Goal: Task Accomplishment & Management: Complete application form

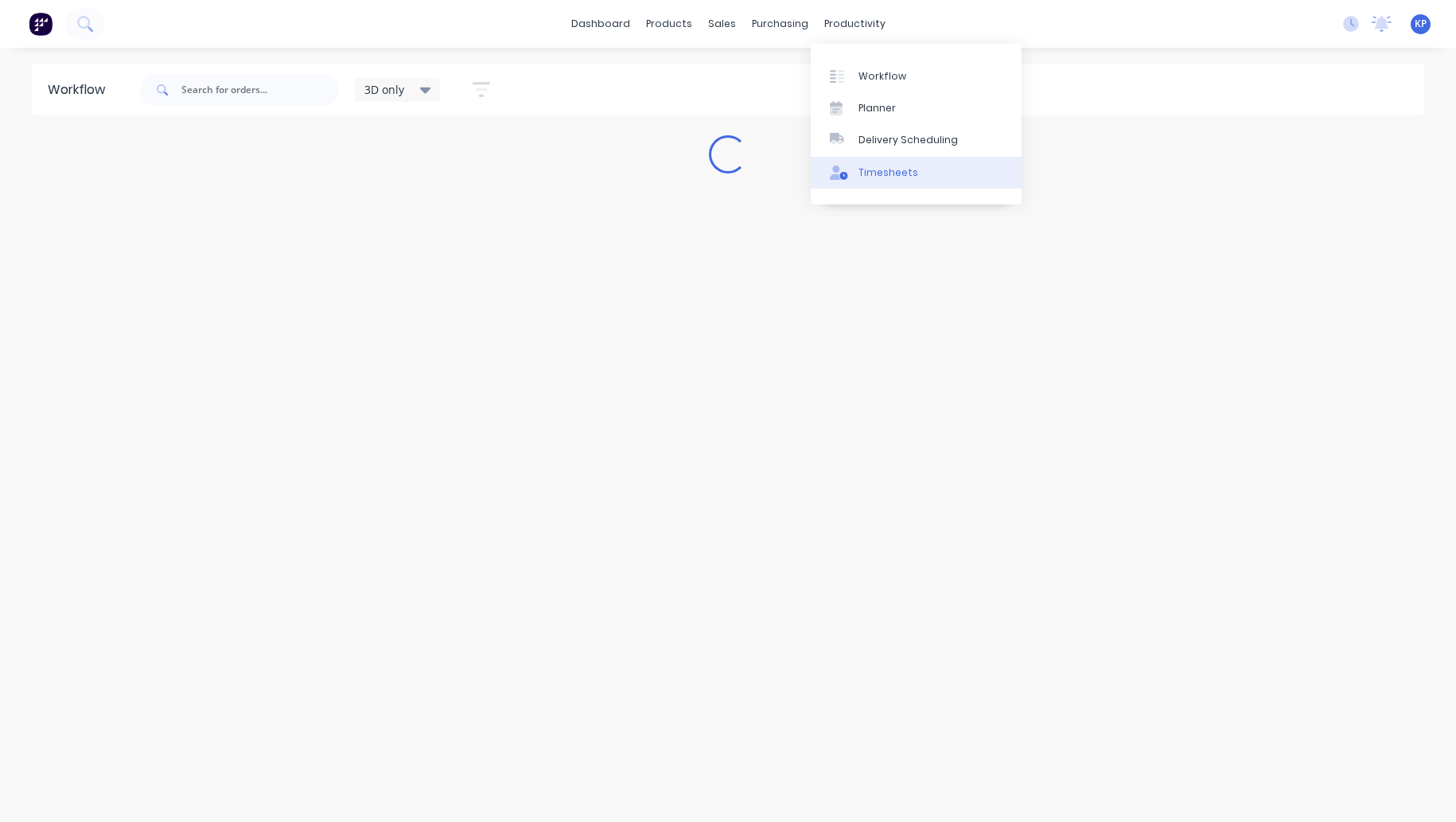
click at [872, 171] on div "Timesheets" at bounding box center [887, 172] width 59 height 15
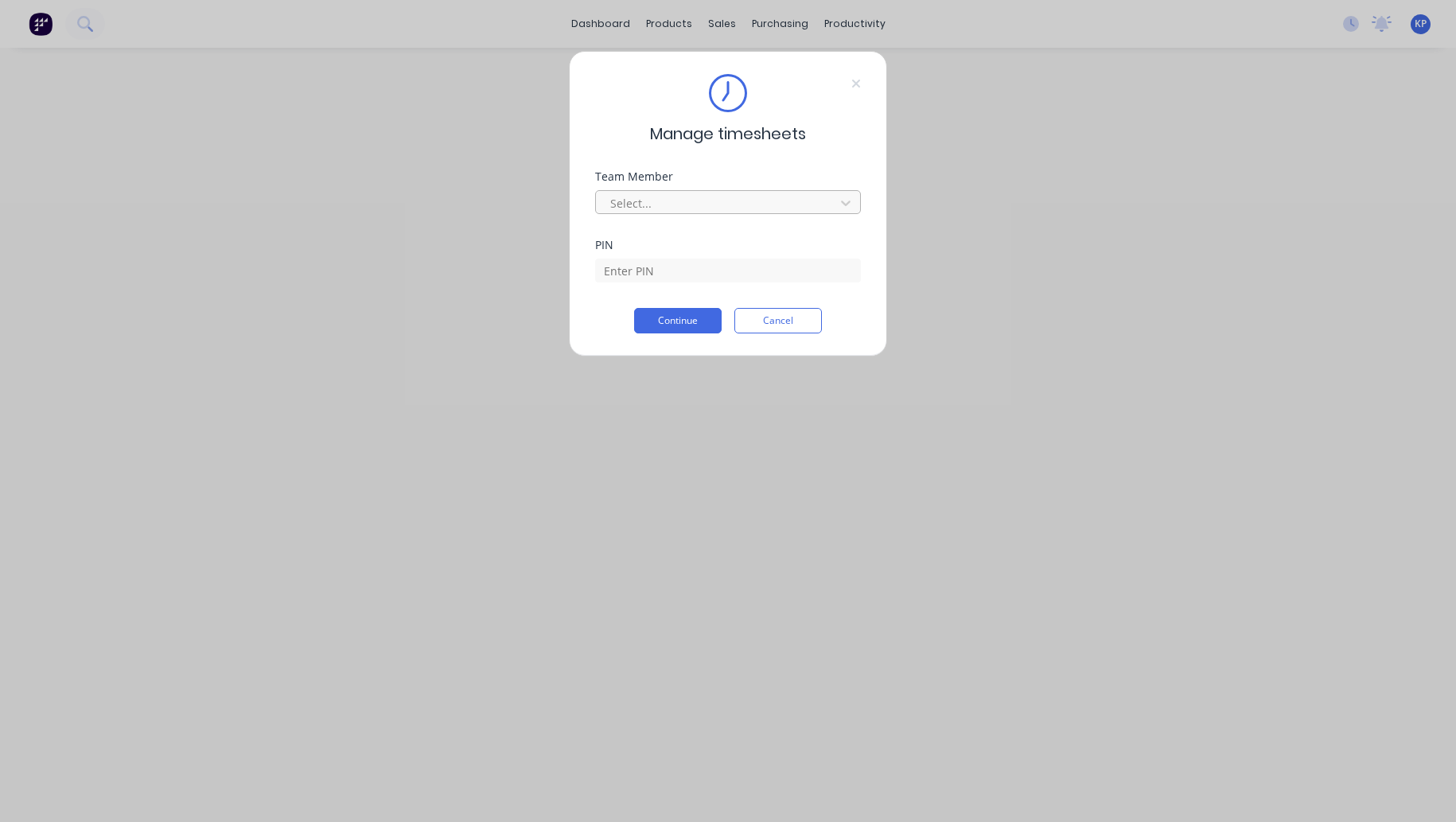
click at [655, 206] on div at bounding box center [718, 203] width 218 height 19
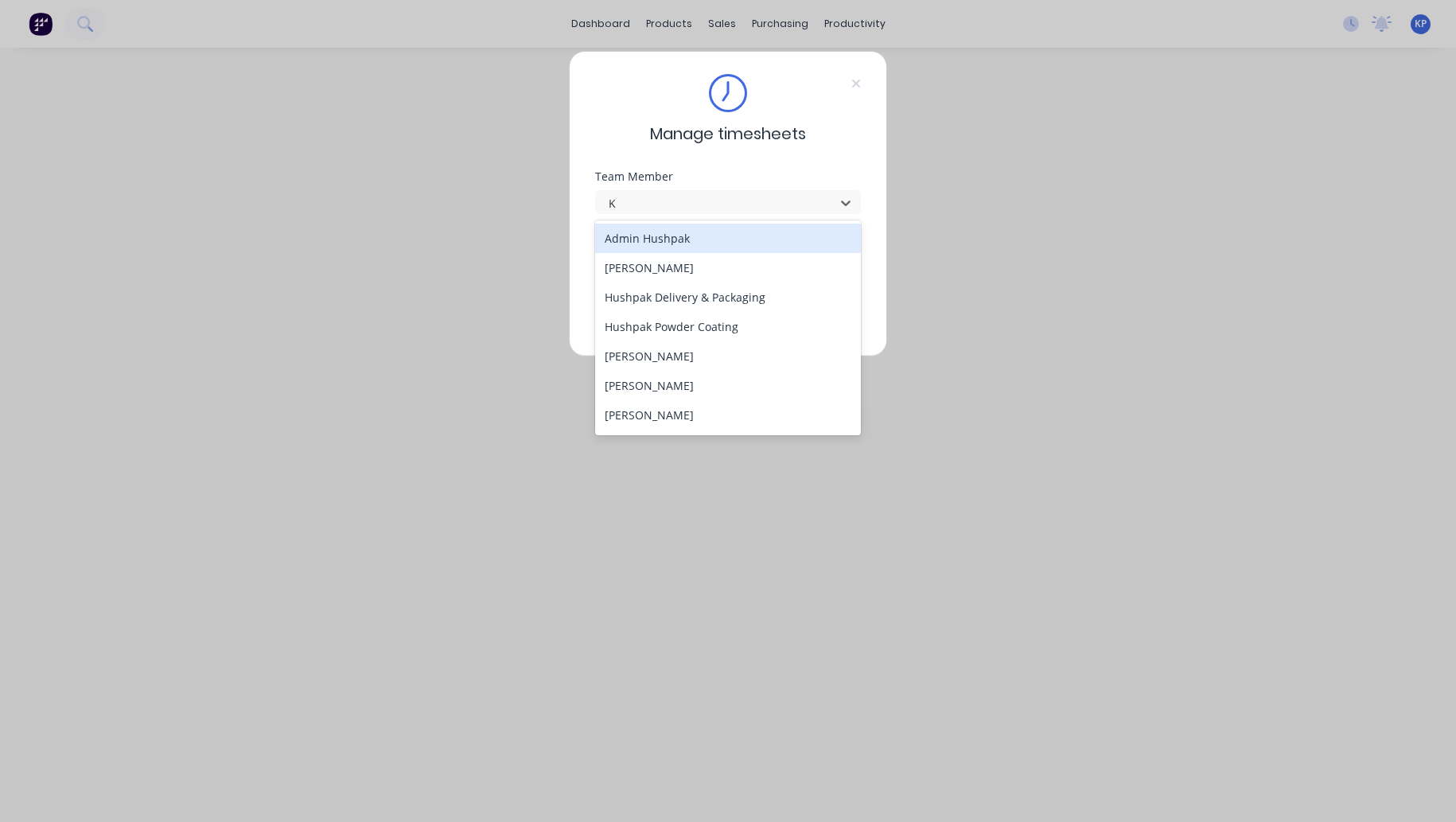
type input "KA"
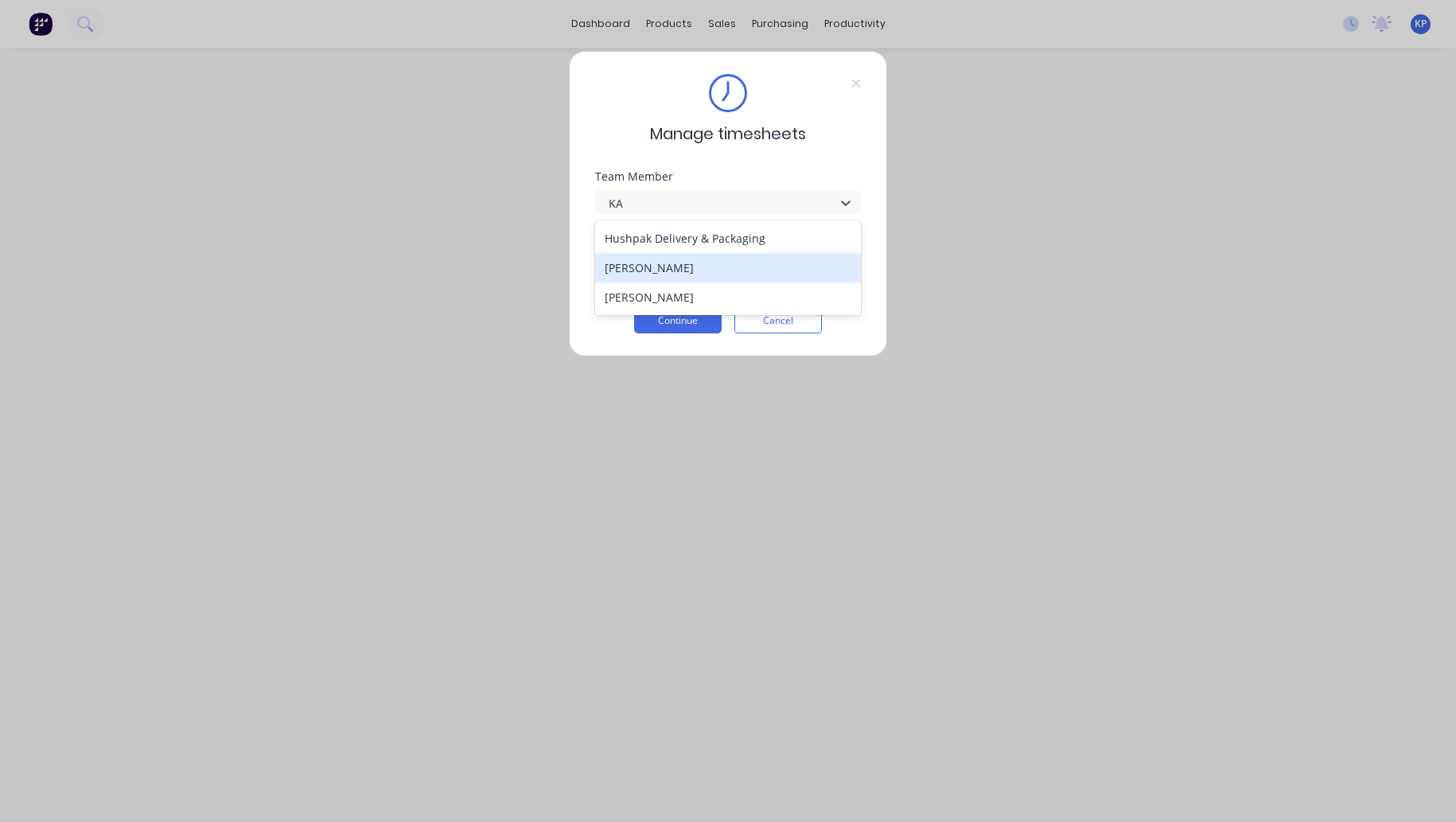
click at [658, 267] on div "[PERSON_NAME]" at bounding box center [728, 268] width 267 height 29
drag, startPoint x: 649, startPoint y: 270, endPoint x: 648, endPoint y: 280, distance: 10.0
click at [649, 270] on input at bounding box center [728, 270] width 266 height 24
type input "8990"
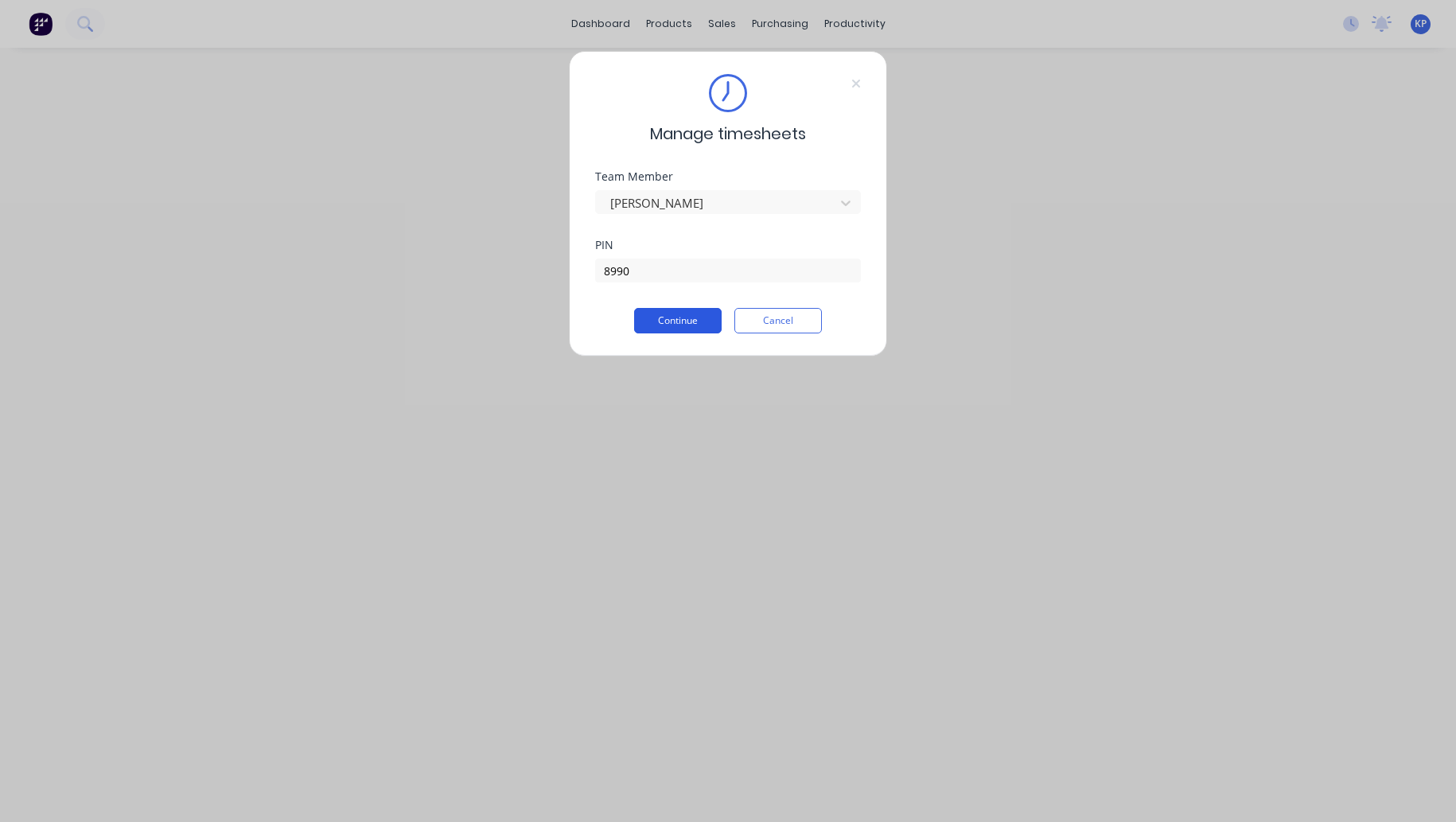
click at [684, 321] on button "Continue" at bounding box center [678, 320] width 88 height 25
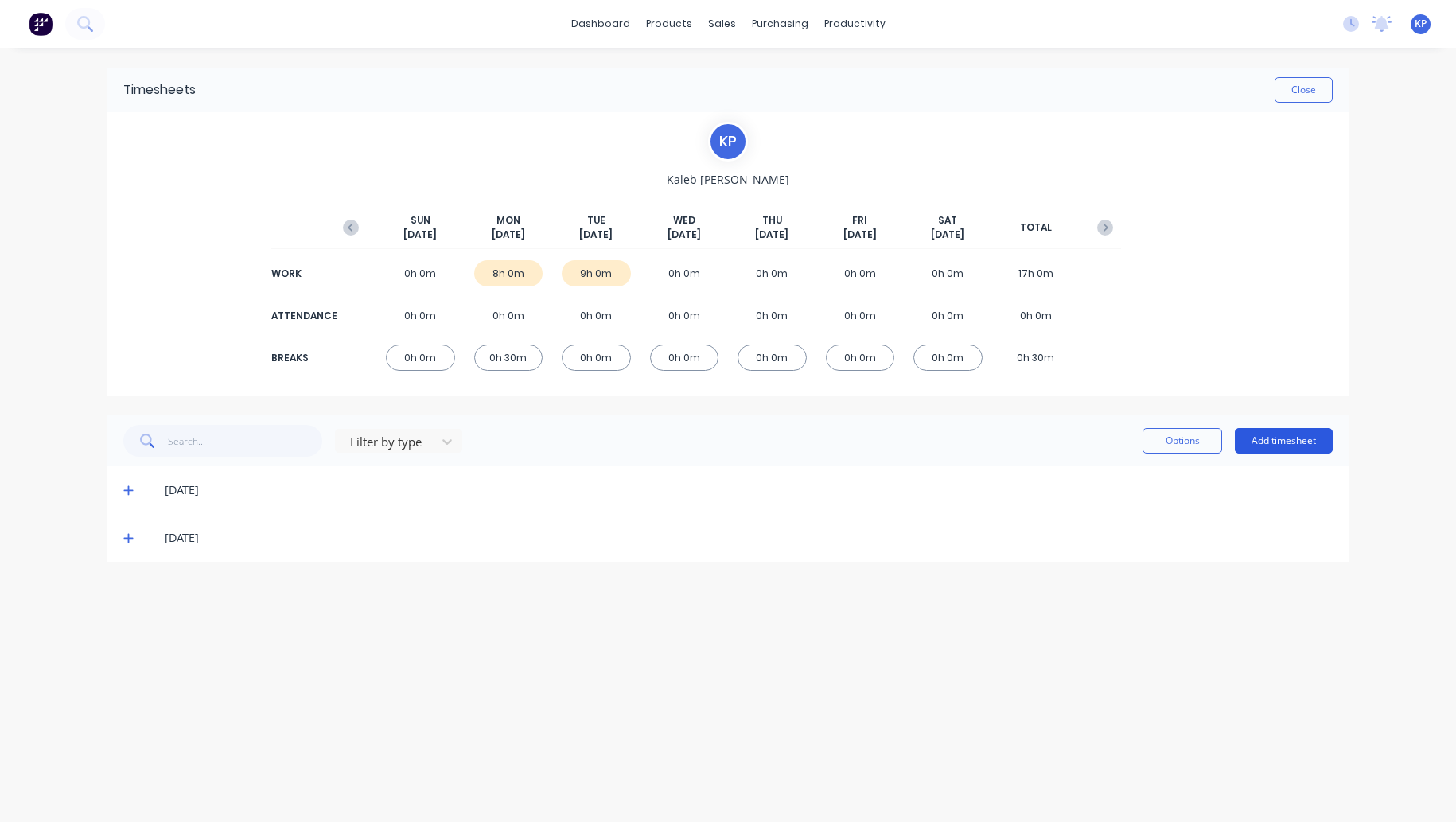
click at [1269, 433] on button "Add timesheet" at bounding box center [1284, 440] width 97 height 25
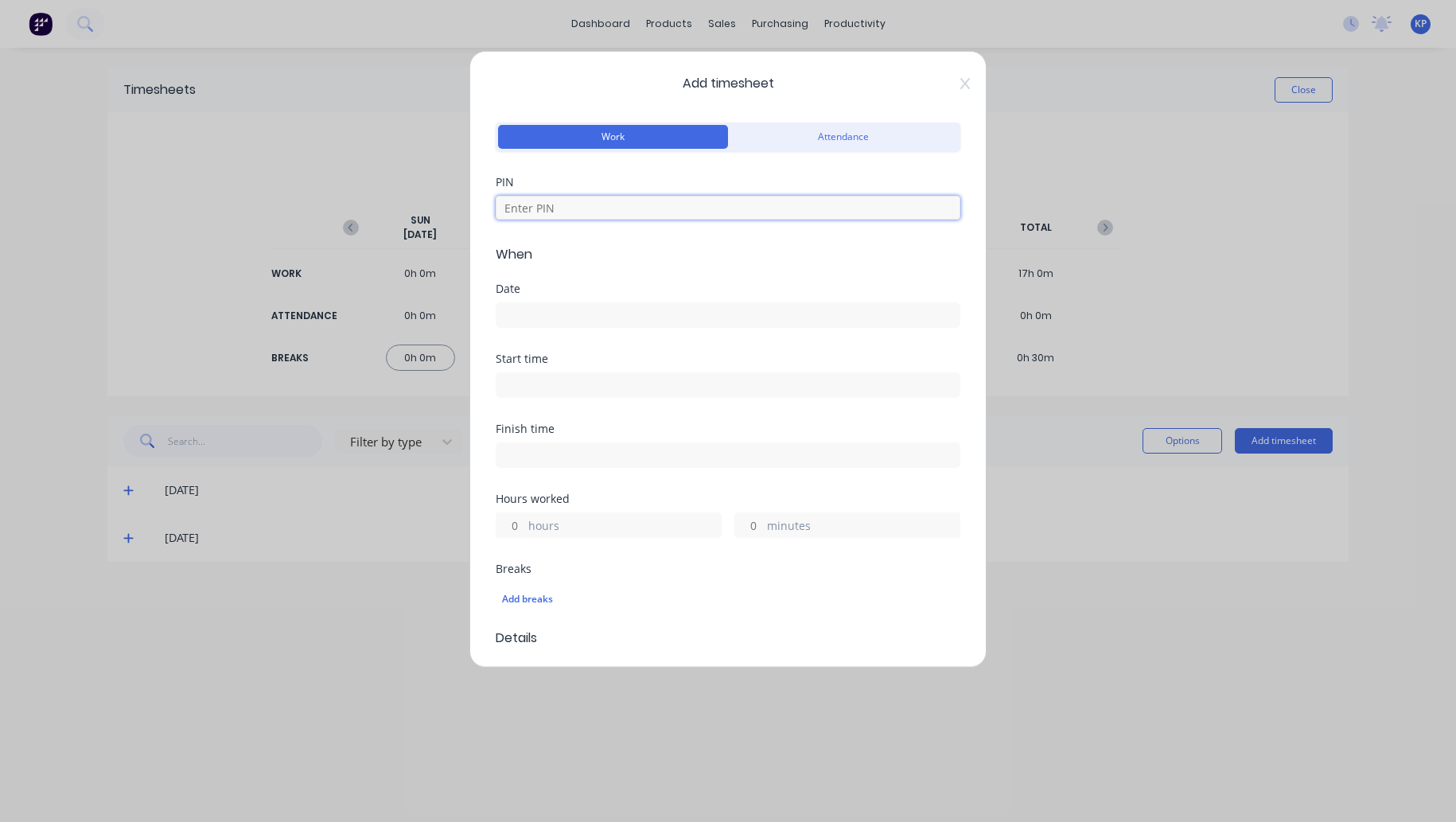
click at [566, 213] on input at bounding box center [728, 207] width 465 height 24
type input "8990"
click at [550, 302] on label at bounding box center [728, 315] width 465 height 25
click at [550, 303] on input at bounding box center [728, 315] width 463 height 24
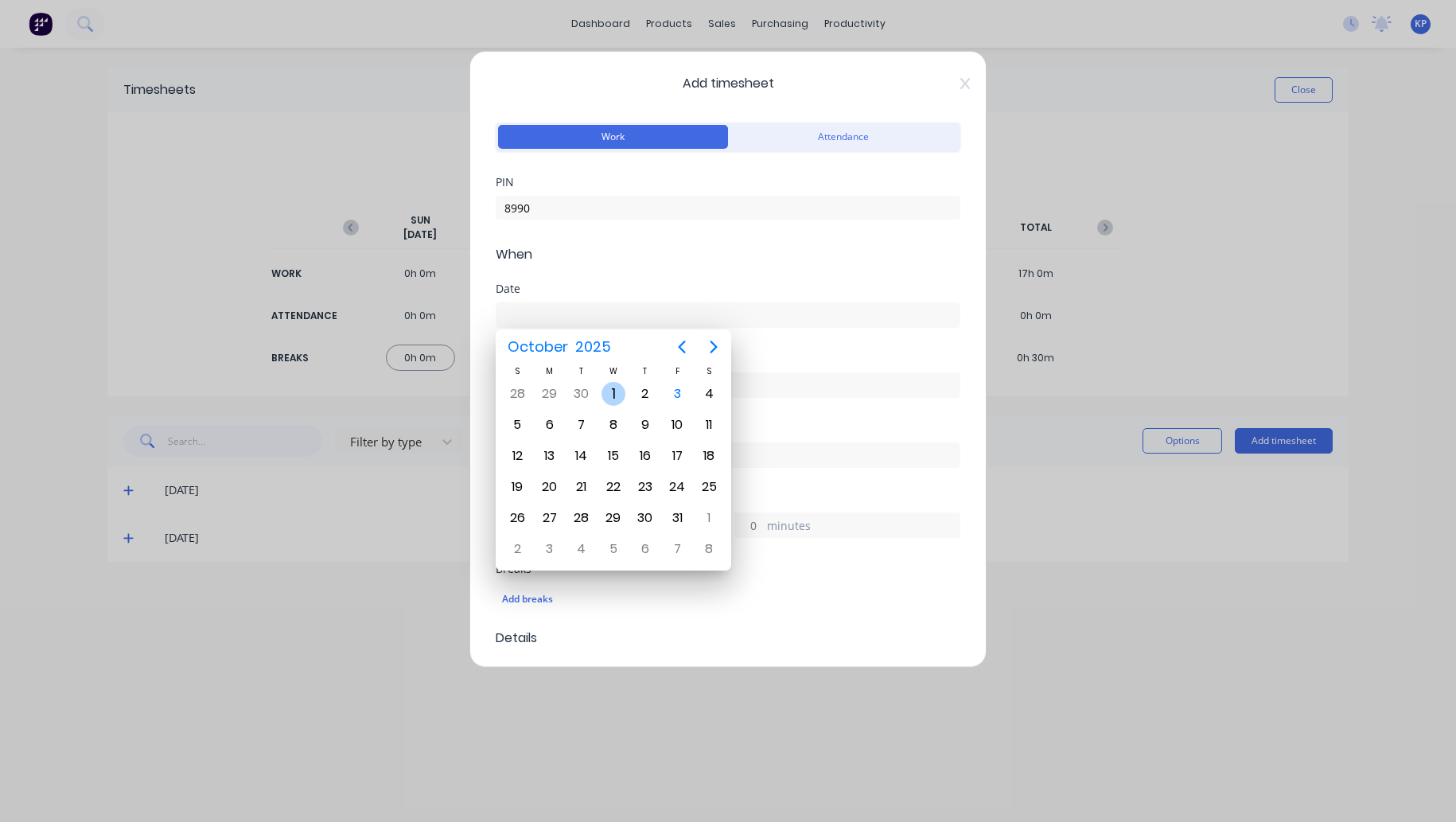
click at [613, 395] on div "1" at bounding box center [613, 393] width 24 height 24
type input "[DATE]"
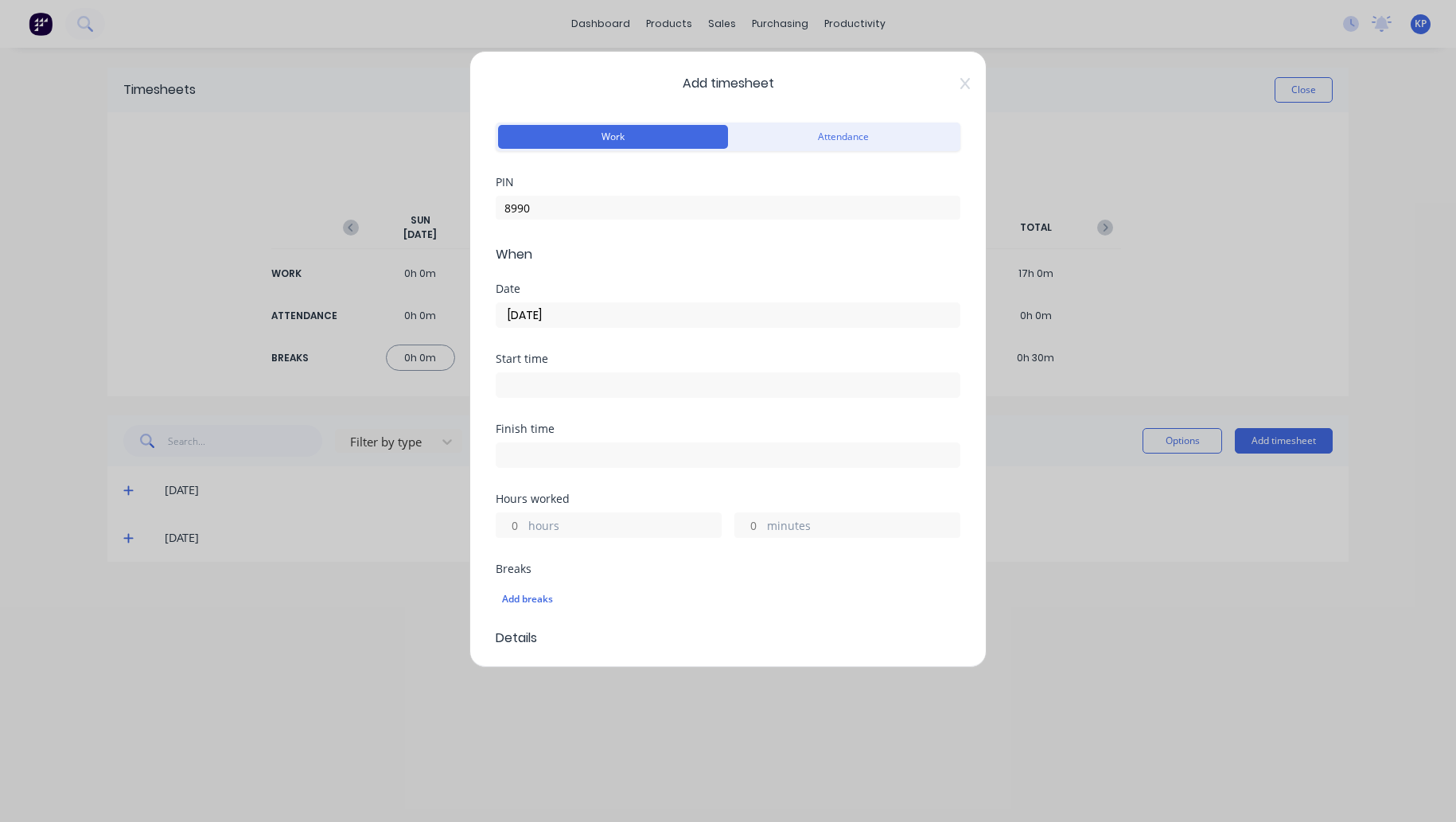
click at [584, 380] on input at bounding box center [728, 385] width 463 height 24
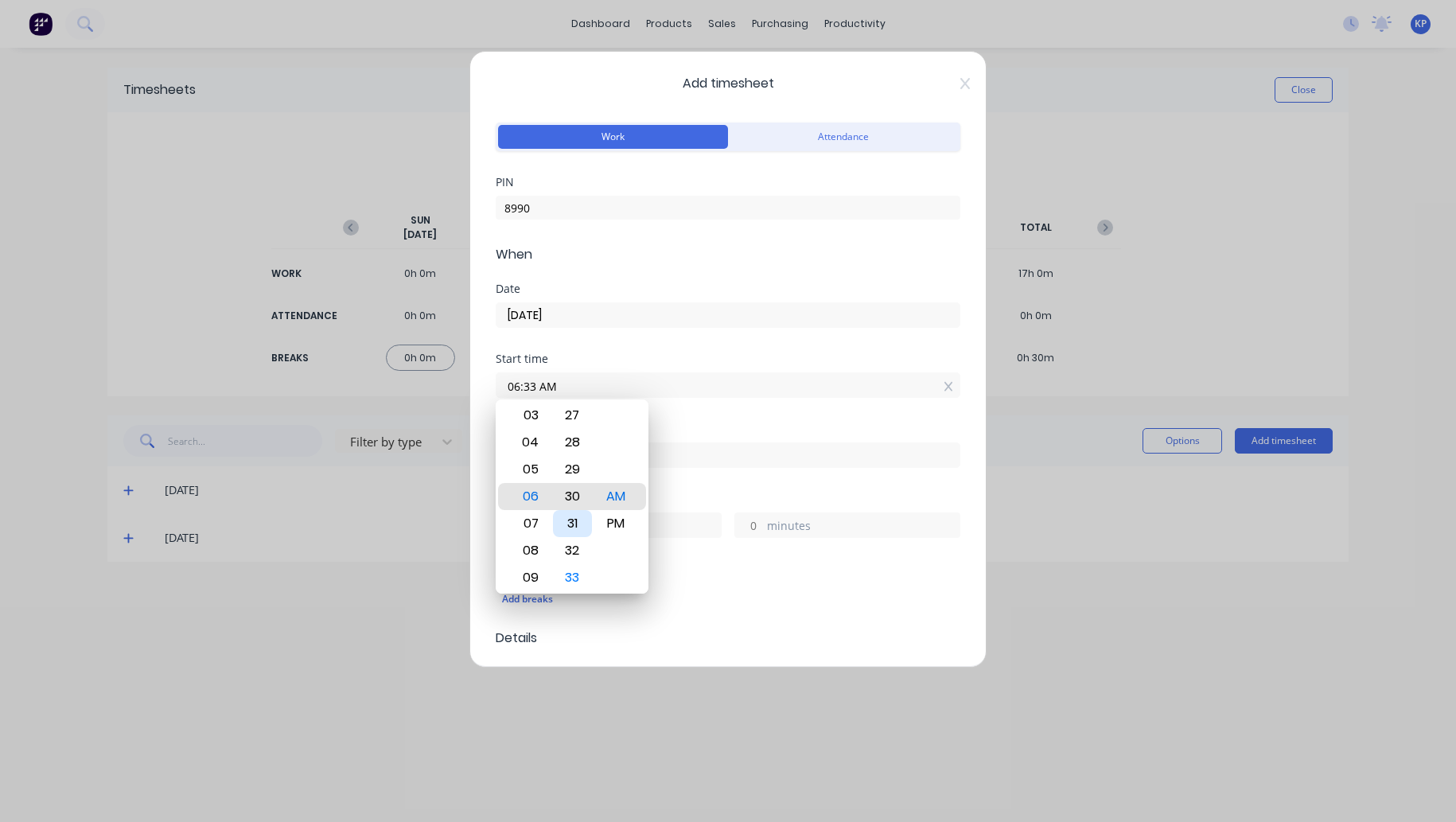
type input "06:30 AM"
click at [705, 488] on div "Finish time" at bounding box center [728, 458] width 465 height 70
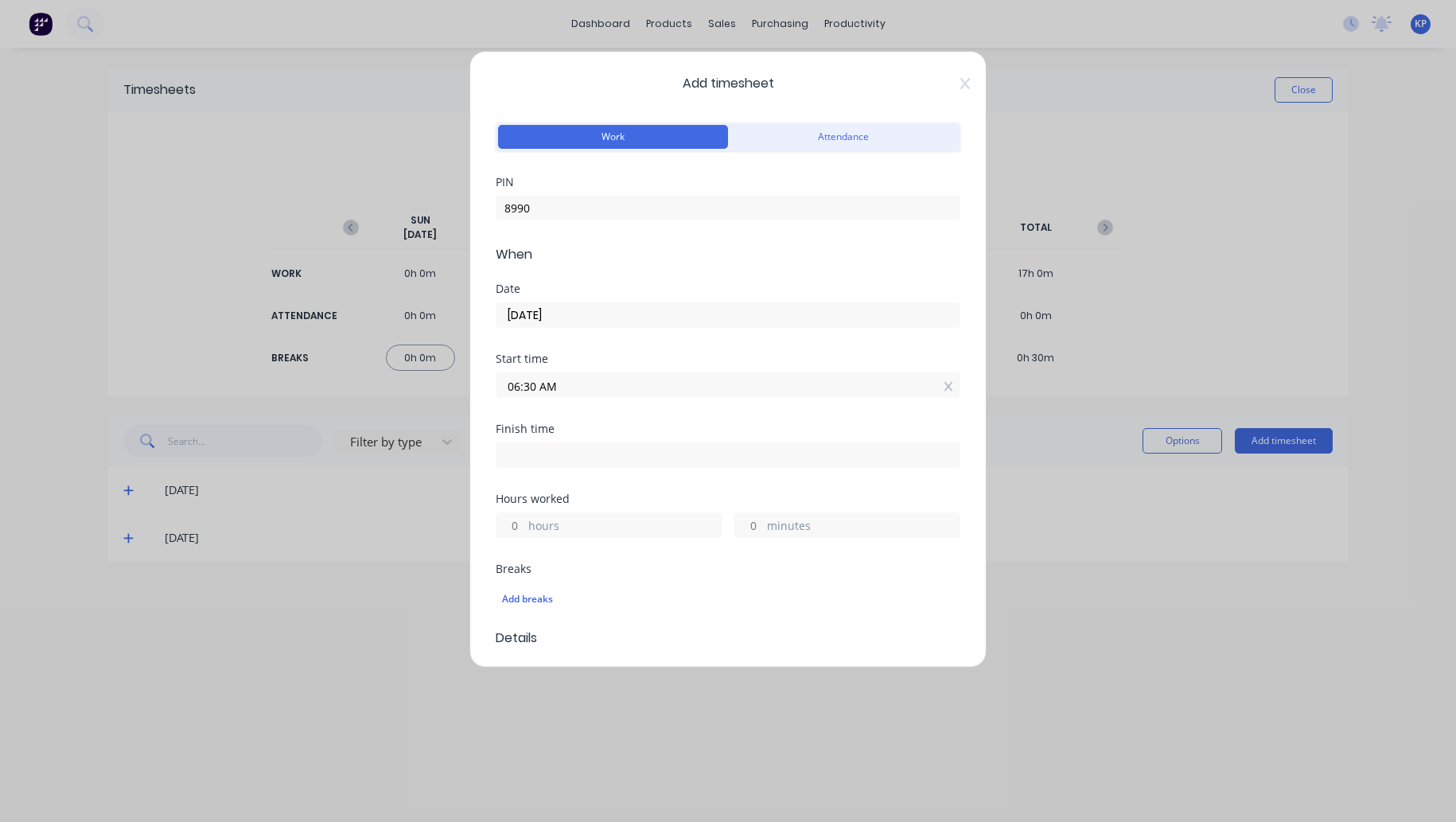
click at [548, 466] on label at bounding box center [728, 455] width 465 height 25
click at [548, 466] on input at bounding box center [728, 455] width 463 height 24
type input "10:56 AM"
type input "4"
type input "26"
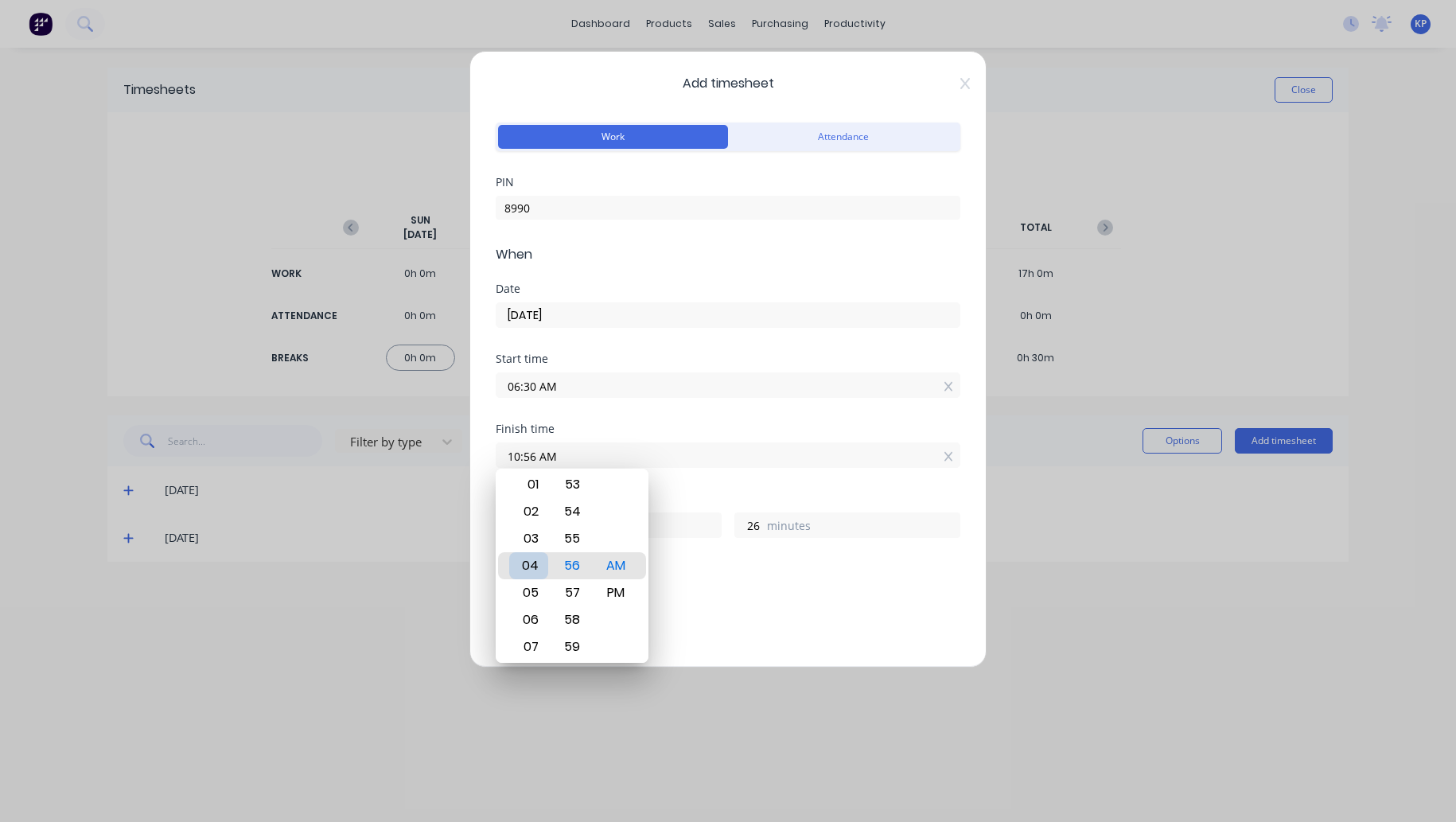
type input "04:56 AM"
type input "22"
type input "05:56 AM"
type input "23"
type input "06:56 AM"
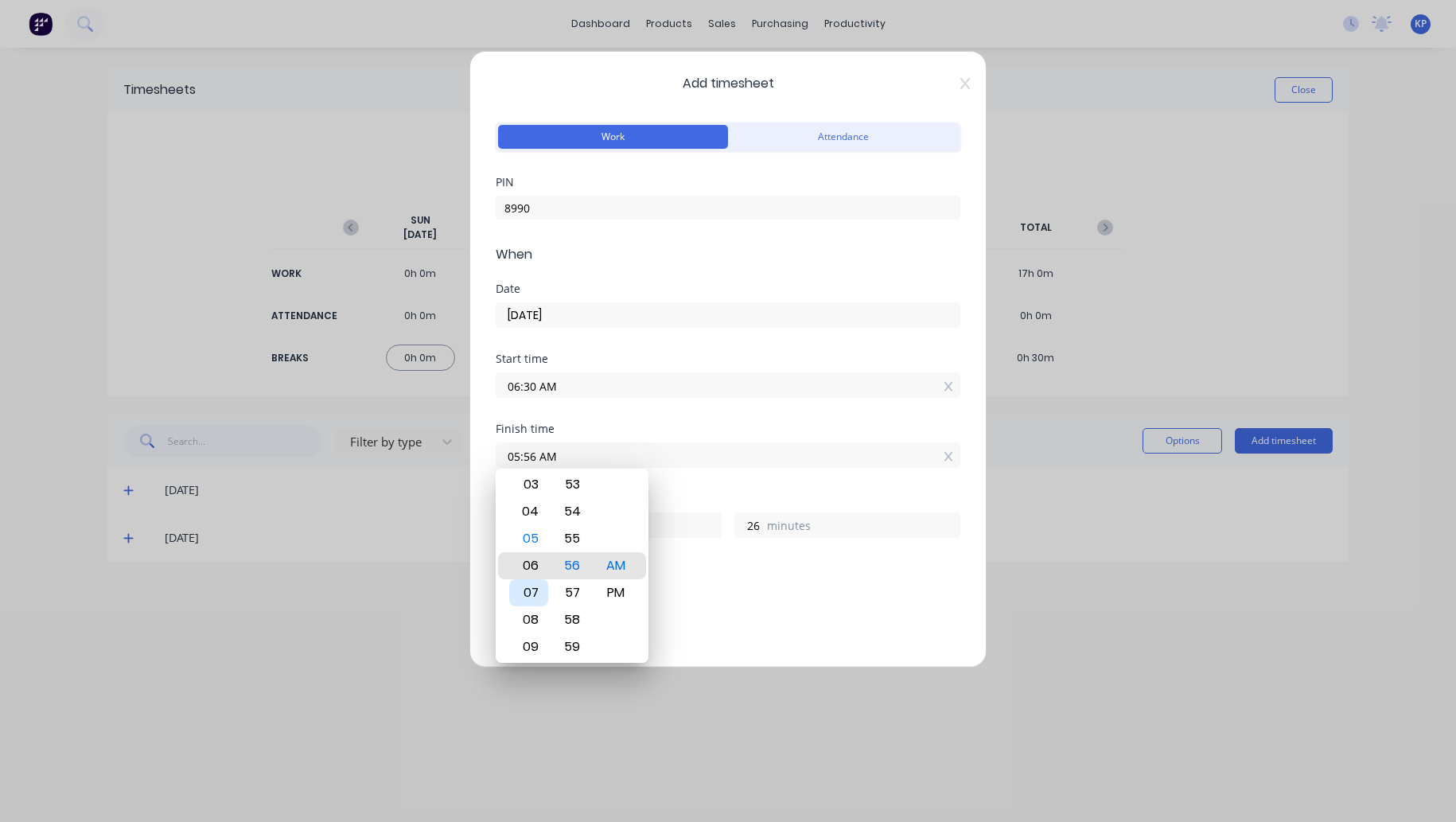
type input "0"
type input "07:56 AM"
type input "1"
type input "08:56 AM"
type input "2"
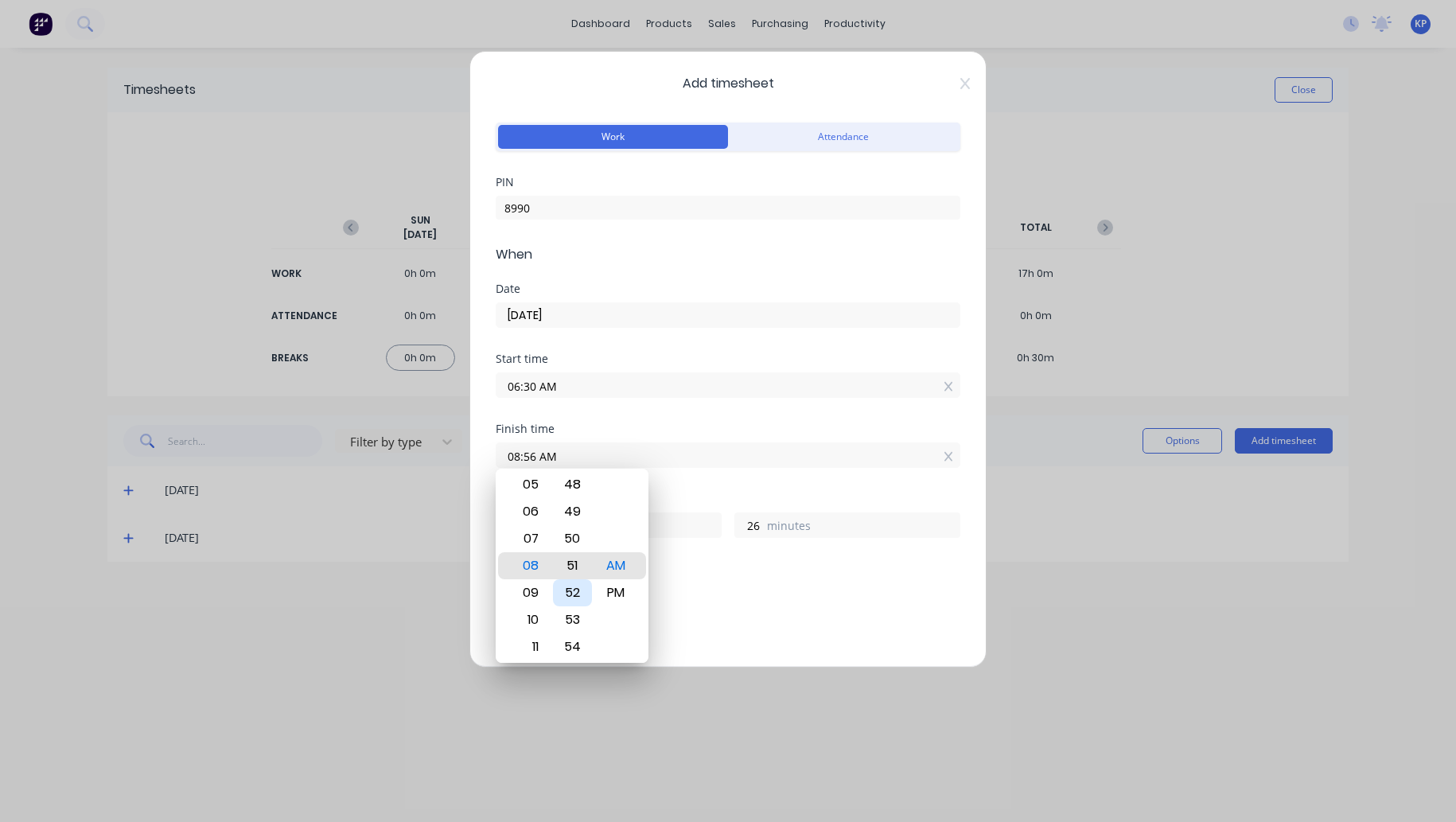
type input "08:51 AM"
type input "21"
type input "08:44 AM"
type input "14"
type input "08:38 AM"
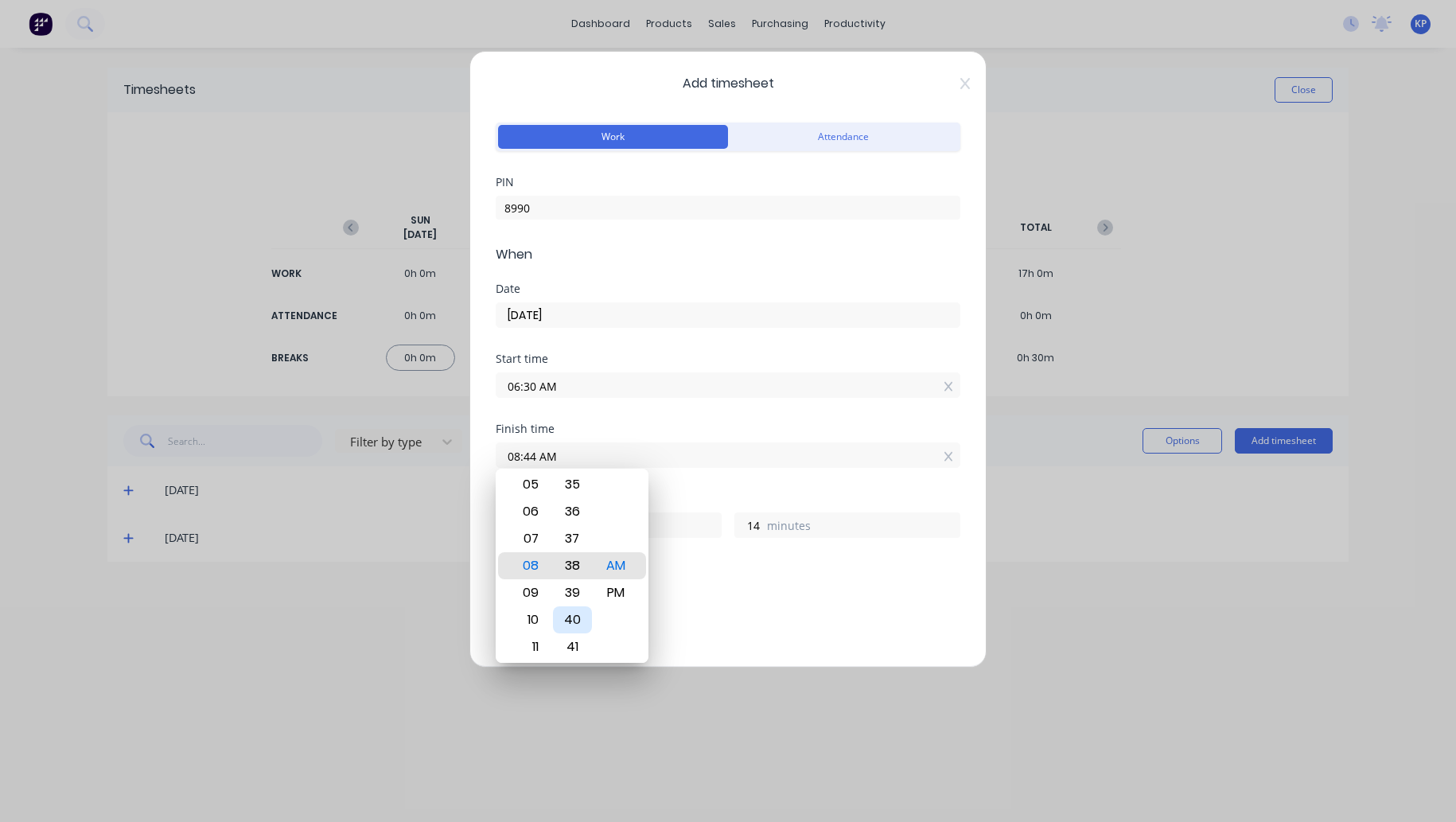
type input "8"
type input "08:32 AM"
type input "2"
type input "08:26 AM"
type input "1"
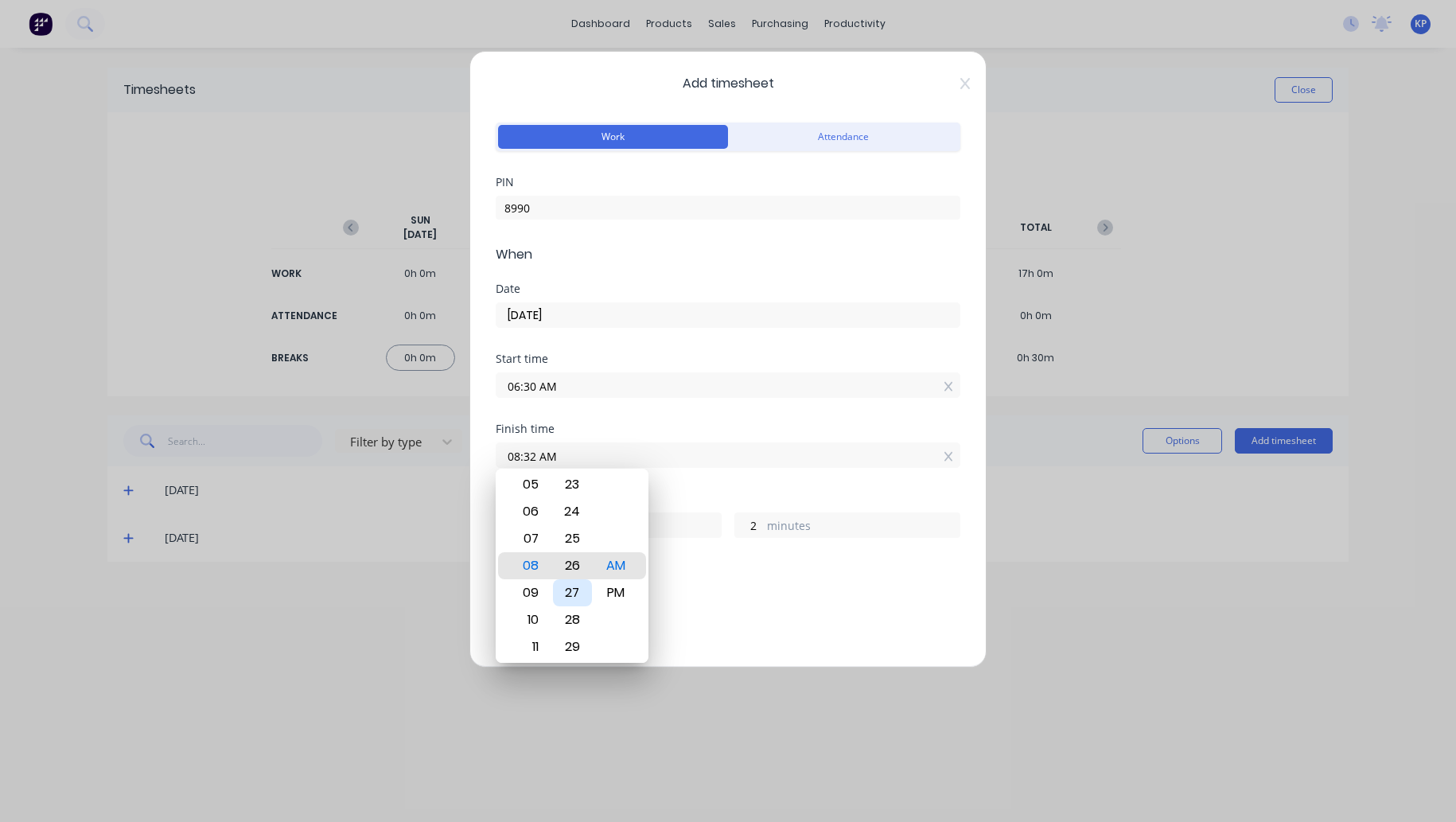
type input "56"
type input "08:20 AM"
type input "50"
type input "08:14 AM"
type input "44"
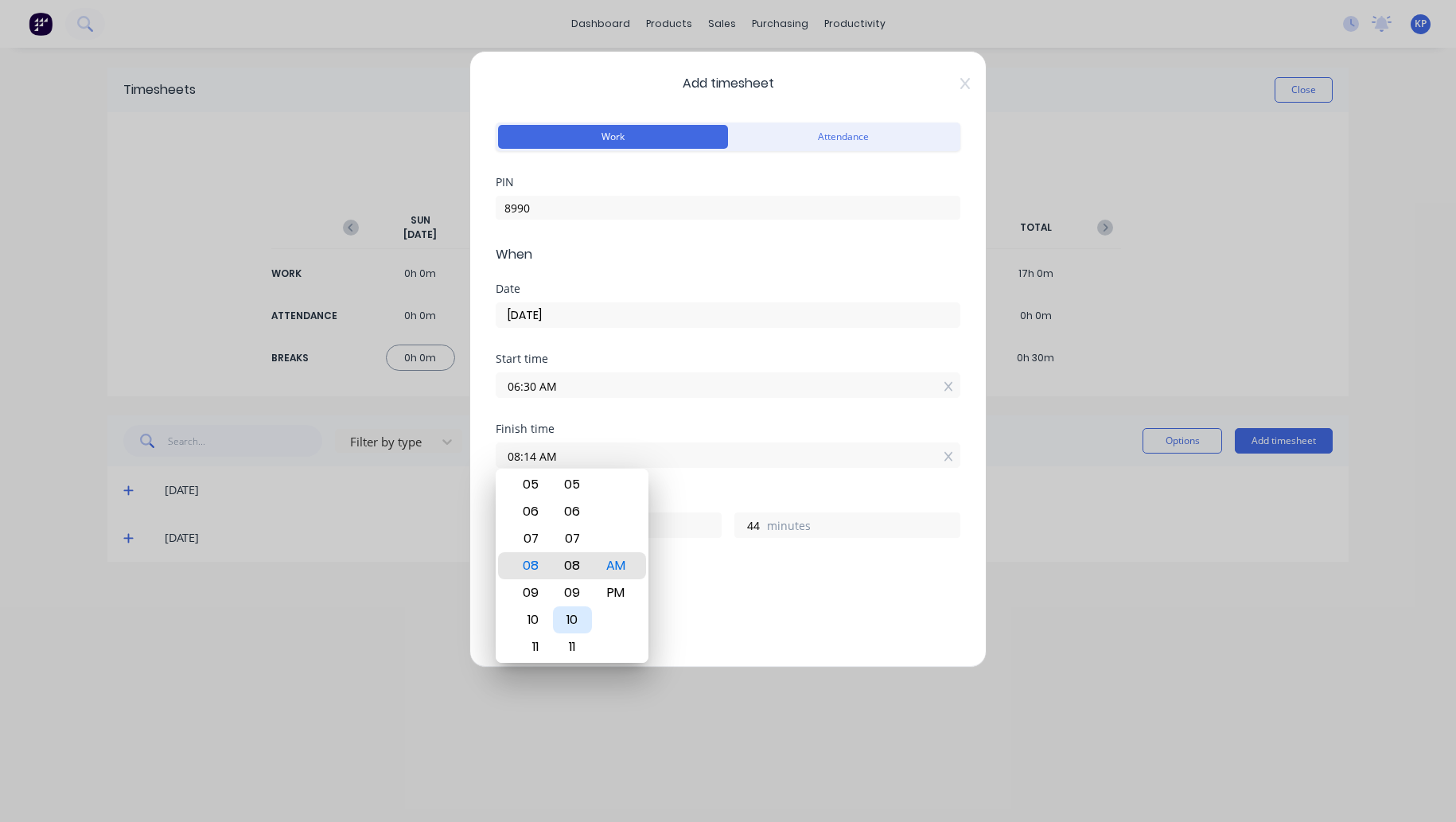
type input "08:08 AM"
type input "38"
type input "08:02 AM"
type input "32"
type input "08:00 AM"
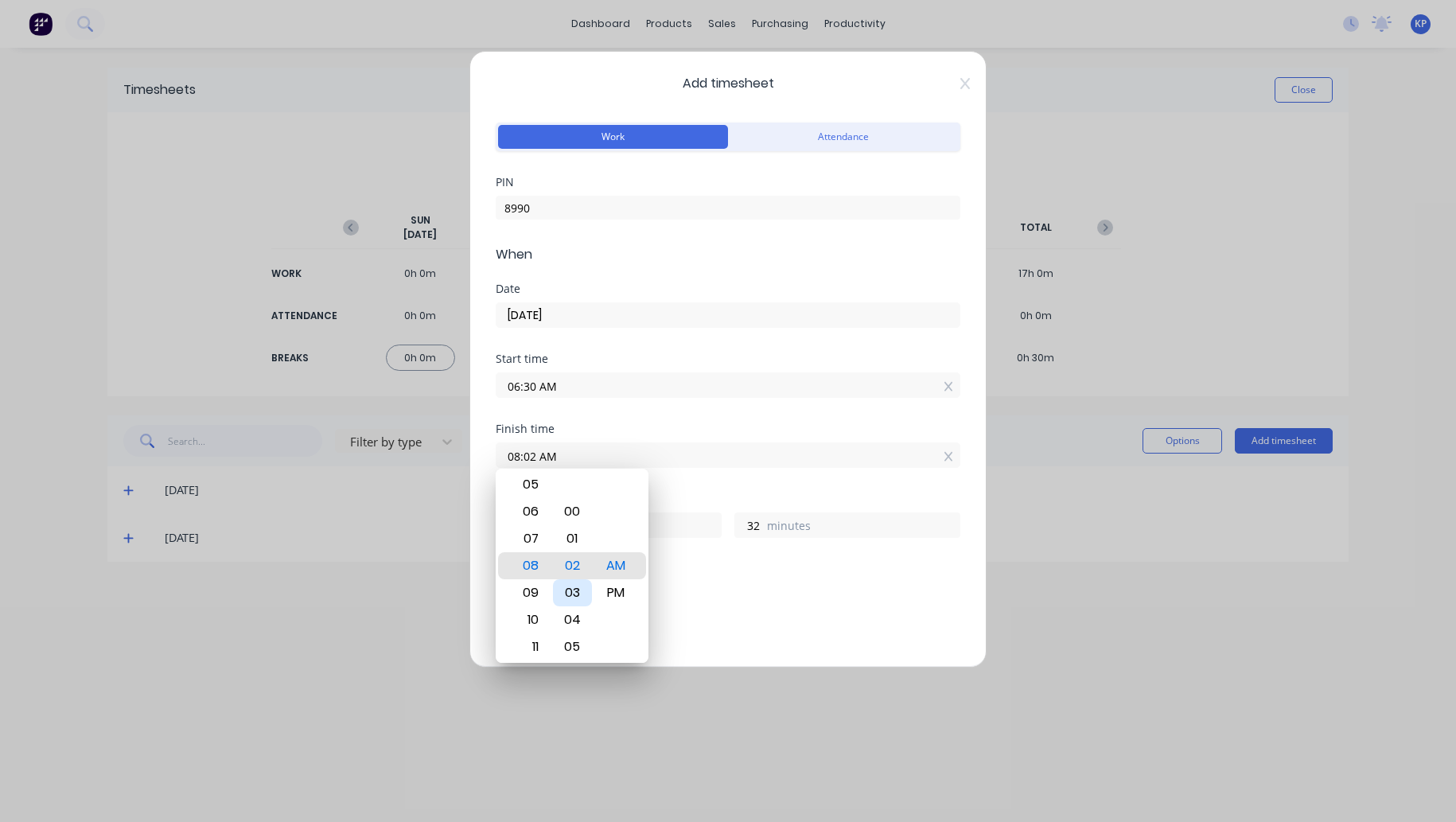
type input "30"
click at [748, 579] on div "Add breaks" at bounding box center [728, 597] width 465 height 37
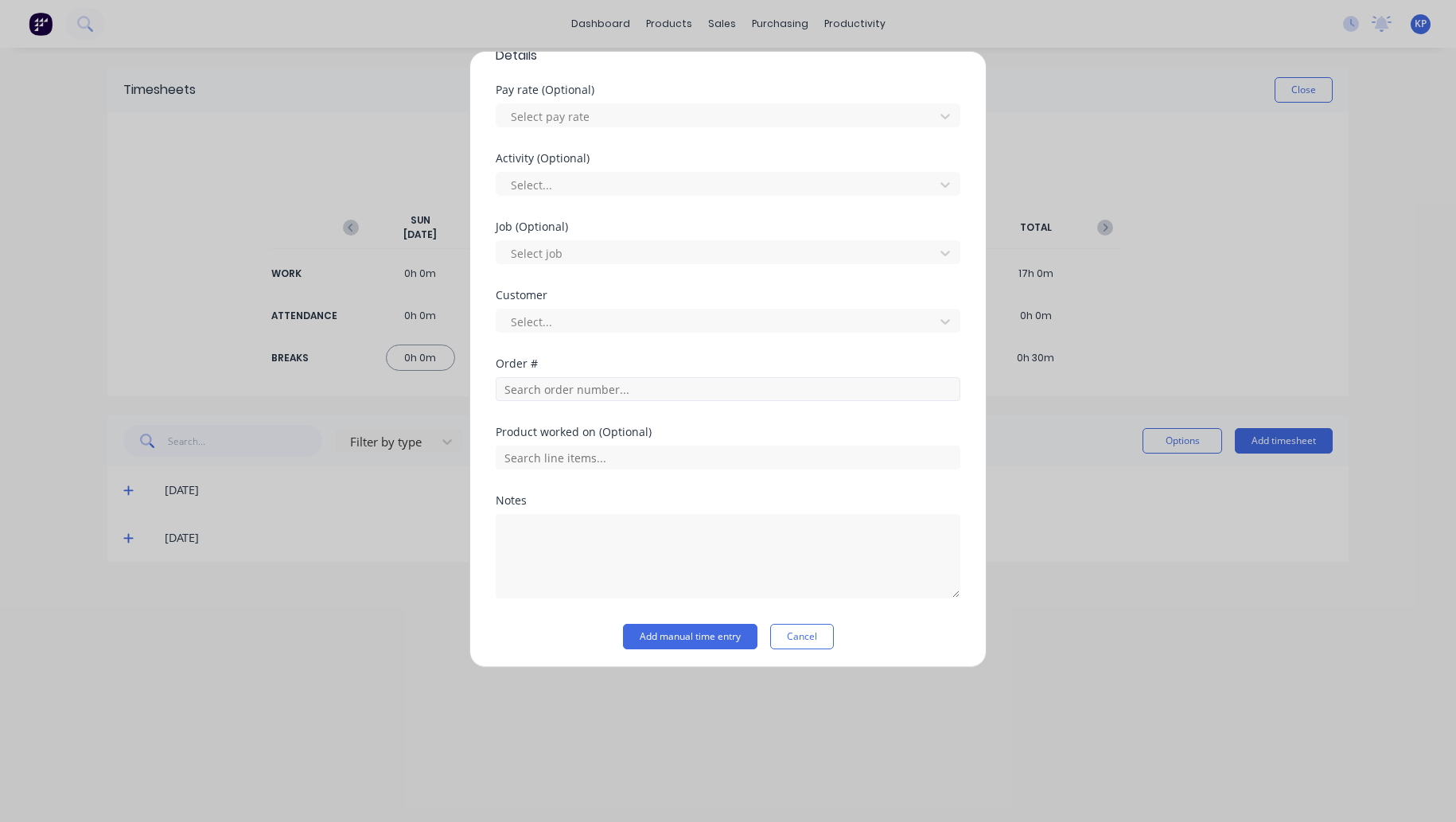
scroll to position [583, 0]
click at [593, 508] on div at bounding box center [728, 552] width 465 height 89
click at [590, 544] on textarea at bounding box center [728, 554] width 465 height 85
type textarea "m"
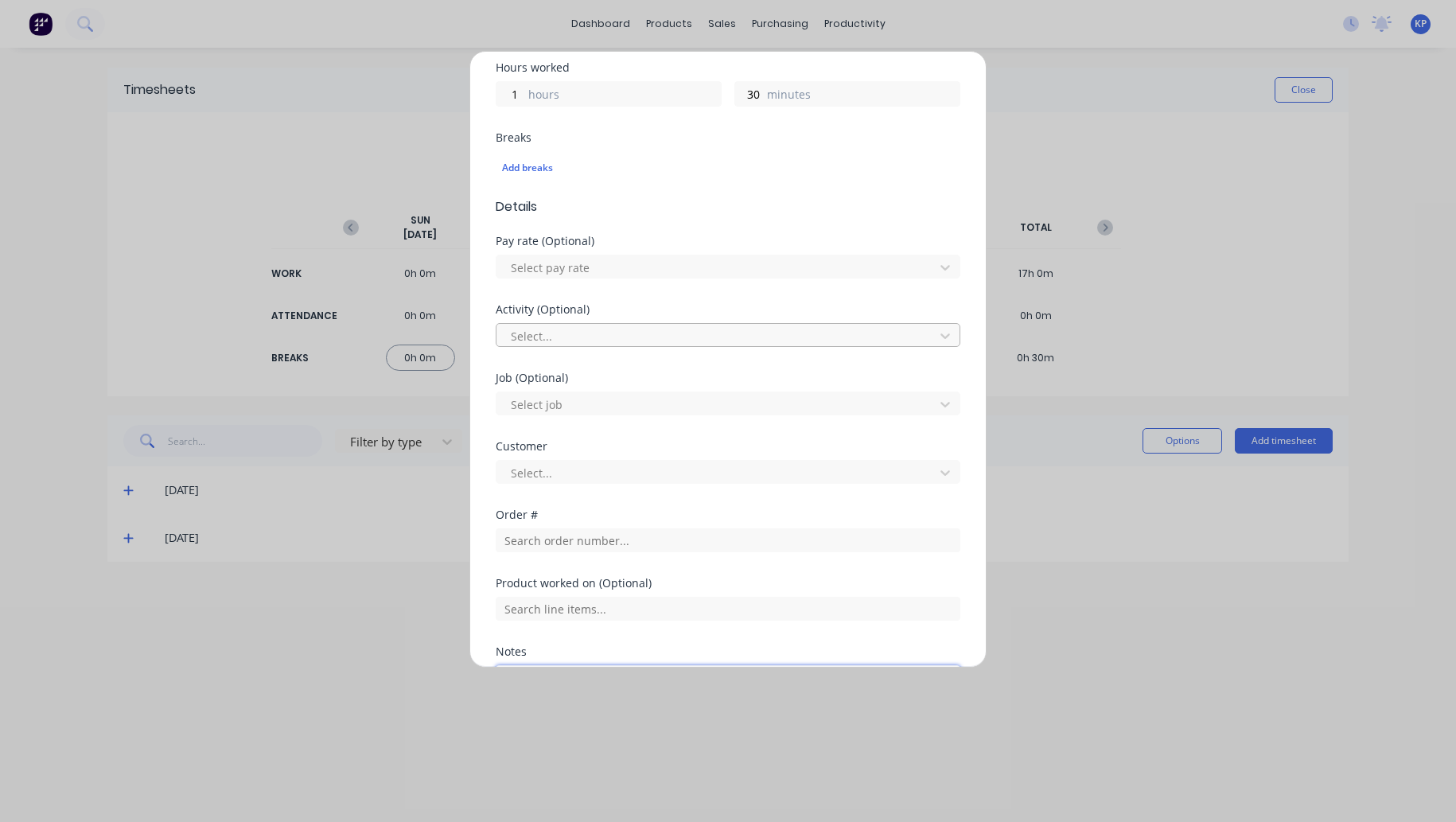
scroll to position [425, 0]
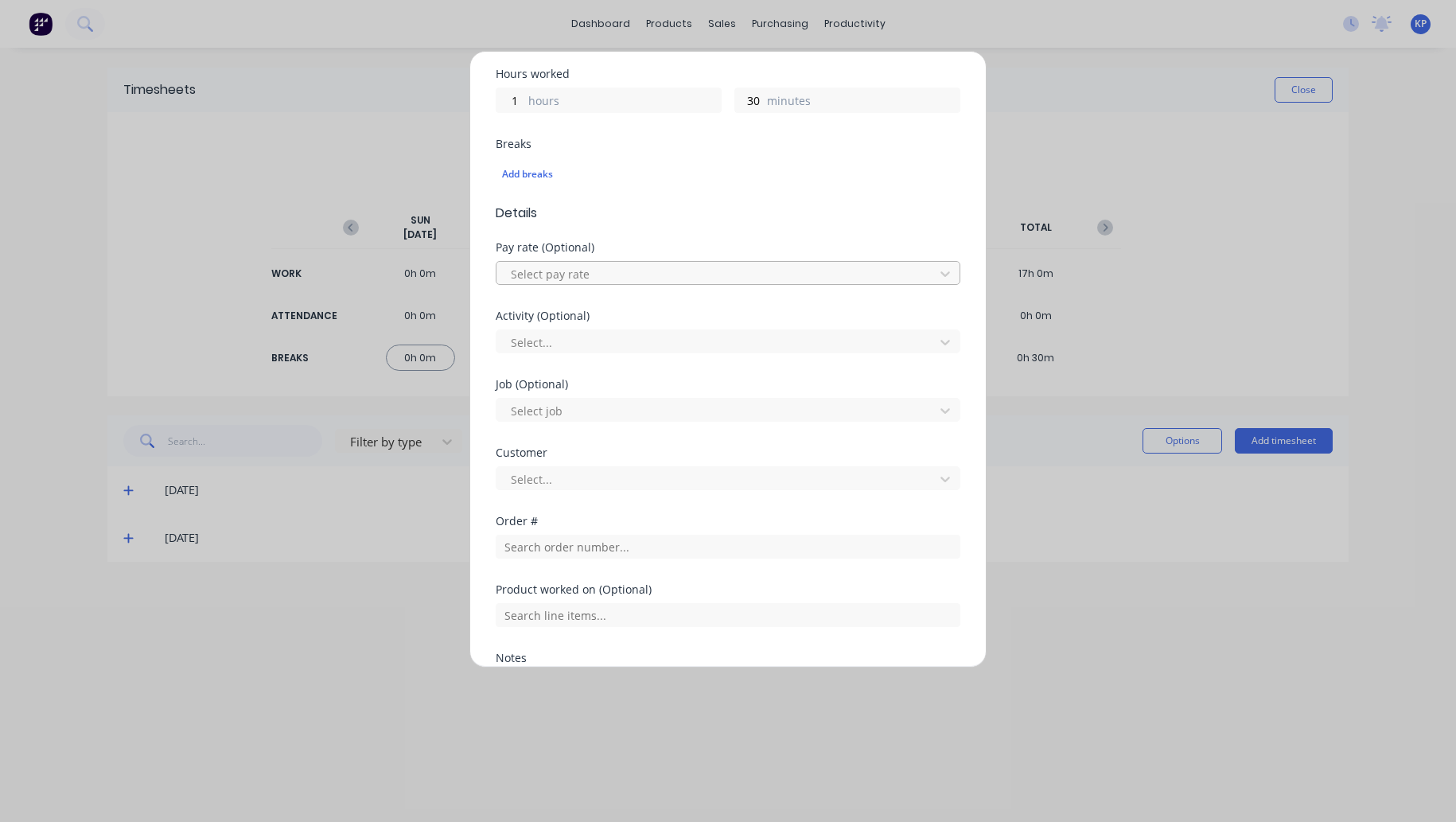
type textarea "Misc Workshop"
click at [569, 273] on div at bounding box center [718, 274] width 417 height 19
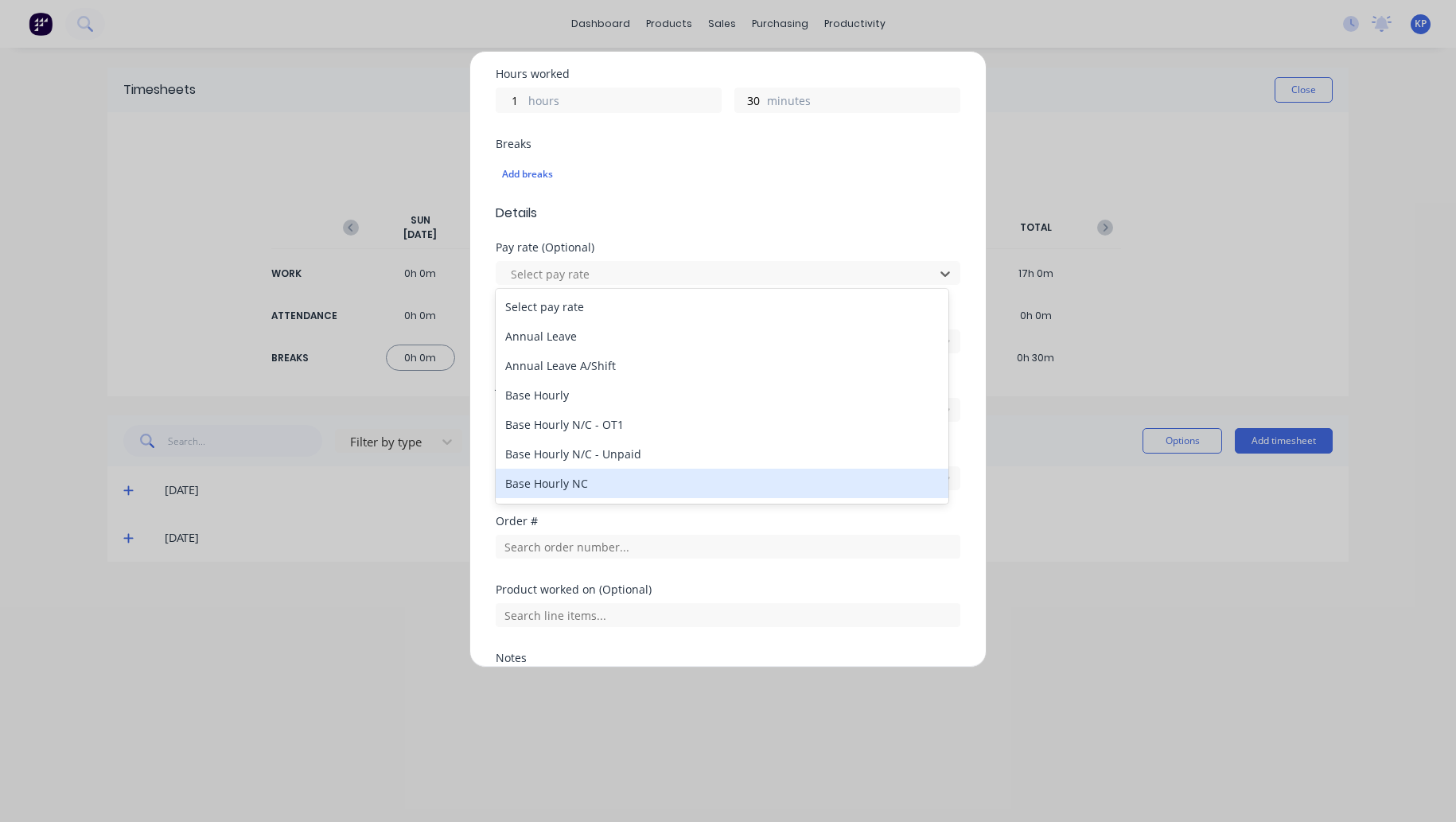
click at [571, 484] on div "Base Hourly NC" at bounding box center [722, 483] width 453 height 29
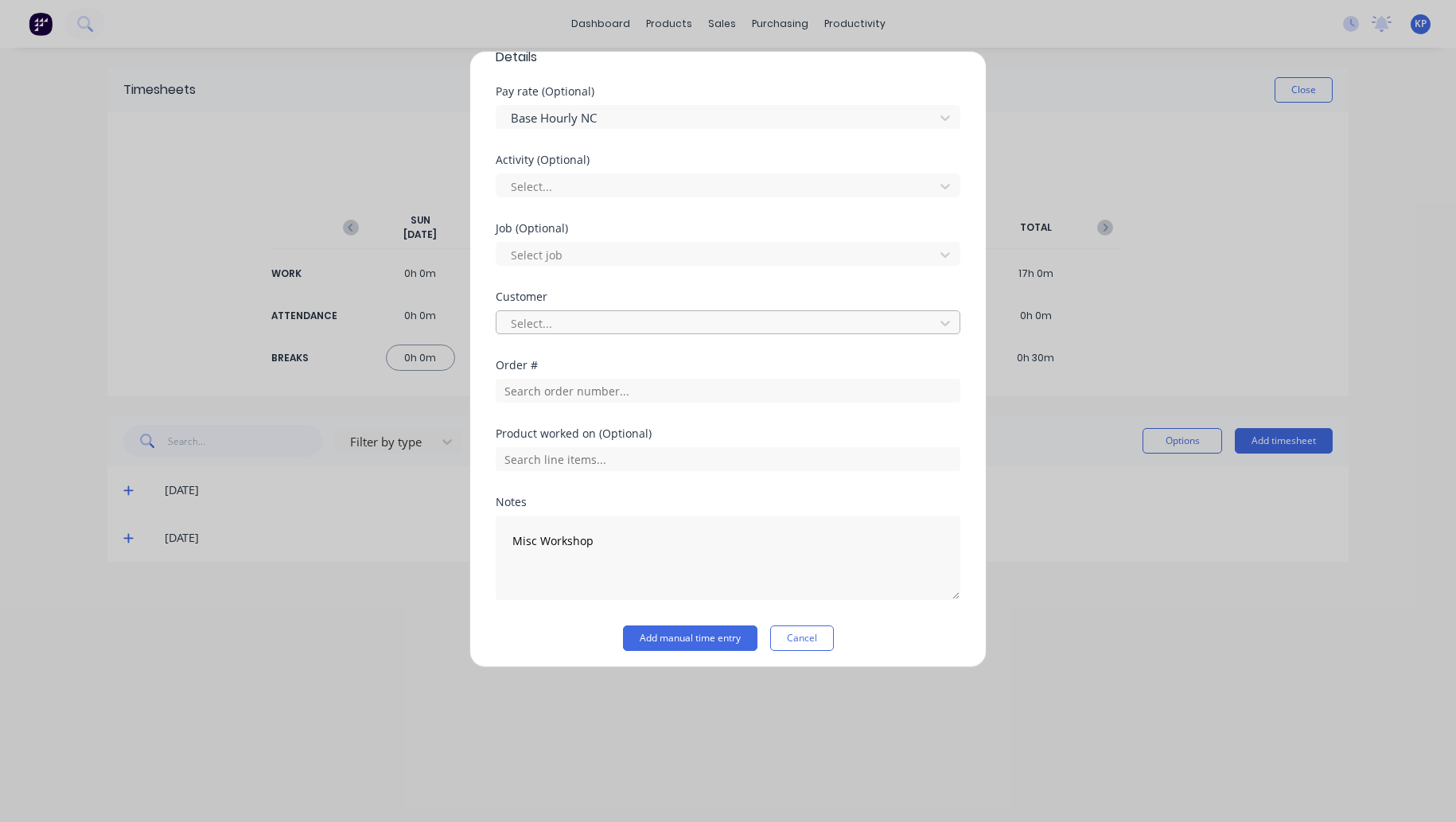
scroll to position [583, 0]
click at [579, 171] on div "Select..." at bounding box center [718, 183] width 427 height 24
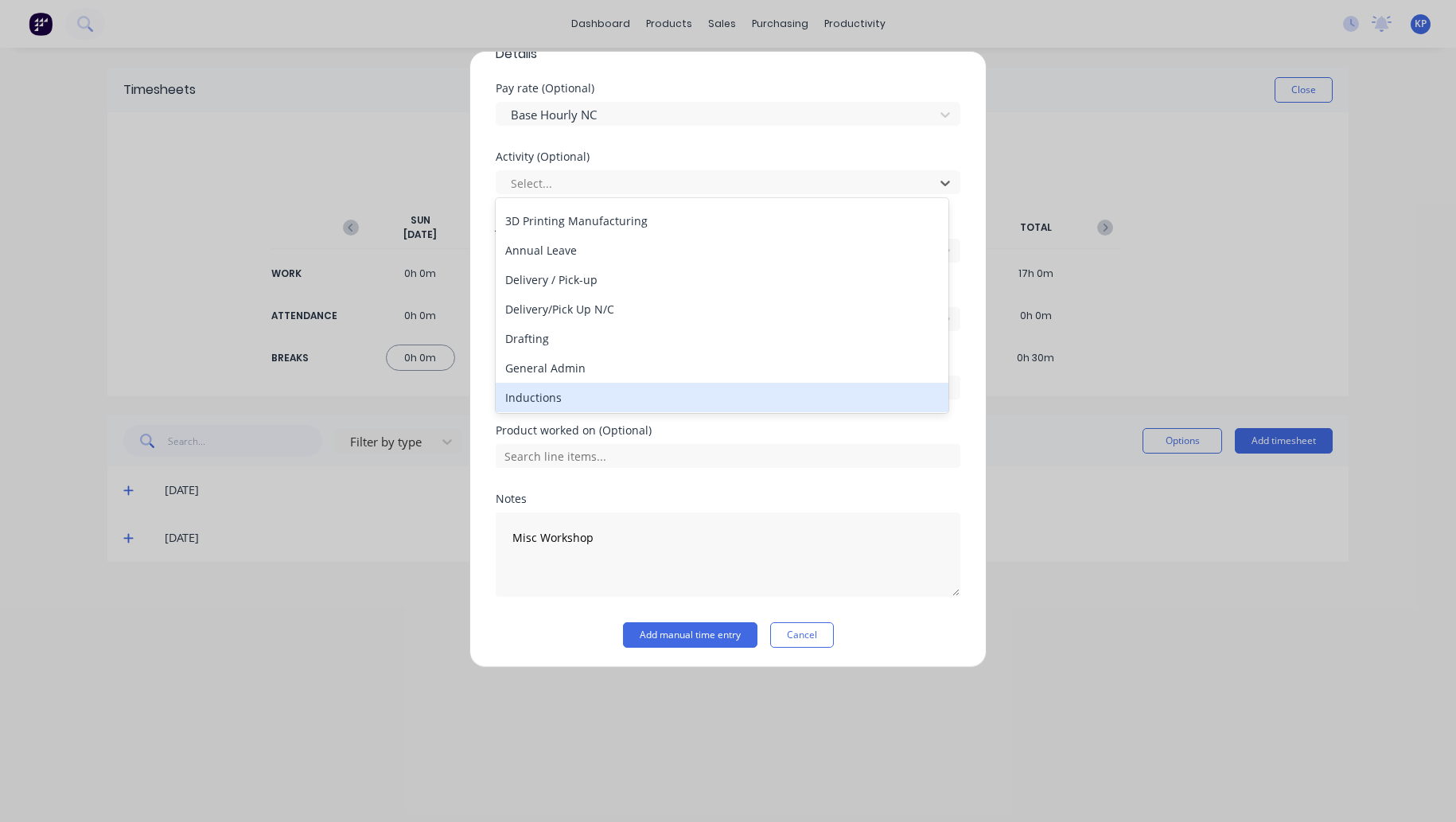
scroll to position [80, 0]
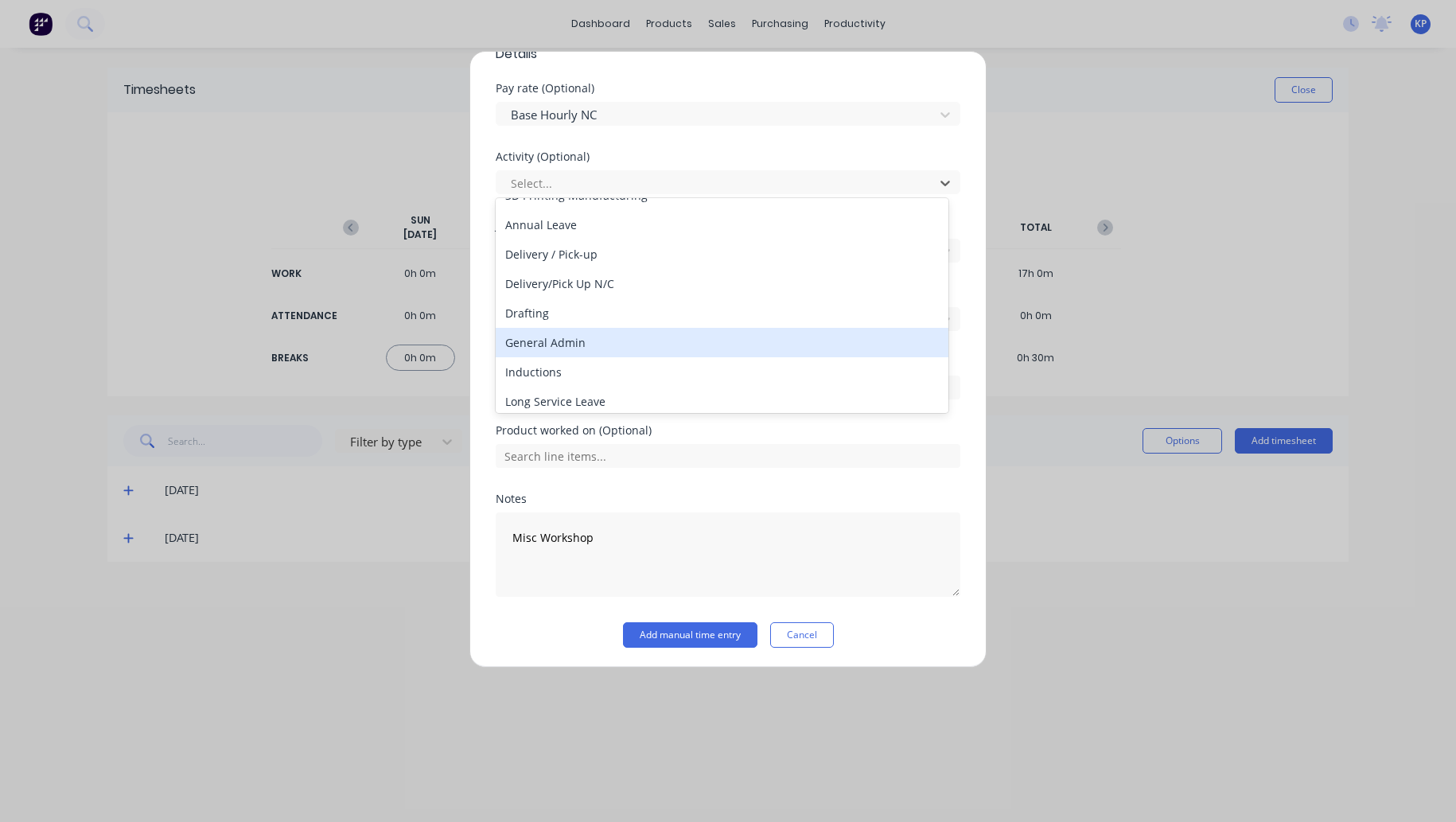
click at [575, 346] on div "General Admin" at bounding box center [722, 342] width 453 height 29
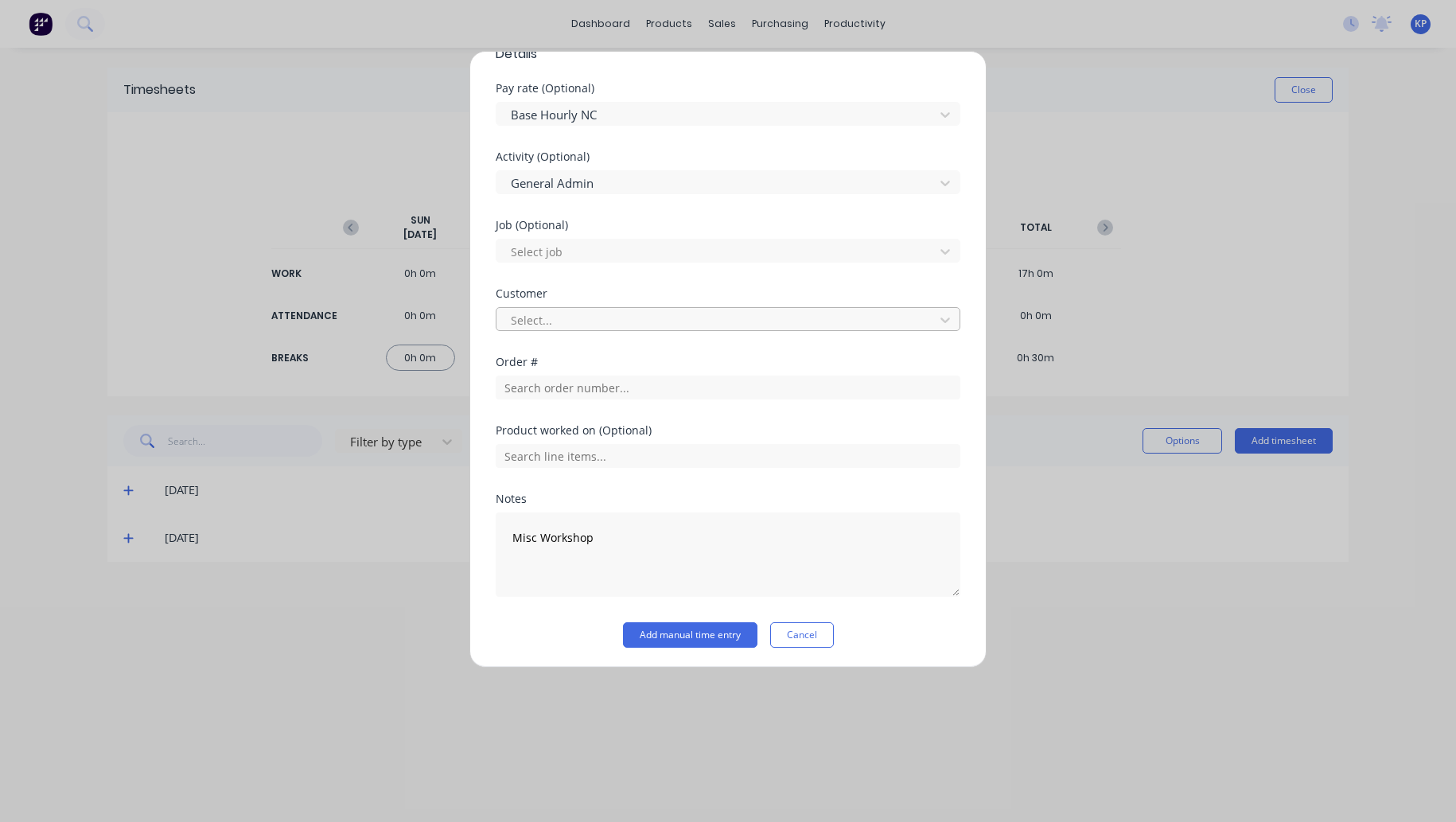
click at [558, 318] on div at bounding box center [718, 320] width 417 height 19
type input "hush"
click at [557, 345] on div "Hushpak" at bounding box center [722, 353] width 453 height 29
click at [662, 632] on button "Add manual time entry" at bounding box center [690, 635] width 134 height 25
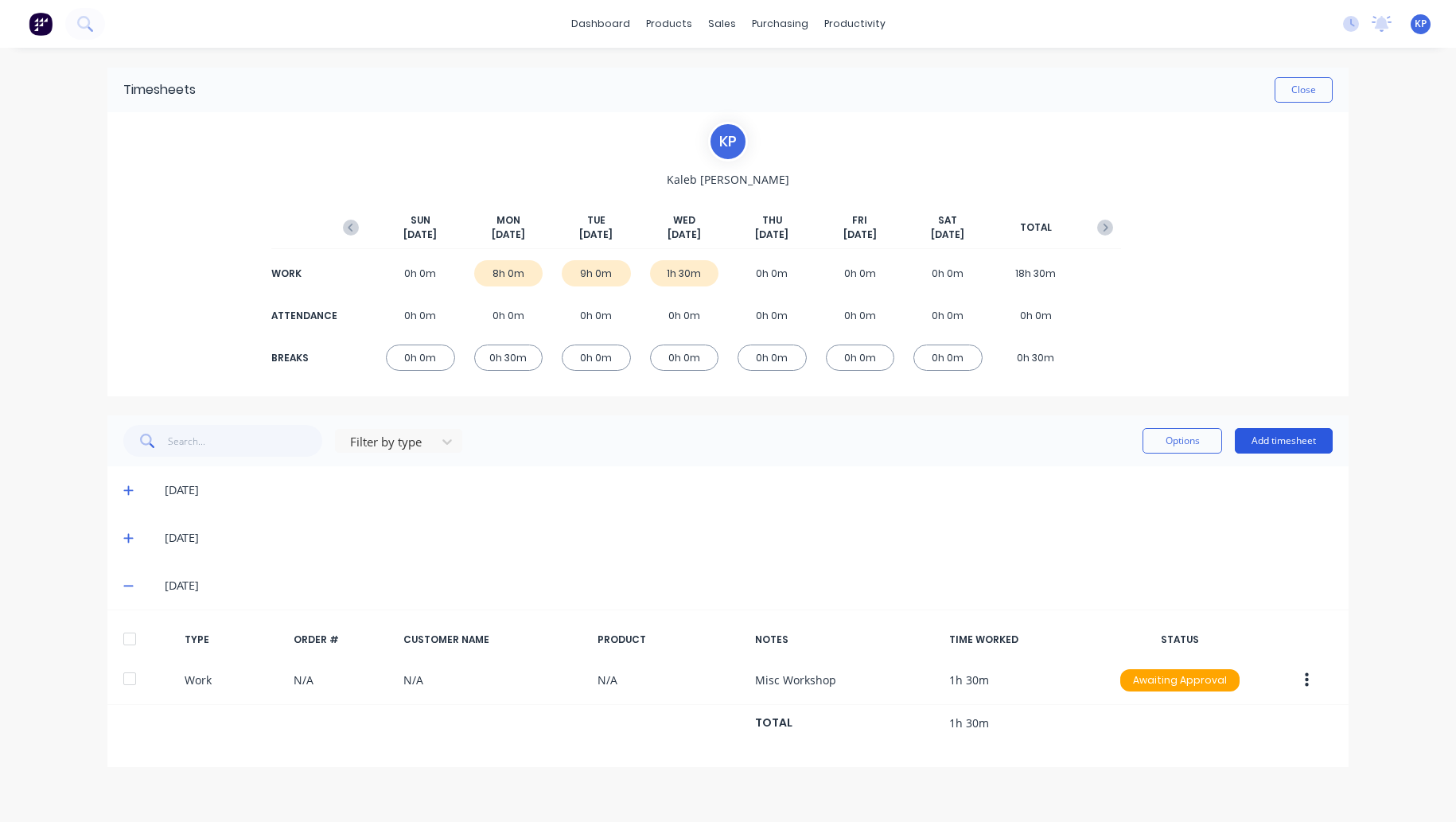
click at [1317, 440] on button "Add timesheet" at bounding box center [1284, 440] width 97 height 25
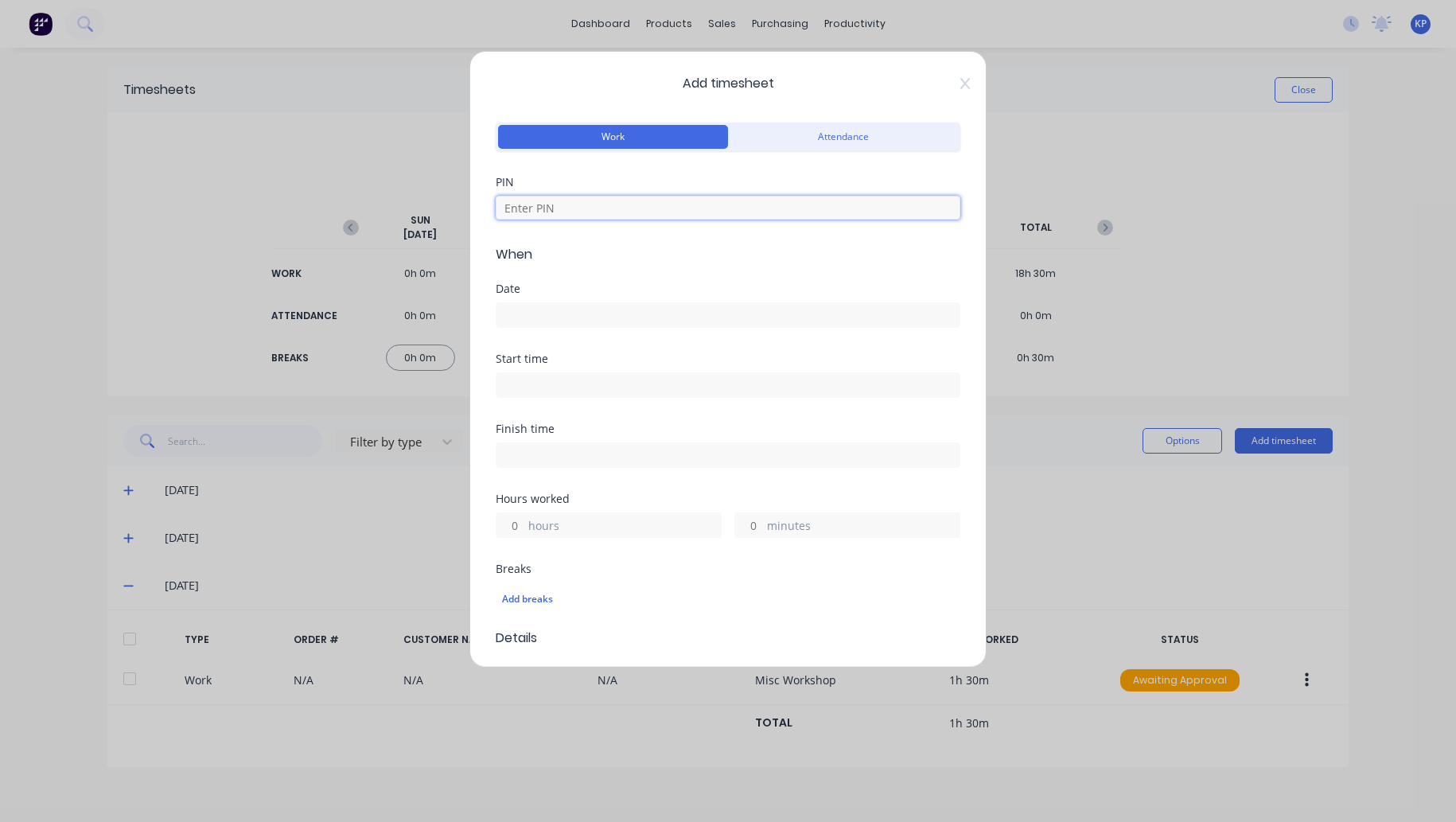
drag, startPoint x: 544, startPoint y: 207, endPoint x: 537, endPoint y: 224, distance: 18.4
click at [544, 207] on input at bounding box center [728, 207] width 465 height 24
type input "8990"
click at [522, 311] on input at bounding box center [728, 315] width 463 height 24
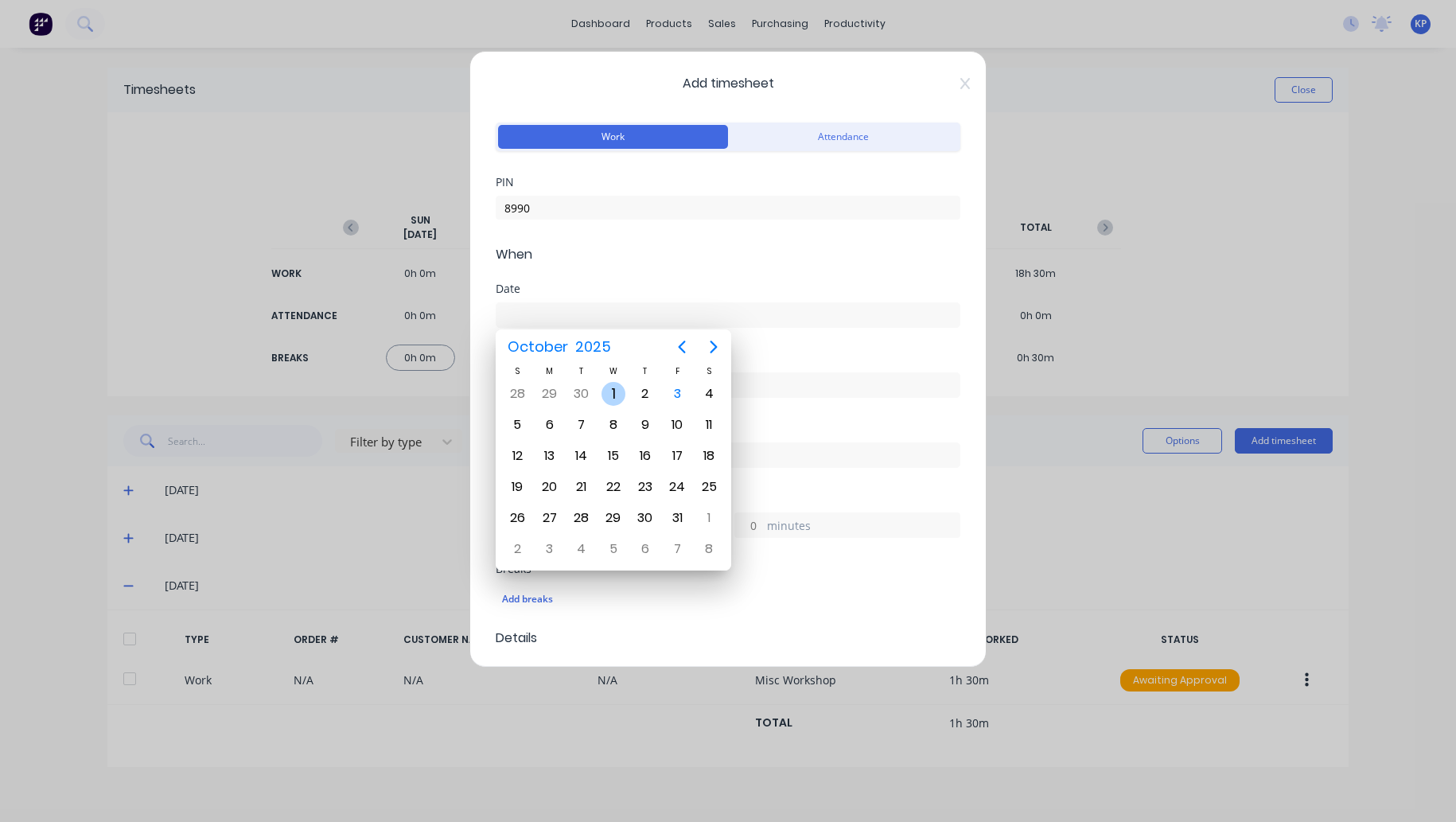
click at [623, 395] on div "1" at bounding box center [613, 393] width 24 height 24
type input "[DATE]"
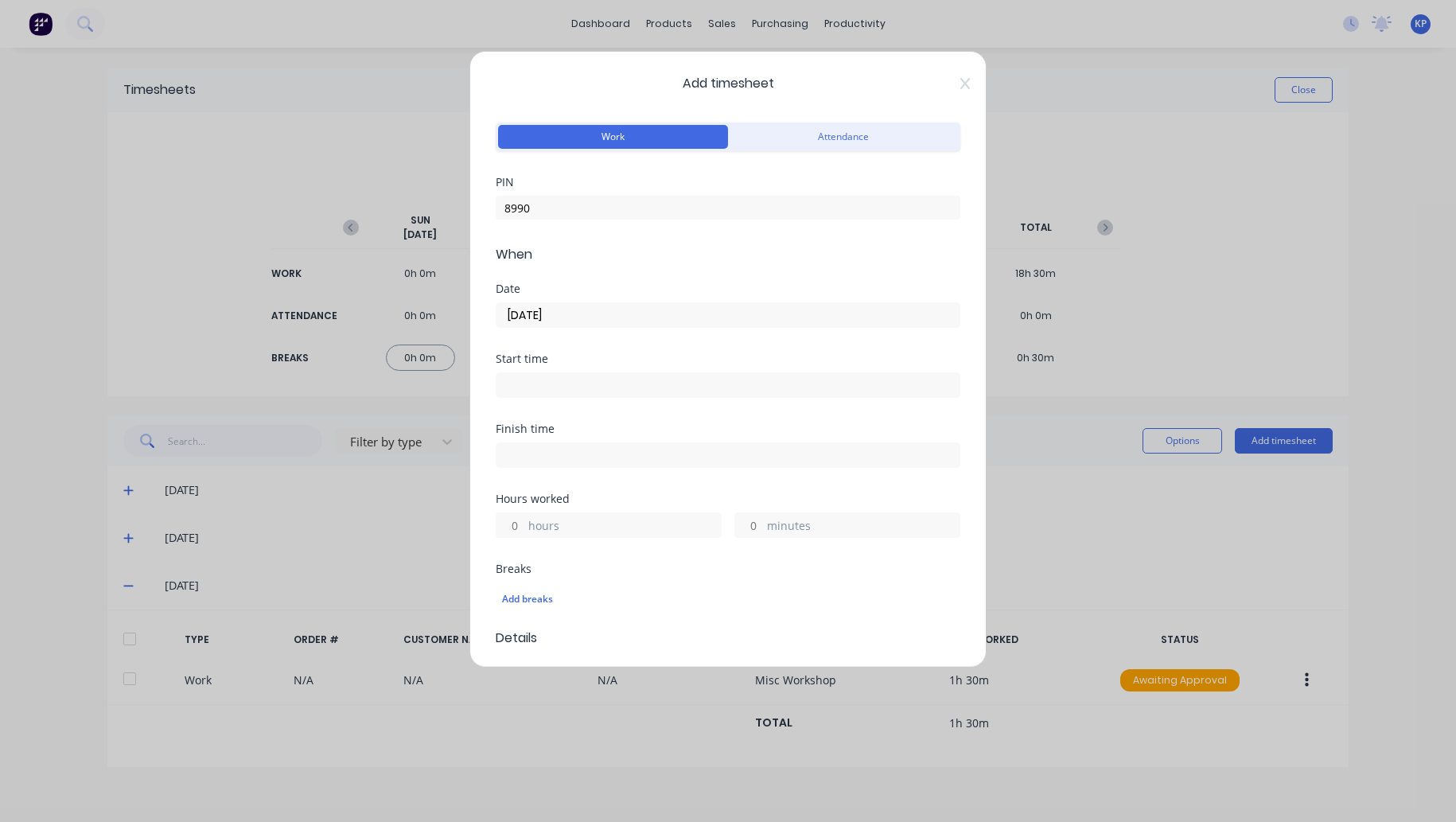
click at [555, 386] on input at bounding box center [728, 385] width 463 height 24
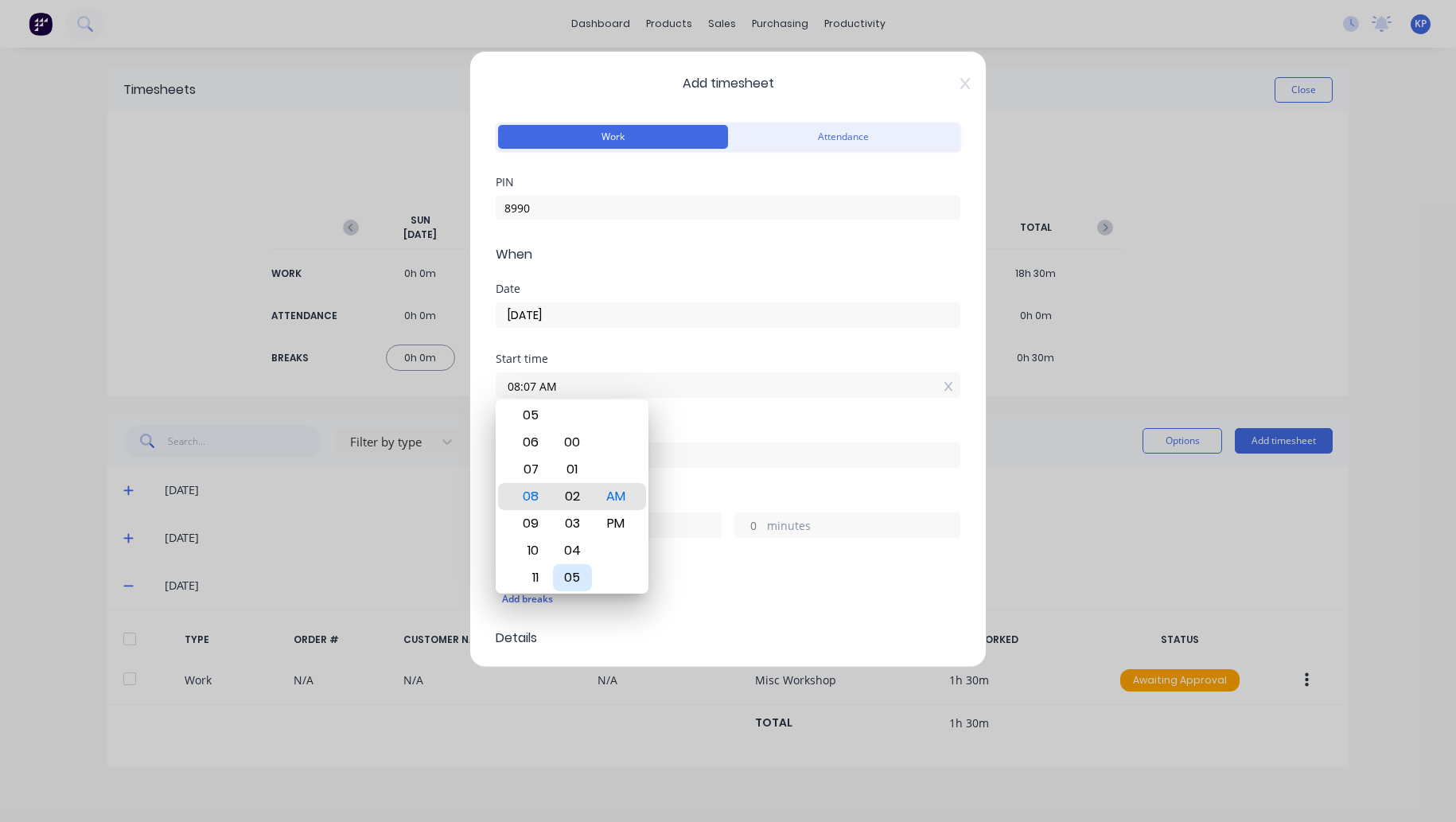
type input "08:00 AM"
click at [679, 517] on label "hours" at bounding box center [624, 527] width 193 height 19
click at [524, 516] on input "hours" at bounding box center [510, 525] width 28 height 24
type input "08:00 AM"
type input "0"
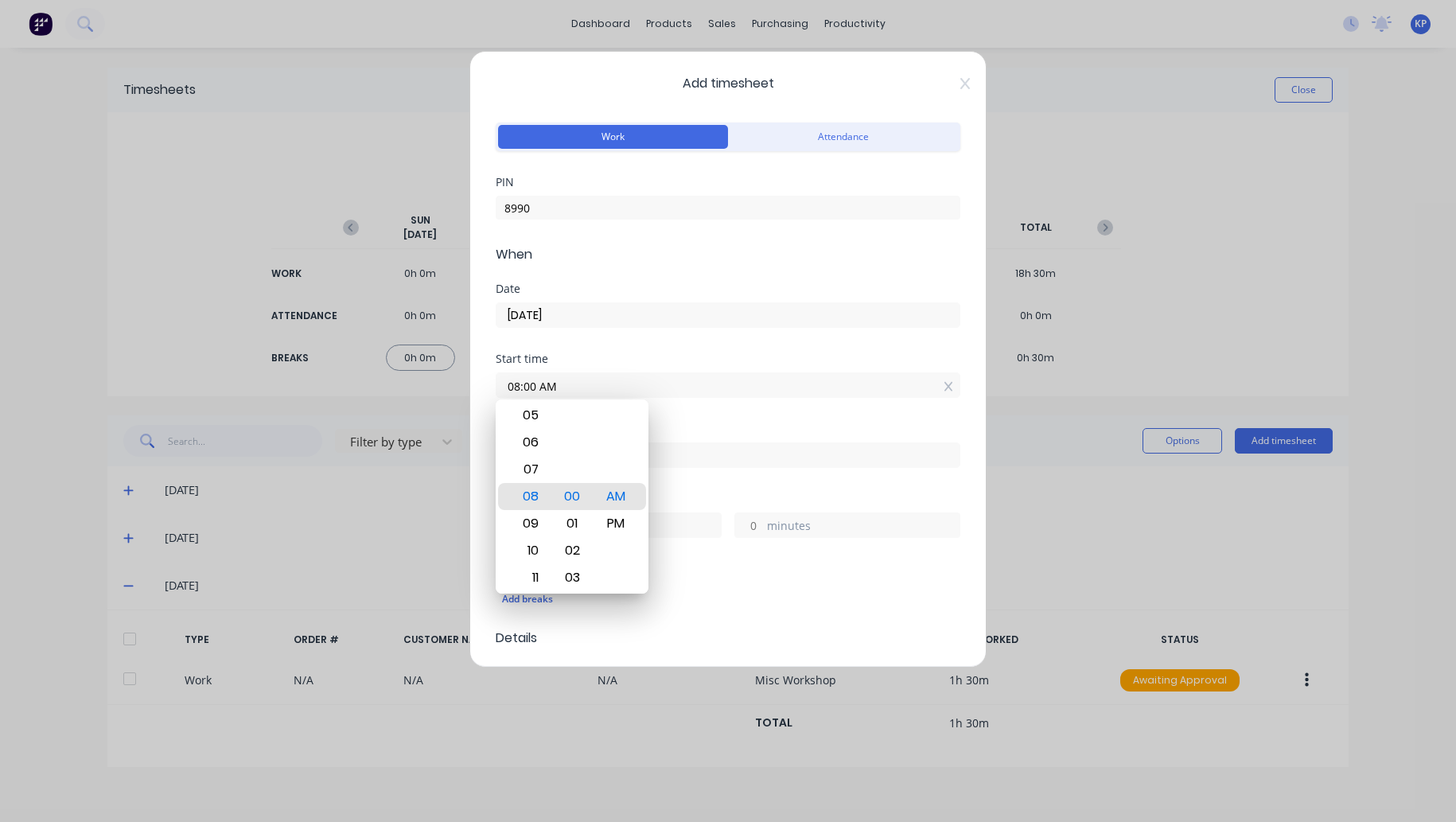
type input "0"
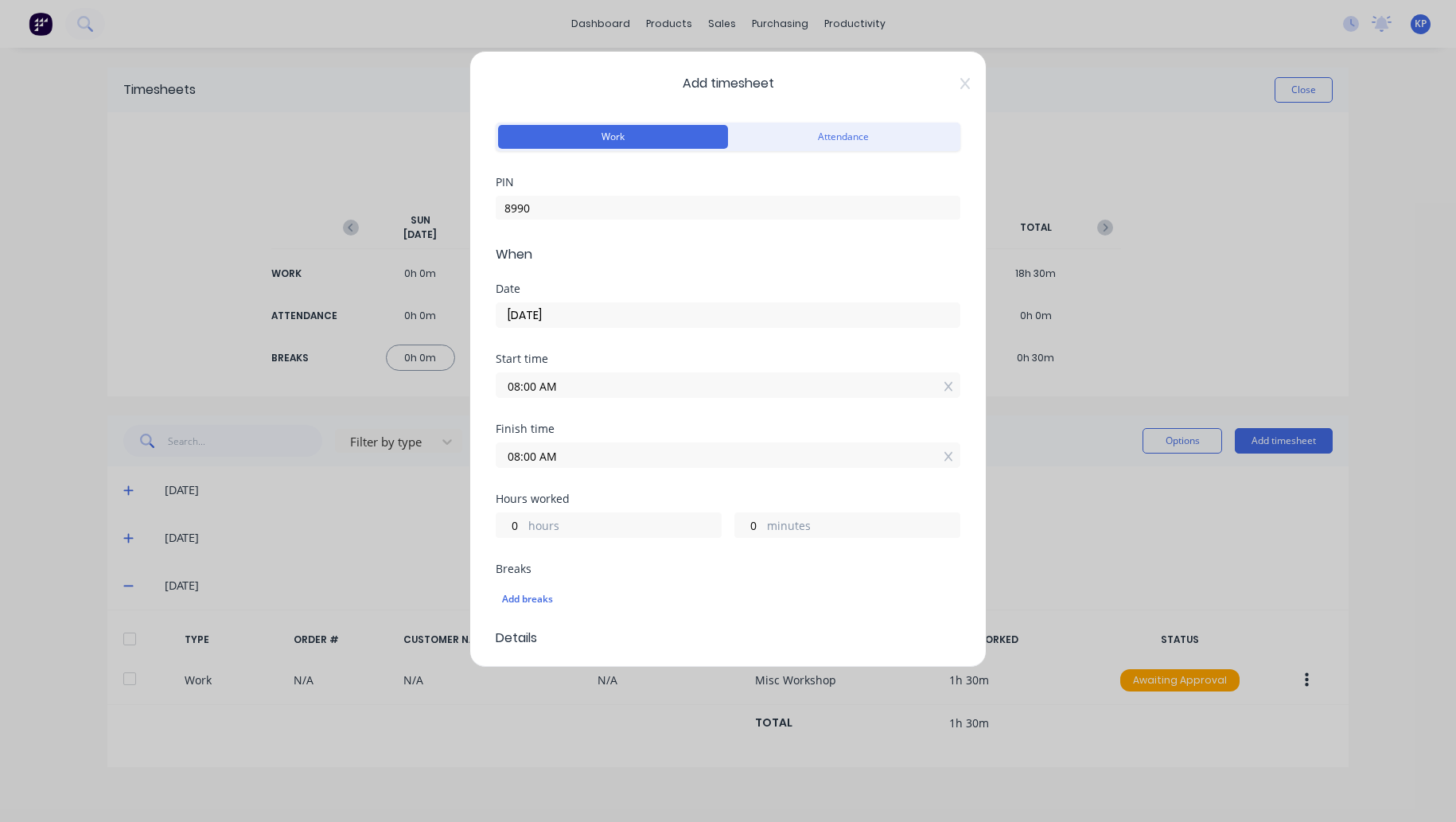
click at [579, 456] on input "08:00 AM" at bounding box center [728, 455] width 463 height 24
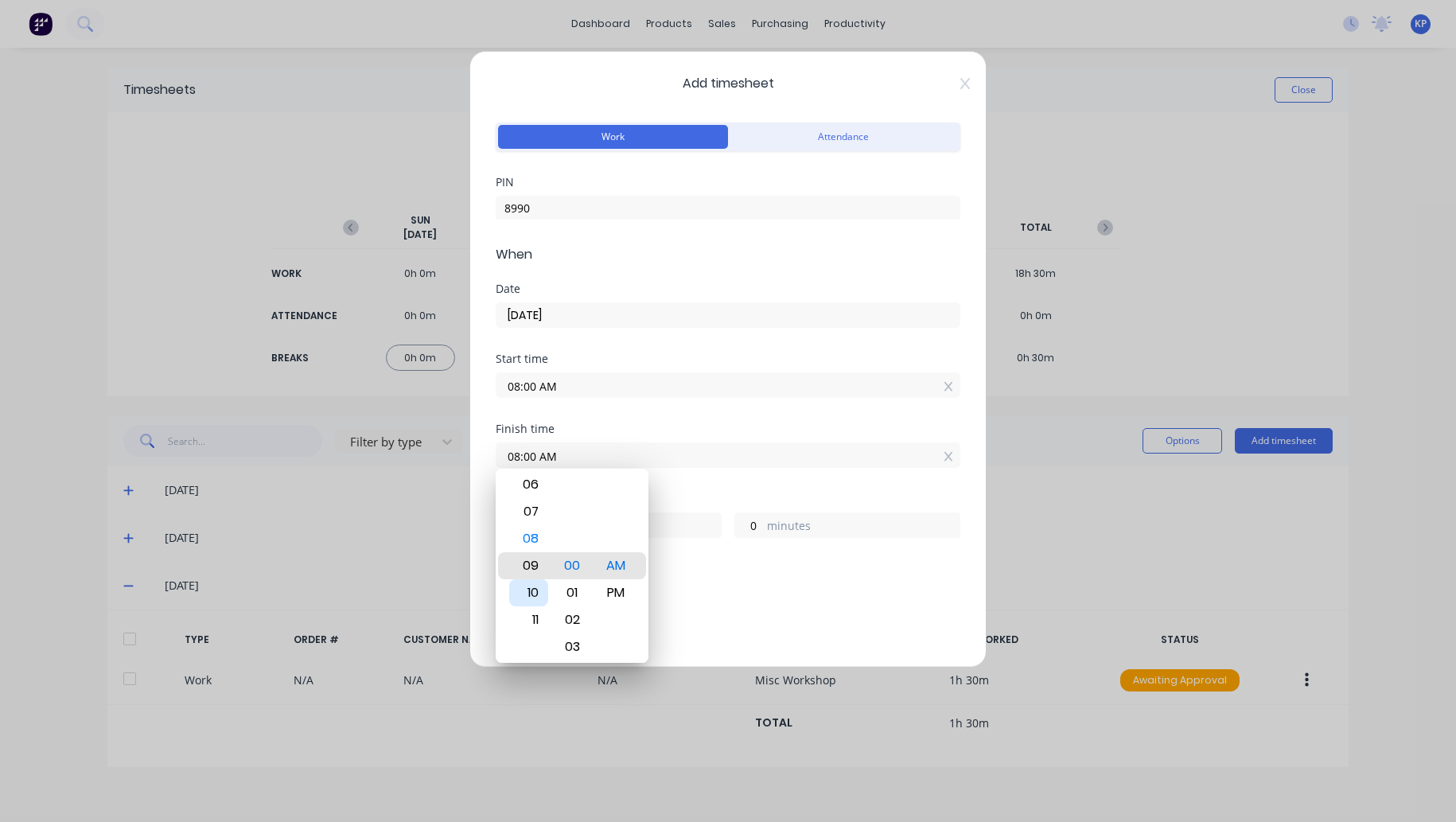
type input "09:00 AM"
type input "1"
type input "09:06 AM"
type input "6"
type input "09:12 AM"
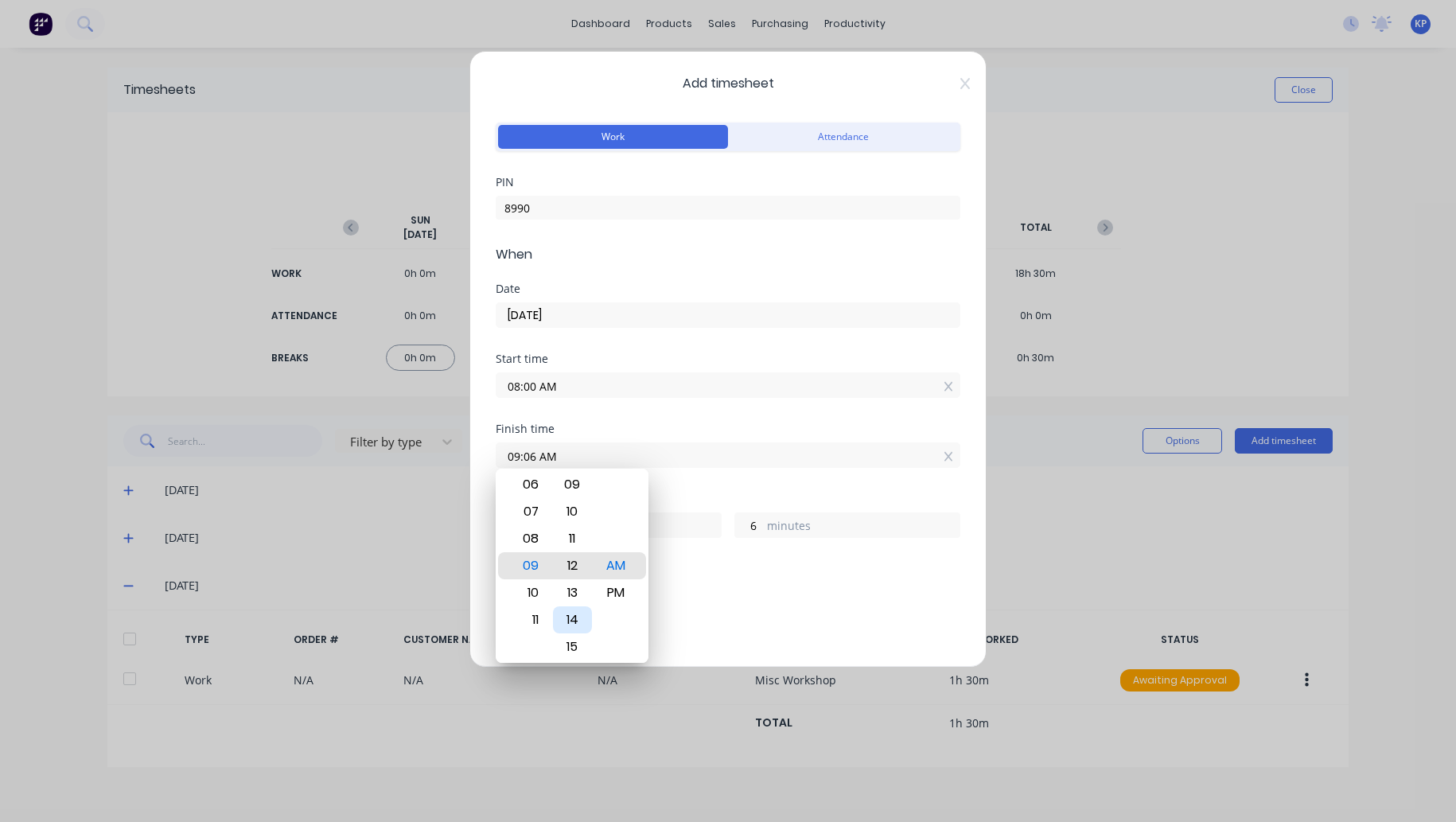
type input "12"
type input "09:18 AM"
type input "18"
type input "09:21 AM"
type input "21"
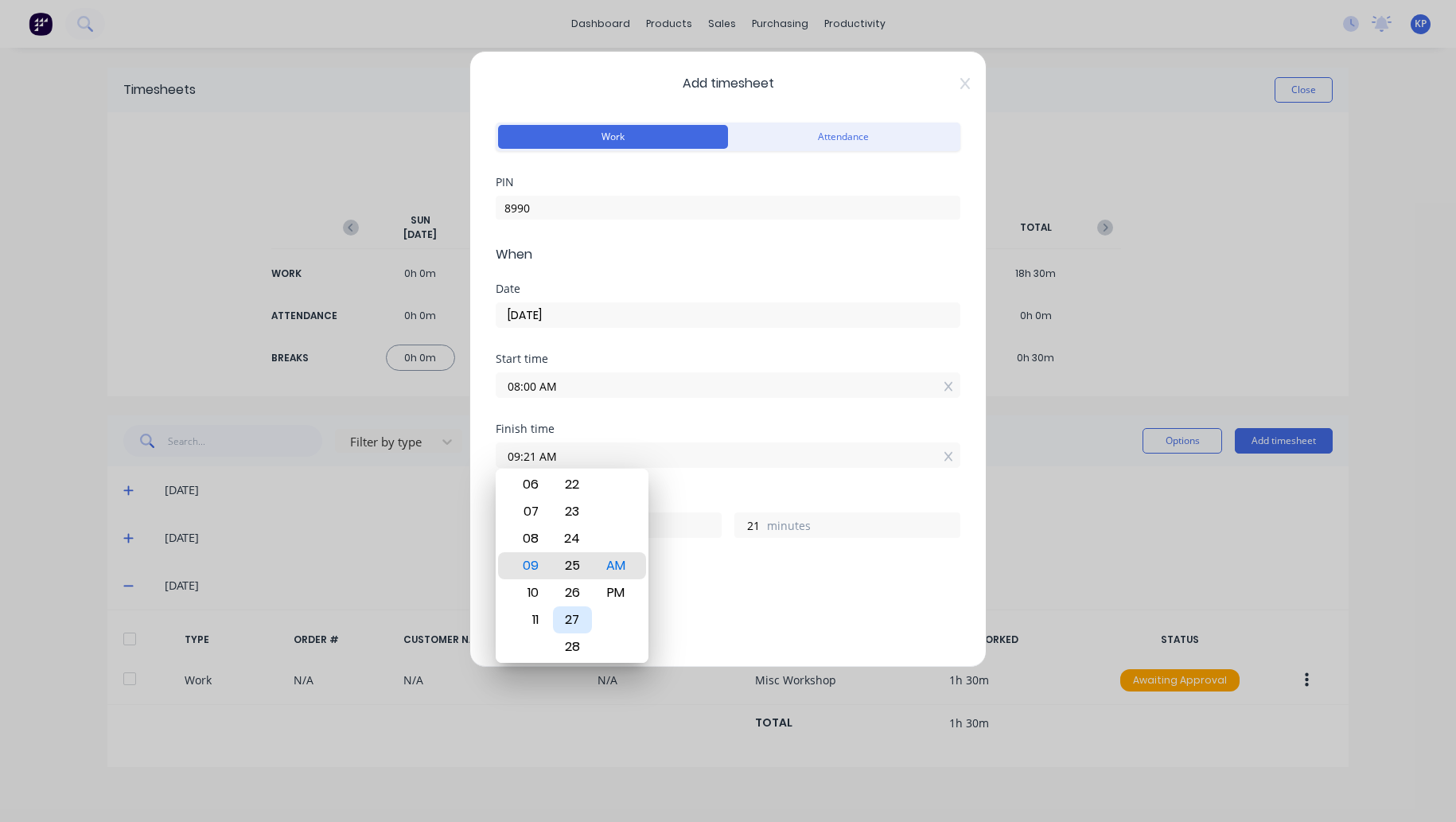
type input "09:25 AM"
type input "25"
type input "09:30 AM"
type input "30"
click at [723, 563] on div "Breaks" at bounding box center [728, 568] width 465 height 11
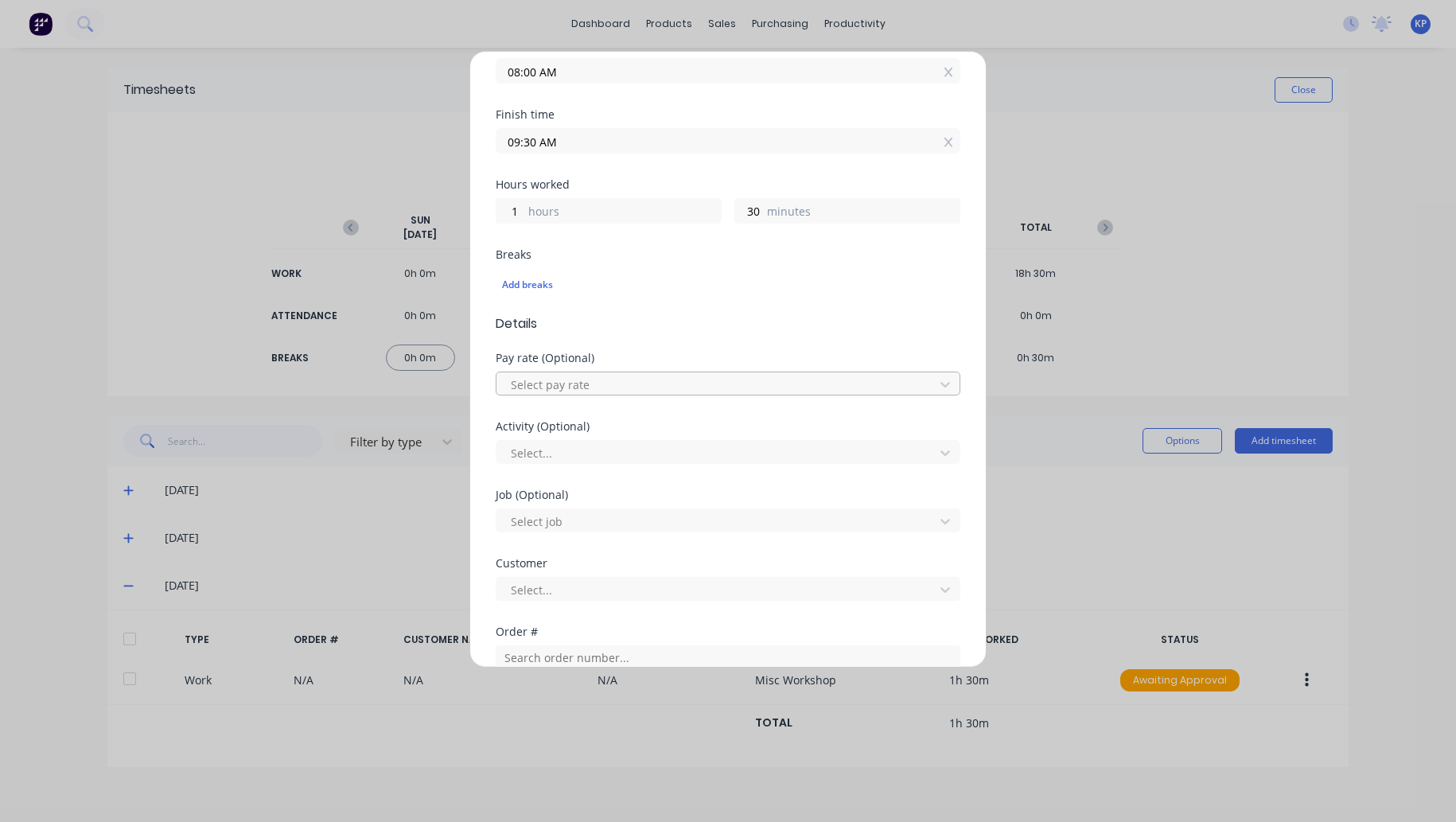
scroll to position [318, 0]
click at [609, 387] on div at bounding box center [718, 381] width 417 height 19
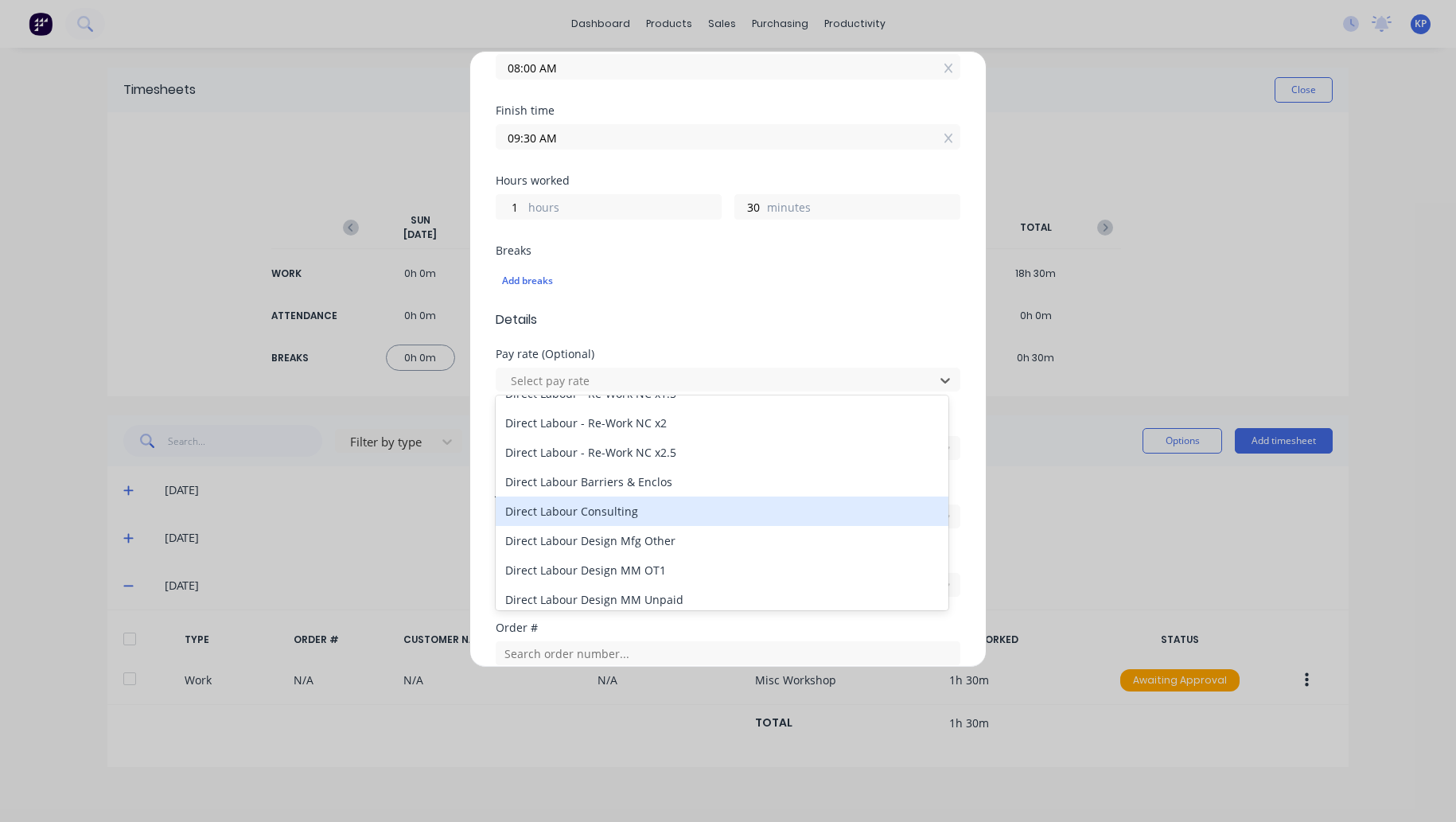
scroll to position [716, 0]
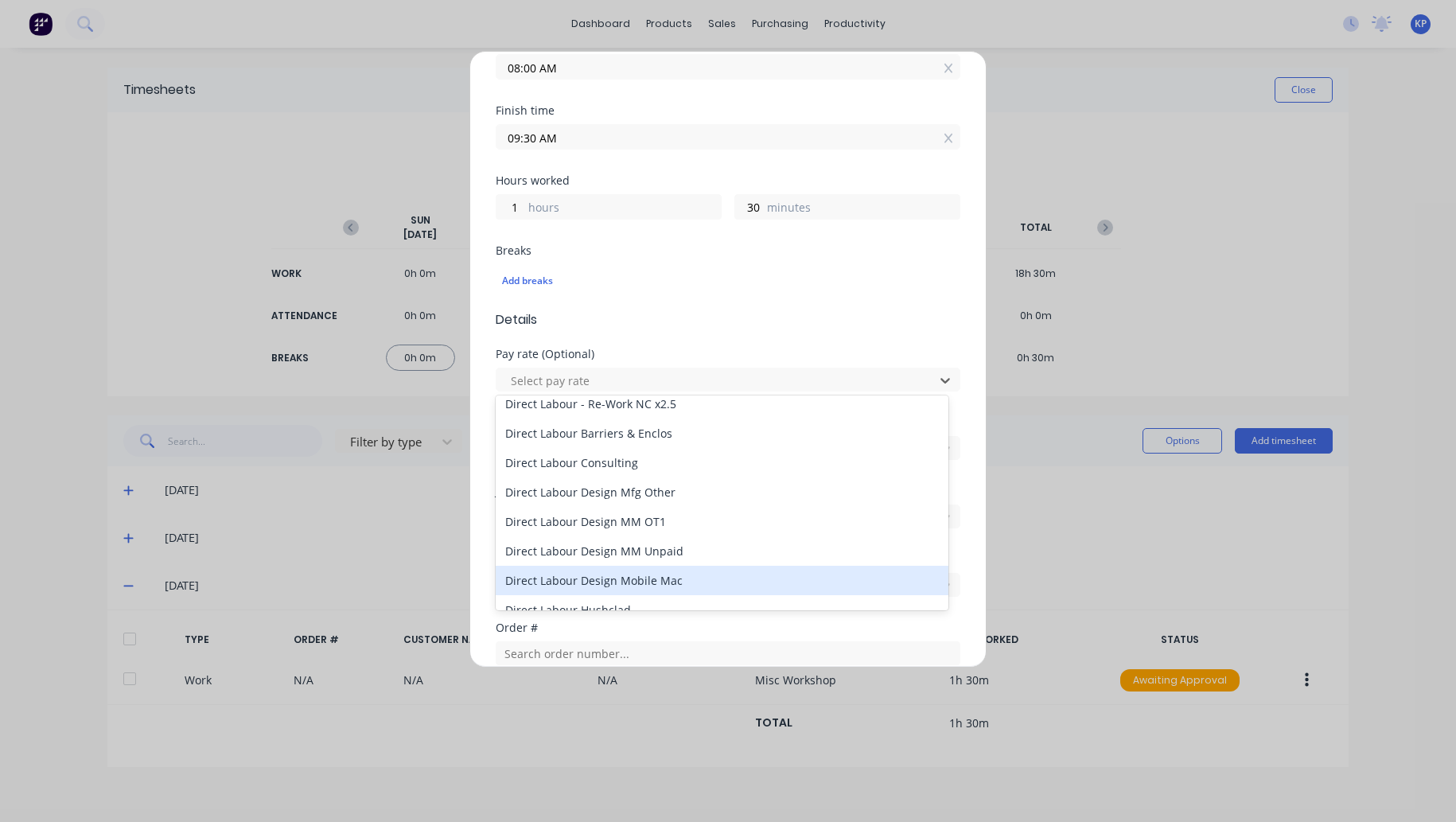
click at [653, 571] on div "Direct Labour Design Mobile Mac" at bounding box center [722, 580] width 453 height 29
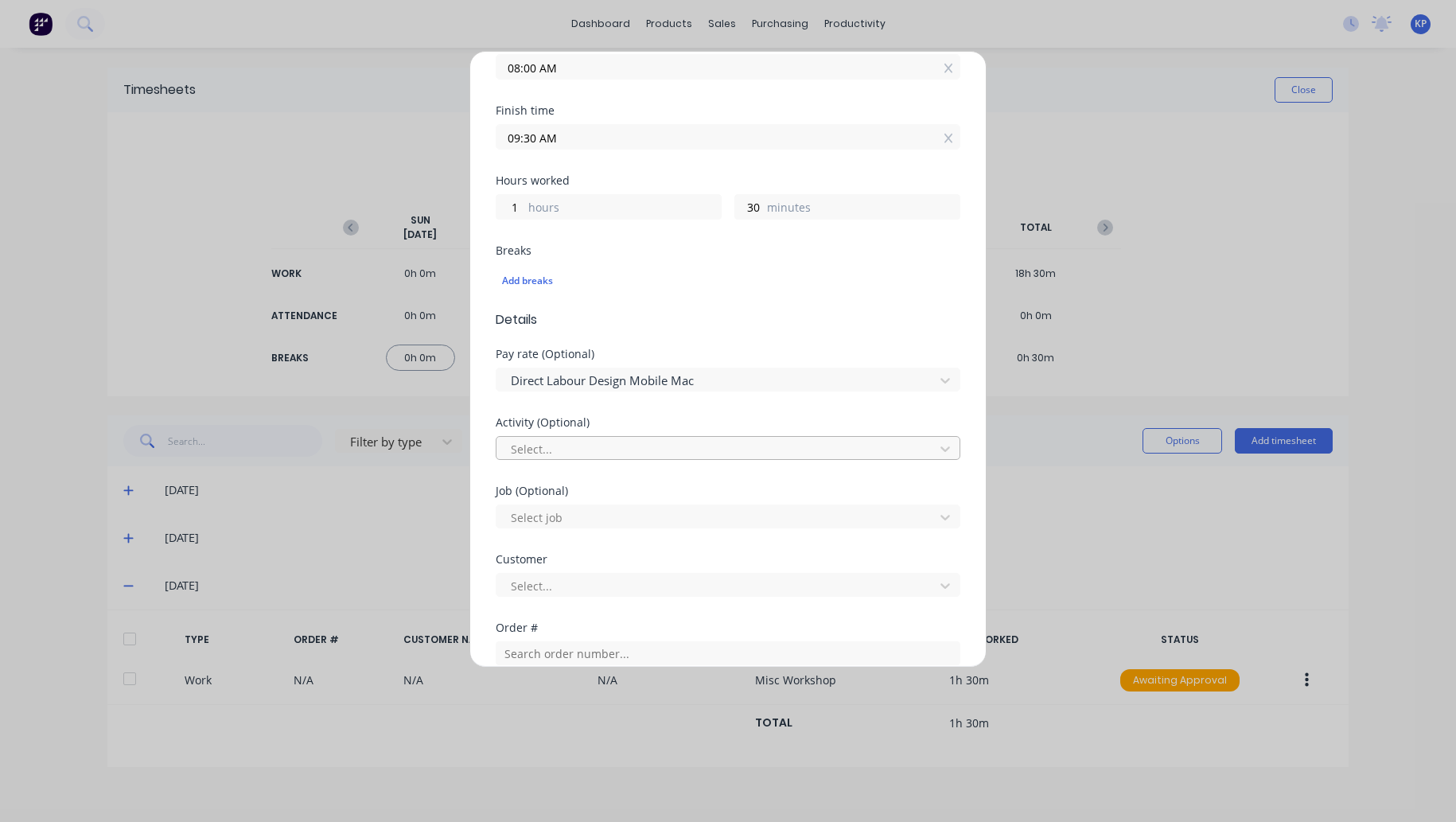
click at [579, 445] on div at bounding box center [718, 449] width 417 height 19
click at [578, 518] on div at bounding box center [718, 517] width 417 height 19
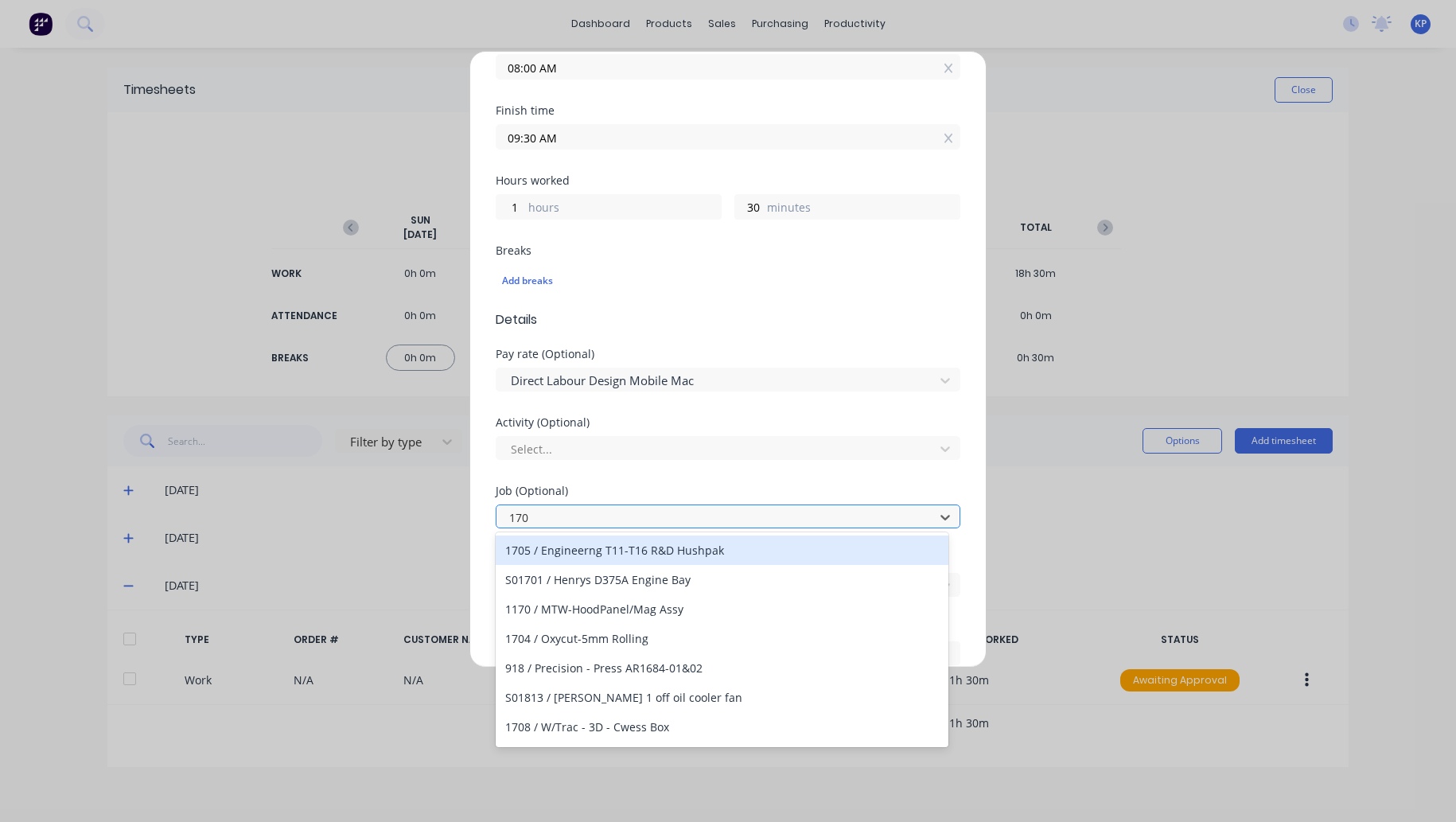
type input "1705"
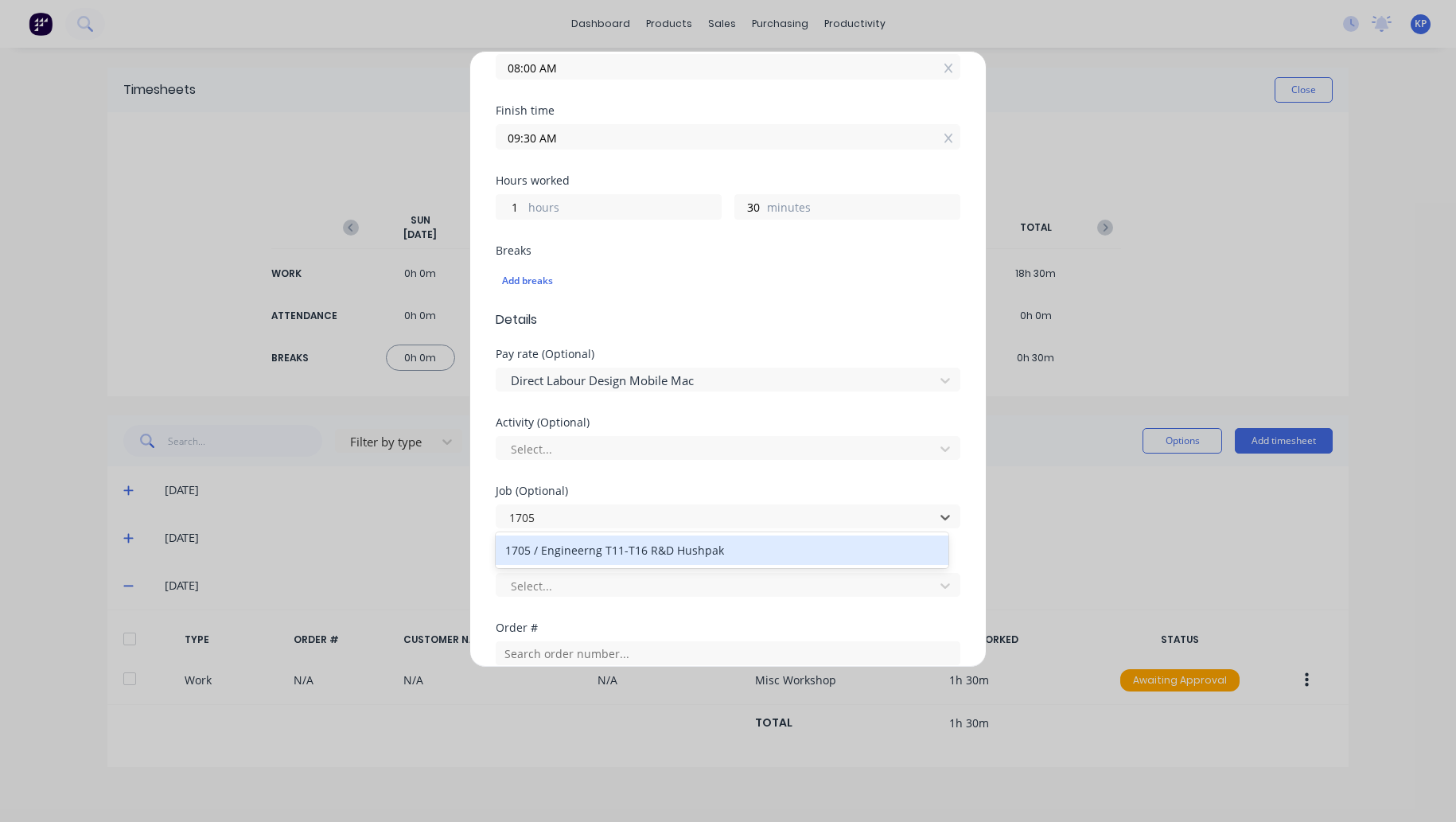
click at [603, 544] on div "1705 / Engineerng T11-T16 R&D Hushpak" at bounding box center [722, 550] width 453 height 29
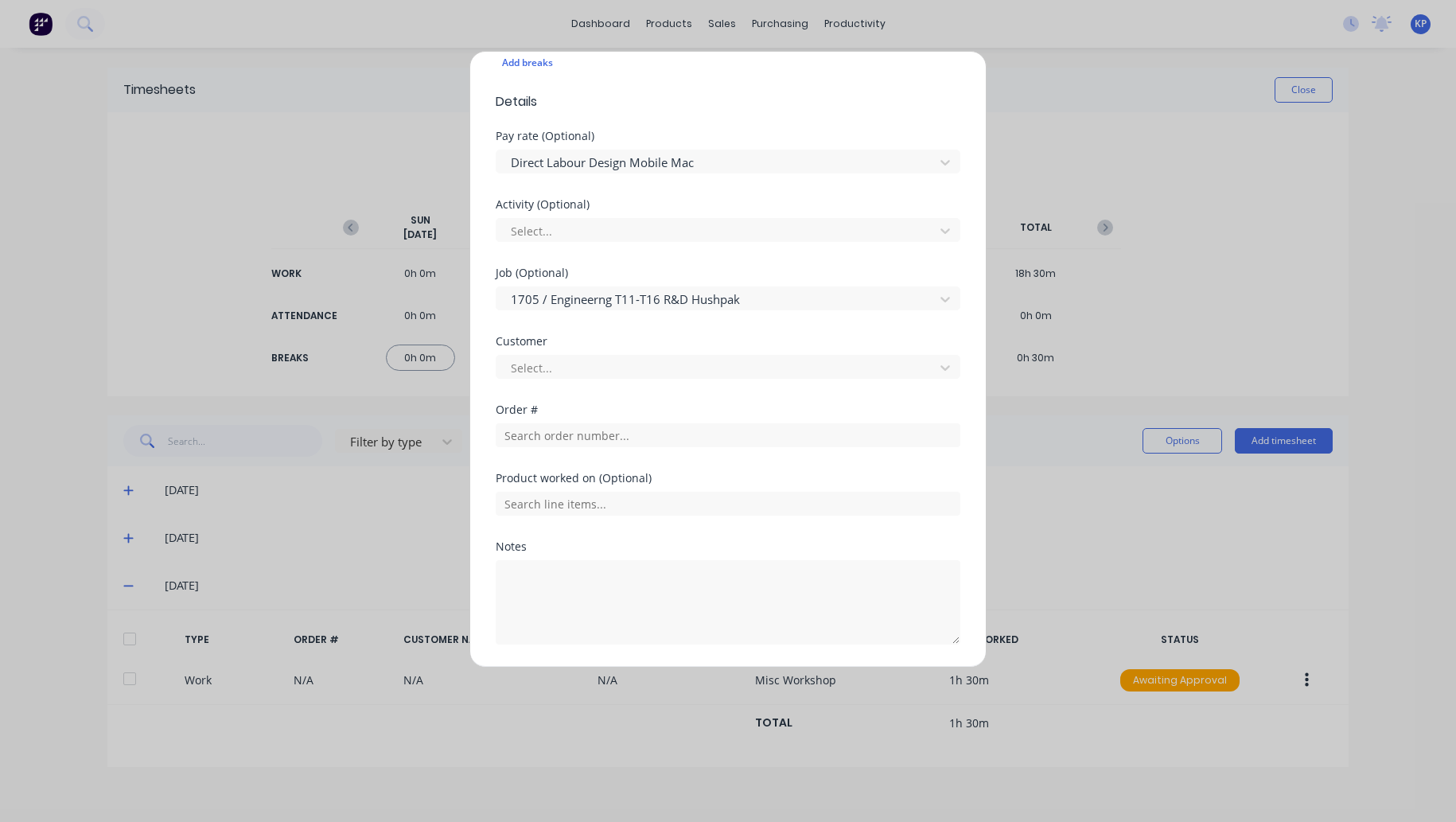
scroll to position [557, 0]
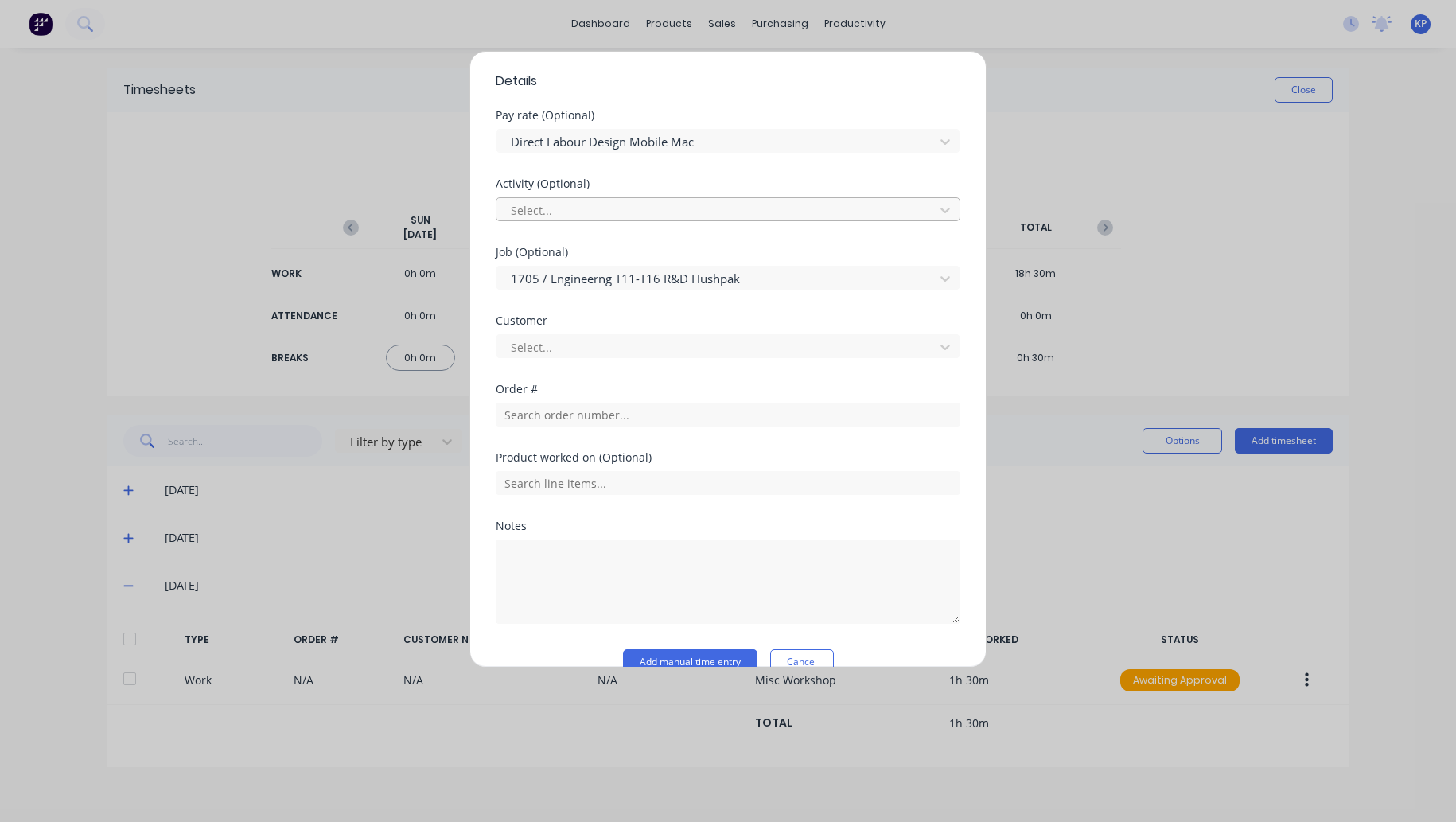
click at [603, 212] on div at bounding box center [718, 210] width 417 height 19
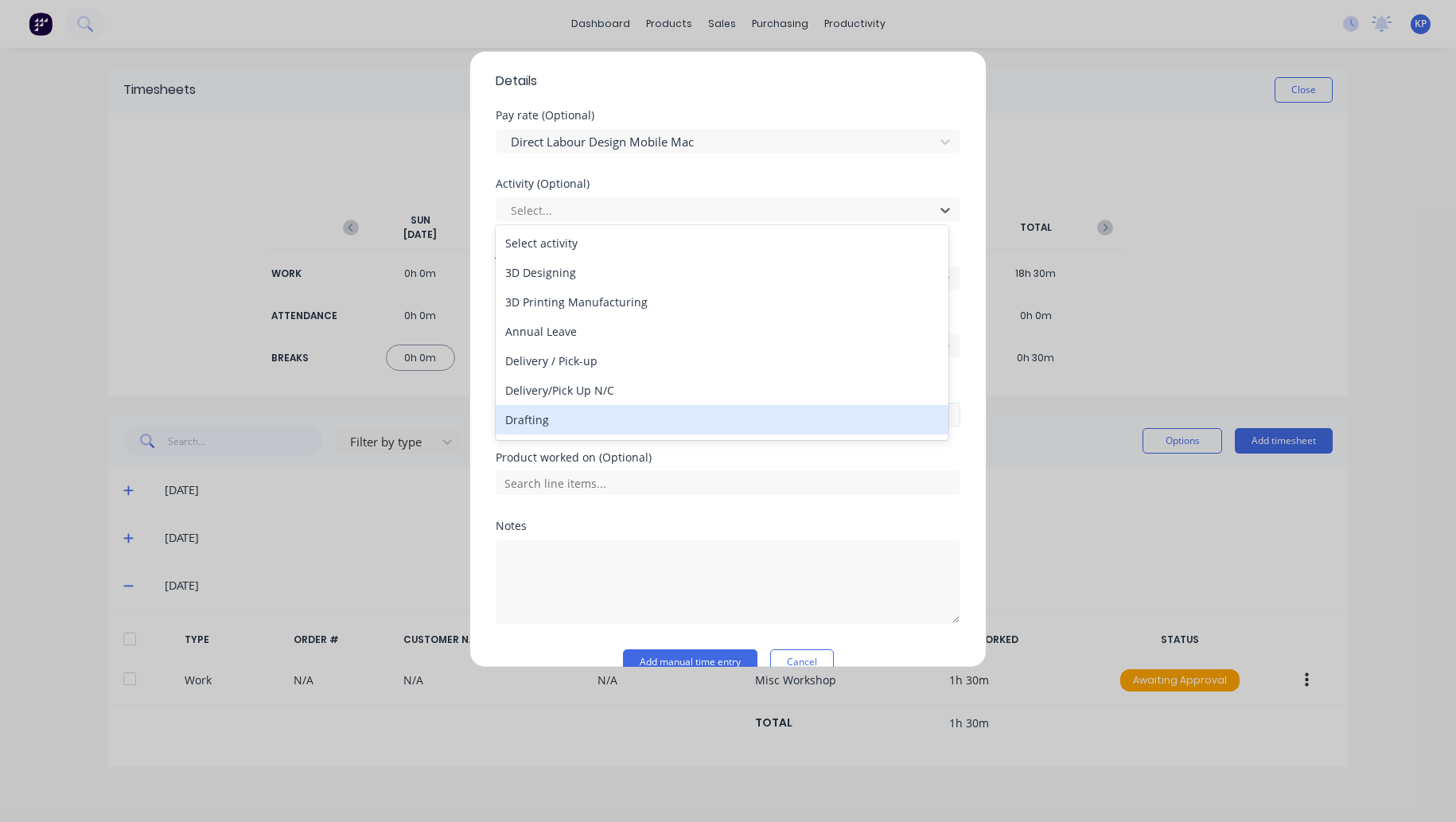
click at [590, 418] on div "Drafting" at bounding box center [722, 420] width 453 height 29
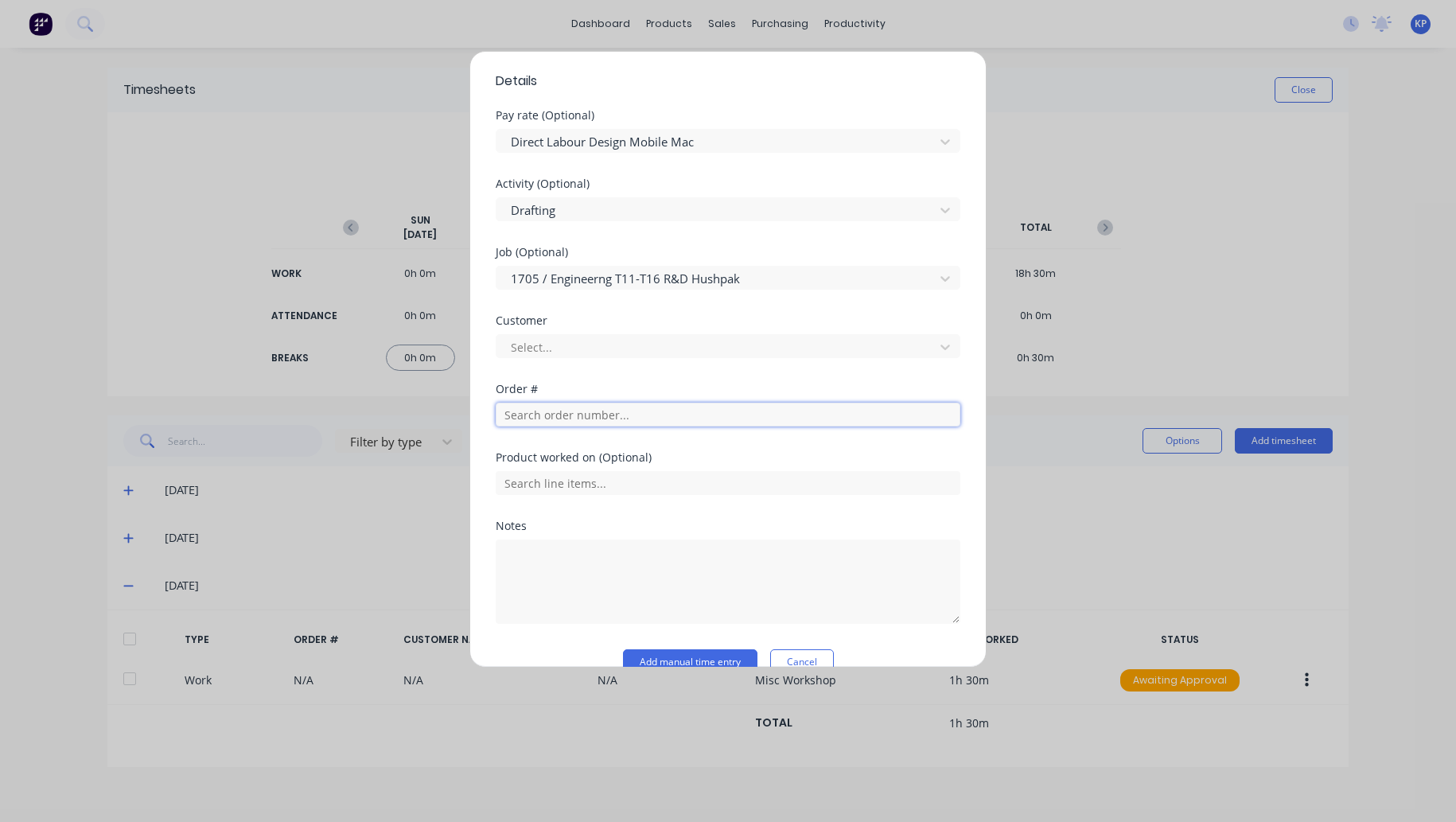
click at [579, 416] on input "text" at bounding box center [728, 414] width 465 height 24
drag, startPoint x: 583, startPoint y: 494, endPoint x: 583, endPoint y: 430, distance: 64.0
click at [583, 491] on div "Product worked on (Optional)" at bounding box center [728, 486] width 465 height 68
click at [583, 348] on div at bounding box center [718, 347] width 417 height 19
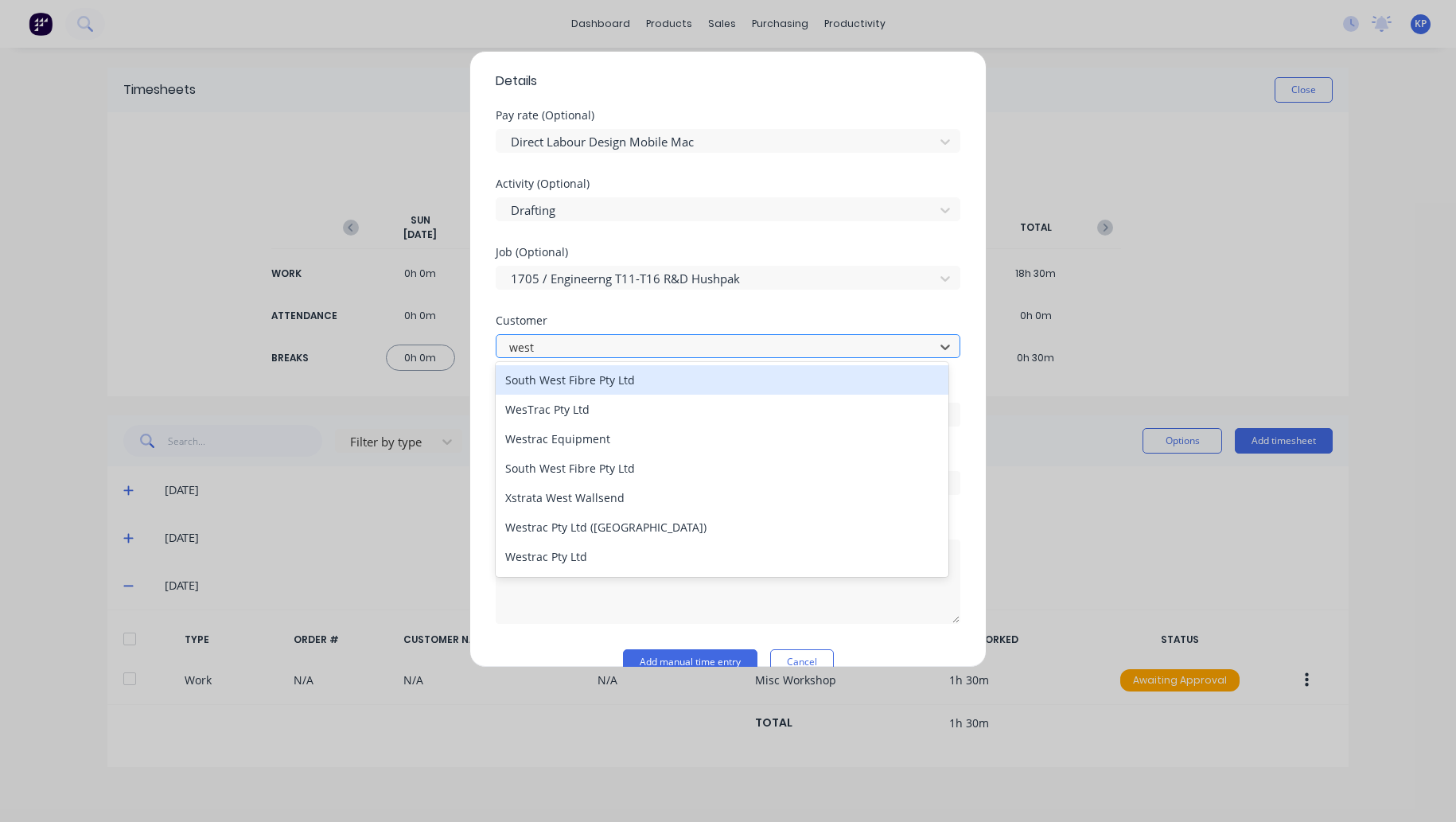
type input "westr"
click at [571, 386] on div "WesTrac Pty Ltd" at bounding box center [722, 380] width 453 height 29
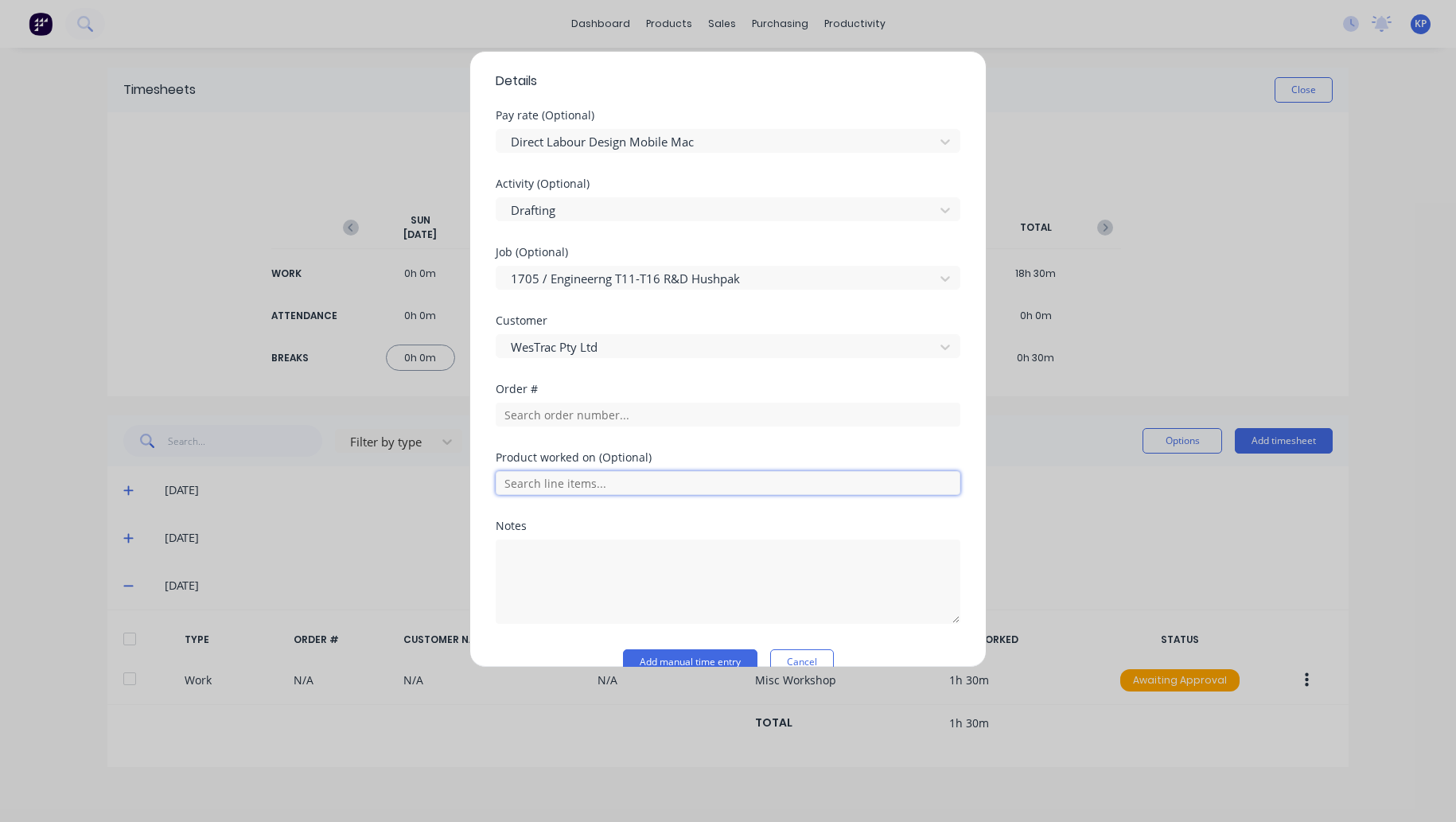
click at [560, 472] on input "text" at bounding box center [728, 482] width 465 height 24
click at [560, 416] on input "text" at bounding box center [728, 414] width 465 height 24
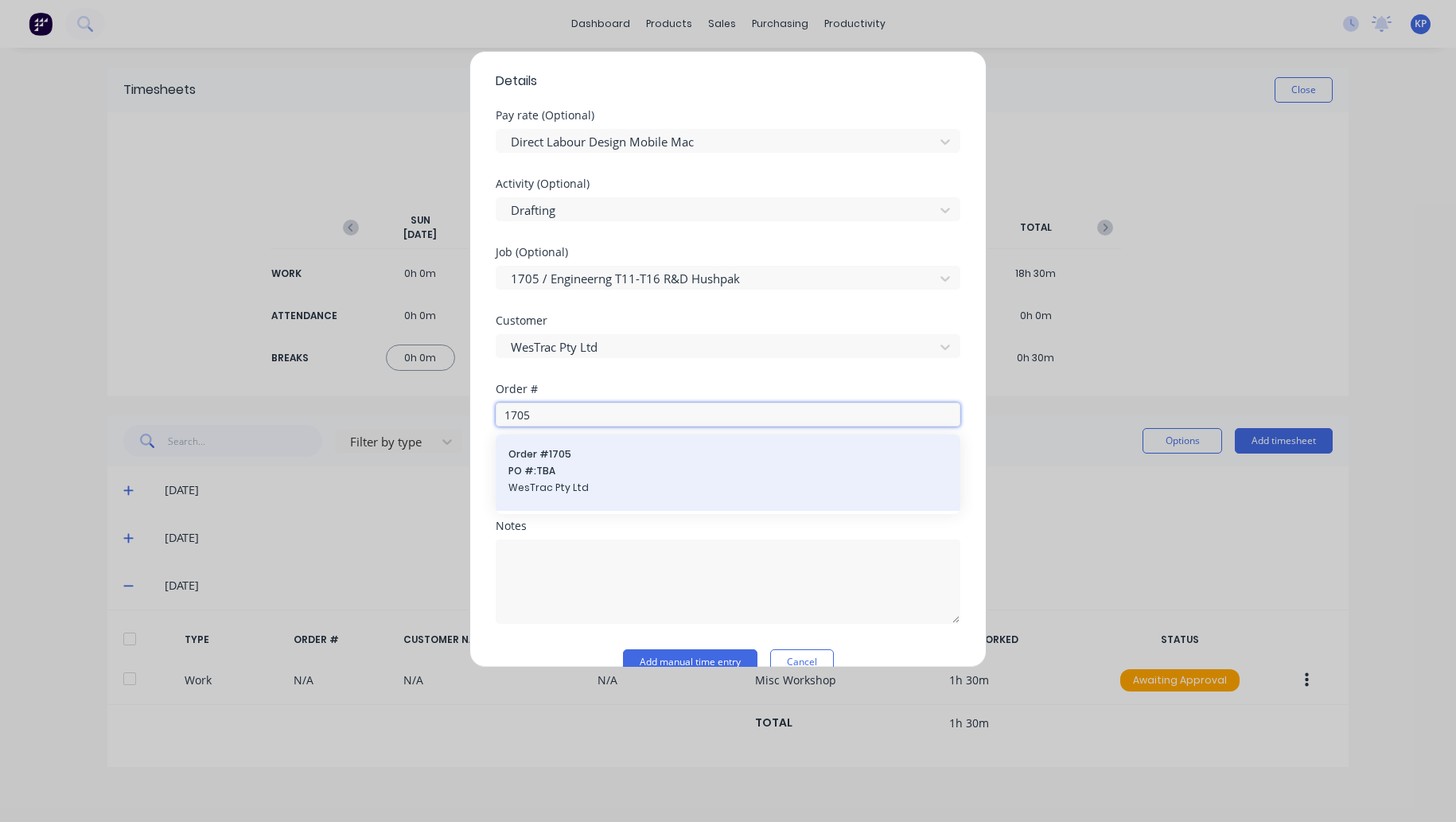
type input "1705"
click at [535, 464] on span "PO #: TBA" at bounding box center [728, 470] width 439 height 15
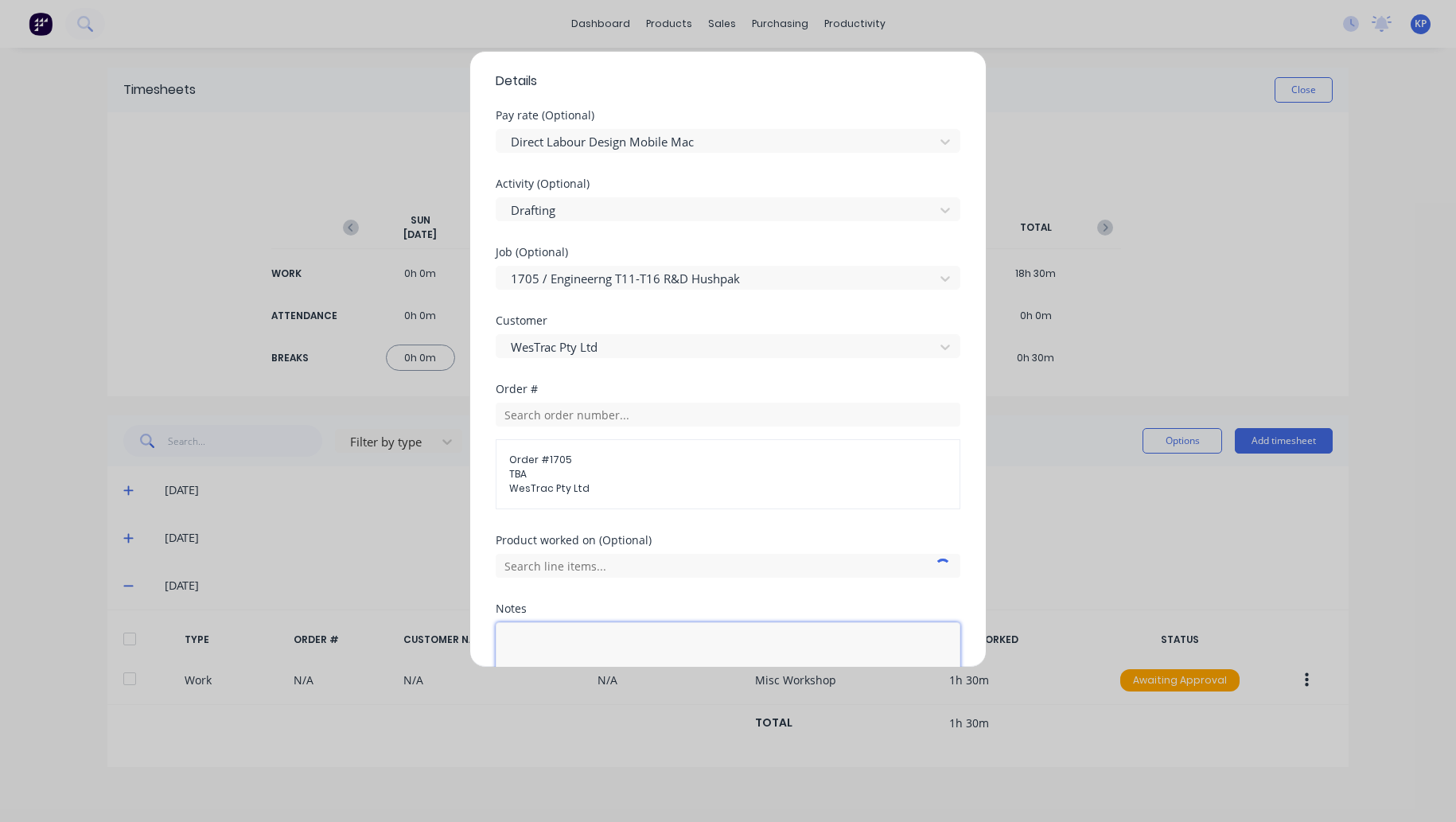
click at [531, 634] on textarea at bounding box center [728, 664] width 465 height 85
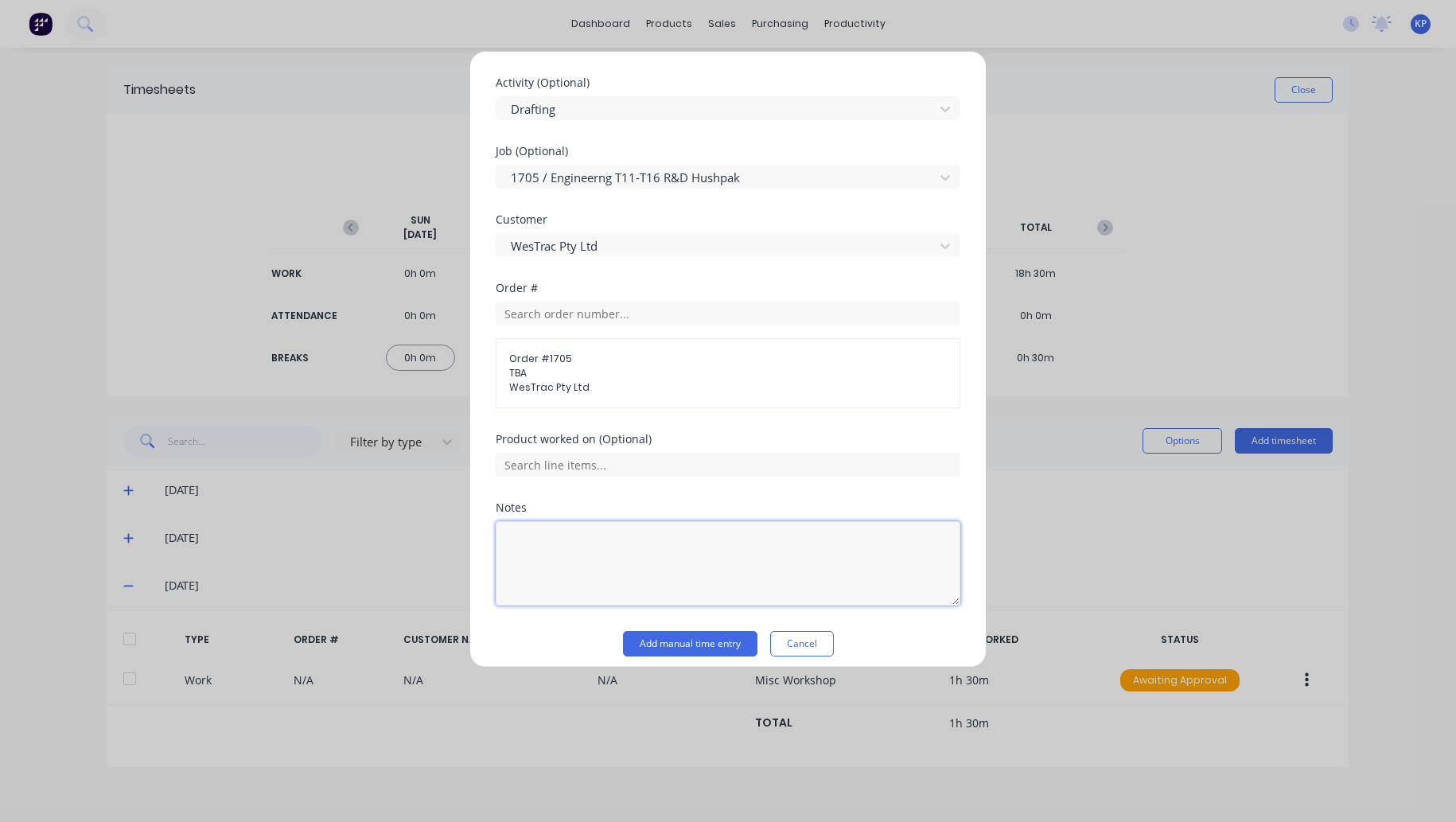
scroll to position [666, 0]
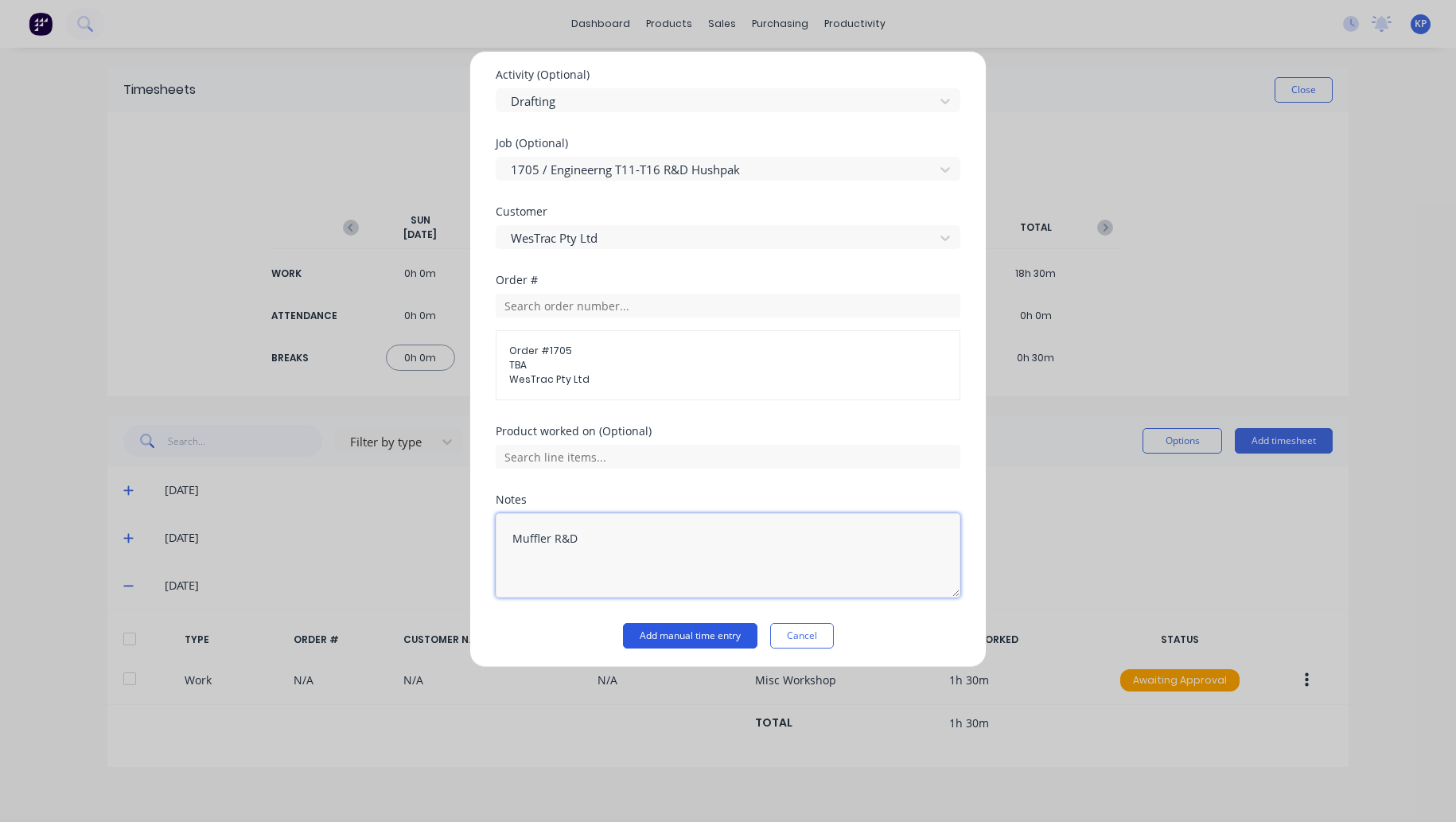
type textarea "Muffler R&D"
click at [671, 640] on button "Add manual time entry" at bounding box center [690, 635] width 134 height 25
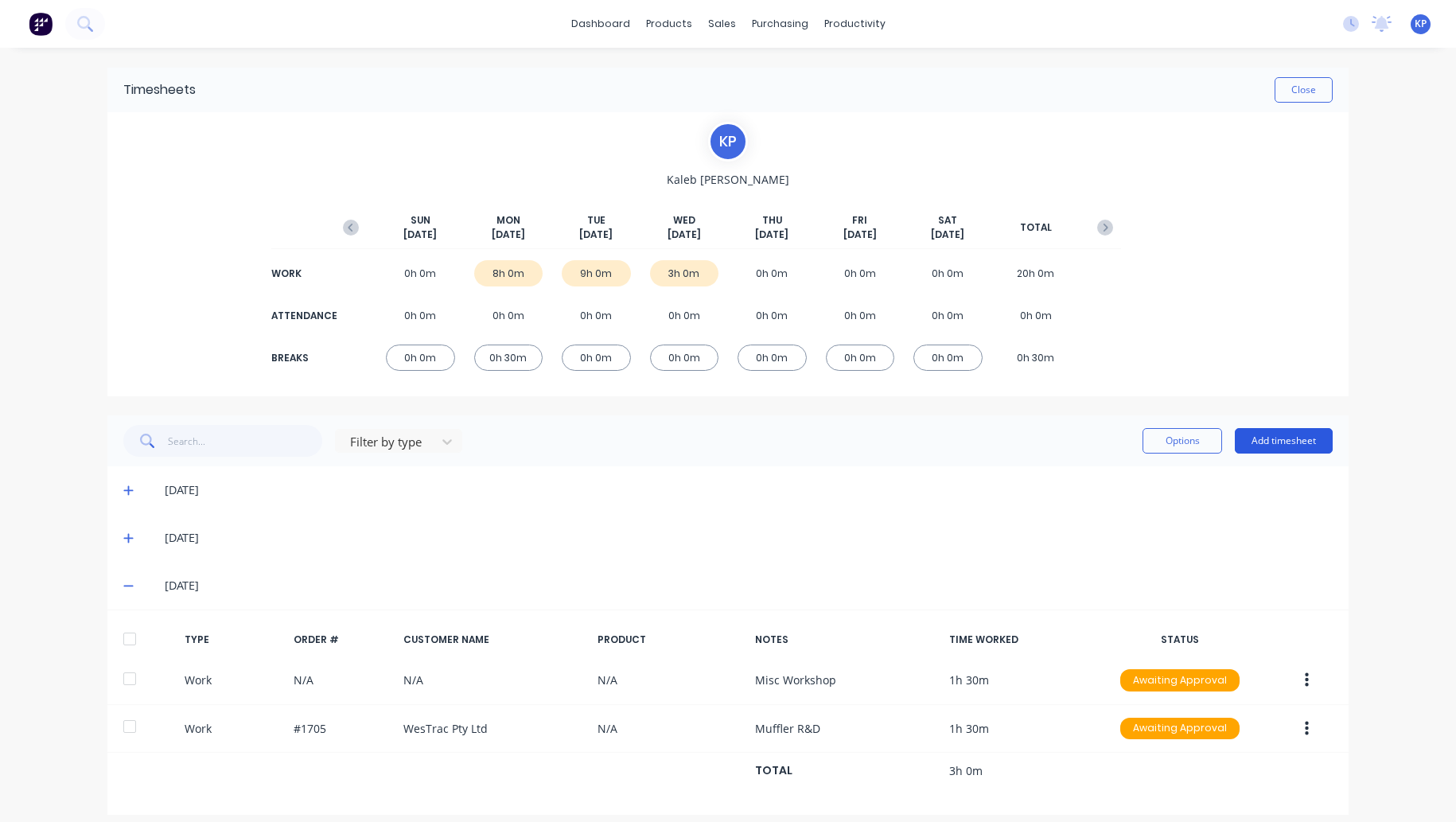
click at [1282, 448] on button "Add timesheet" at bounding box center [1284, 440] width 97 height 25
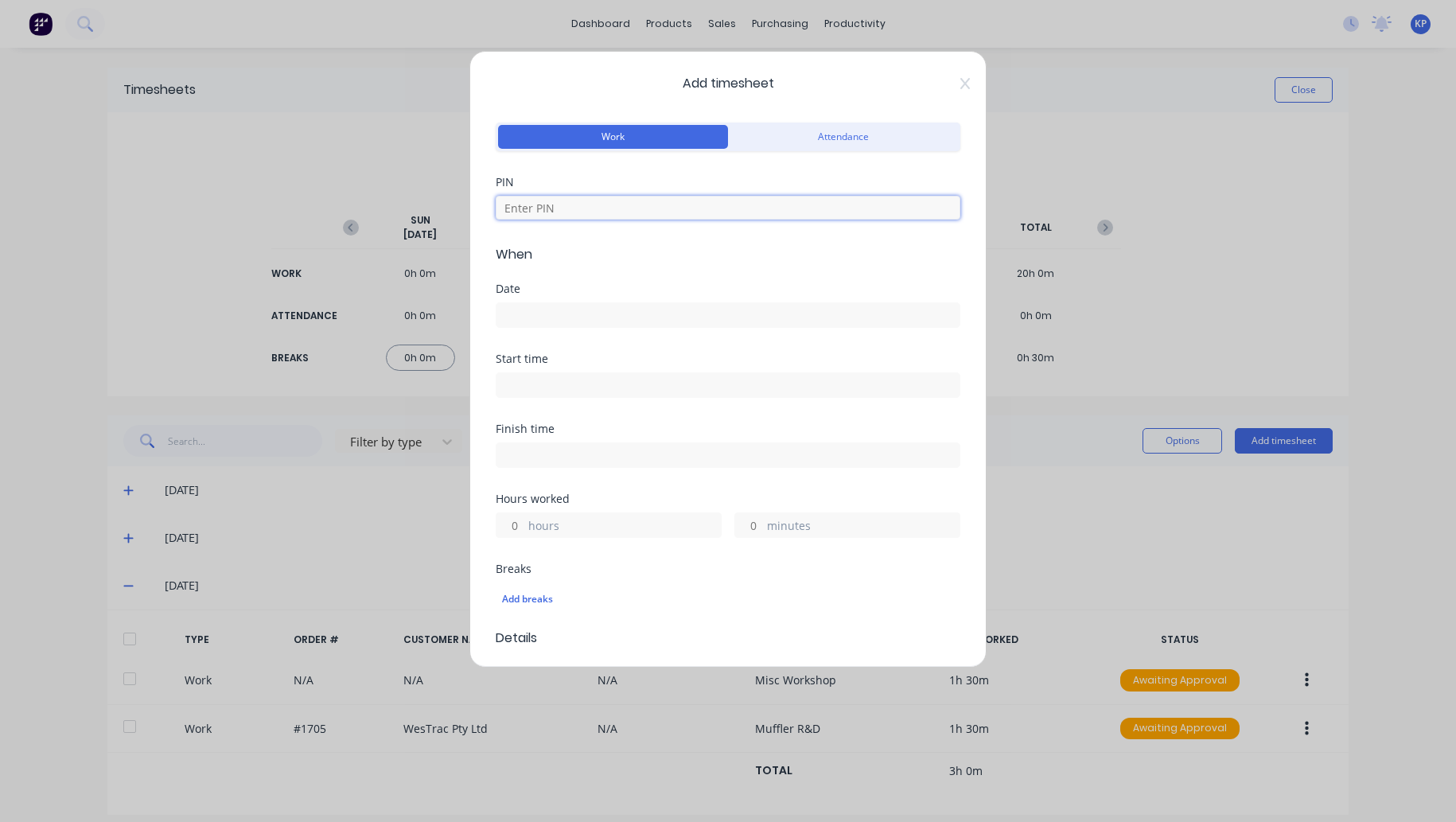
click at [555, 199] on input at bounding box center [728, 207] width 465 height 24
type input "8990"
click at [520, 332] on div "Date" at bounding box center [728, 318] width 465 height 70
click at [522, 318] on input at bounding box center [728, 315] width 463 height 24
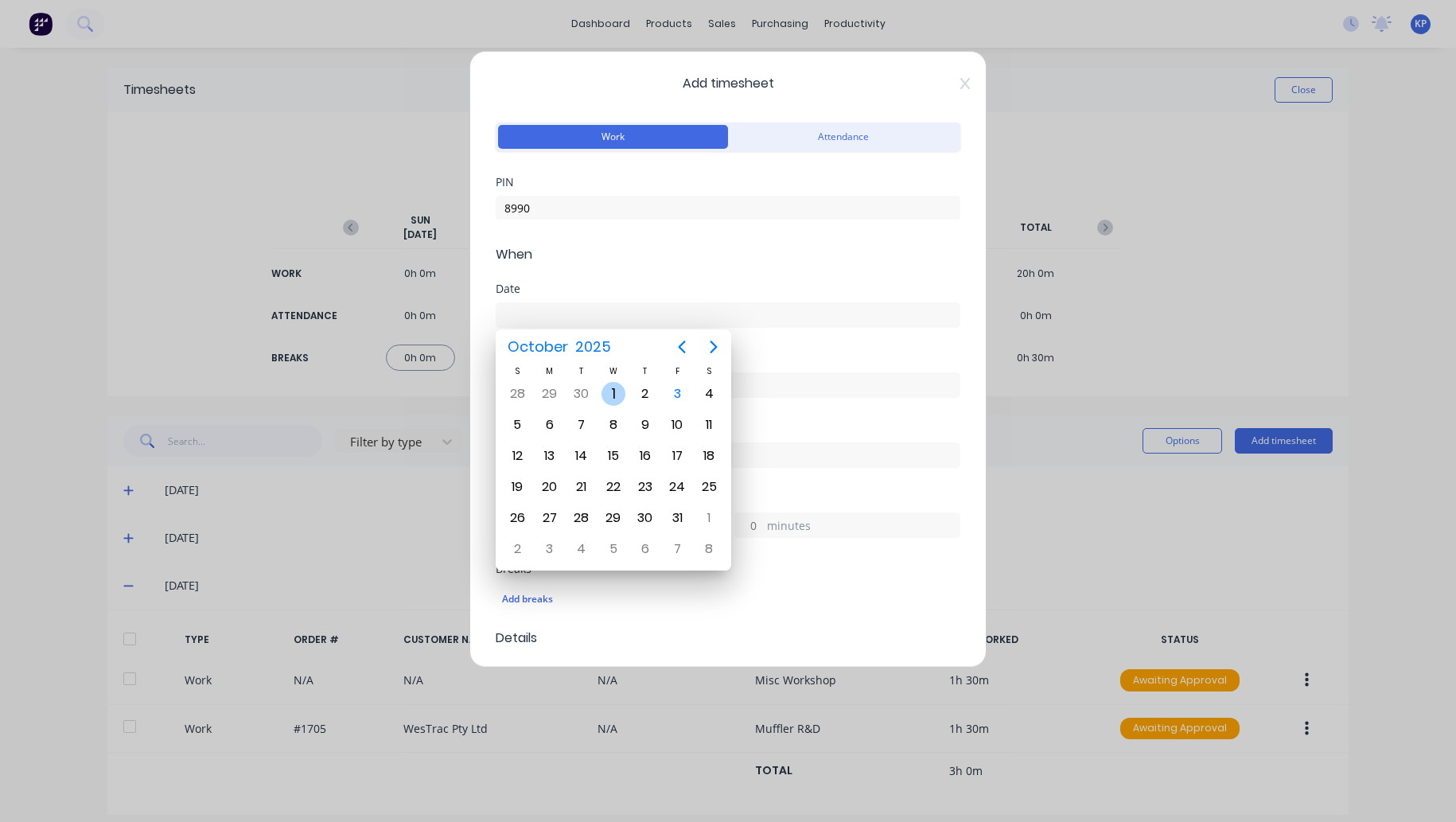
click at [608, 398] on div "1" at bounding box center [613, 393] width 24 height 24
type input "[DATE]"
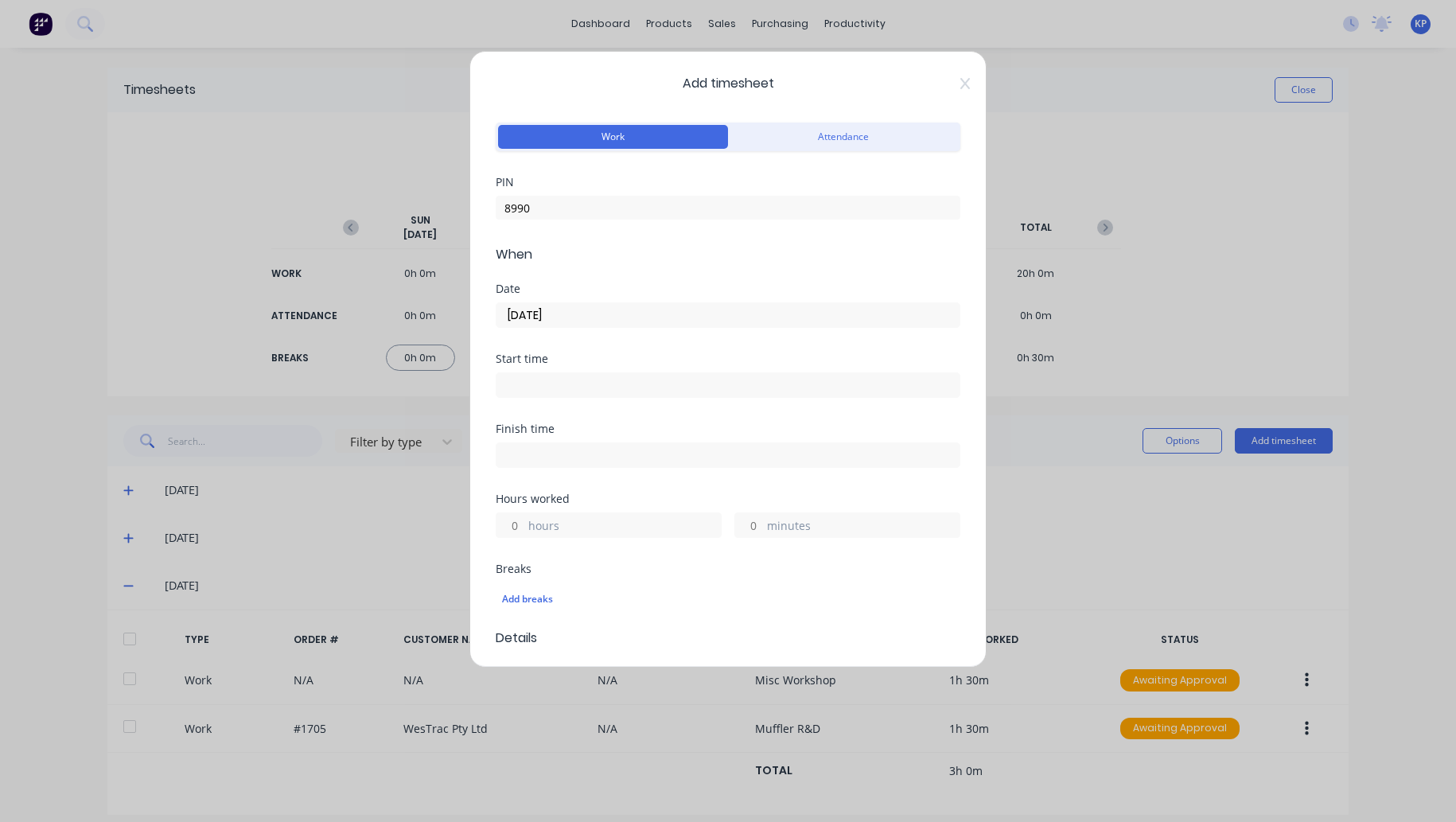
click at [547, 392] on input at bounding box center [728, 385] width 463 height 24
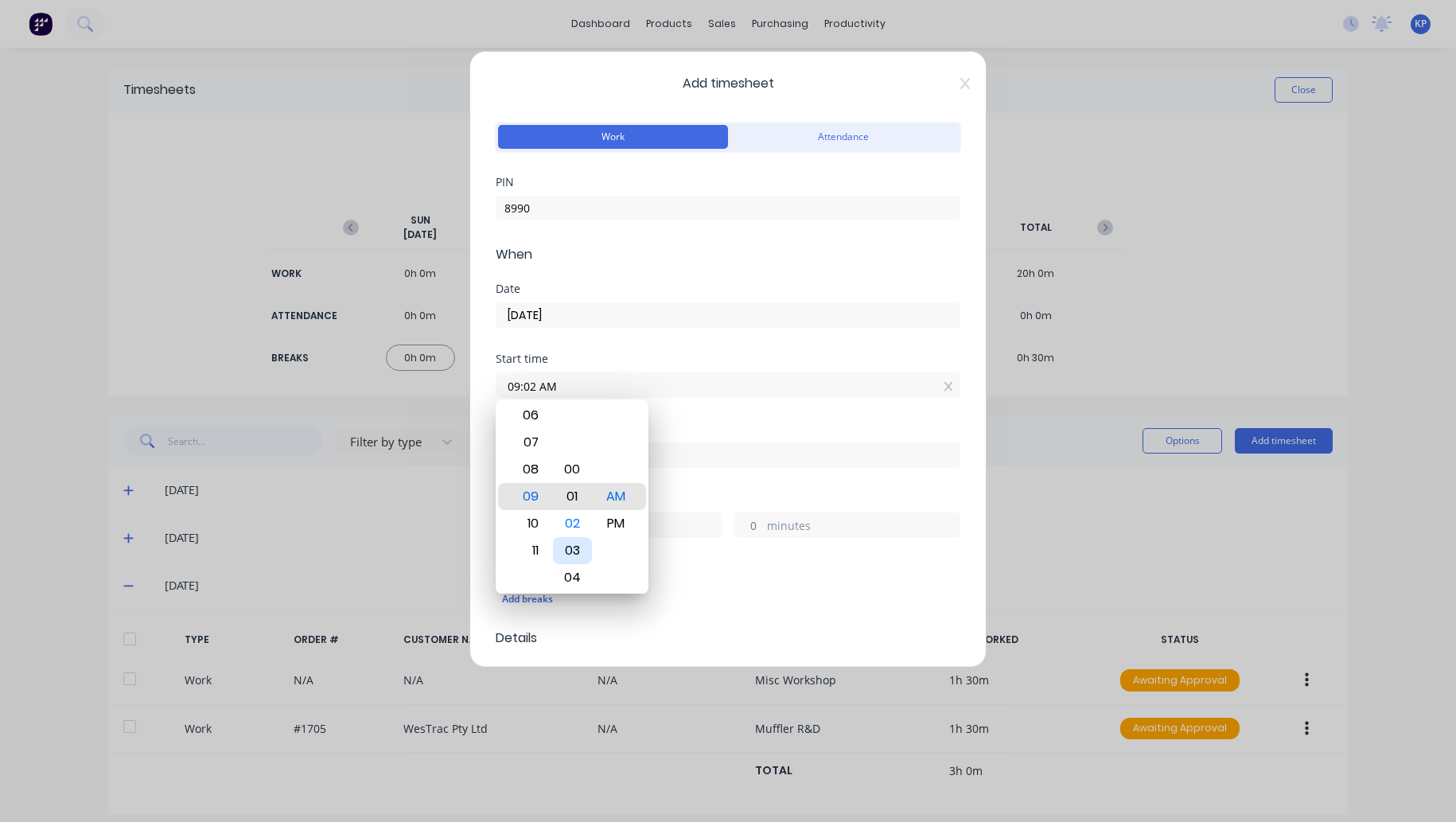
type input "09:00 AM"
click at [699, 493] on div "Hours worked" at bounding box center [728, 498] width 465 height 11
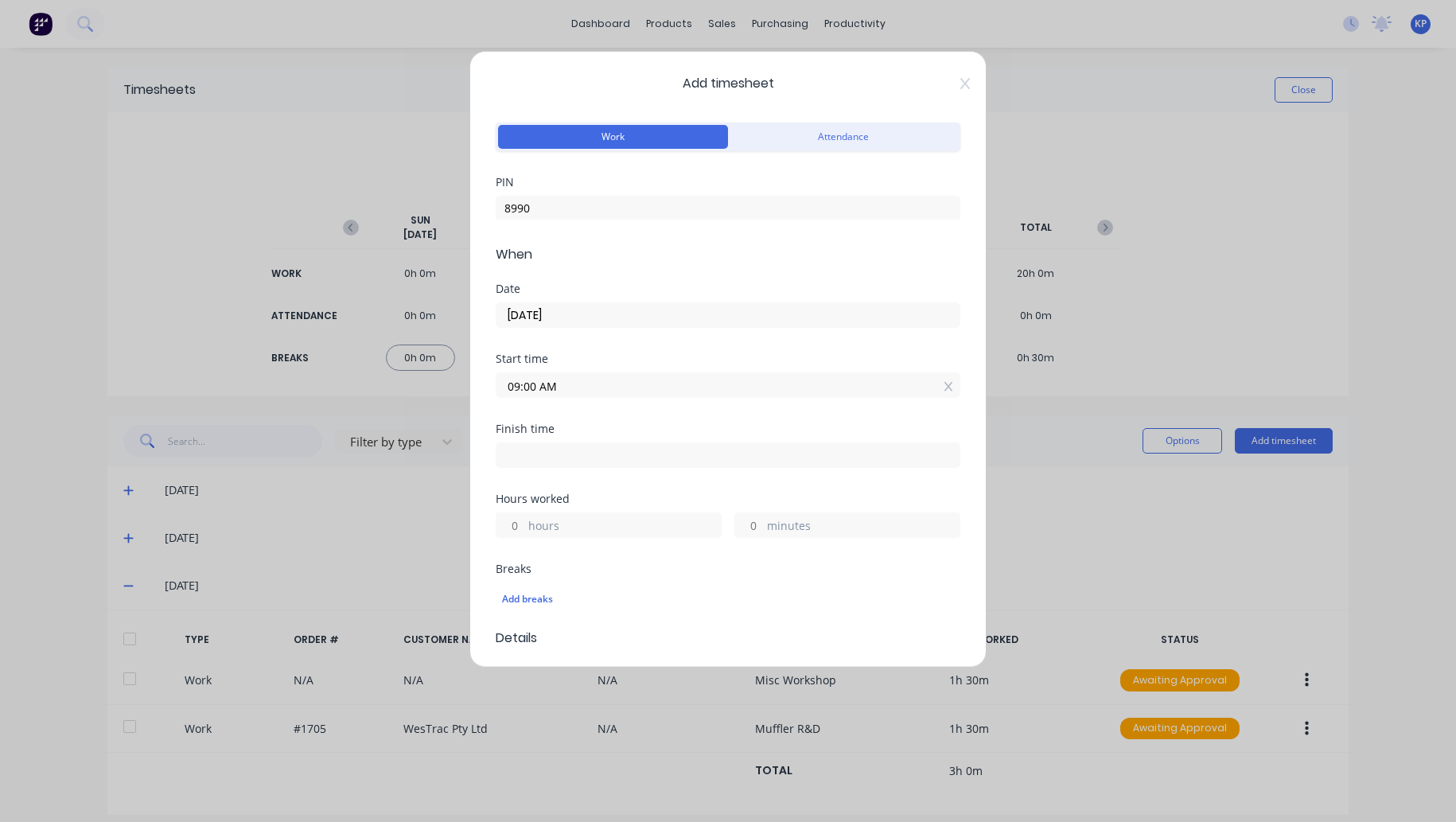
click at [562, 448] on input at bounding box center [728, 455] width 463 height 24
type input "11:02 AM"
type input "2"
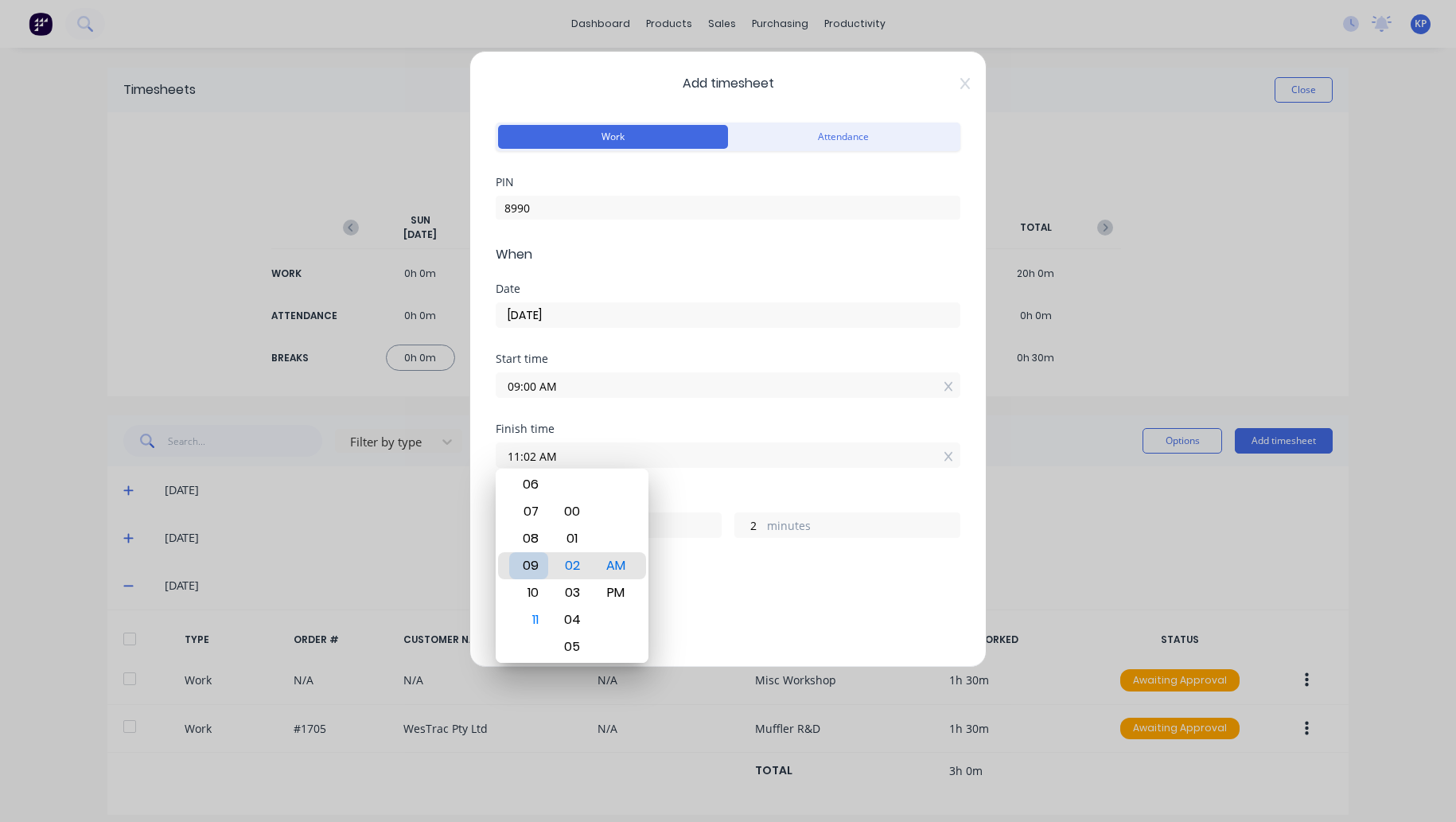
type input "08:02 AM"
type input "23"
type input "04:02 AM"
type input "19"
type input "03:02 AM"
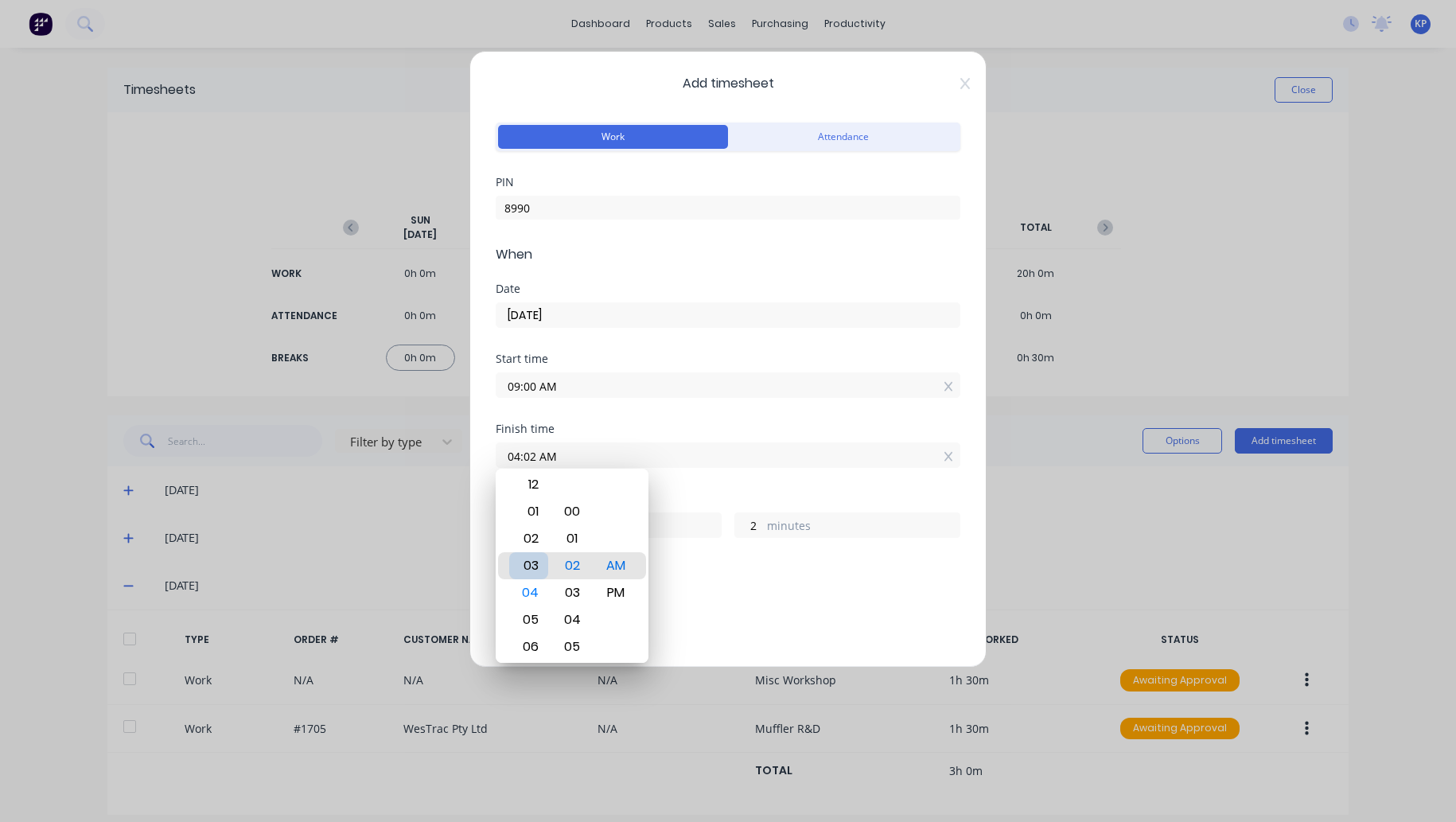
type input "18"
type input "03:08 AM"
type input "8"
type input "03:14 AM"
type input "14"
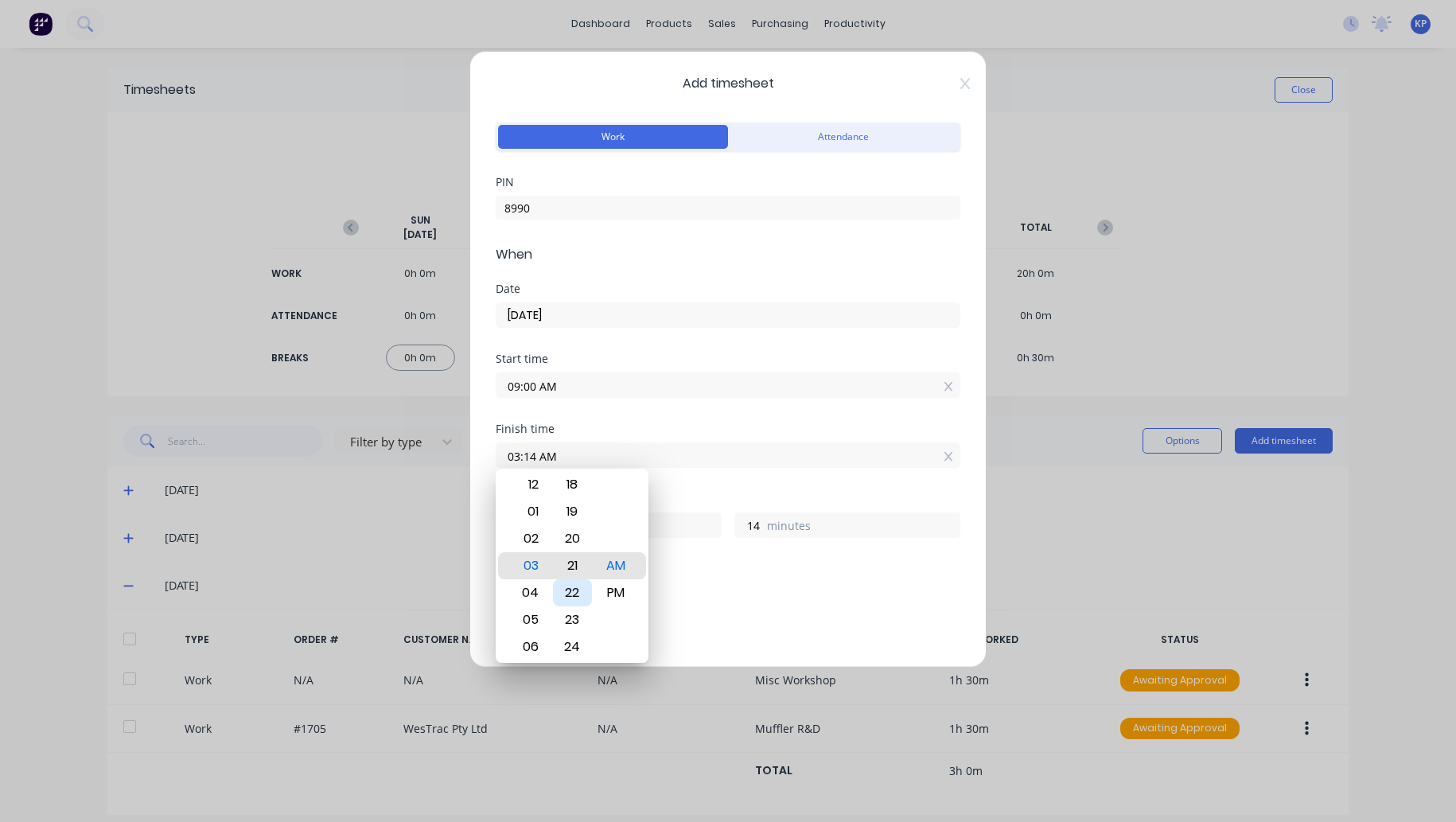
type input "03:21 AM"
type input "21"
type input "03:28 AM"
type input "28"
type input "03:33 AM"
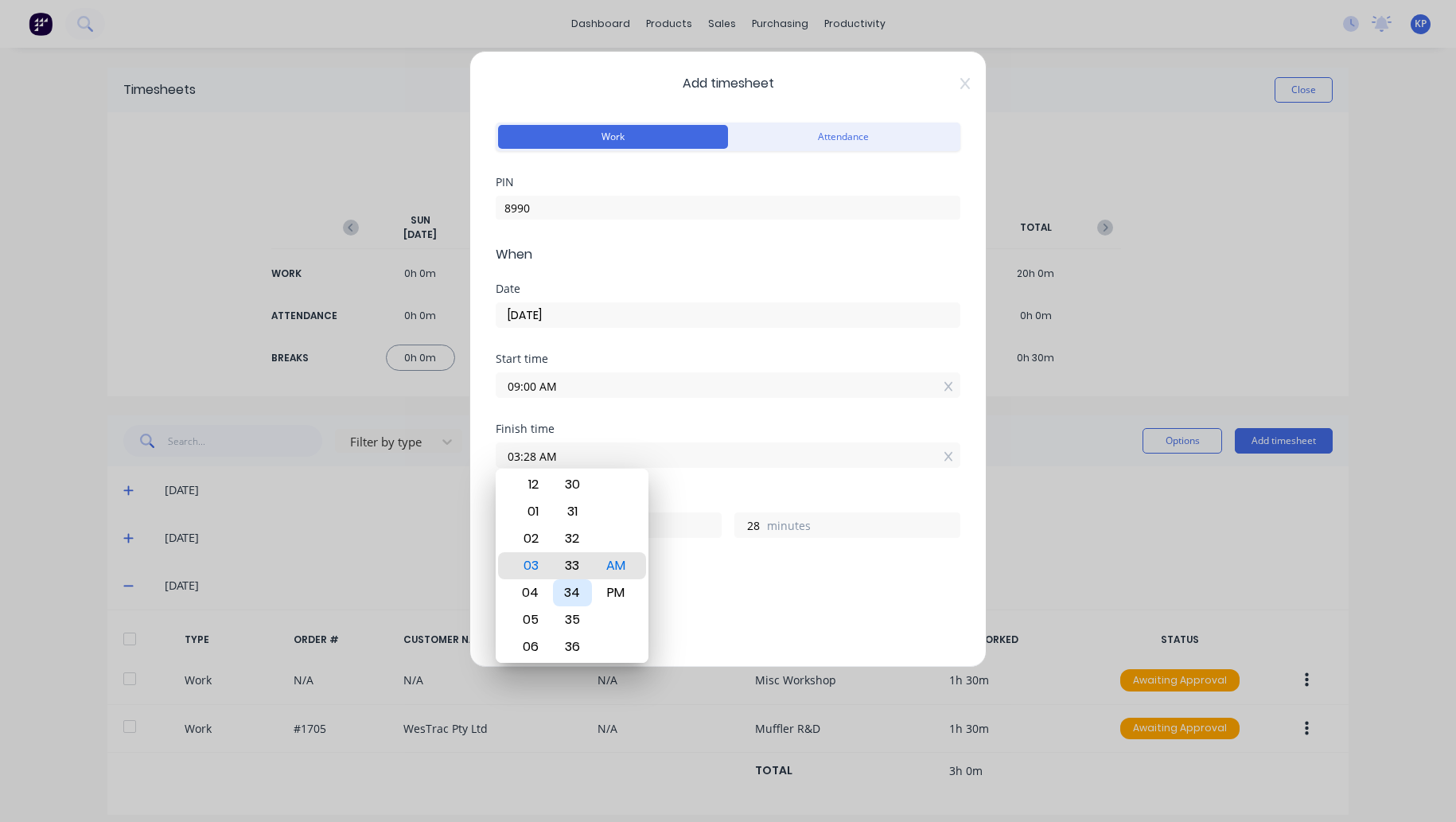
type input "33"
type input "03:39 AM"
type input "39"
type input "03:45 AM"
type input "45"
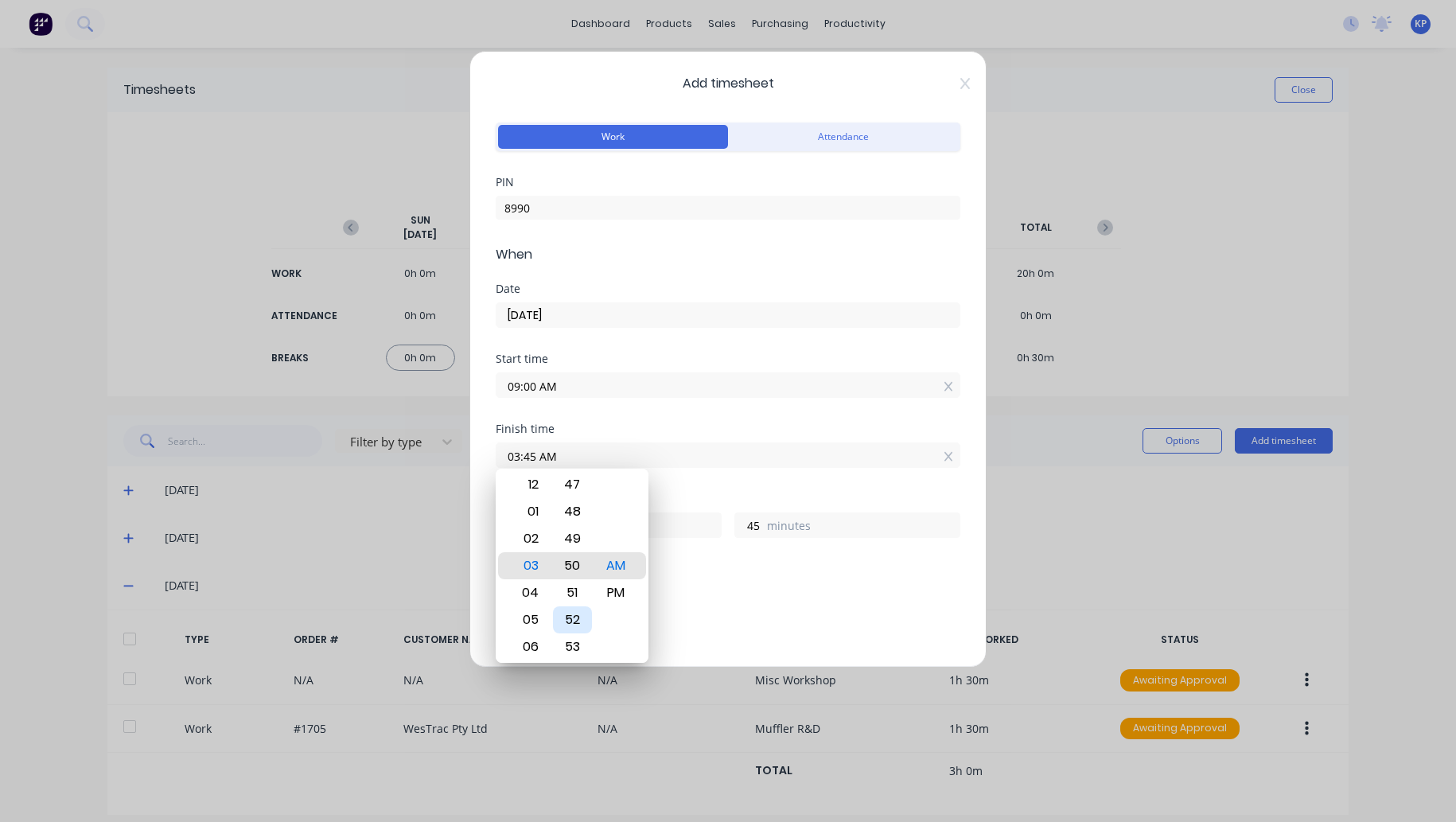
type input "03:50 AM"
type input "50"
type input "03:50 PM"
type input "6"
click at [731, 563] on div "Breaks" at bounding box center [728, 568] width 465 height 11
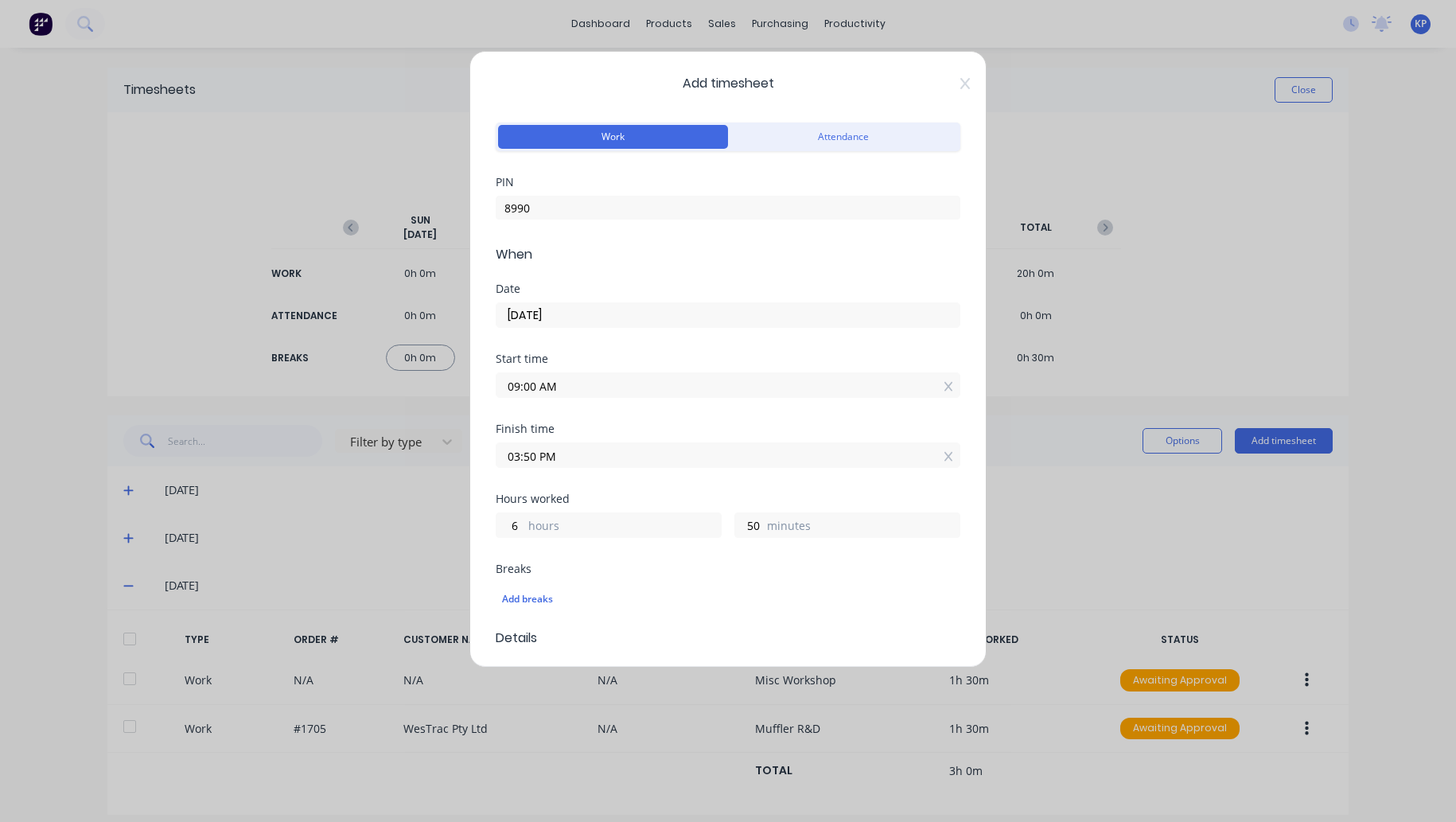
click at [583, 458] on input "03:50 PM" at bounding box center [728, 455] width 463 height 24
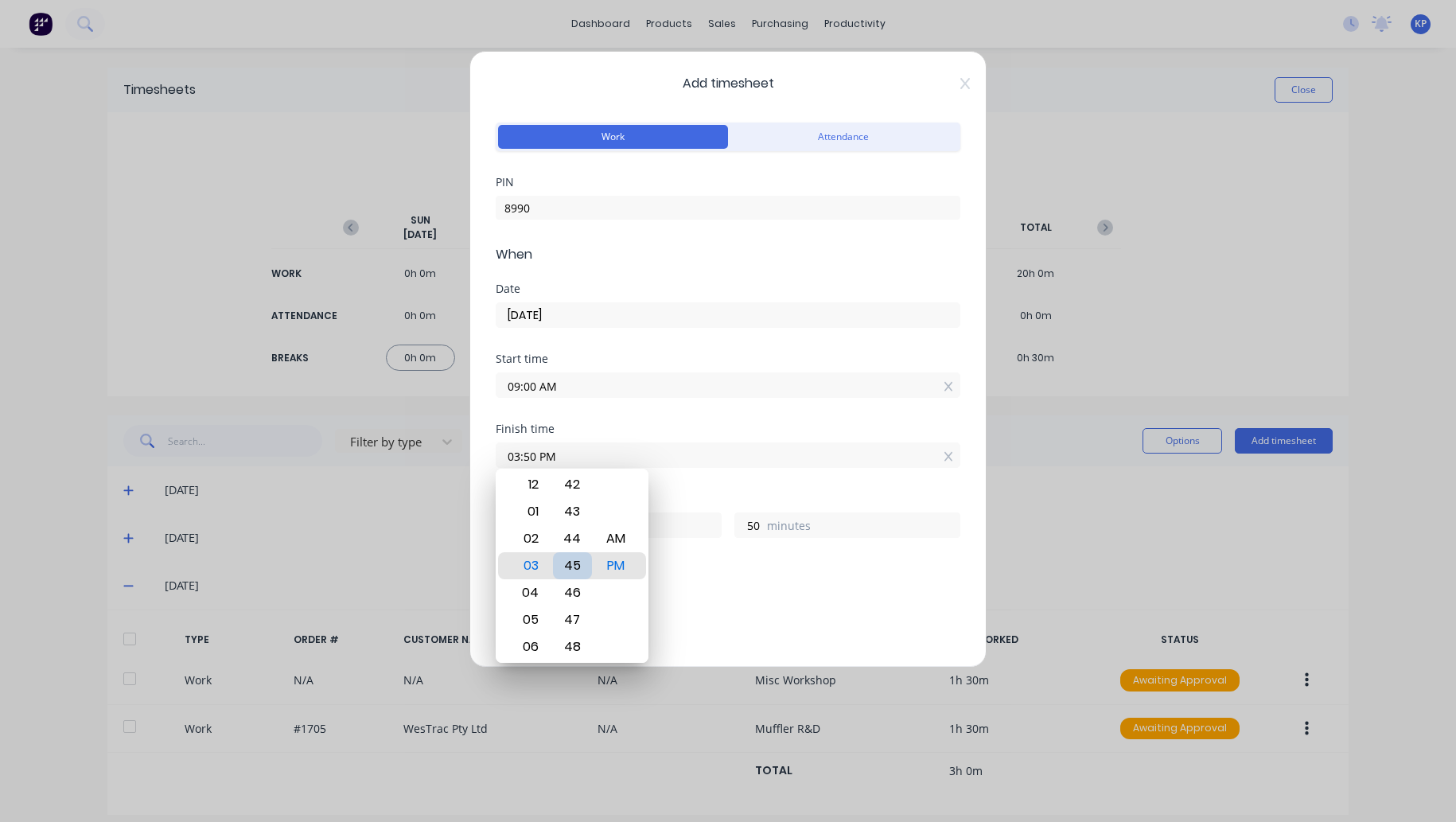
type input "03:45 PM"
type input "45"
type input "03:40 PM"
type input "40"
type input "03:36 PM"
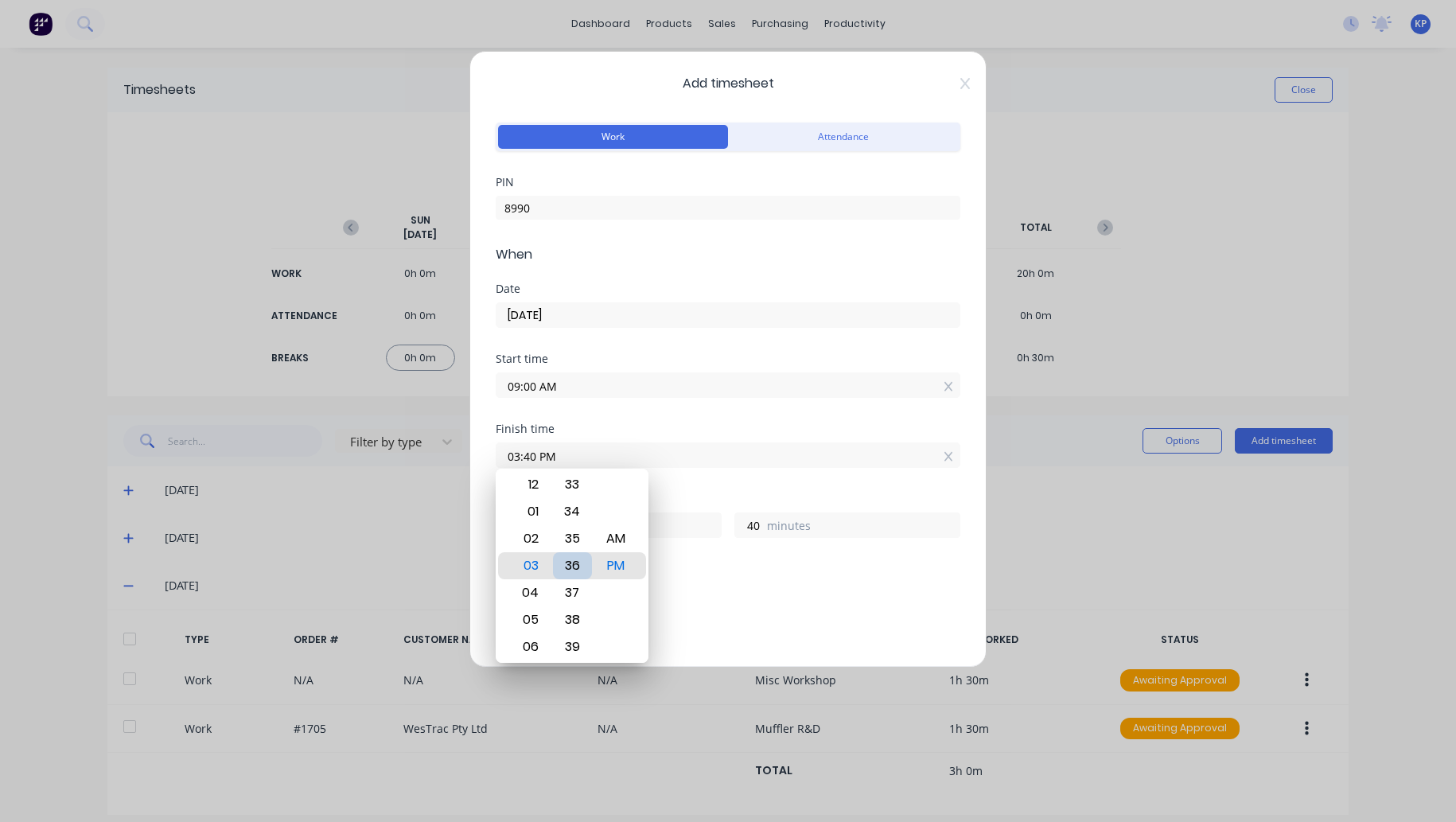
type input "36"
type input "03:32 PM"
type input "32"
type input "03:30 PM"
type input "30"
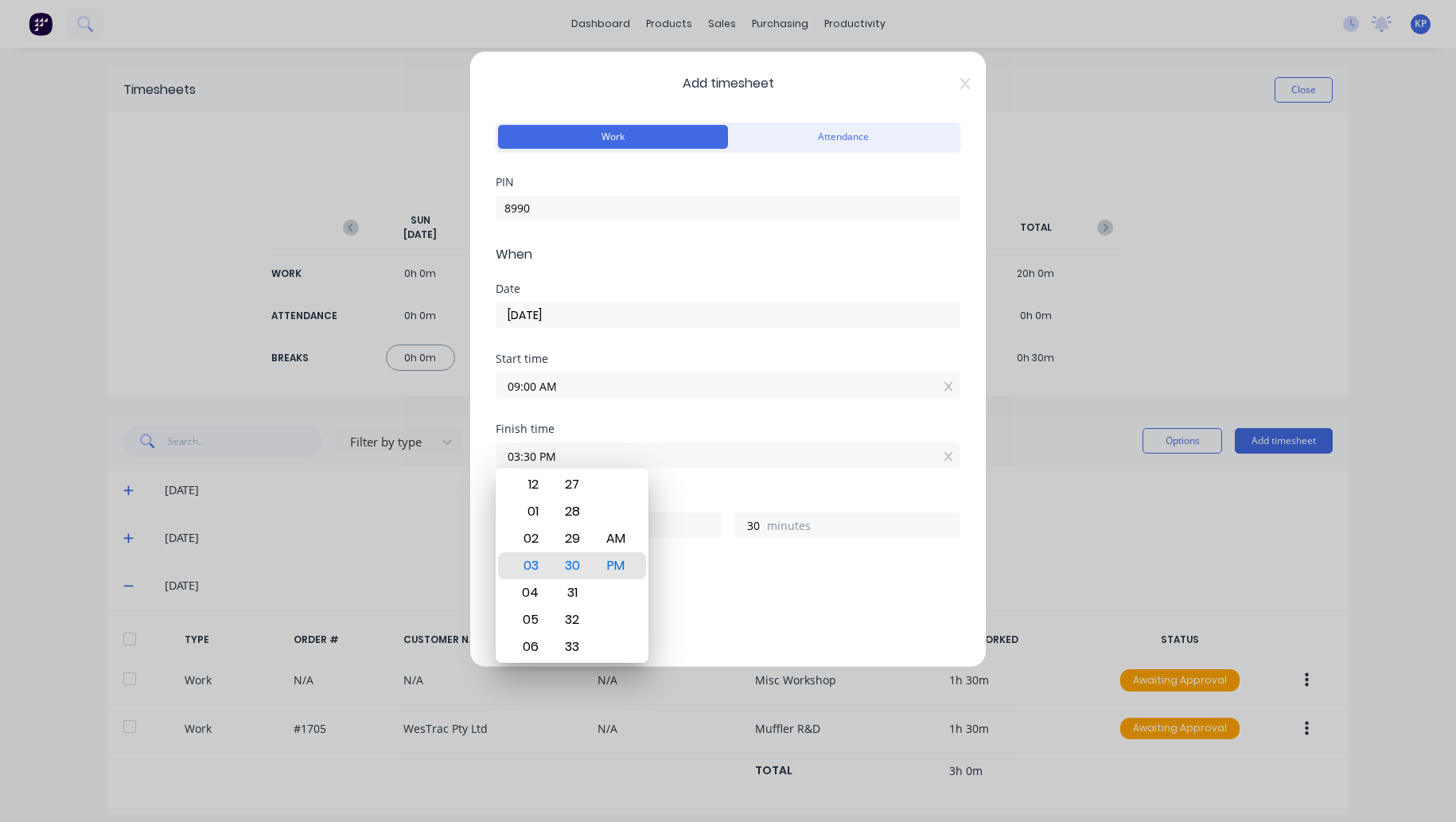
click at [721, 563] on div "Breaks" at bounding box center [728, 568] width 465 height 11
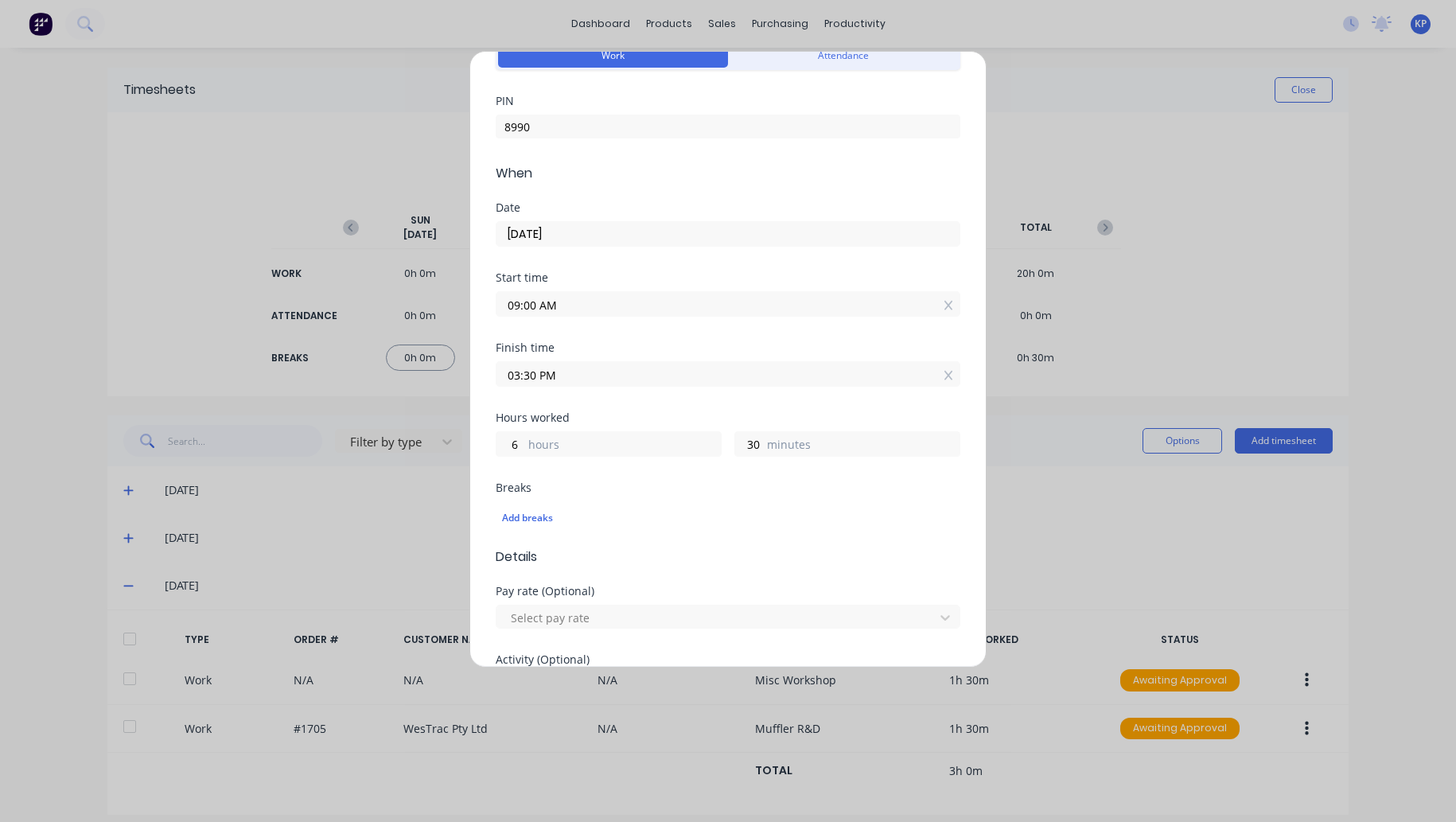
scroll to position [239, 0]
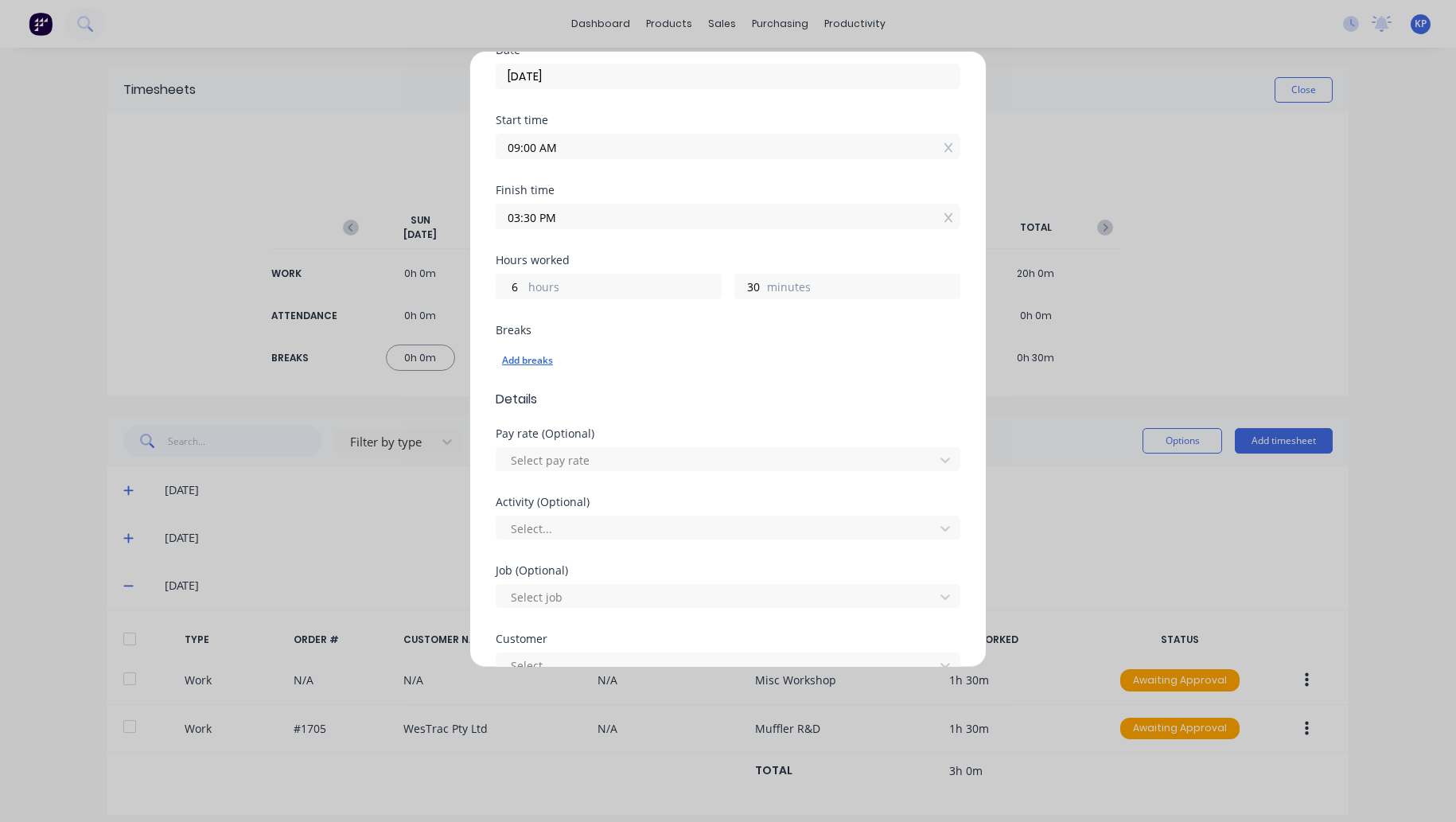
click at [530, 358] on div "Add breaks" at bounding box center [728, 359] width 452 height 20
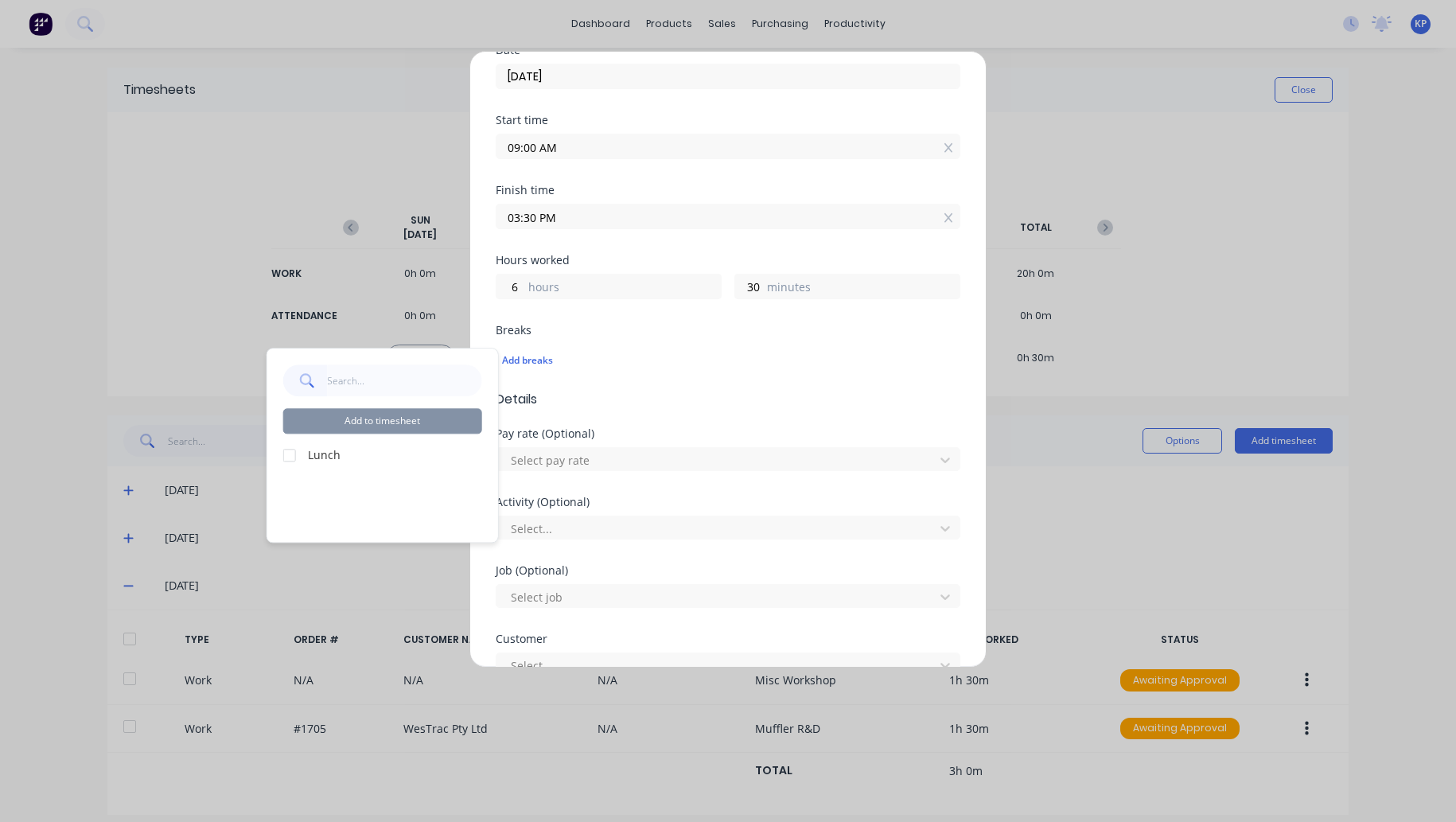
click at [288, 453] on div at bounding box center [289, 455] width 32 height 32
click at [351, 417] on button "Add to timesheet" at bounding box center [383, 421] width 199 height 25
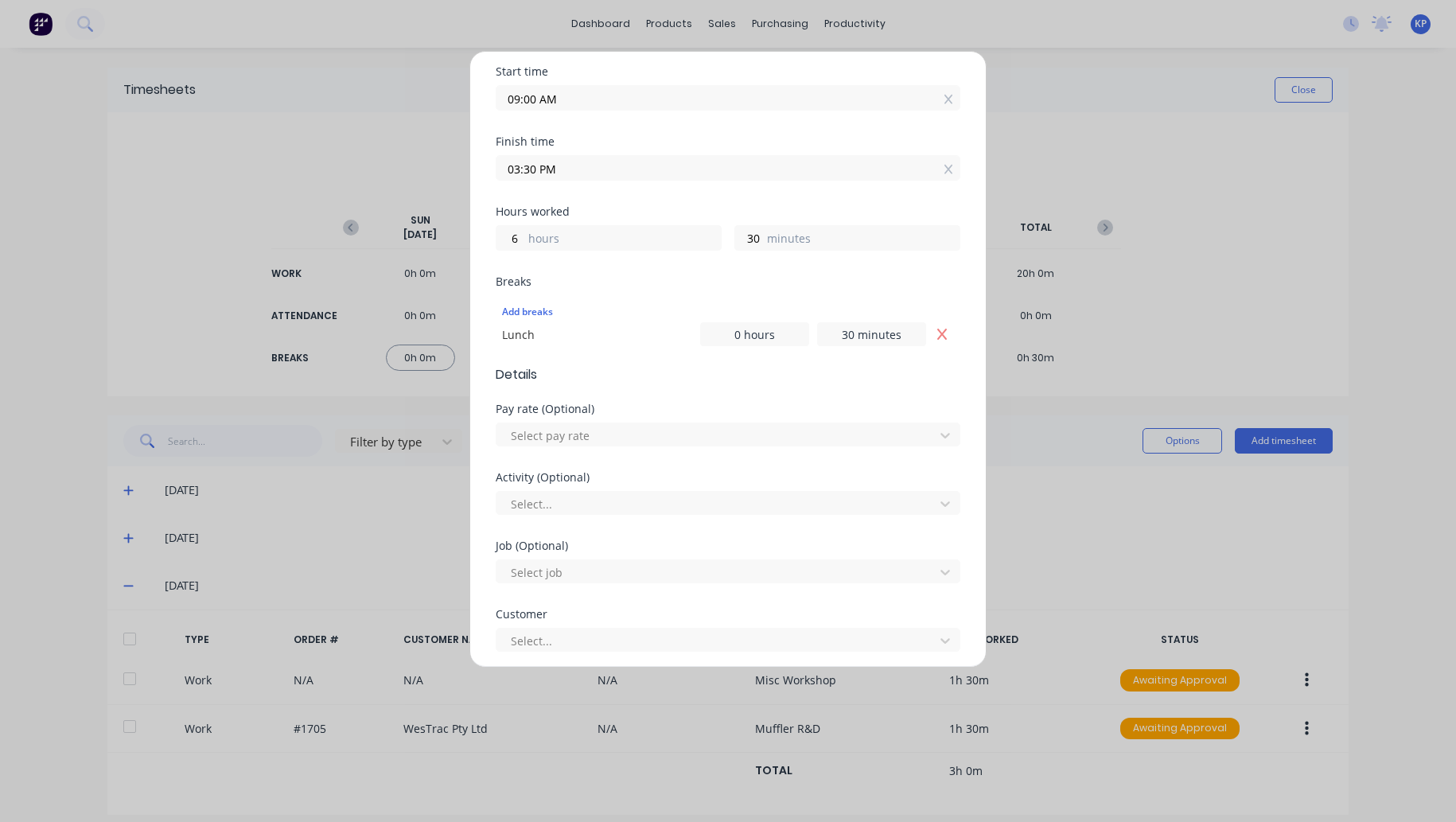
scroll to position [318, 0]
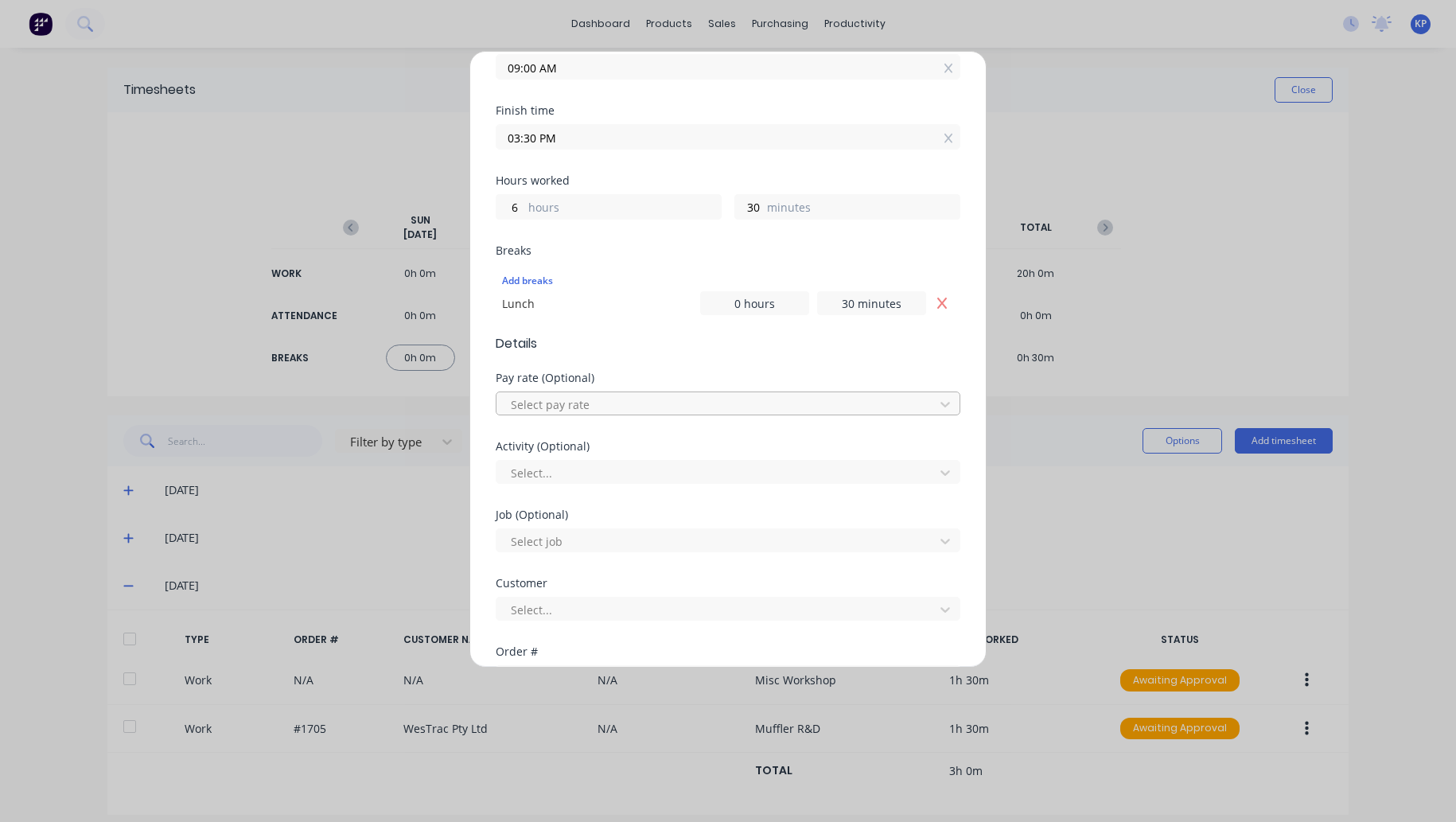
click at [549, 406] on div at bounding box center [718, 404] width 417 height 19
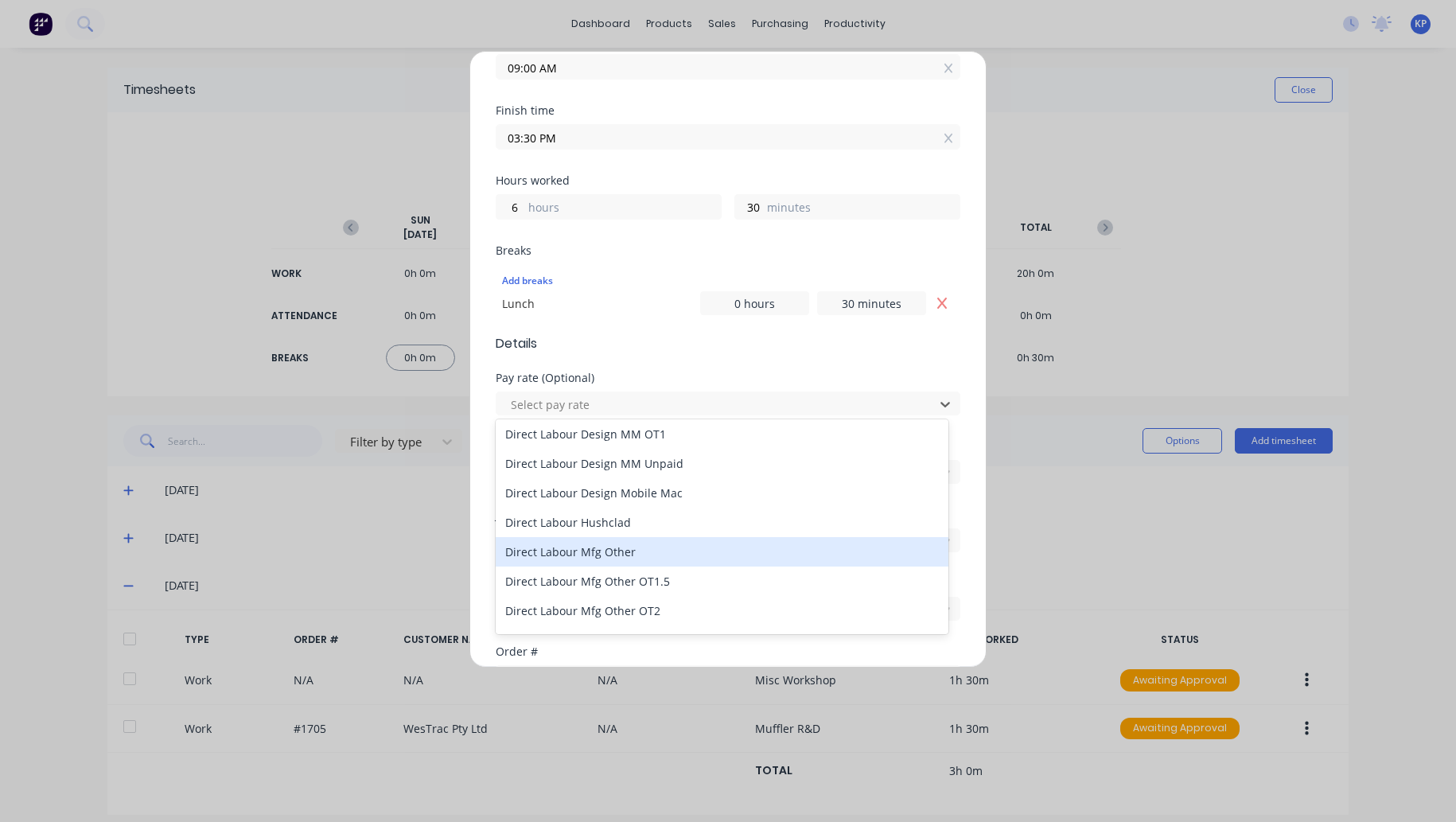
scroll to position [875, 0]
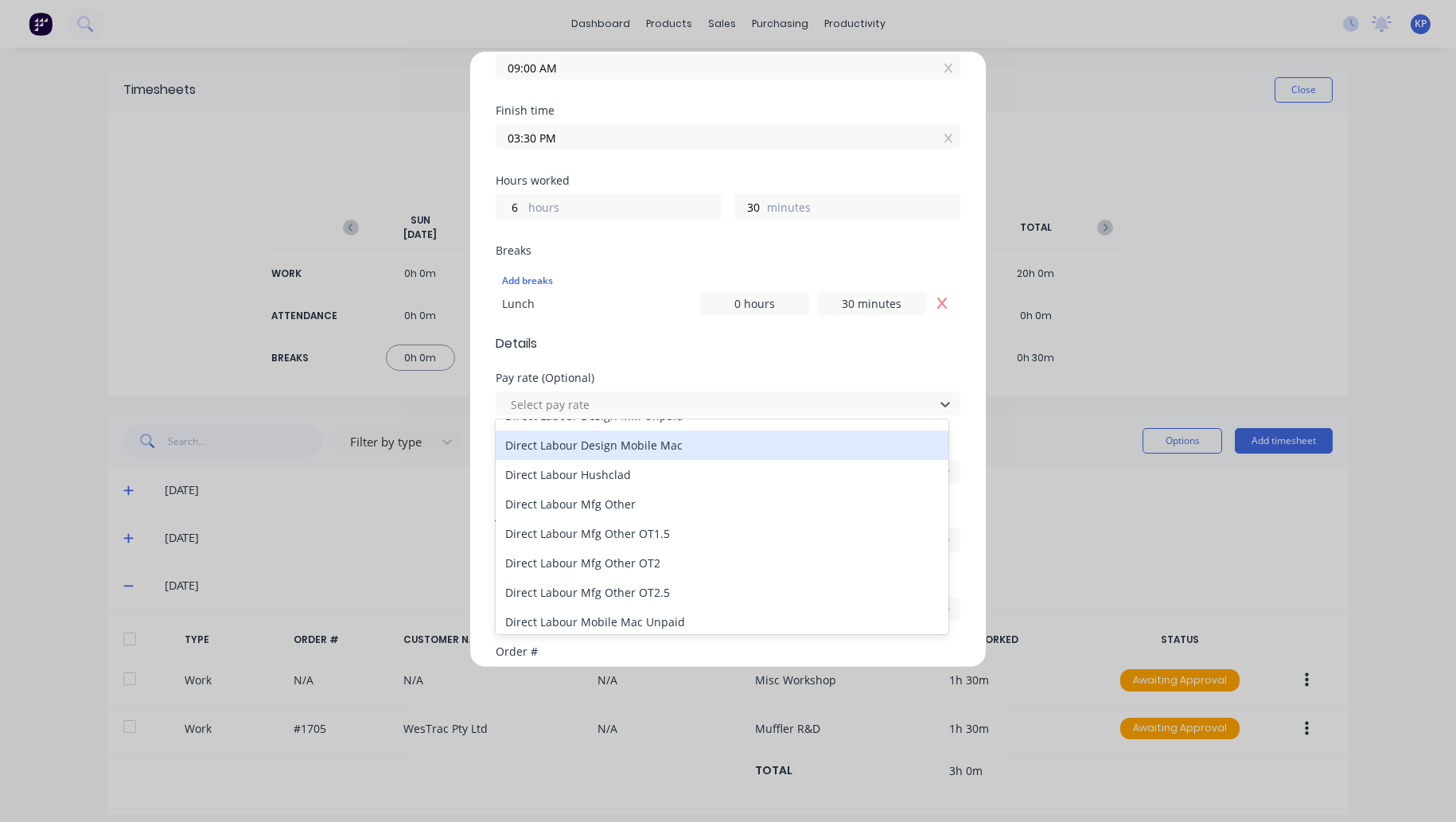
click at [629, 450] on div "Direct Labour Design Mobile Mac" at bounding box center [722, 445] width 453 height 29
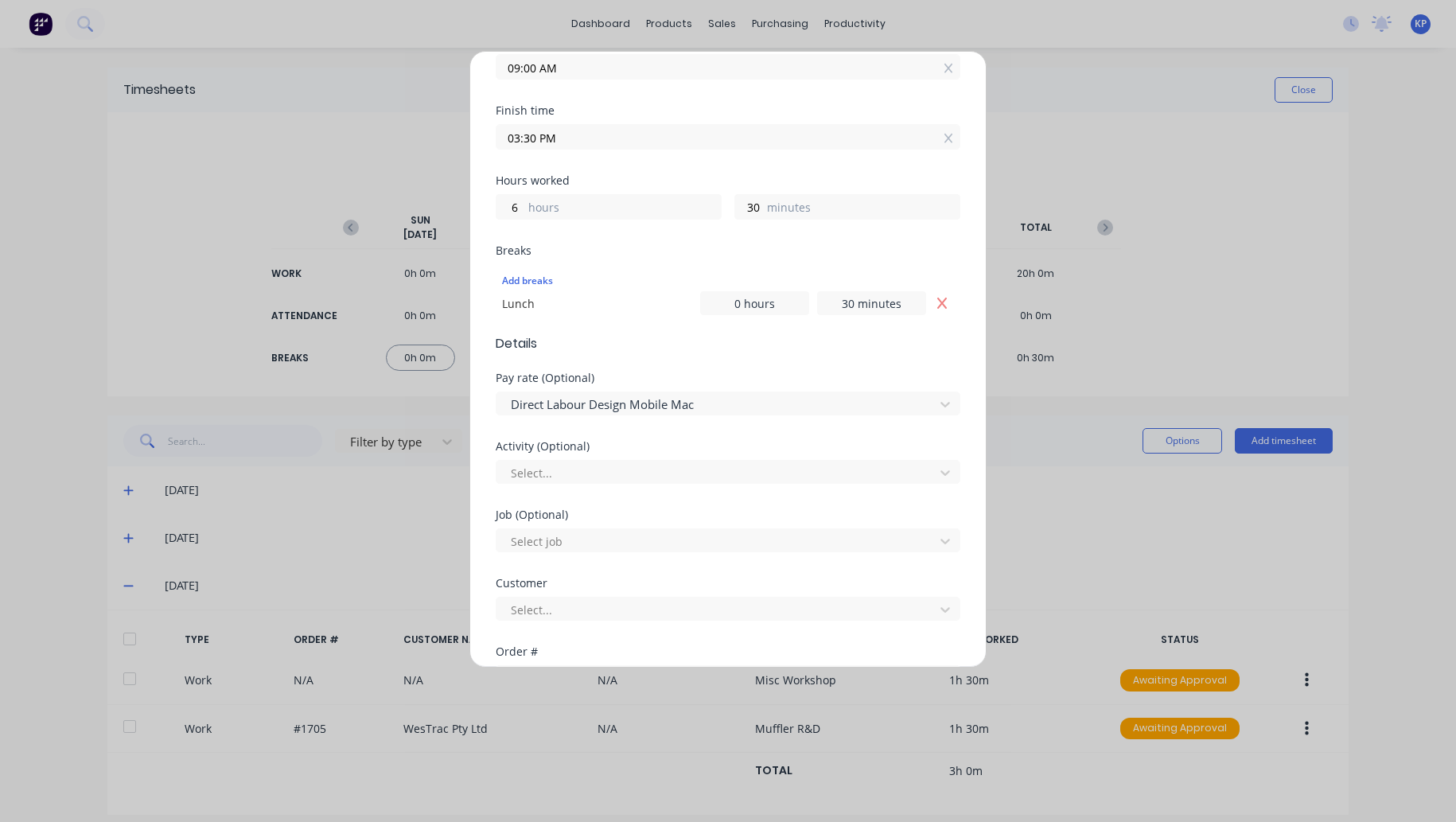
click at [558, 456] on div "Select..." at bounding box center [728, 469] width 465 height 28
click at [557, 467] on div at bounding box center [718, 472] width 417 height 19
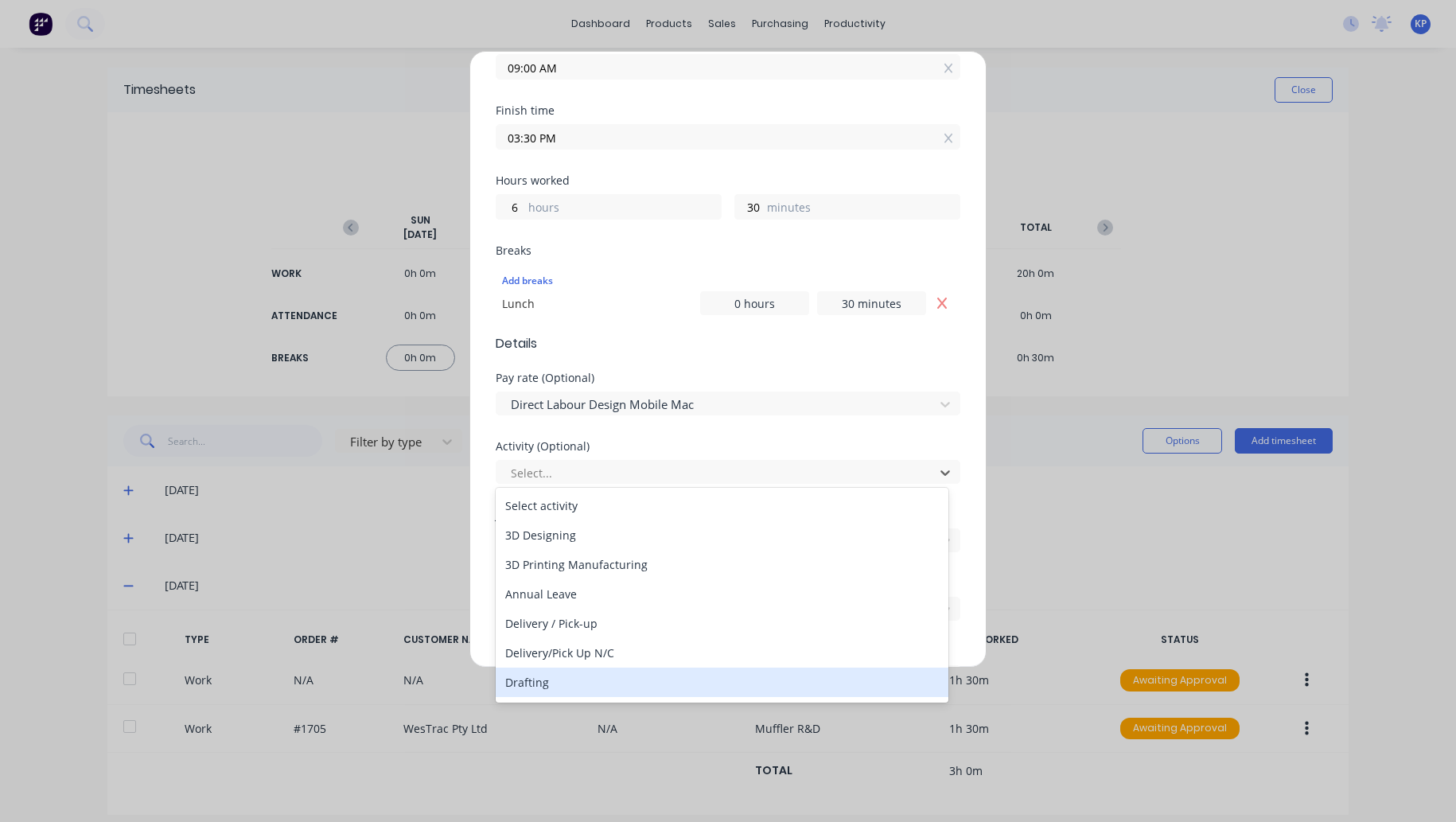
click at [575, 682] on div "Drafting" at bounding box center [722, 682] width 453 height 29
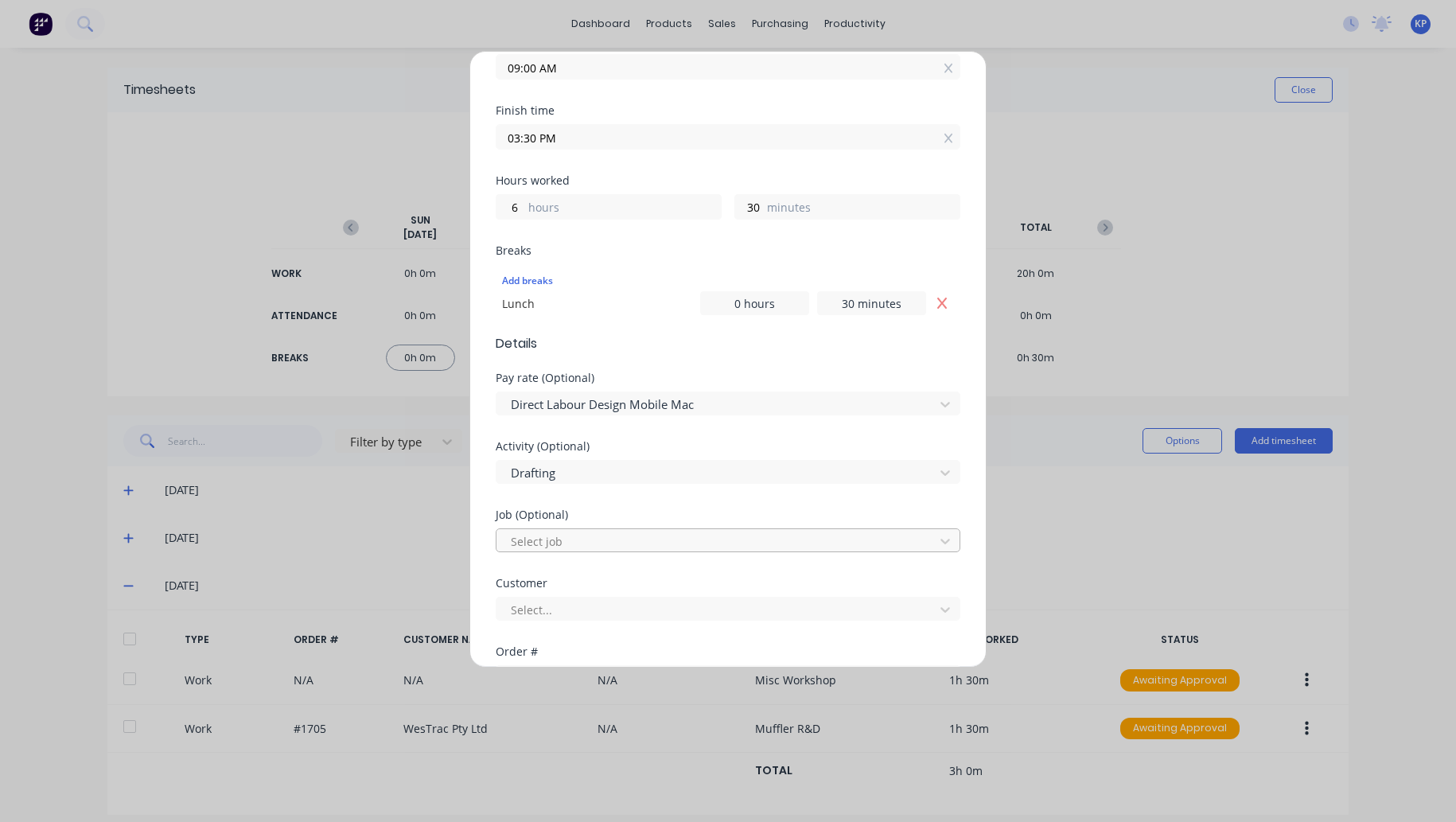
click at [580, 537] on div at bounding box center [718, 542] width 417 height 19
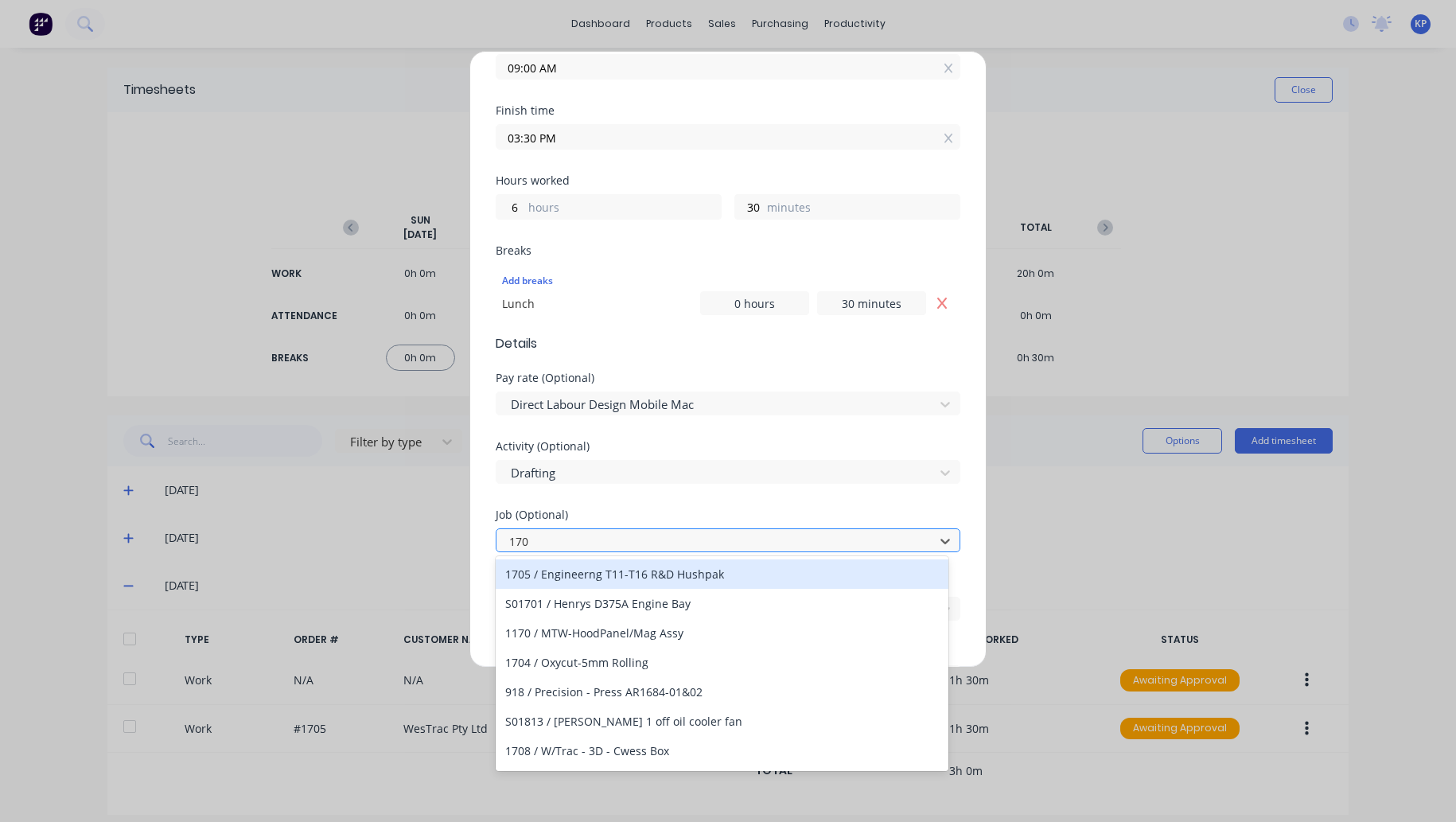
type input "1705"
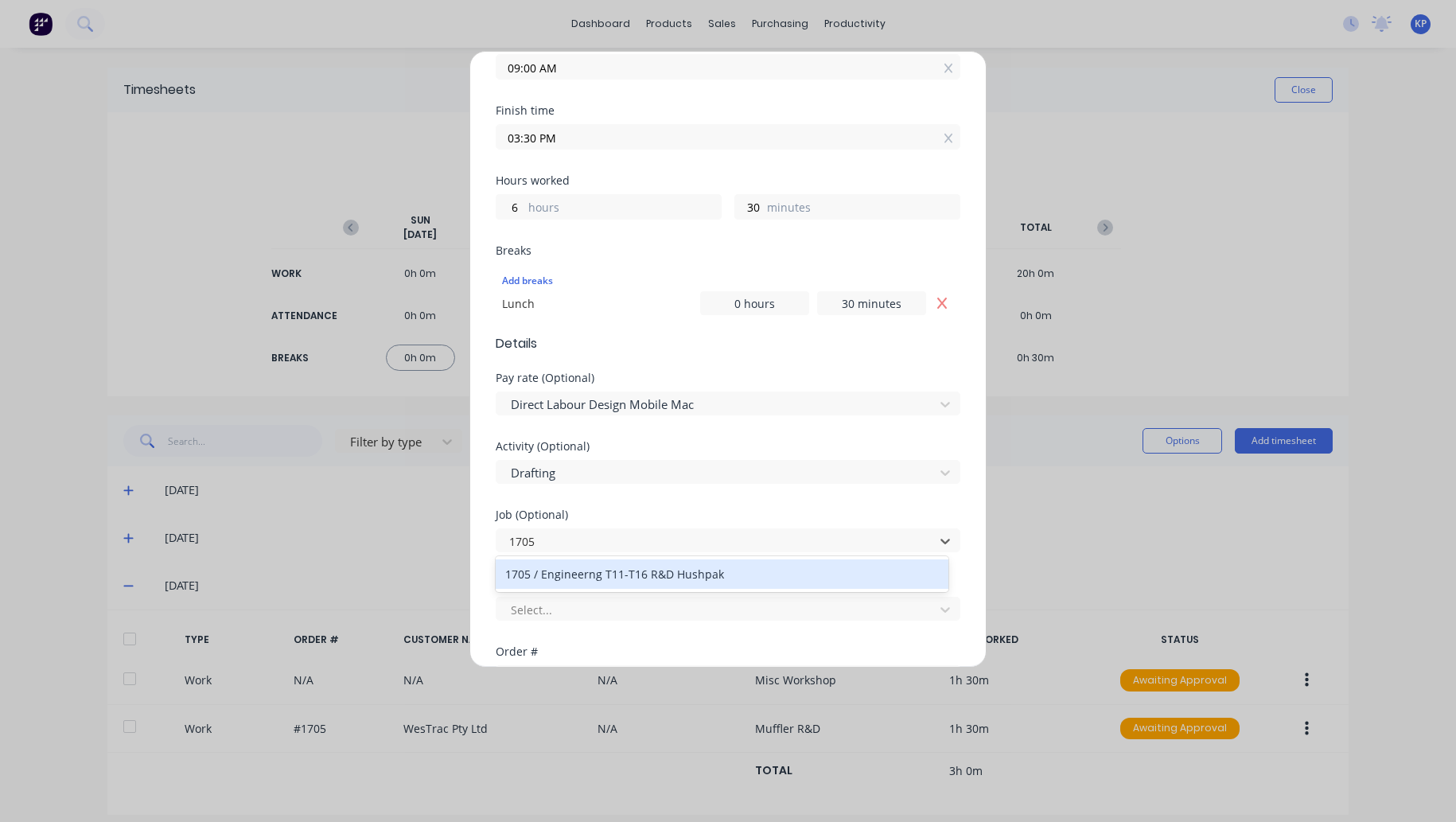
click at [594, 573] on div "1705 / Engineerng T11-T16 R&D Hushpak" at bounding box center [722, 574] width 453 height 29
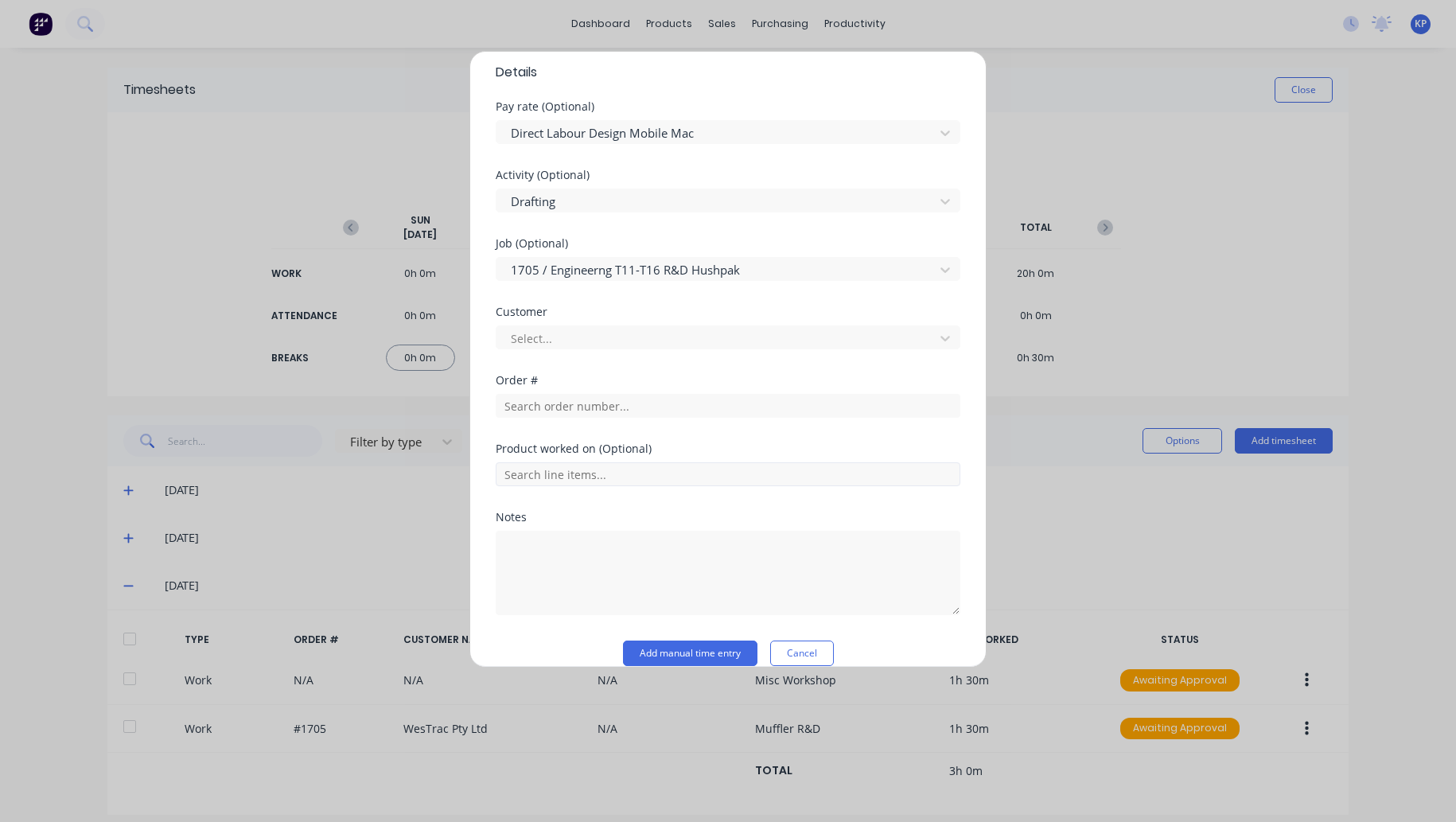
scroll to position [608, 0]
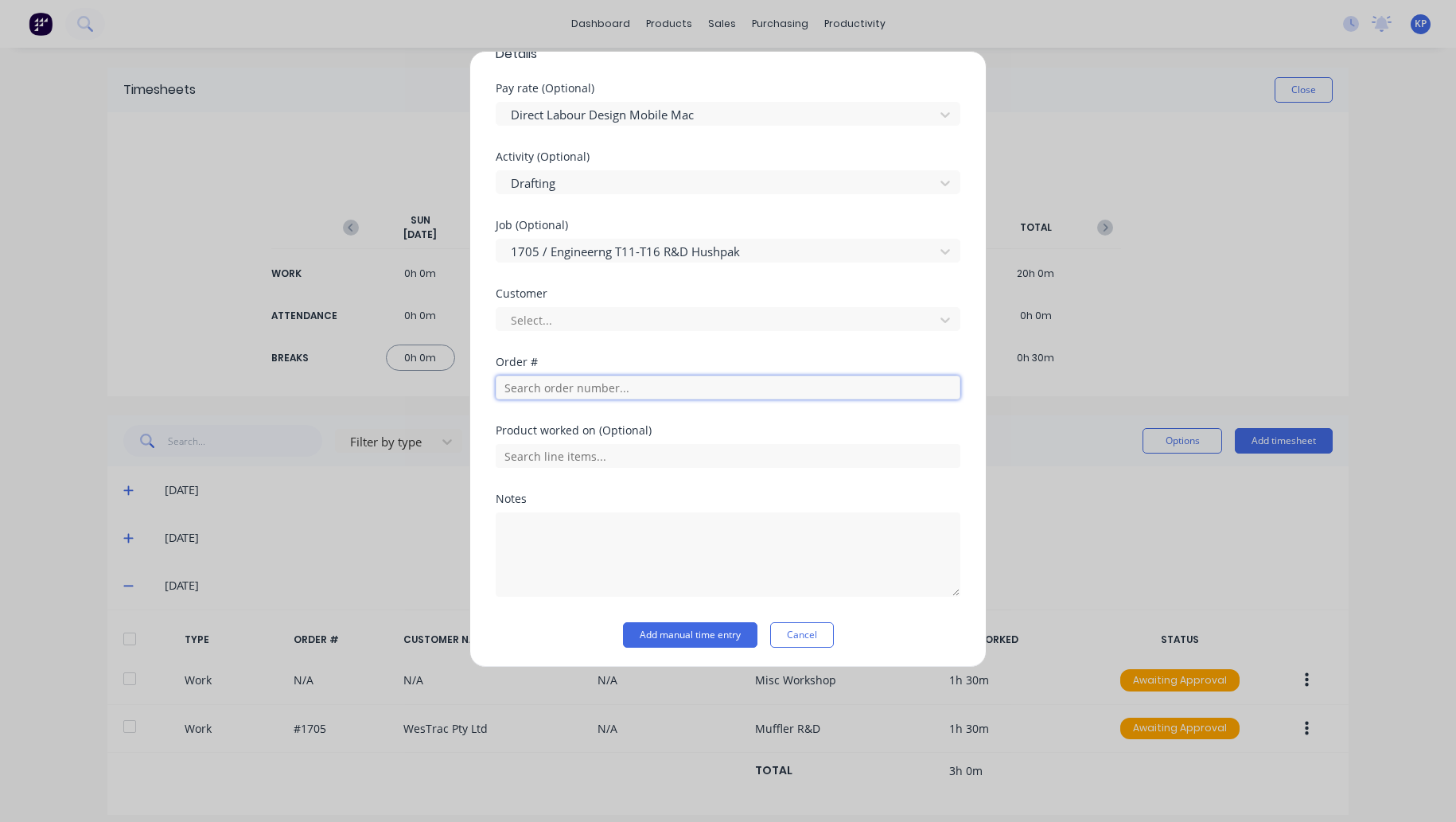
click at [597, 391] on input "text" at bounding box center [728, 387] width 465 height 24
click at [560, 318] on div at bounding box center [718, 320] width 417 height 19
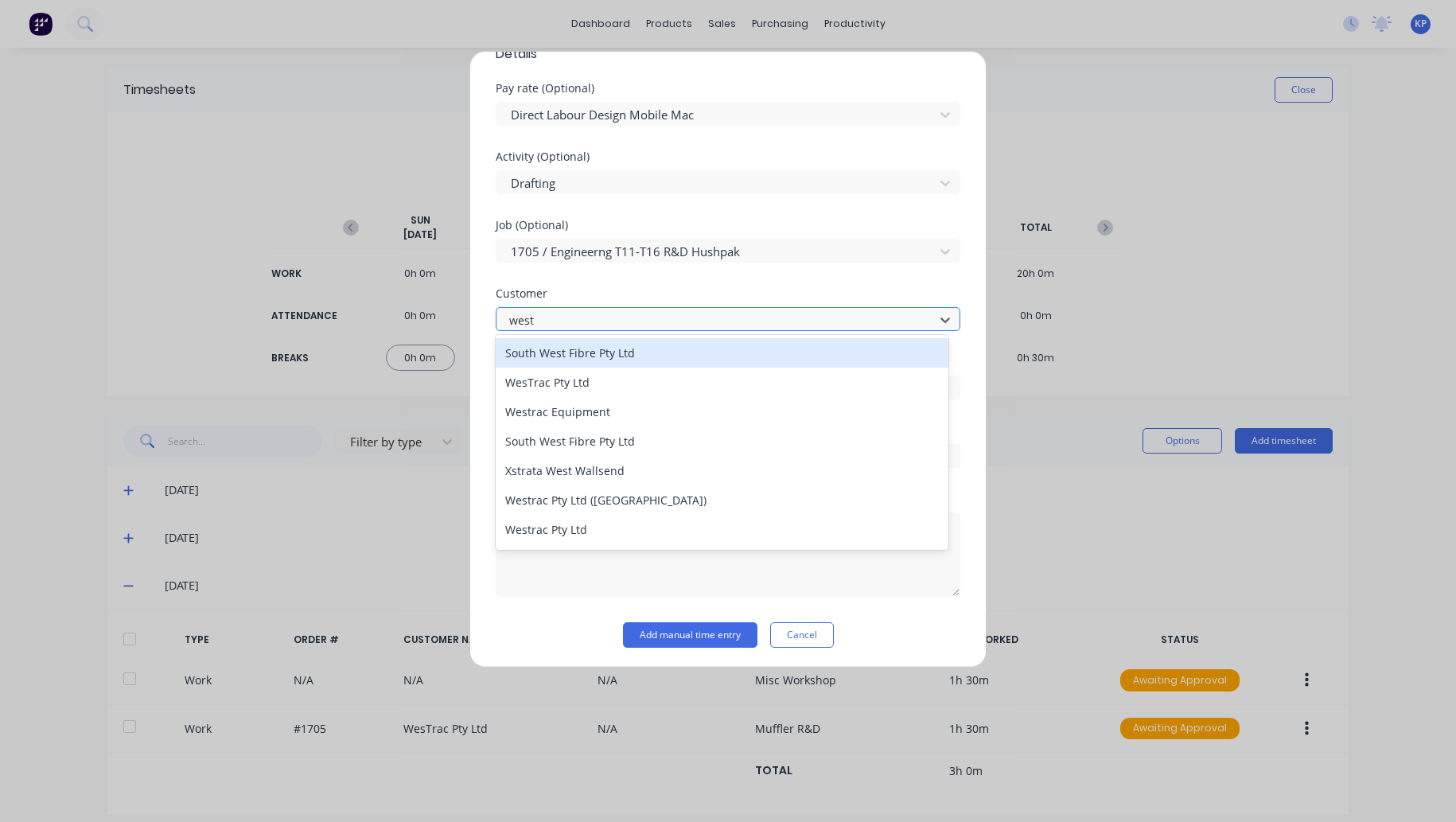
type input "westr"
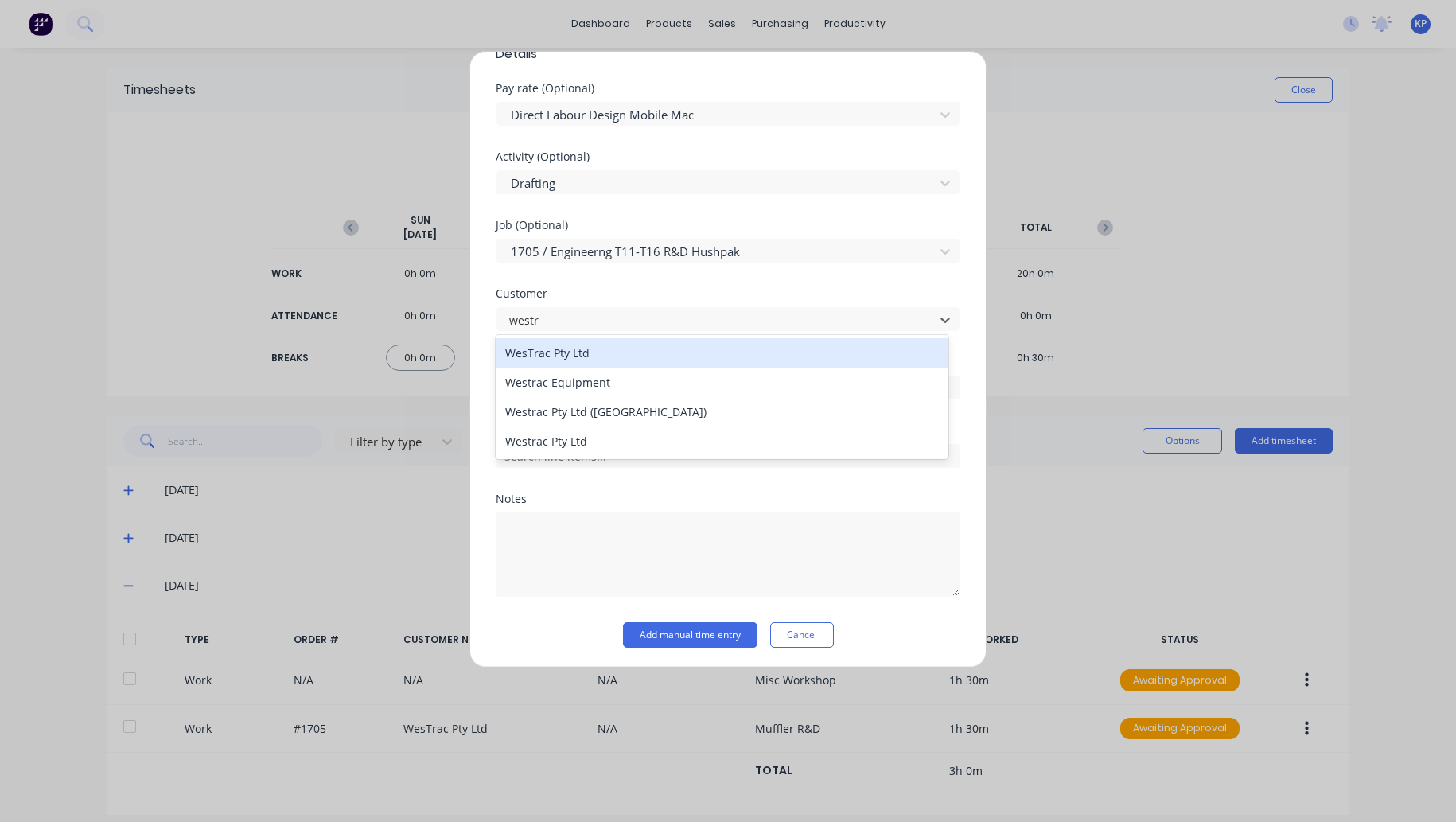
click at [566, 347] on div "WesTrac Pty Ltd" at bounding box center [722, 353] width 453 height 29
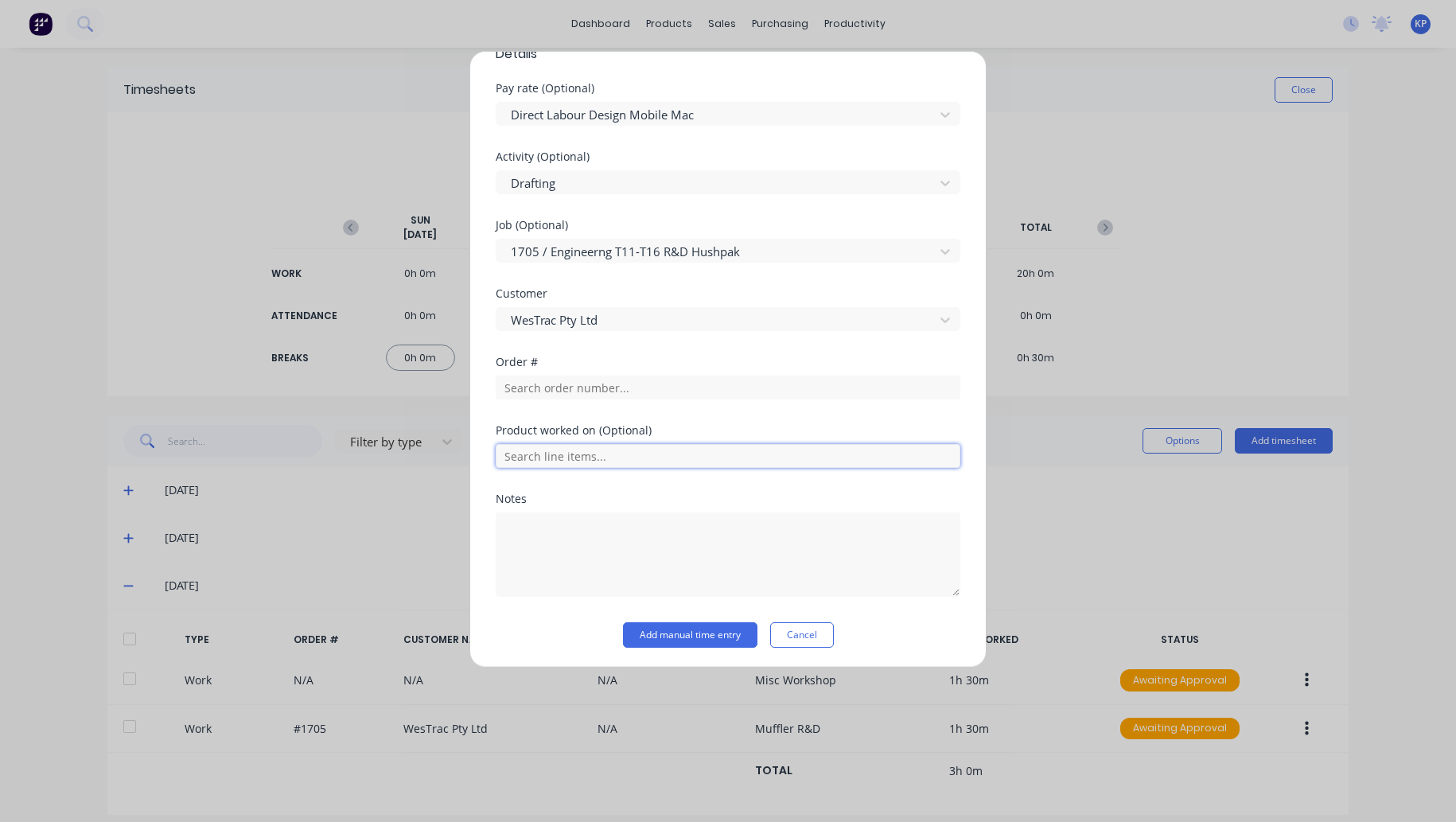
click at [563, 448] on input "text" at bounding box center [728, 456] width 465 height 24
type input "1705"
click at [535, 381] on input "text" at bounding box center [728, 387] width 465 height 24
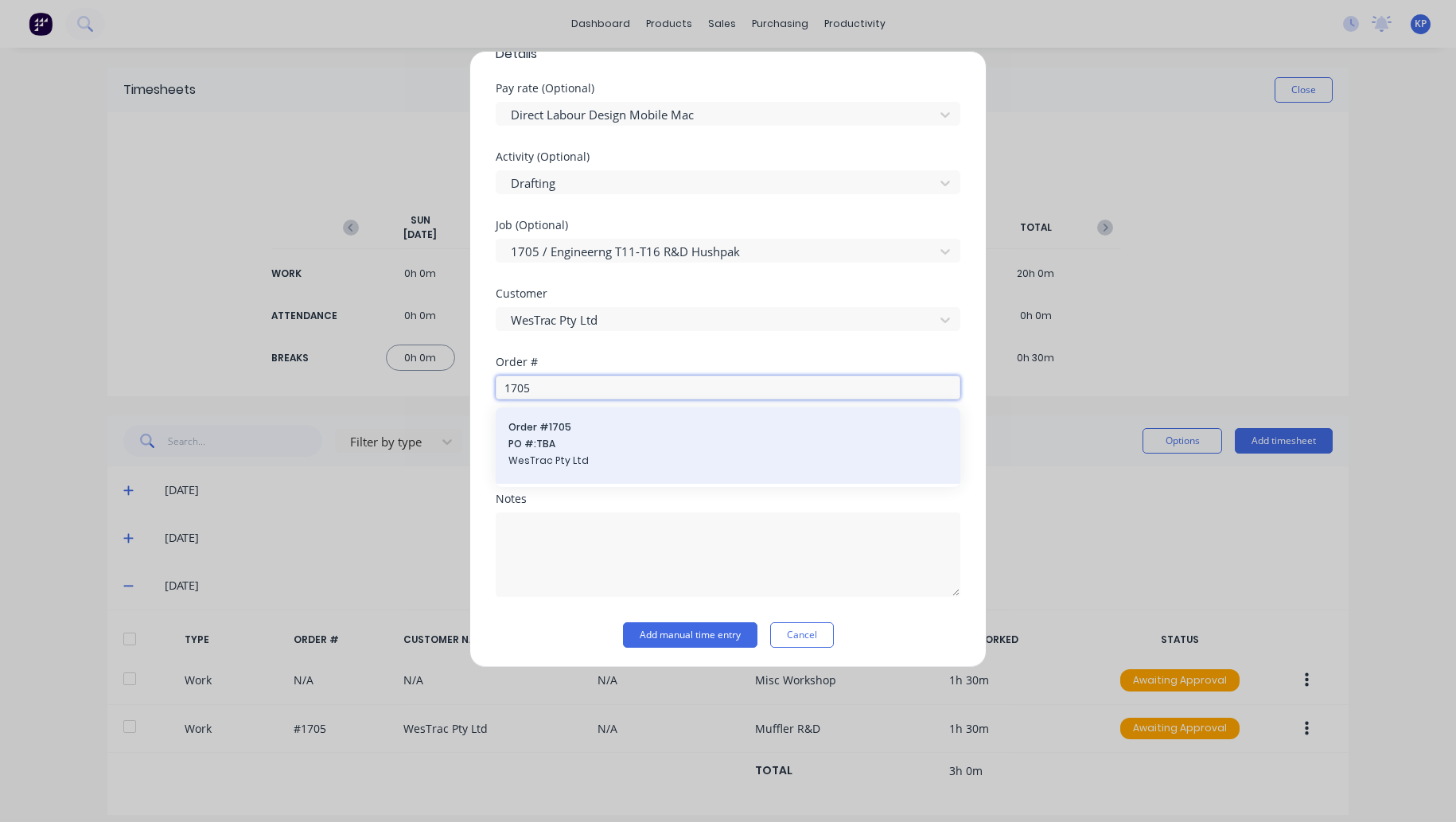
type input "1705"
click at [543, 431] on span "Order # 1705" at bounding box center [728, 427] width 439 height 15
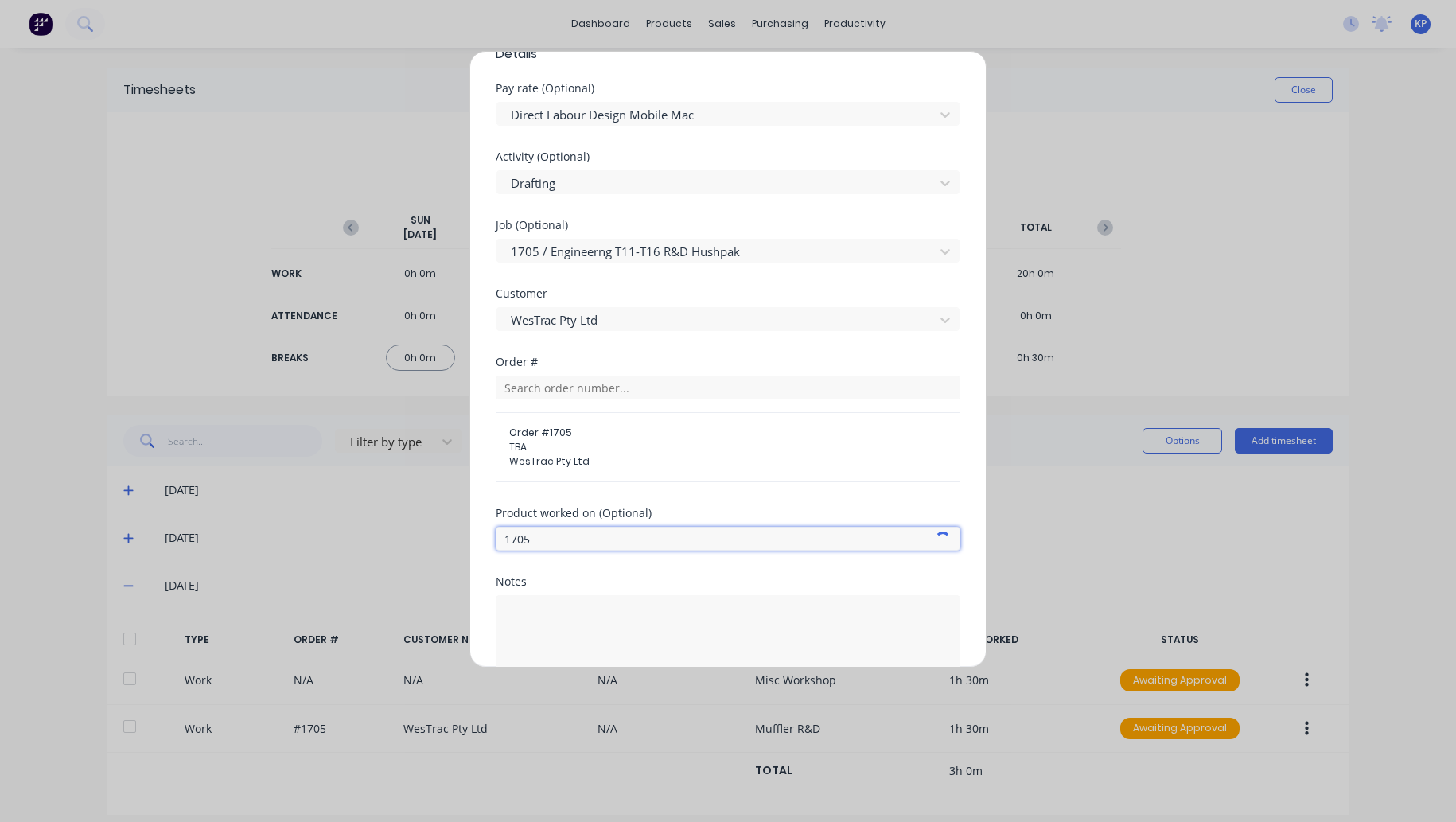
click at [553, 541] on input "1705" at bounding box center [728, 539] width 465 height 24
drag, startPoint x: 512, startPoint y: 541, endPoint x: 468, endPoint y: 542, distance: 44.0
click at [467, 542] on div "Add timesheet Work Attendance PIN 8990 When Date [DATE] Start time 09:00 AM Fin…" at bounding box center [728, 411] width 1456 height 822
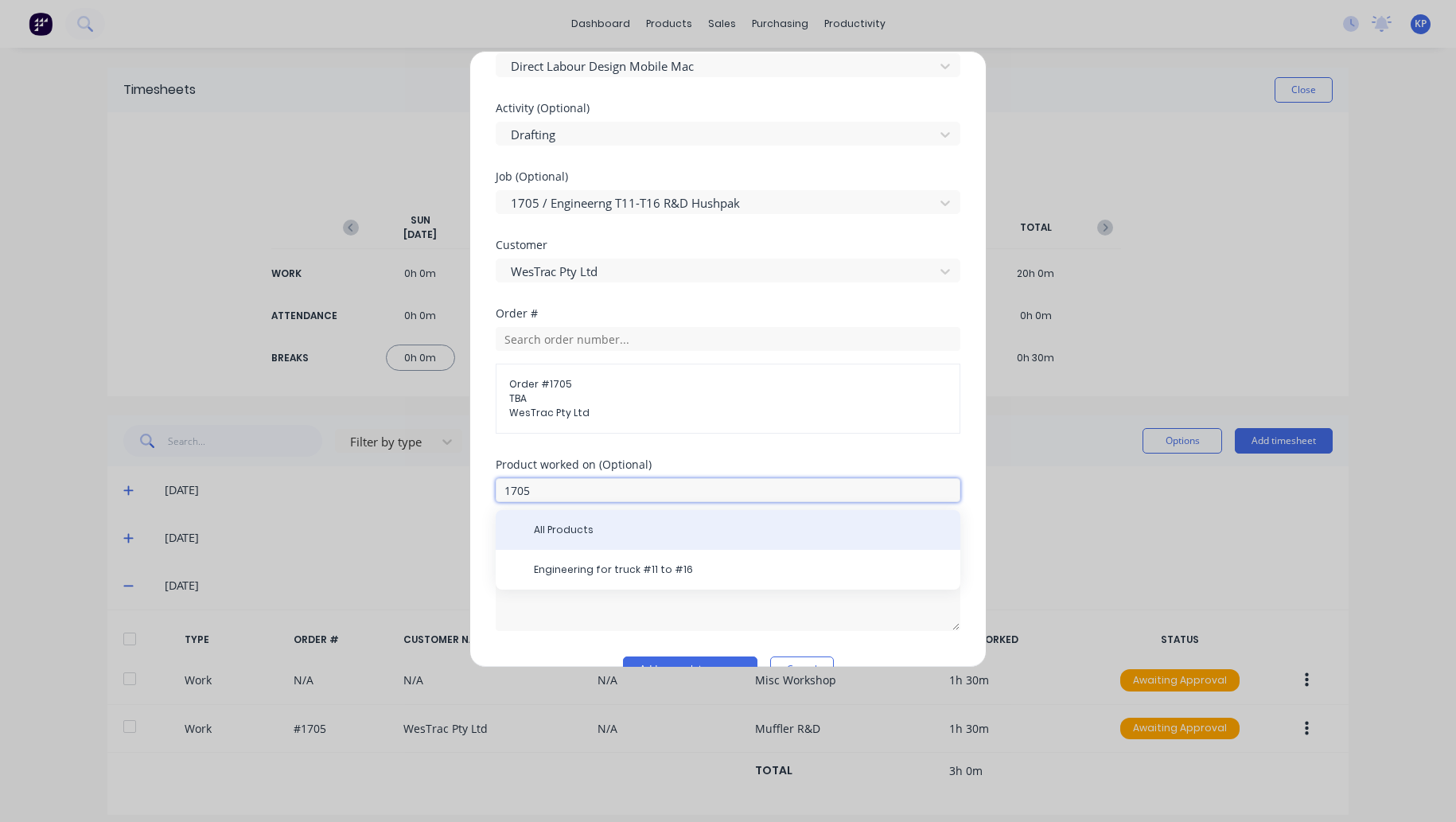
scroll to position [690, 0]
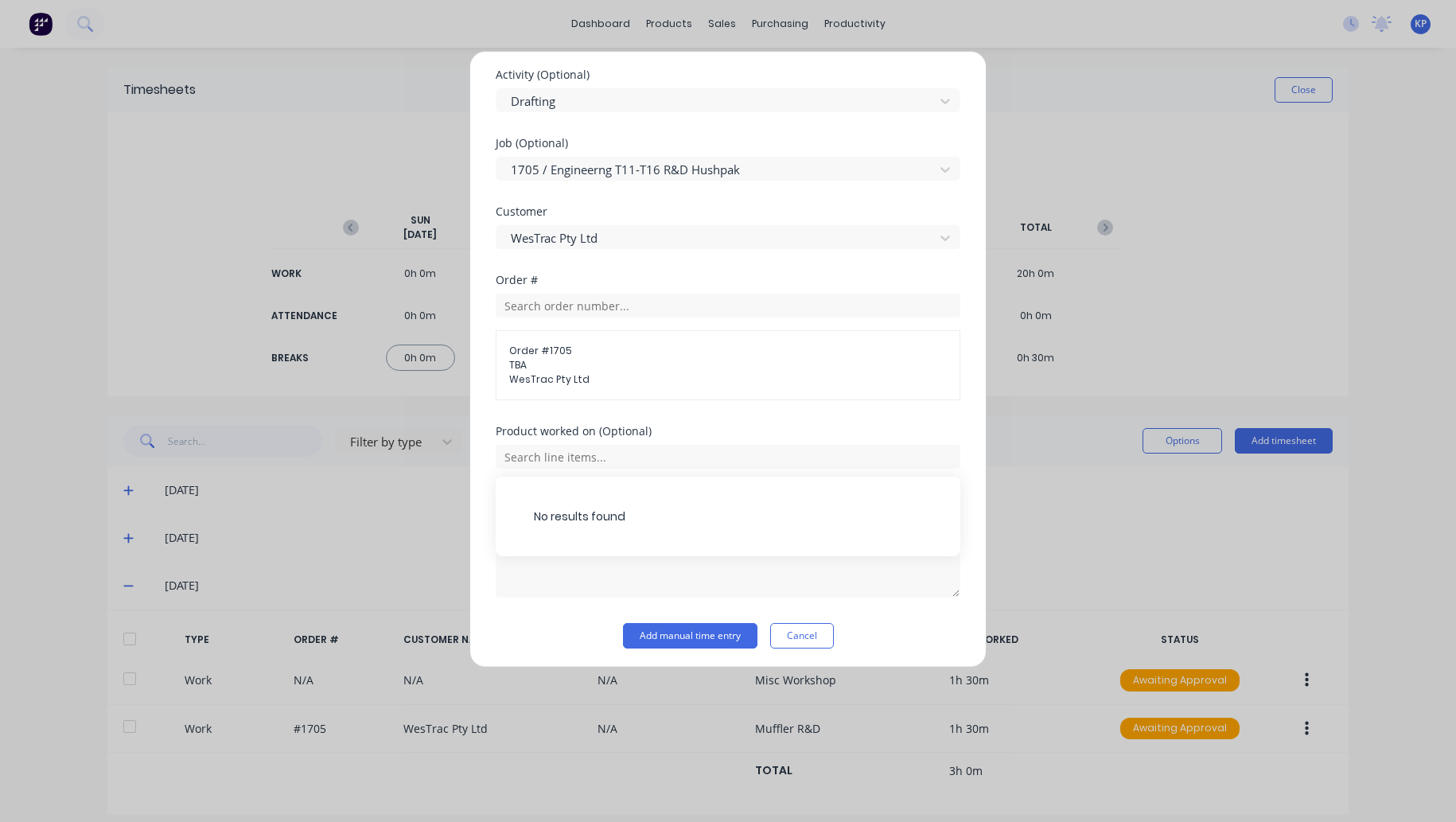
click at [597, 544] on div "No results found" at bounding box center [728, 516] width 465 height 80
click at [571, 510] on div "No results found" at bounding box center [728, 516] width 465 height 80
click at [566, 604] on div "Notes" at bounding box center [728, 558] width 465 height 129
click at [567, 562] on textarea at bounding box center [728, 555] width 465 height 85
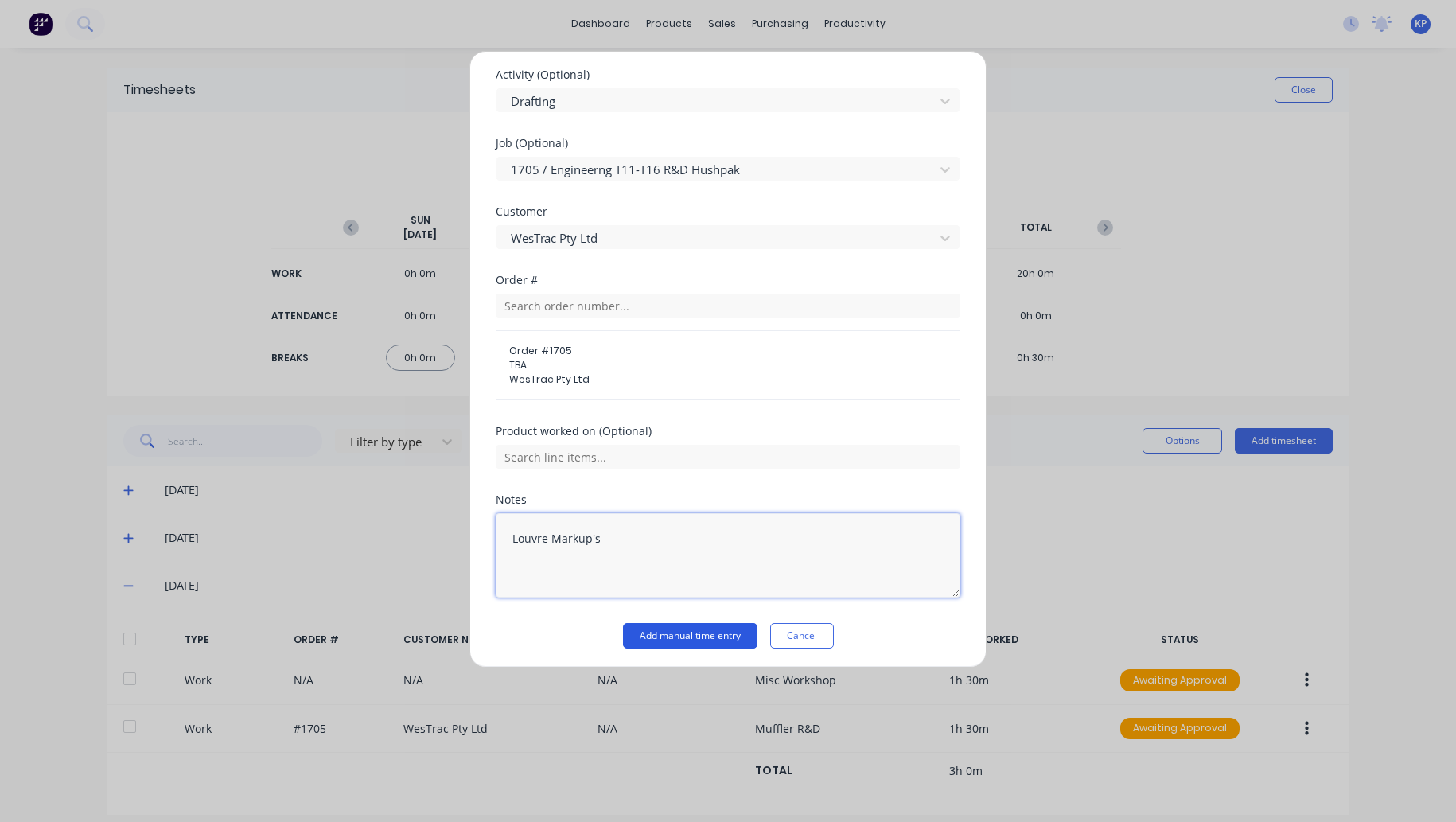
type textarea "Louvre Markup's"
click at [668, 626] on button "Add manual time entry" at bounding box center [690, 635] width 134 height 25
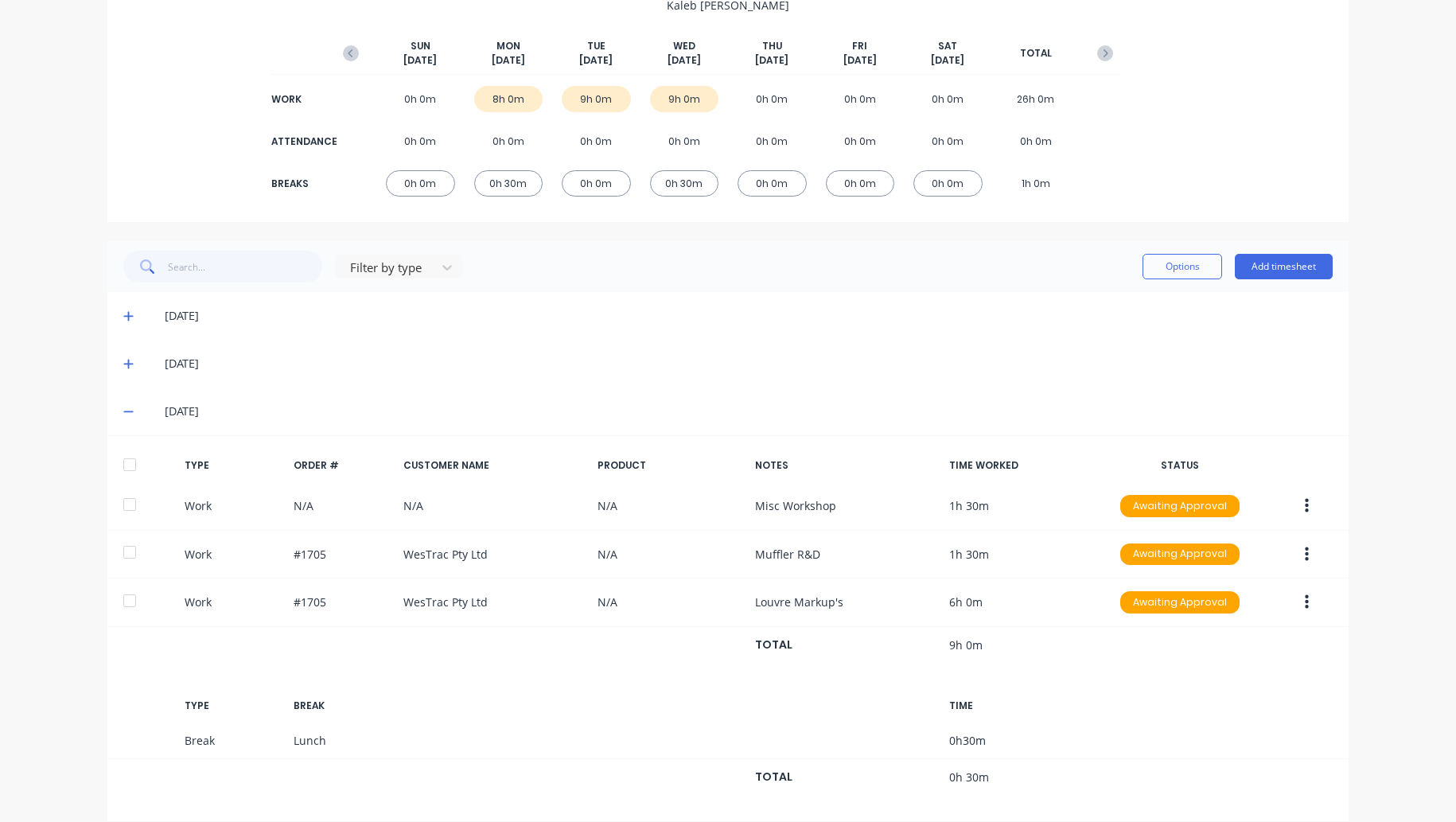
scroll to position [189, 0]
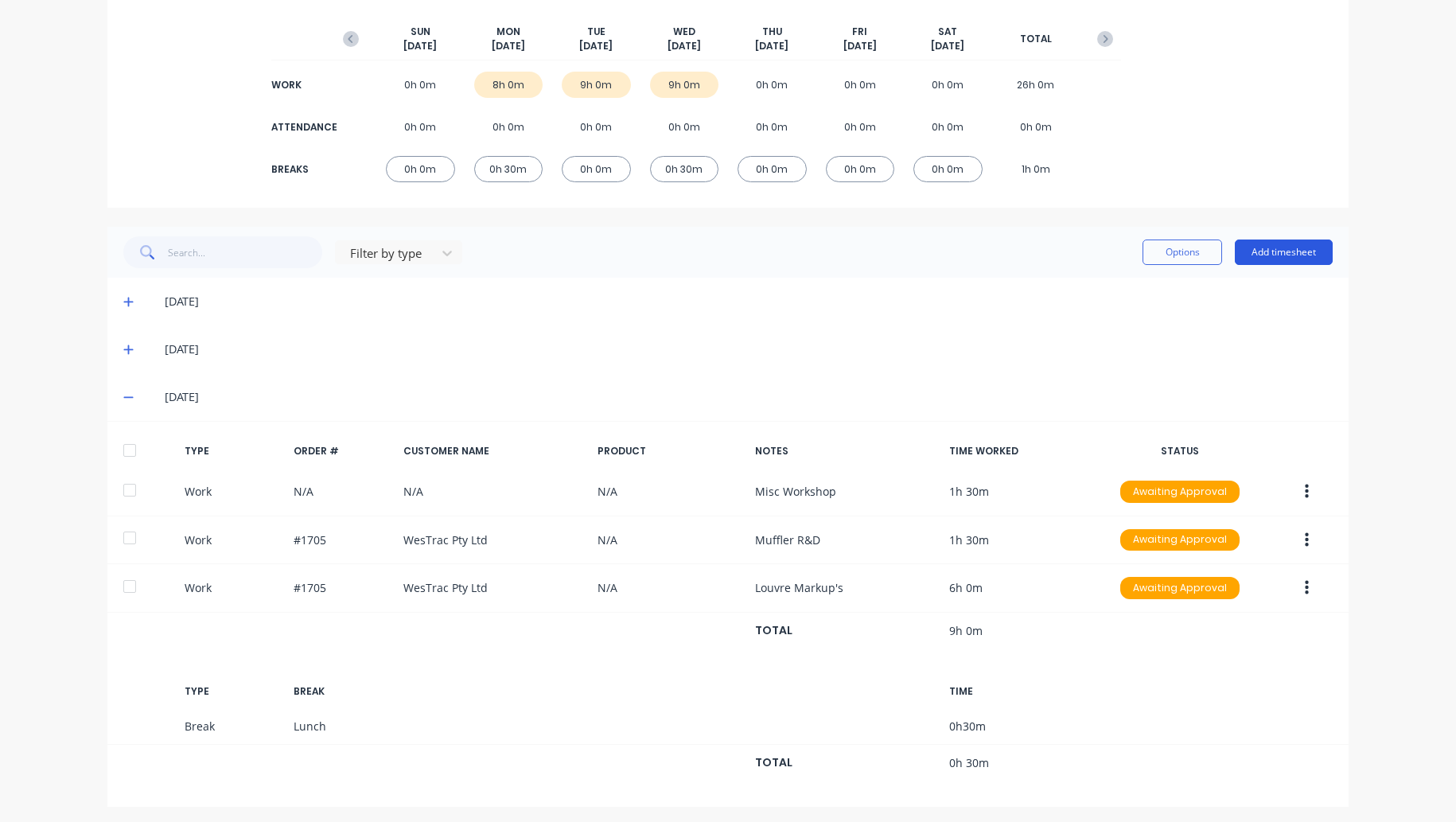
click at [1274, 252] on button "Add timesheet" at bounding box center [1284, 252] width 97 height 25
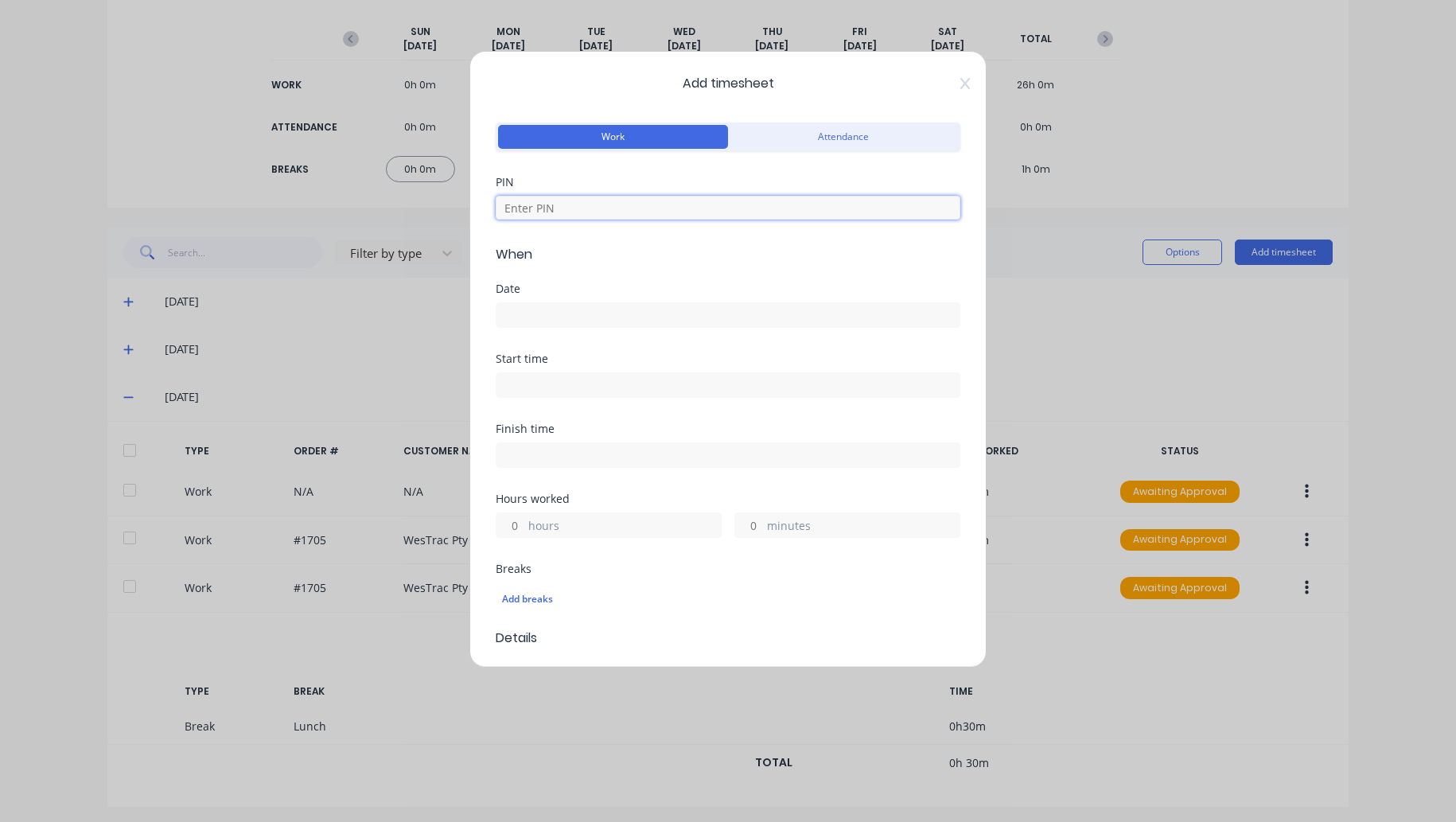
drag, startPoint x: 561, startPoint y: 205, endPoint x: 552, endPoint y: 209, distance: 9.8
click at [561, 205] on input at bounding box center [728, 207] width 465 height 24
type input "8990"
click at [528, 313] on input at bounding box center [728, 315] width 463 height 24
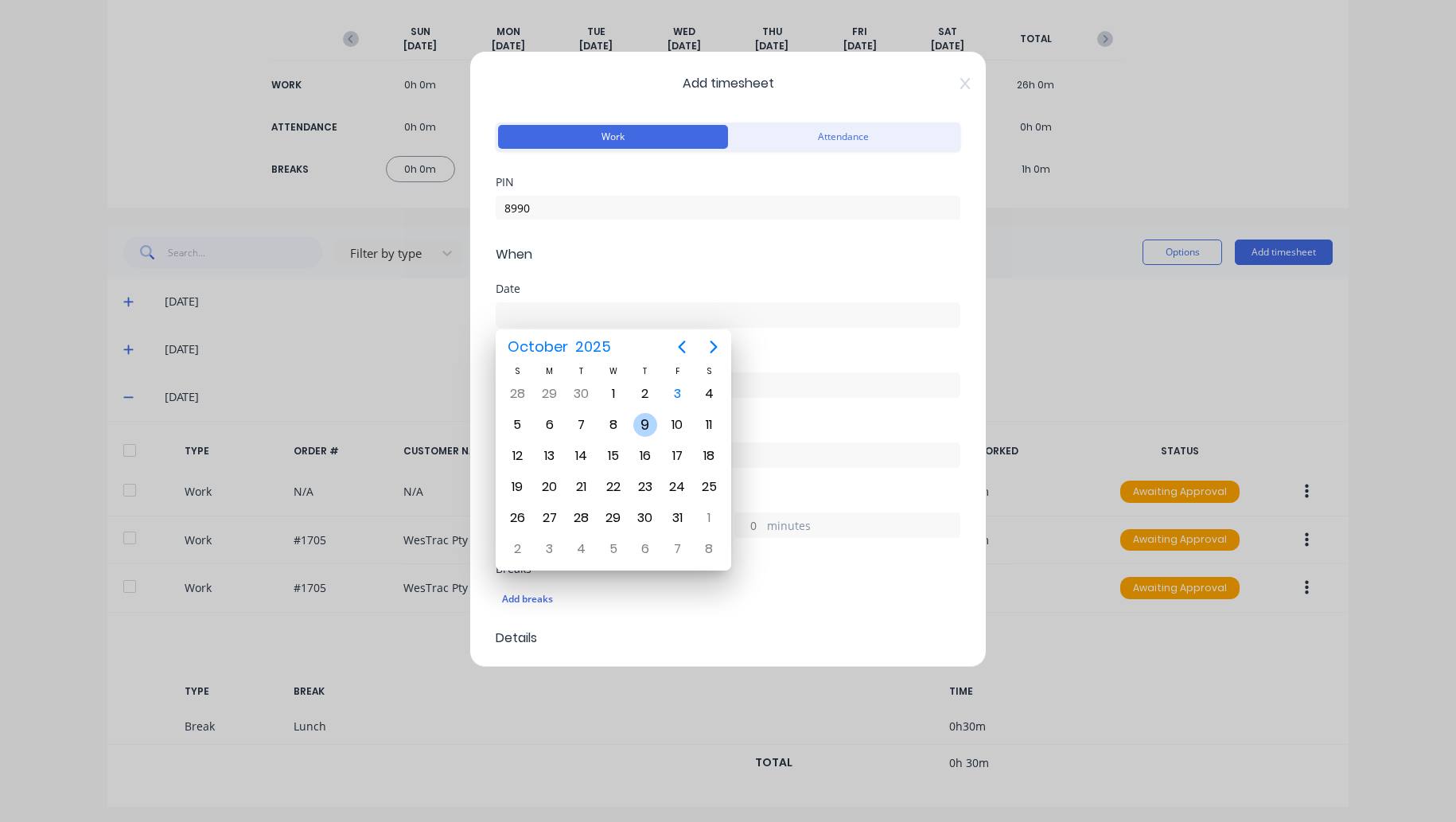
click at [643, 406] on div "2" at bounding box center [645, 393] width 32 height 30
type input "[DATE]"
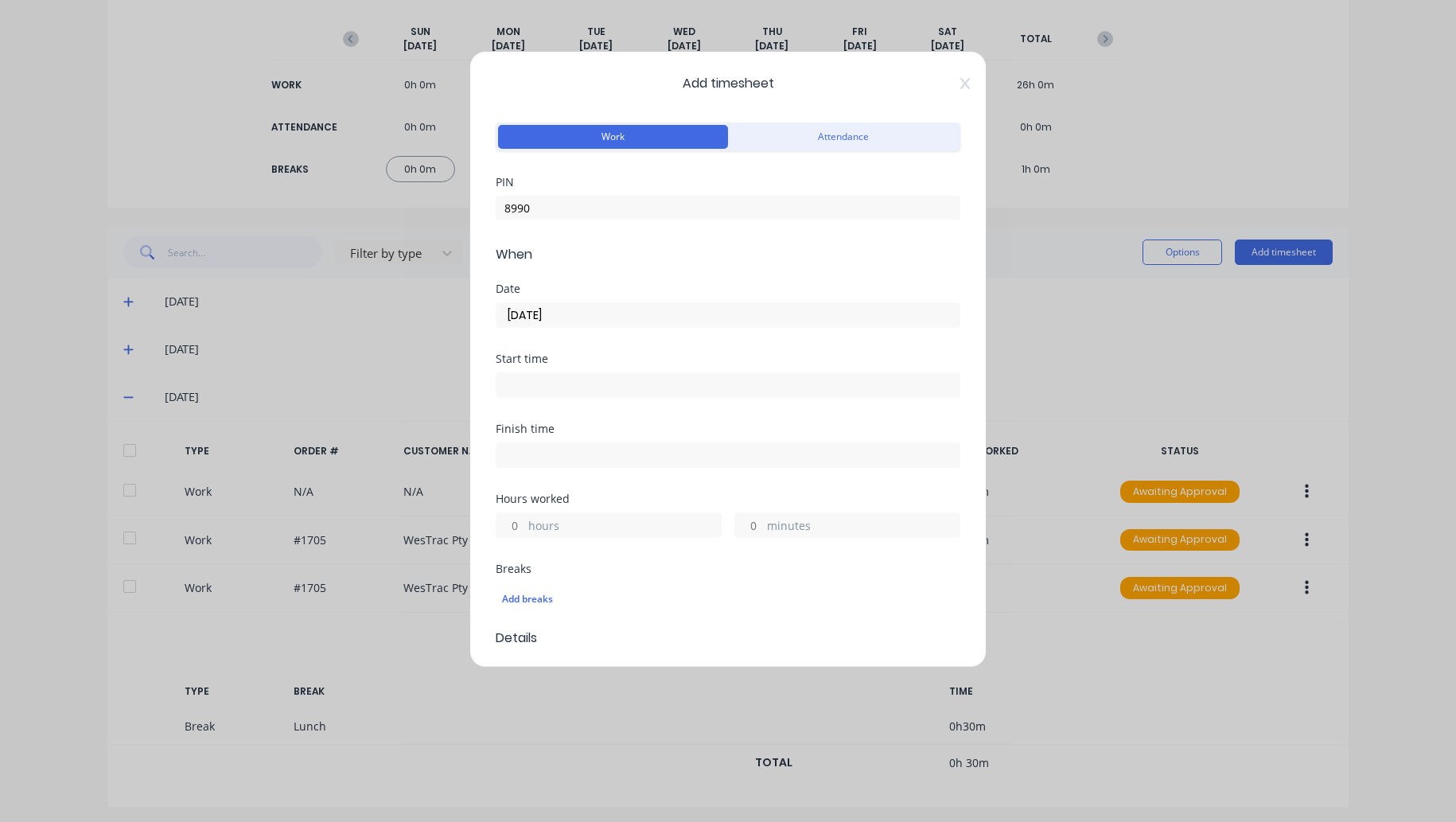
click at [538, 373] on input at bounding box center [728, 385] width 463 height 24
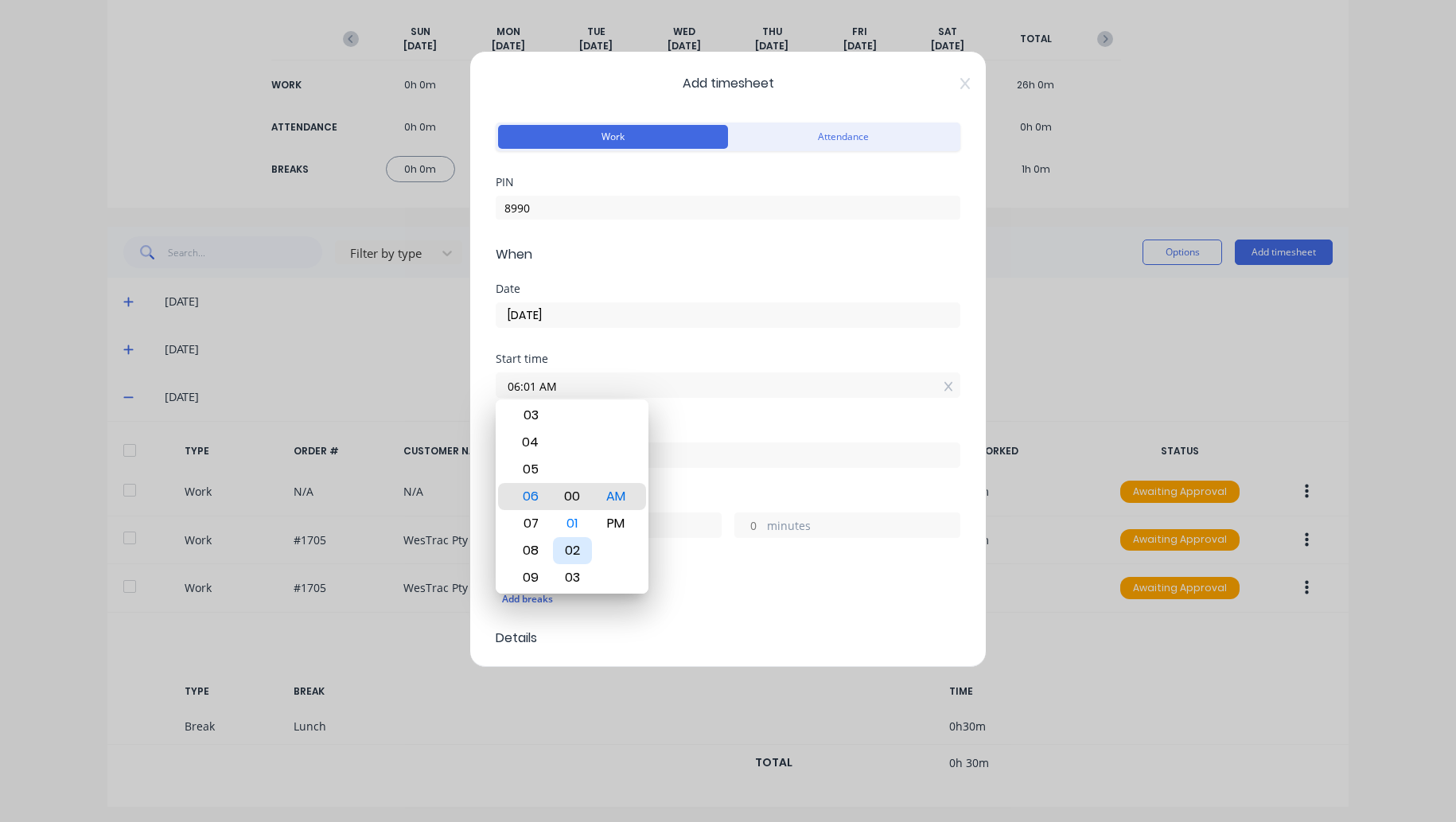
type input "06:00 AM"
click at [773, 479] on div "Finish time" at bounding box center [728, 458] width 465 height 70
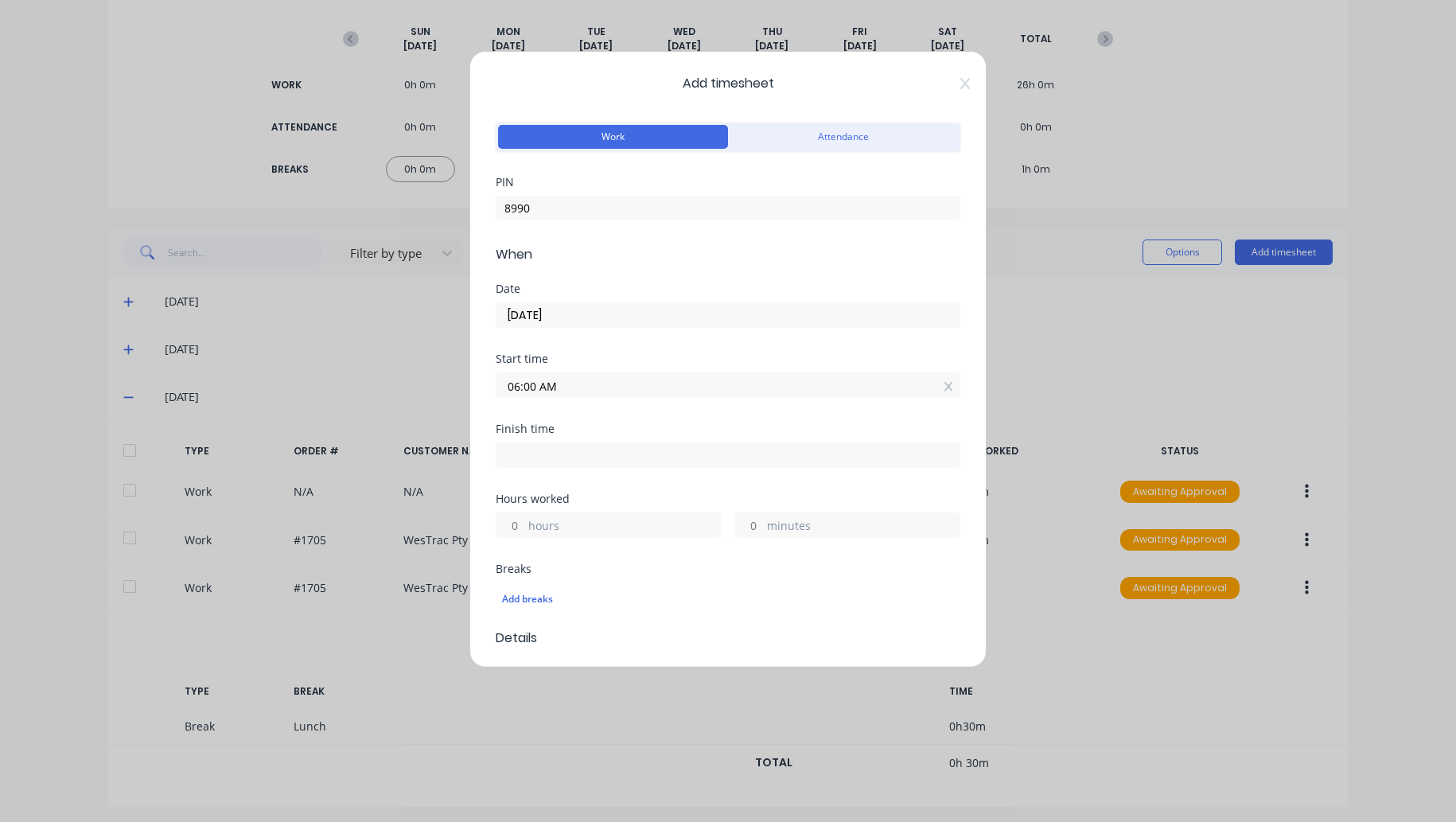
click at [565, 454] on input at bounding box center [728, 455] width 463 height 24
type input "11:03 AM"
type input "5"
type input "3"
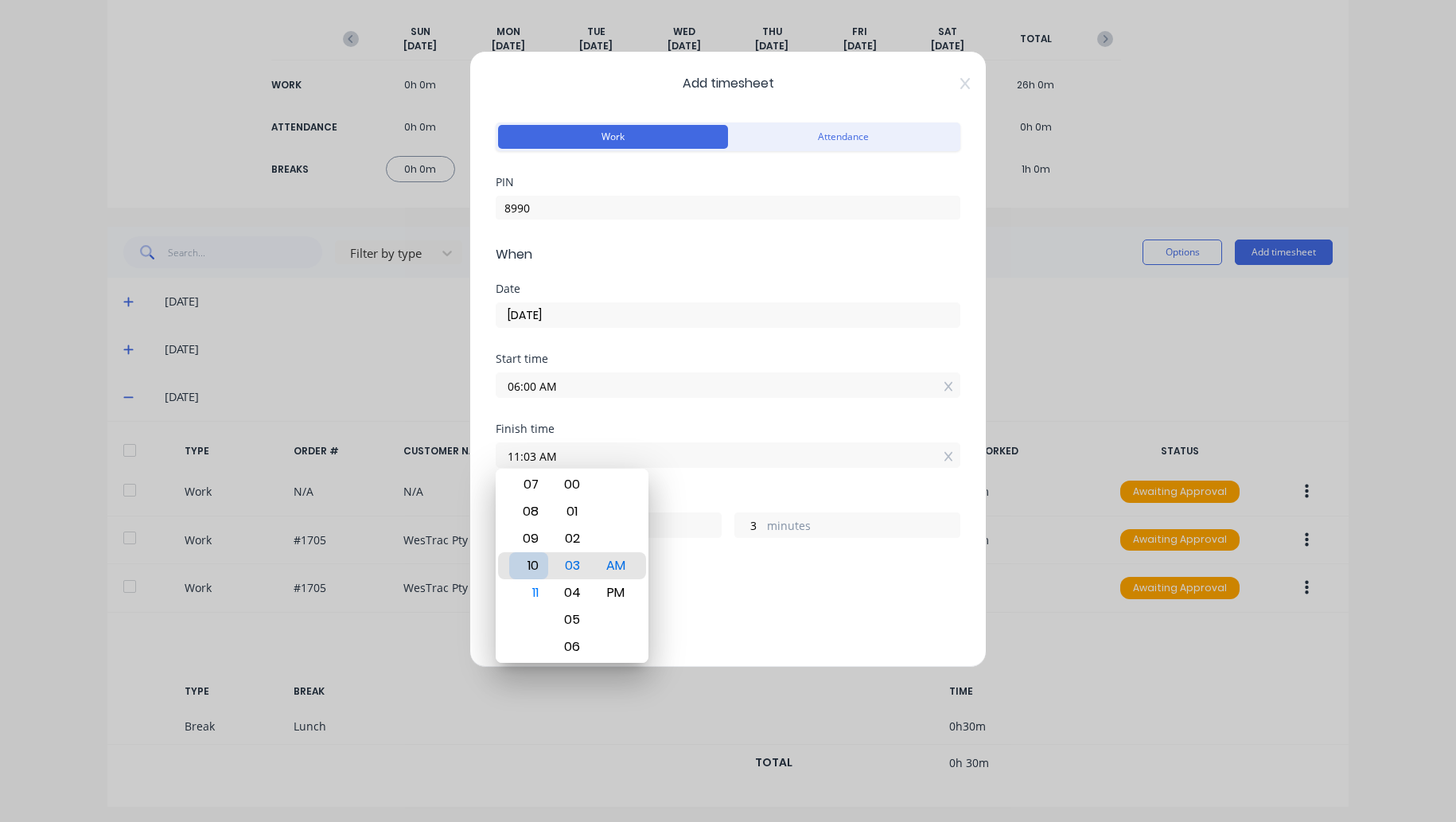
type input "10:03 AM"
type input "4"
type input "10:00 AM"
type input "0"
click at [678, 579] on div "Add breaks" at bounding box center [728, 597] width 465 height 37
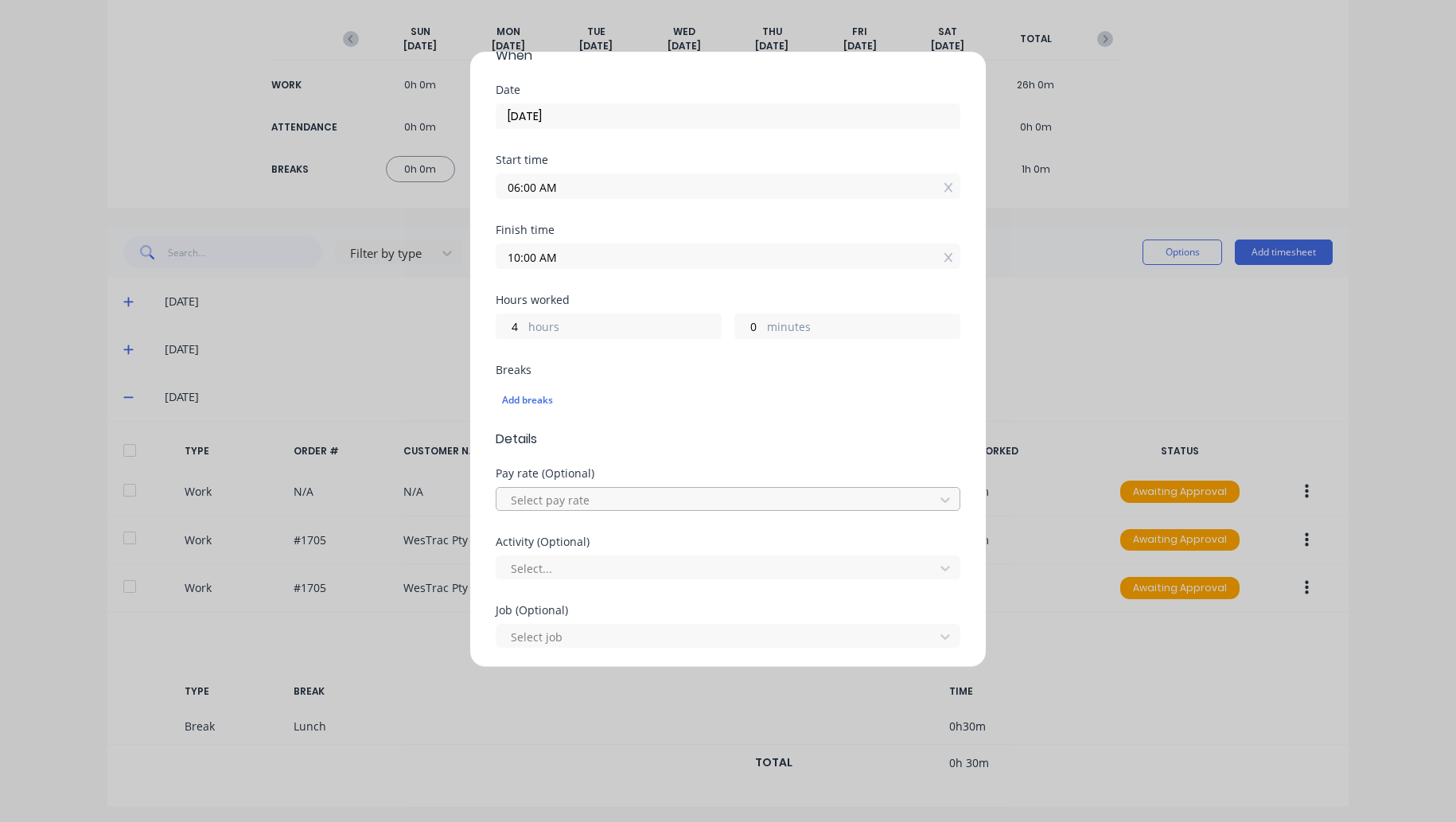
scroll to position [239, 0]
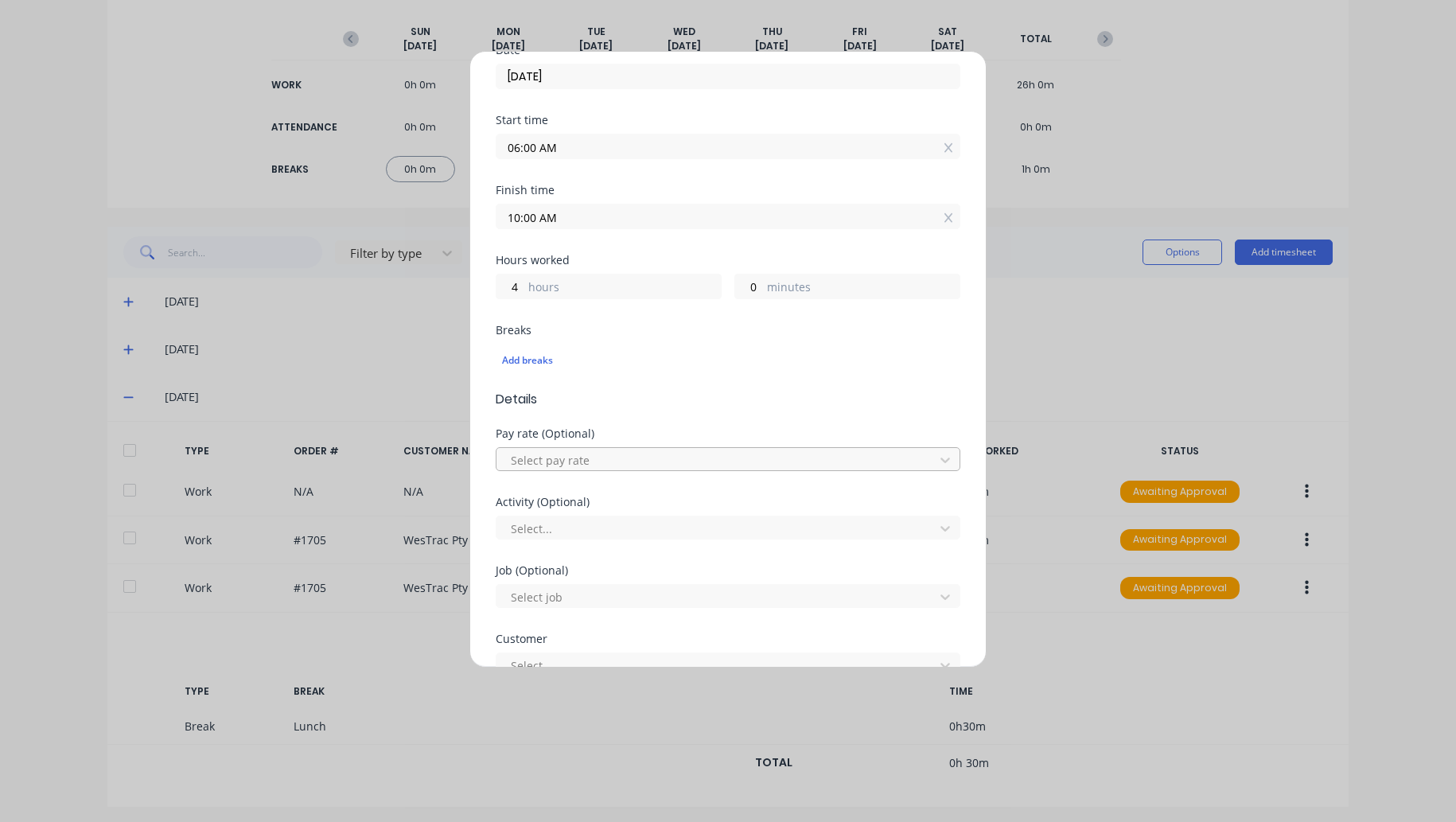
click at [572, 445] on div "Select pay rate" at bounding box center [728, 457] width 465 height 28
click at [569, 463] on div at bounding box center [718, 460] width 417 height 19
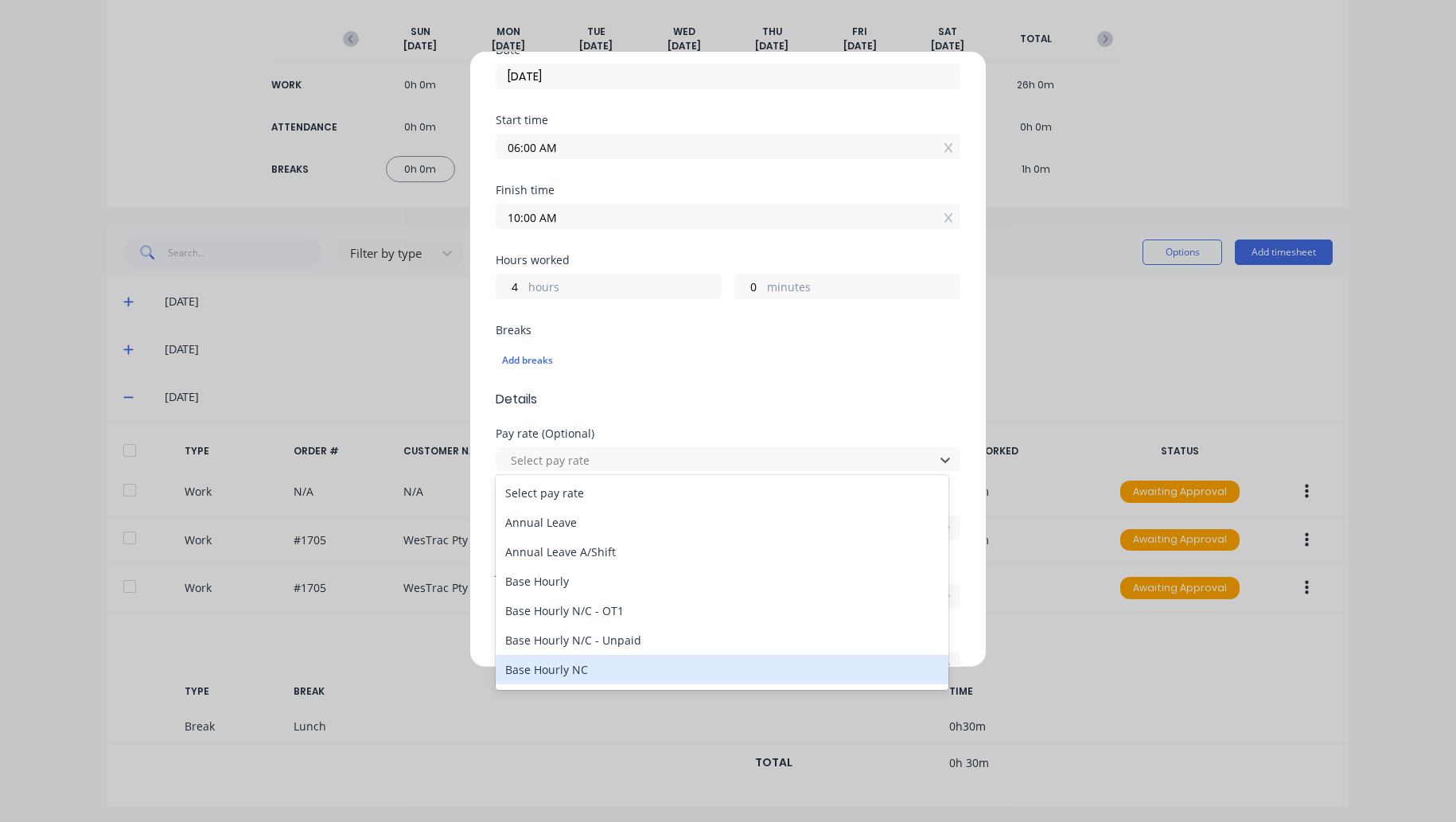
click at [563, 670] on div "Base Hourly NC" at bounding box center [722, 669] width 453 height 29
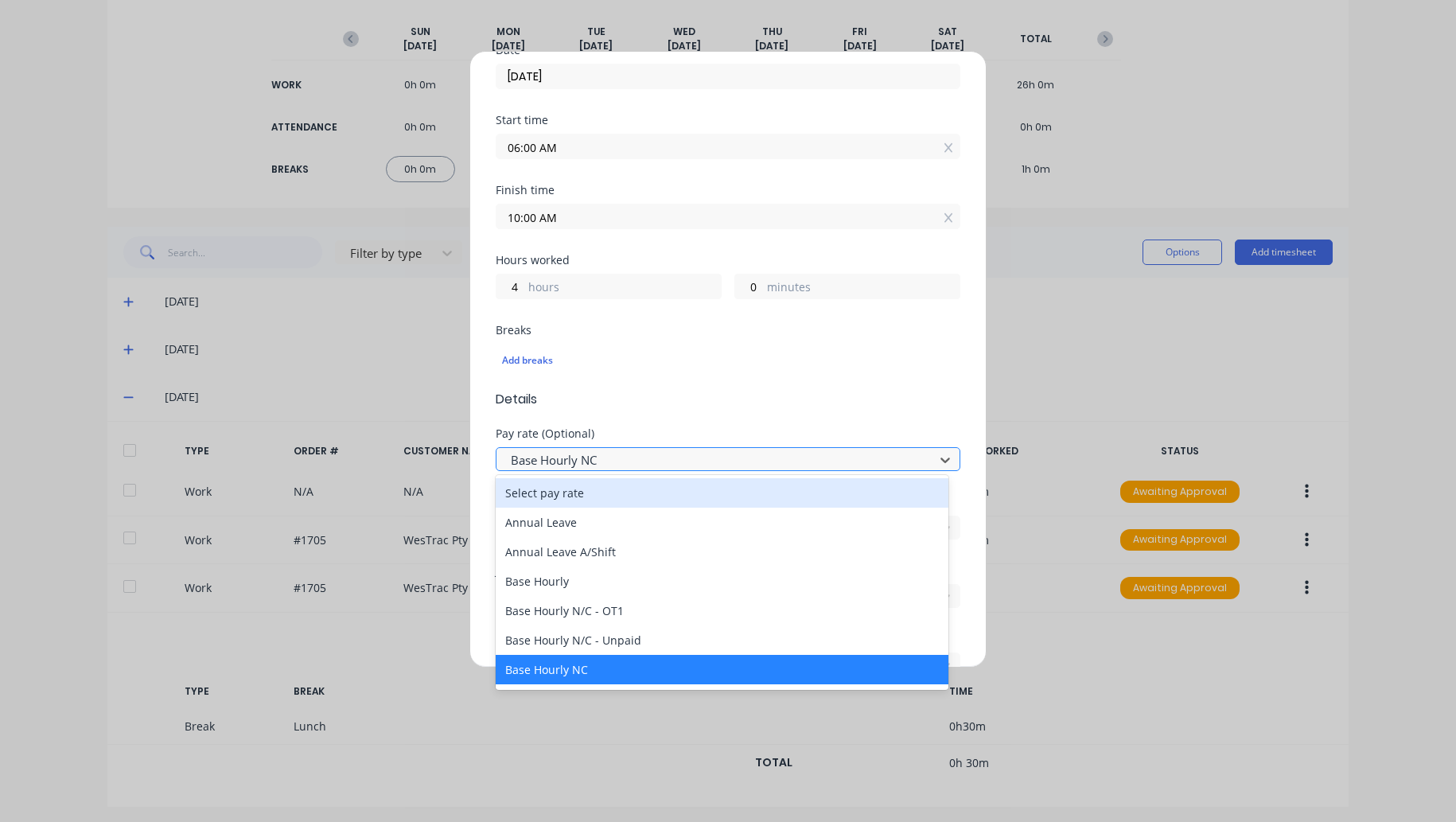
click at [573, 468] on div "Base Hourly NC" at bounding box center [718, 460] width 427 height 24
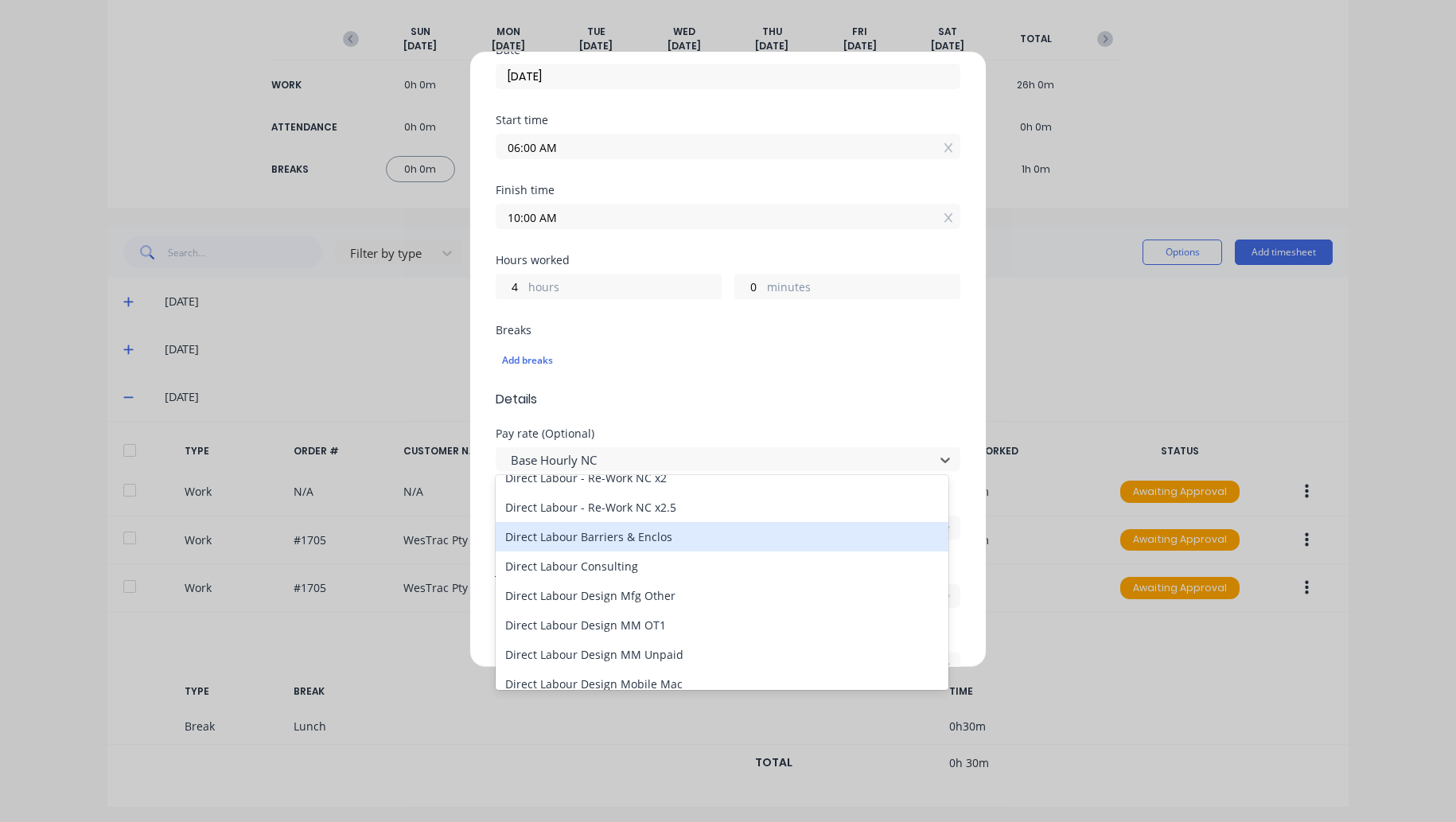
scroll to position [796, 0]
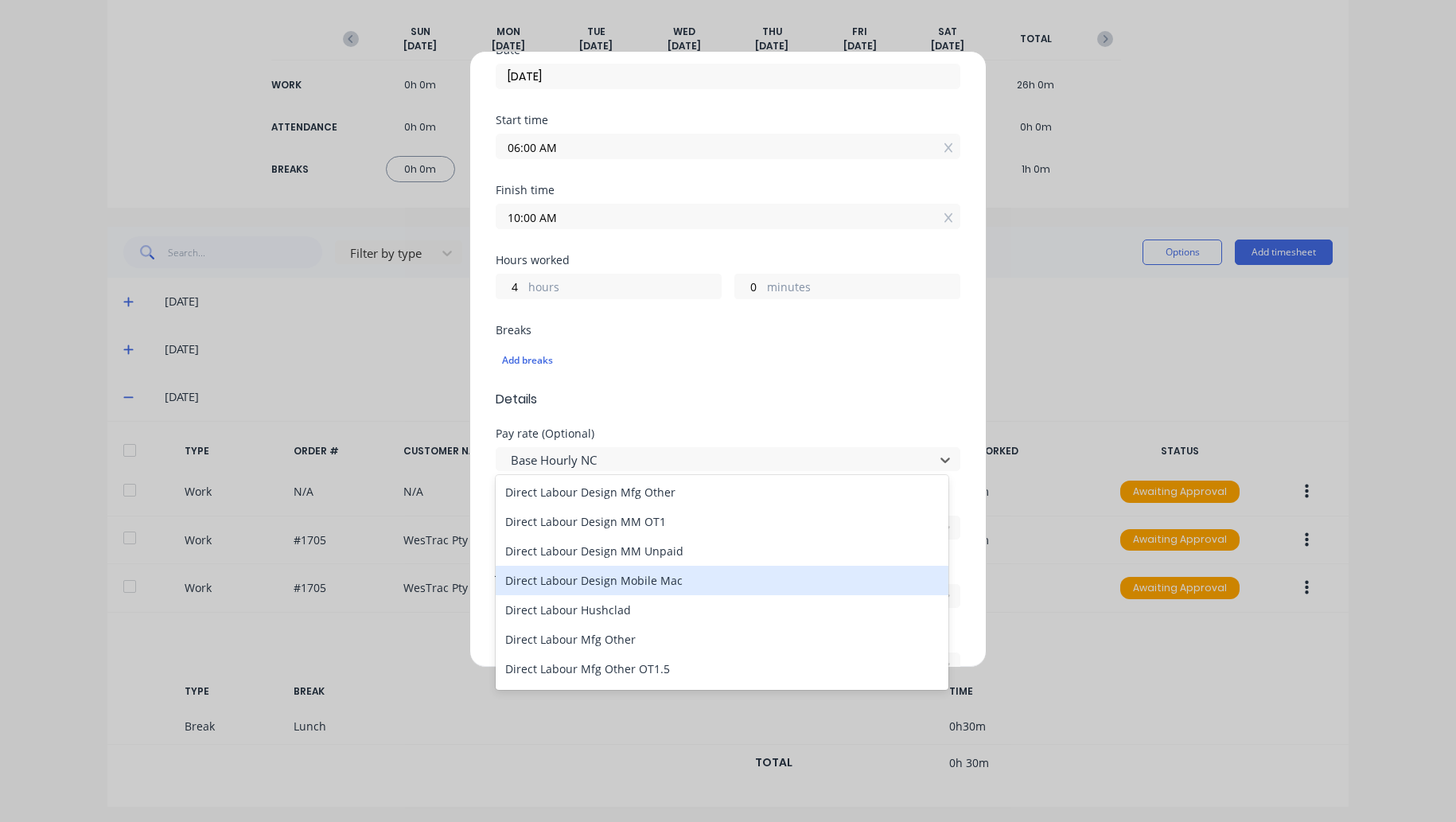
click at [579, 573] on div "Direct Labour Design Mobile Mac" at bounding box center [722, 580] width 453 height 29
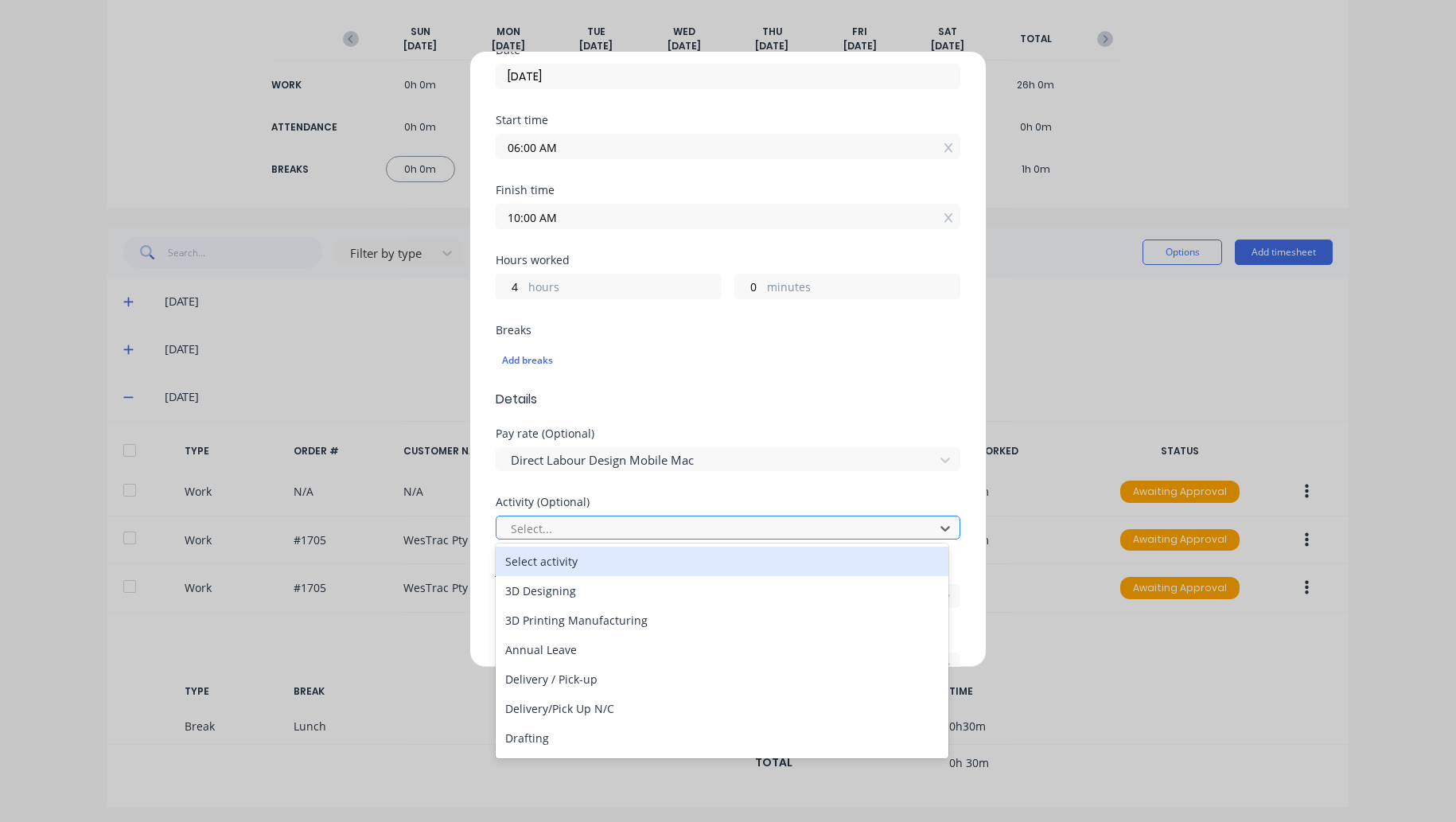
click at [554, 527] on div at bounding box center [718, 528] width 417 height 19
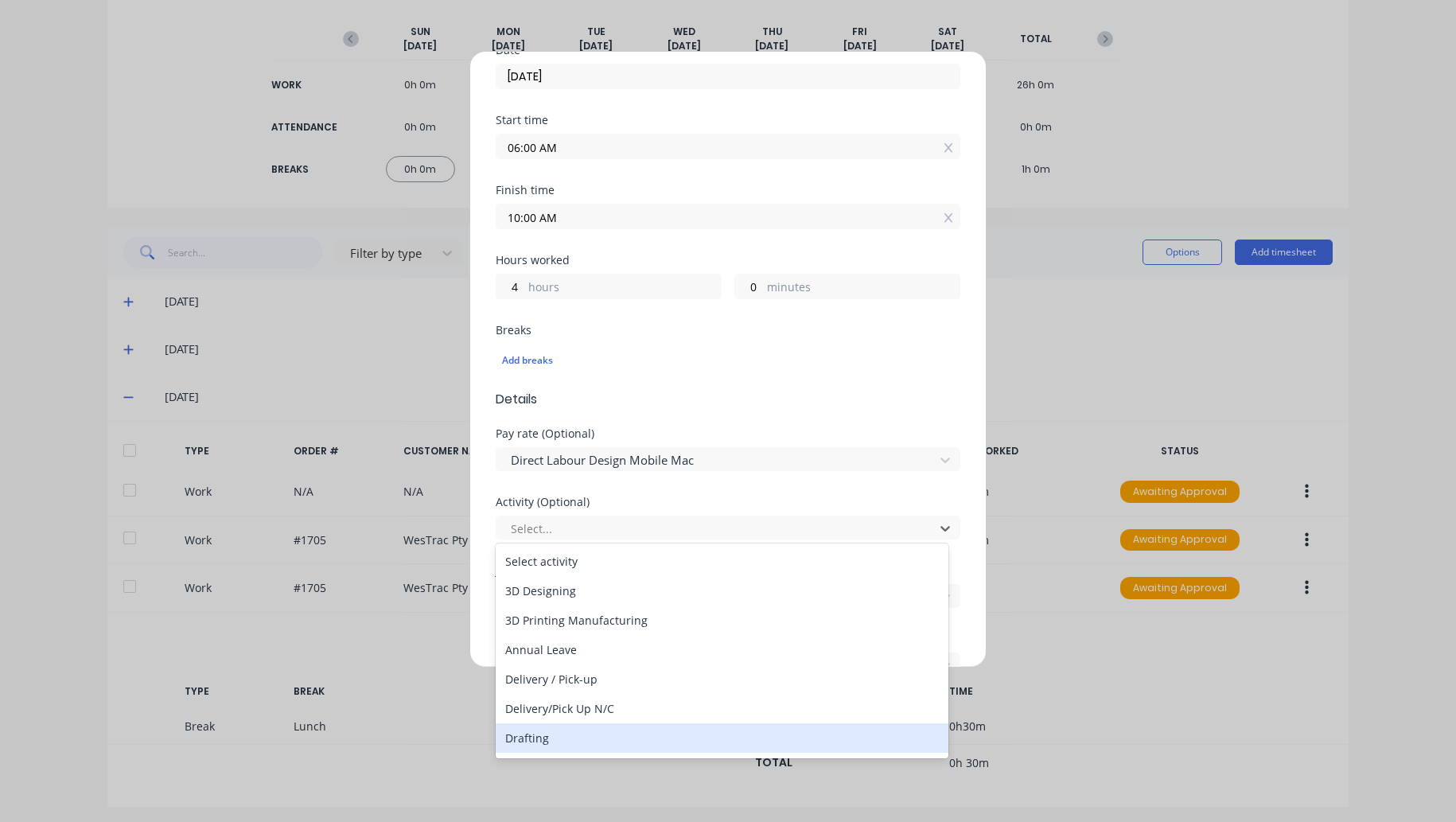
click at [545, 745] on div "Drafting" at bounding box center [722, 737] width 453 height 29
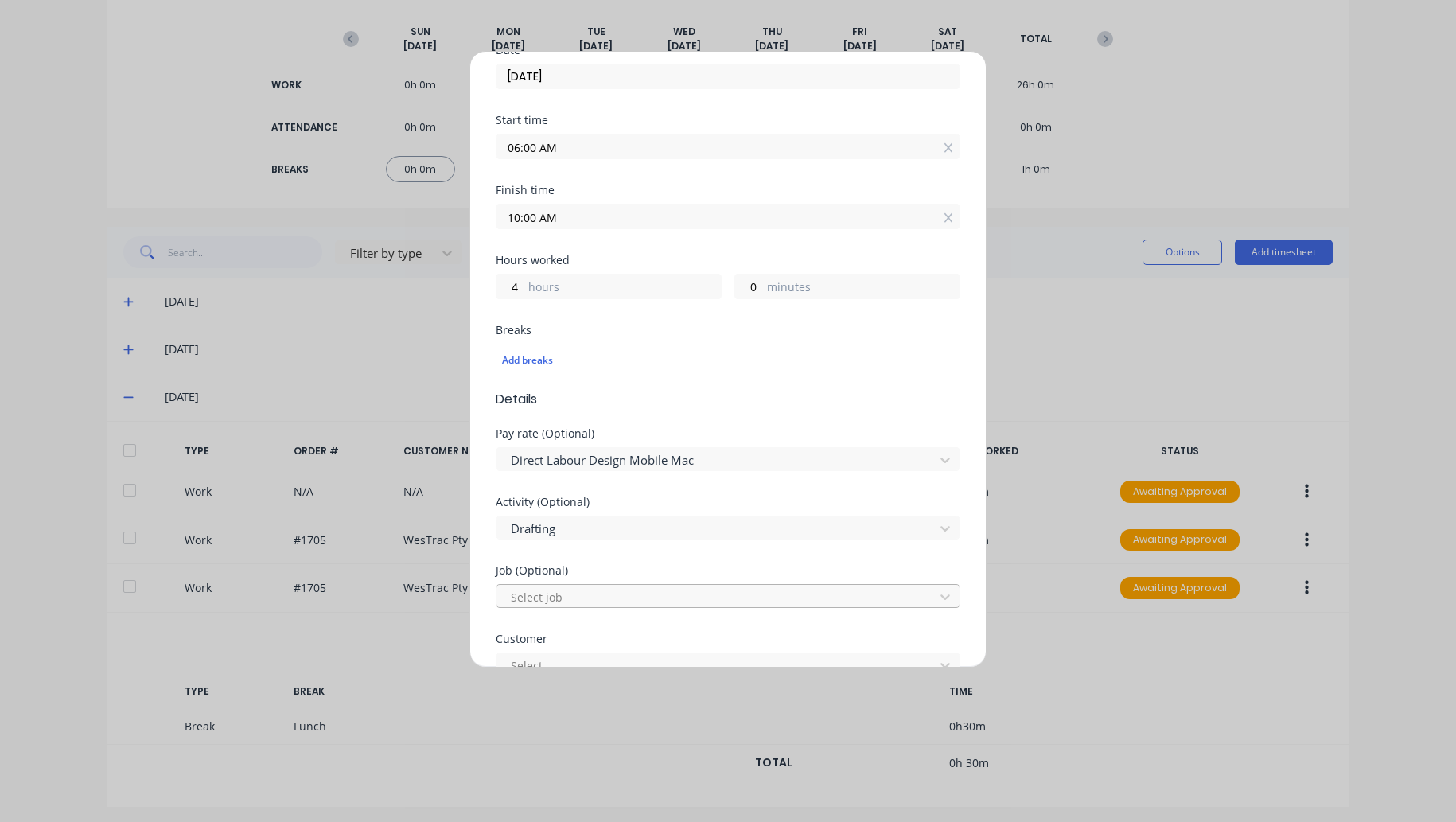
click at [549, 595] on div at bounding box center [718, 597] width 417 height 19
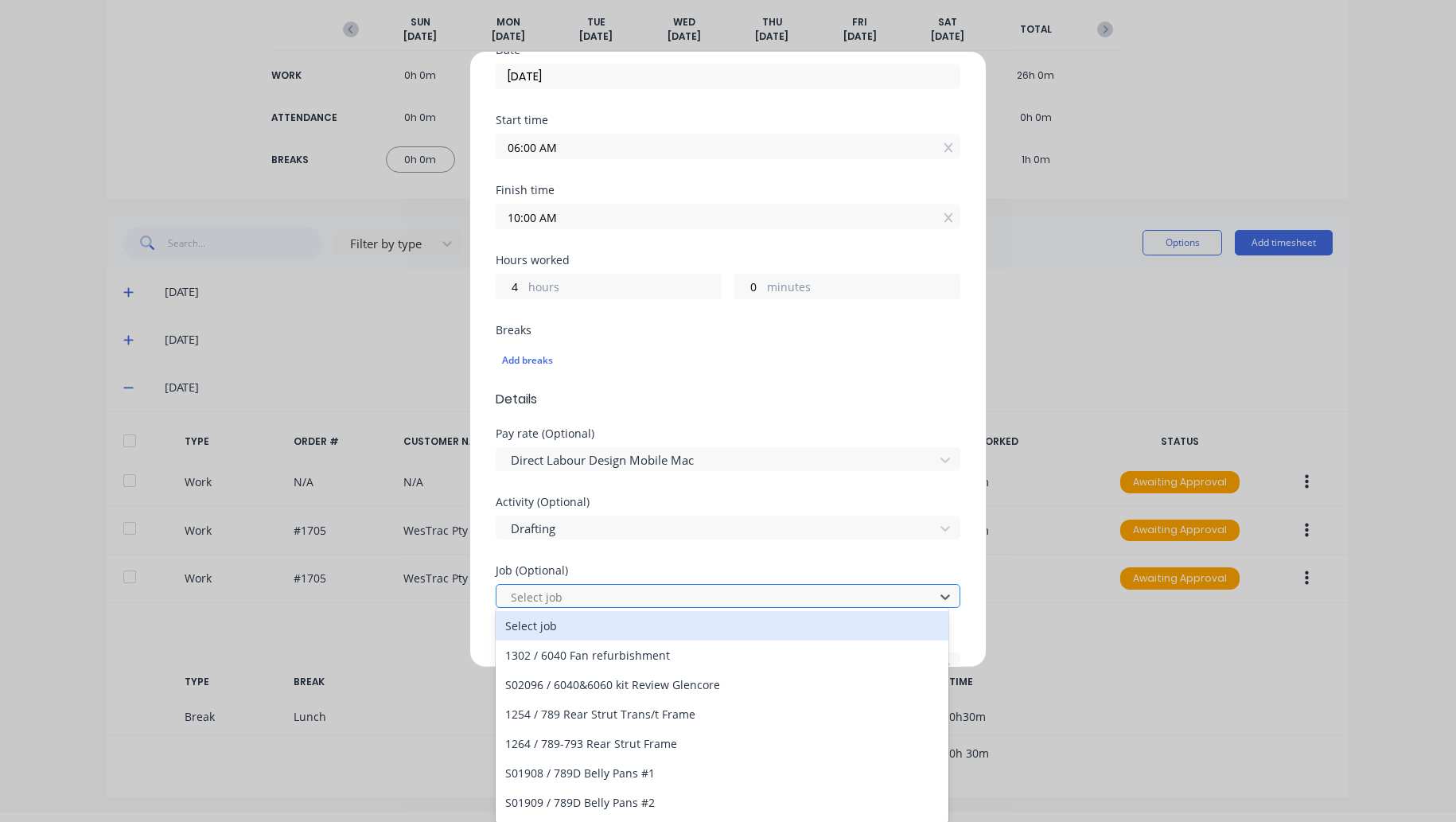
scroll to position [11, 0]
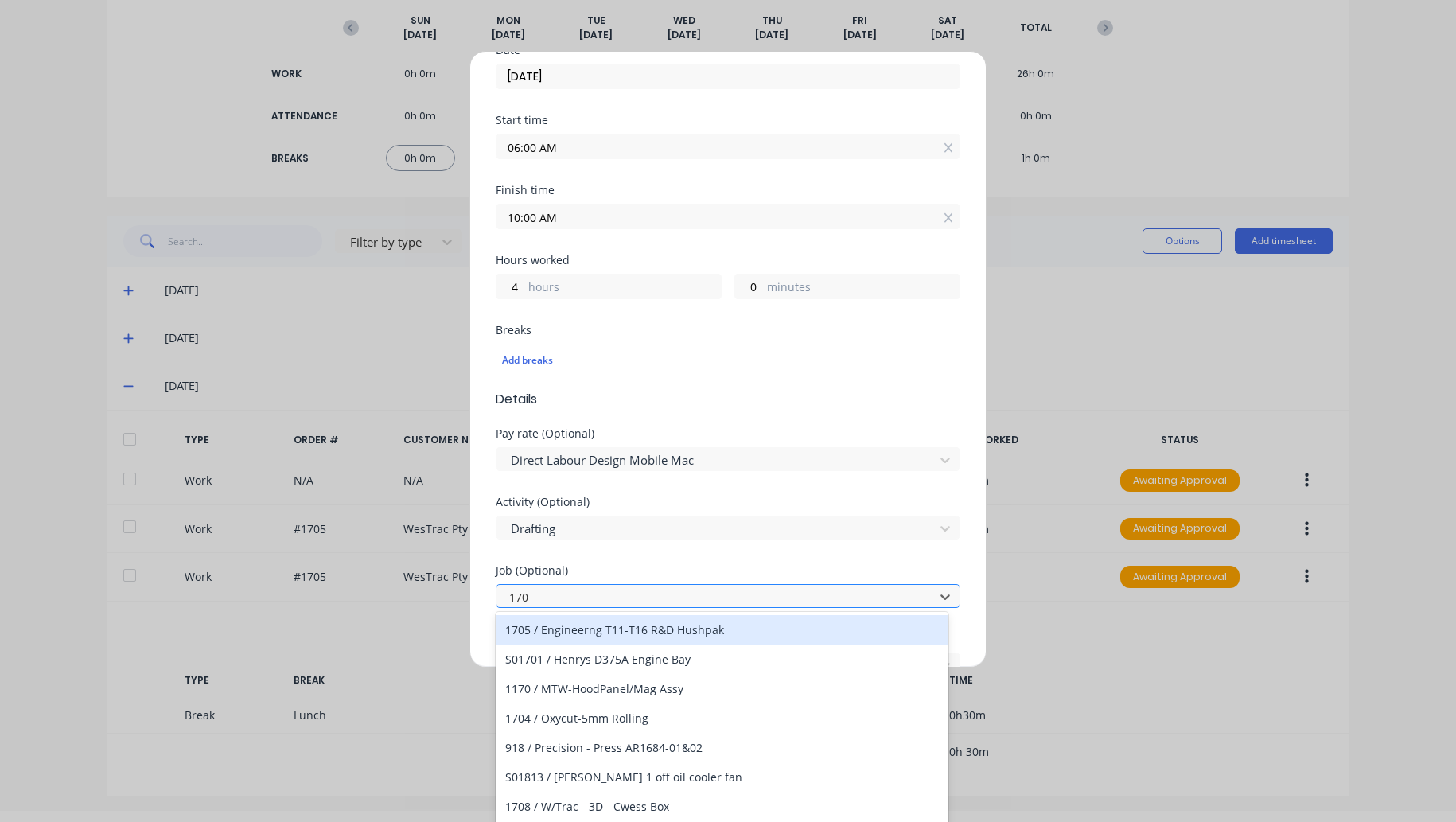
type input "1705"
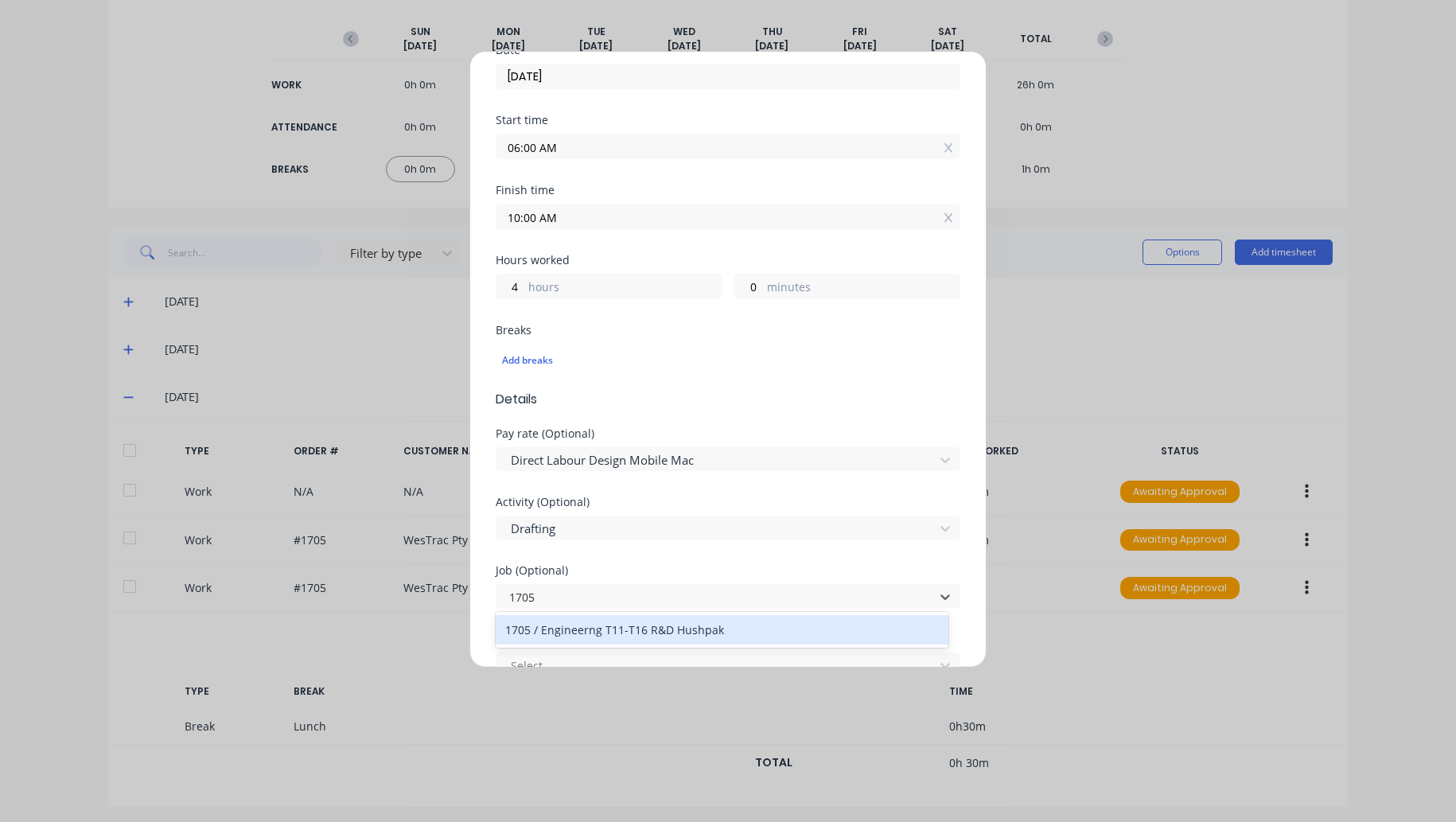
drag, startPoint x: 579, startPoint y: 631, endPoint x: 611, endPoint y: 564, distance: 74.2
click at [579, 629] on div "1705 / Engineerng T11-T16 R&D Hushpak" at bounding box center [722, 629] width 453 height 29
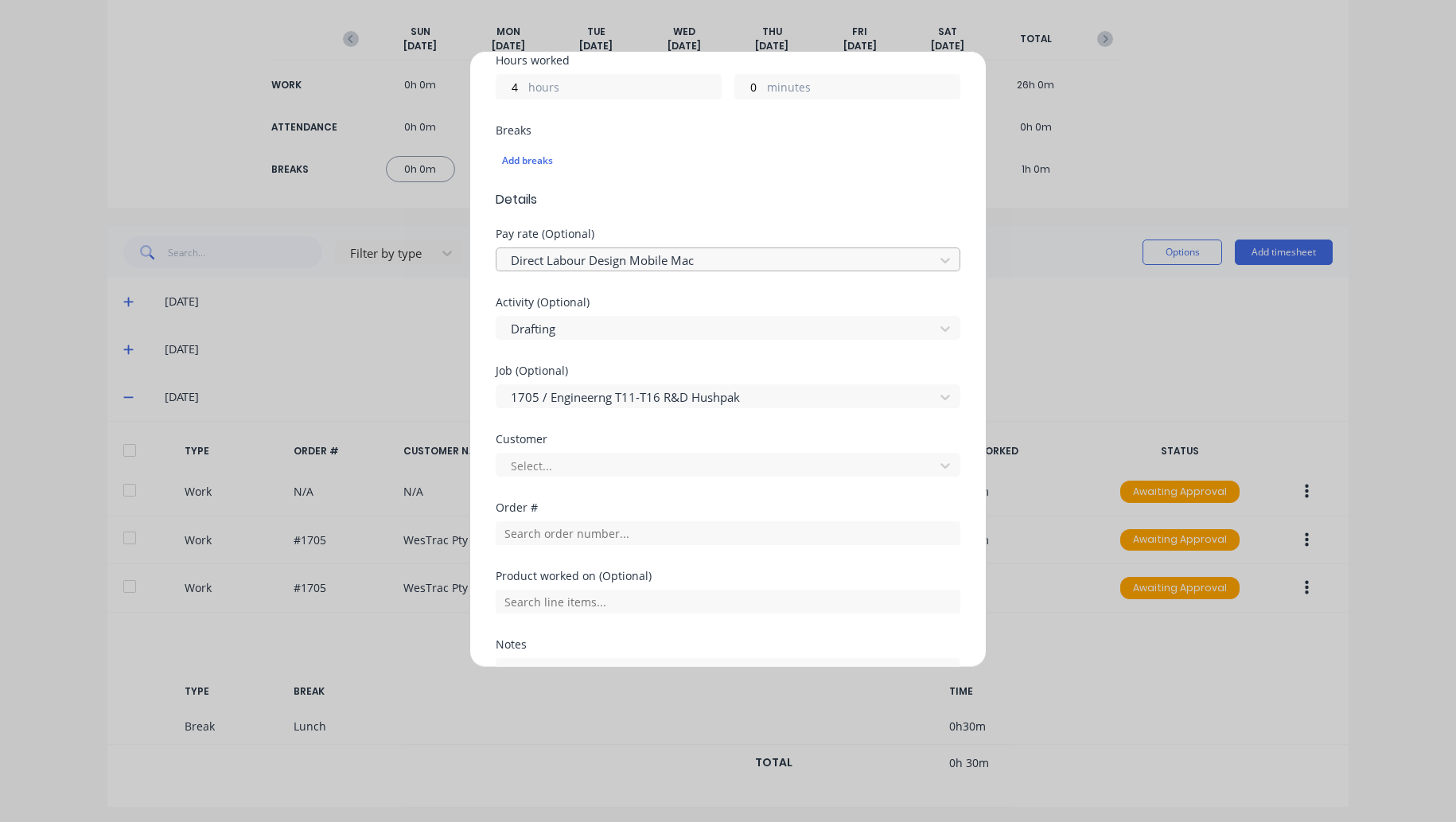
scroll to position [583, 0]
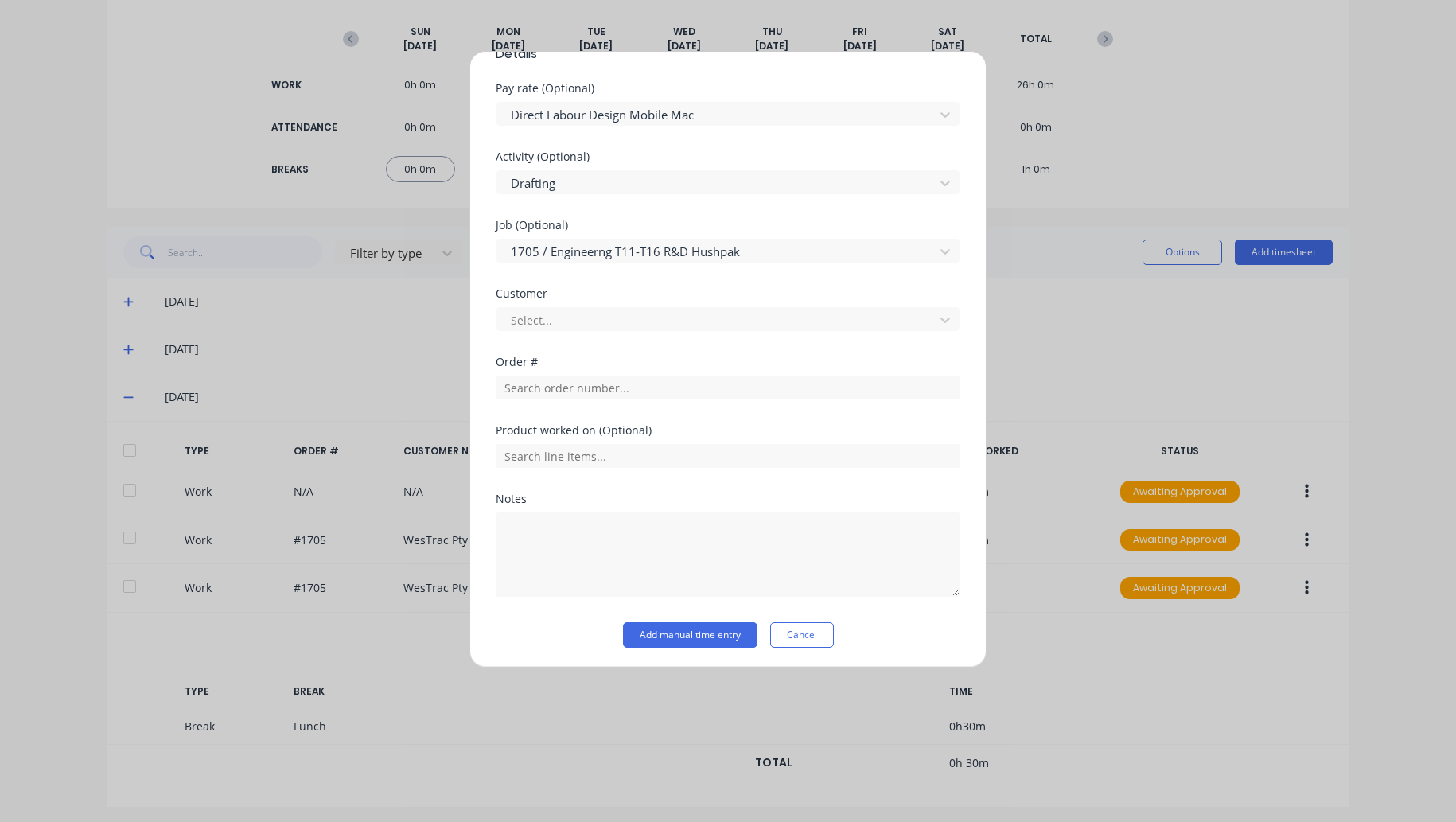
drag, startPoint x: 607, startPoint y: 480, endPoint x: 604, endPoint y: 489, distance: 9.5
click at [606, 481] on div "Product worked on (Optional)" at bounding box center [728, 459] width 465 height 68
click at [596, 516] on textarea at bounding box center [728, 554] width 465 height 85
type textarea "Louvre Markup's"
click at [596, 445] on input "text" at bounding box center [728, 456] width 465 height 24
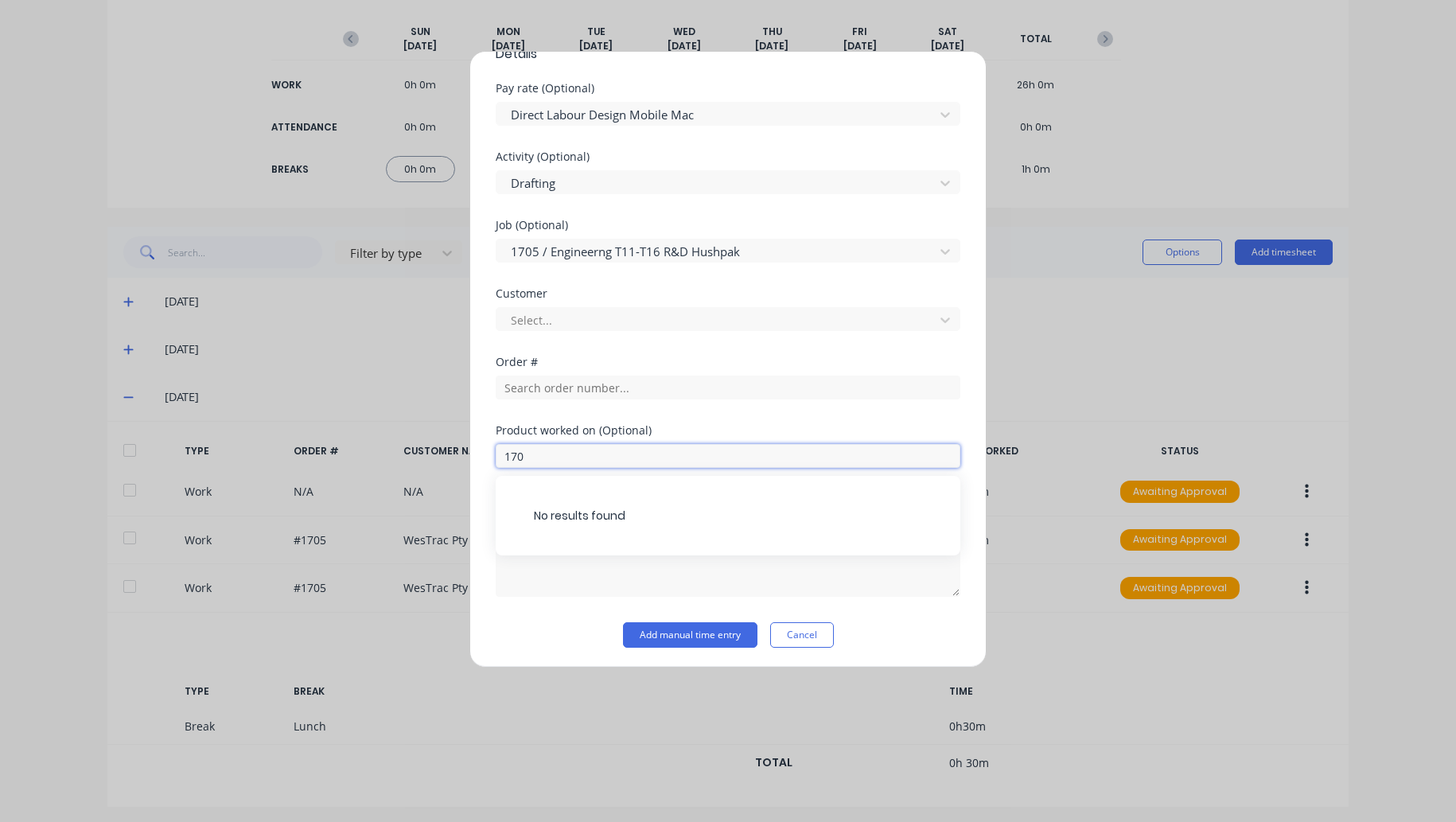
type input "1705"
drag, startPoint x: 550, startPoint y: 464, endPoint x: 431, endPoint y: 449, distance: 119.9
click at [429, 449] on div "Add timesheet Work Attendance PIN 8990 When Date [DATE] Start time 06:00 AM Fin…" at bounding box center [728, 411] width 1456 height 822
click at [544, 383] on input "text" at bounding box center [728, 387] width 465 height 24
paste input "1705"
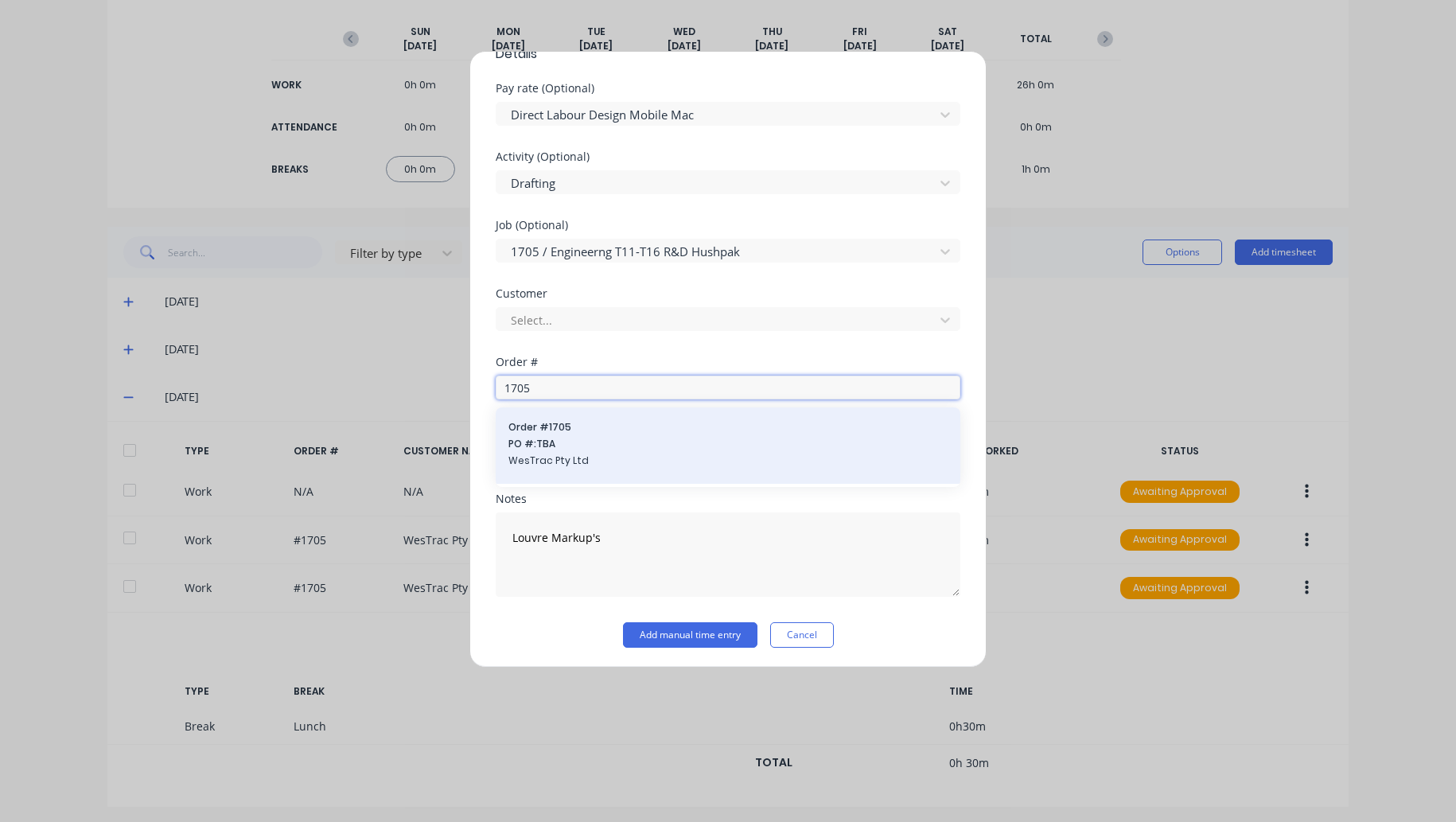
type input "1705"
click at [559, 442] on span "PO #: TBA" at bounding box center [728, 443] width 439 height 15
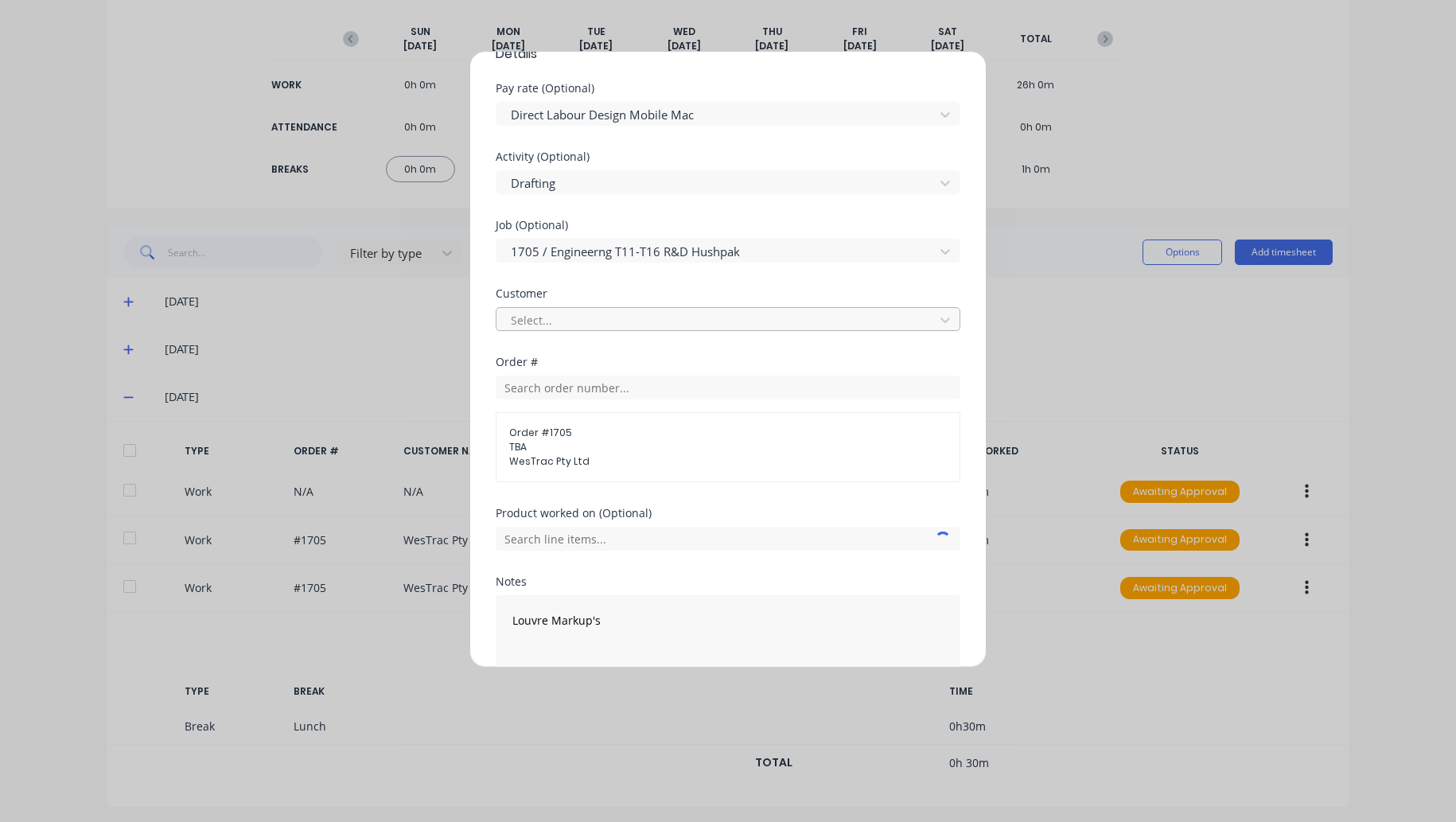
click at [547, 314] on div at bounding box center [718, 320] width 417 height 19
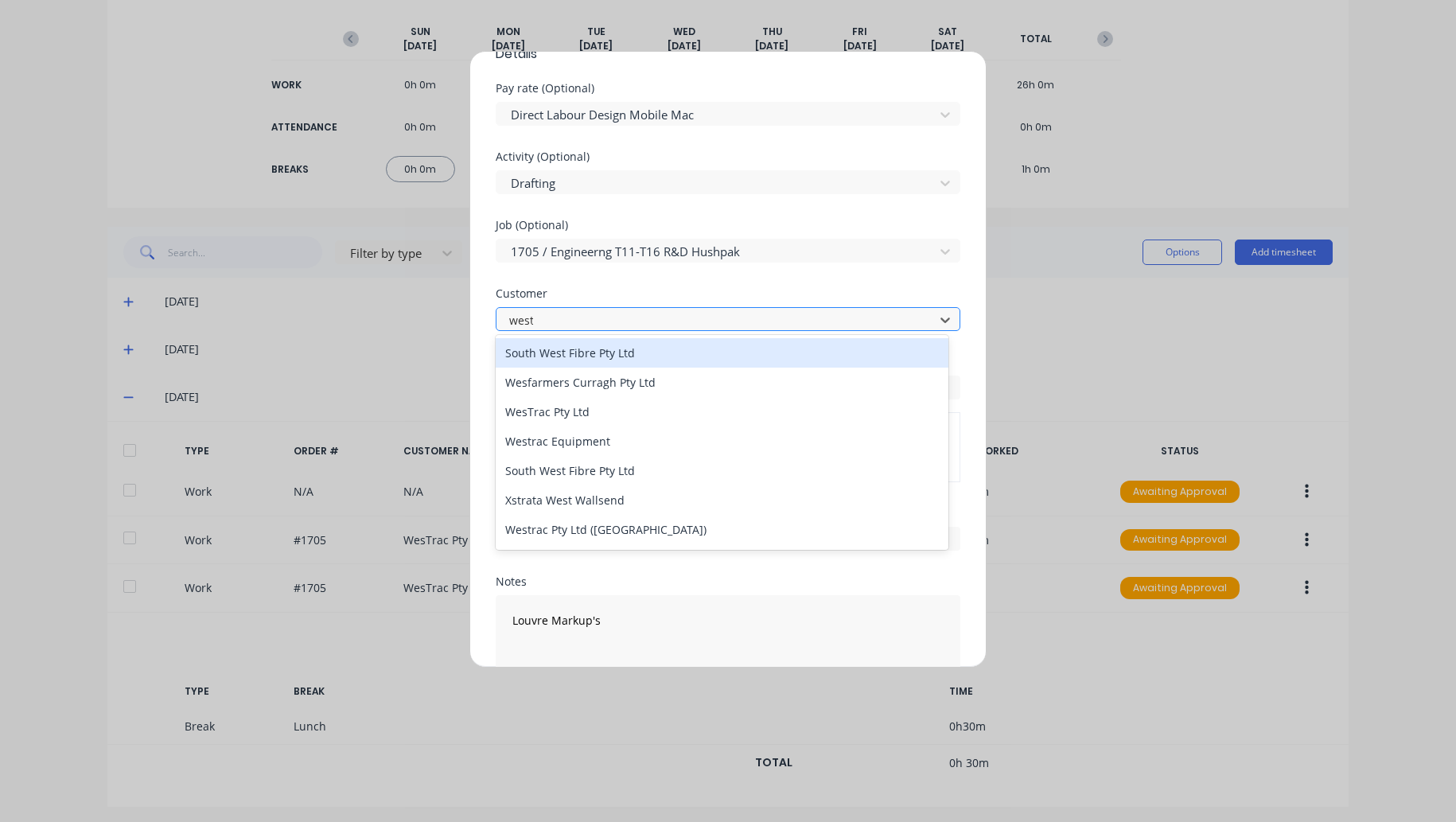
type input "westr"
click at [557, 355] on div "WesTrac Pty Ltd" at bounding box center [722, 353] width 453 height 29
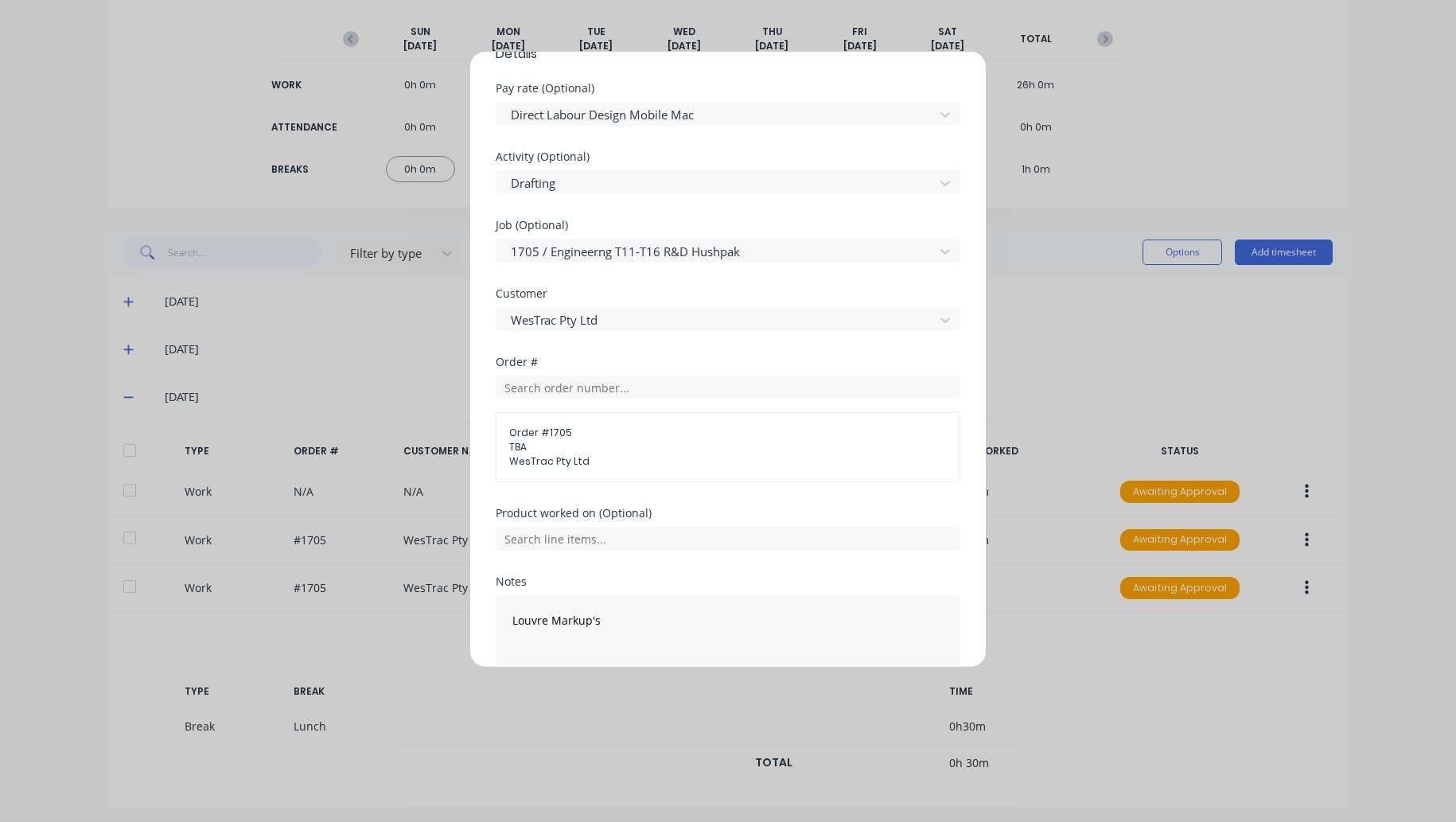
scroll to position [666, 0]
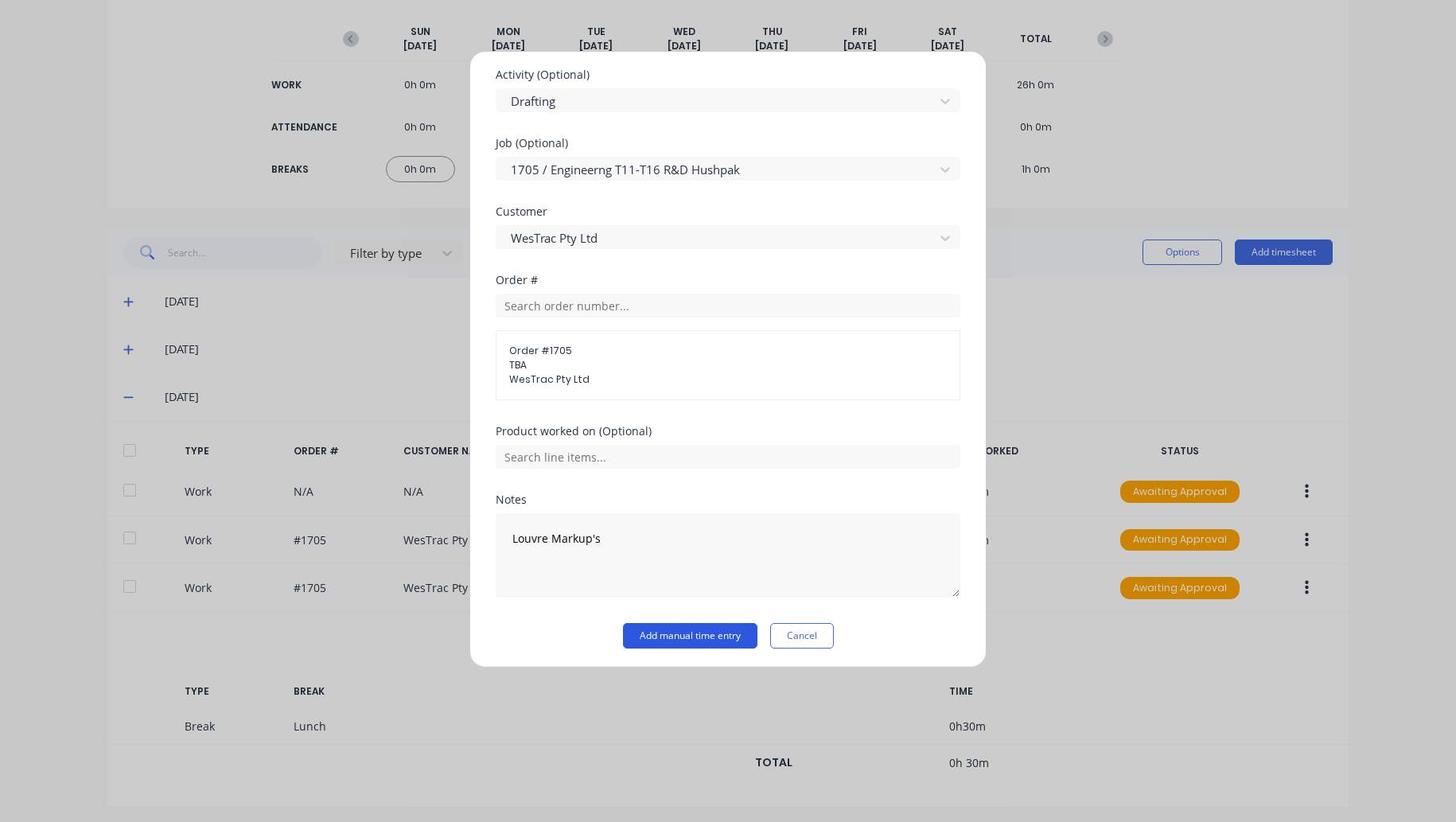
click at [673, 631] on button "Add manual time entry" at bounding box center [690, 635] width 134 height 25
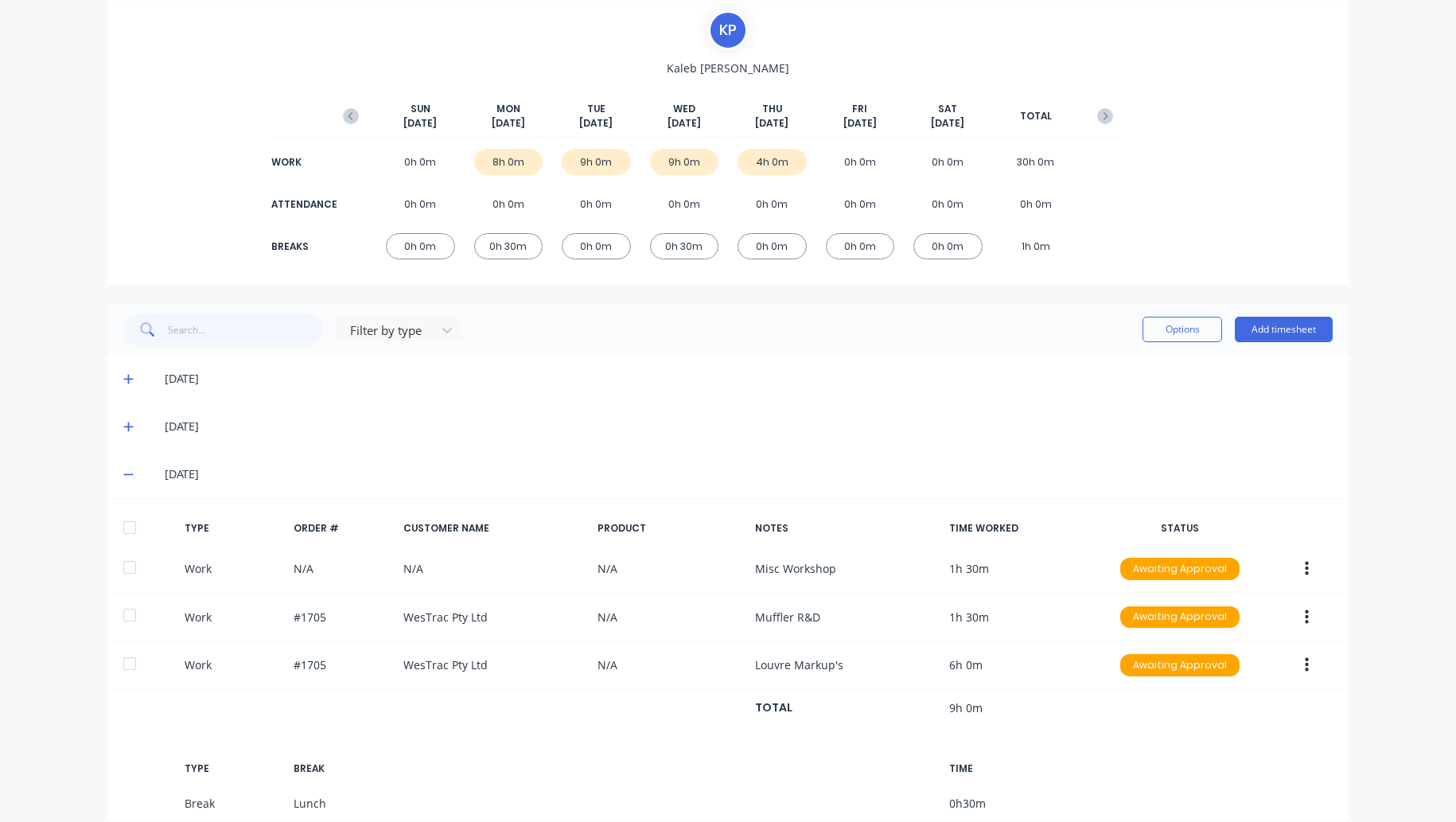
scroll to position [109, 0]
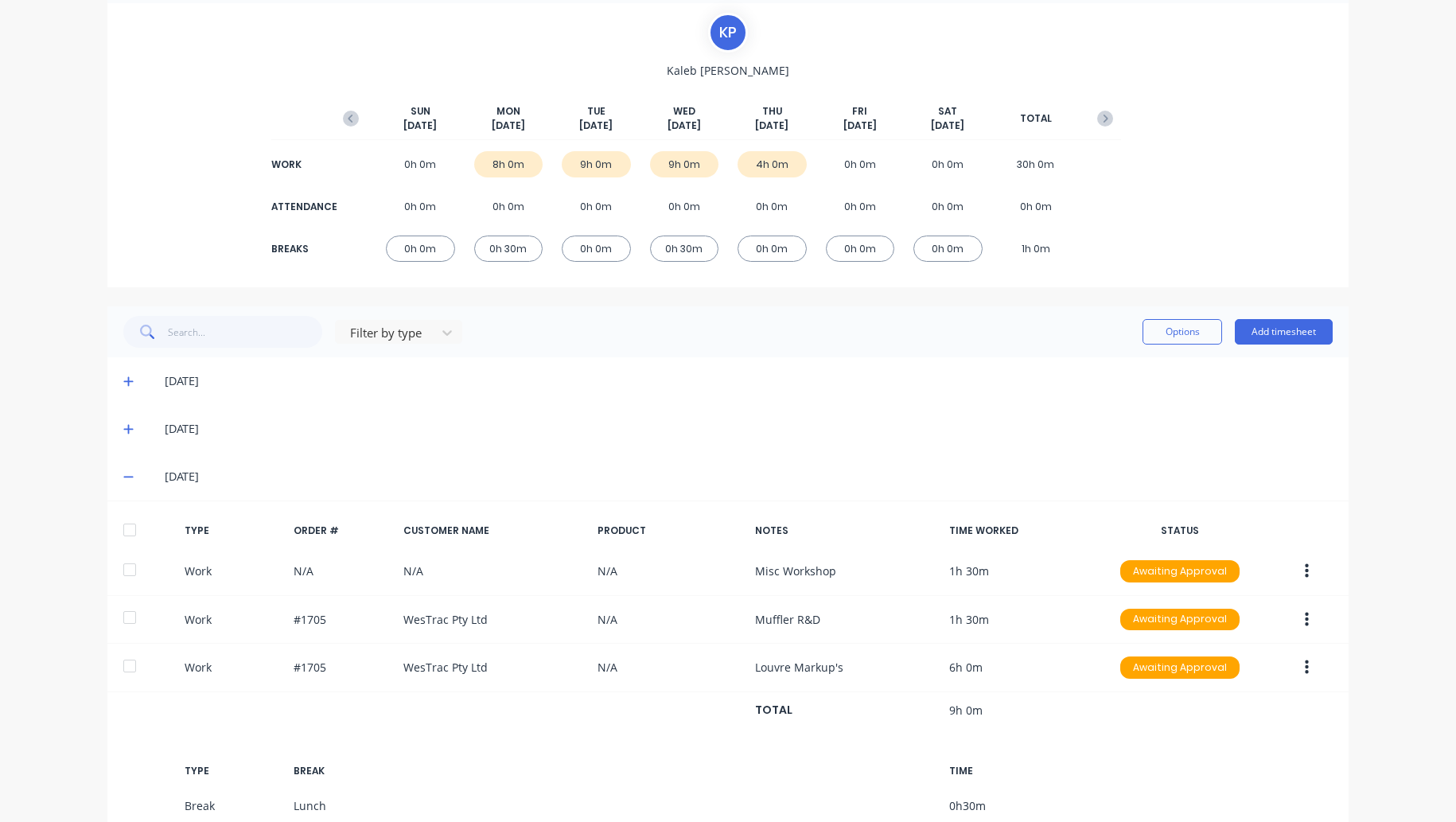
click at [124, 475] on icon at bounding box center [129, 475] width 11 height 11
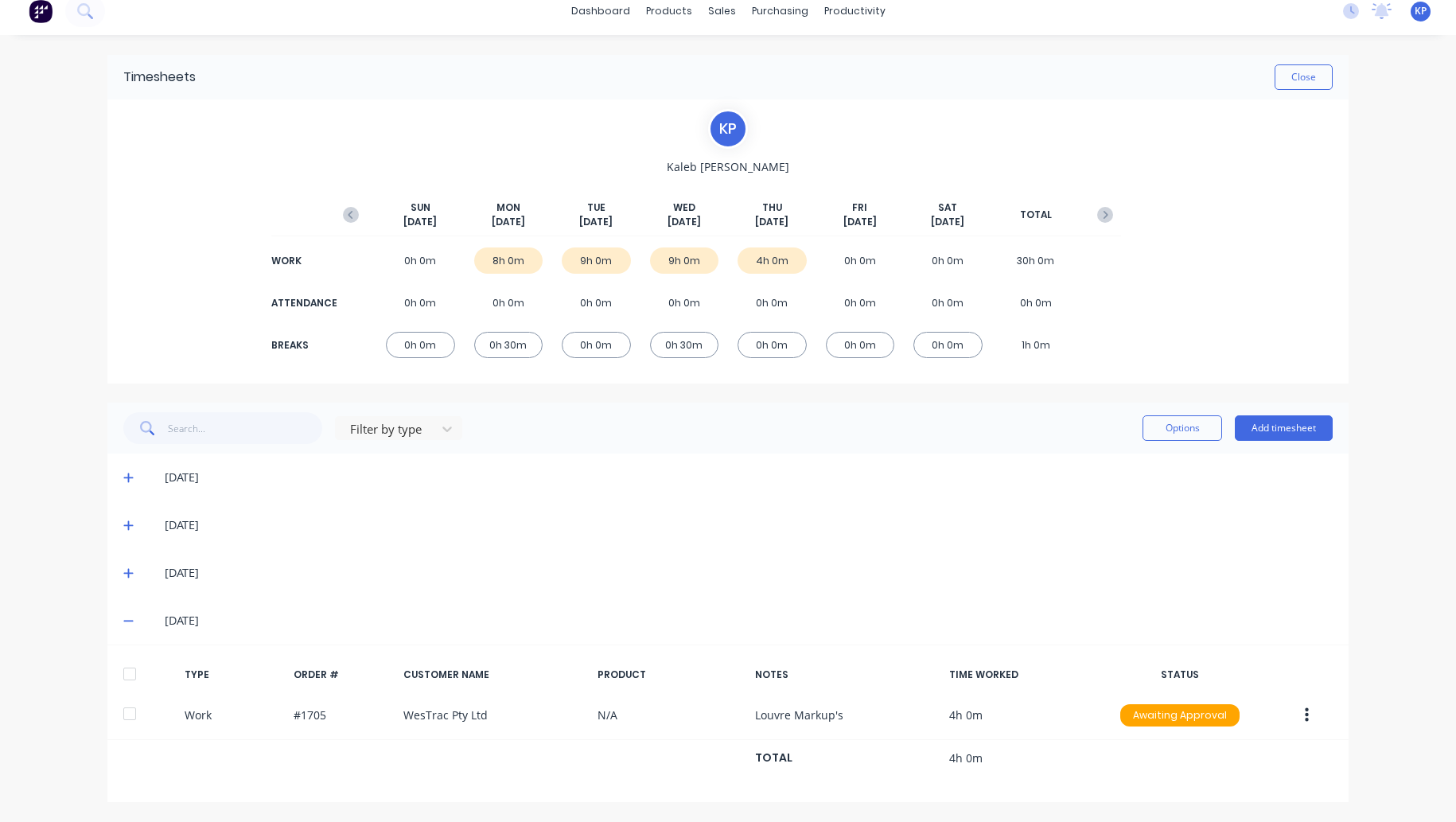
scroll to position [10, 0]
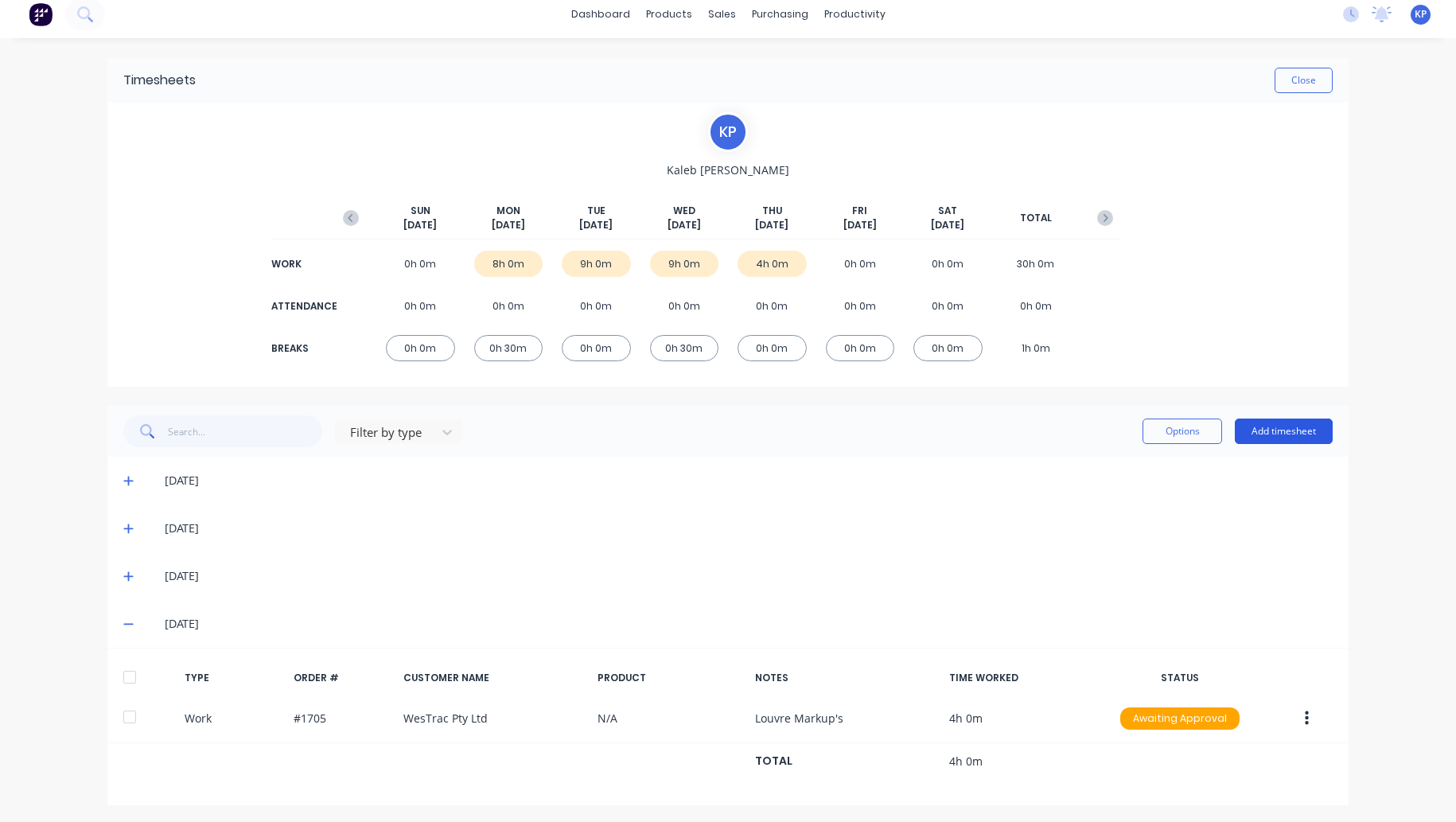
click at [1294, 428] on button "Add timesheet" at bounding box center [1284, 431] width 97 height 25
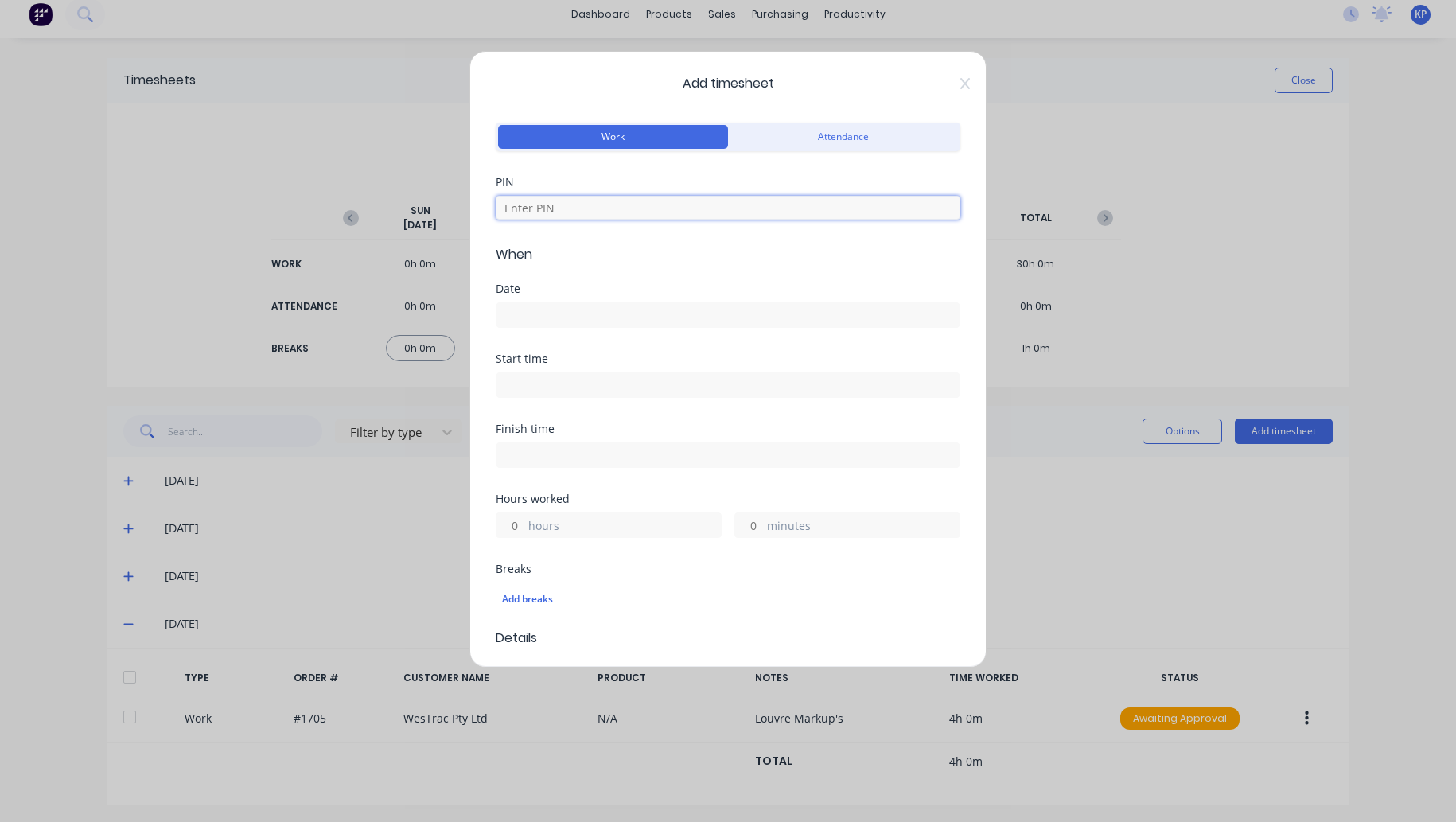
click at [571, 217] on input at bounding box center [728, 207] width 465 height 24
type input "8990"
click at [518, 323] on input at bounding box center [728, 315] width 463 height 24
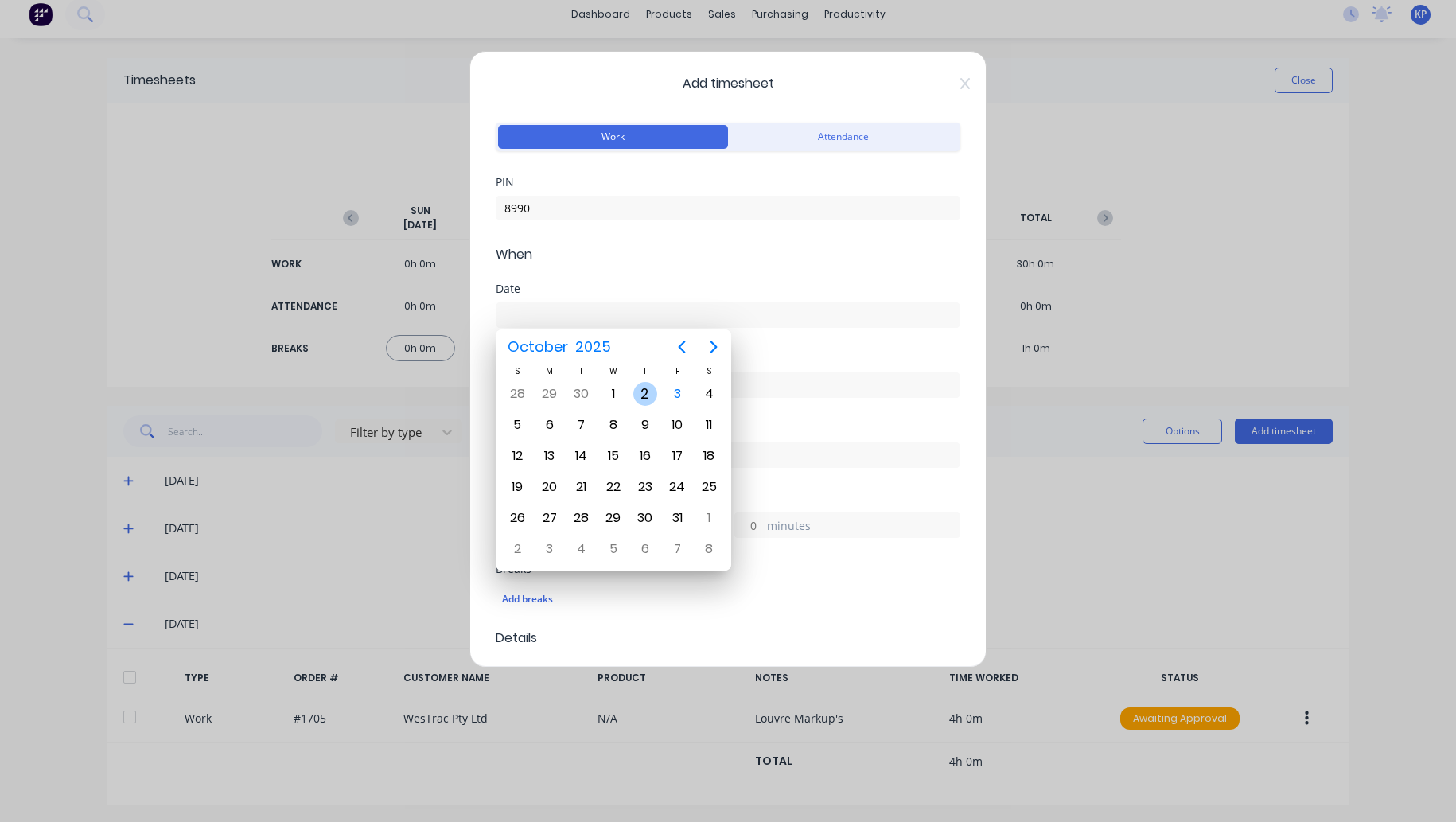
drag, startPoint x: 644, startPoint y: 403, endPoint x: 612, endPoint y: 403, distance: 32.0
click at [643, 403] on div "2" at bounding box center [645, 393] width 24 height 24
type input "[DATE]"
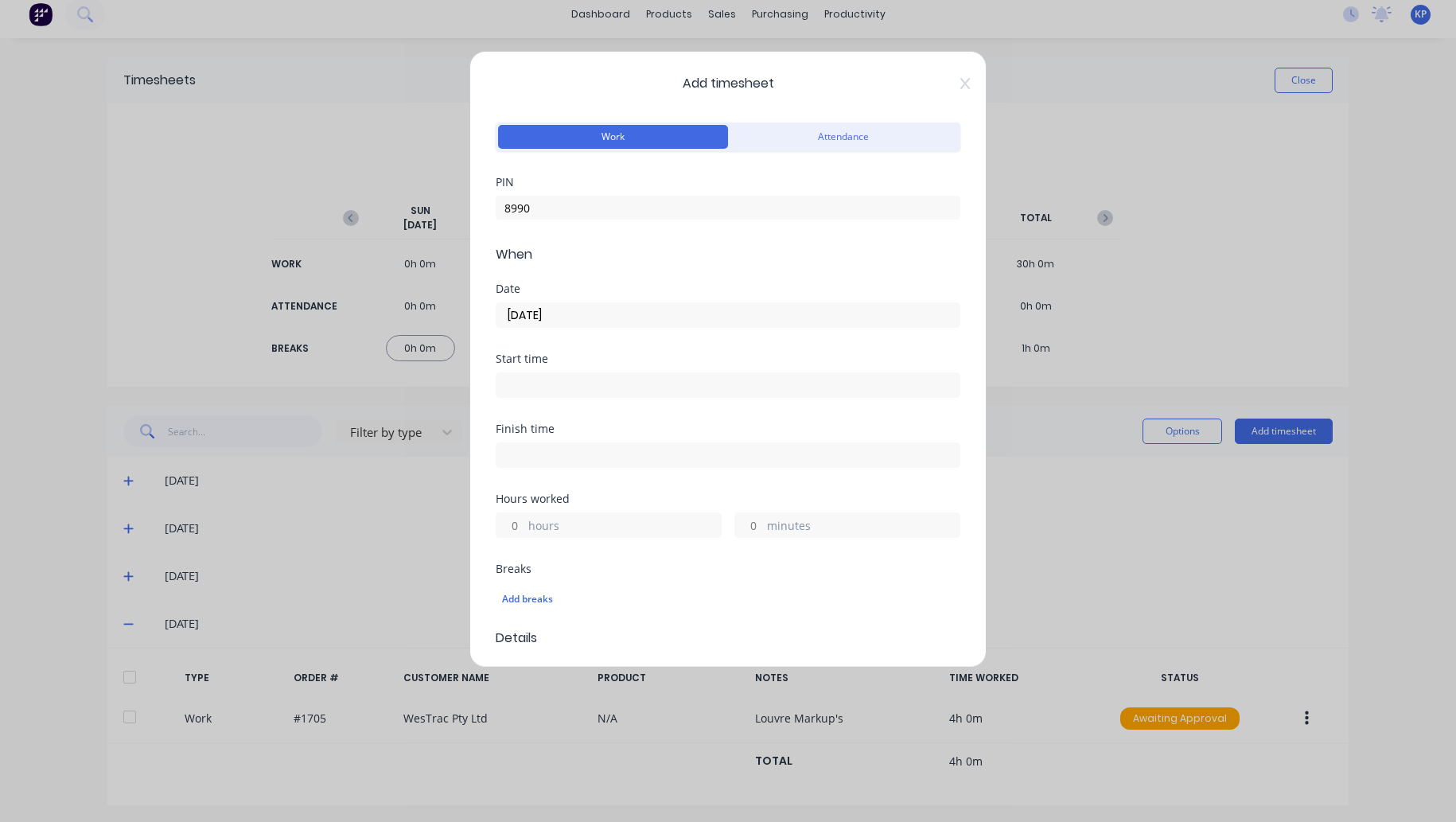
click at [536, 388] on input at bounding box center [728, 385] width 463 height 24
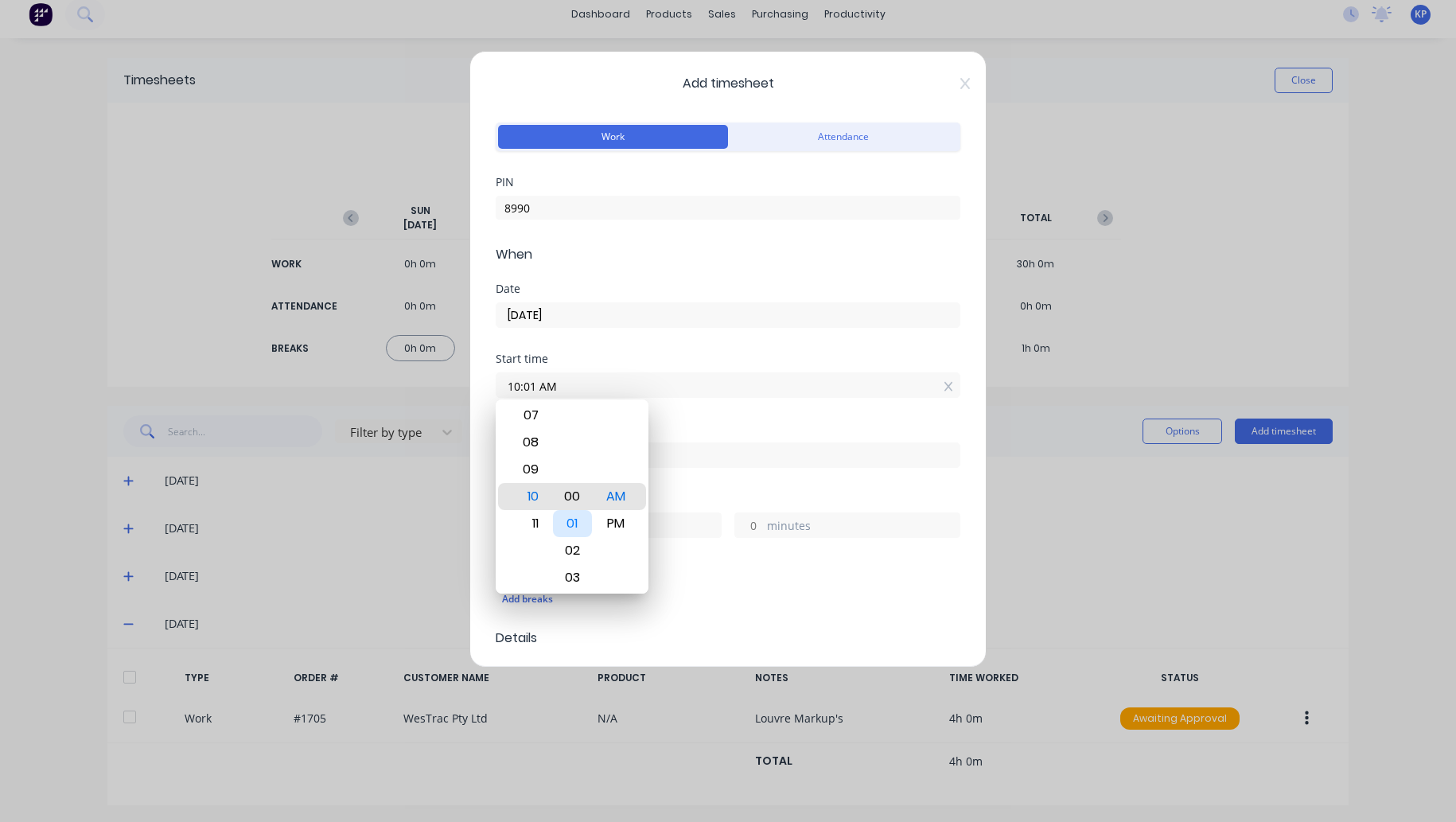
type input "10:00 AM"
click at [695, 499] on div "Hours worked" at bounding box center [728, 498] width 465 height 11
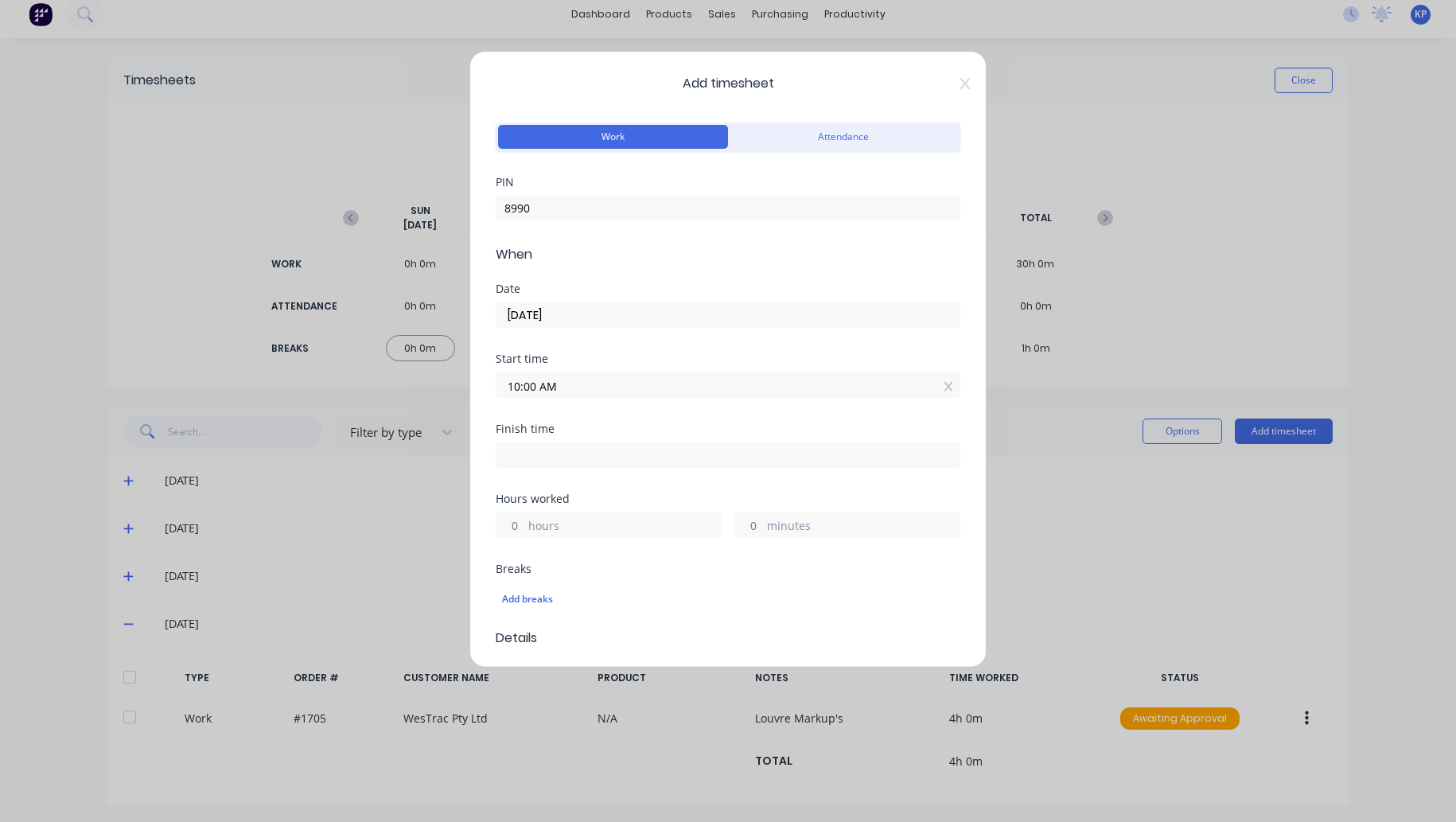
click at [562, 446] on input at bounding box center [728, 455] width 463 height 24
type input "11:04 AM"
type input "1"
type input "4"
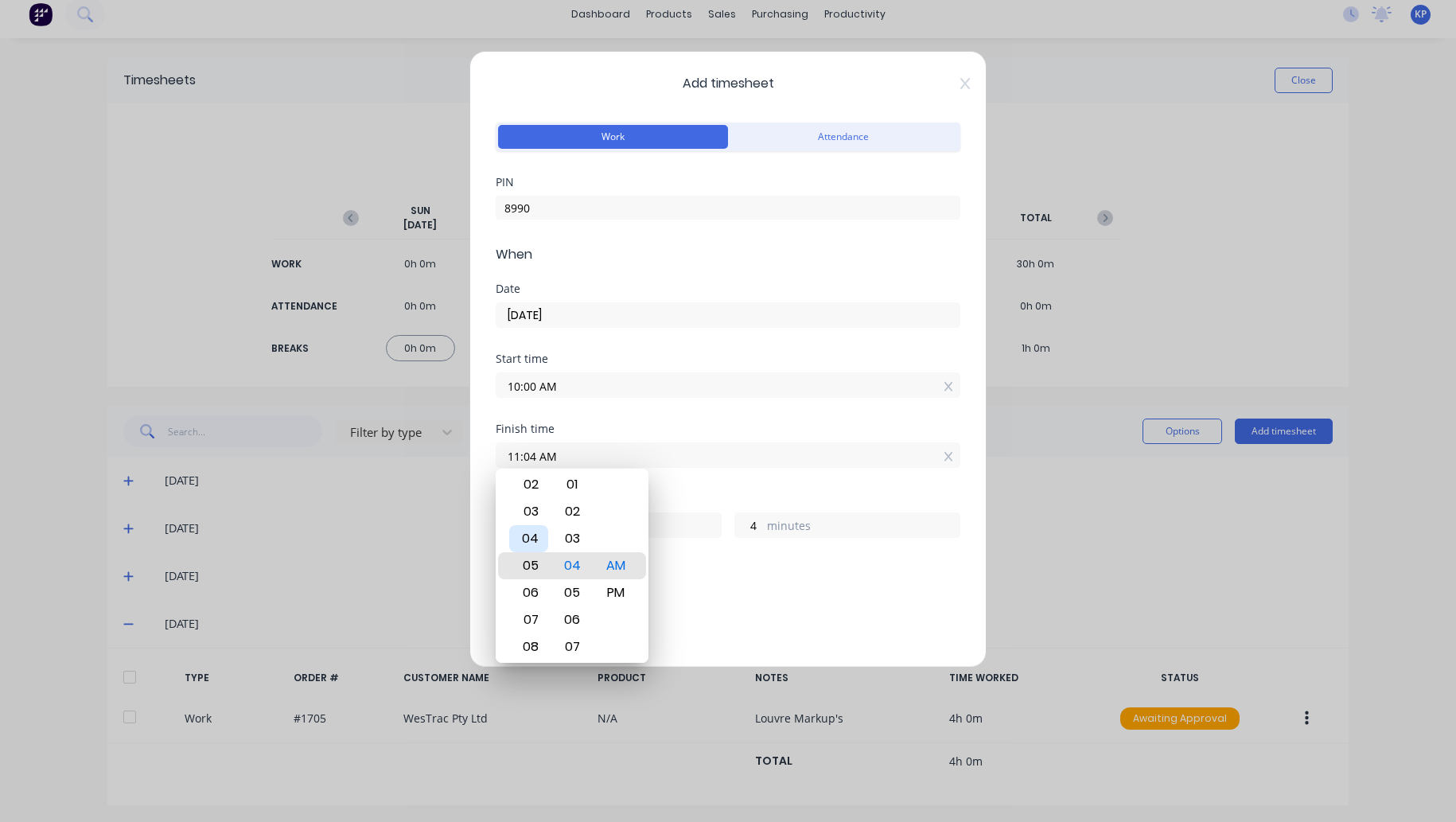
type input "05:04 AM"
type input "19"
type input "12:04 AM"
type input "14"
type input "12:00 AM"
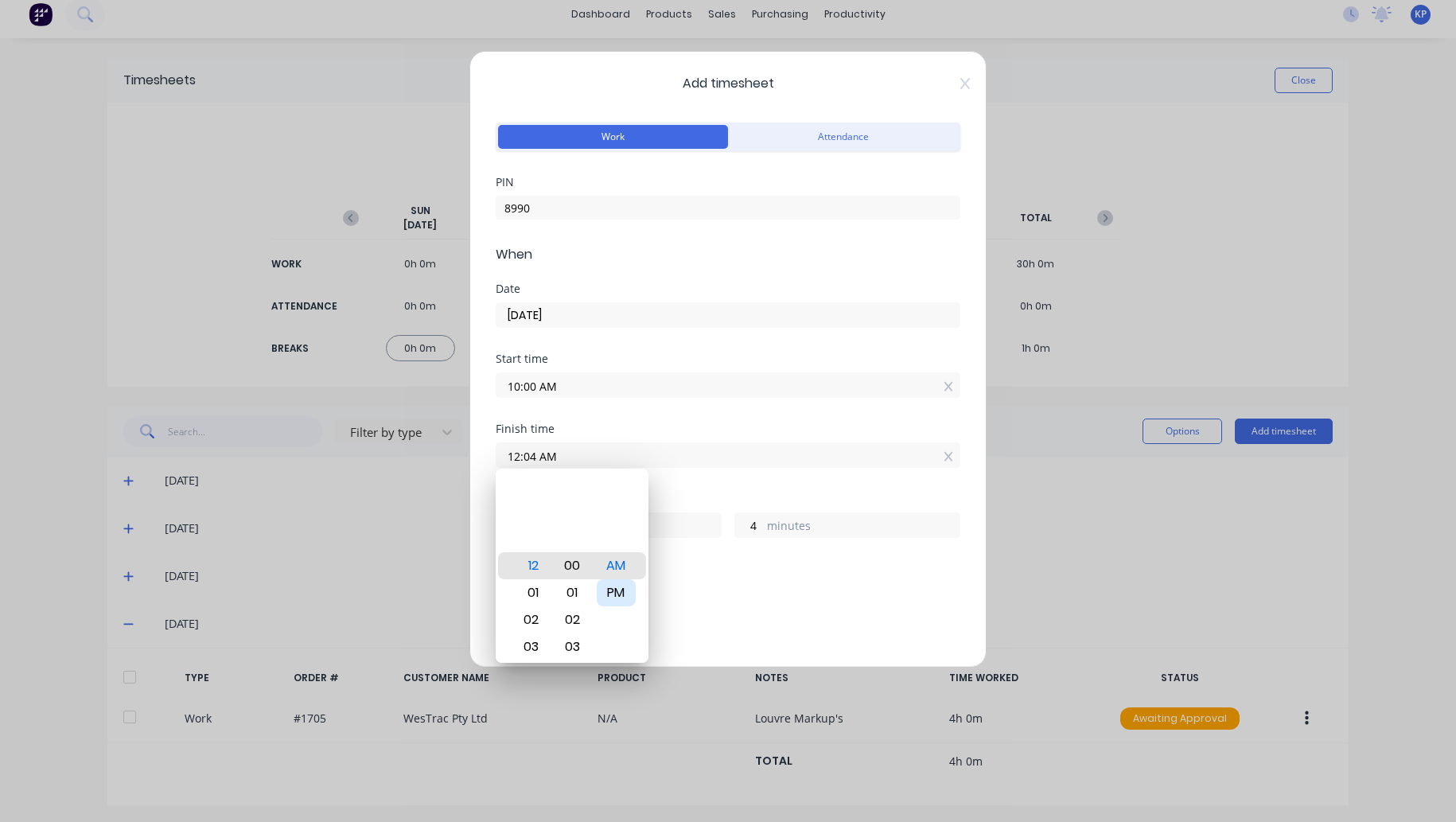
type input "0"
click at [622, 594] on div "PM" at bounding box center [616, 593] width 39 height 27
type input "12:00 PM"
type input "2"
drag, startPoint x: 705, startPoint y: 578, endPoint x: 696, endPoint y: 574, distance: 9.8
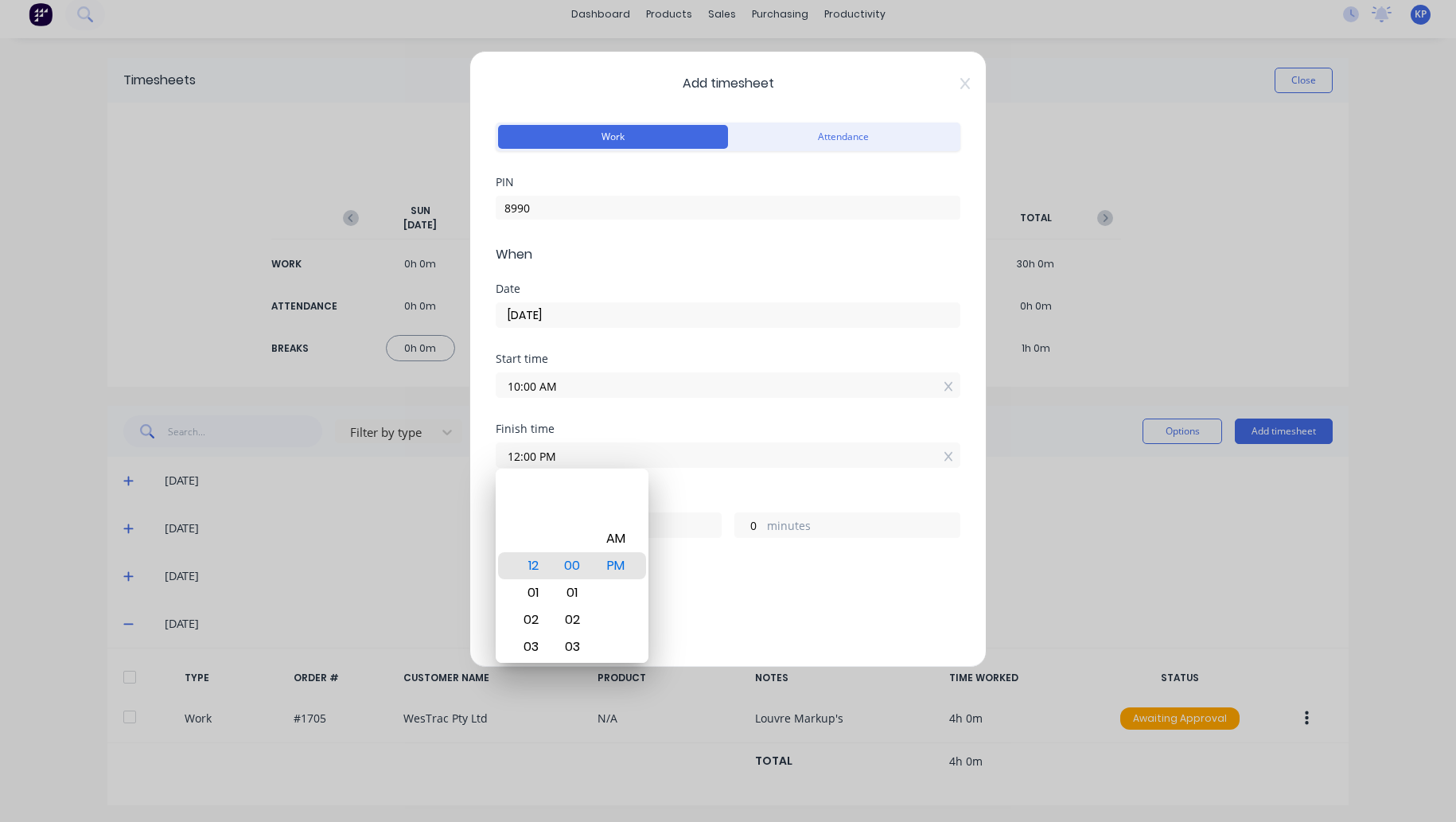
click at [705, 579] on div "Add breaks" at bounding box center [728, 597] width 465 height 37
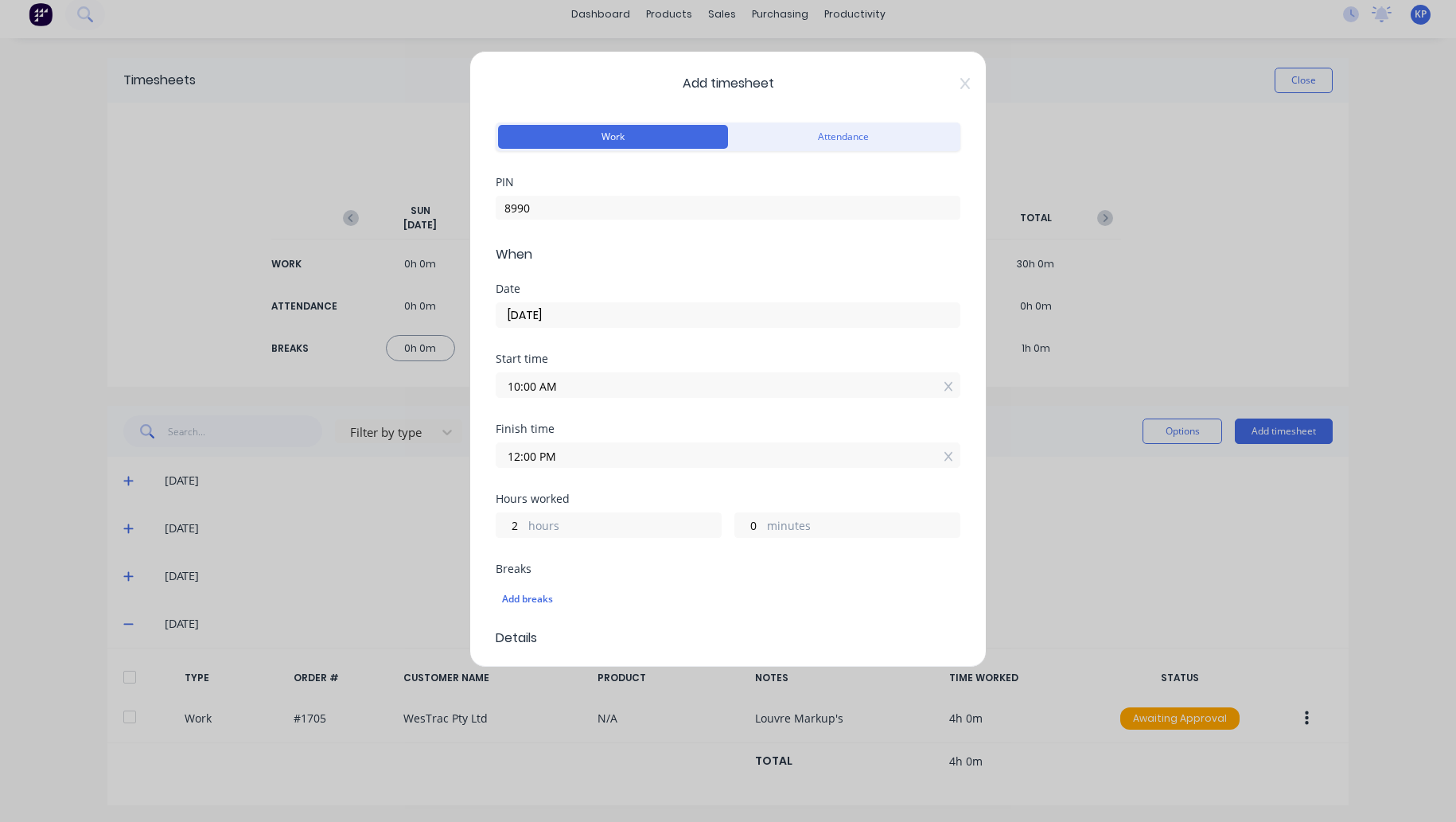
scroll to position [159, 0]
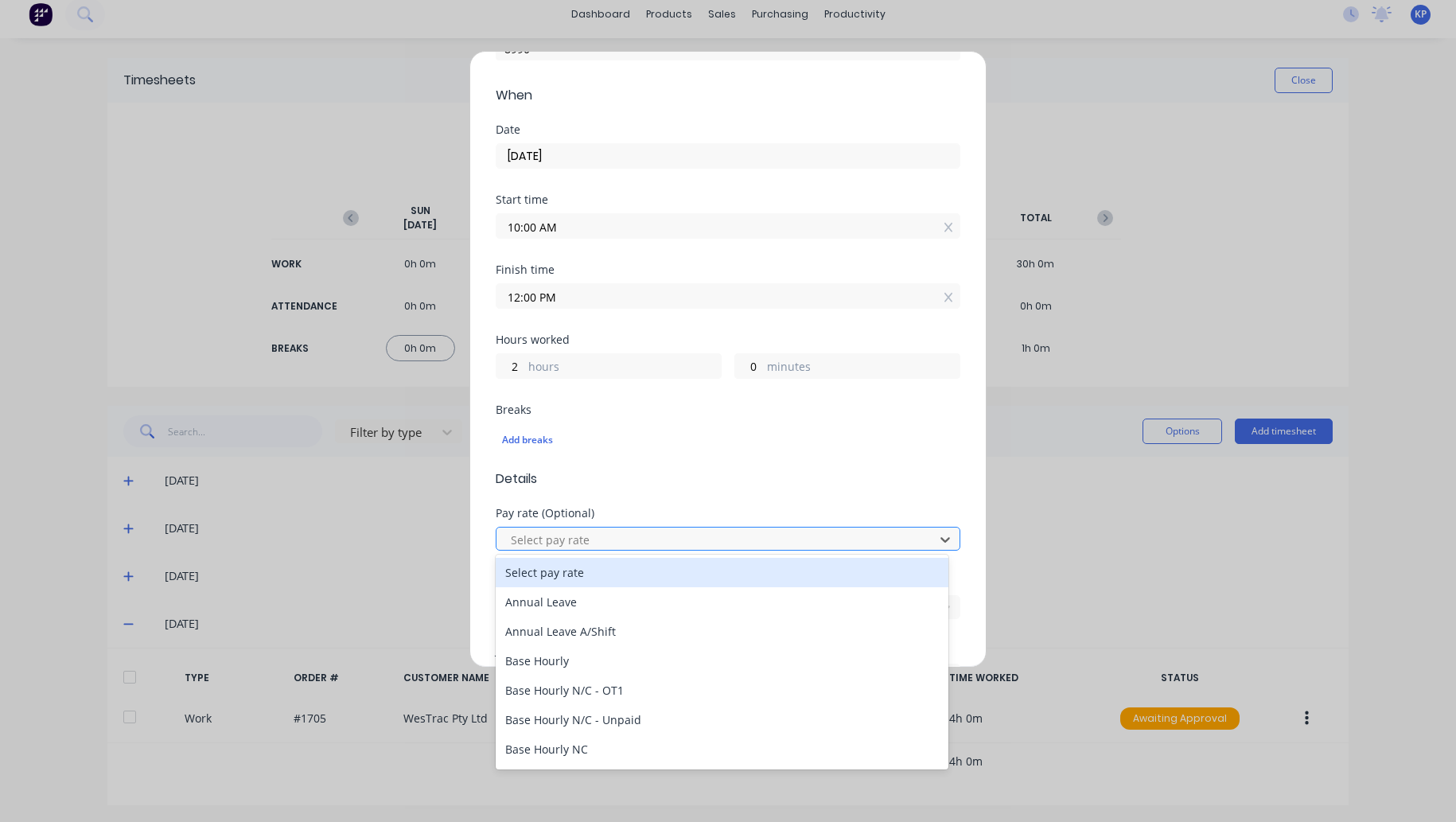
click at [553, 539] on div at bounding box center [718, 540] width 417 height 19
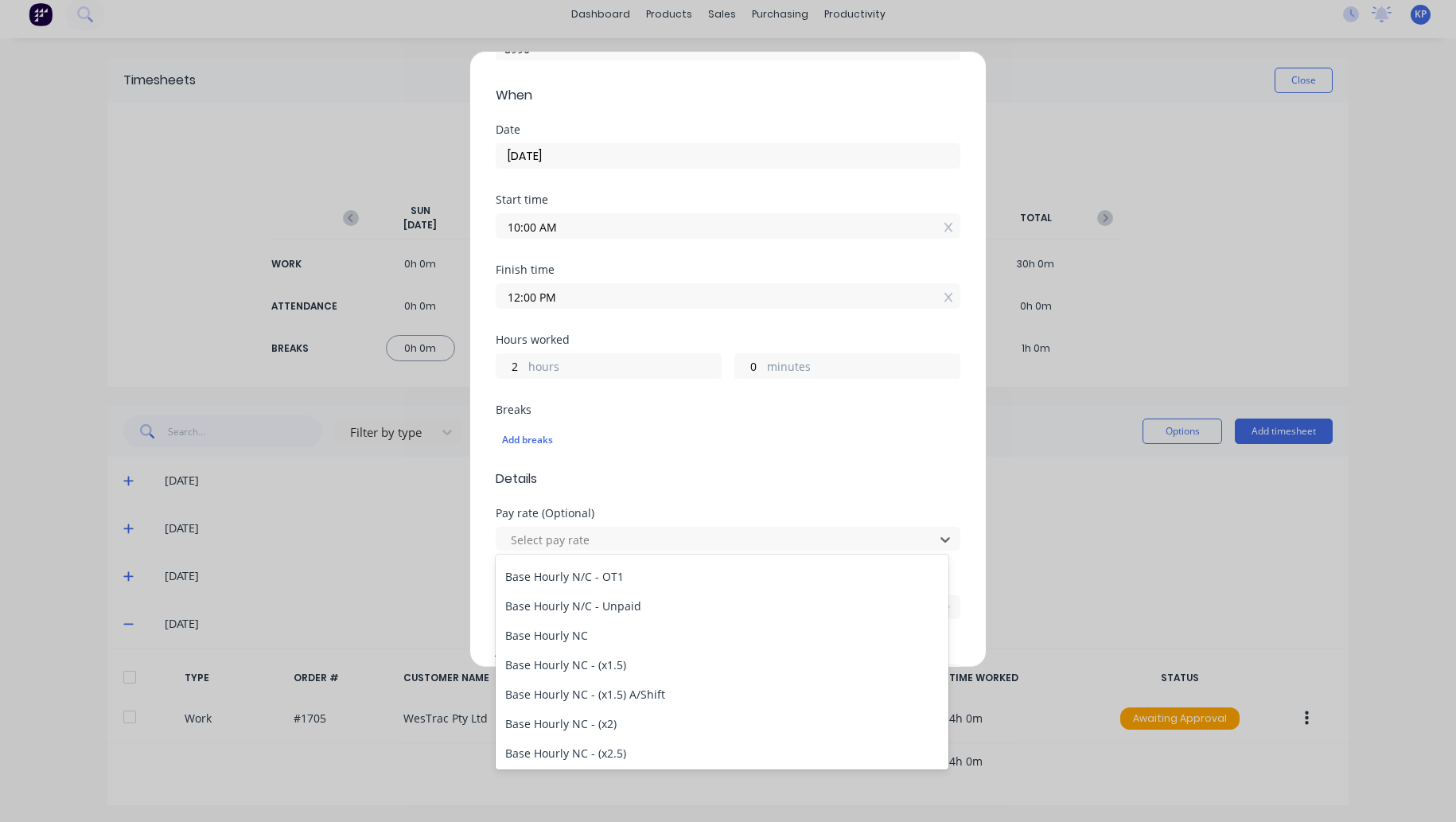
scroll to position [0, 0]
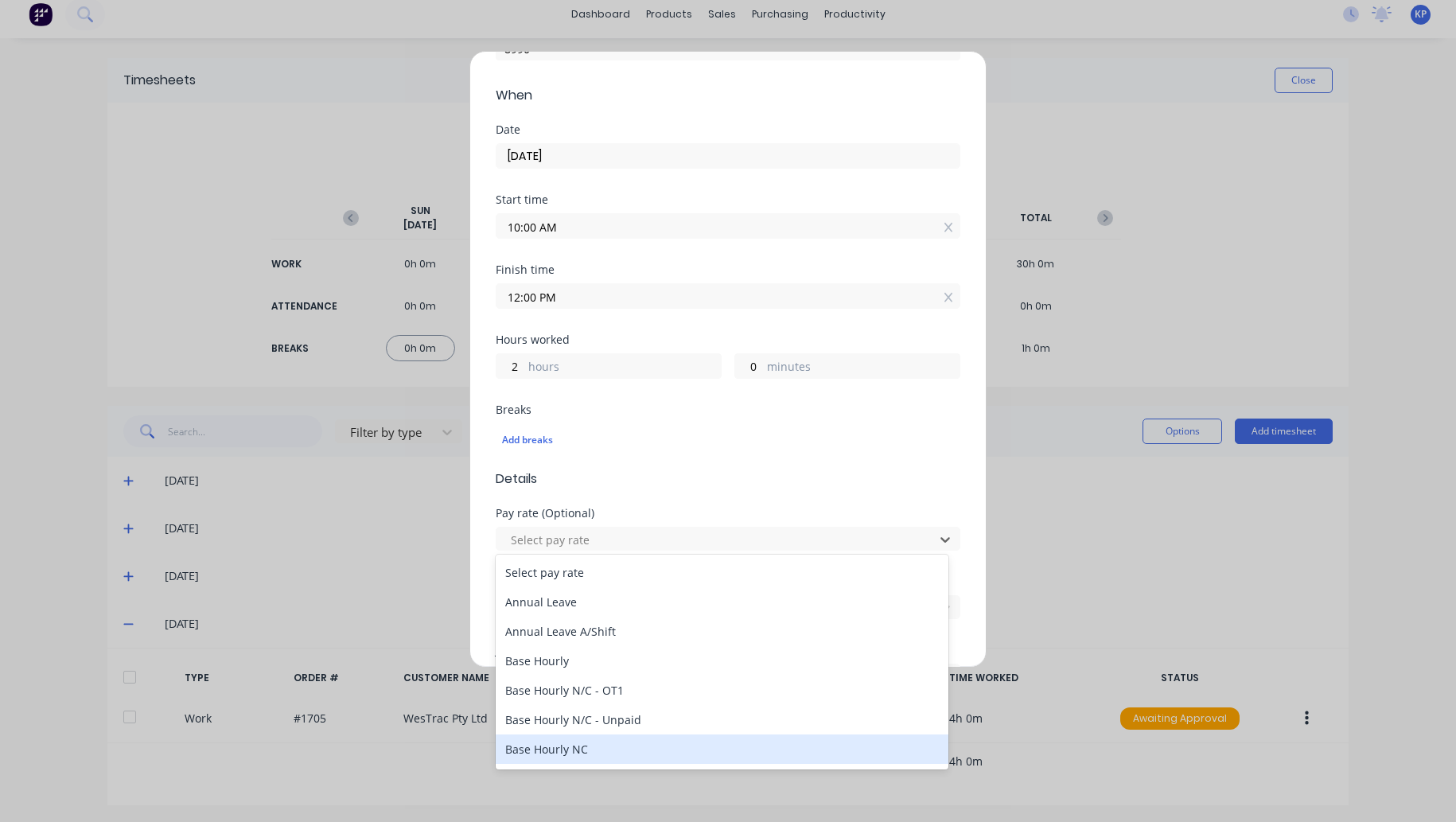
drag, startPoint x: 582, startPoint y: 734, endPoint x: 585, endPoint y: 744, distance: 10.4
click at [585, 740] on div "Base Hourly NC" at bounding box center [722, 749] width 453 height 29
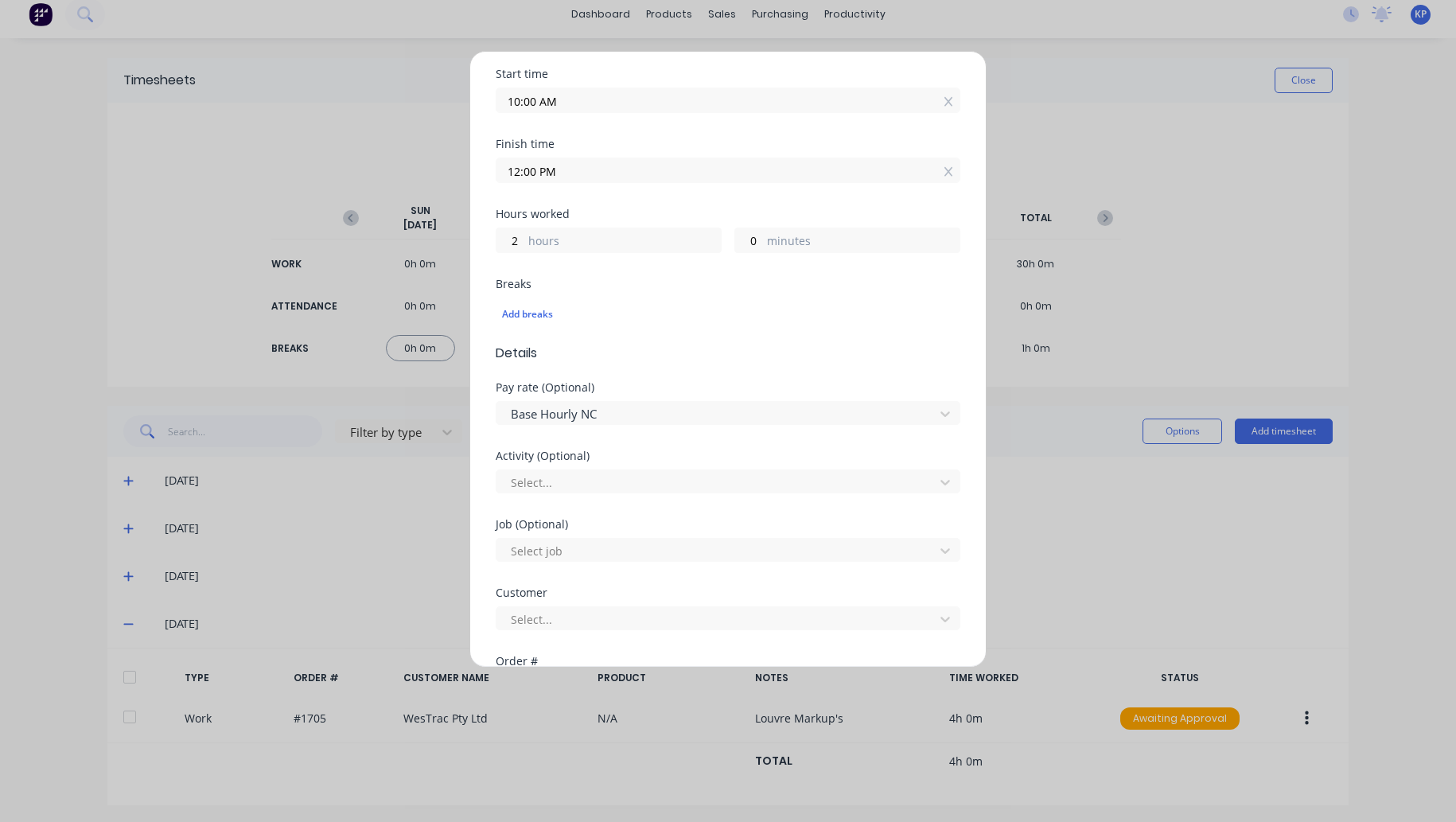
scroll to position [477, 0]
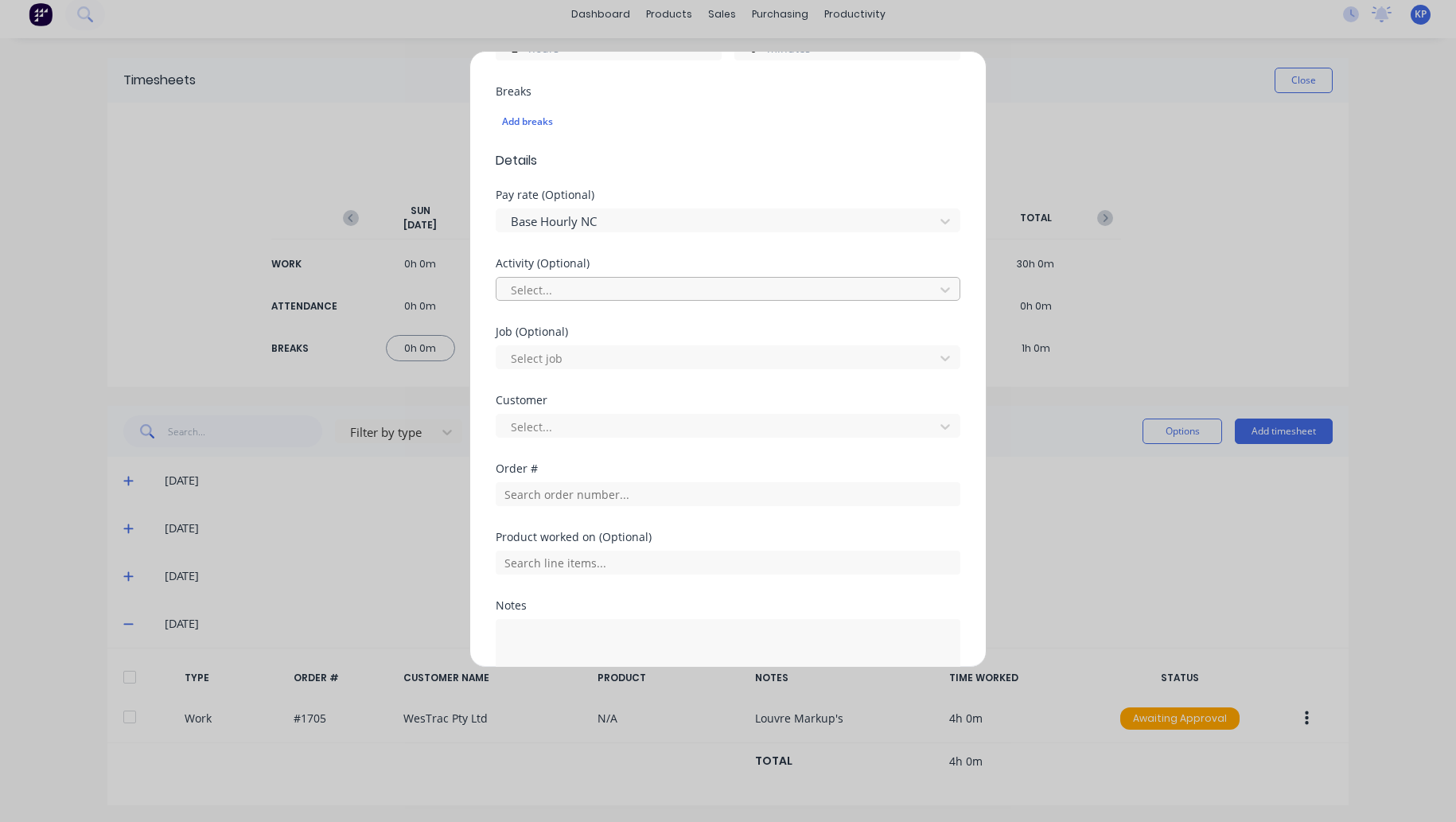
click at [573, 290] on div at bounding box center [718, 289] width 417 height 19
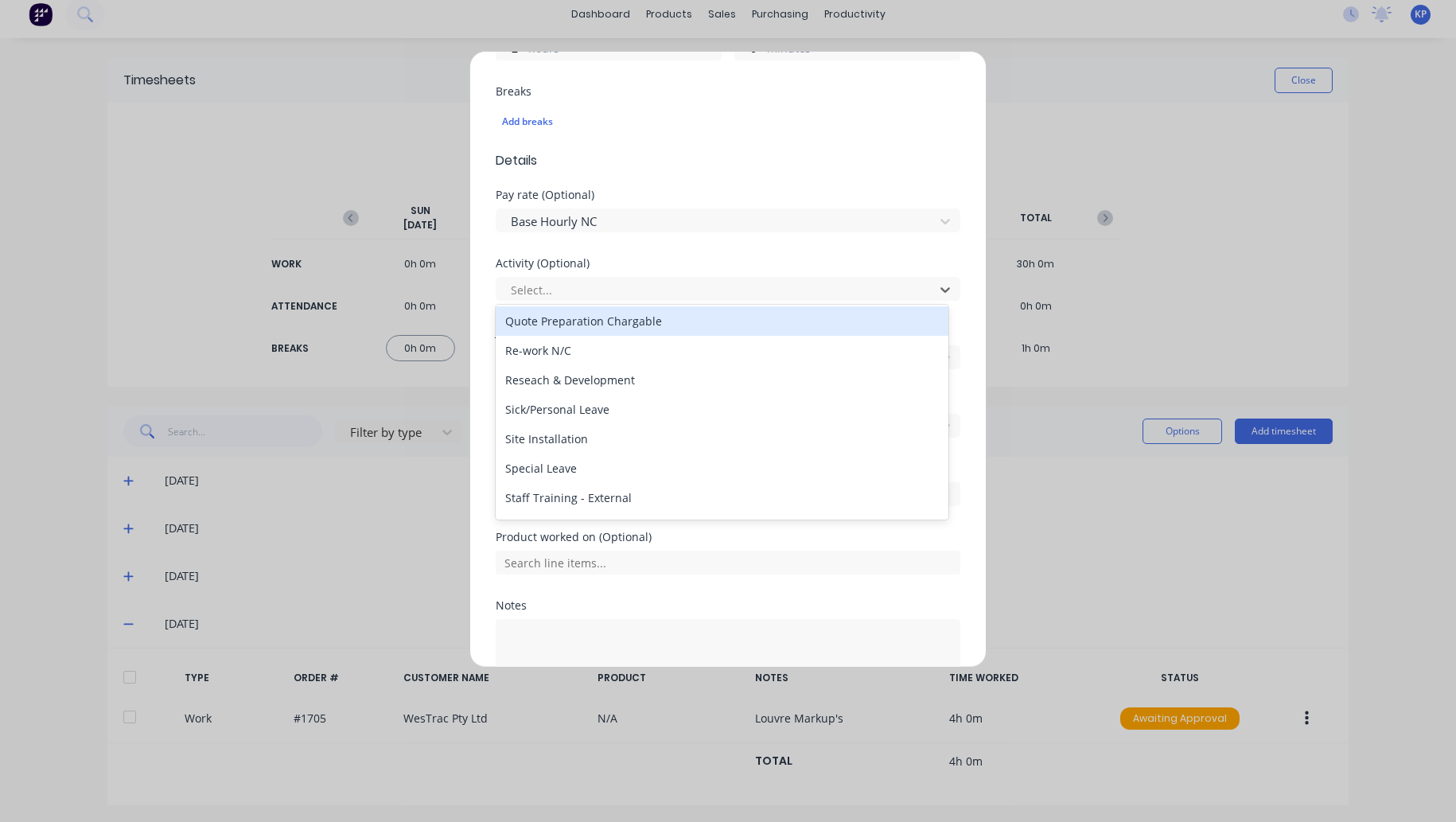
scroll to position [557, 0]
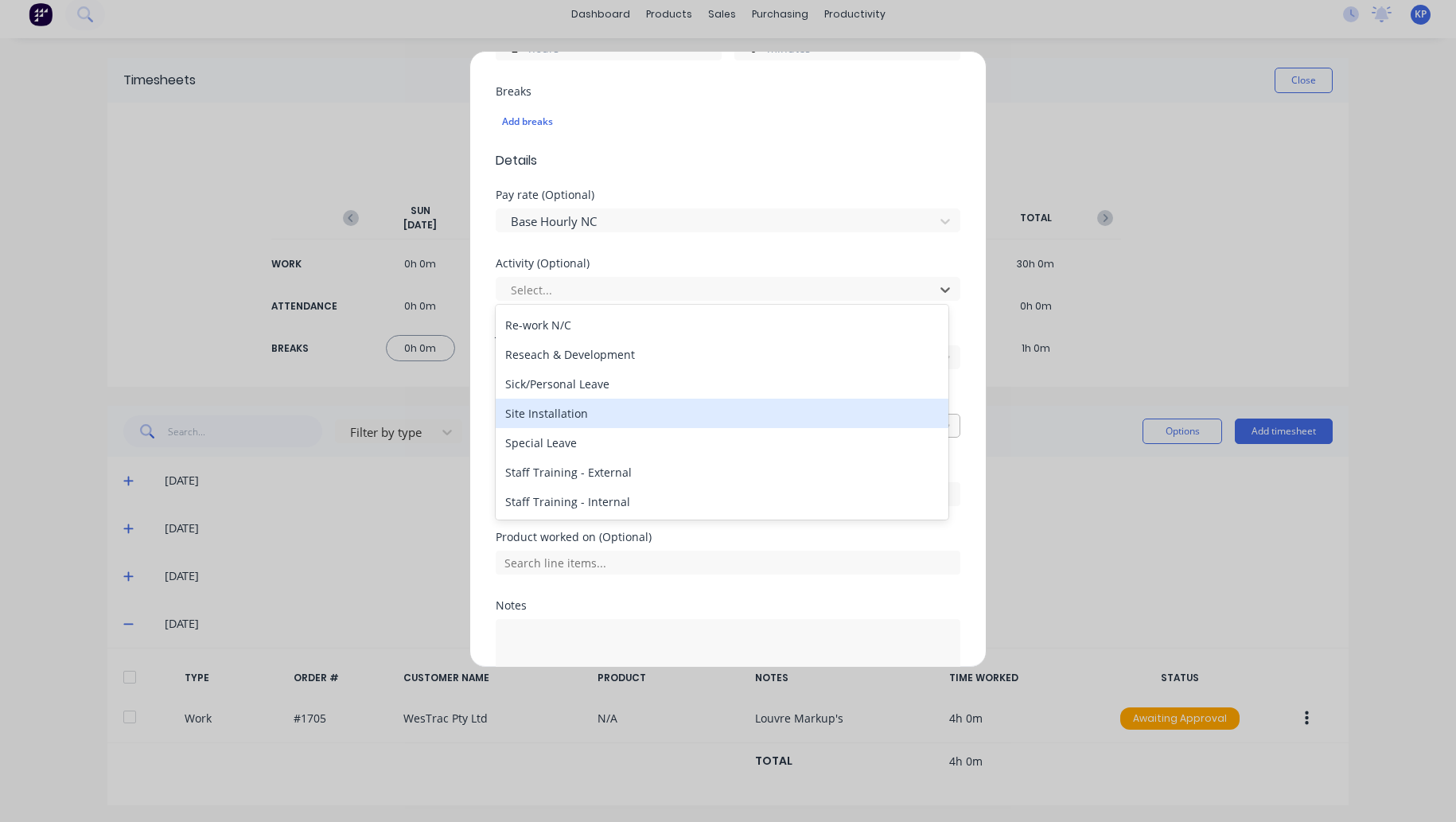
click at [693, 416] on div "Site Installation" at bounding box center [722, 413] width 453 height 29
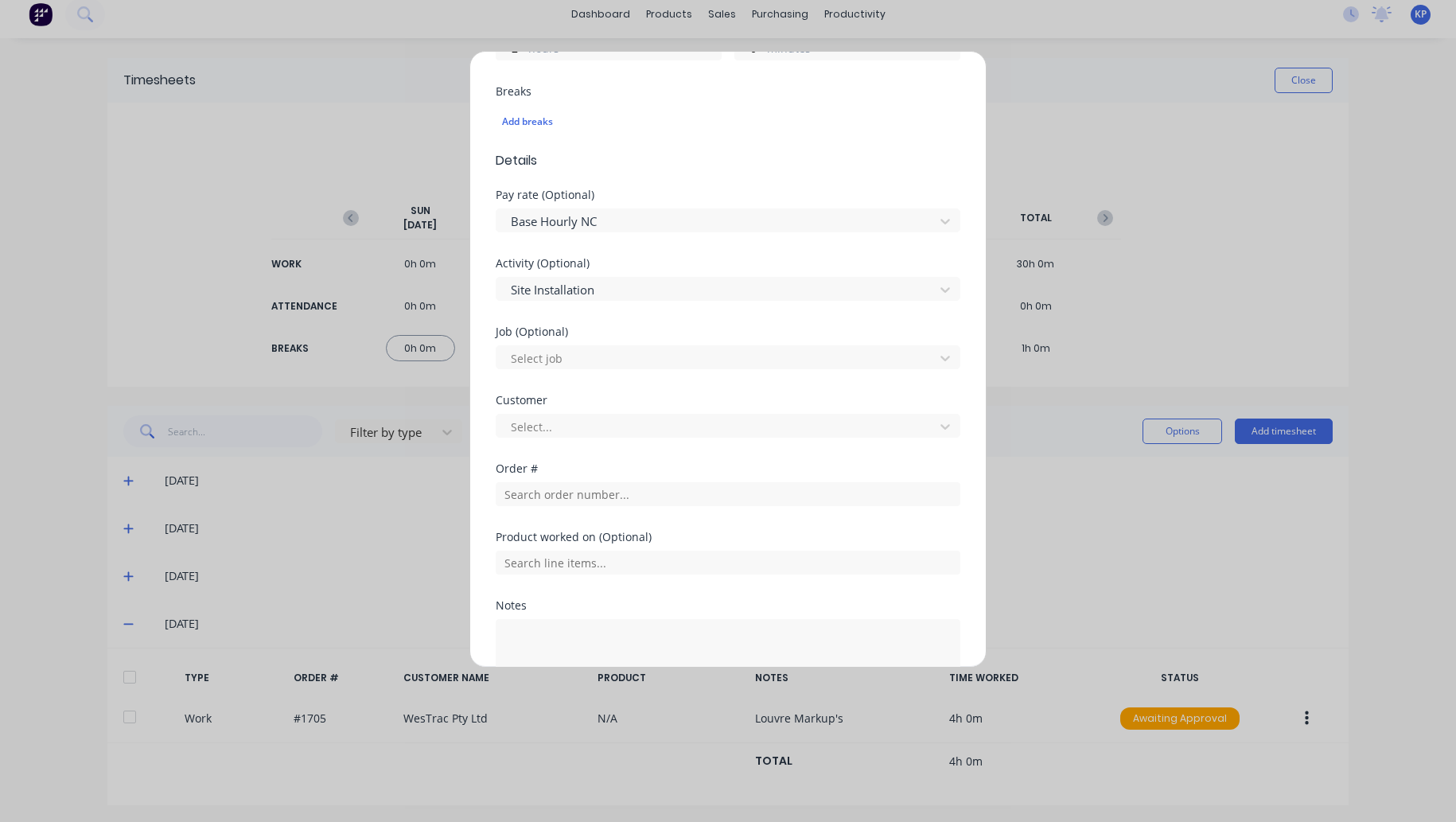
click at [627, 274] on div "Site Installation" at bounding box center [728, 286] width 465 height 28
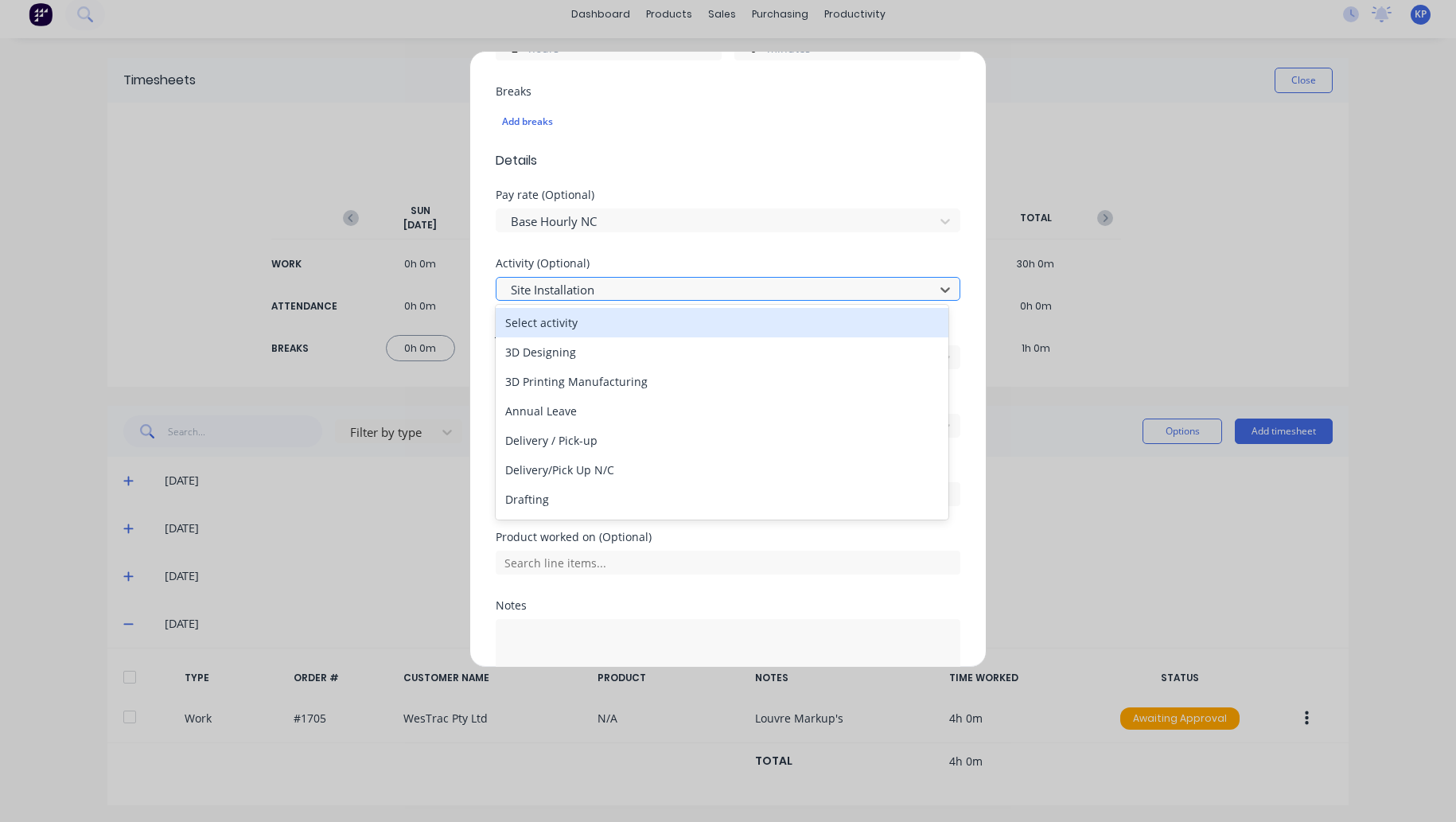
click at [627, 280] on div at bounding box center [718, 289] width 417 height 19
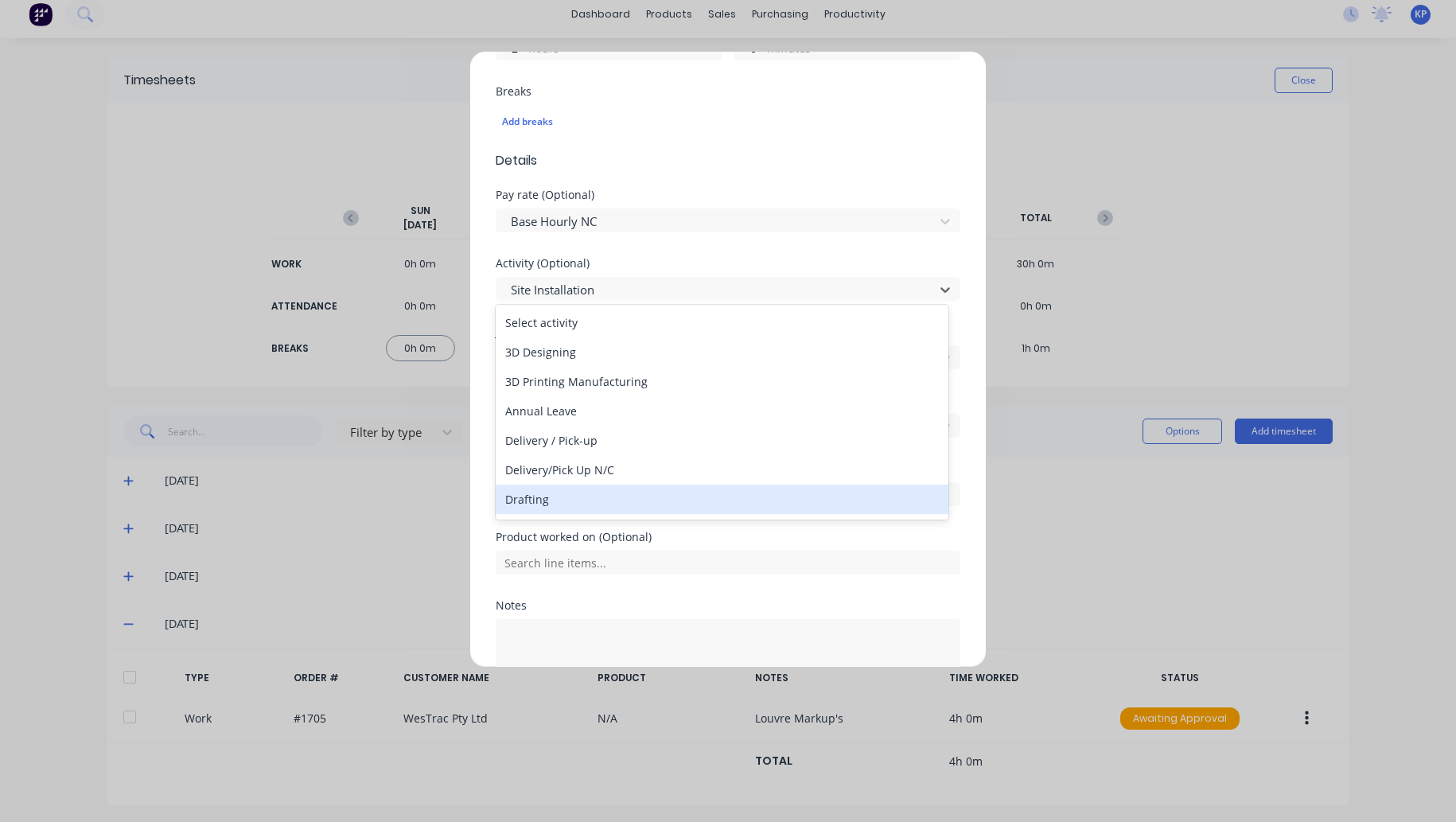
scroll to position [80, 0]
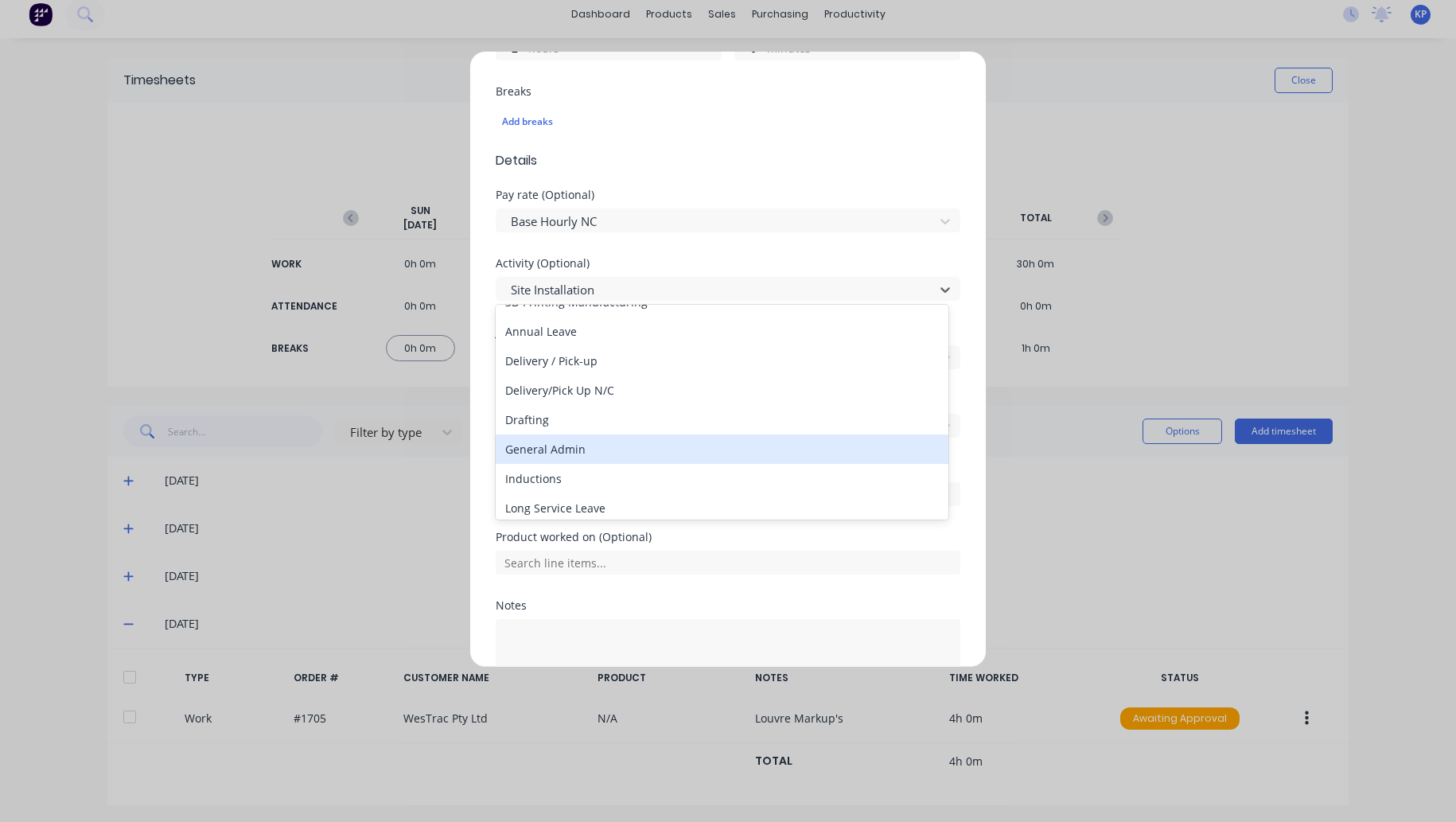
click at [592, 451] on div "General Admin" at bounding box center [722, 449] width 453 height 29
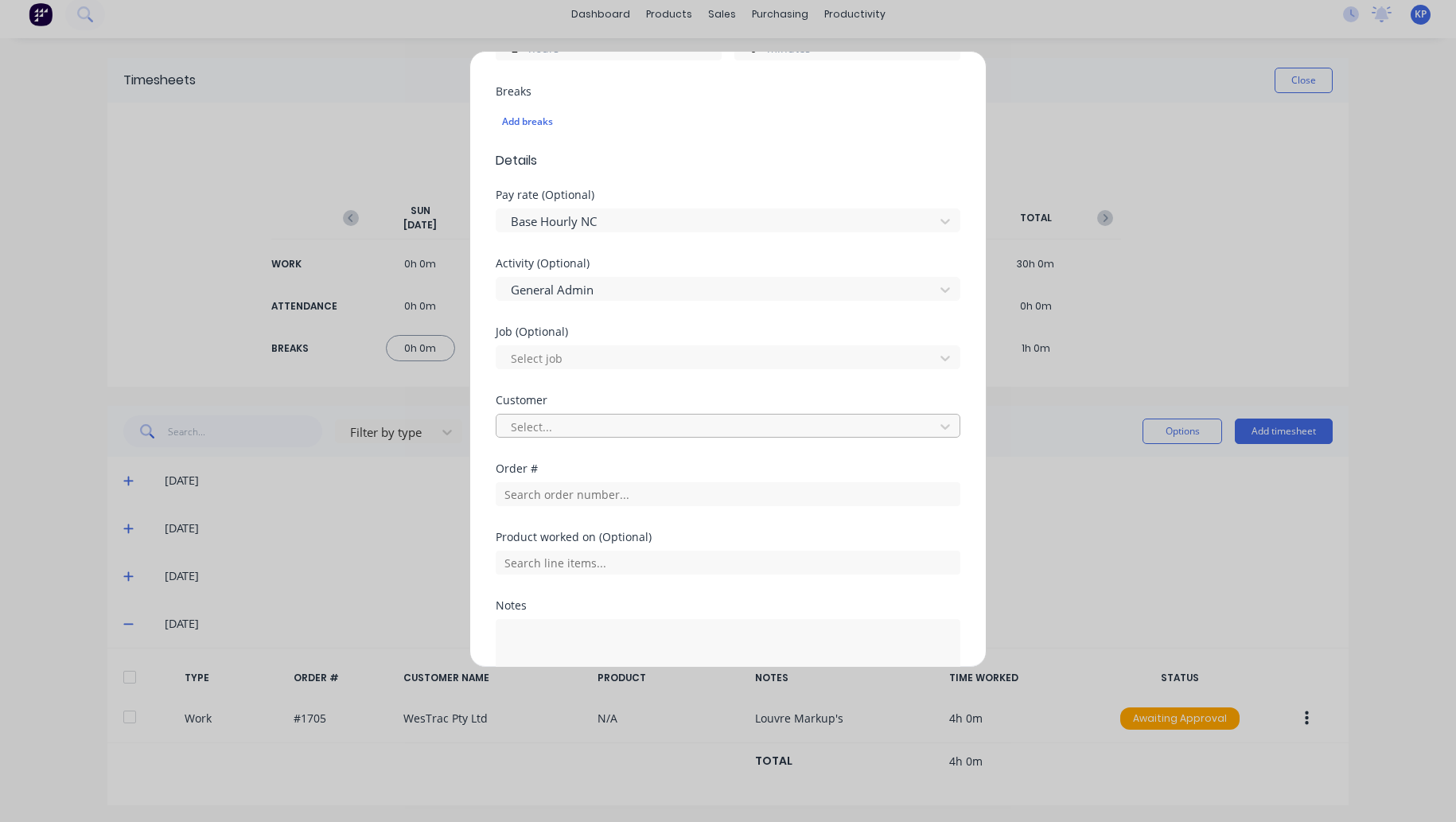
click at [573, 431] on div at bounding box center [718, 427] width 417 height 19
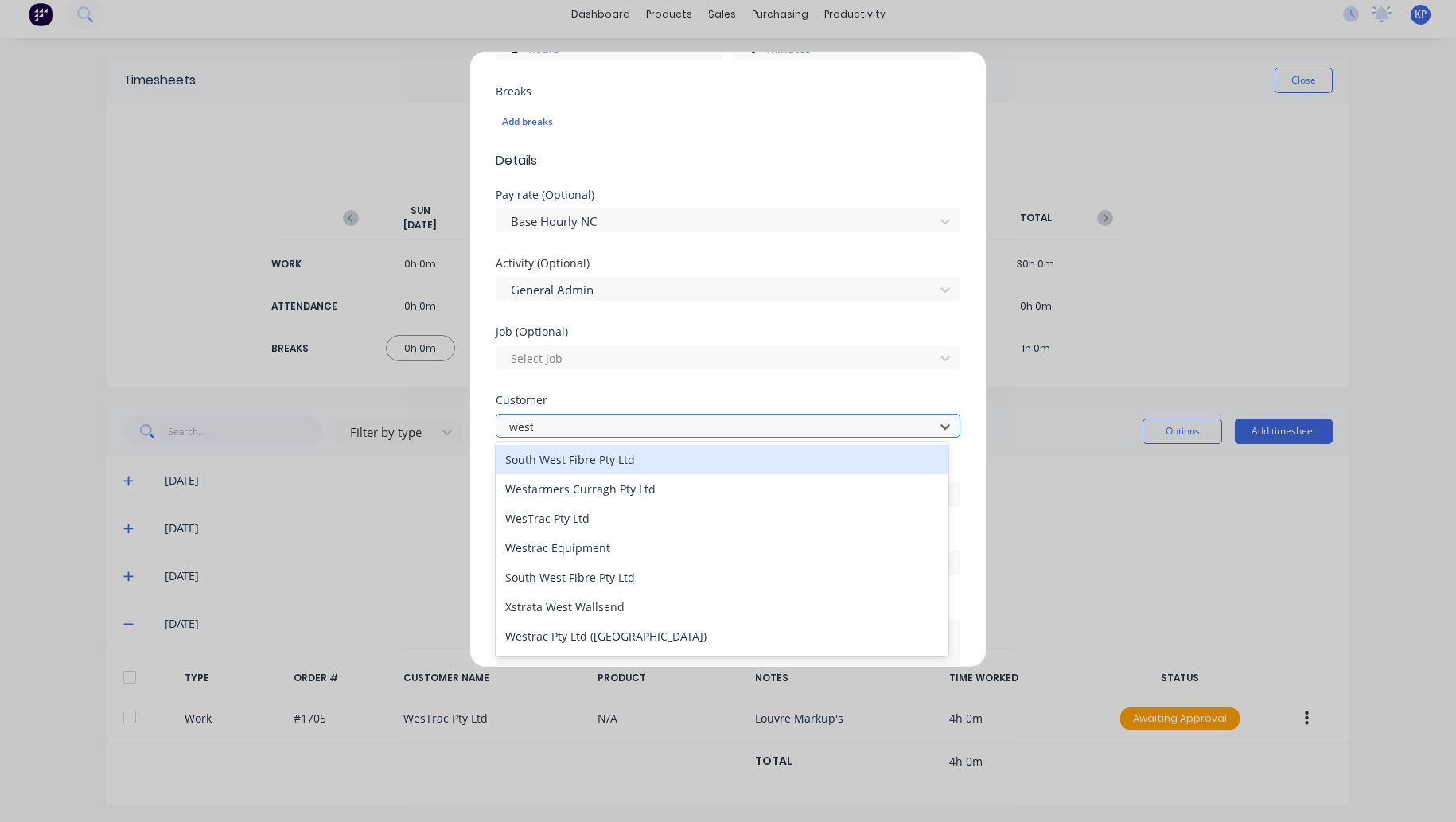
type input "westr"
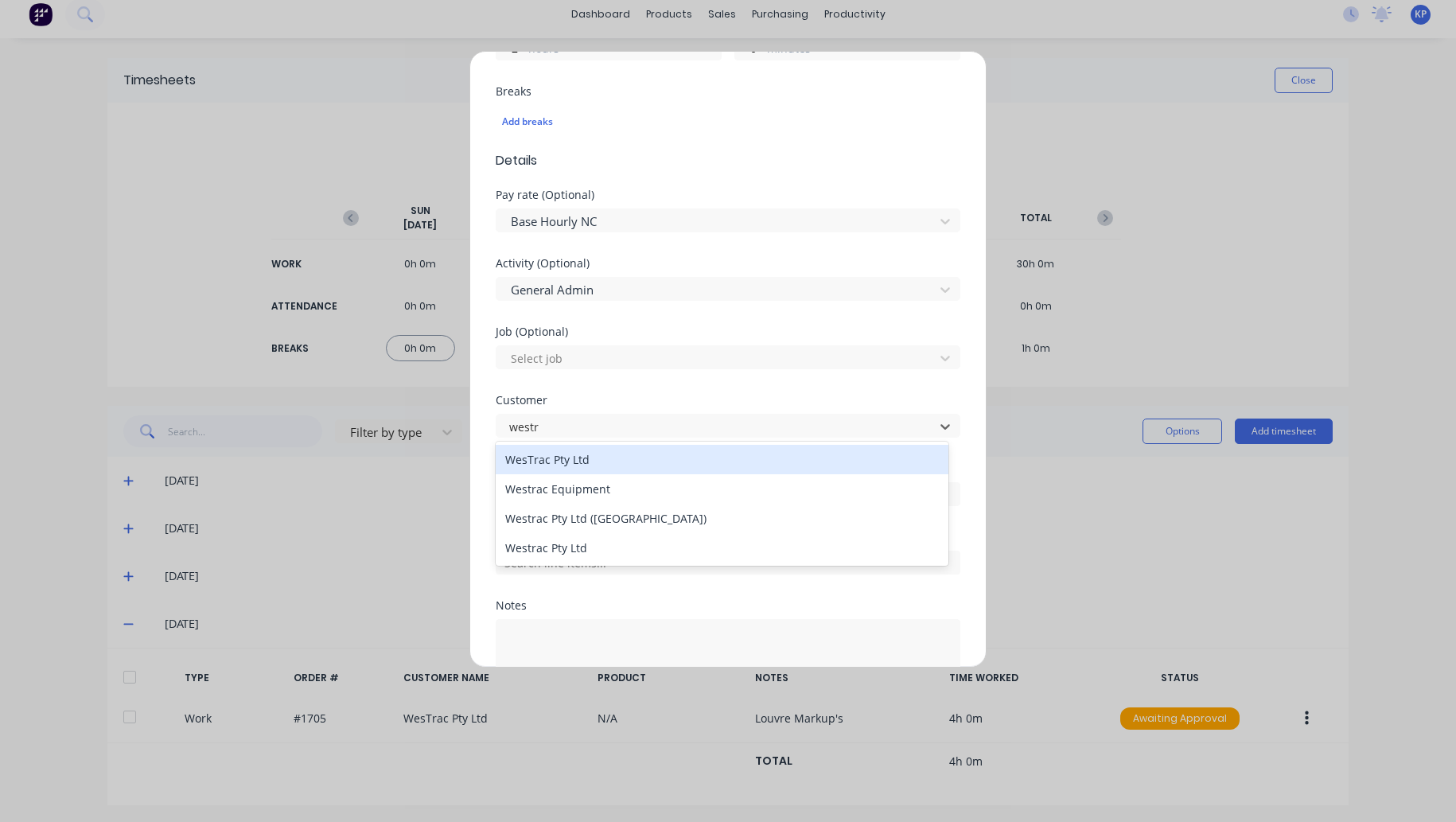
click at [575, 455] on div "WesTrac Pty Ltd" at bounding box center [722, 460] width 453 height 29
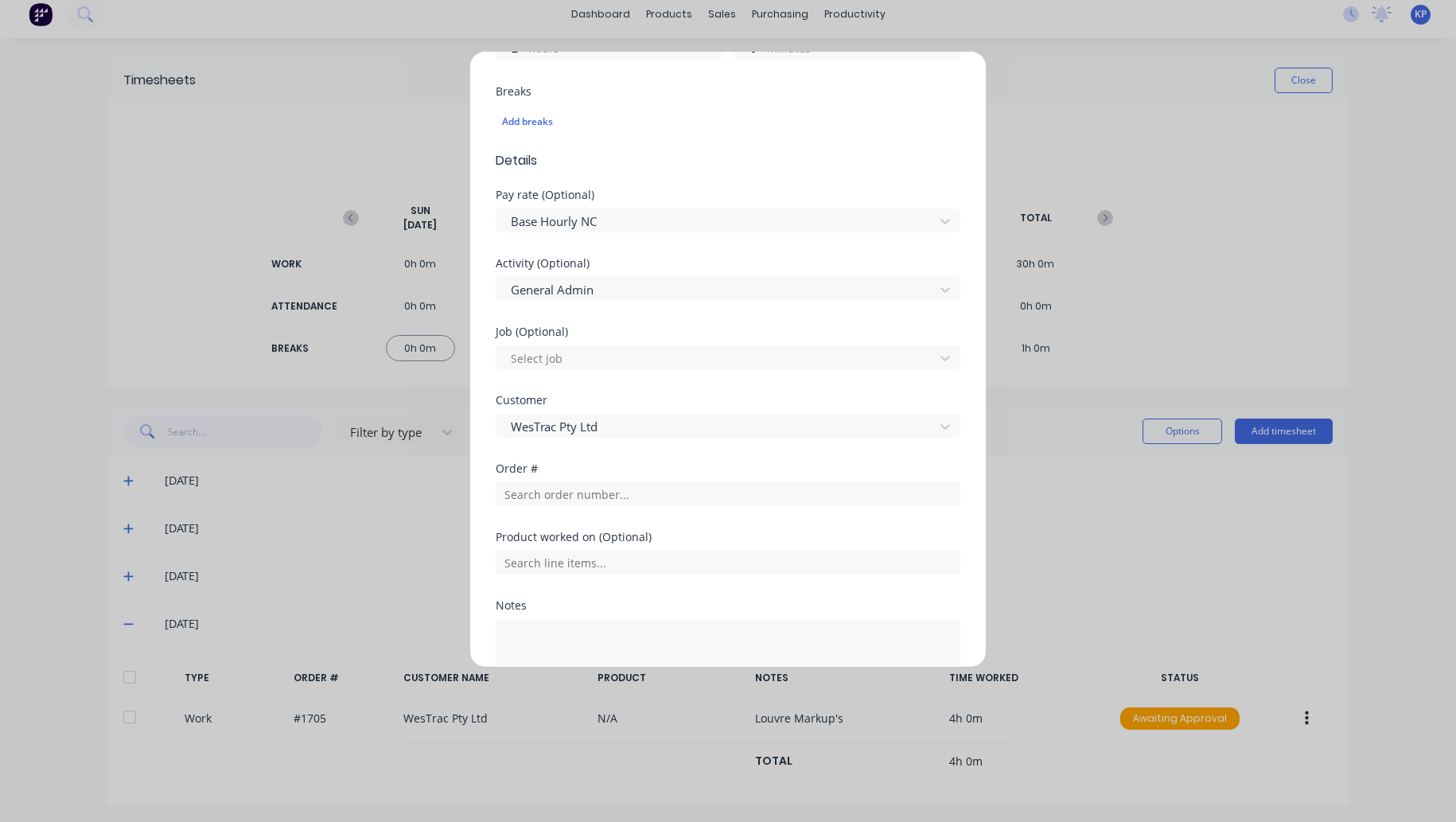
click at [568, 605] on div "Notes" at bounding box center [728, 605] width 465 height 11
click at [566, 623] on textarea at bounding box center [728, 660] width 465 height 85
type textarea "794 belly panel, site inspection at [GEOGRAPHIC_DATA]"
click at [575, 561] on input "text" at bounding box center [728, 562] width 465 height 24
click at [567, 497] on input "text" at bounding box center [728, 494] width 465 height 24
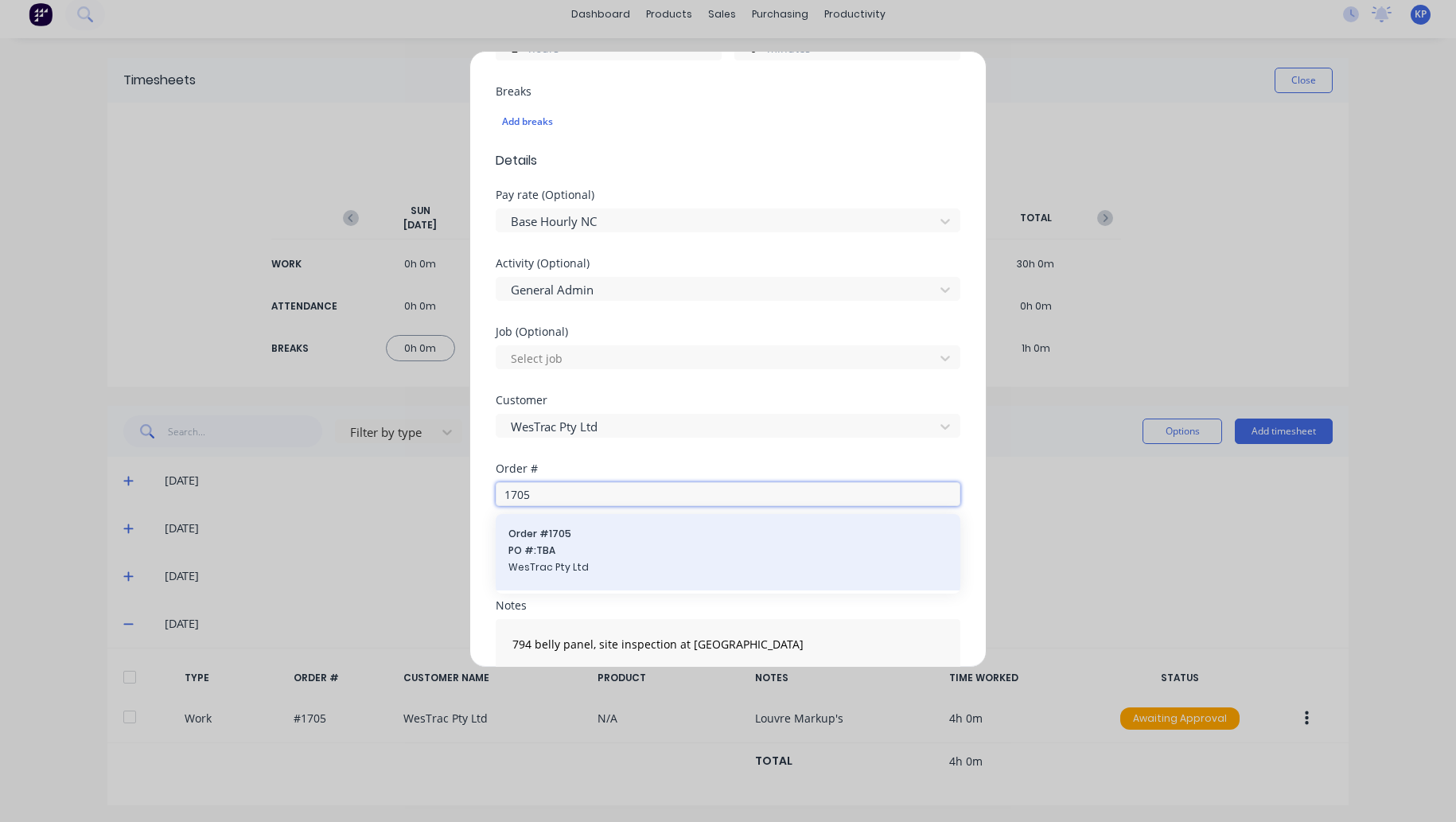
type input "1705"
click at [560, 549] on span "PO #: TBA" at bounding box center [728, 550] width 439 height 15
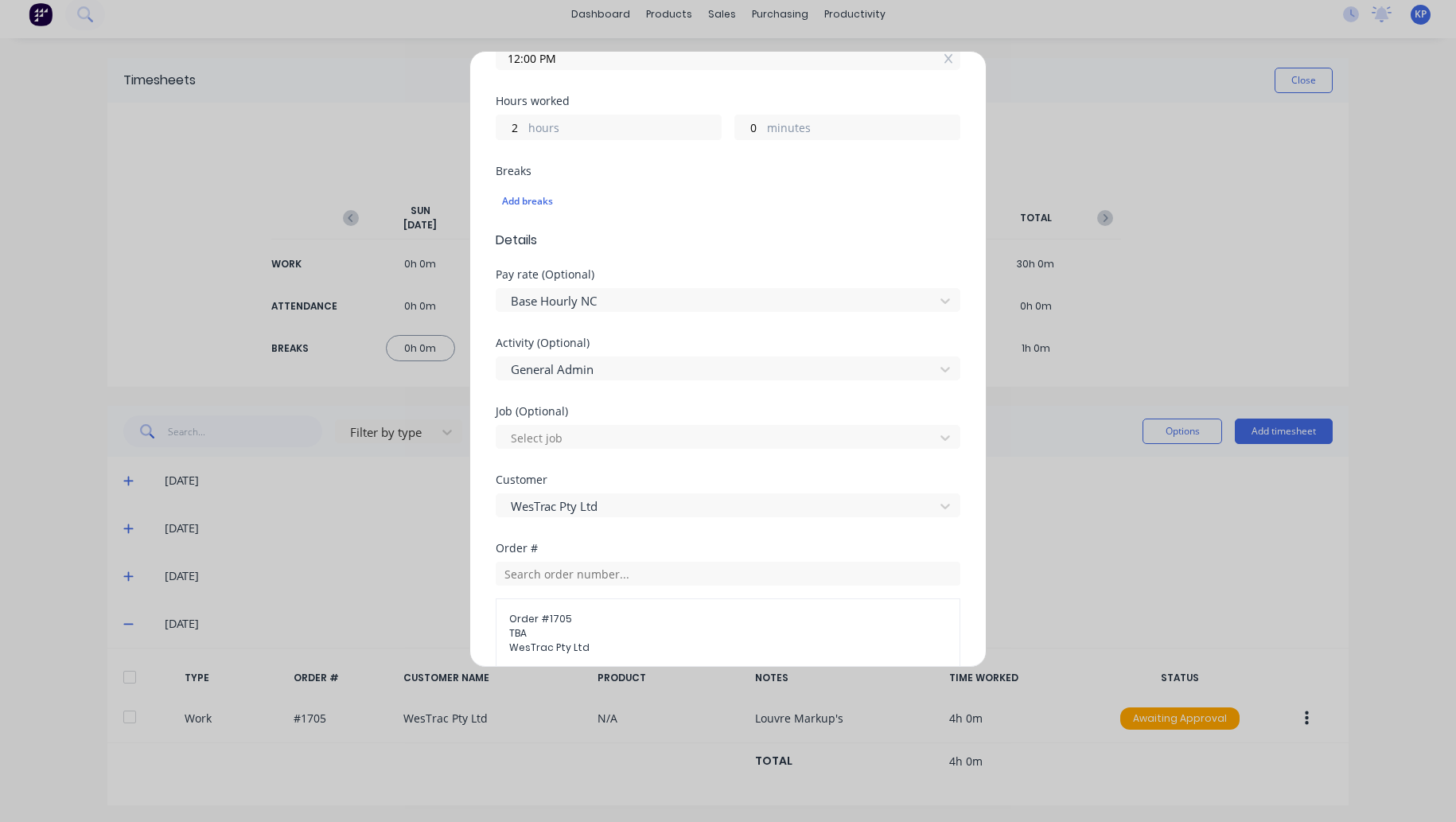
scroll to position [477, 0]
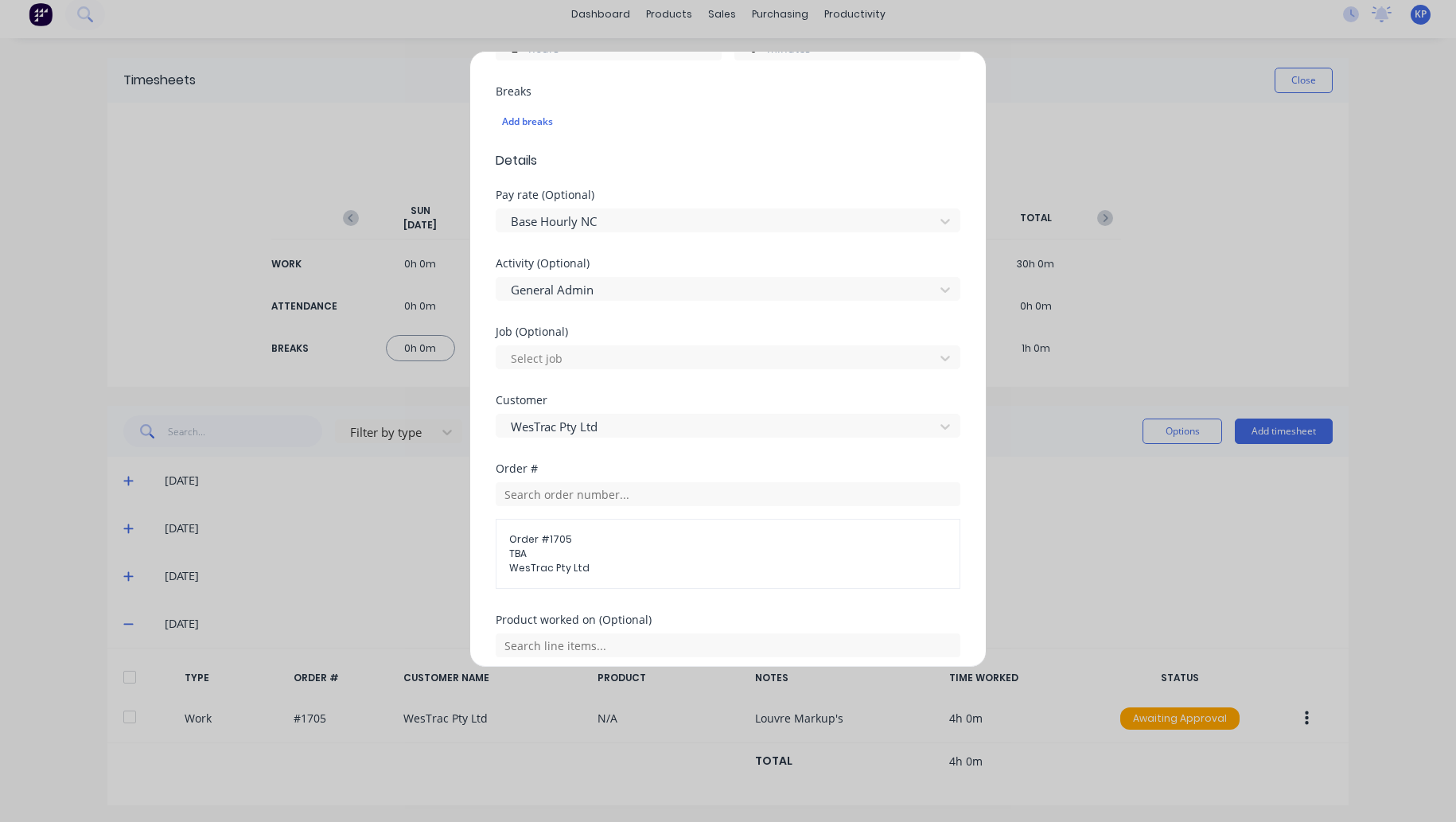
click at [598, 556] on span "TBA" at bounding box center [728, 553] width 437 height 15
click at [539, 546] on span "TBA" at bounding box center [728, 553] width 437 height 15
drag, startPoint x: 563, startPoint y: 527, endPoint x: 605, endPoint y: 535, distance: 42.8
click at [562, 532] on div "Order # 1705 TBA WesTrac Pty Ltd" at bounding box center [728, 553] width 465 height 70
click at [544, 562] on span "WesTrac Pty Ltd" at bounding box center [728, 568] width 437 height 15
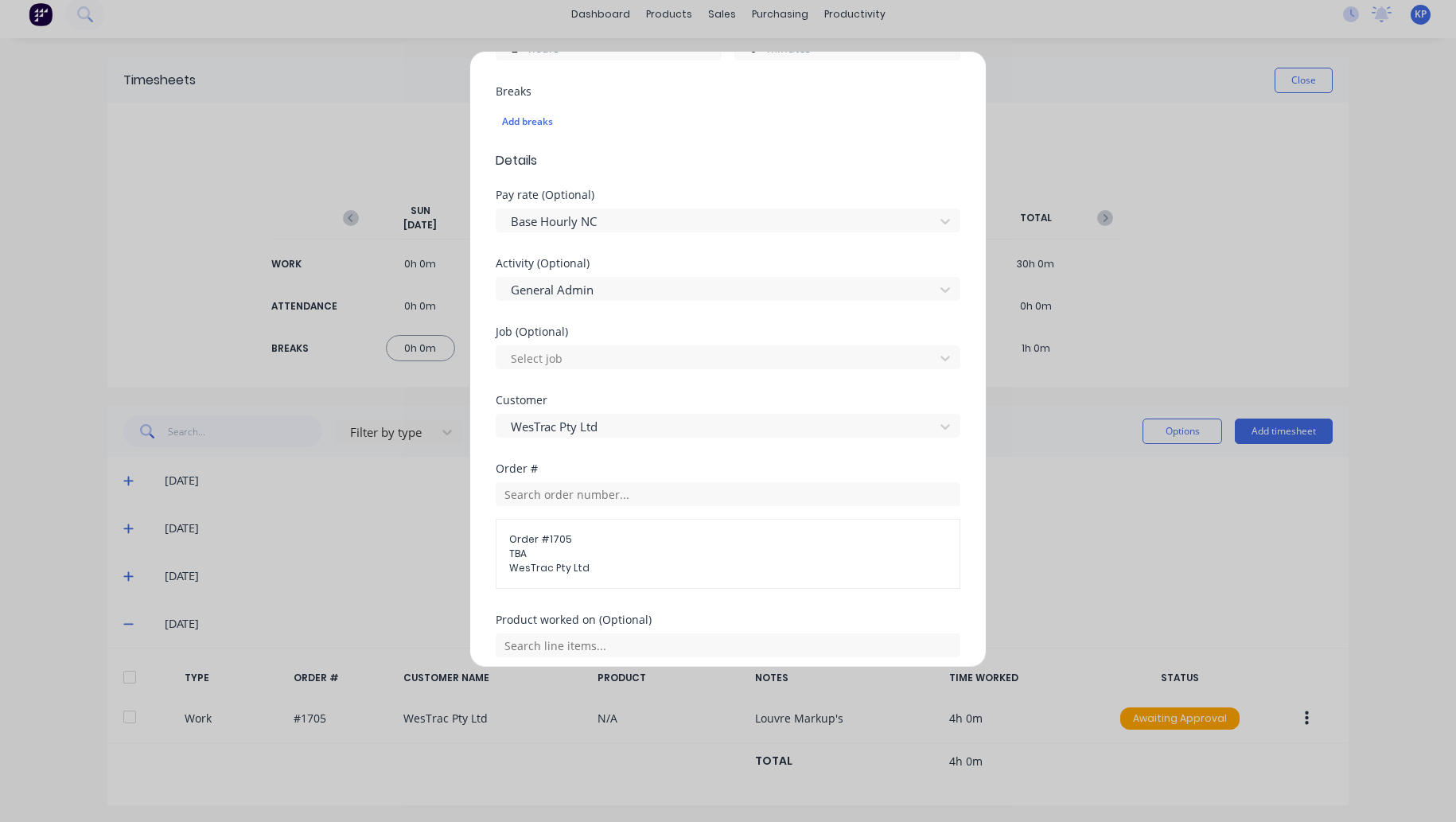
click at [520, 546] on span "TBA" at bounding box center [728, 553] width 437 height 15
drag, startPoint x: 520, startPoint y: 544, endPoint x: 563, endPoint y: 548, distance: 43.2
click at [522, 546] on span "TBA" at bounding box center [728, 553] width 437 height 15
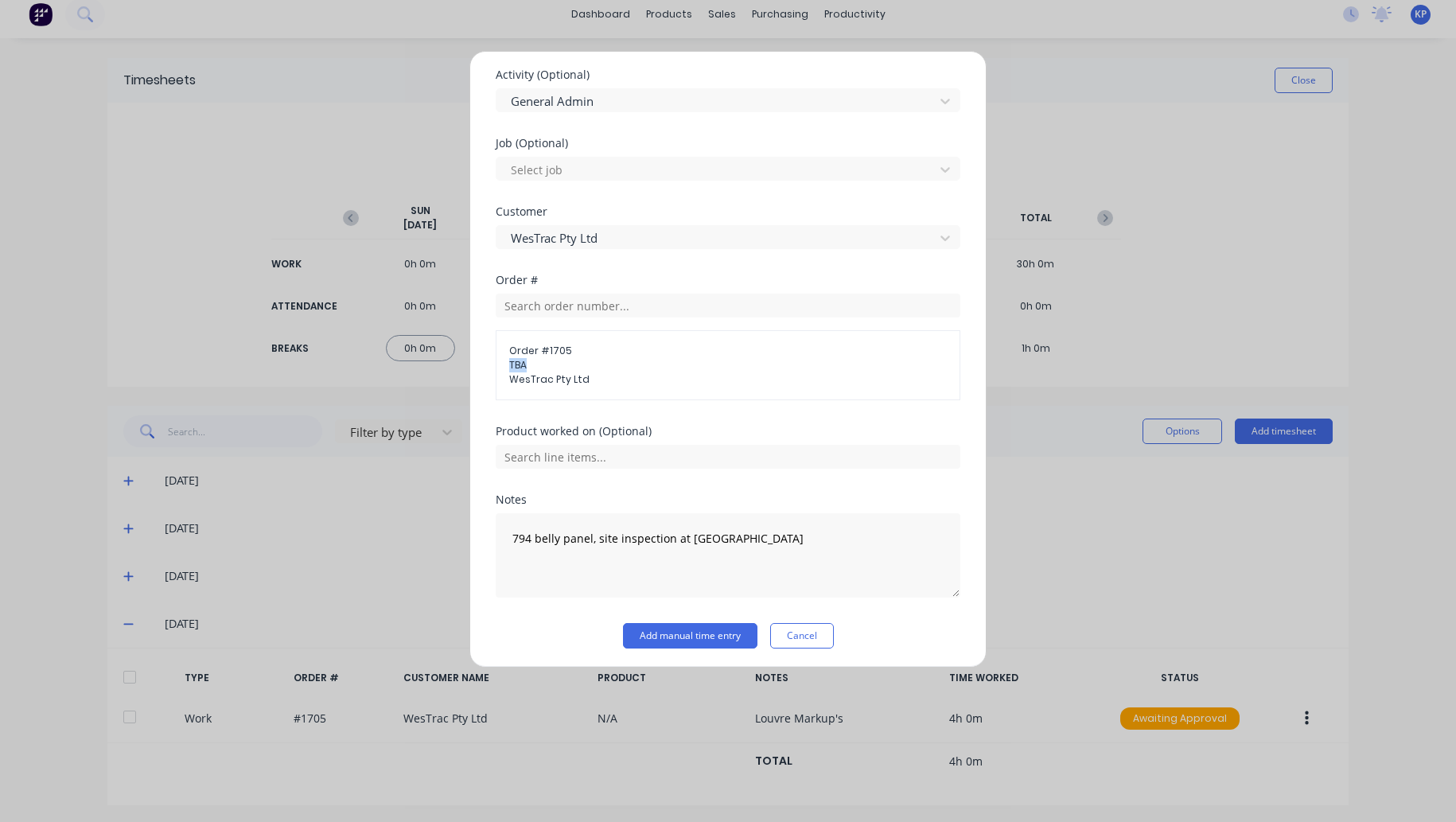
scroll to position [586, 0]
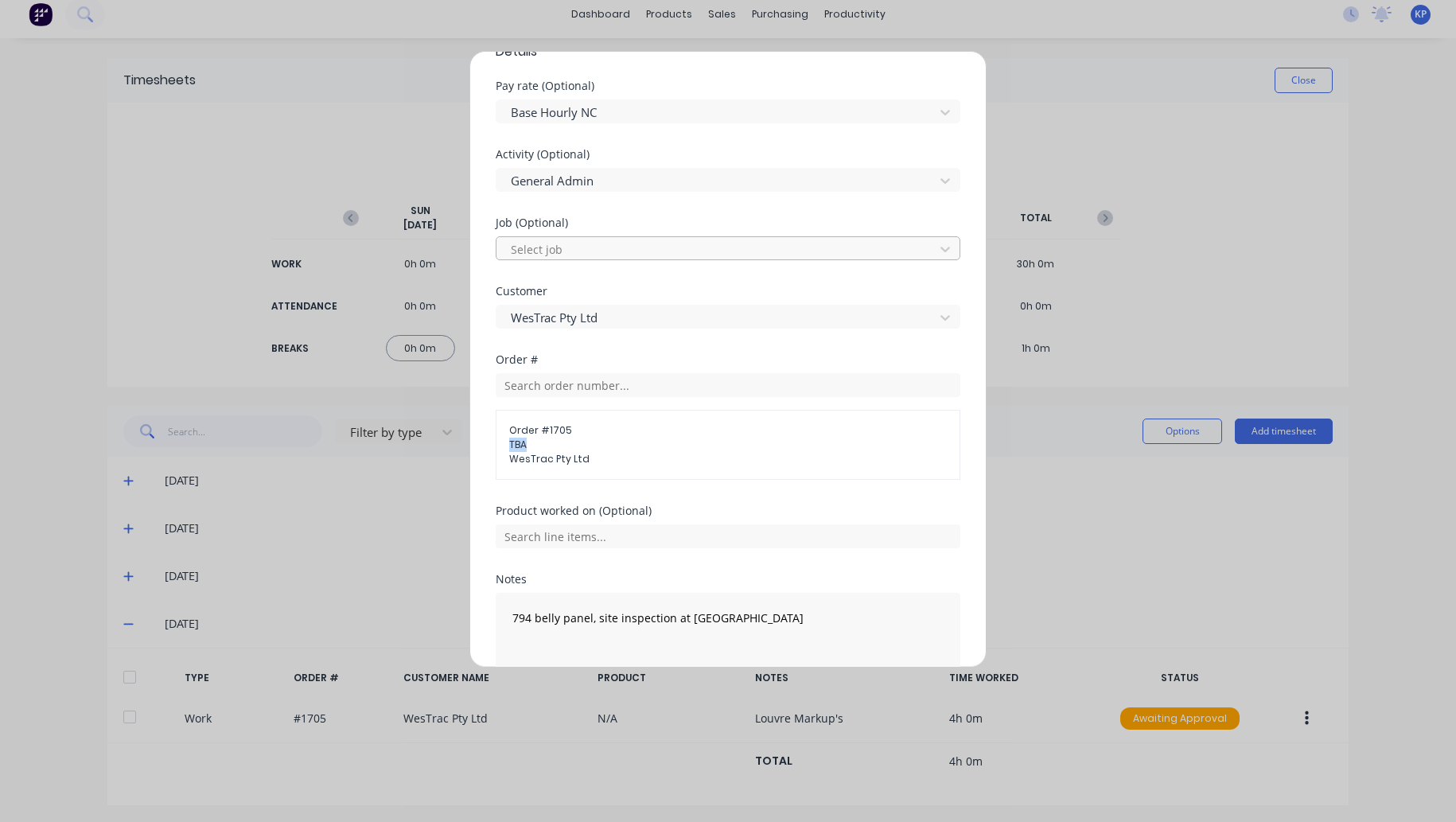
click at [581, 241] on div at bounding box center [718, 249] width 417 height 19
type input "unsure"
click at [620, 207] on div "Activity (Optional) General Admin" at bounding box center [728, 183] width 465 height 68
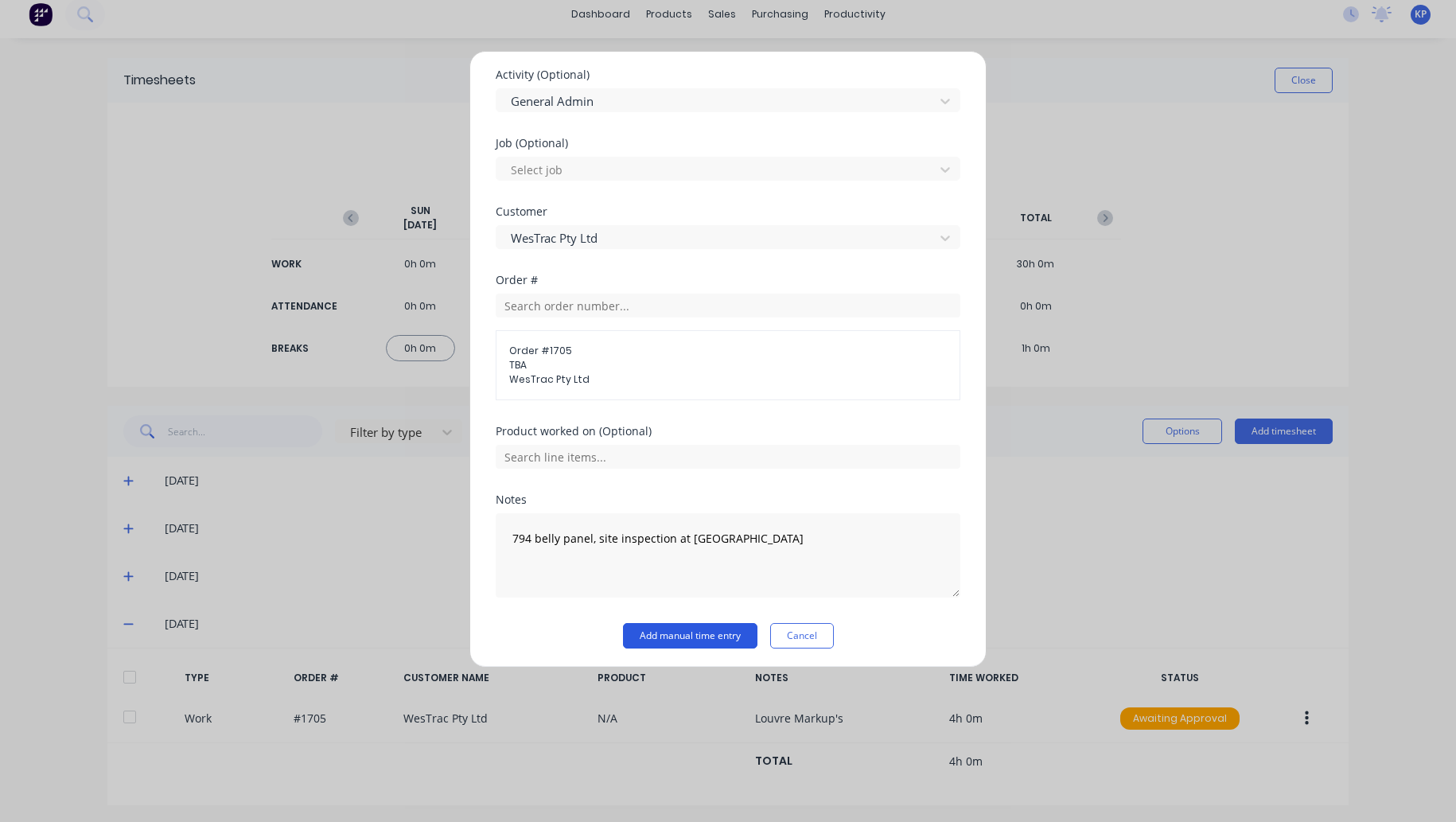
click at [680, 636] on button "Add manual time entry" at bounding box center [690, 635] width 134 height 25
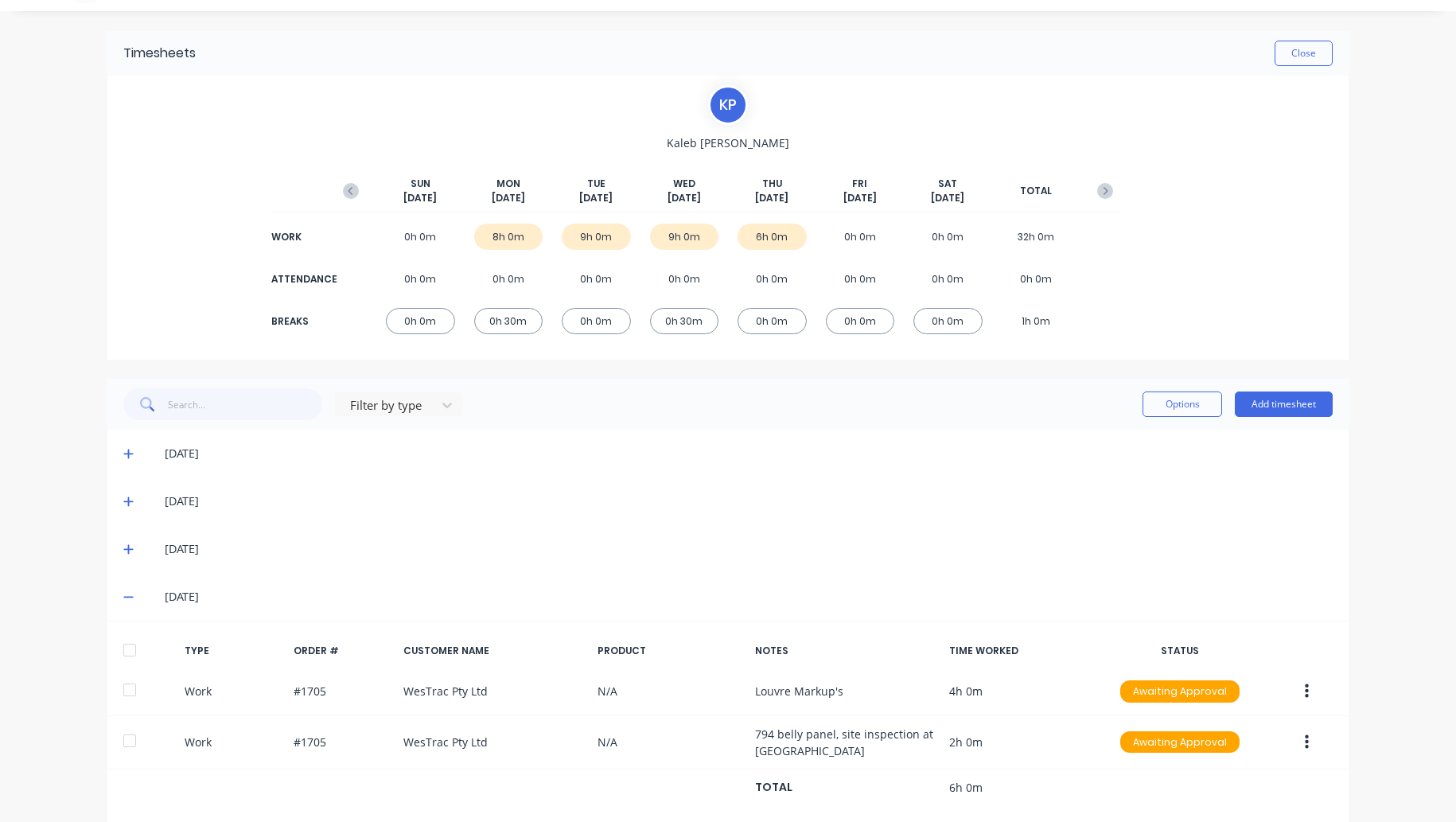
scroll to position [63, 0]
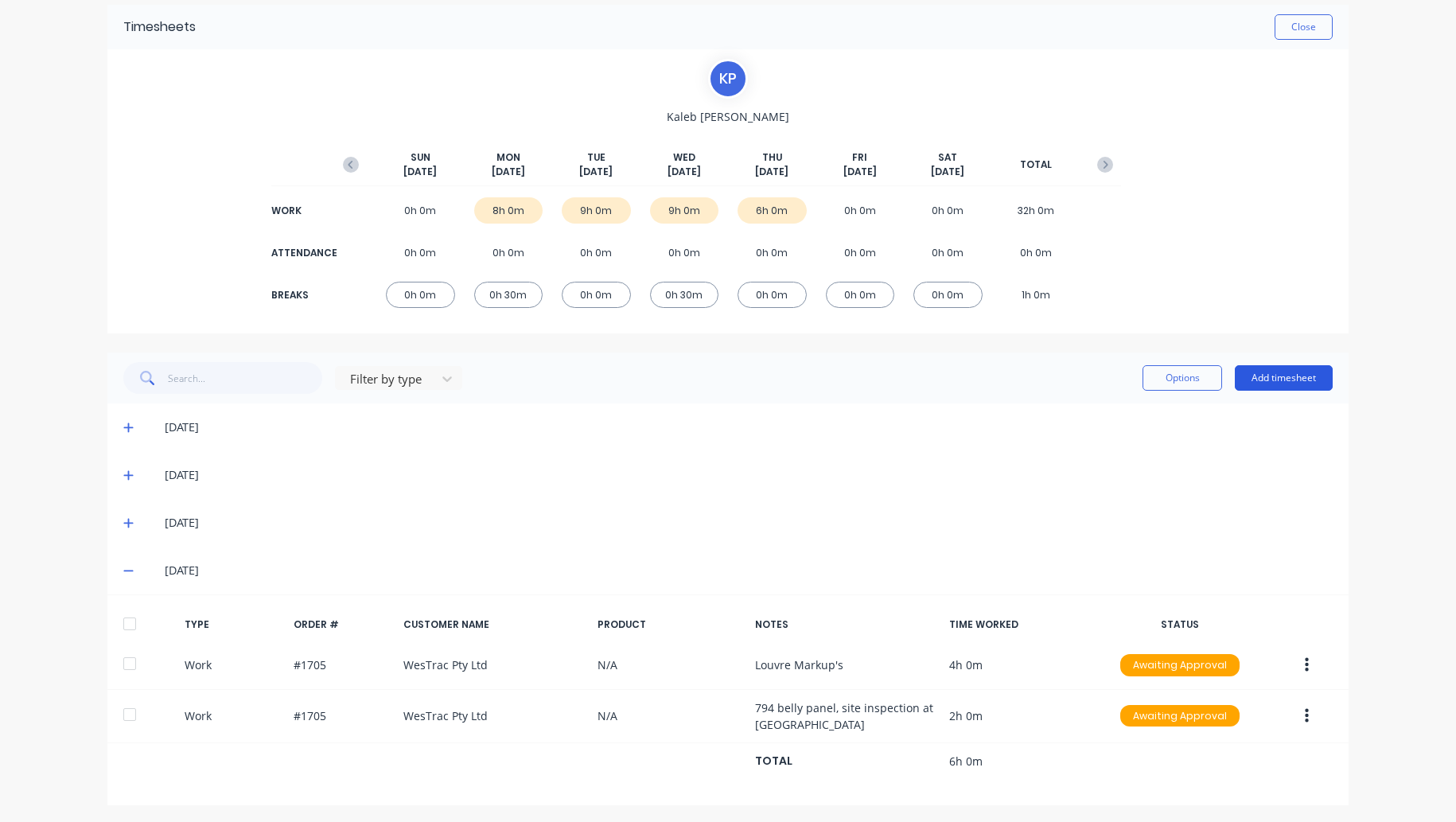
click at [1274, 381] on button "Add timesheet" at bounding box center [1284, 378] width 97 height 25
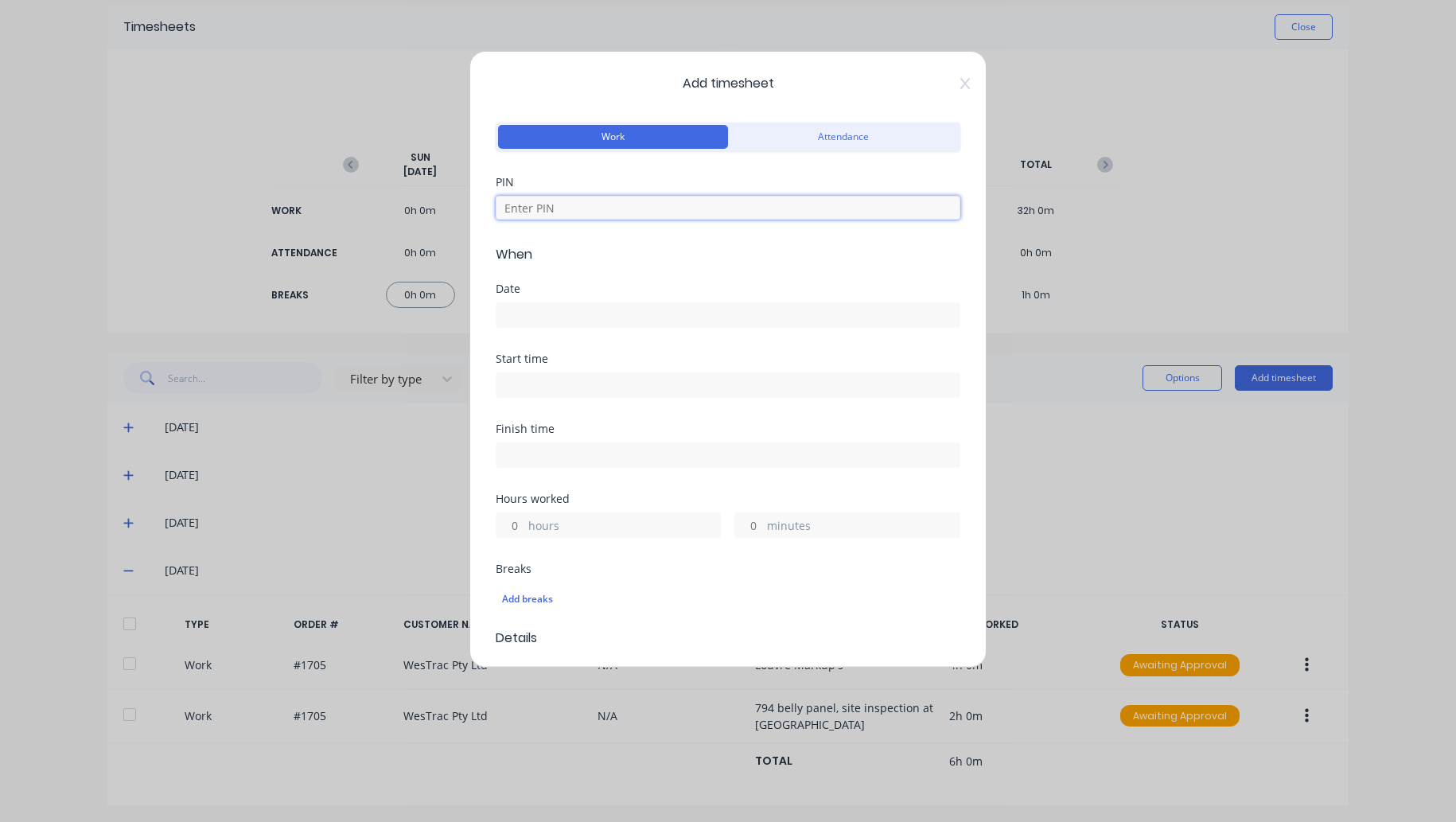
drag, startPoint x: 582, startPoint y: 210, endPoint x: 566, endPoint y: 243, distance: 36.7
click at [582, 210] on input at bounding box center [728, 207] width 465 height 24
type input "8990"
click at [529, 315] on input at bounding box center [728, 315] width 463 height 24
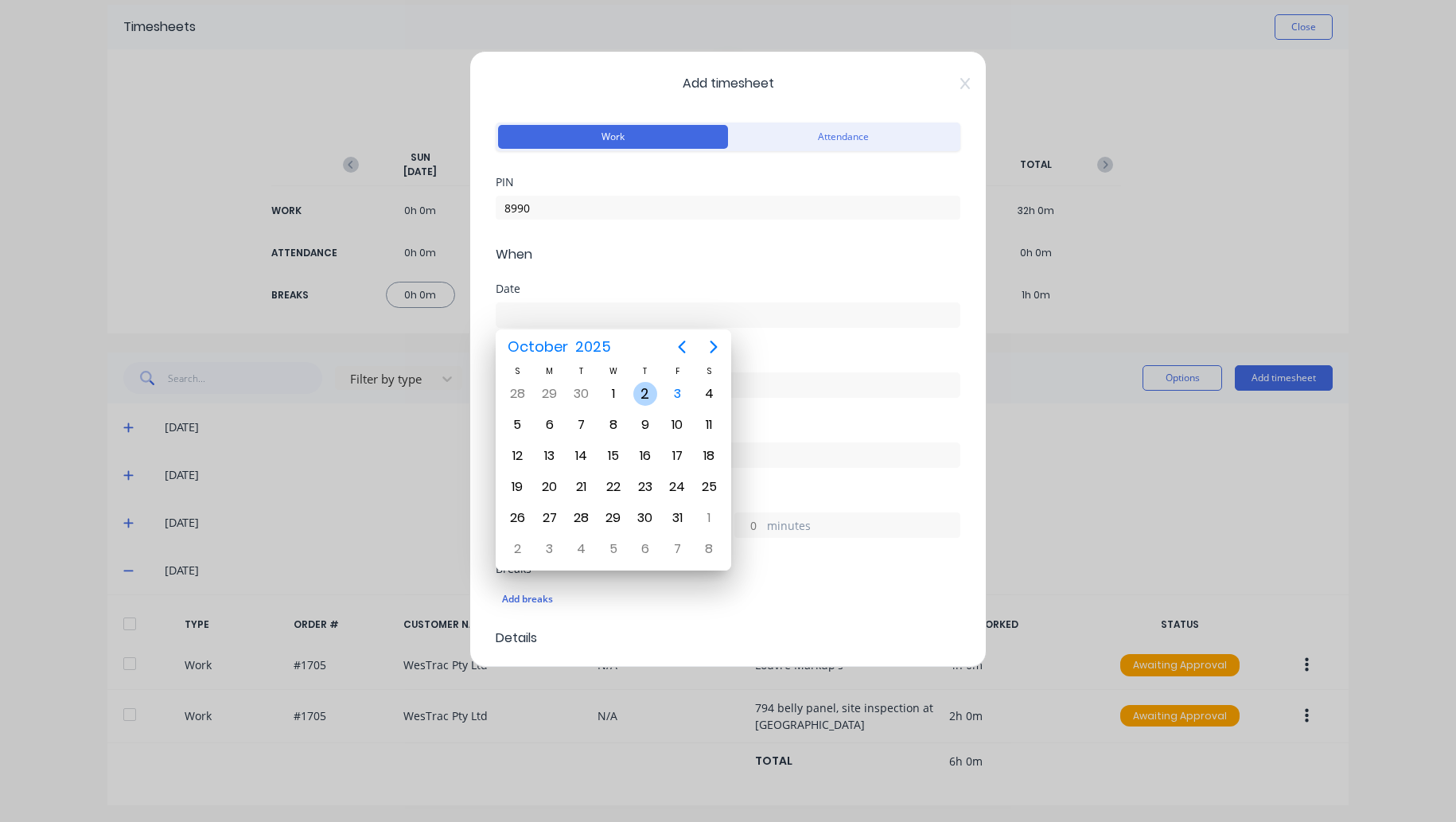
click at [651, 392] on div "2" at bounding box center [645, 393] width 24 height 24
type input "[DATE]"
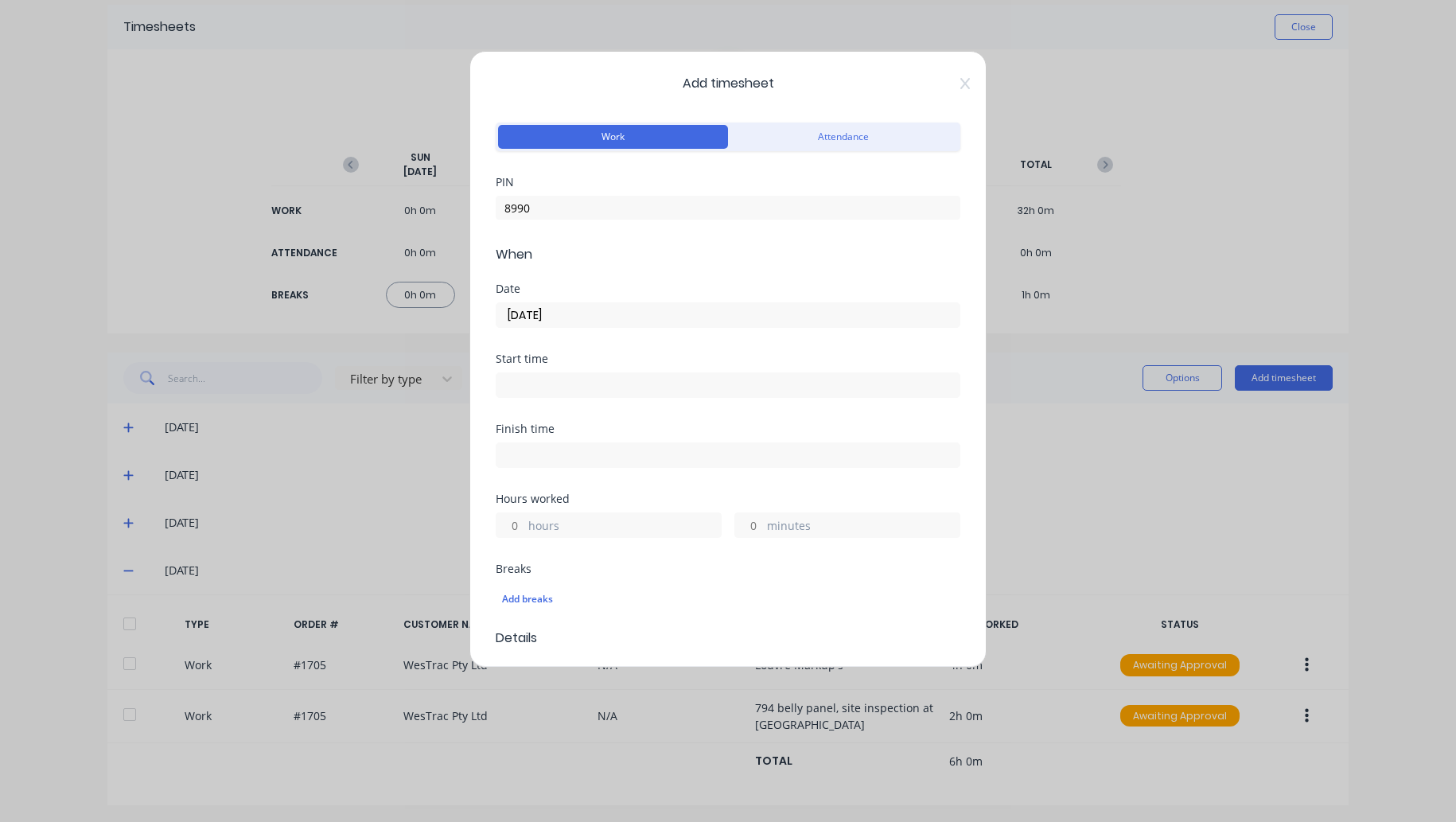
click at [554, 380] on input at bounding box center [728, 385] width 463 height 24
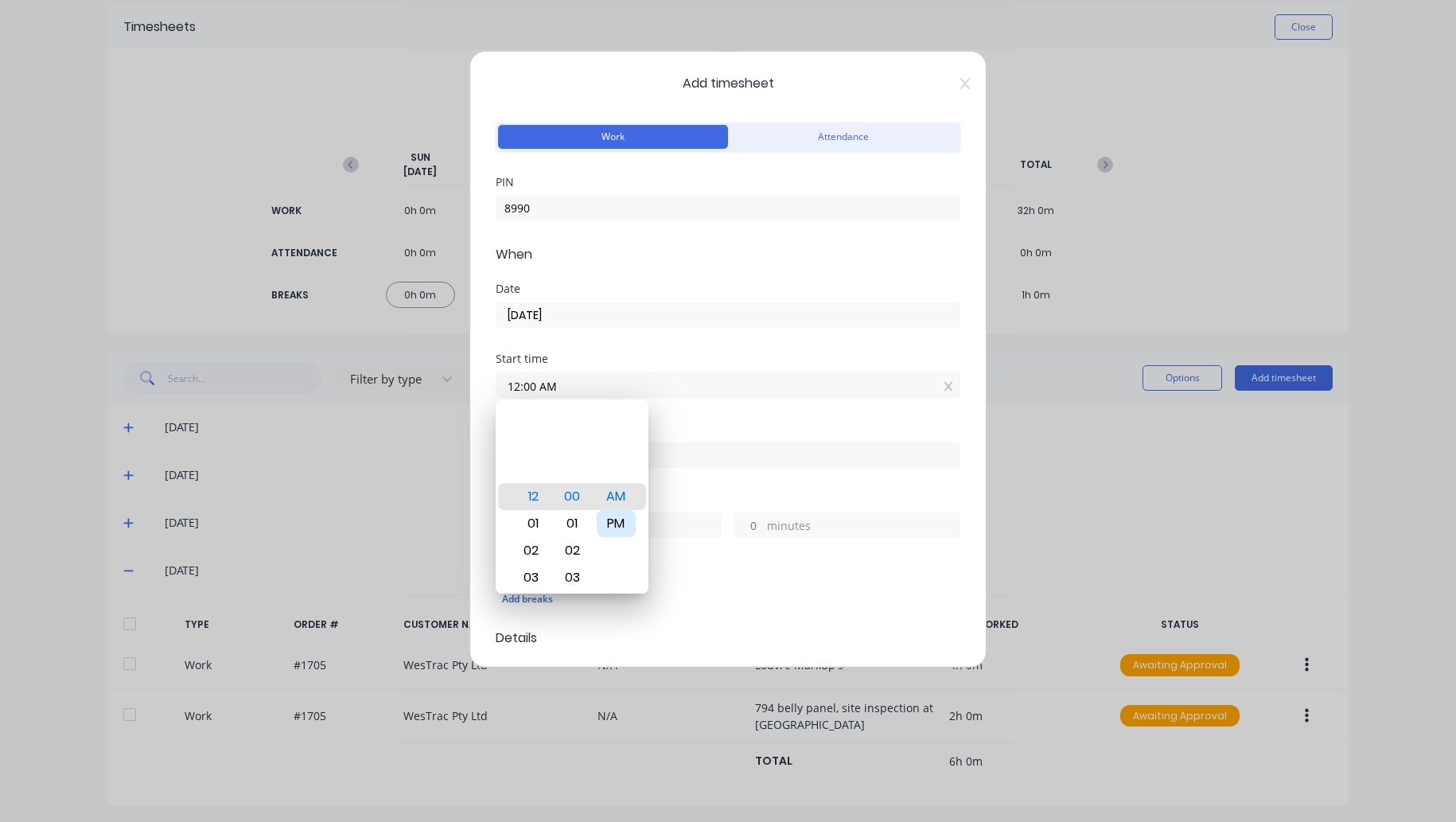
drag, startPoint x: 610, startPoint y: 524, endPoint x: 636, endPoint y: 521, distance: 26.2
click at [613, 524] on div "PM" at bounding box center [616, 524] width 39 height 27
type input "12:00 PM"
click at [708, 493] on div "Hours worked" at bounding box center [728, 498] width 465 height 11
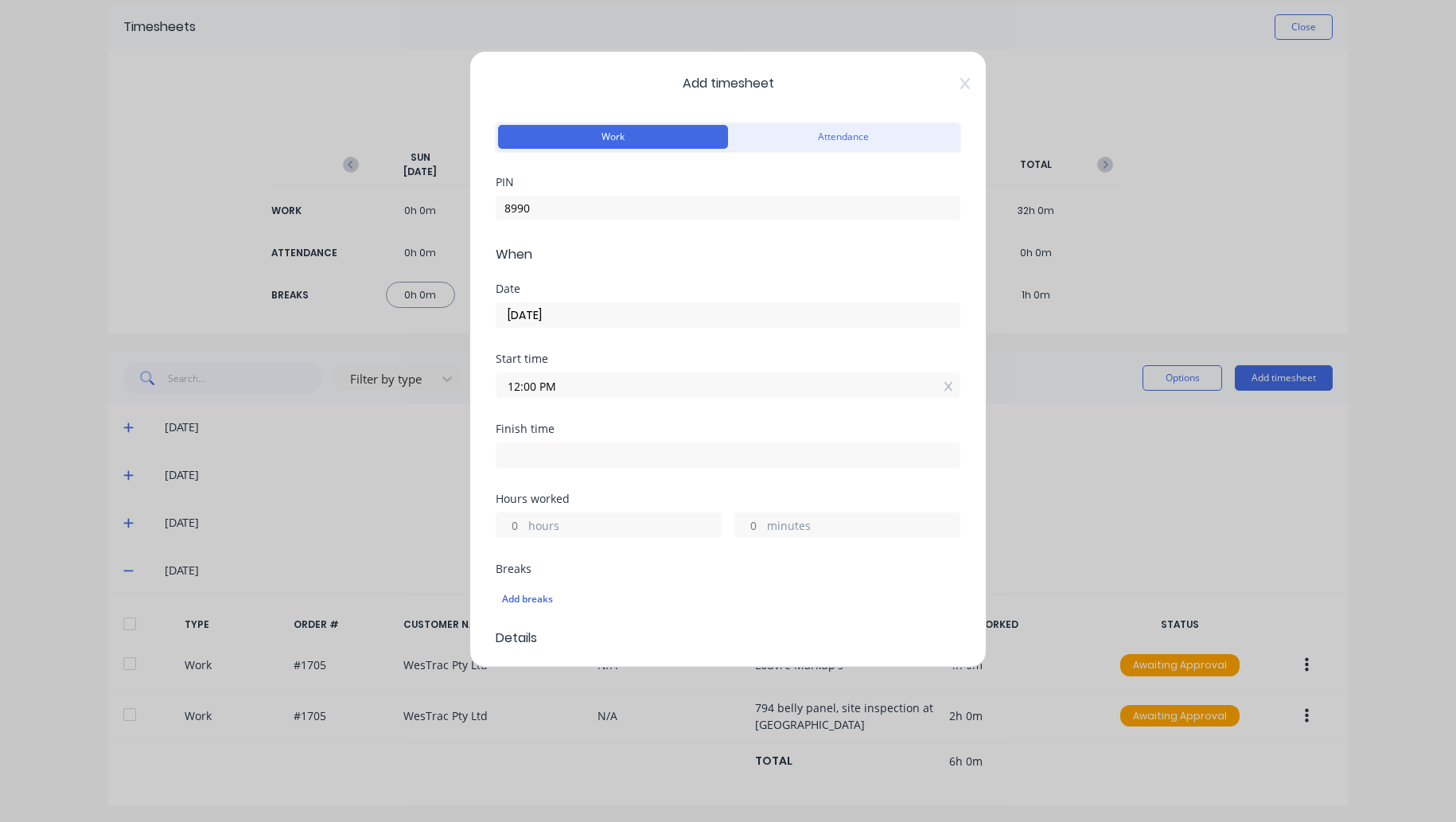
click at [540, 458] on input at bounding box center [728, 455] width 463 height 24
type input "11:06 AM"
type input "23"
type input "6"
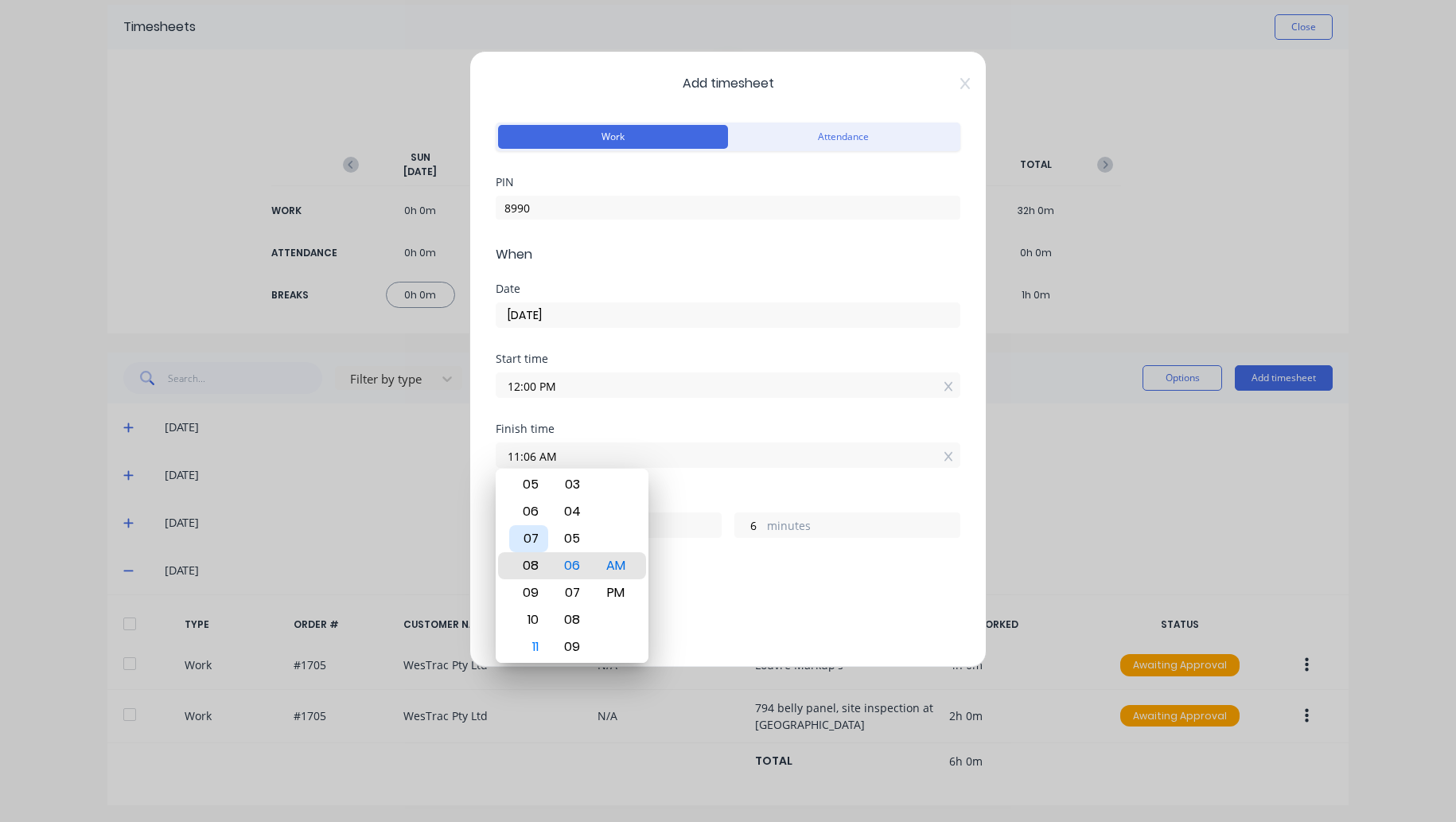
type input "08:06 AM"
type input "20"
type input "05:06 AM"
type input "17"
type input "04:06 AM"
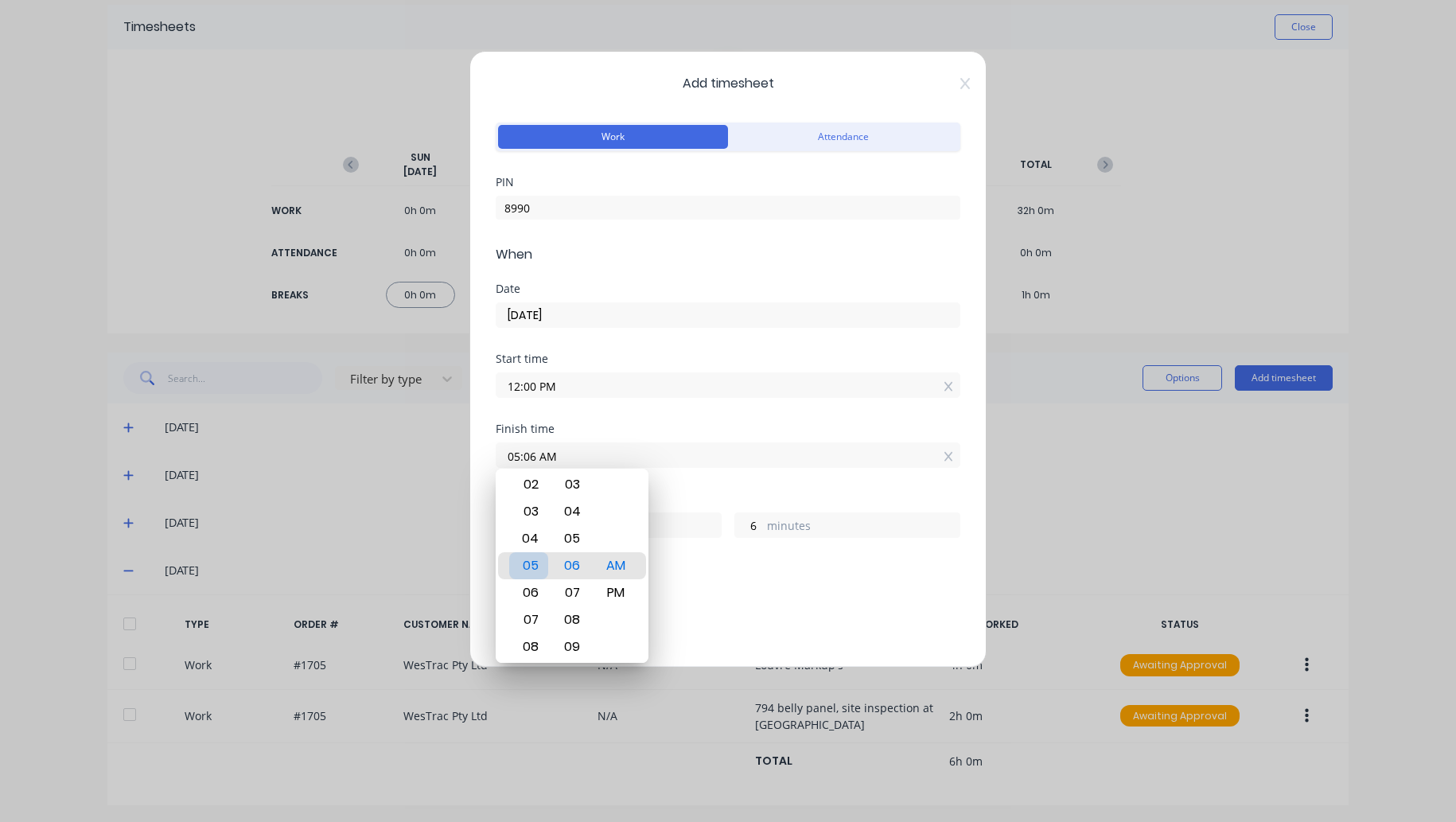
type input "16"
type input "03:06 AM"
type input "15"
type input "03:00 AM"
type input "0"
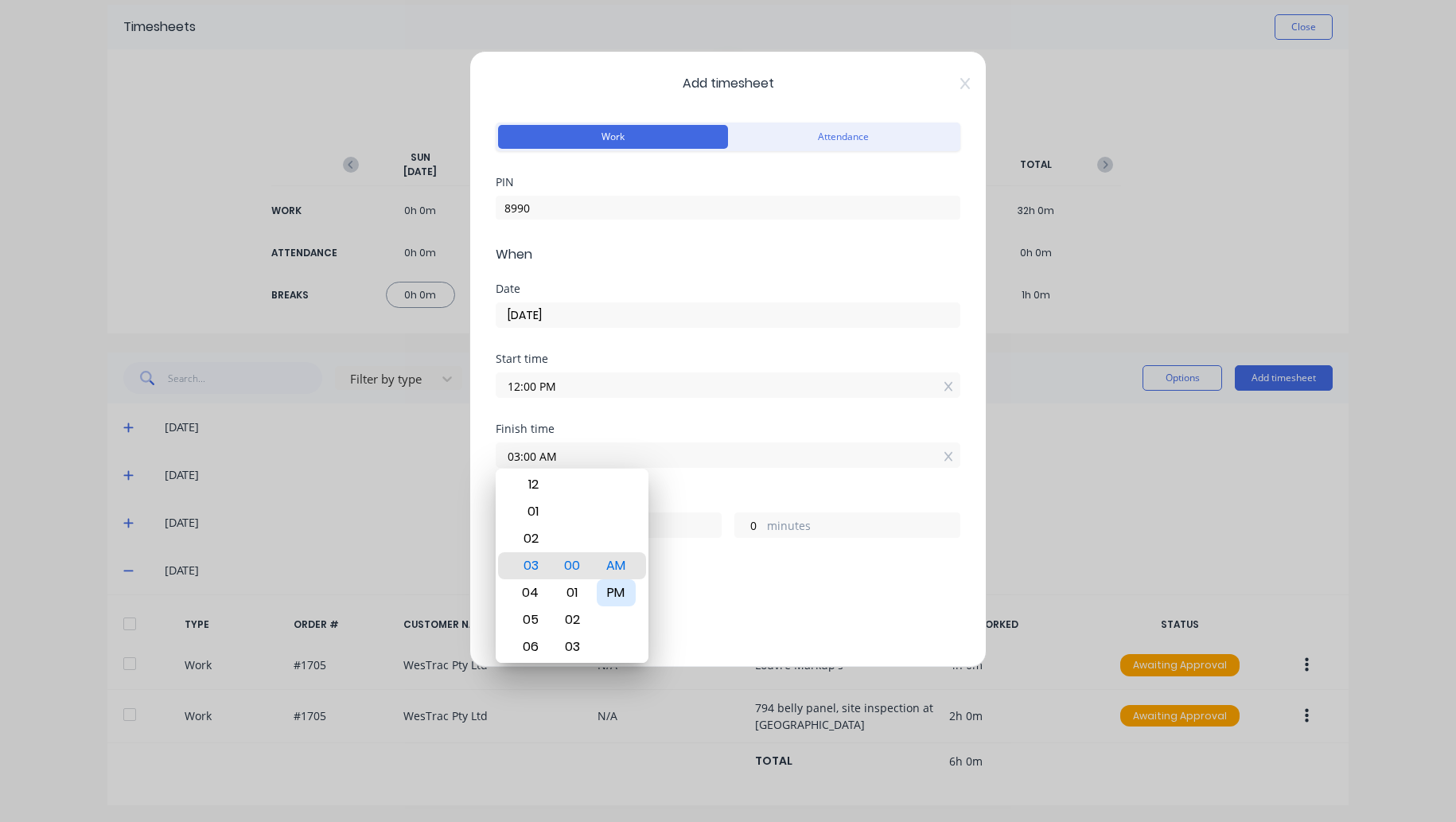
click at [618, 594] on div "PM" at bounding box center [616, 593] width 39 height 27
type input "03:00 PM"
type input "3"
click at [684, 574] on div "Breaks Add breaks" at bounding box center [728, 589] width 465 height 53
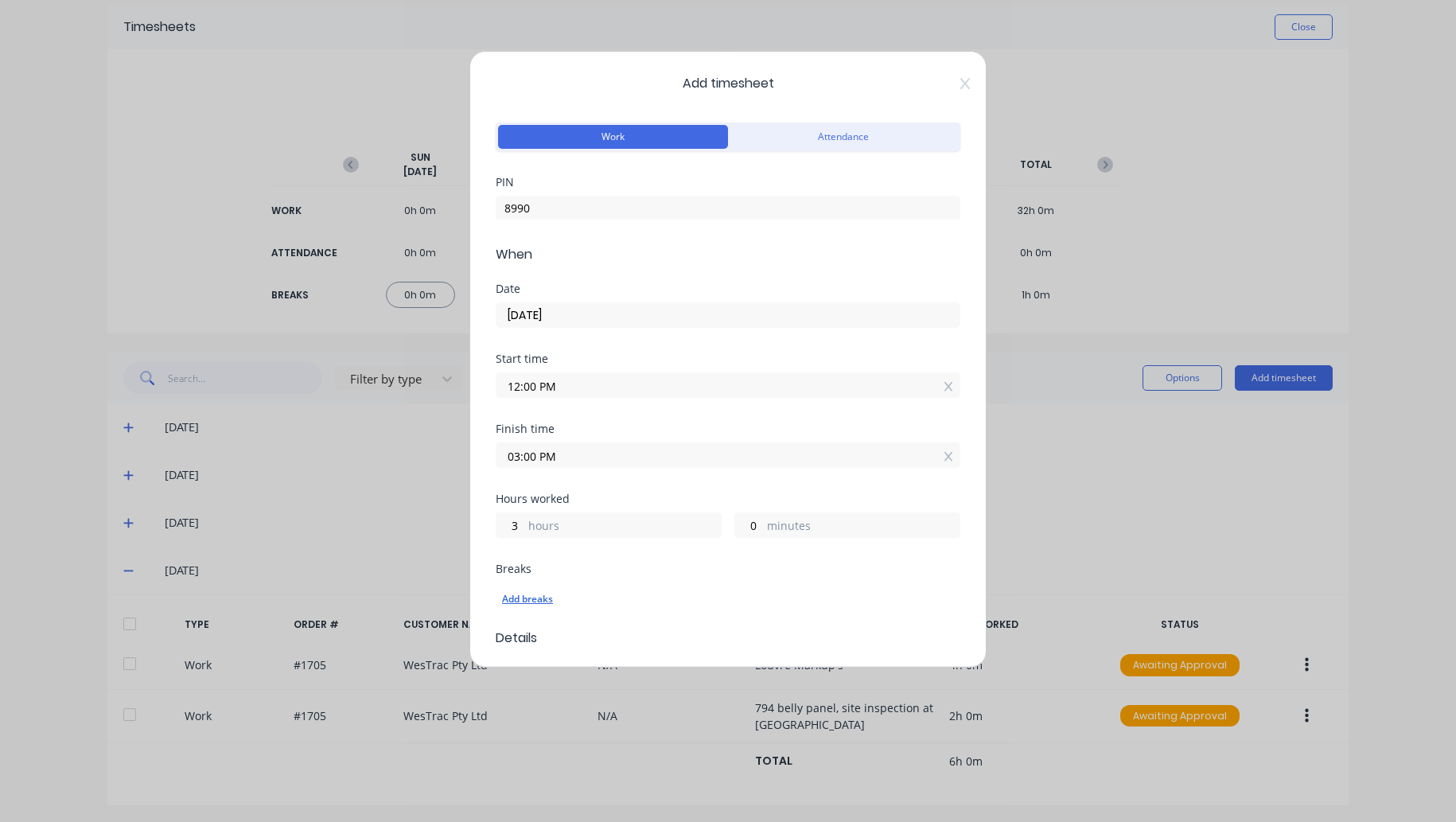
click at [536, 604] on div "Add breaks" at bounding box center [728, 598] width 452 height 20
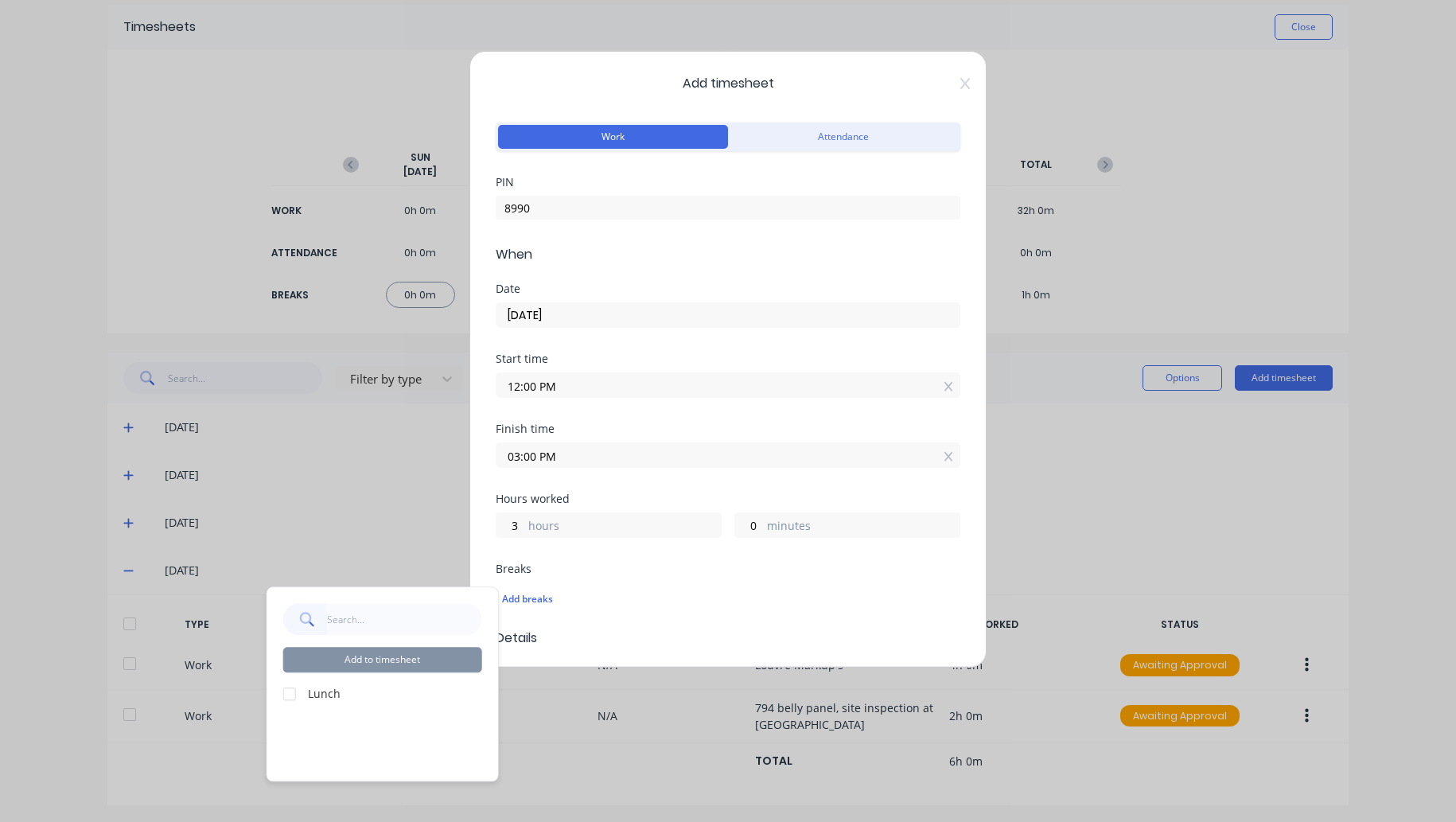
click at [292, 692] on div at bounding box center [289, 693] width 32 height 32
drag, startPoint x: 355, startPoint y: 663, endPoint x: 464, endPoint y: 640, distance: 111.4
click at [356, 663] on button "Add to timesheet" at bounding box center [383, 659] width 199 height 25
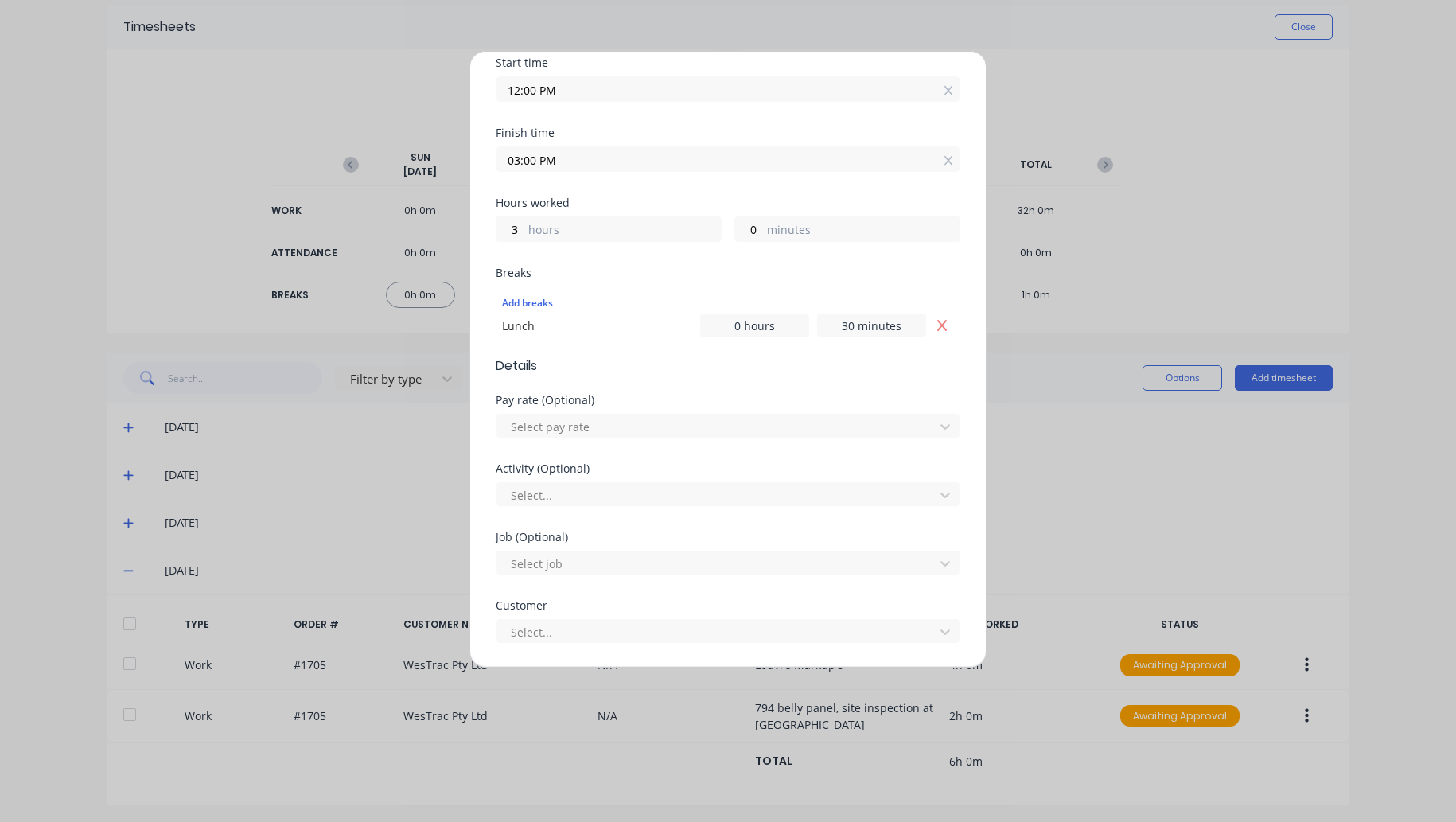
scroll to position [318, 0]
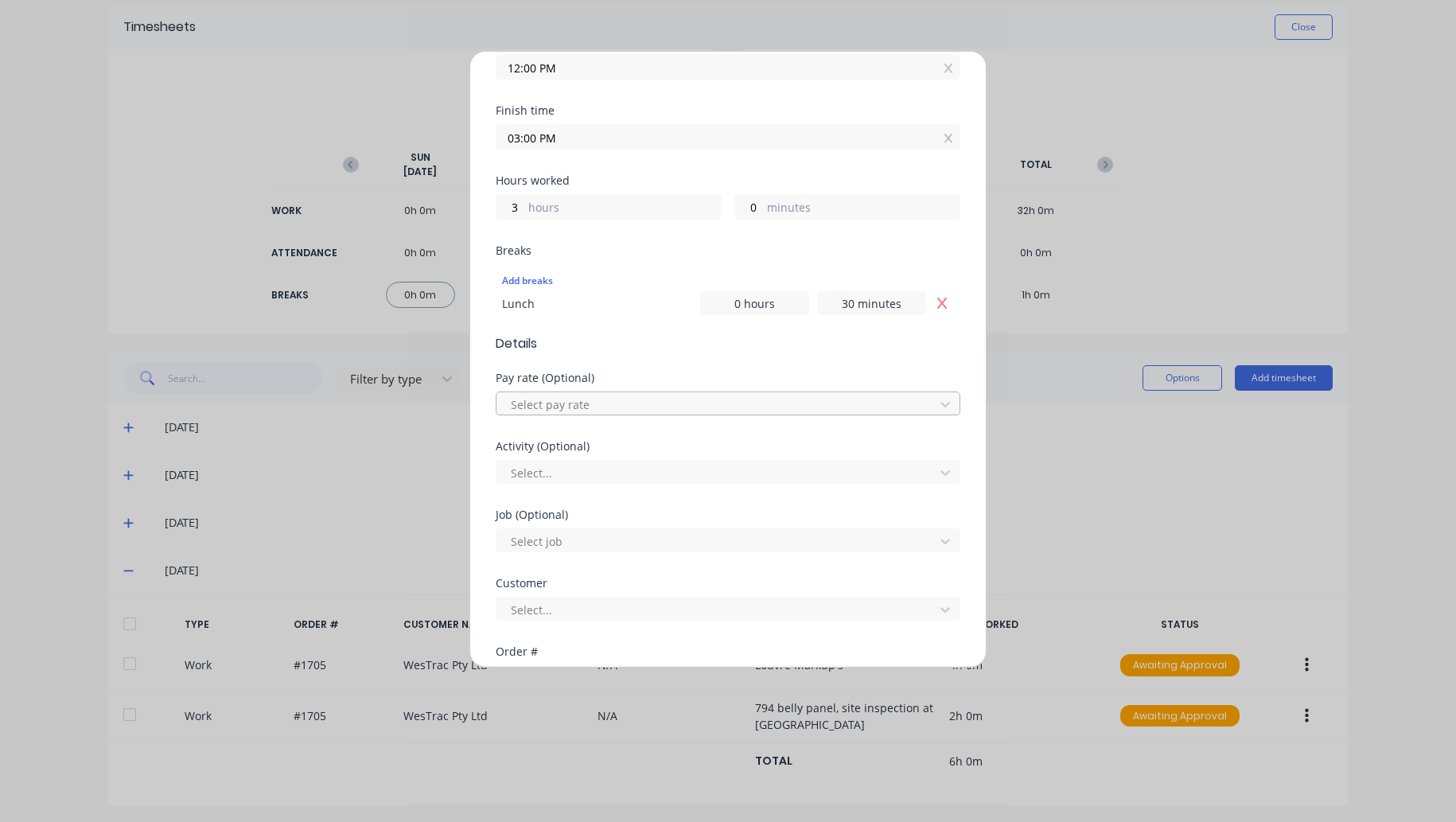
click at [580, 394] on div at bounding box center [718, 404] width 417 height 19
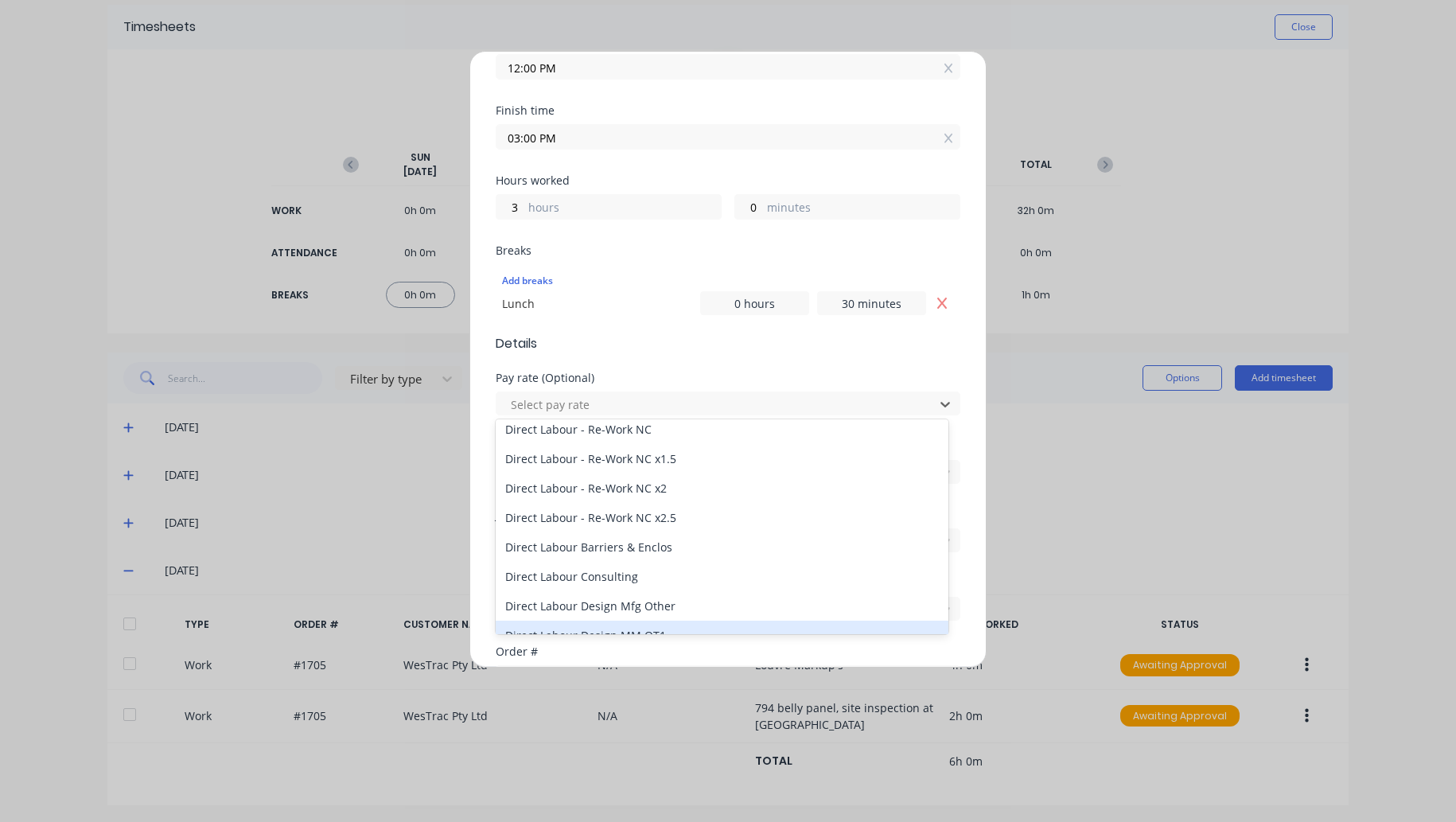
scroll to position [796, 0]
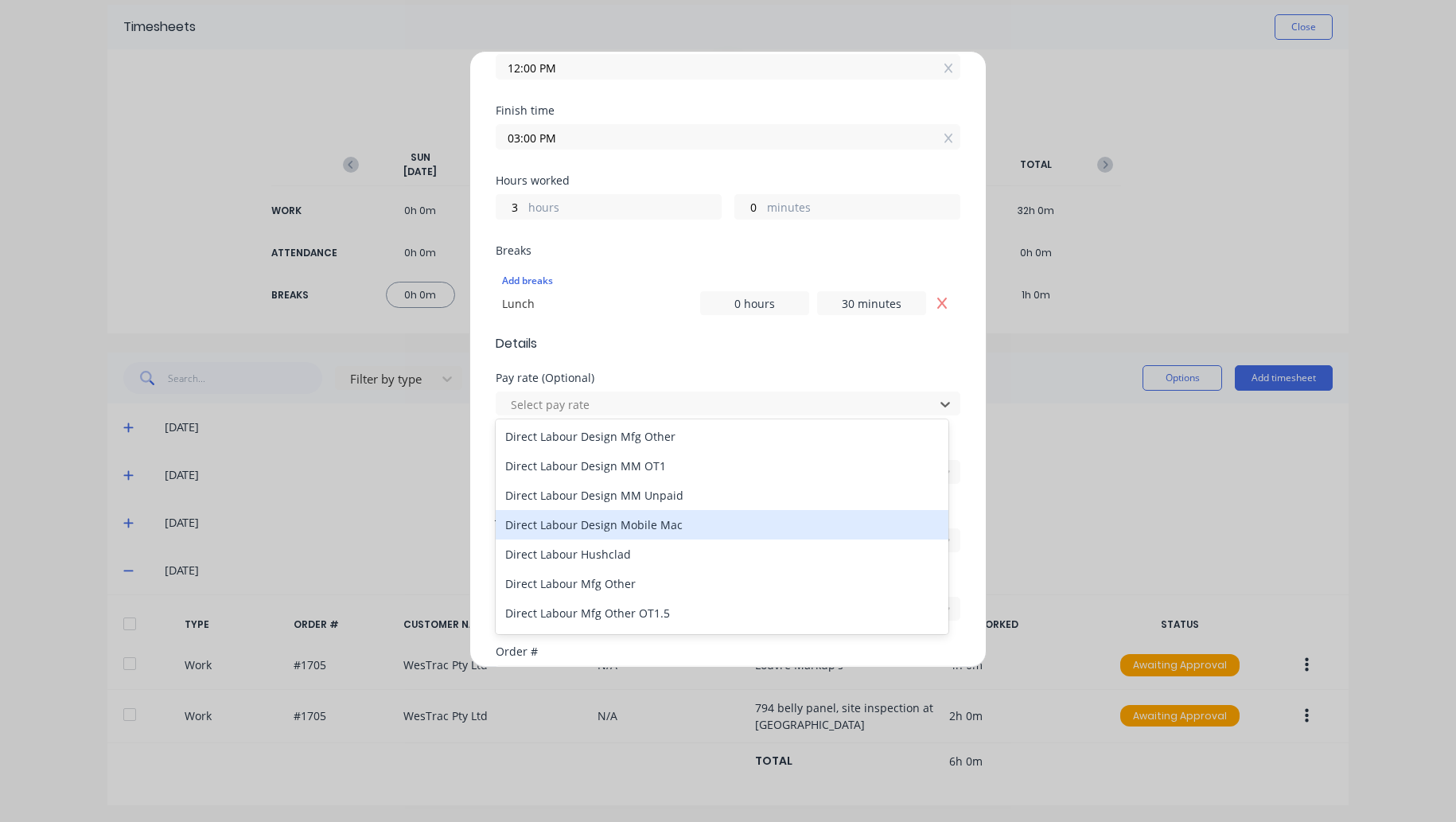
click at [648, 521] on div "Direct Labour Design Mobile Mac" at bounding box center [722, 525] width 453 height 29
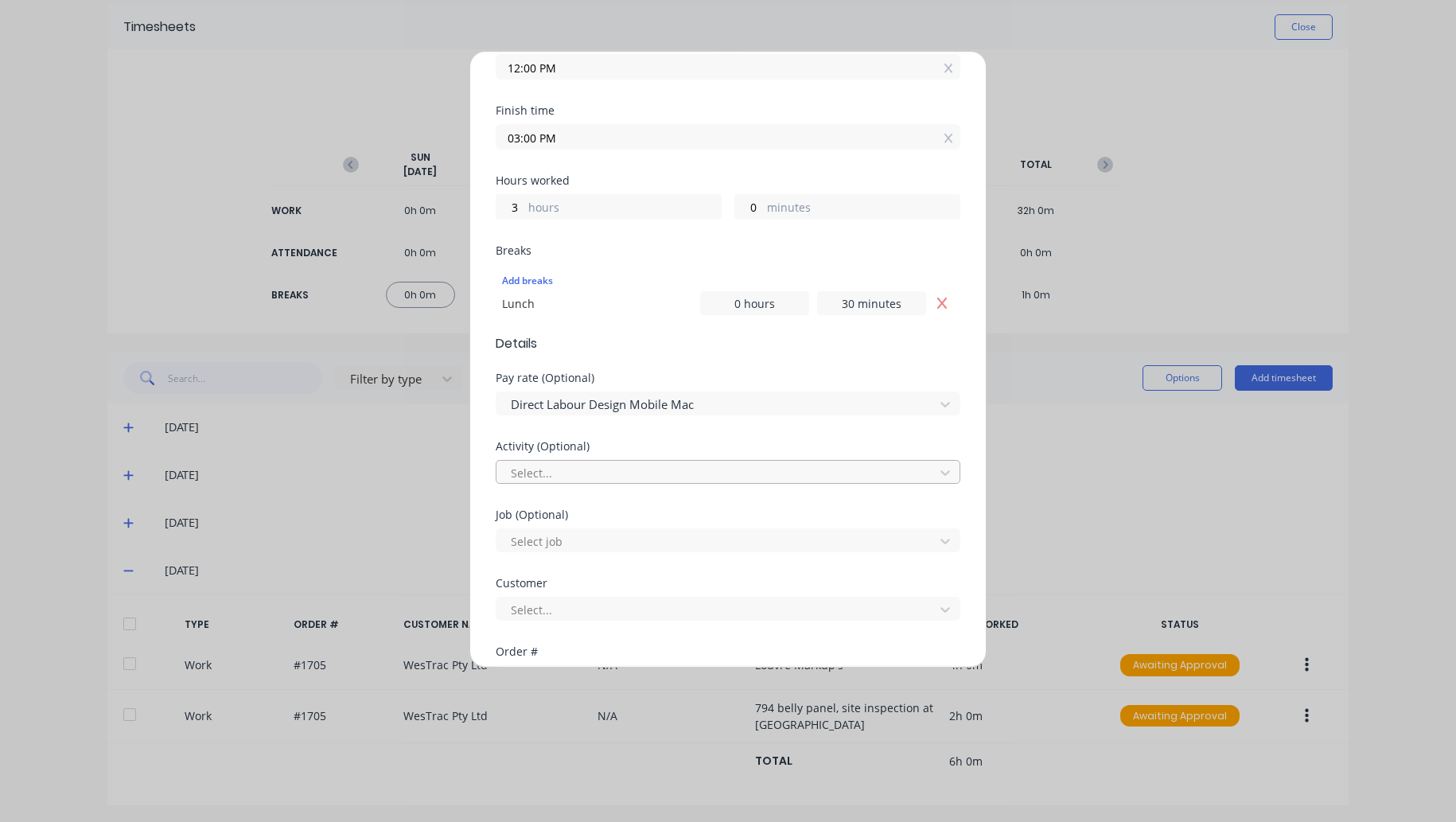
click at [592, 467] on div at bounding box center [718, 472] width 417 height 19
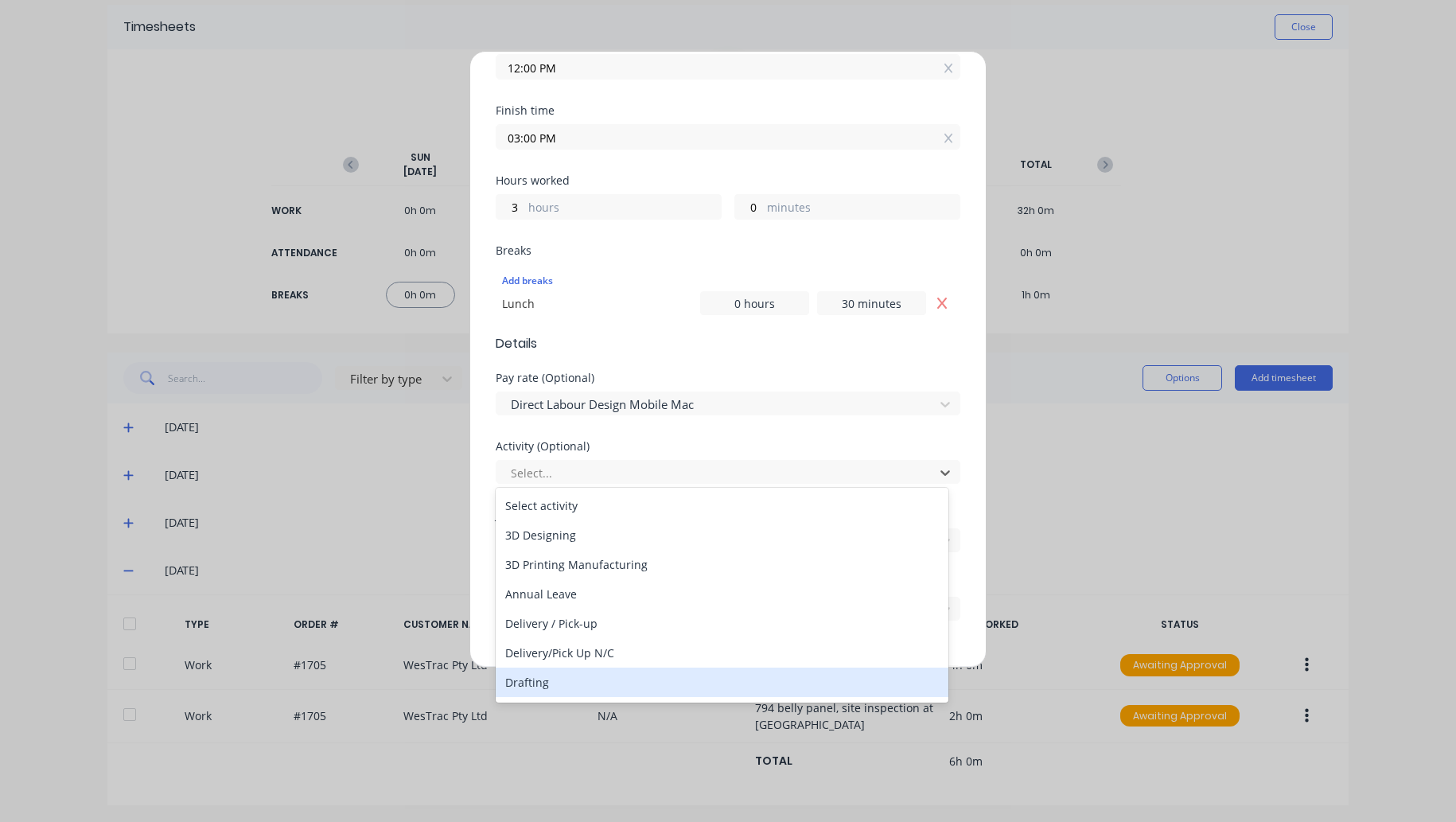
click at [558, 684] on div "Drafting" at bounding box center [722, 682] width 453 height 29
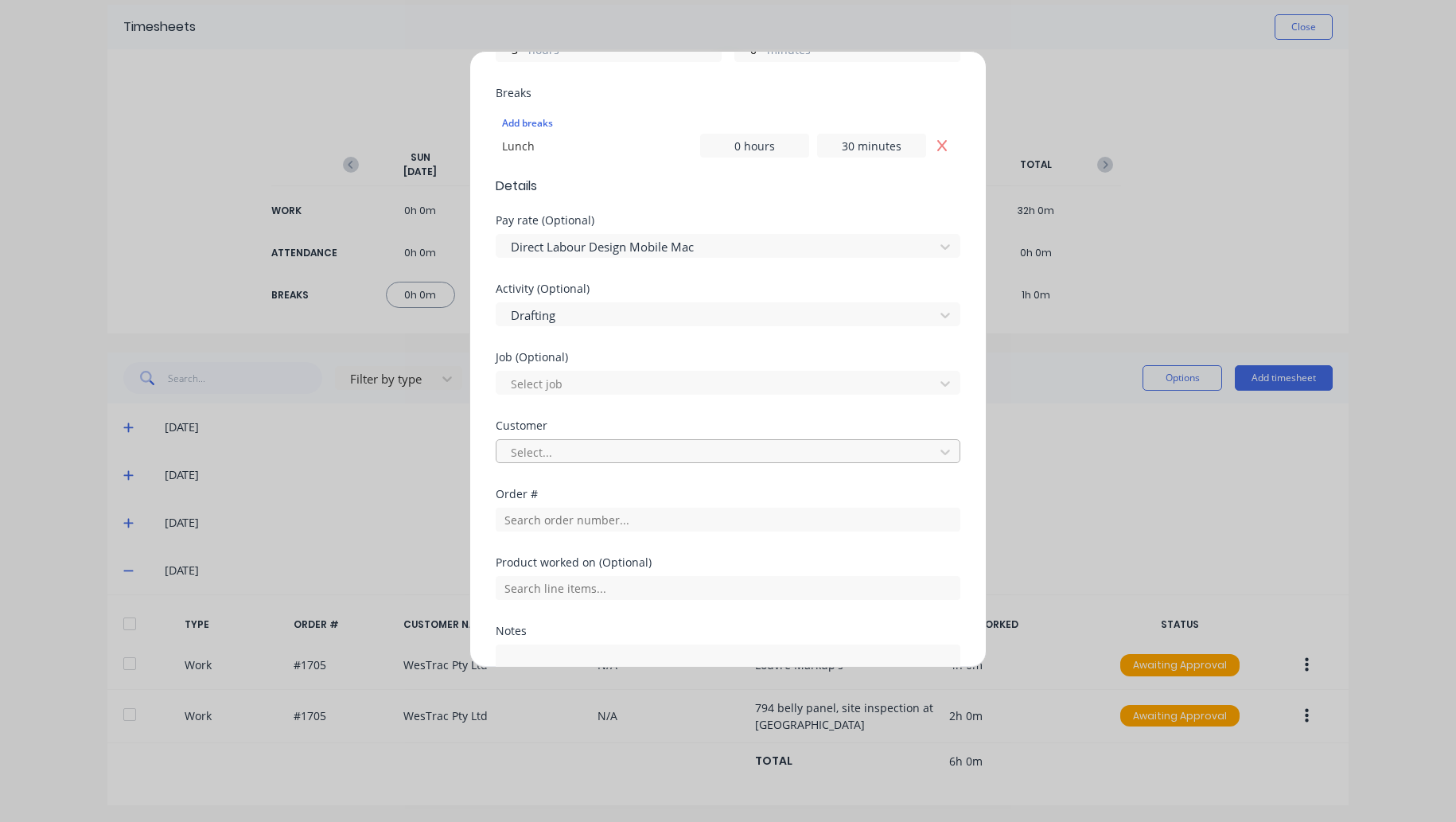
scroll to position [477, 0]
click at [587, 382] on div at bounding box center [718, 382] width 417 height 19
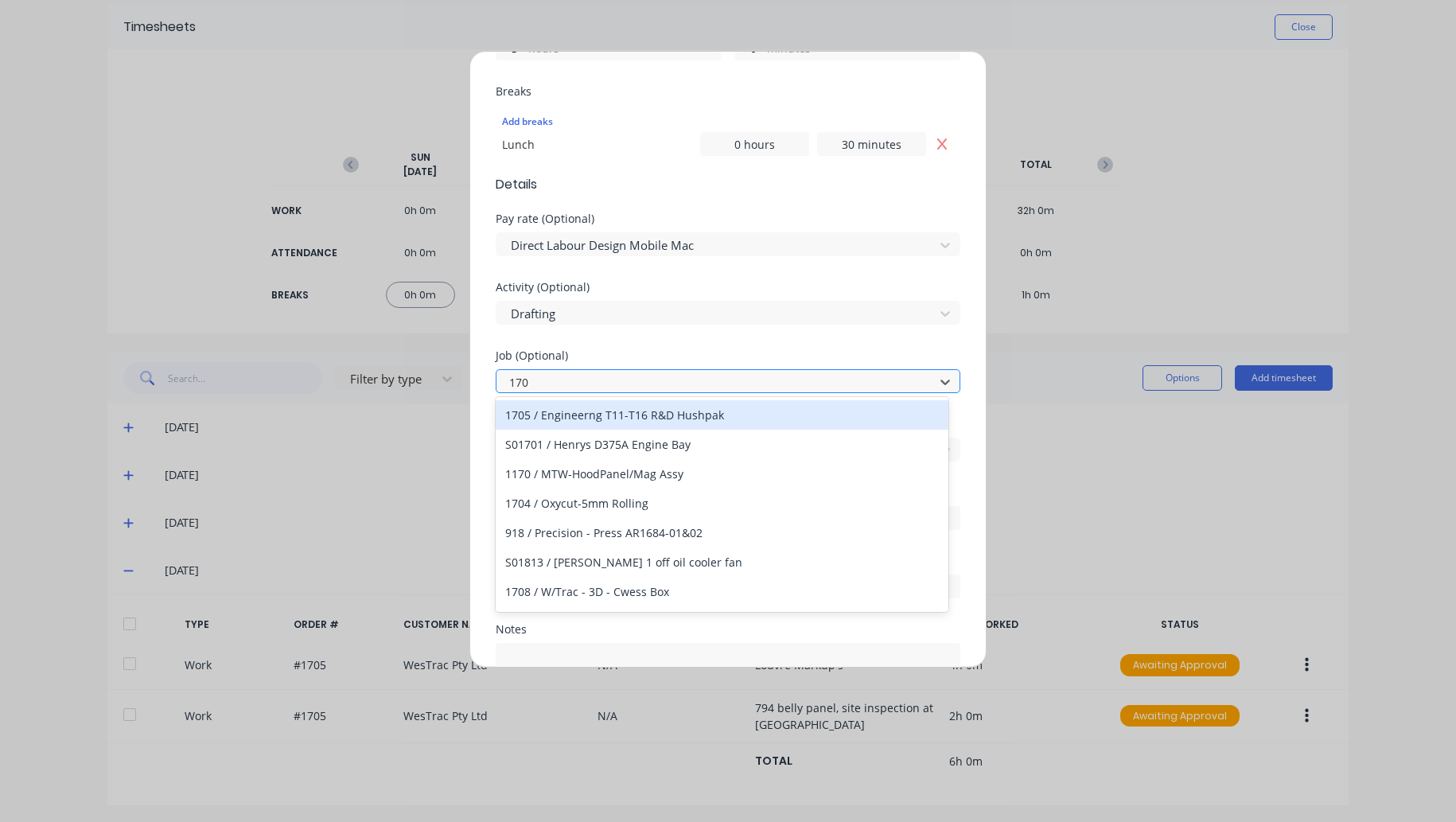
type input "1705"
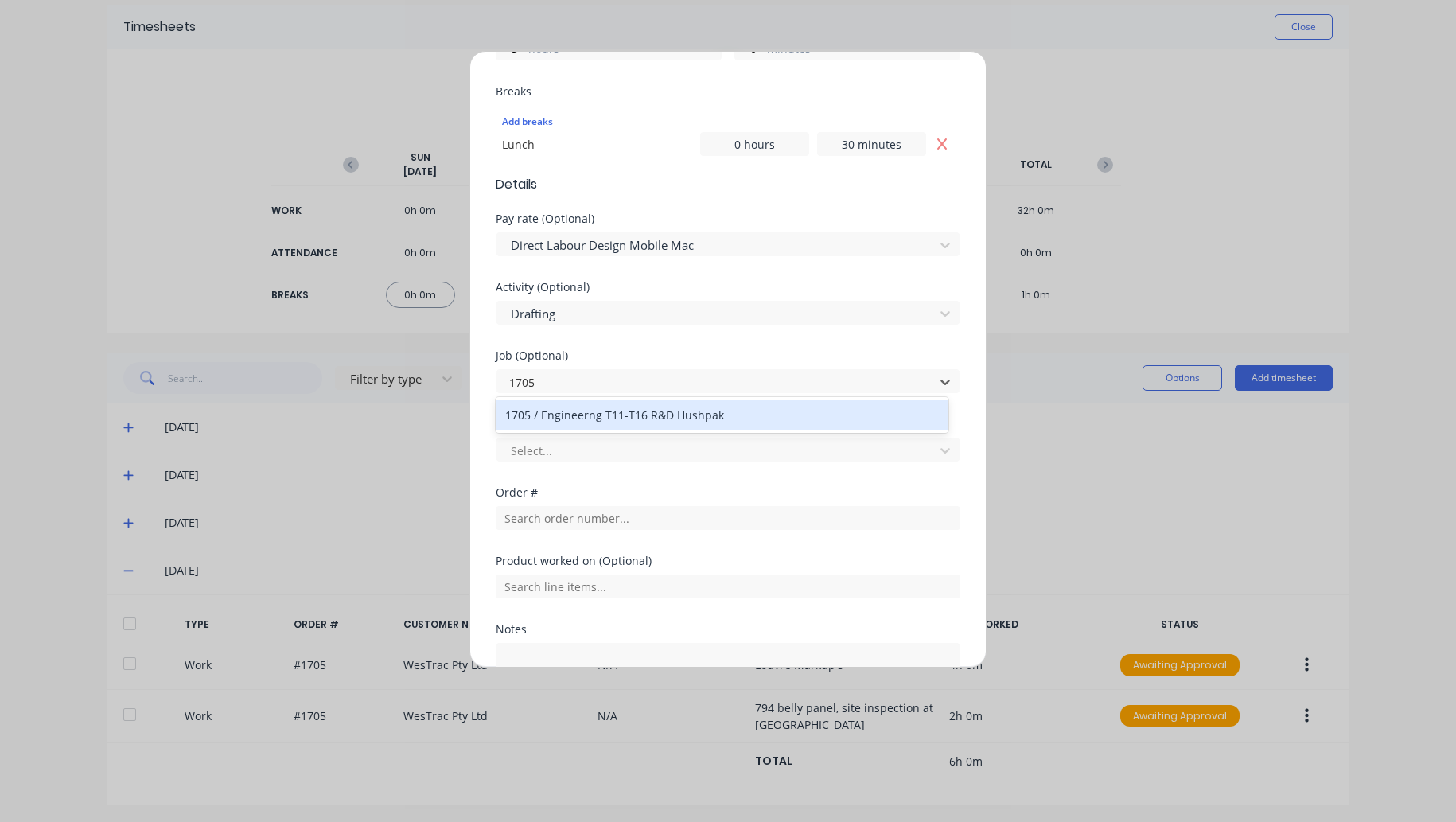
click at [575, 413] on div "1705 / Engineerng T11-T16 R&D Hushpak" at bounding box center [722, 415] width 453 height 29
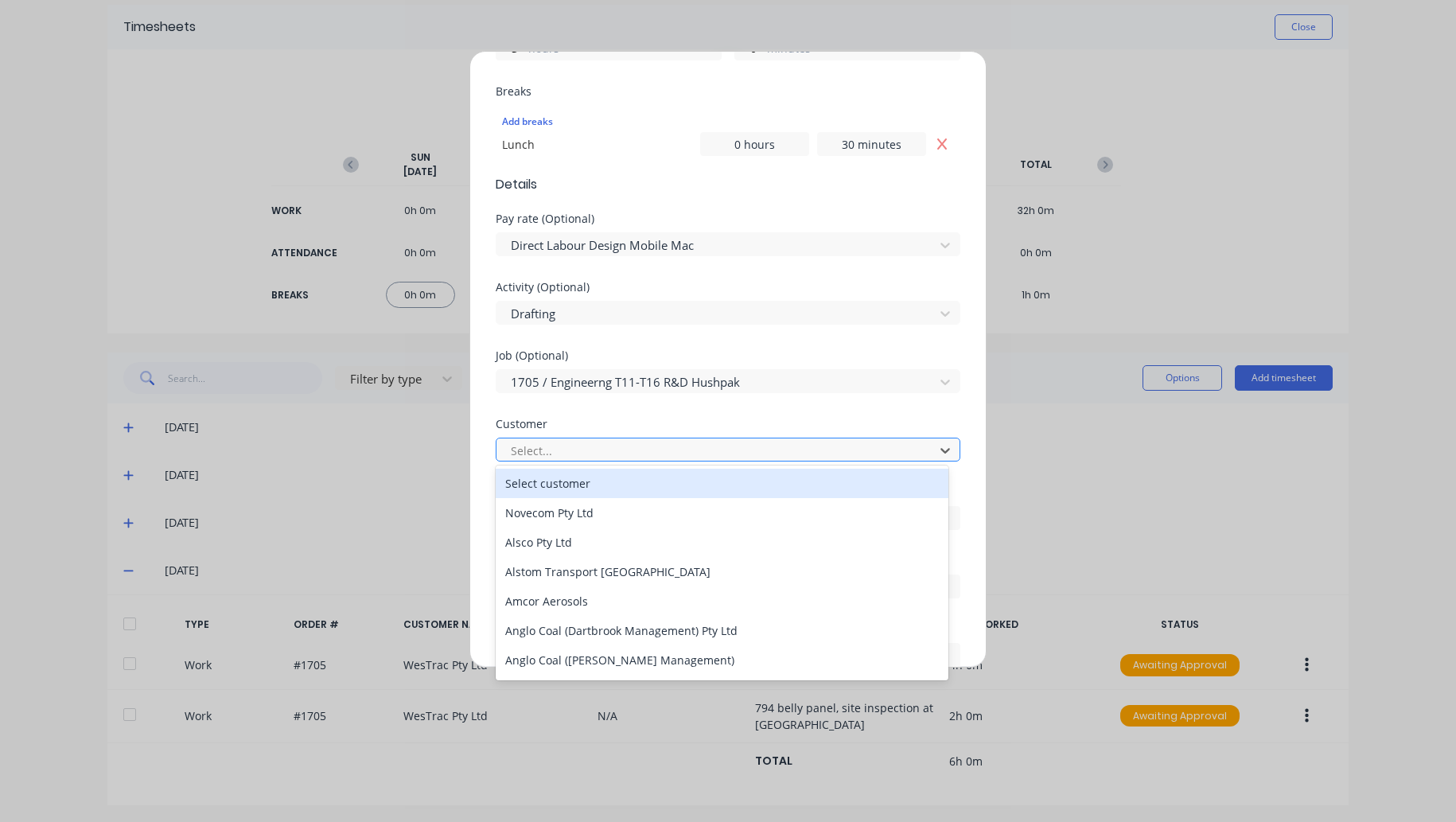
click at [558, 441] on div at bounding box center [718, 450] width 417 height 19
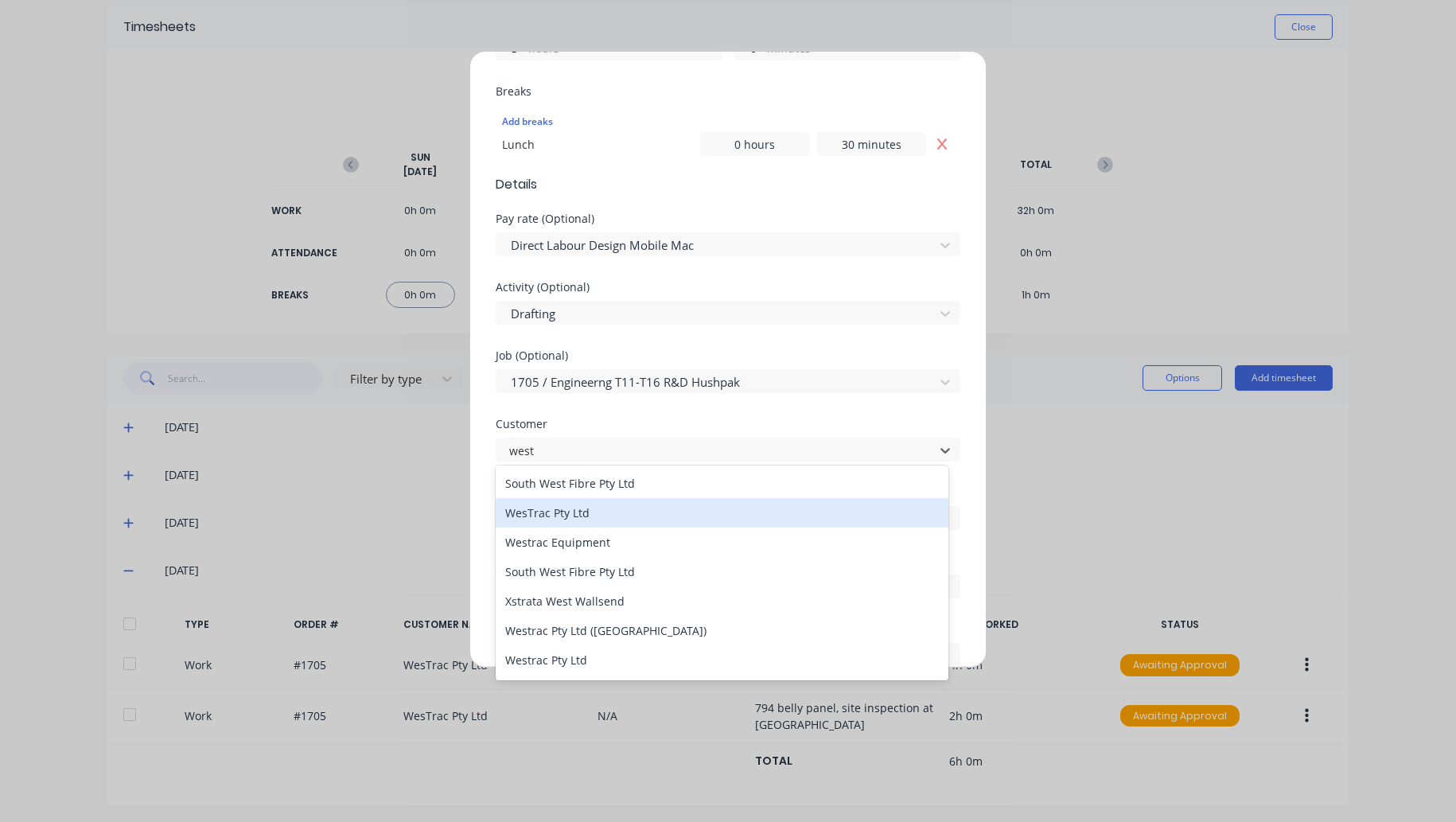
type input "westr"
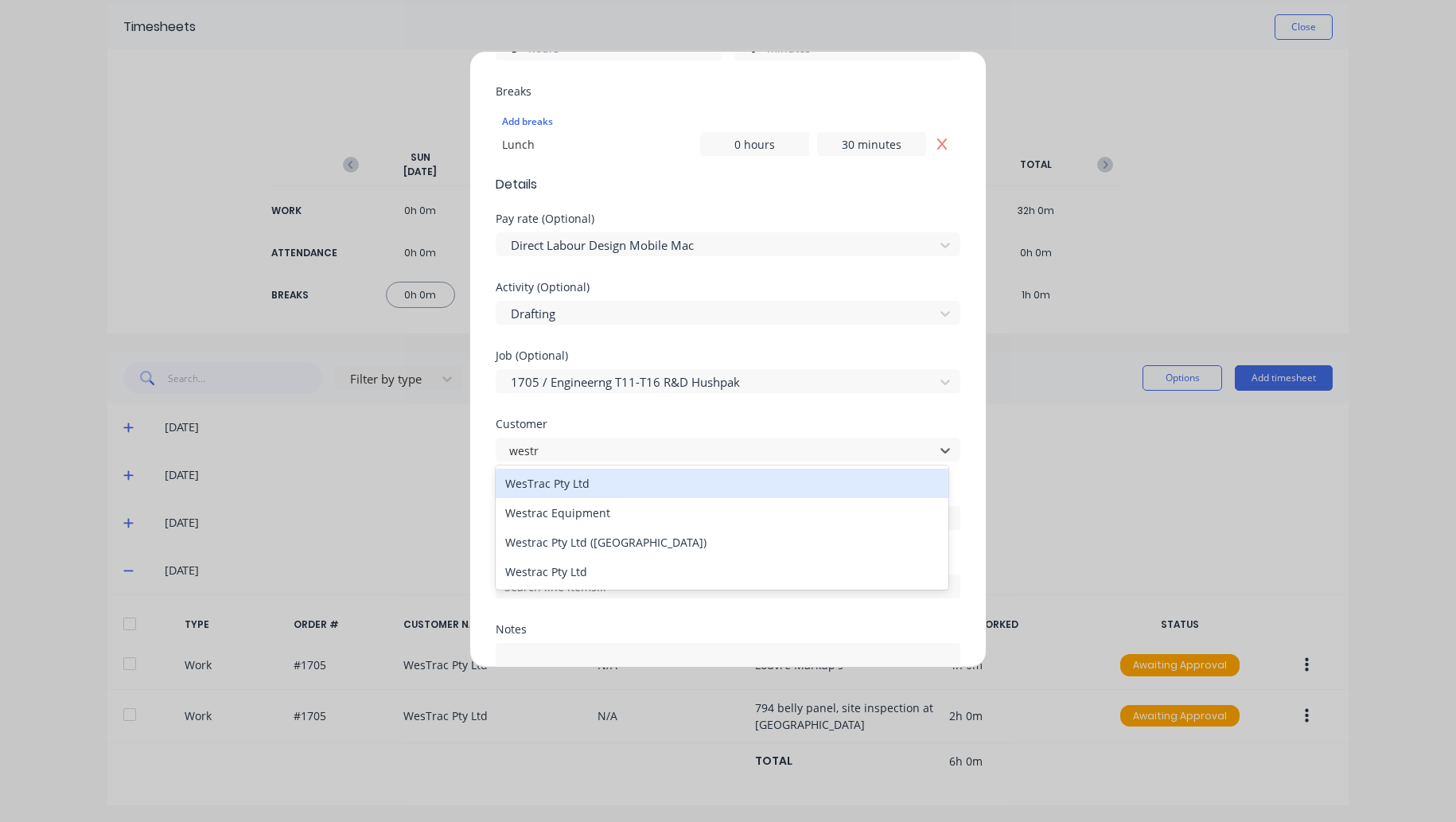
click at [563, 488] on div "WesTrac Pty Ltd" at bounding box center [722, 483] width 453 height 29
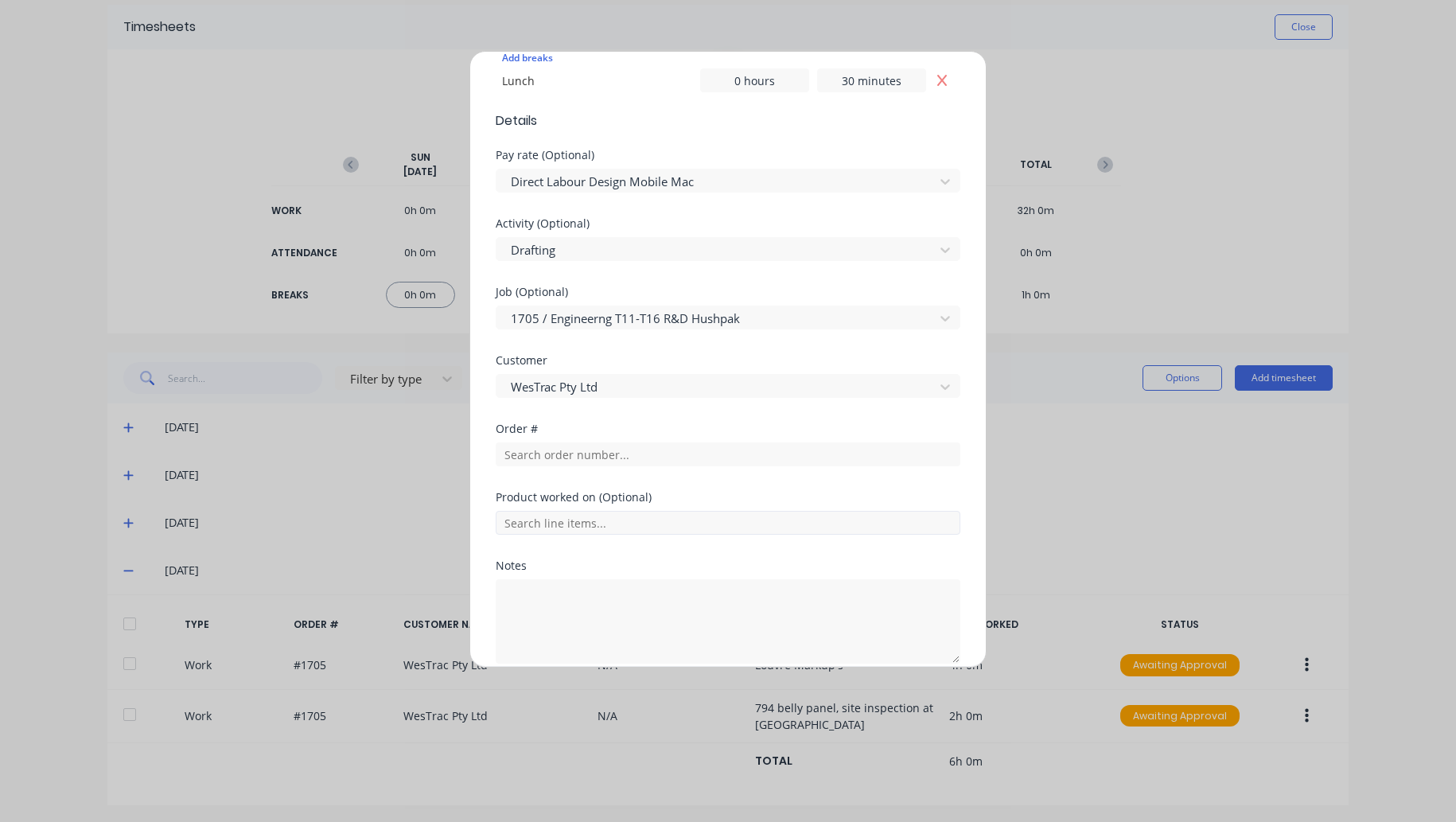
scroll to position [608, 0]
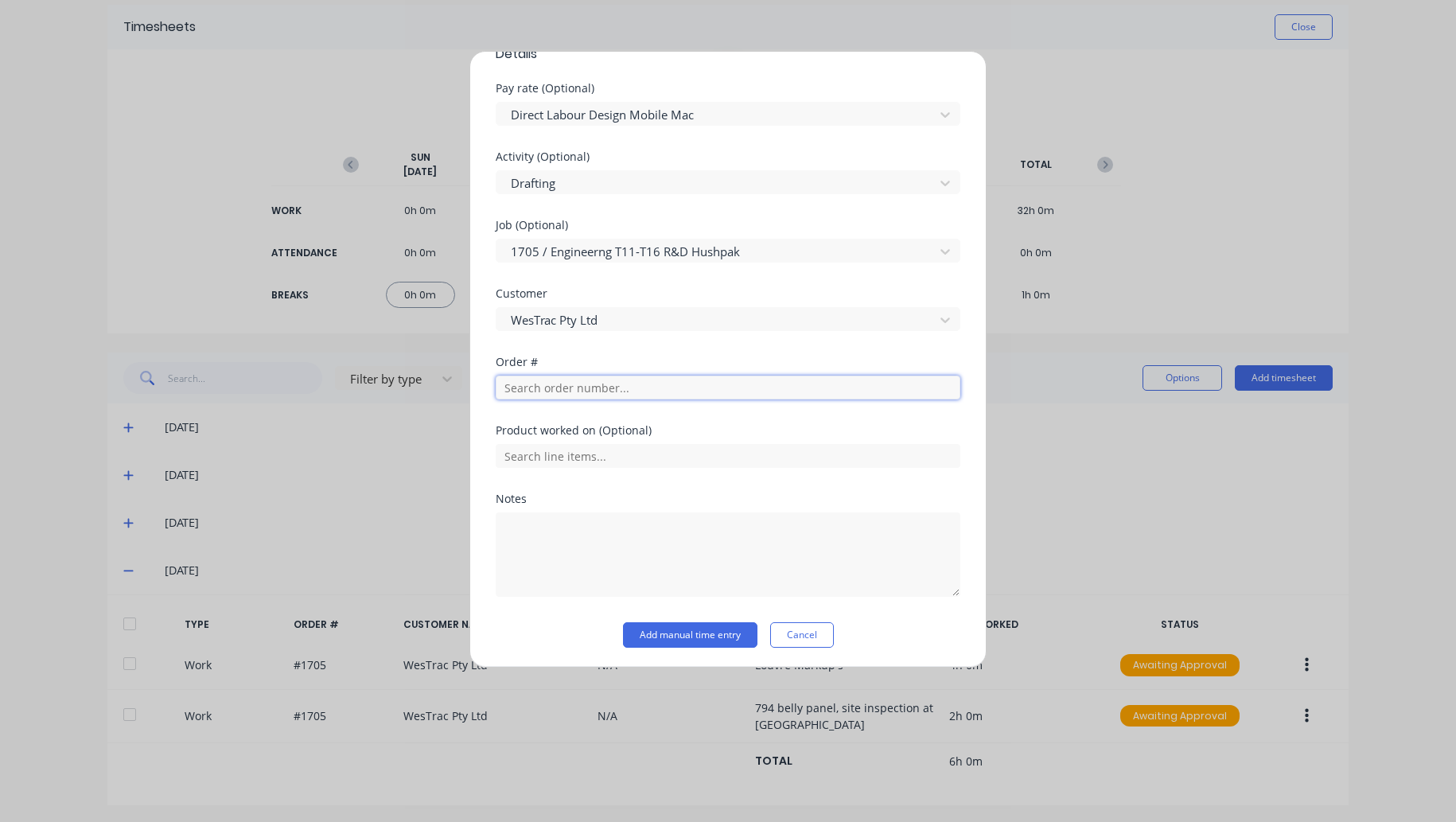
click at [566, 381] on input "text" at bounding box center [728, 387] width 465 height 24
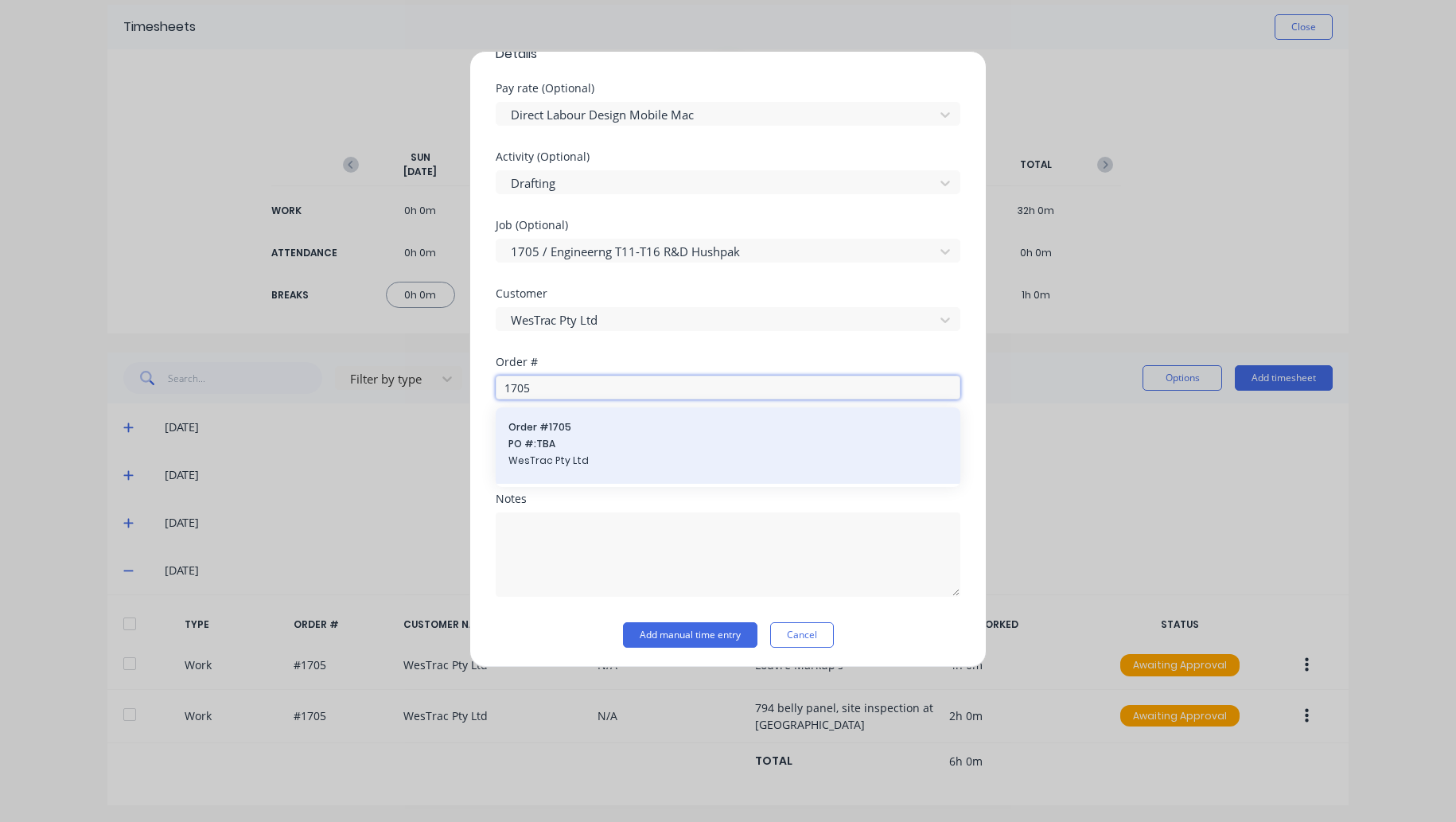
type input "1705"
click at [543, 446] on span "PO #: TBA" at bounding box center [728, 443] width 439 height 15
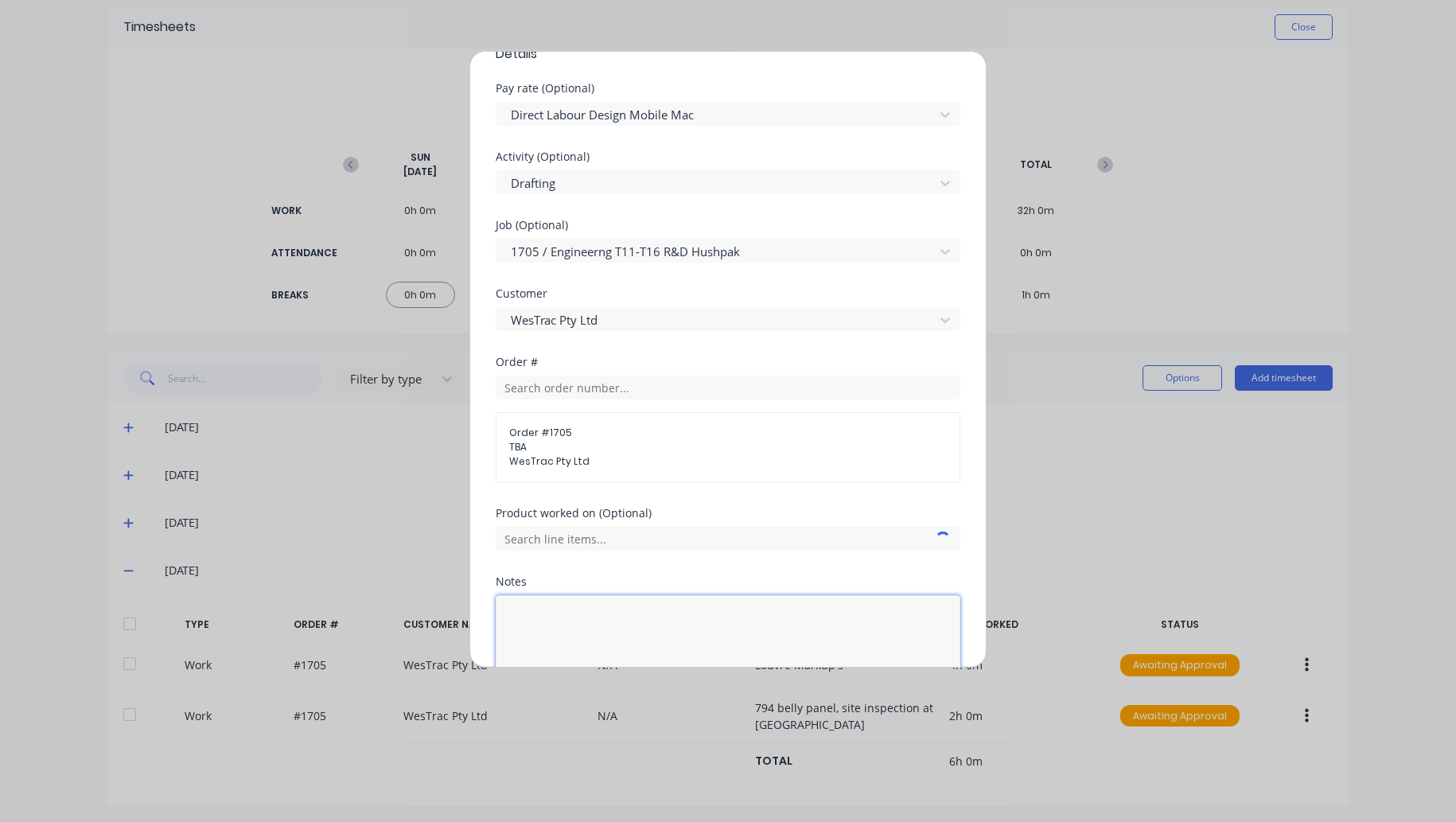
click at [541, 604] on textarea at bounding box center [728, 637] width 465 height 85
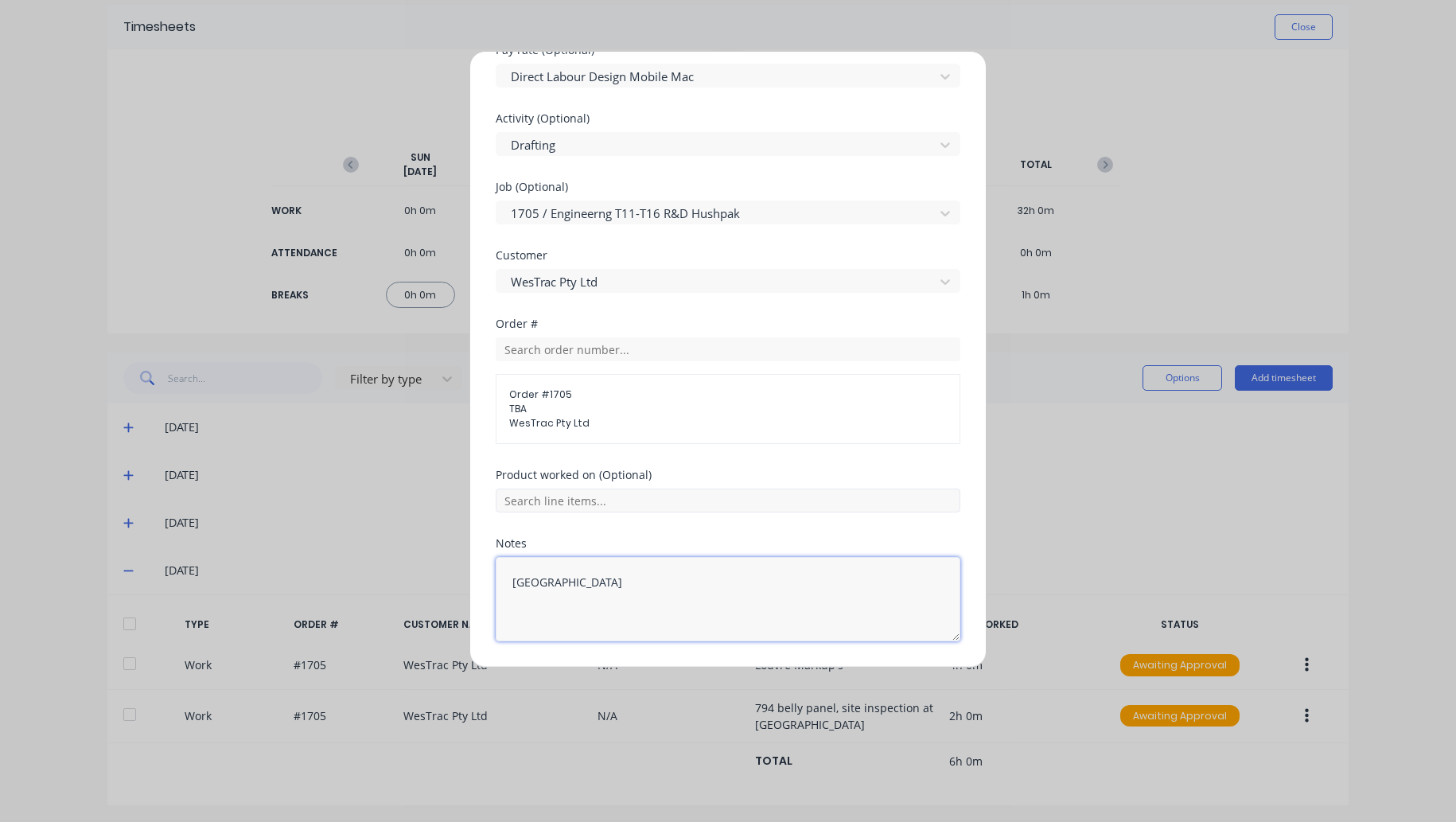
scroll to position [690, 0]
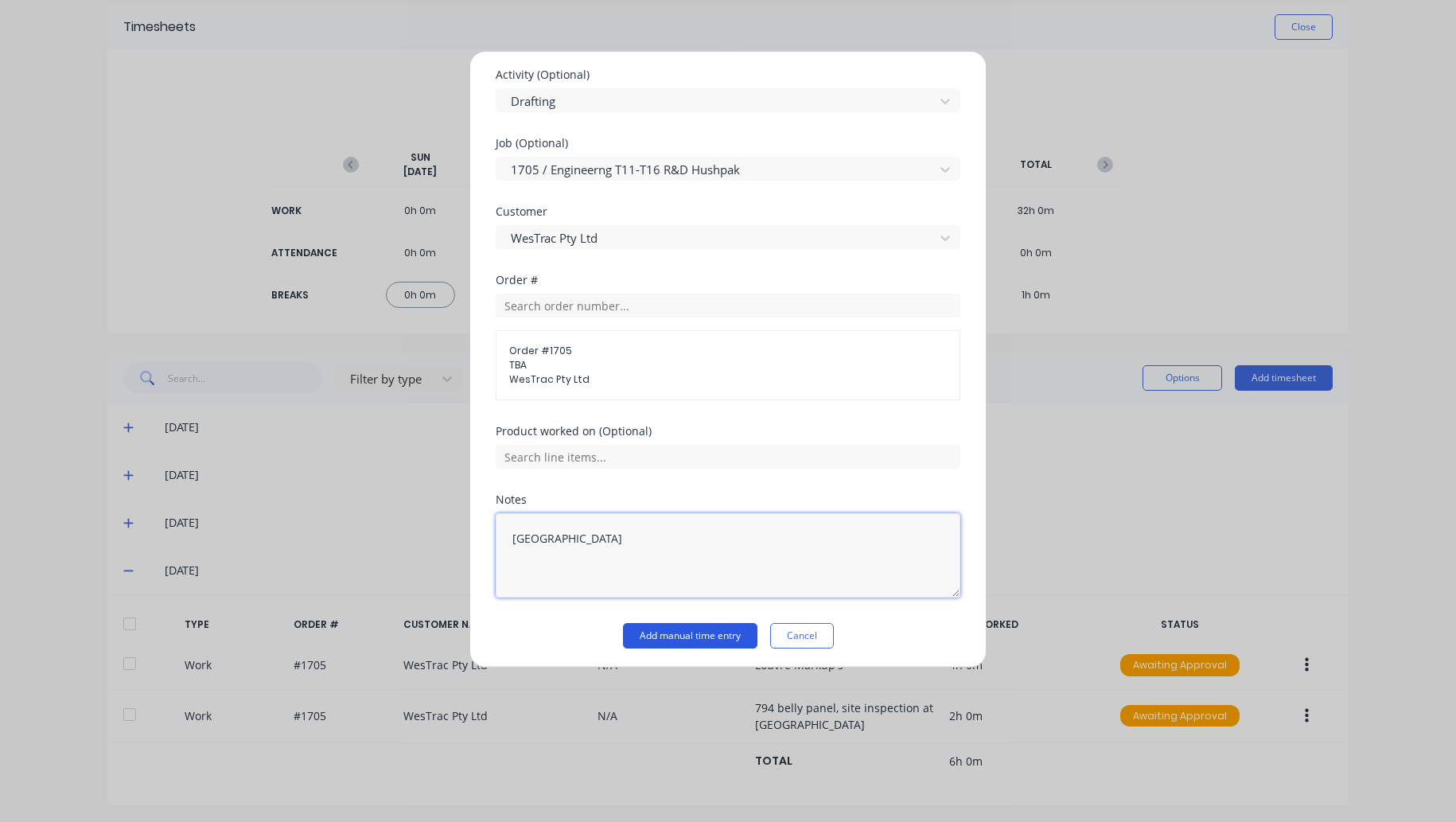
type textarea "[GEOGRAPHIC_DATA]"
click at [686, 639] on button "Add manual time entry" at bounding box center [690, 635] width 134 height 25
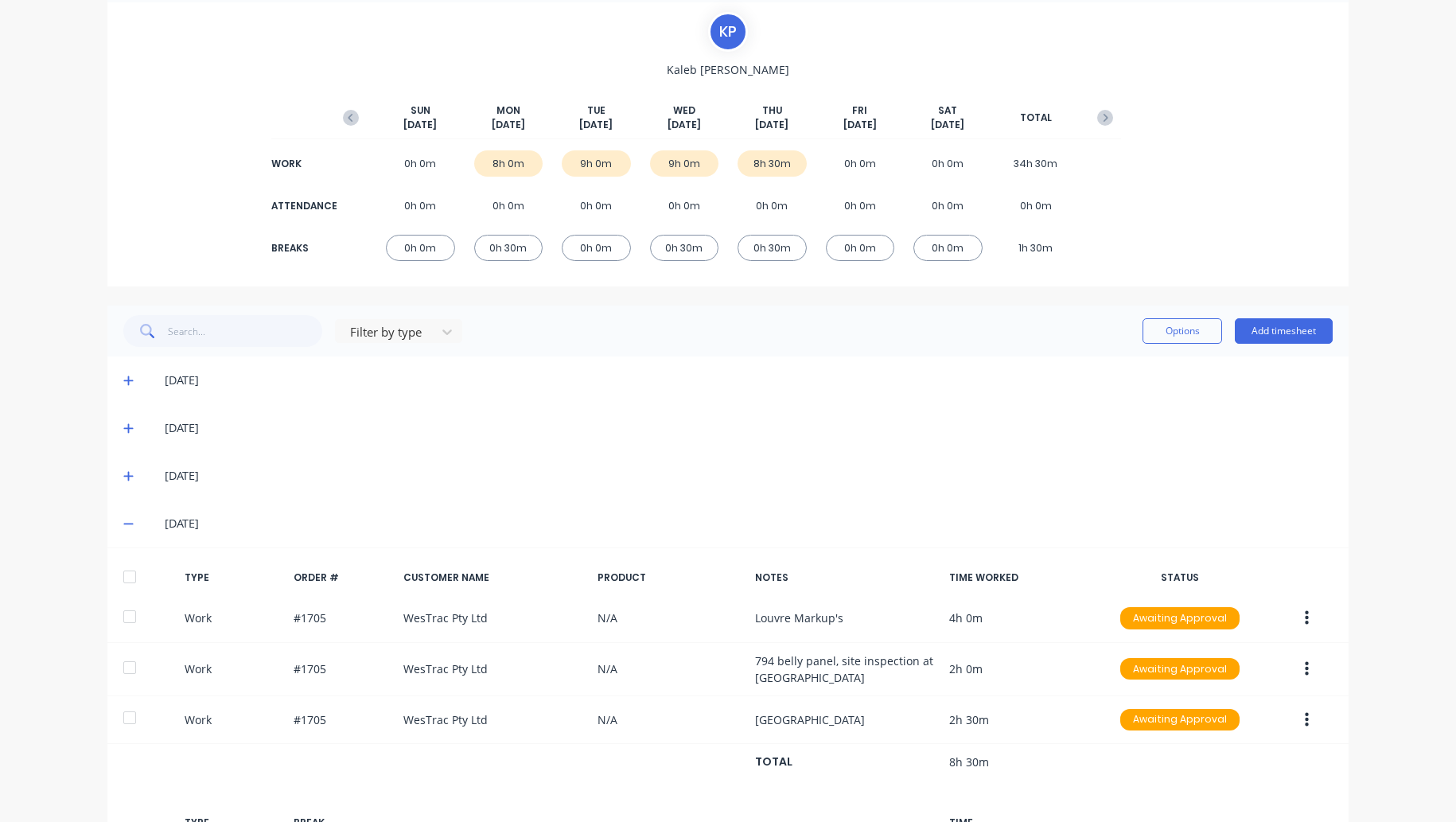
scroll to position [222, 0]
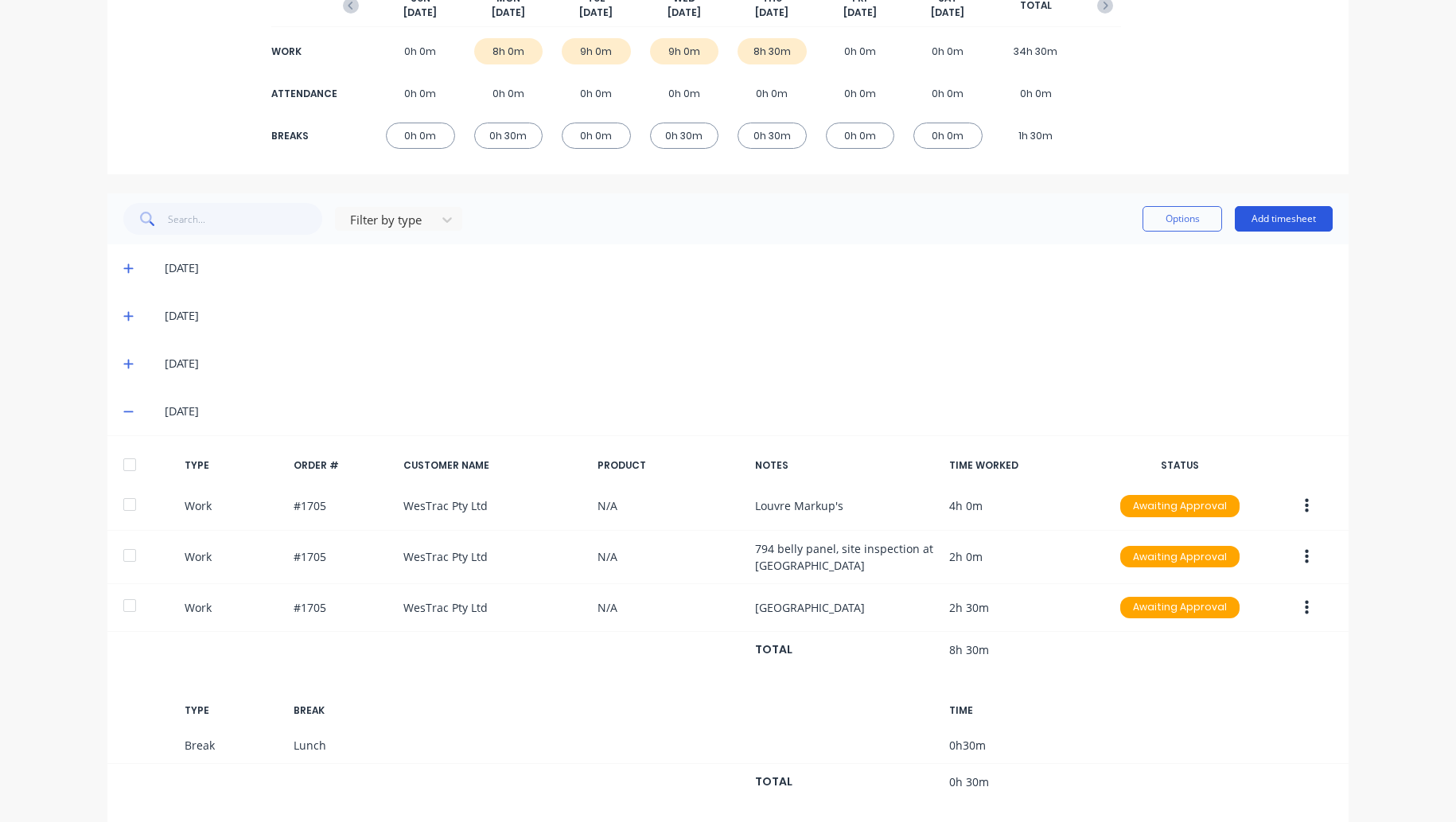
click at [1281, 219] on button "Add timesheet" at bounding box center [1284, 219] width 97 height 25
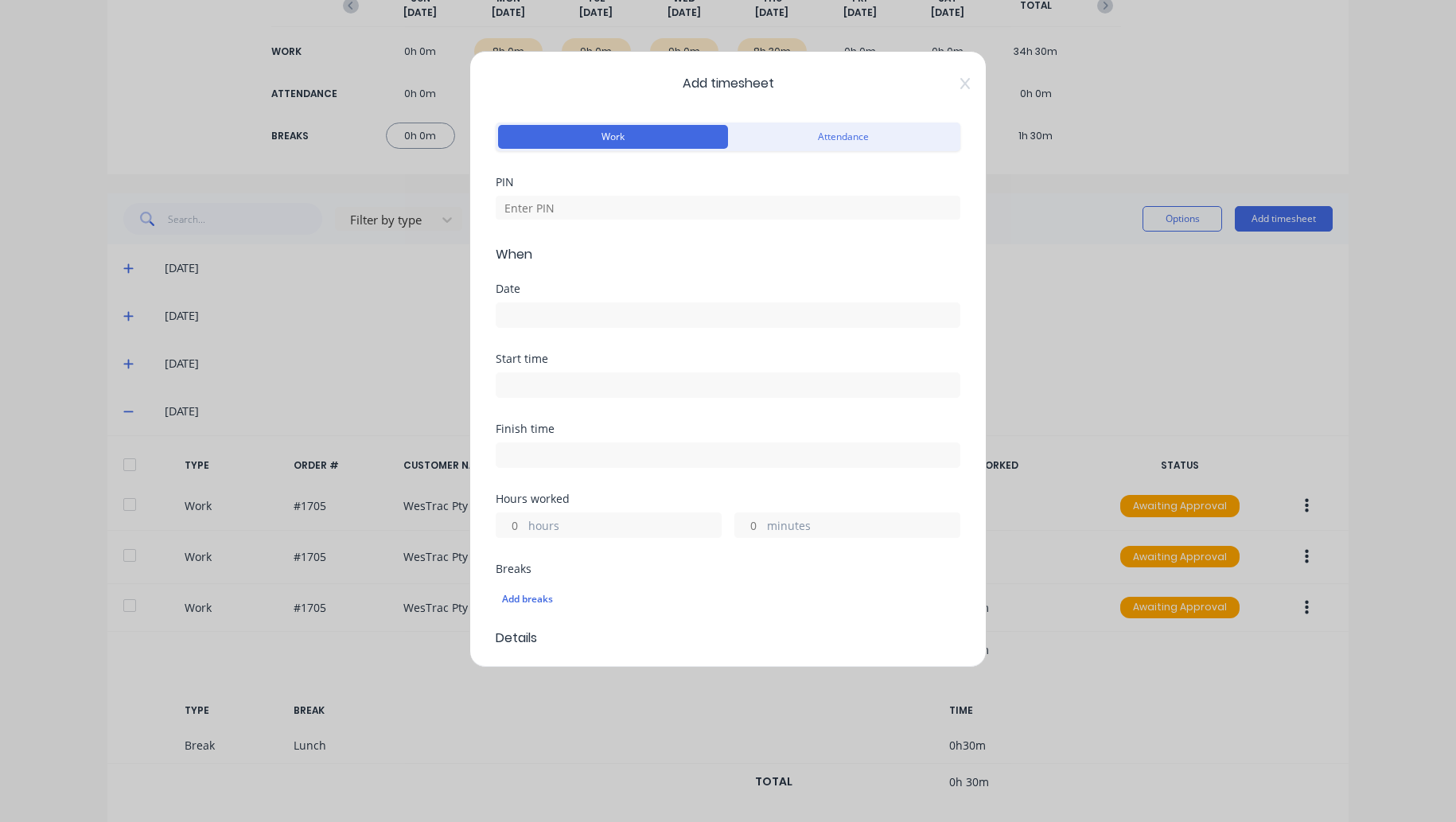
click at [942, 91] on span "Add timesheet" at bounding box center [728, 84] width 465 height 19
click at [960, 87] on icon at bounding box center [965, 83] width 10 height 11
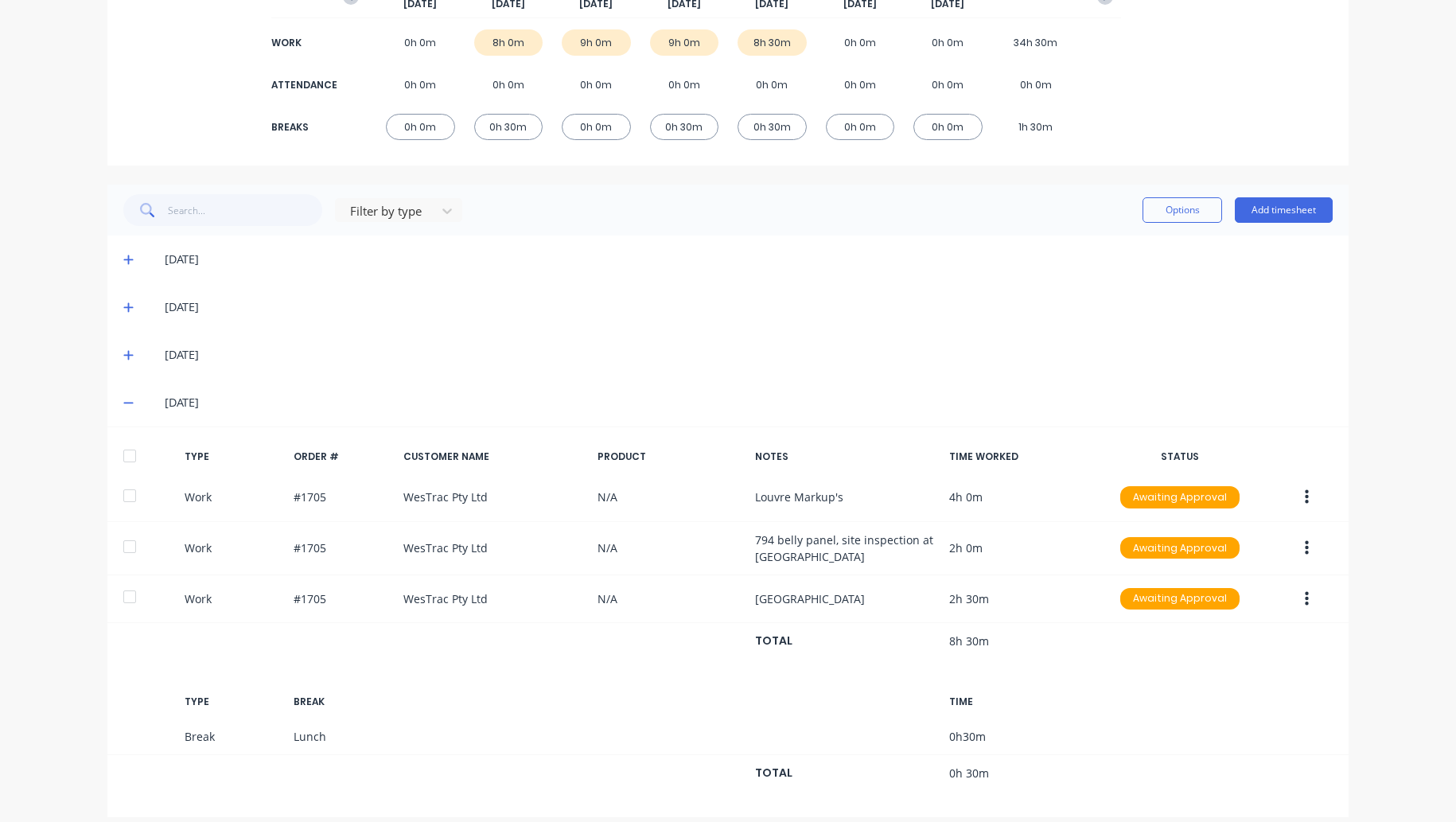
scroll to position [242, 0]
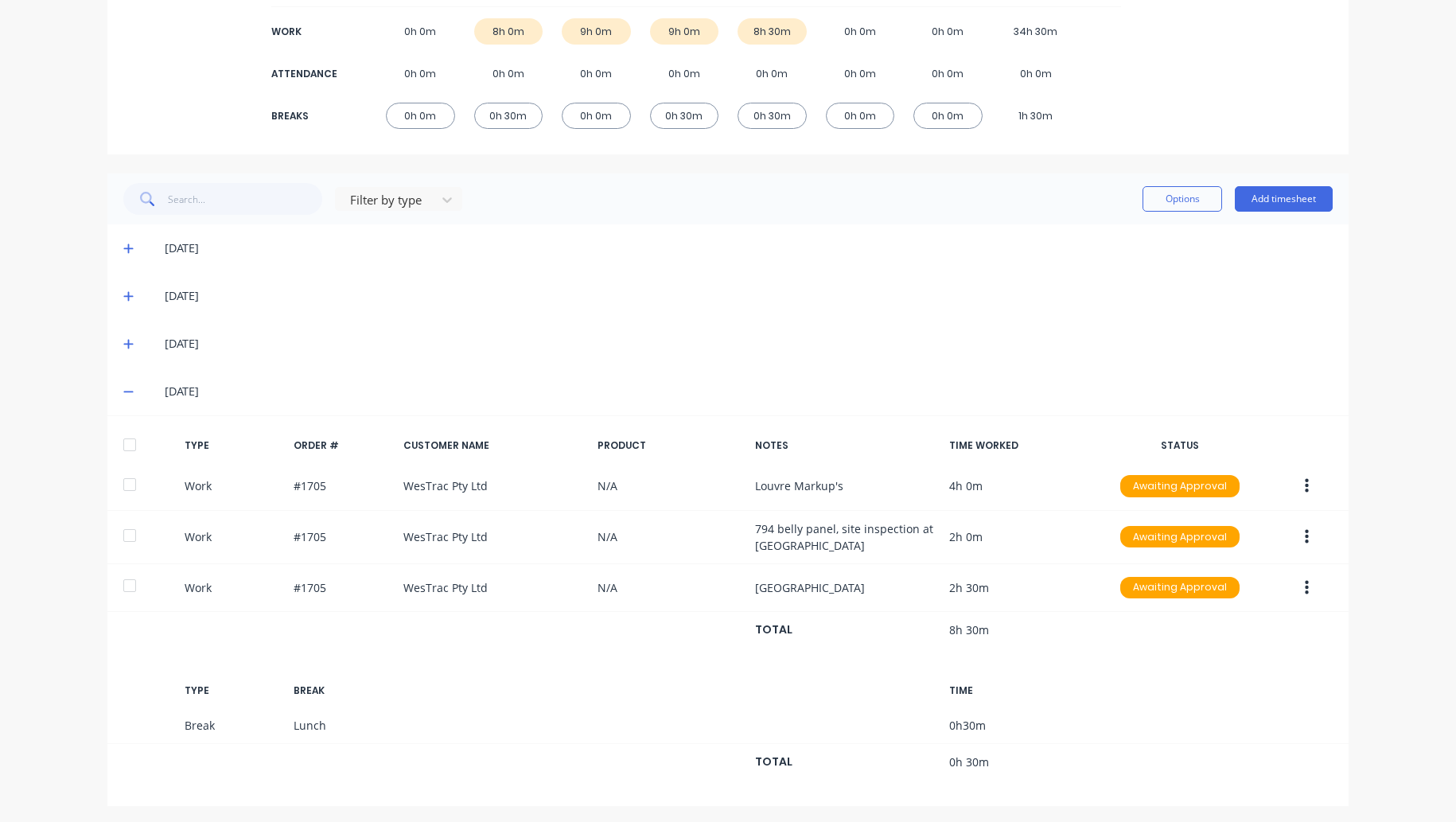
click at [124, 292] on icon at bounding box center [129, 295] width 11 height 11
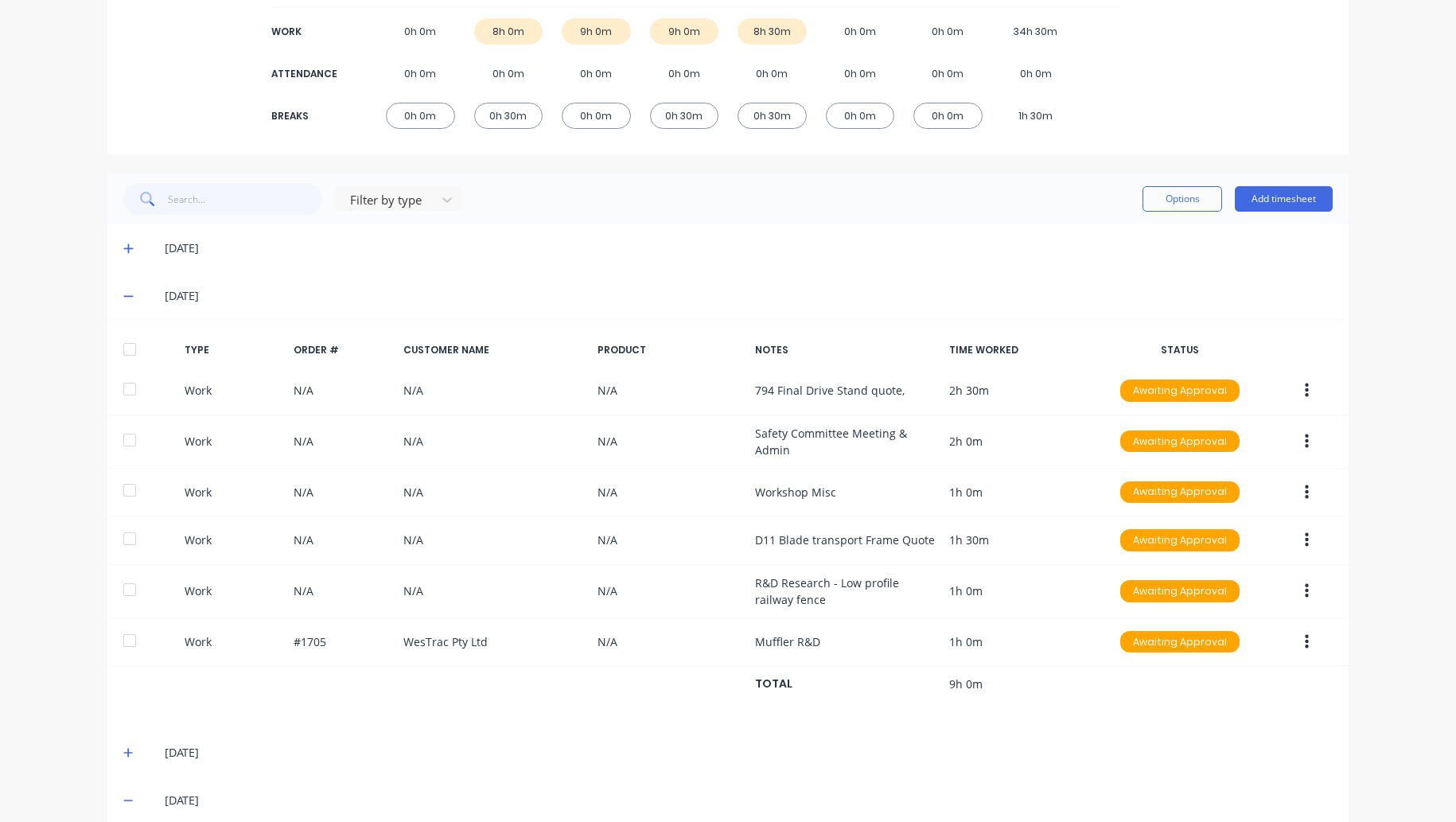
click at [124, 293] on icon at bounding box center [129, 295] width 11 height 11
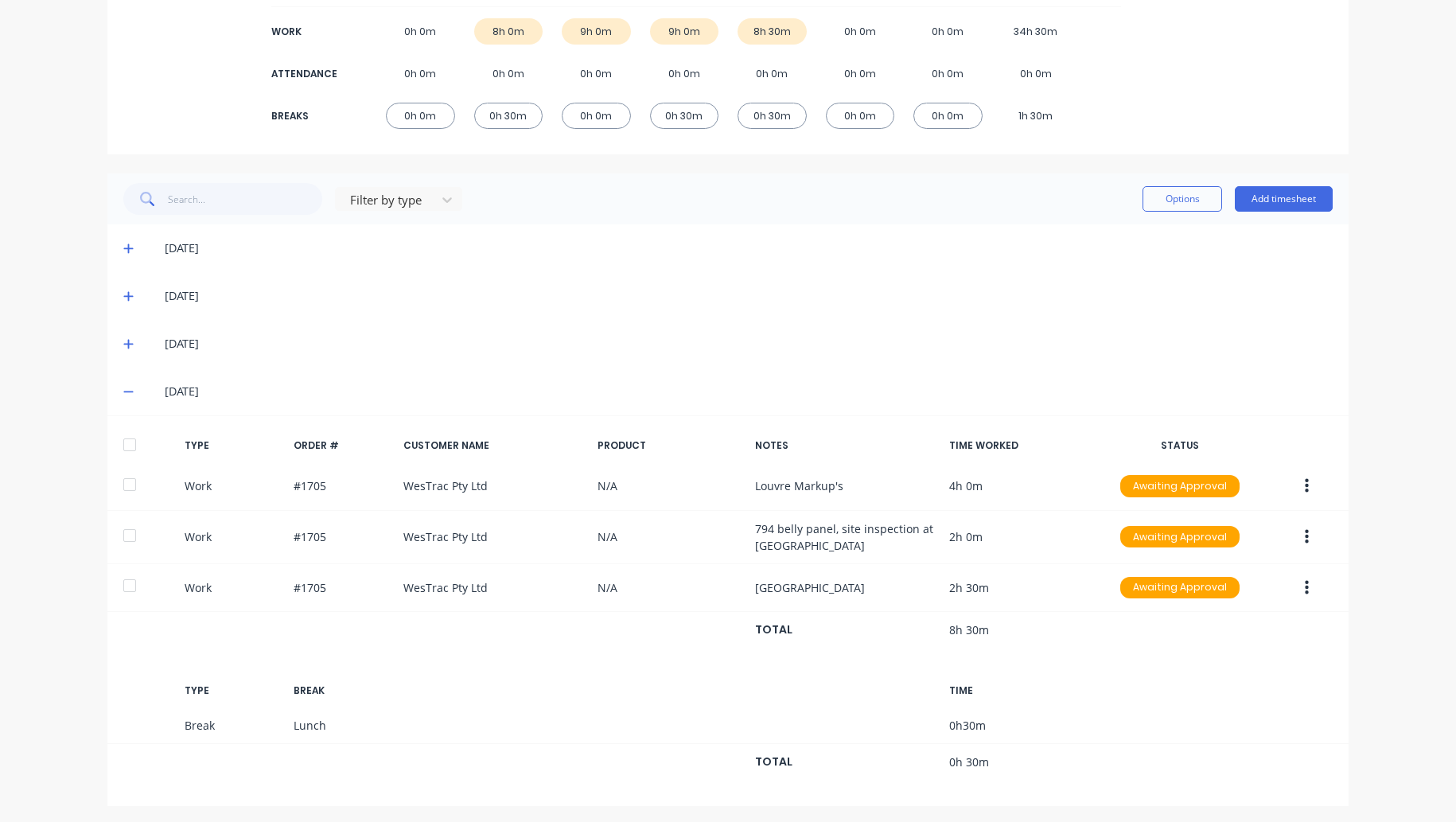
click at [124, 248] on icon at bounding box center [129, 247] width 11 height 11
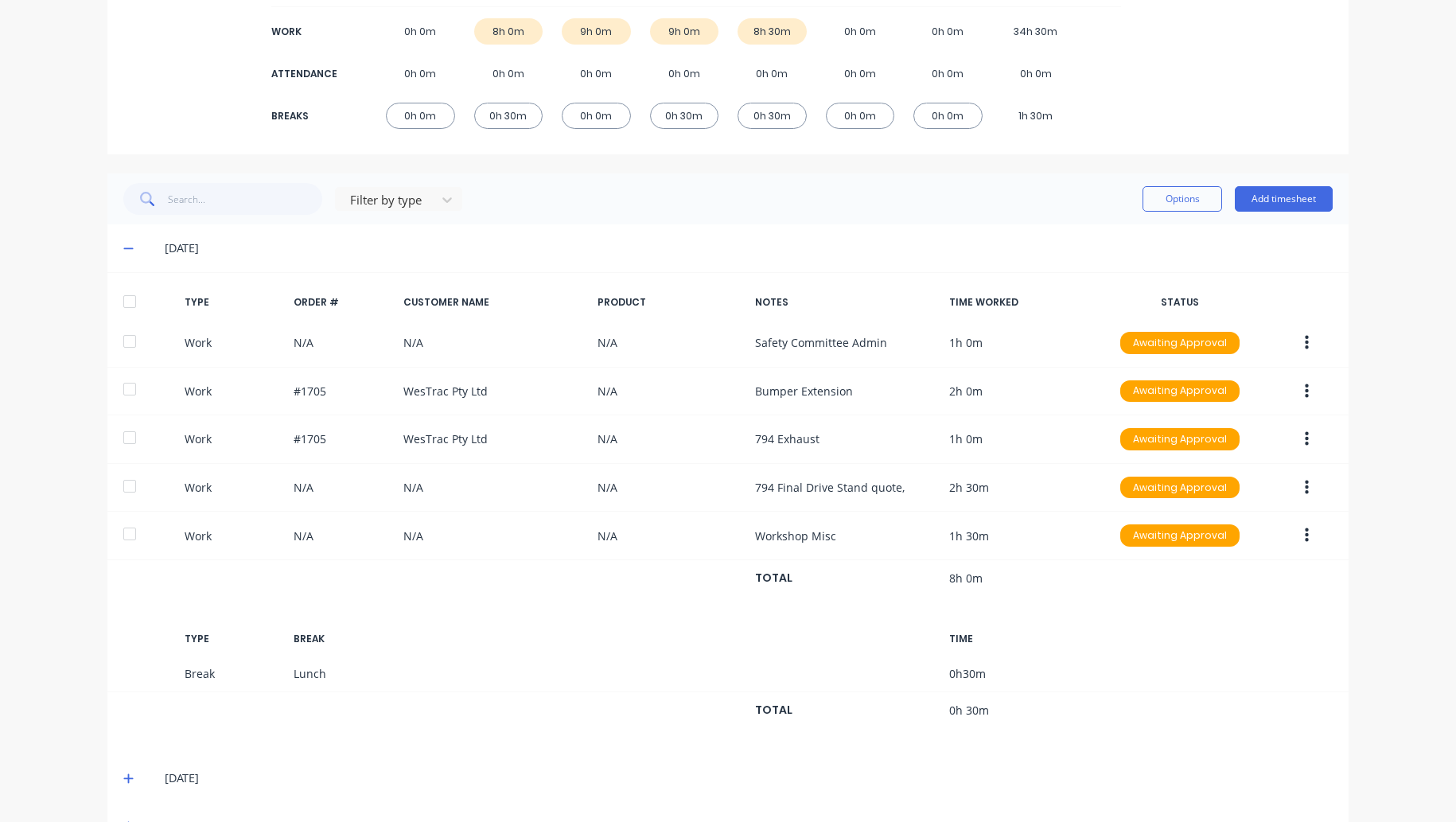
click at [124, 248] on icon at bounding box center [129, 247] width 11 height 11
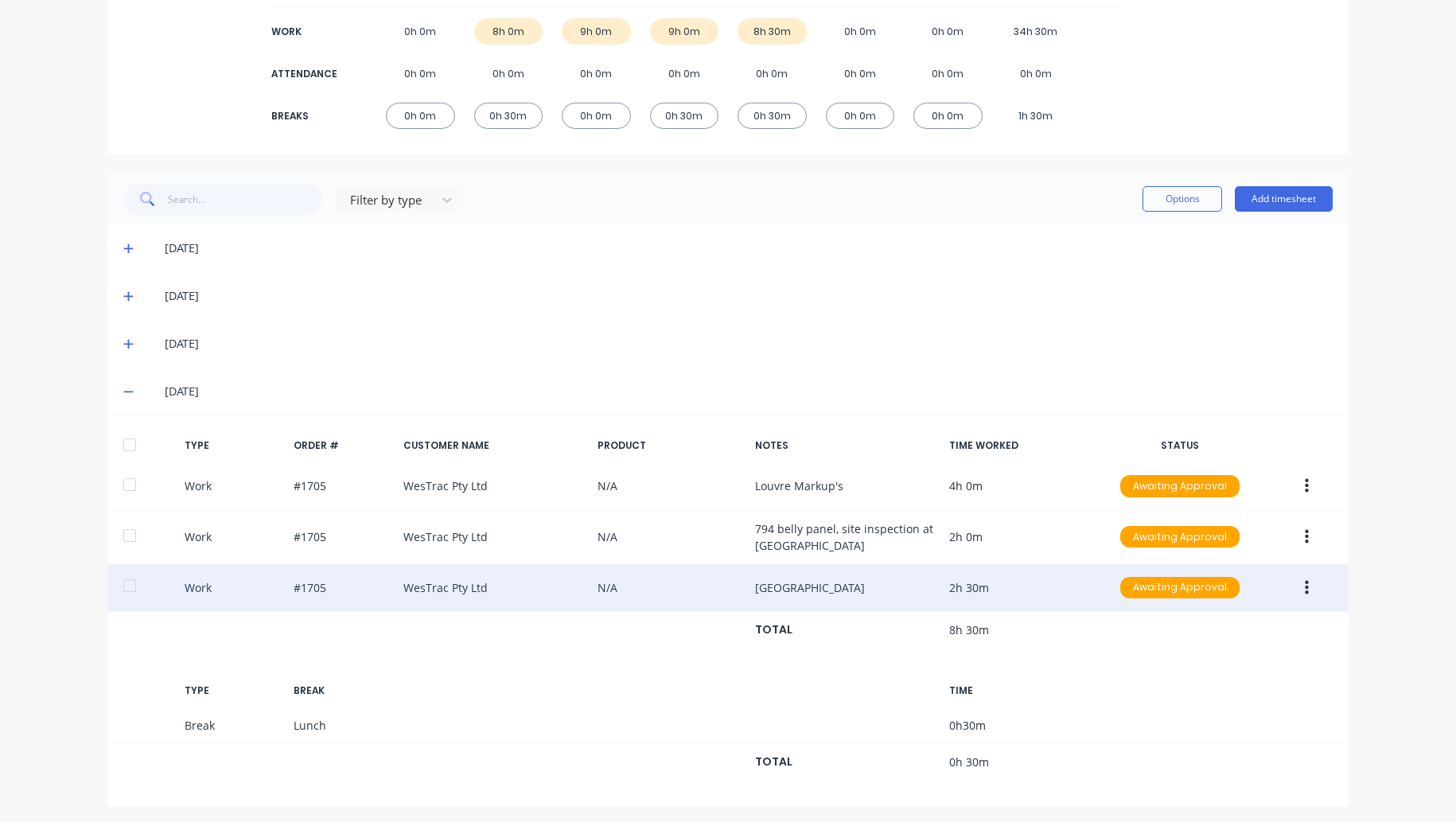
click at [1304, 588] on button "button" at bounding box center [1306, 587] width 37 height 28
click at [1223, 558] on div "Edit" at bounding box center [1250, 560] width 123 height 23
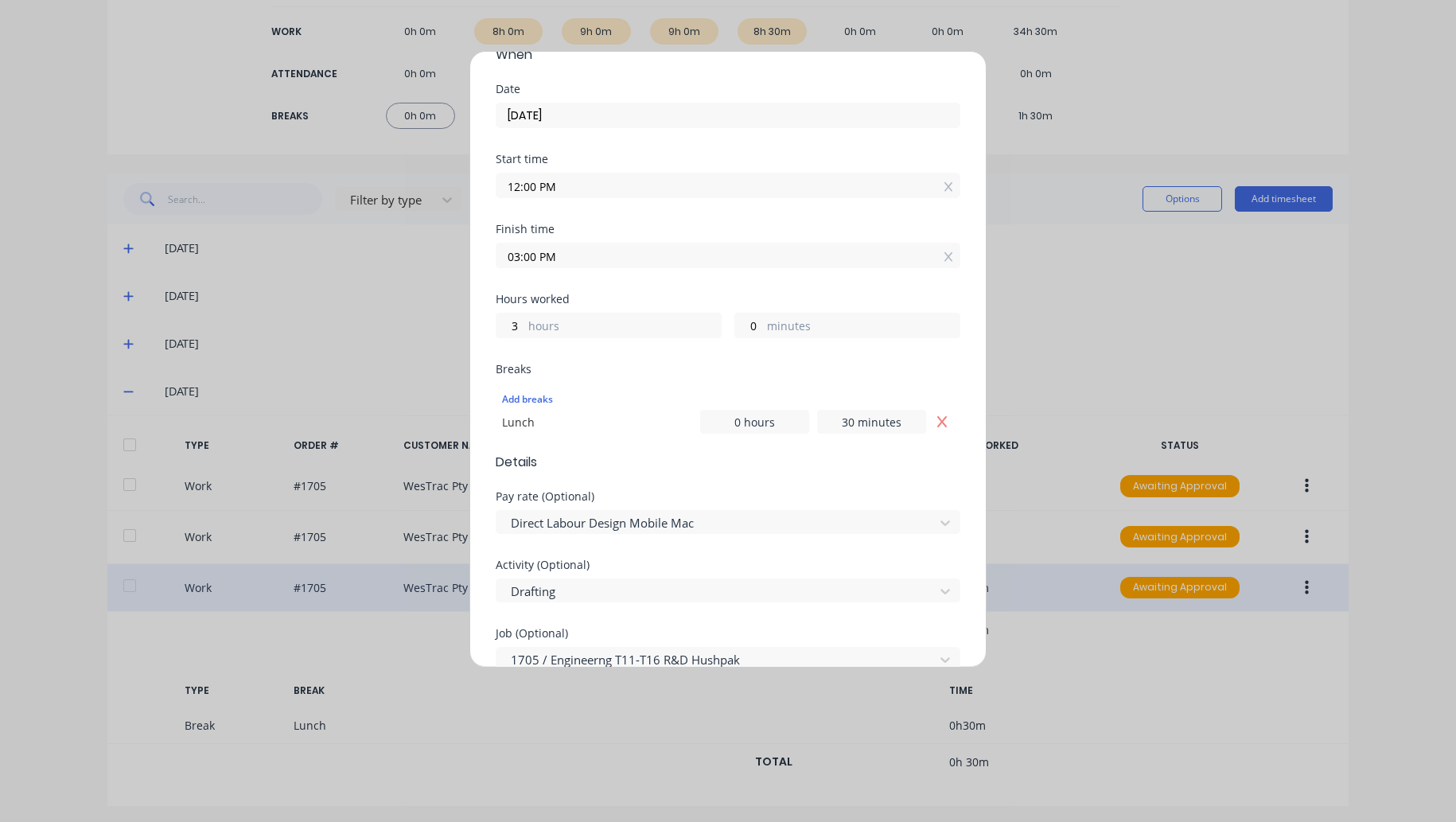
scroll to position [239, 0]
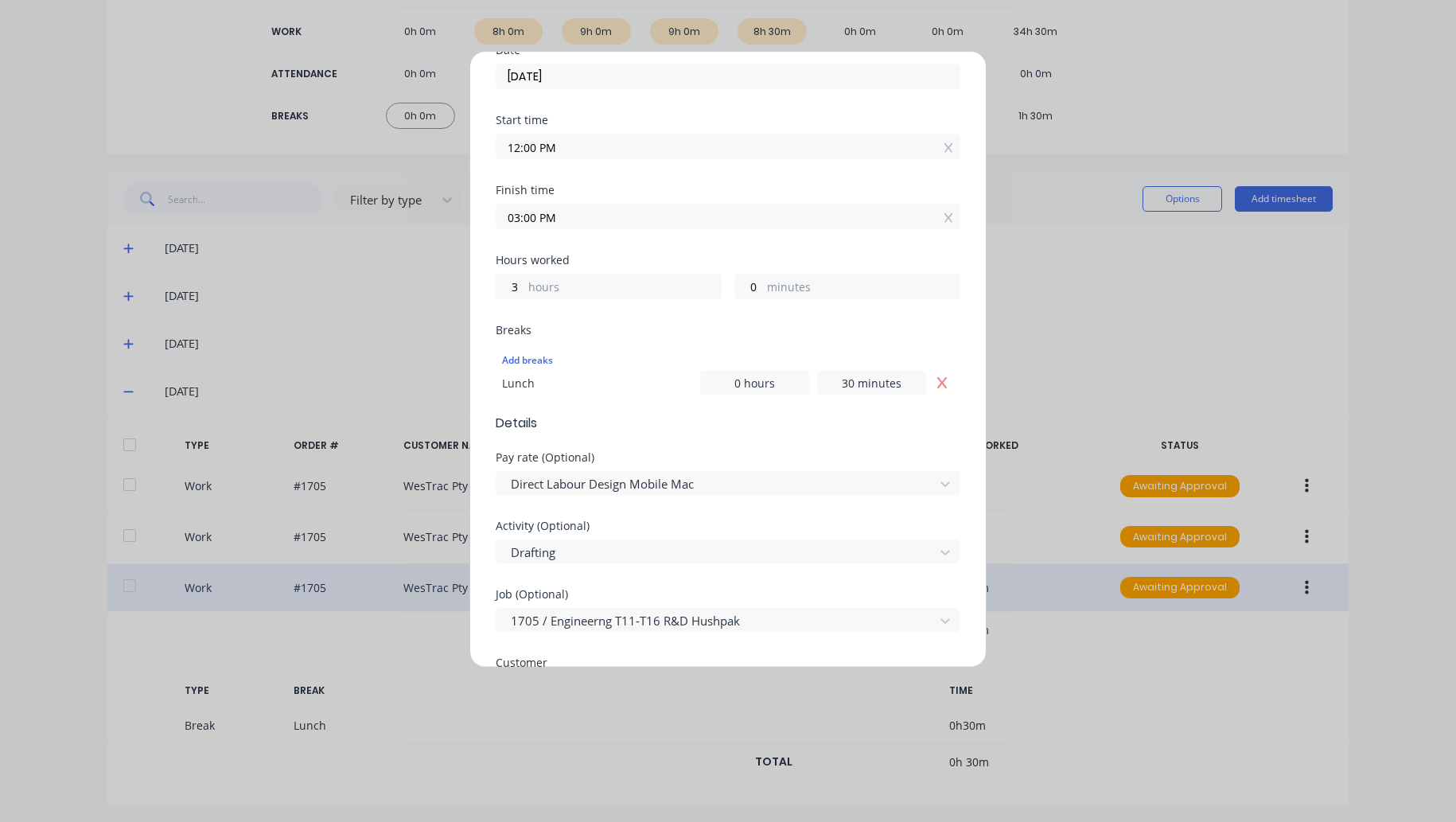
click at [1029, 544] on div "Edit time tracking entry Work Attendance PIN When Date [DATE] Start time 12:00 …" at bounding box center [728, 411] width 1456 height 822
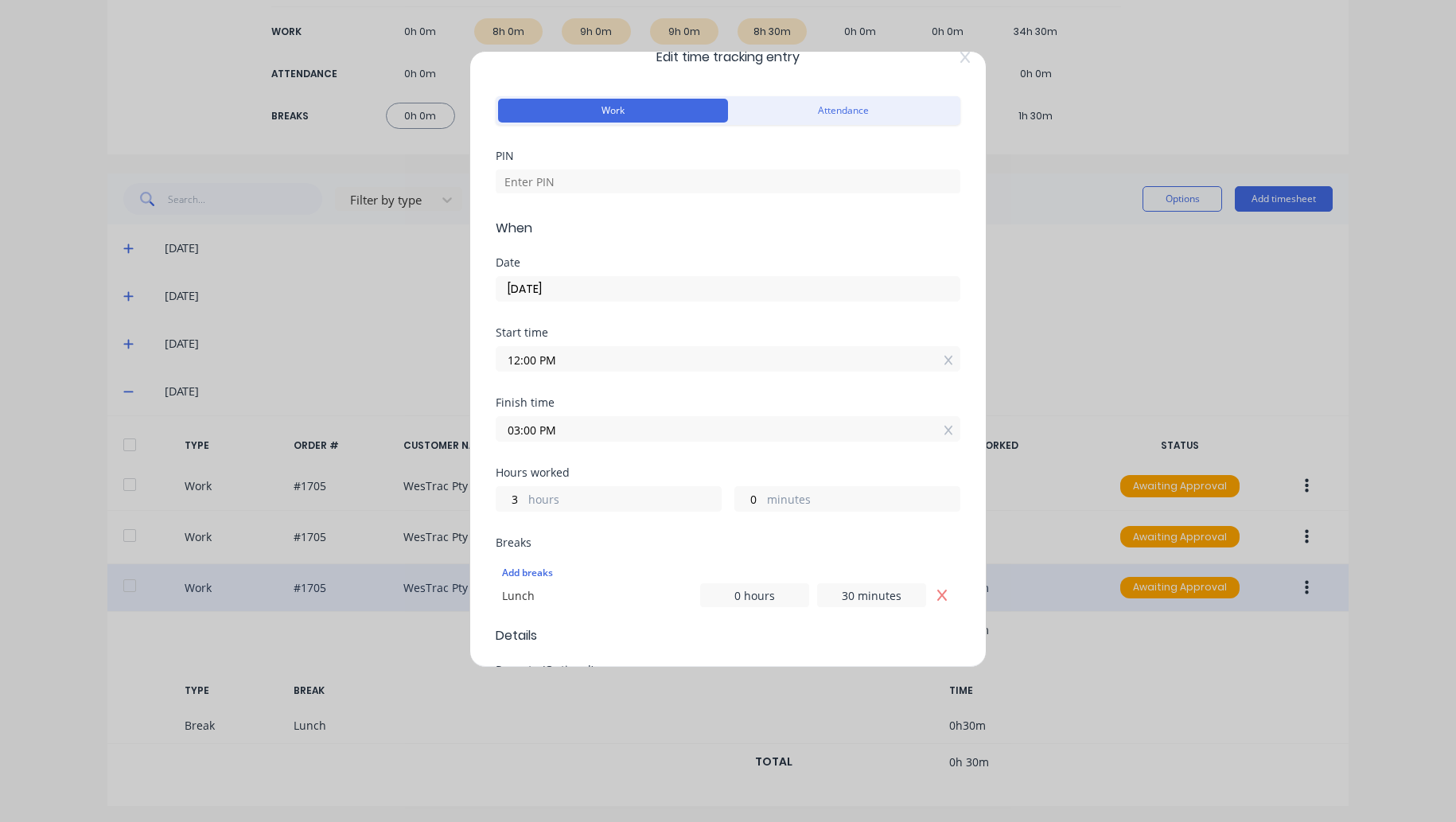
scroll to position [0, 0]
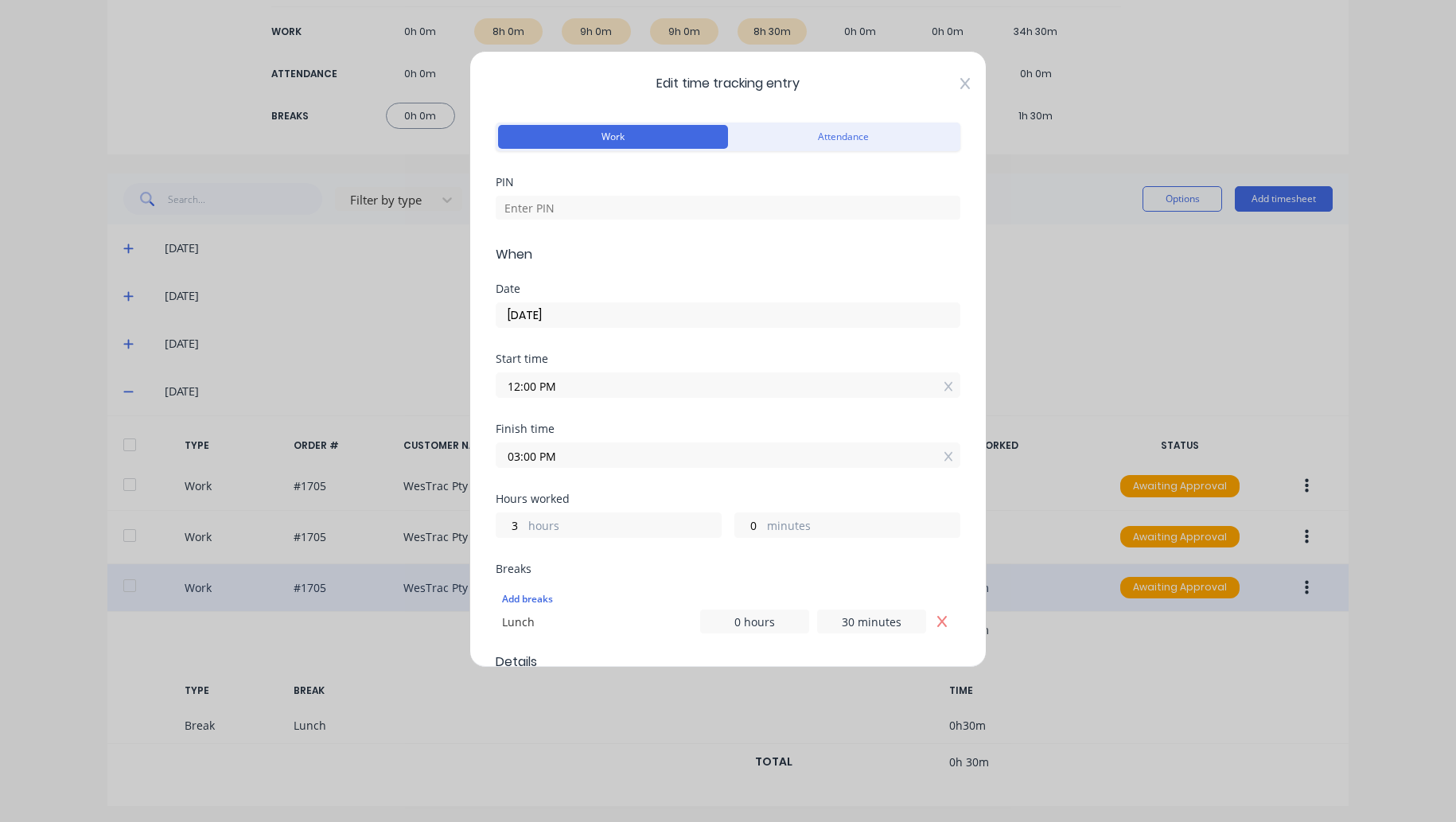
click at [960, 80] on icon at bounding box center [965, 83] width 10 height 13
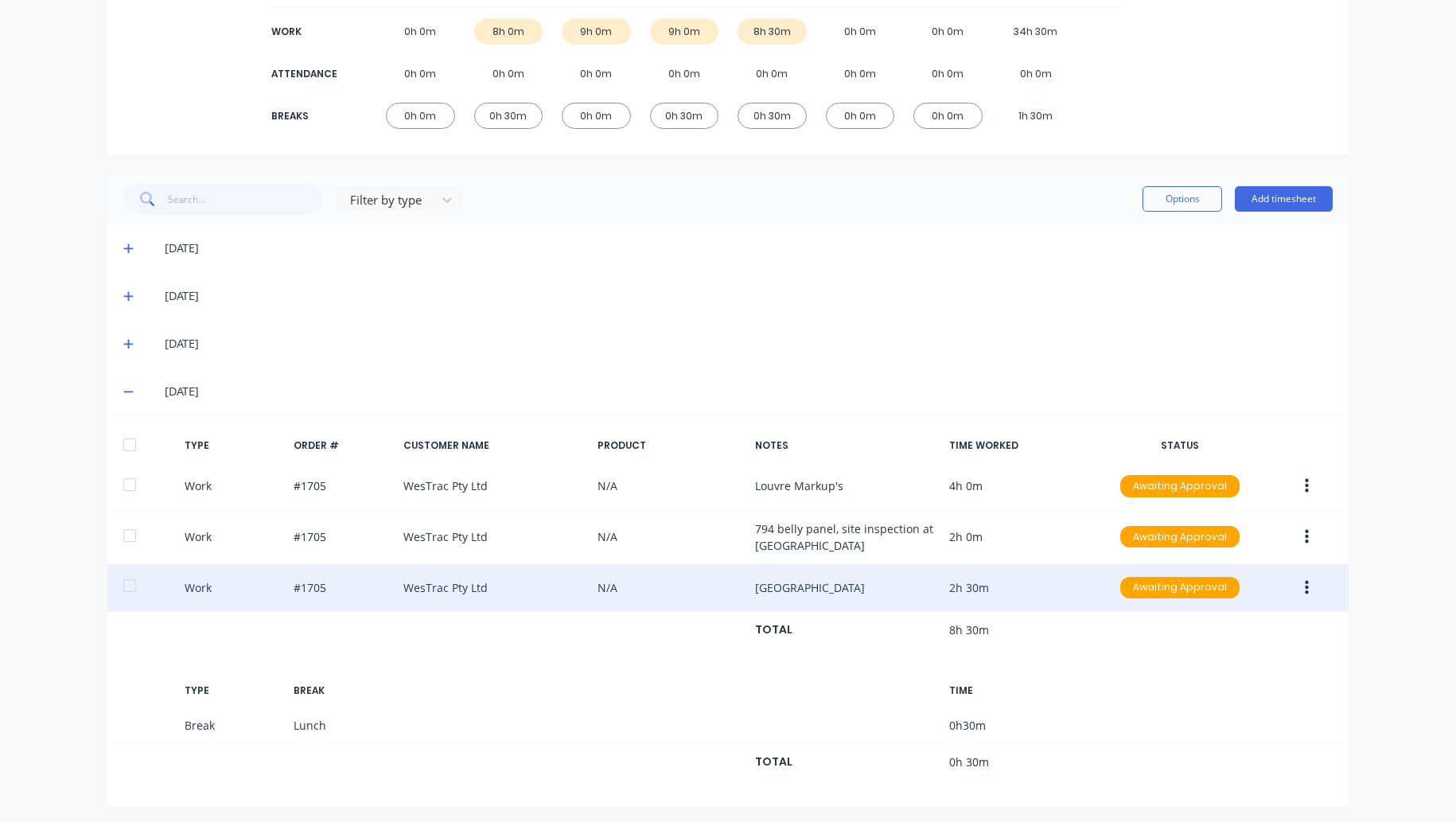
click at [126, 388] on icon at bounding box center [129, 391] width 11 height 11
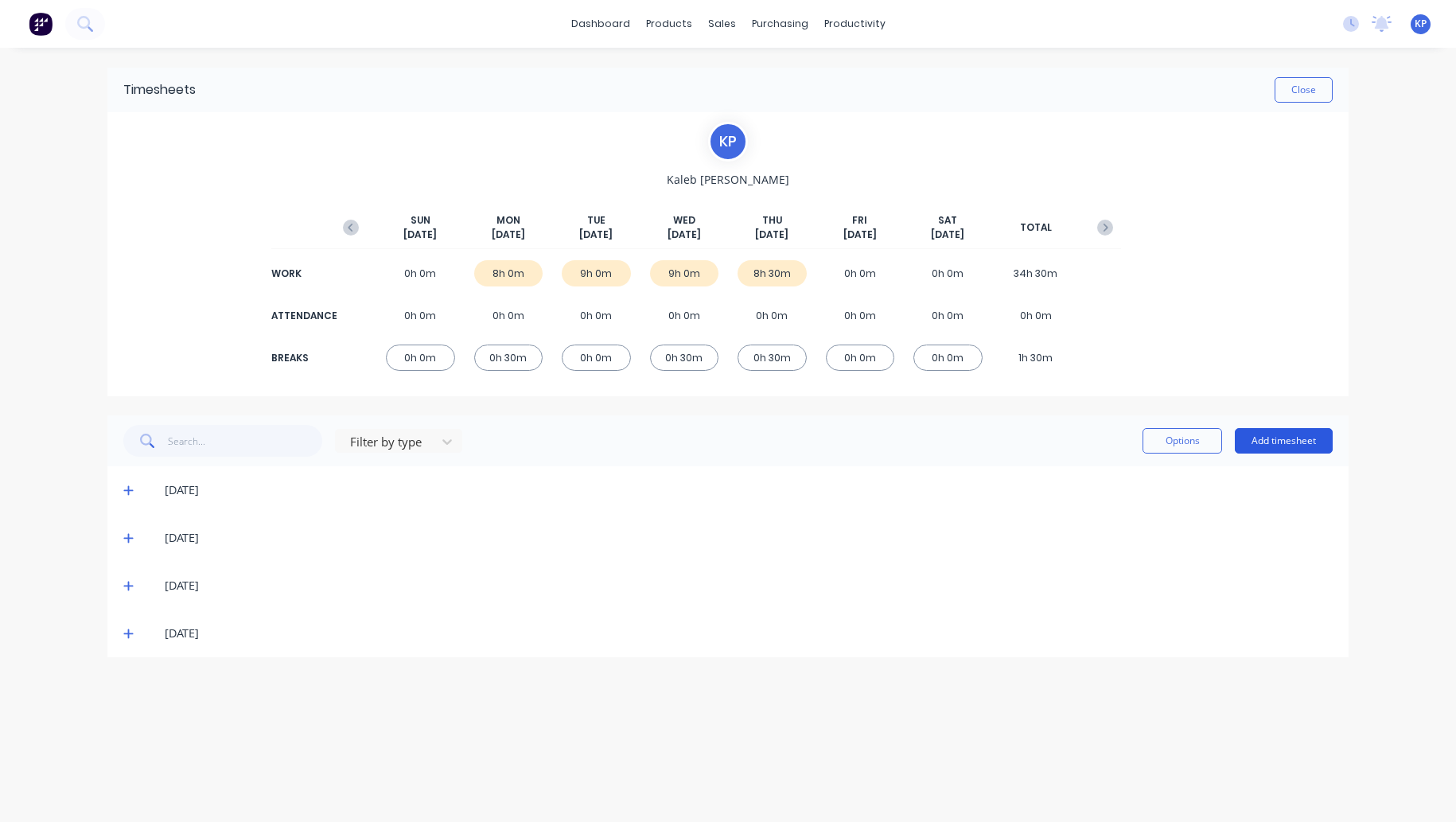
click at [1274, 440] on button "Add timesheet" at bounding box center [1284, 440] width 97 height 25
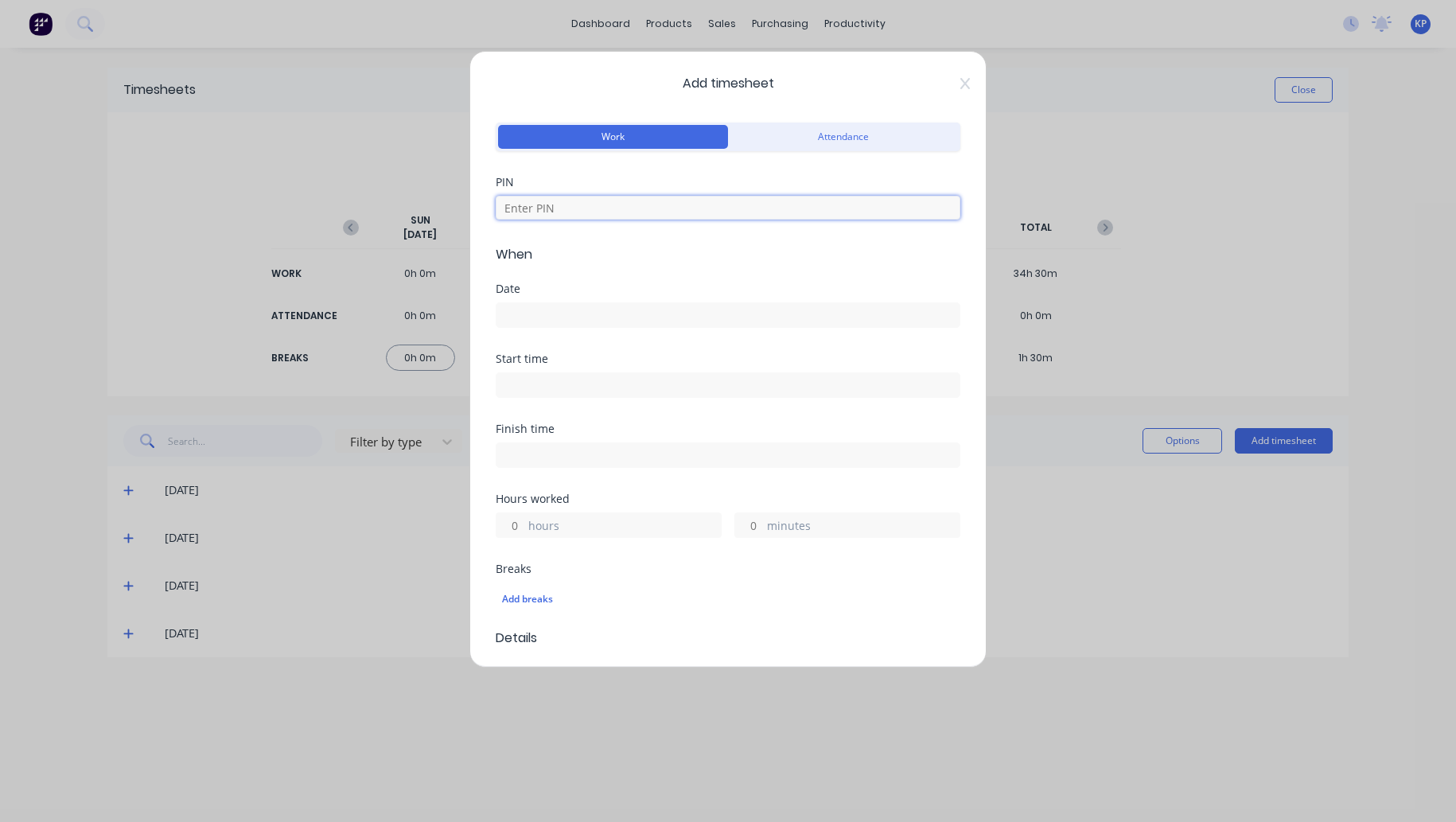
click at [535, 210] on input at bounding box center [728, 207] width 465 height 24
type input "8990"
click at [518, 310] on input at bounding box center [728, 315] width 463 height 24
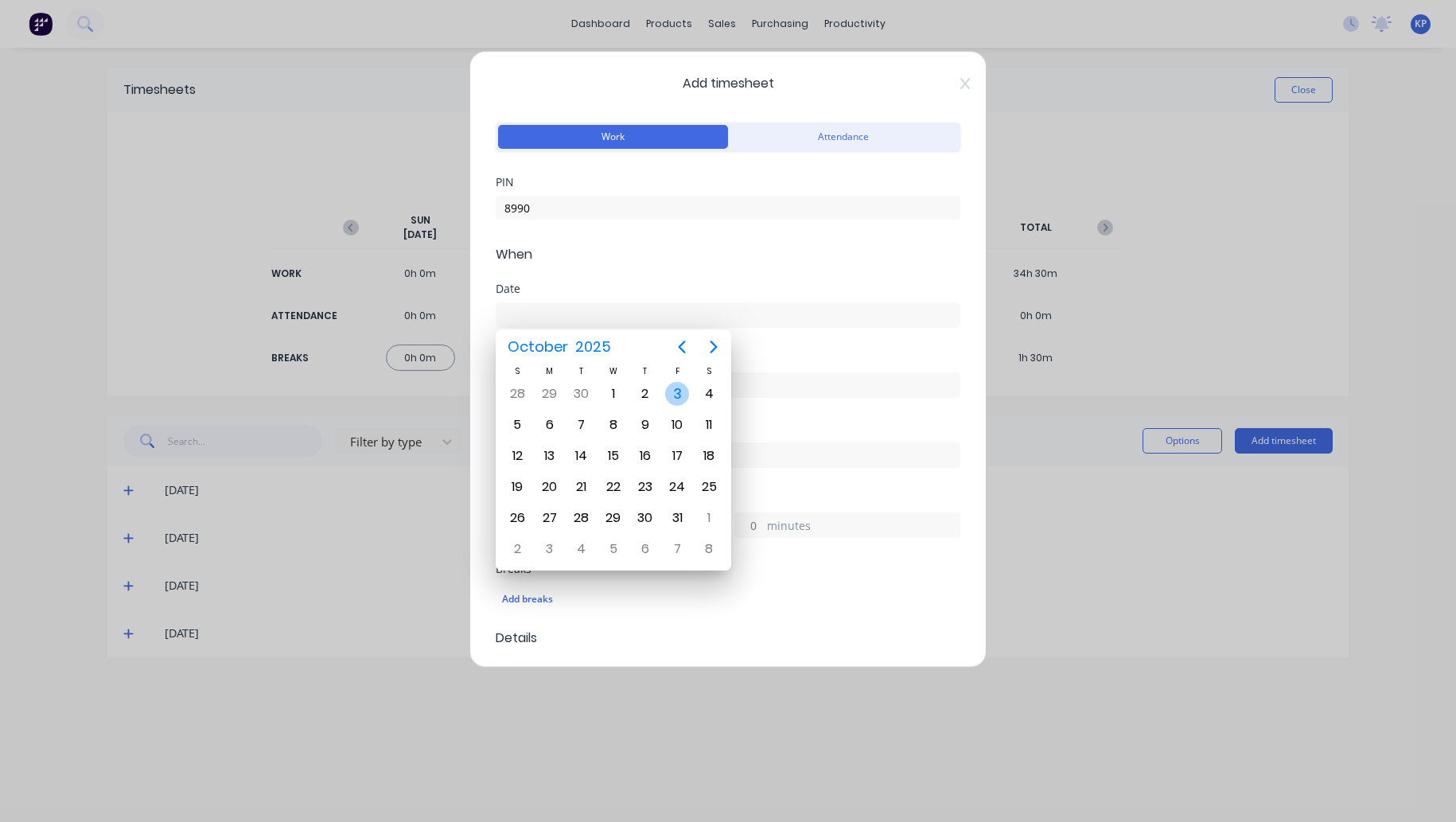
click at [680, 397] on div "3" at bounding box center [677, 393] width 24 height 24
type input "[DATE]"
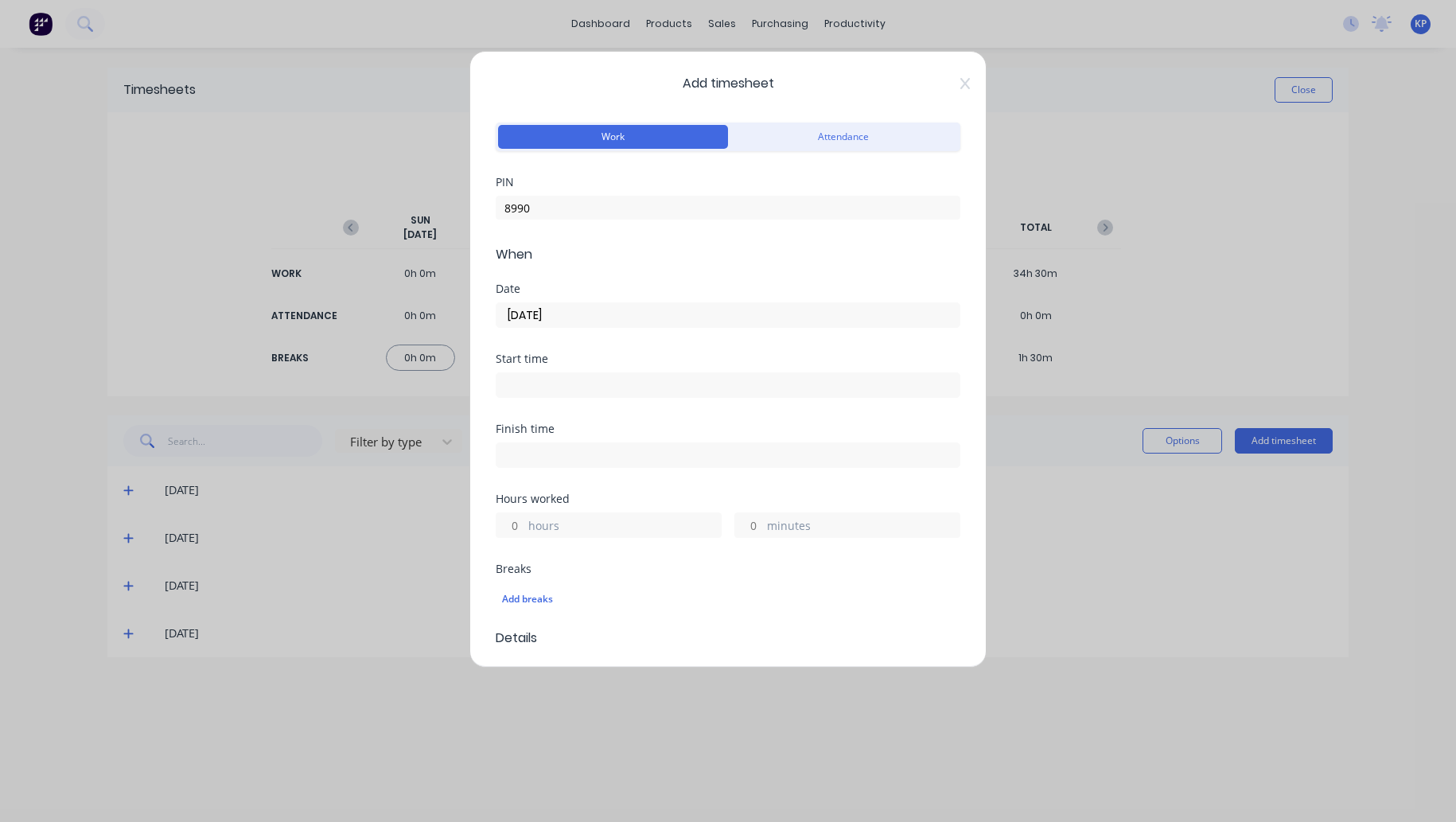
click at [548, 384] on input at bounding box center [728, 385] width 463 height 24
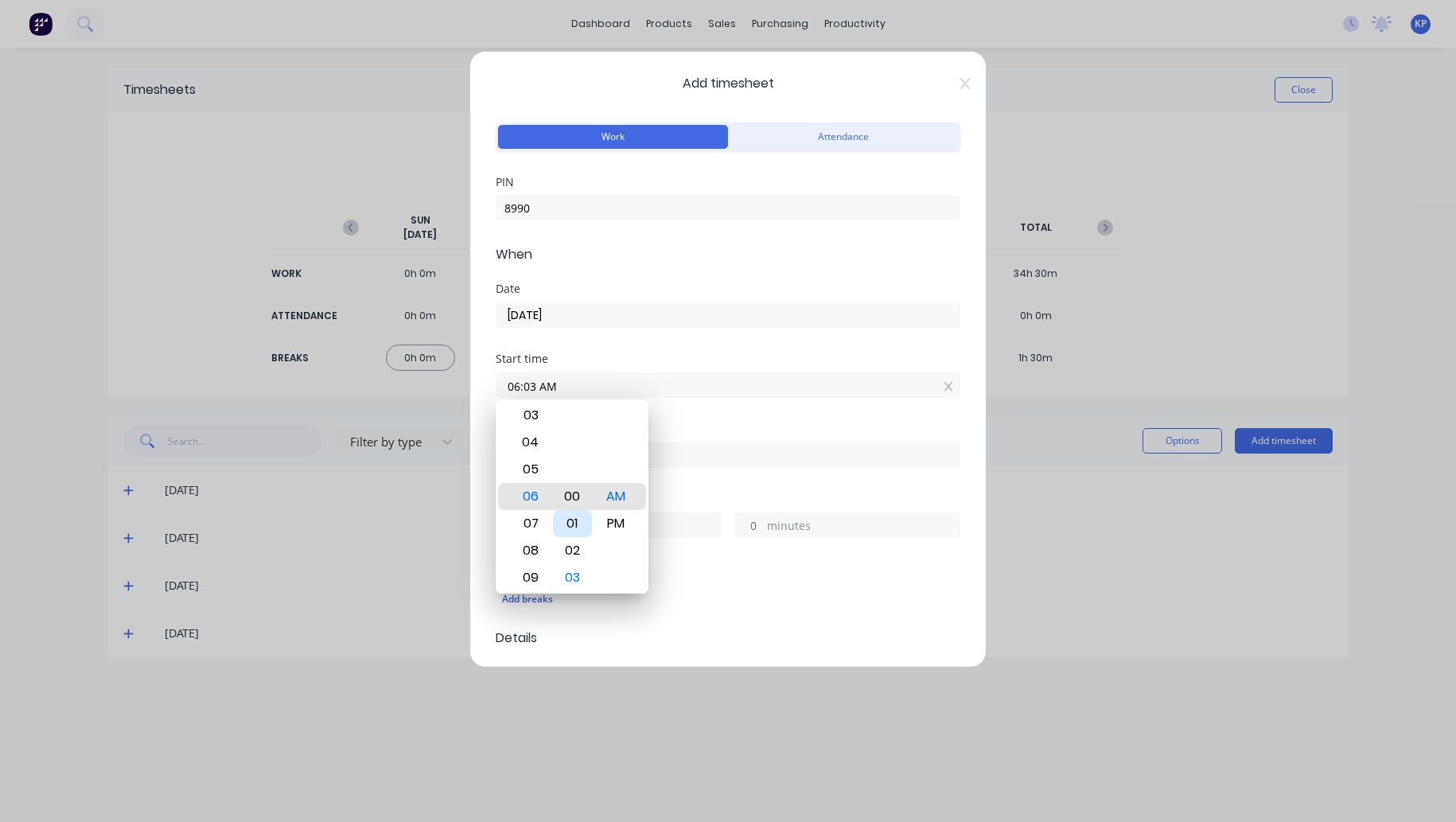
type input "06:00 AM"
click at [618, 501] on div "AM" at bounding box center [616, 497] width 39 height 27
click at [699, 460] on input at bounding box center [728, 455] width 463 height 24
type input "11:08 AM"
type input "5"
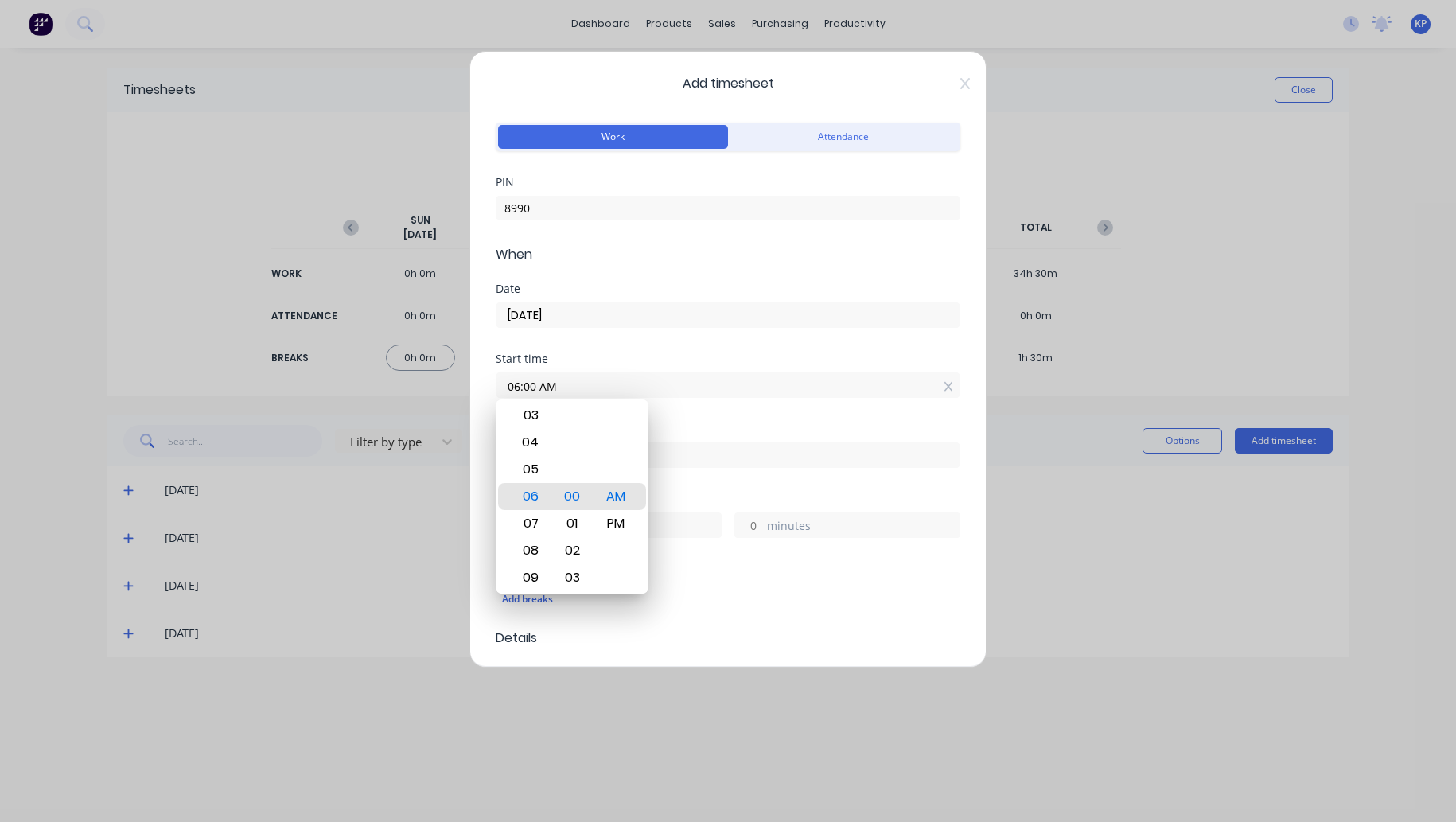
type input "8"
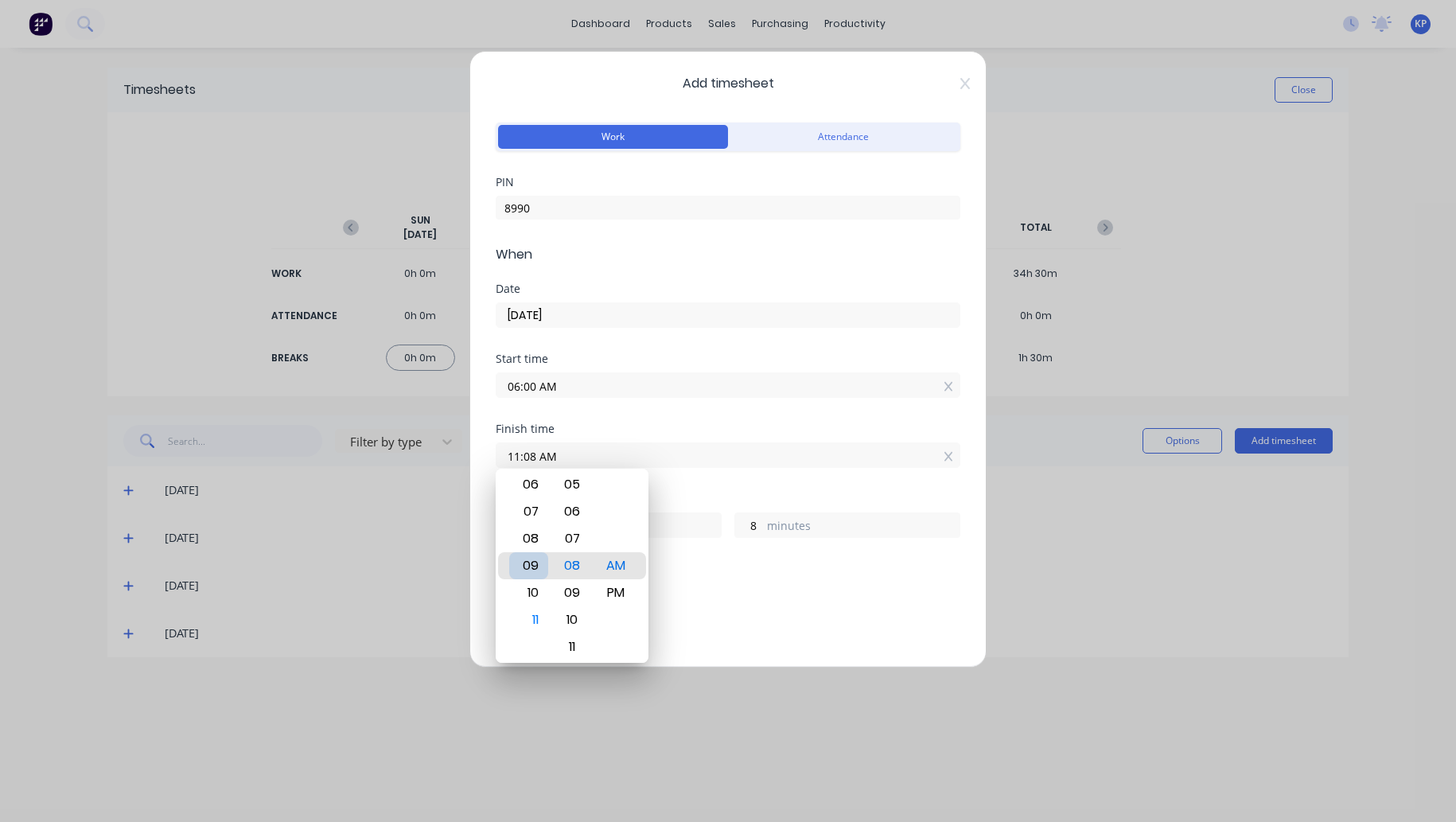
type input "08:08 AM"
type input "2"
type input "07:08 AM"
type input "1"
type input "07:02 AM"
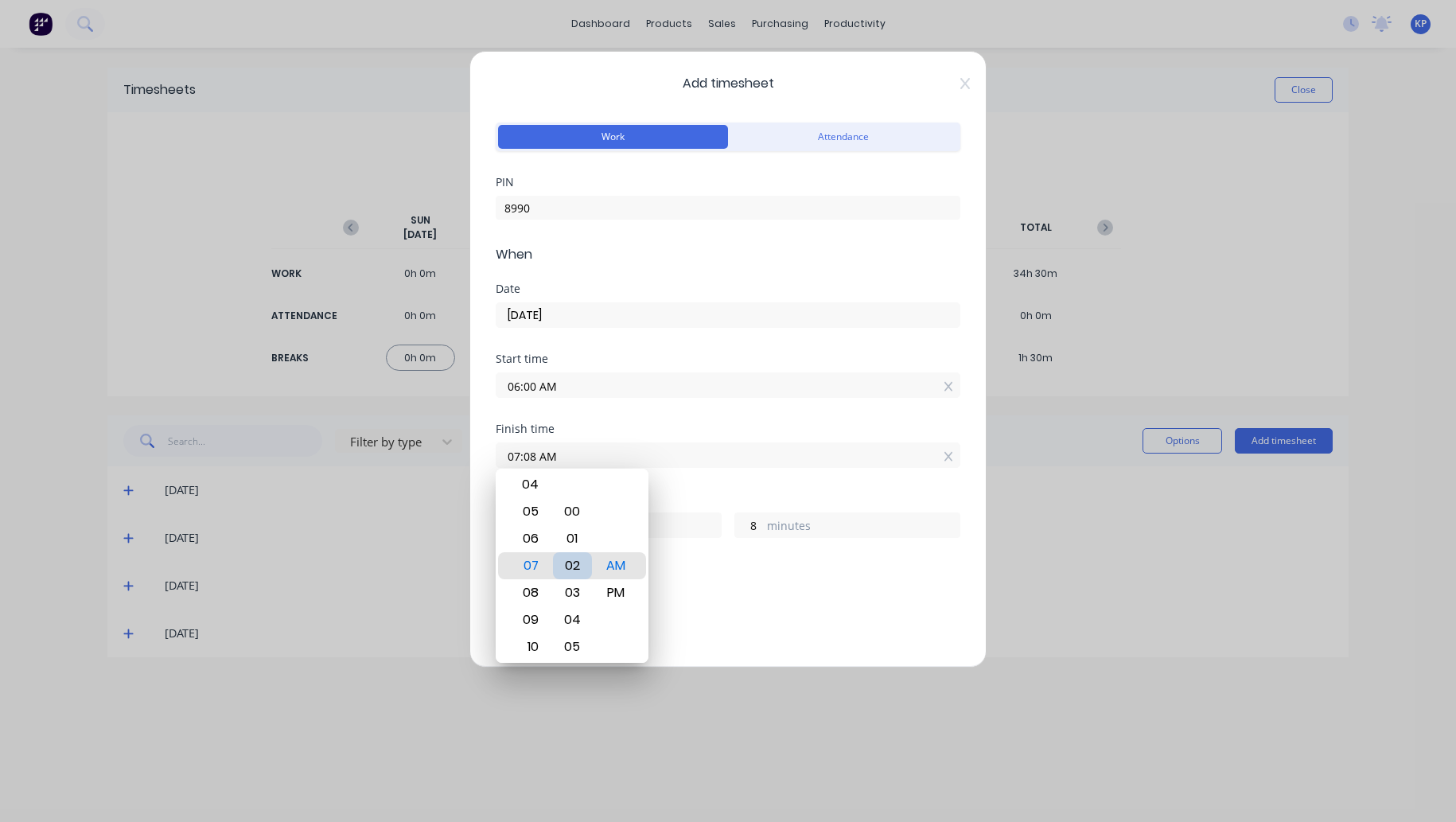
type input "2"
type input "07:00 AM"
type input "0"
click at [704, 579] on div "Add breaks" at bounding box center [728, 597] width 465 height 37
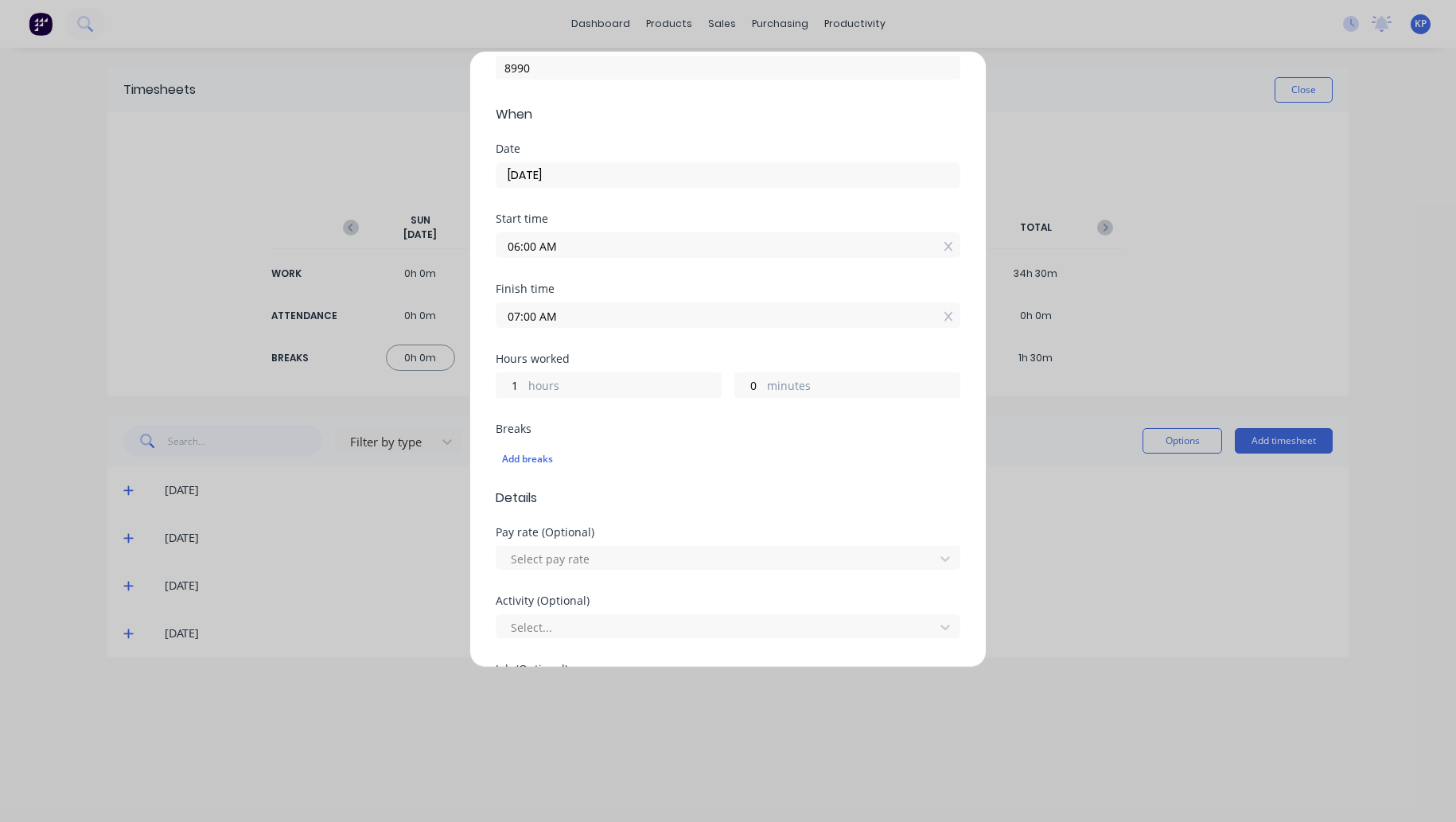
scroll to position [397, 0]
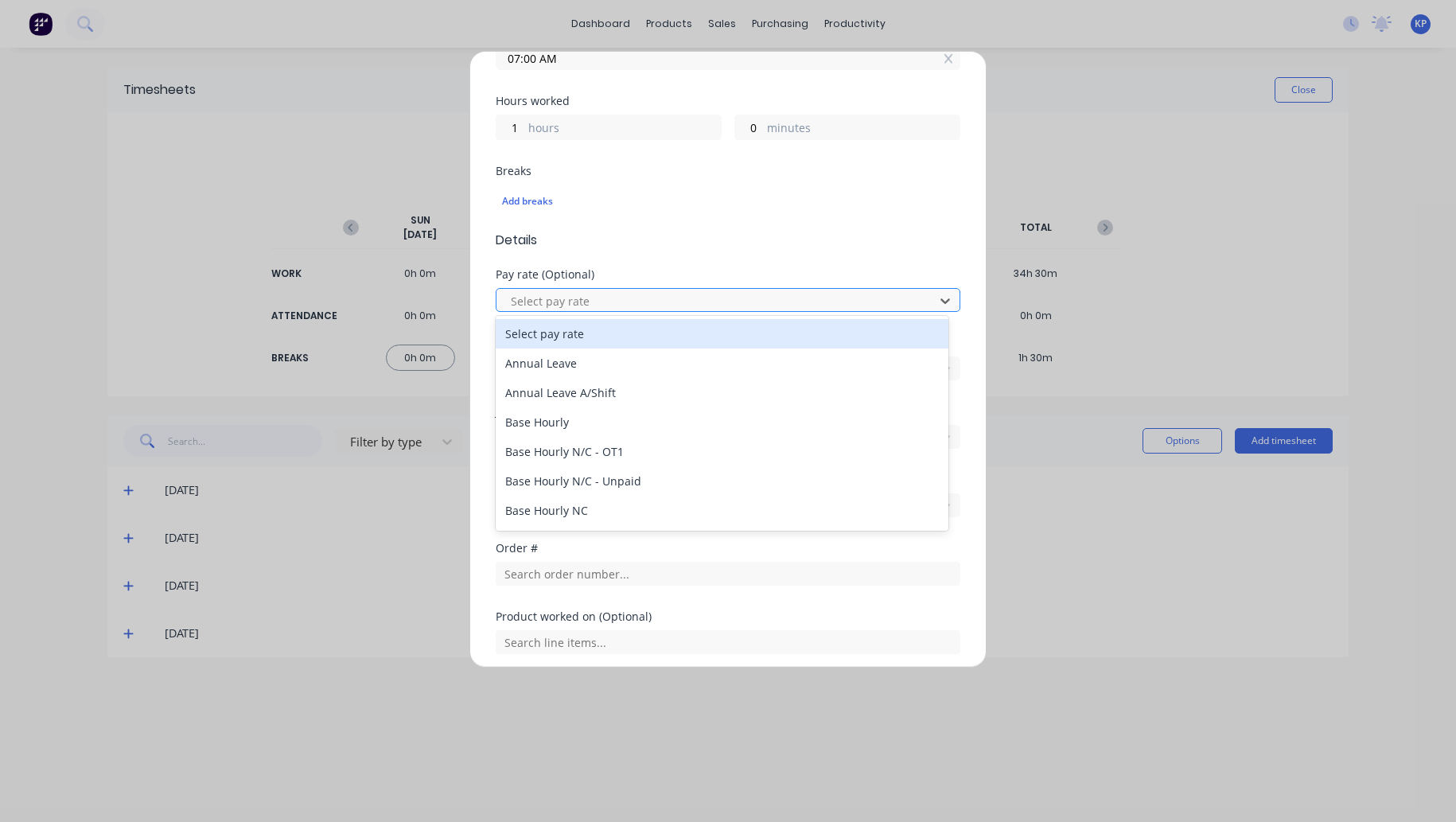
drag, startPoint x: 564, startPoint y: 291, endPoint x: 564, endPoint y: 304, distance: 13.0
click at [564, 292] on div at bounding box center [718, 301] width 417 height 19
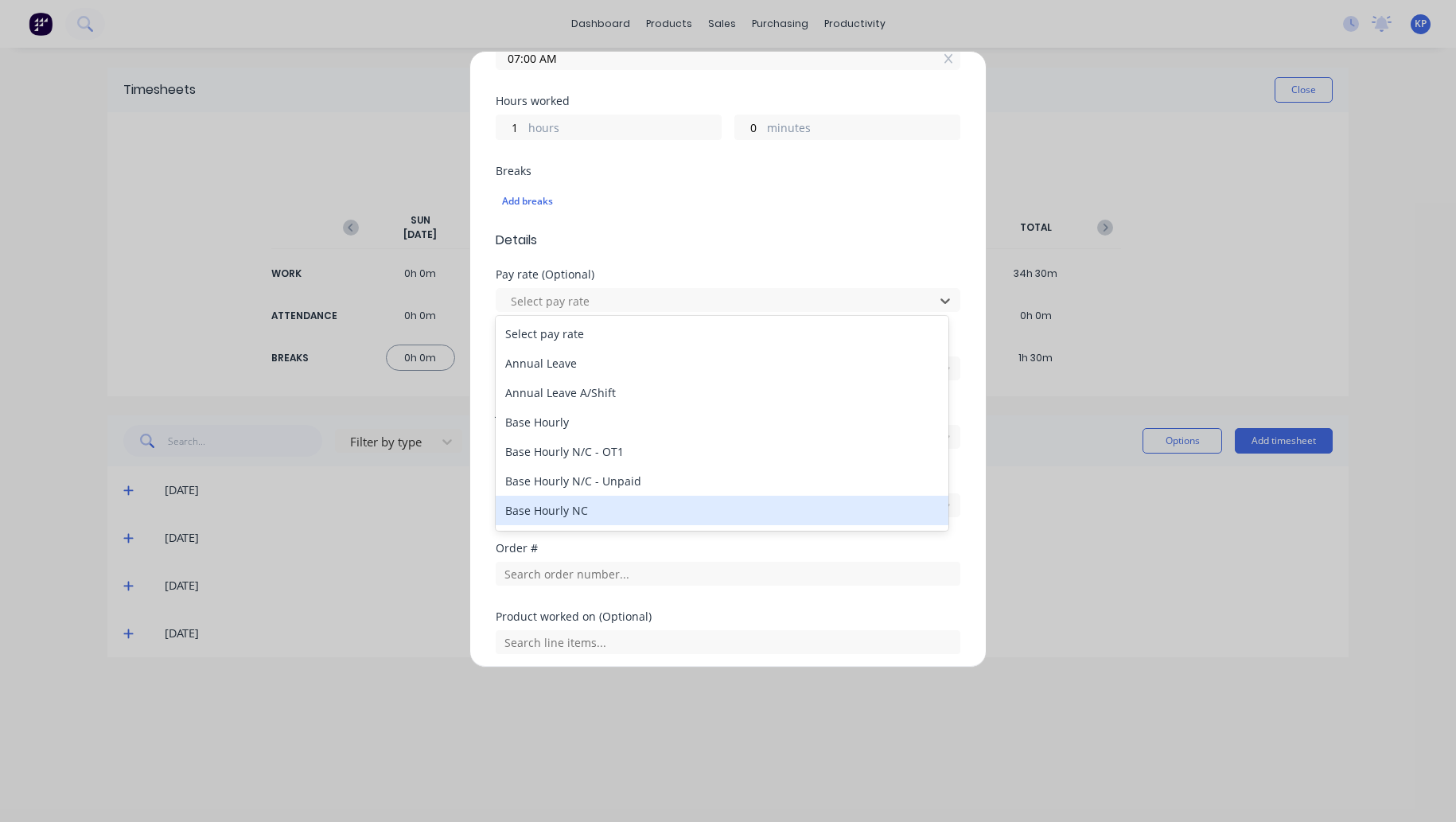
click at [554, 516] on div "Base Hourly NC" at bounding box center [722, 510] width 453 height 29
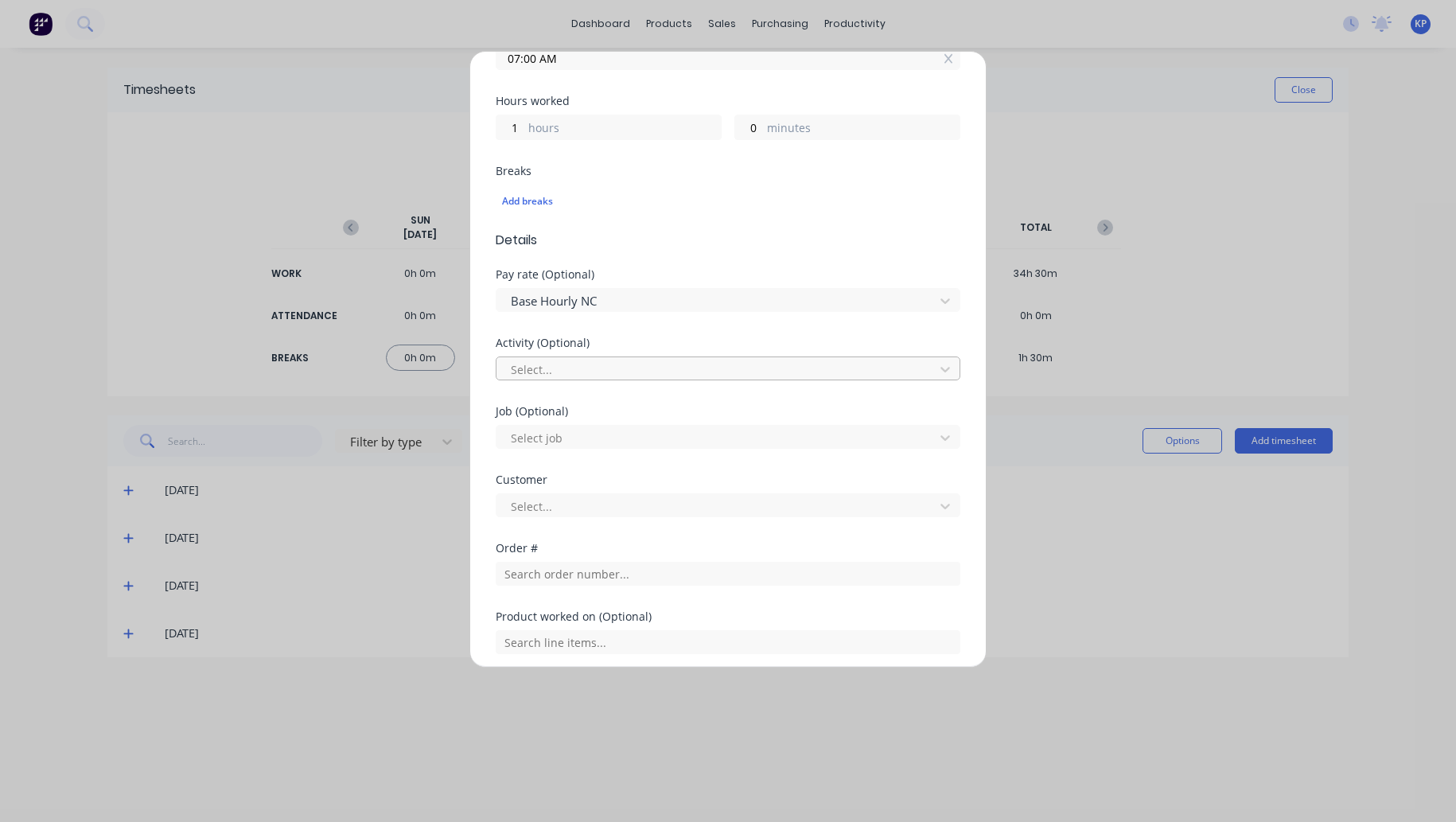
drag, startPoint x: 553, startPoint y: 366, endPoint x: 553, endPoint y: 378, distance: 12.0
click at [553, 368] on div at bounding box center [718, 369] width 417 height 19
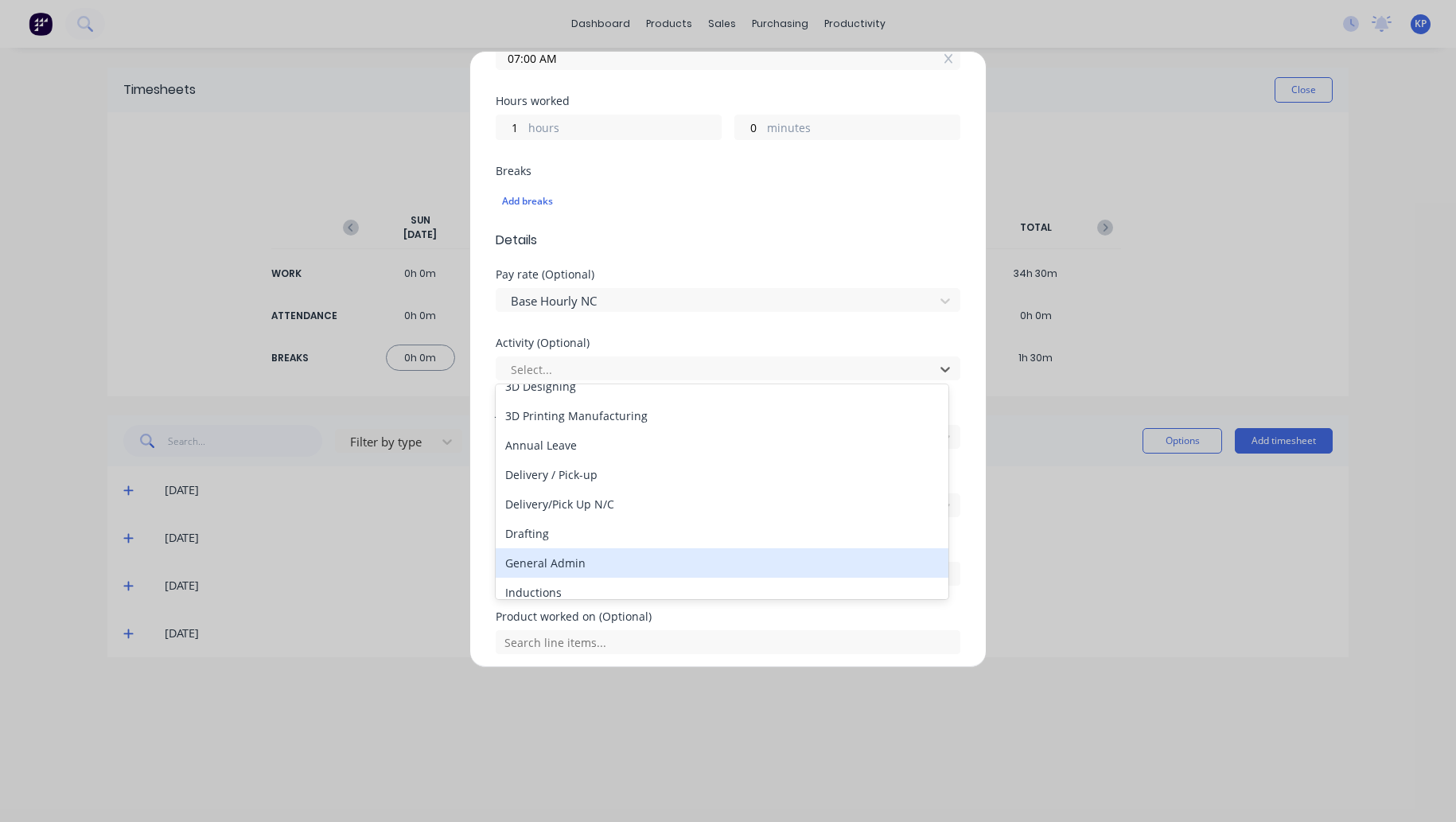
scroll to position [80, 0]
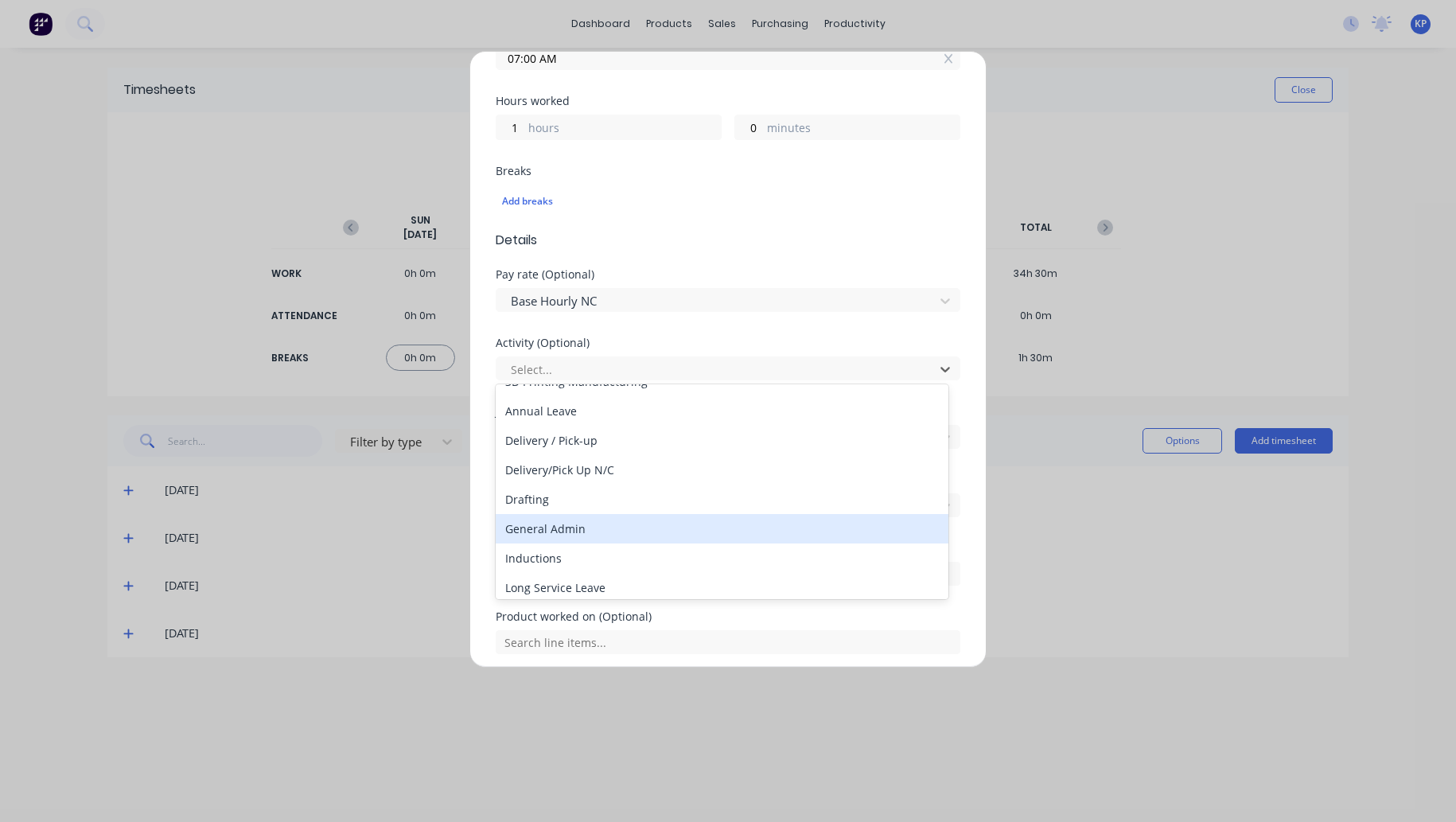
drag, startPoint x: 567, startPoint y: 532, endPoint x: 566, endPoint y: 458, distance: 74.0
click at [567, 532] on div "General Admin" at bounding box center [722, 529] width 453 height 29
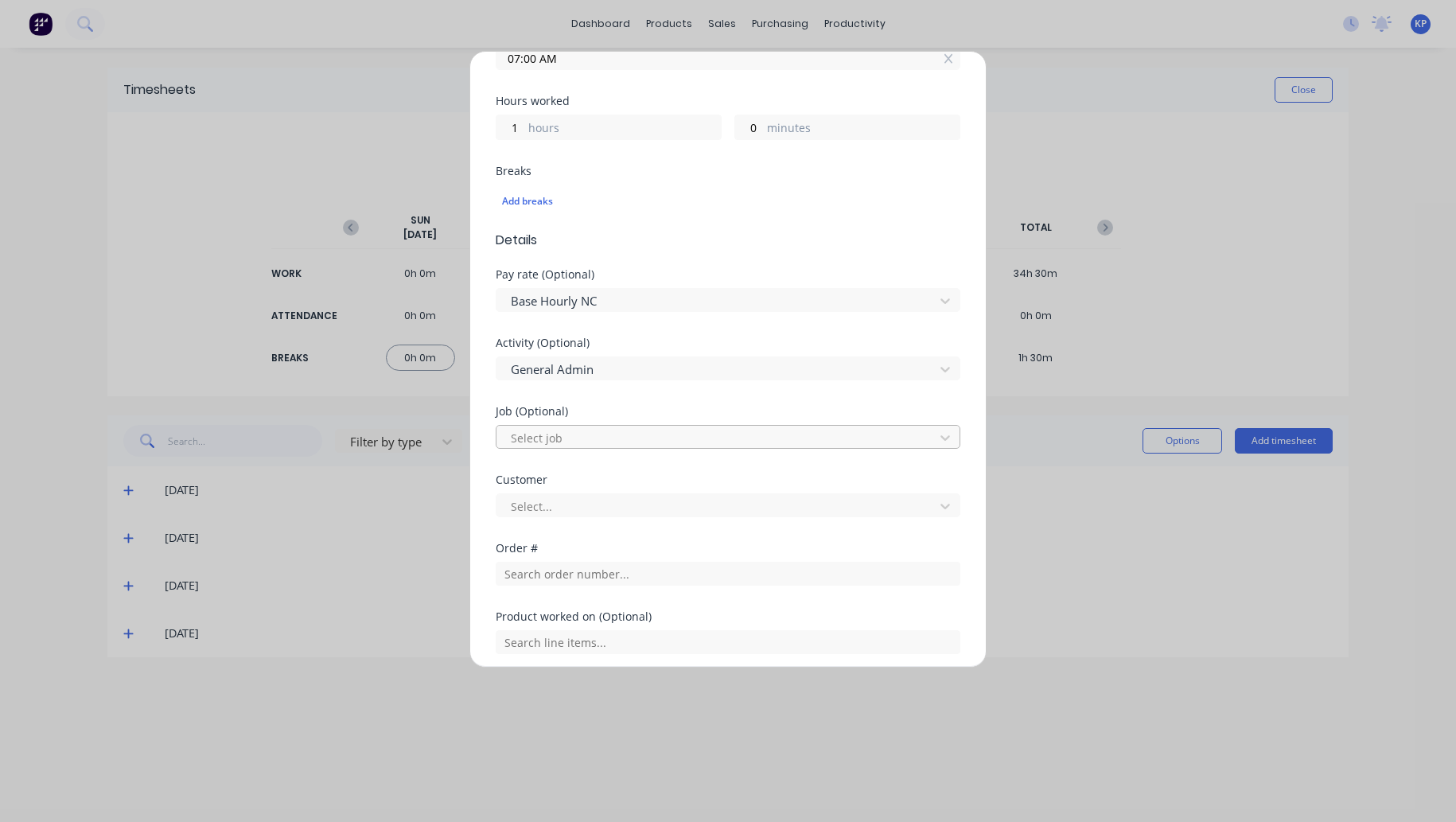
click at [553, 431] on div at bounding box center [718, 437] width 417 height 19
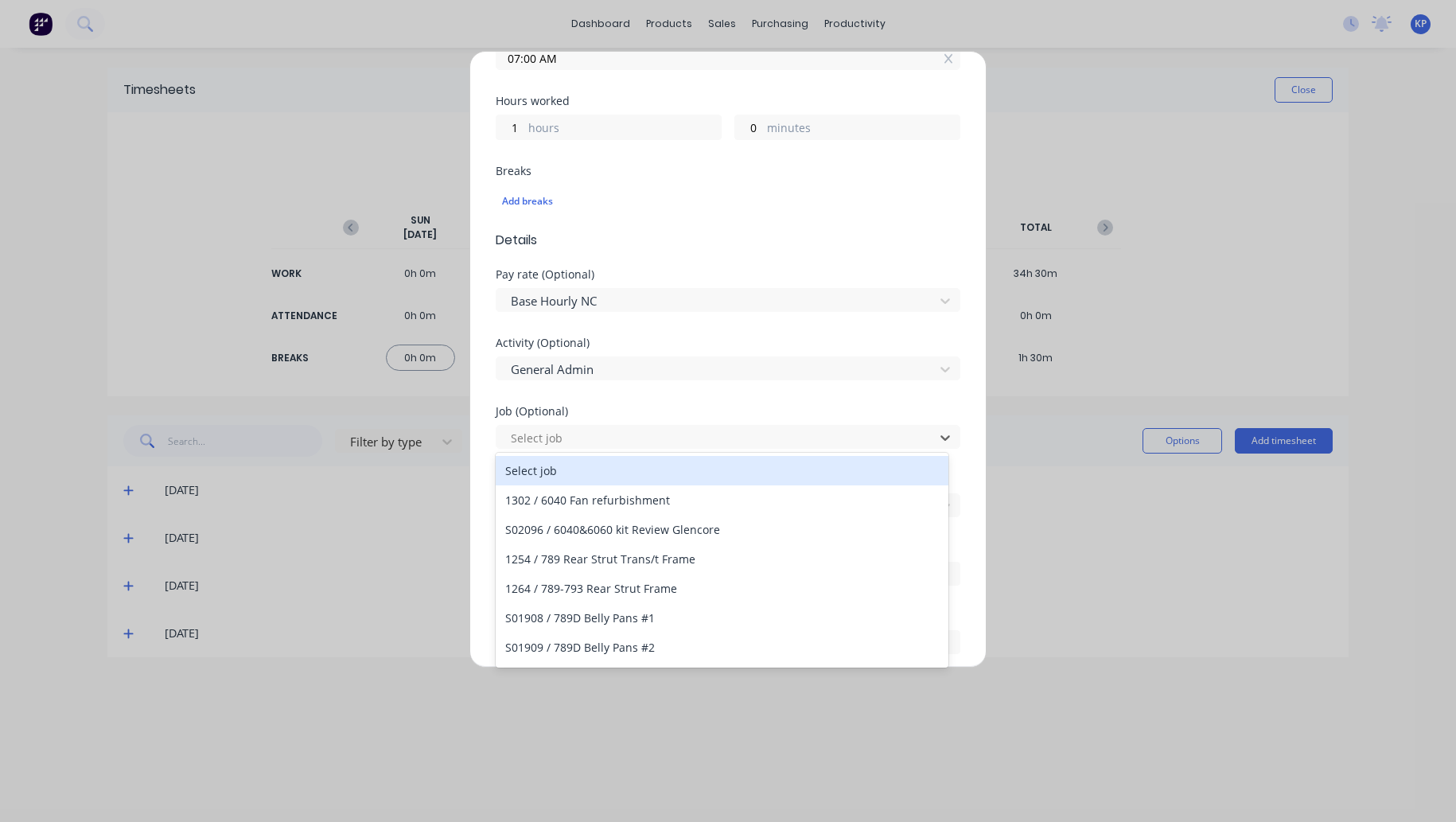
click at [661, 392] on div "Activity (Optional) General Admin" at bounding box center [728, 371] width 465 height 68
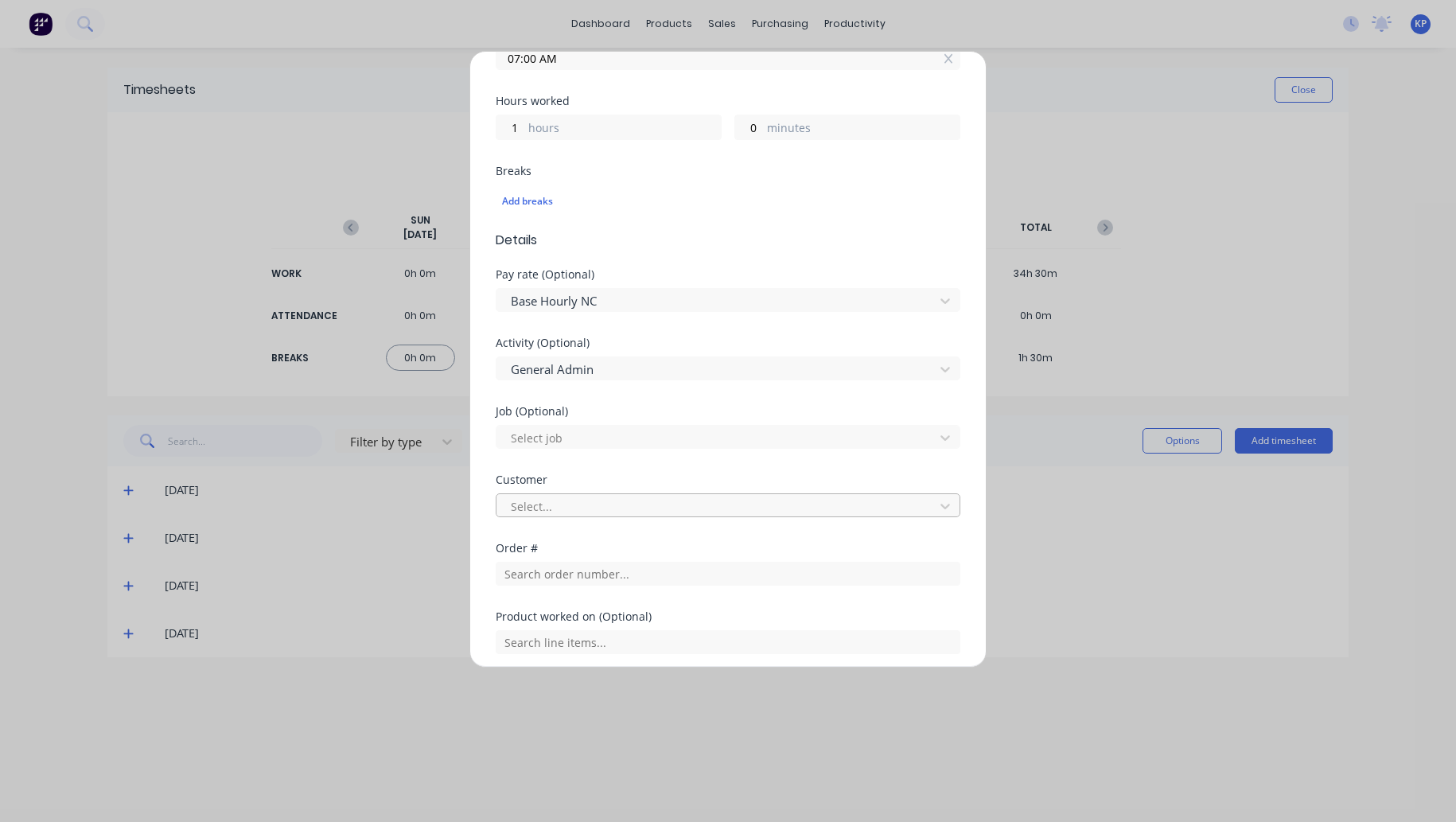
click at [541, 497] on div at bounding box center [718, 506] width 417 height 19
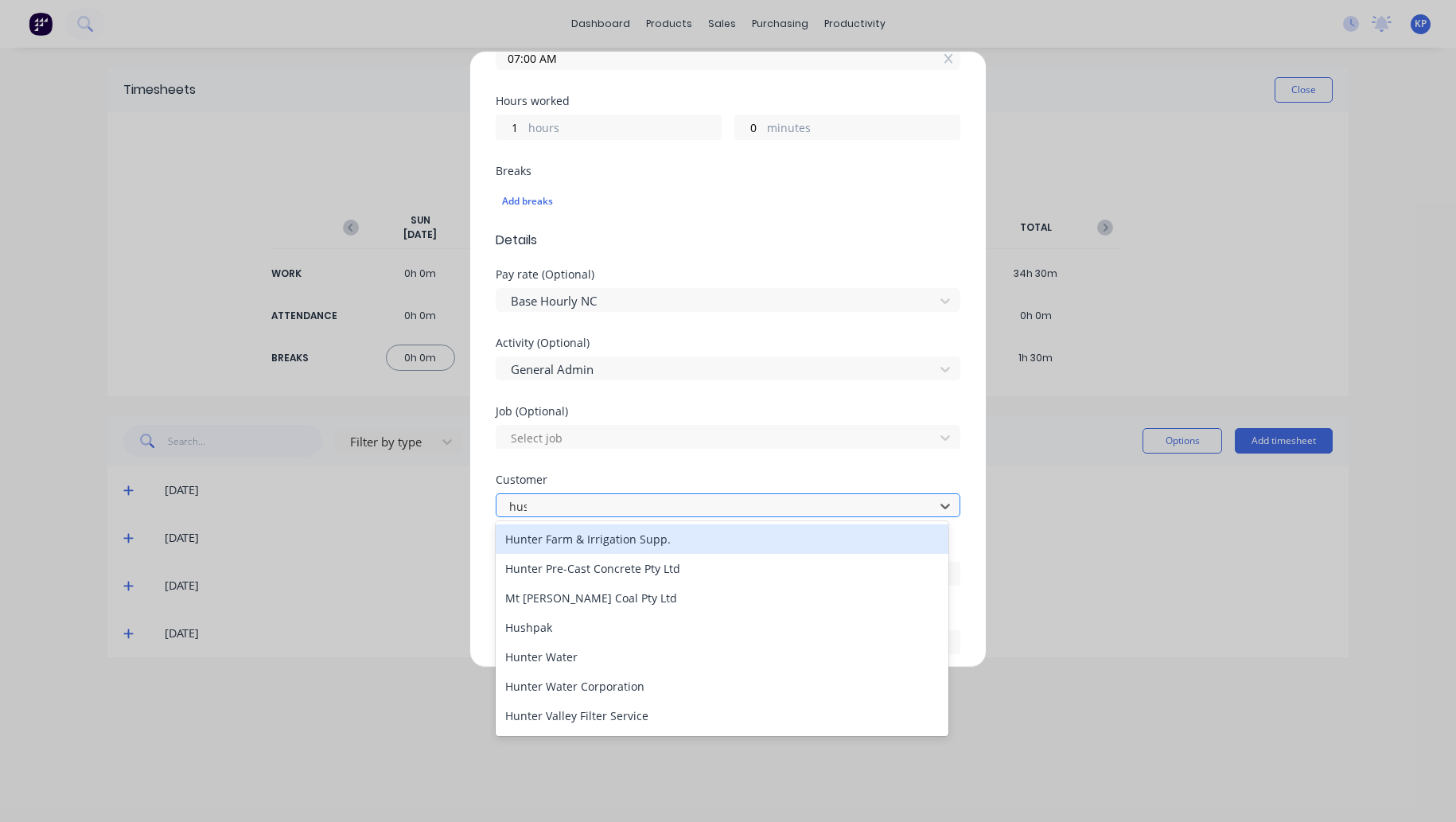
type input "hush"
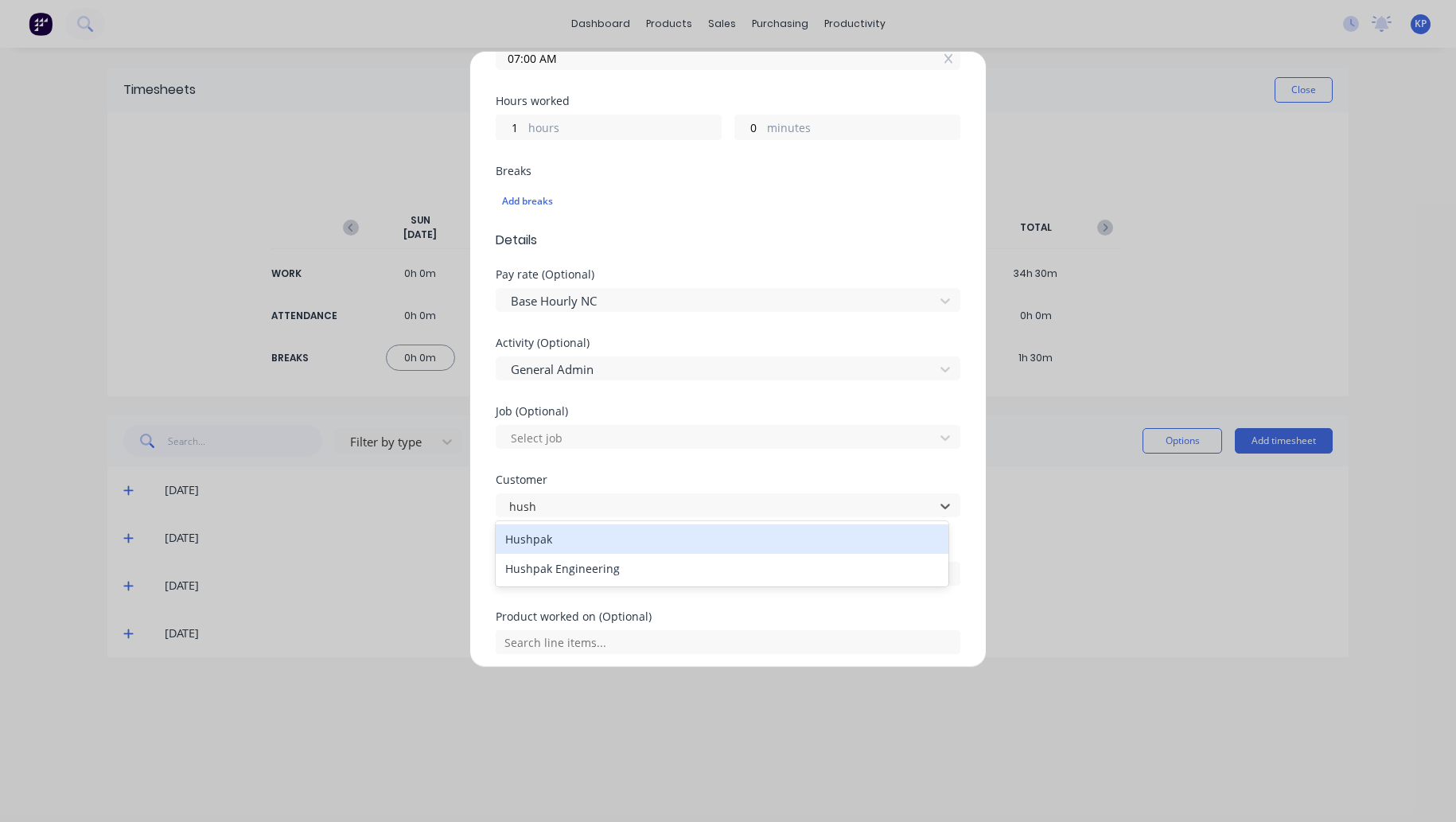
click at [549, 541] on div "Hushpak" at bounding box center [722, 539] width 453 height 29
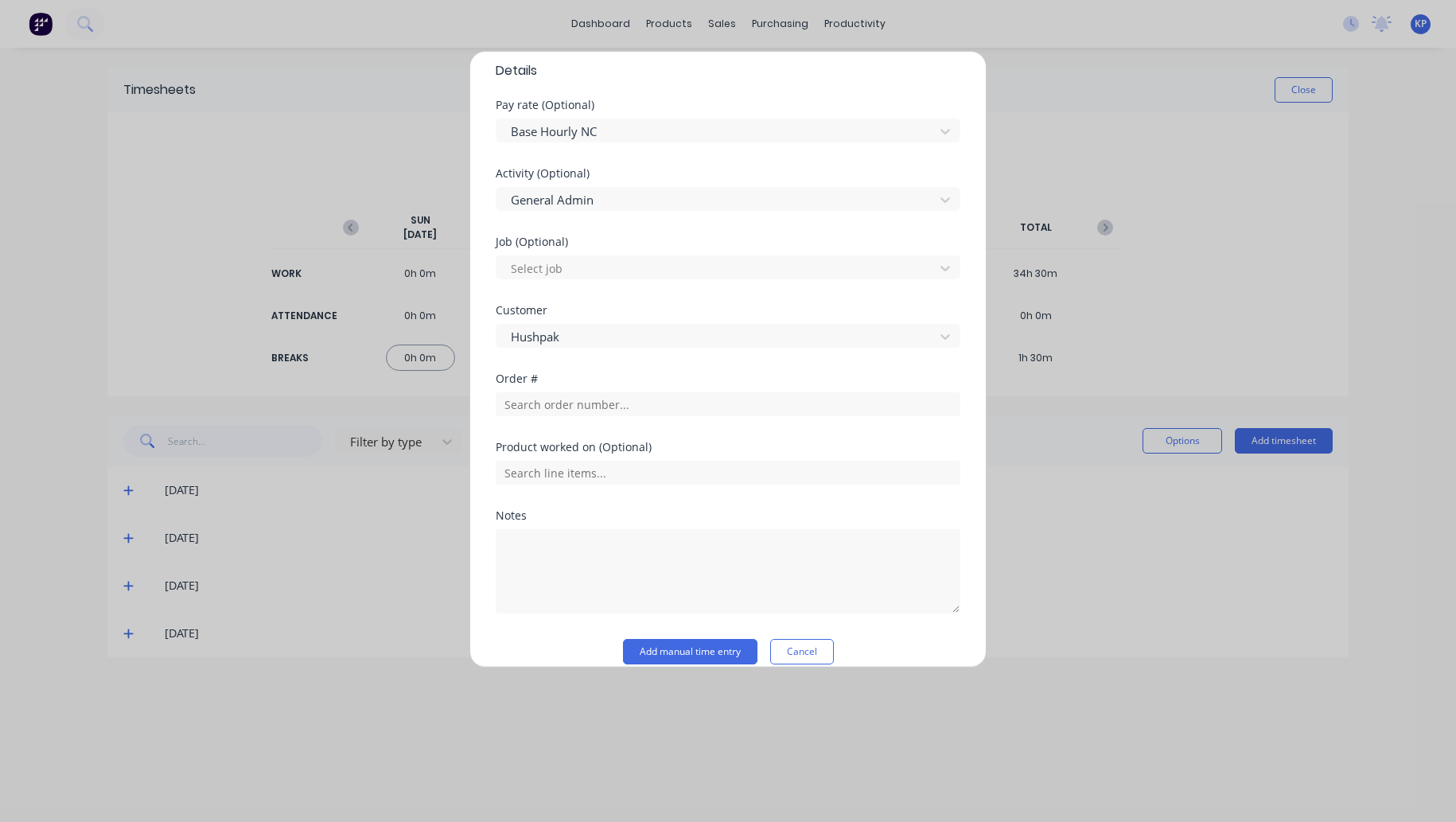
scroll to position [583, 0]
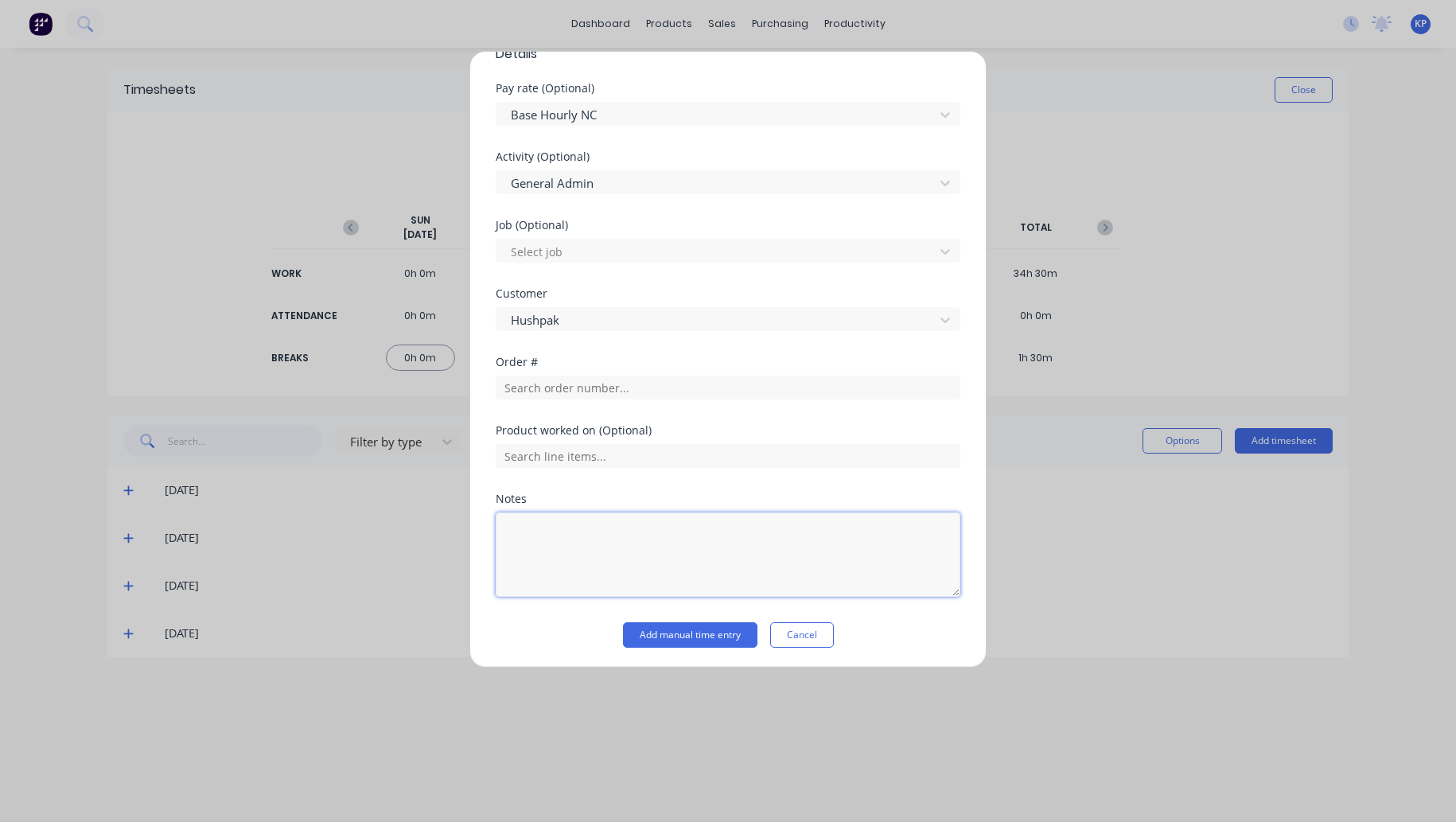
click at [567, 538] on textarea at bounding box center [728, 554] width 465 height 85
type textarea "Workshop Misc"
click at [708, 634] on button "Add manual time entry" at bounding box center [690, 635] width 134 height 25
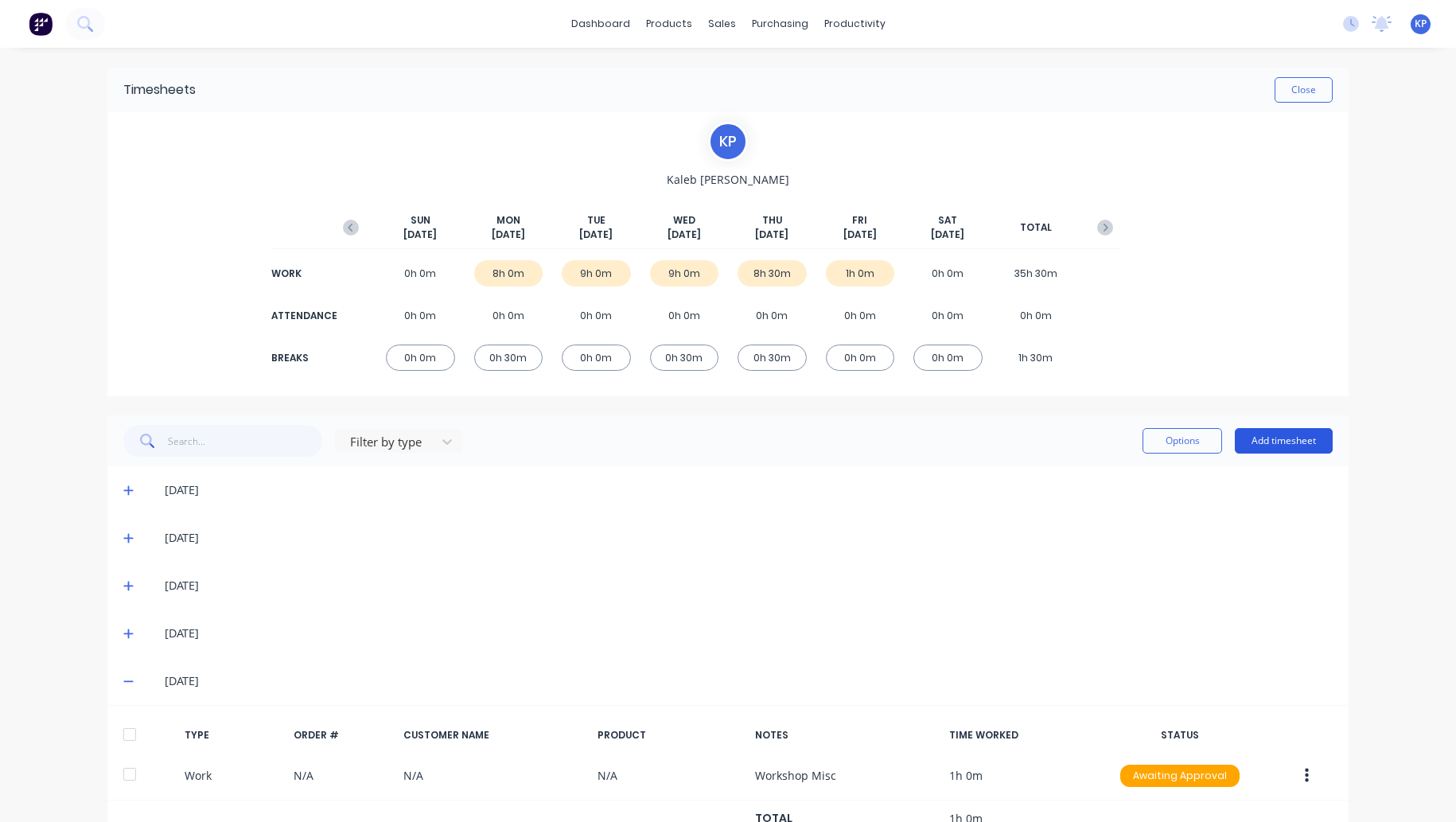
click at [1267, 439] on button "Add timesheet" at bounding box center [1284, 440] width 97 height 25
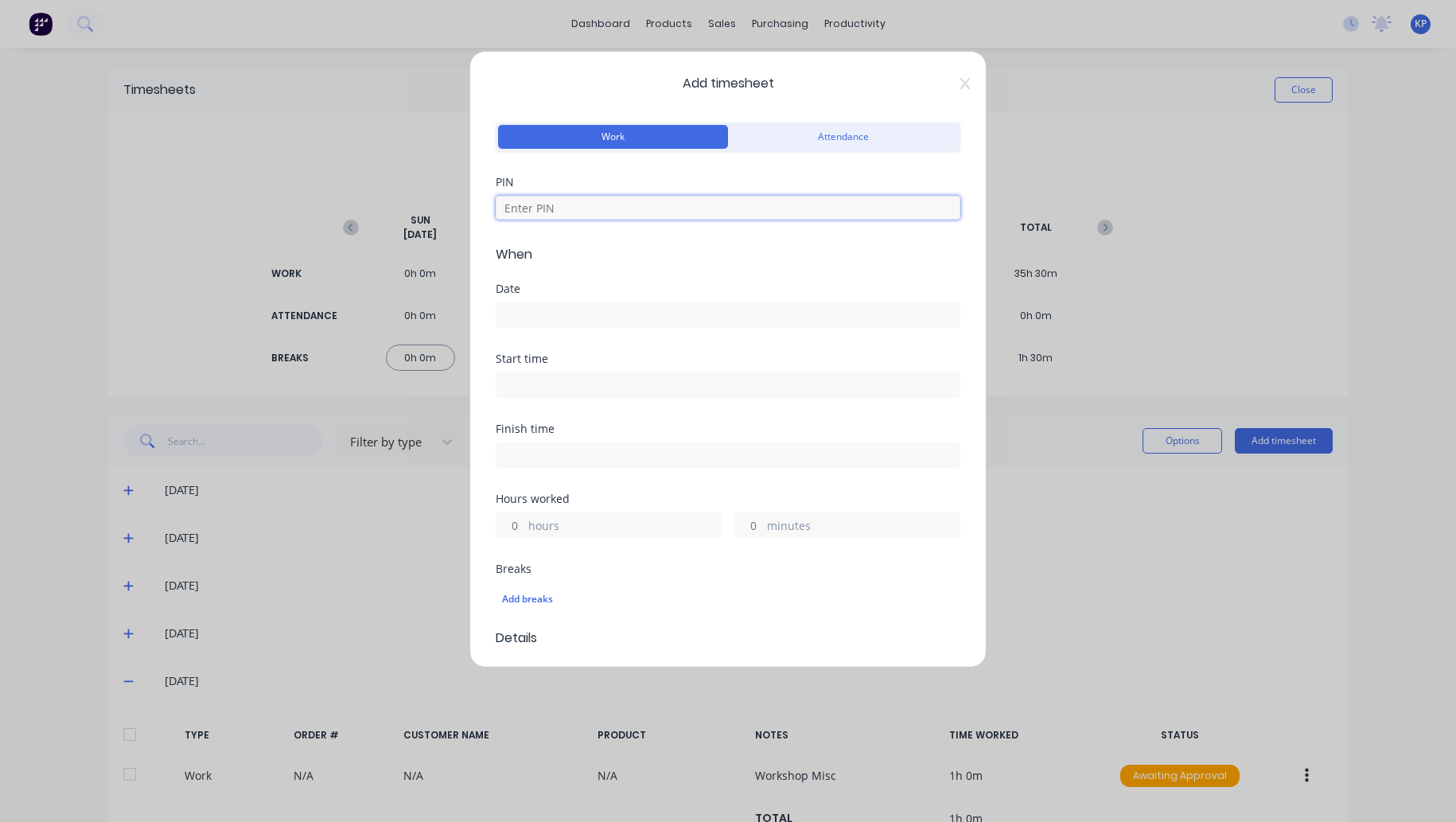
click at [540, 214] on input at bounding box center [728, 207] width 465 height 24
type input "8990"
drag, startPoint x: 541, startPoint y: 310, endPoint x: 543, endPoint y: 318, distance: 8.2
click at [541, 310] on input at bounding box center [728, 315] width 463 height 24
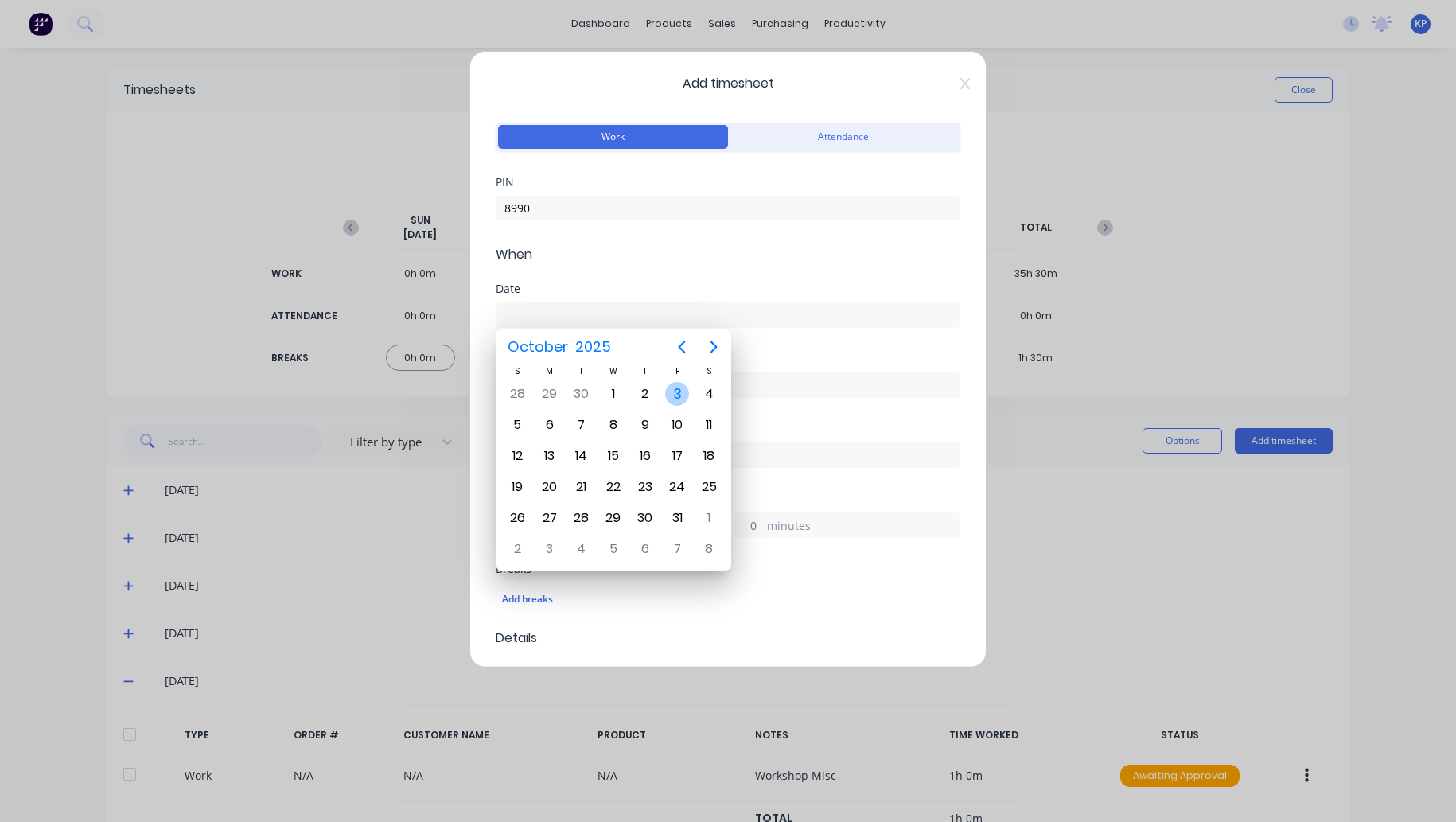
drag, startPoint x: 679, startPoint y: 393, endPoint x: 668, endPoint y: 393, distance: 11.0
click at [678, 393] on div "3" at bounding box center [677, 393] width 24 height 24
type input "[DATE]"
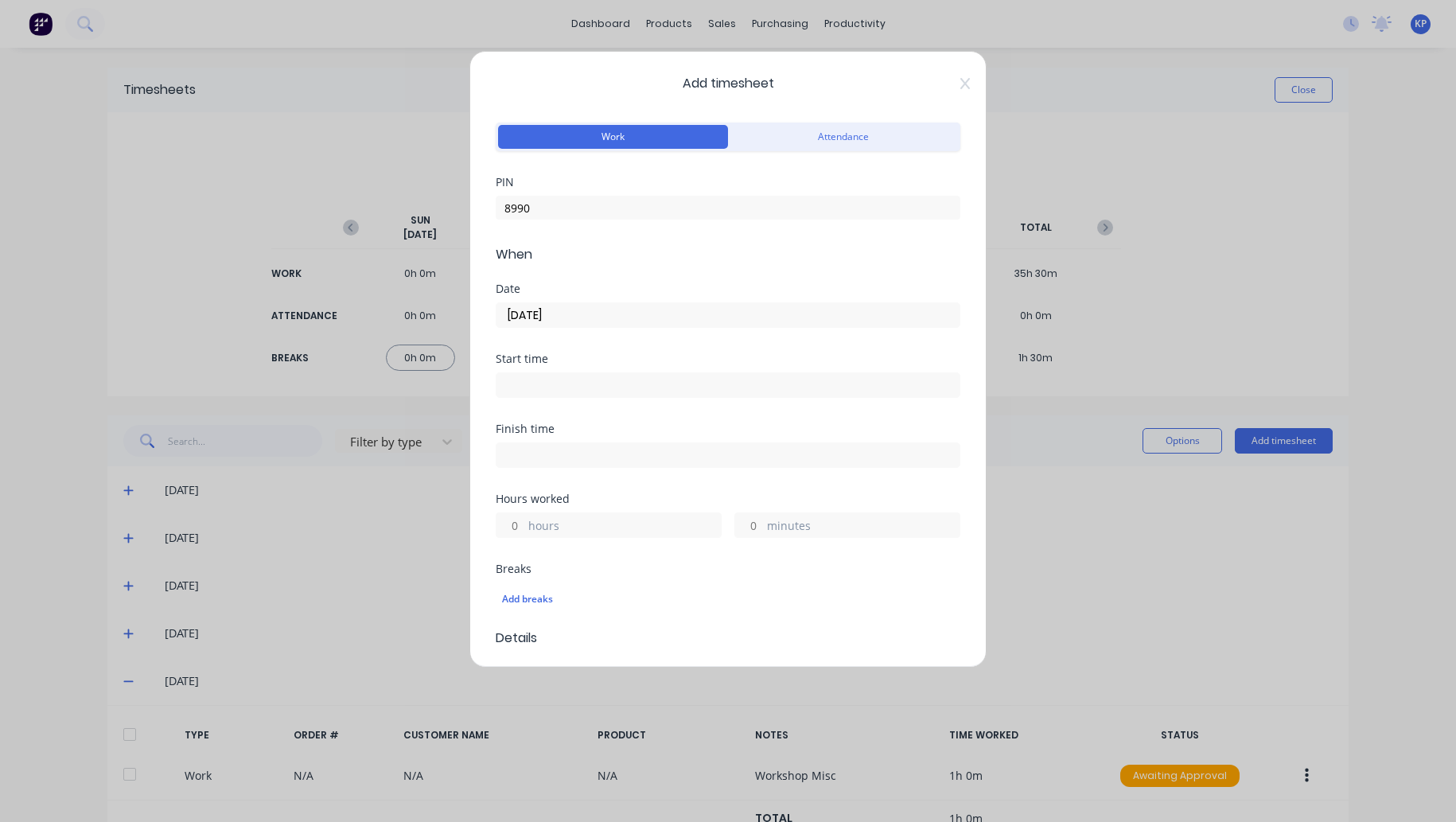
click at [536, 379] on input at bounding box center [728, 385] width 463 height 24
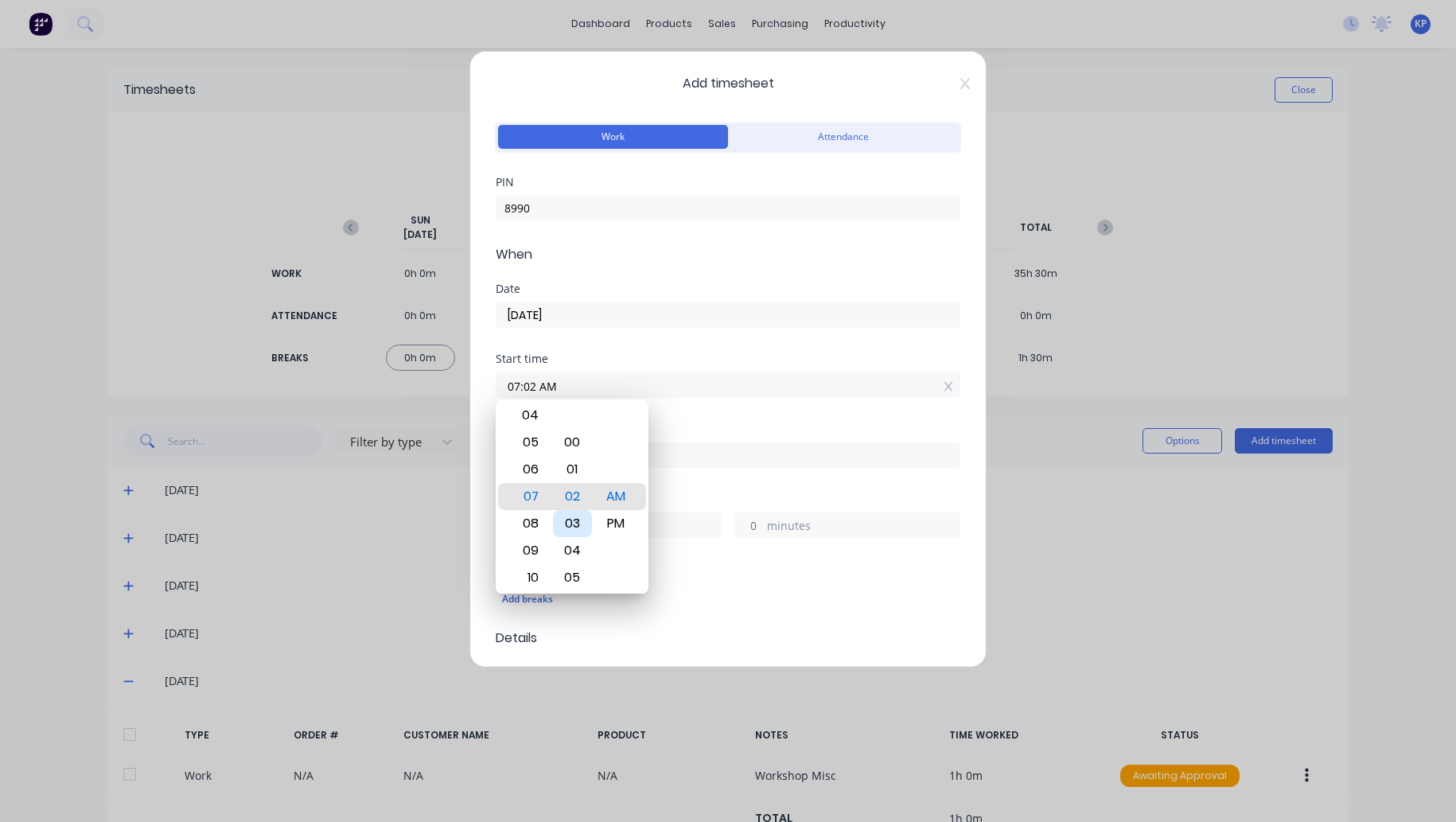
type input "07:00 AM"
click at [718, 484] on div "Finish time" at bounding box center [728, 458] width 465 height 70
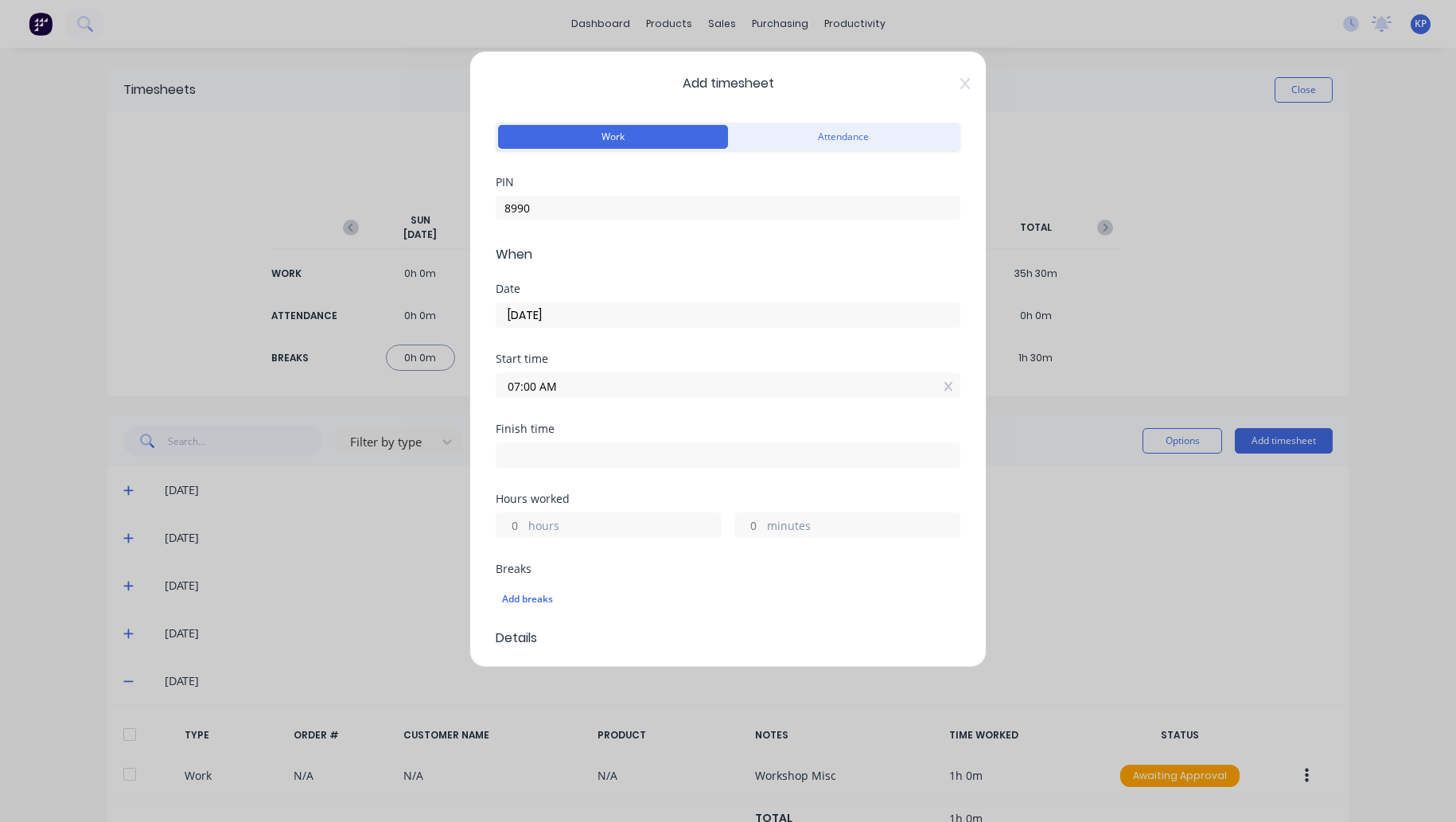
click at [538, 454] on input at bounding box center [728, 455] width 463 height 24
type input "11:09 AM"
type input "4"
type input "9"
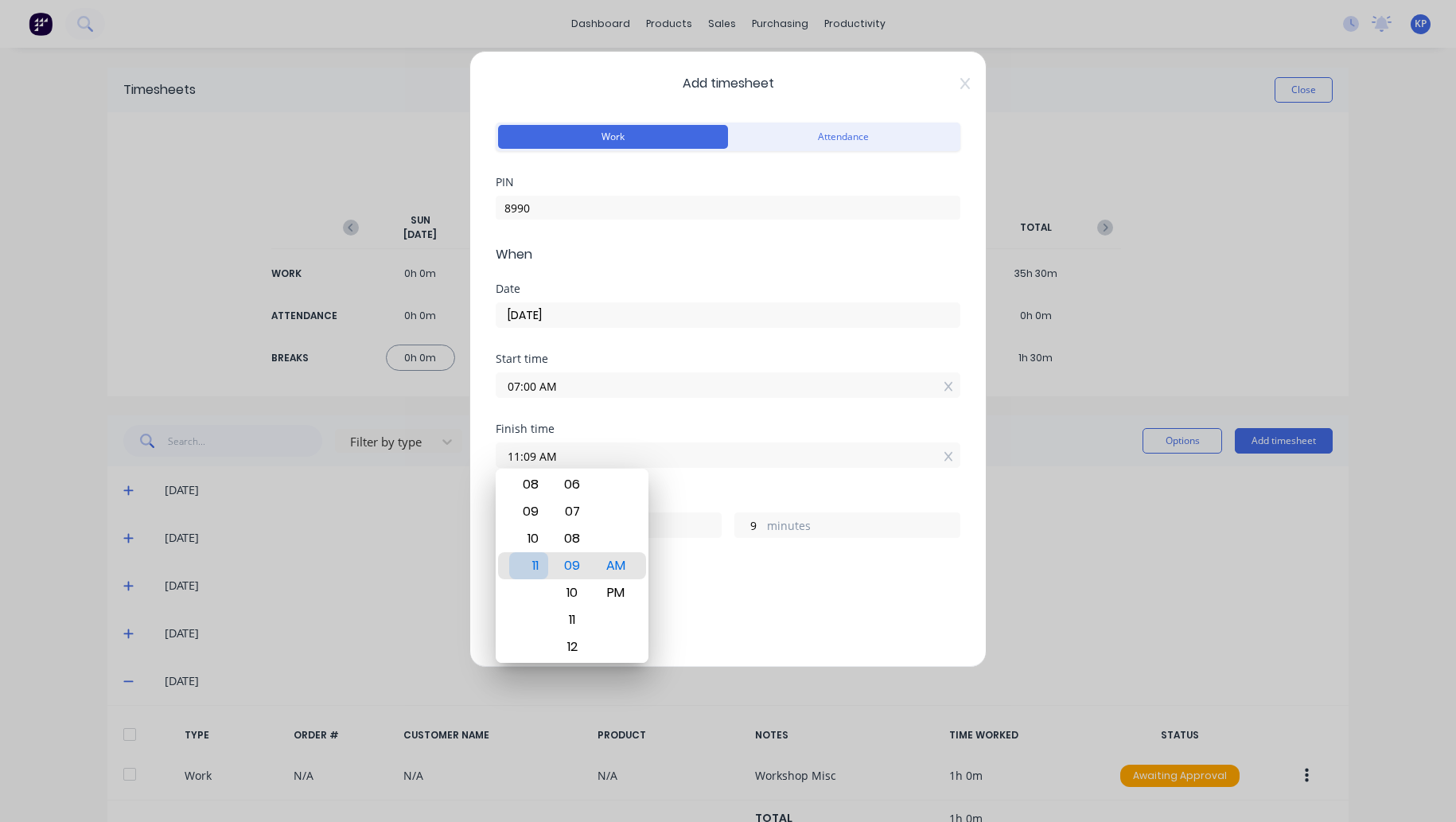
type input "10:09 AM"
type input "3"
type input "11:09 AM"
drag, startPoint x: 626, startPoint y: 599, endPoint x: 638, endPoint y: 597, distance: 12.2
click at [627, 597] on div "PM" at bounding box center [616, 593] width 39 height 27
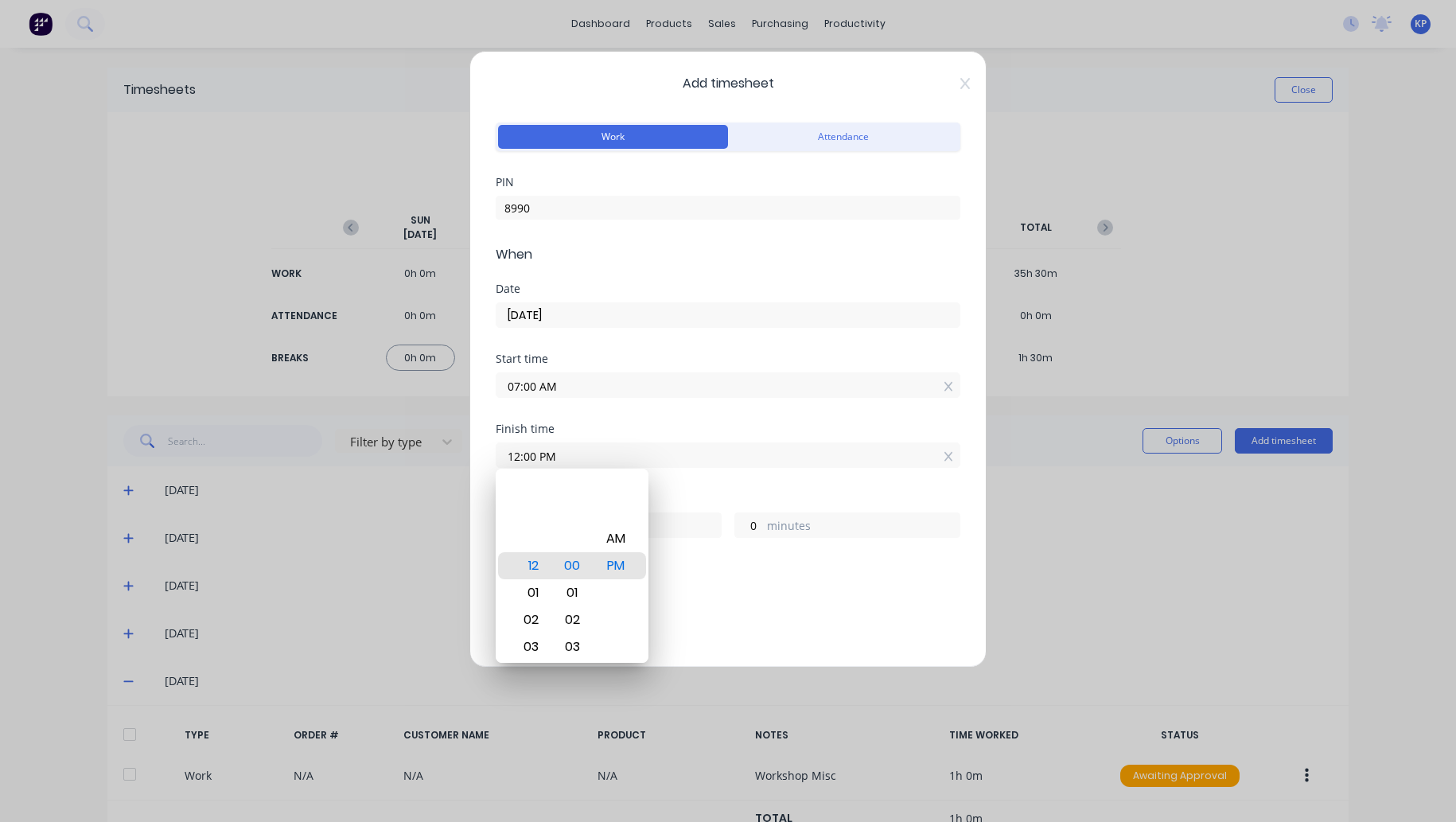
click at [689, 596] on div "Add breaks" at bounding box center [728, 598] width 452 height 20
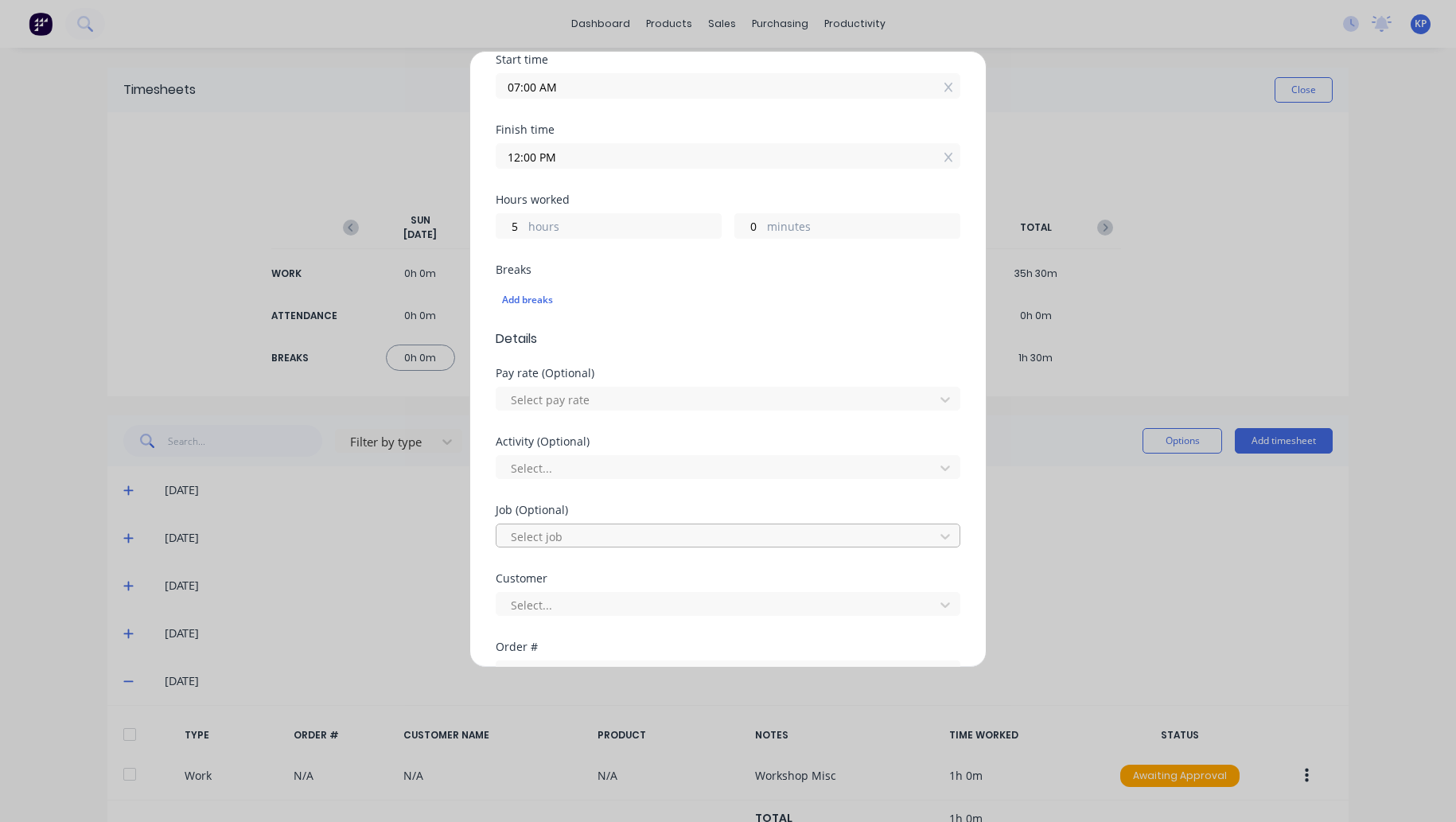
scroll to position [477, 0]
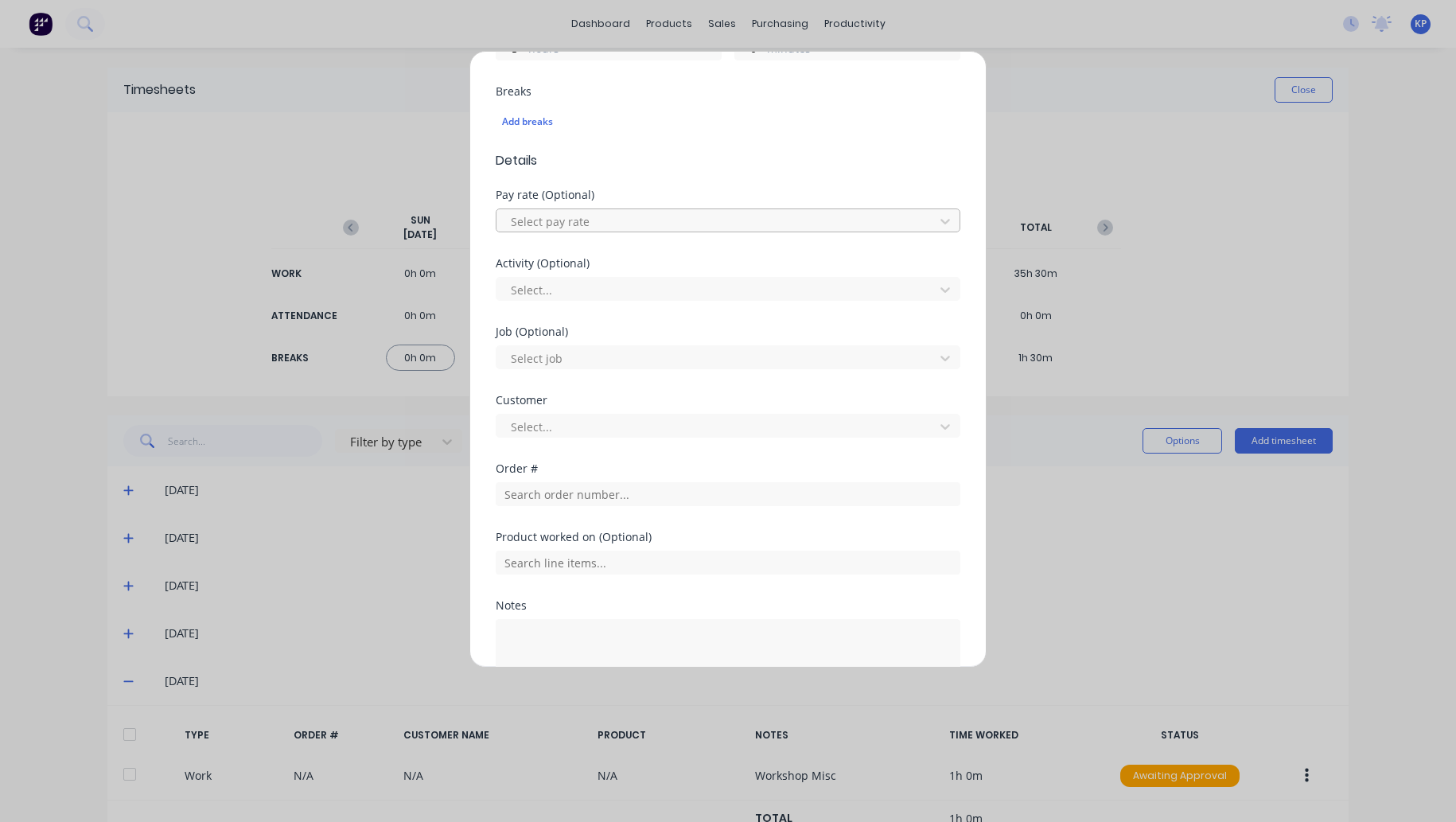
click at [573, 209] on div "Select pay rate" at bounding box center [718, 221] width 427 height 24
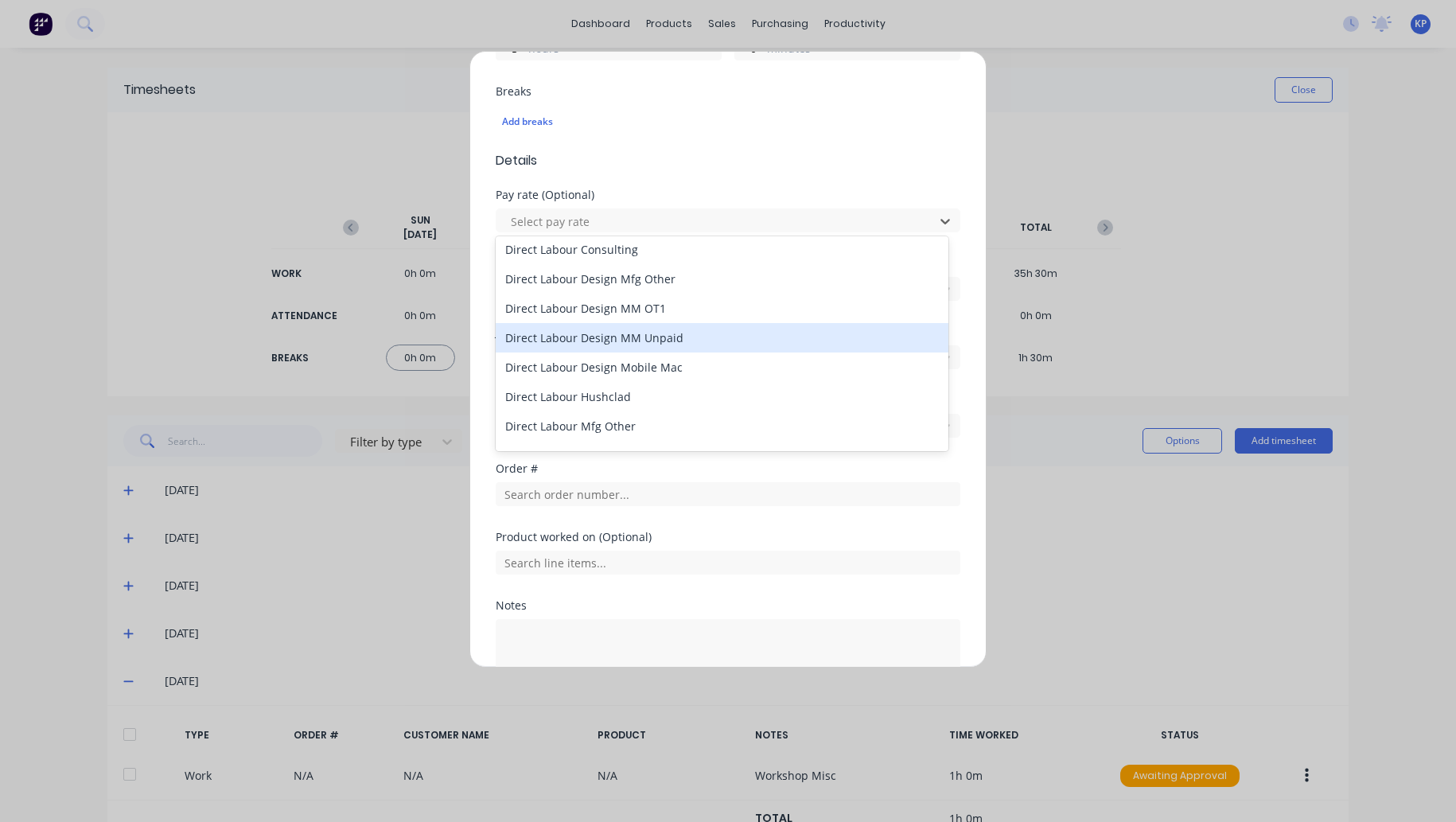
scroll to position [796, 0]
click at [649, 347] on div "Direct Labour Design Mobile Mac" at bounding box center [722, 342] width 453 height 29
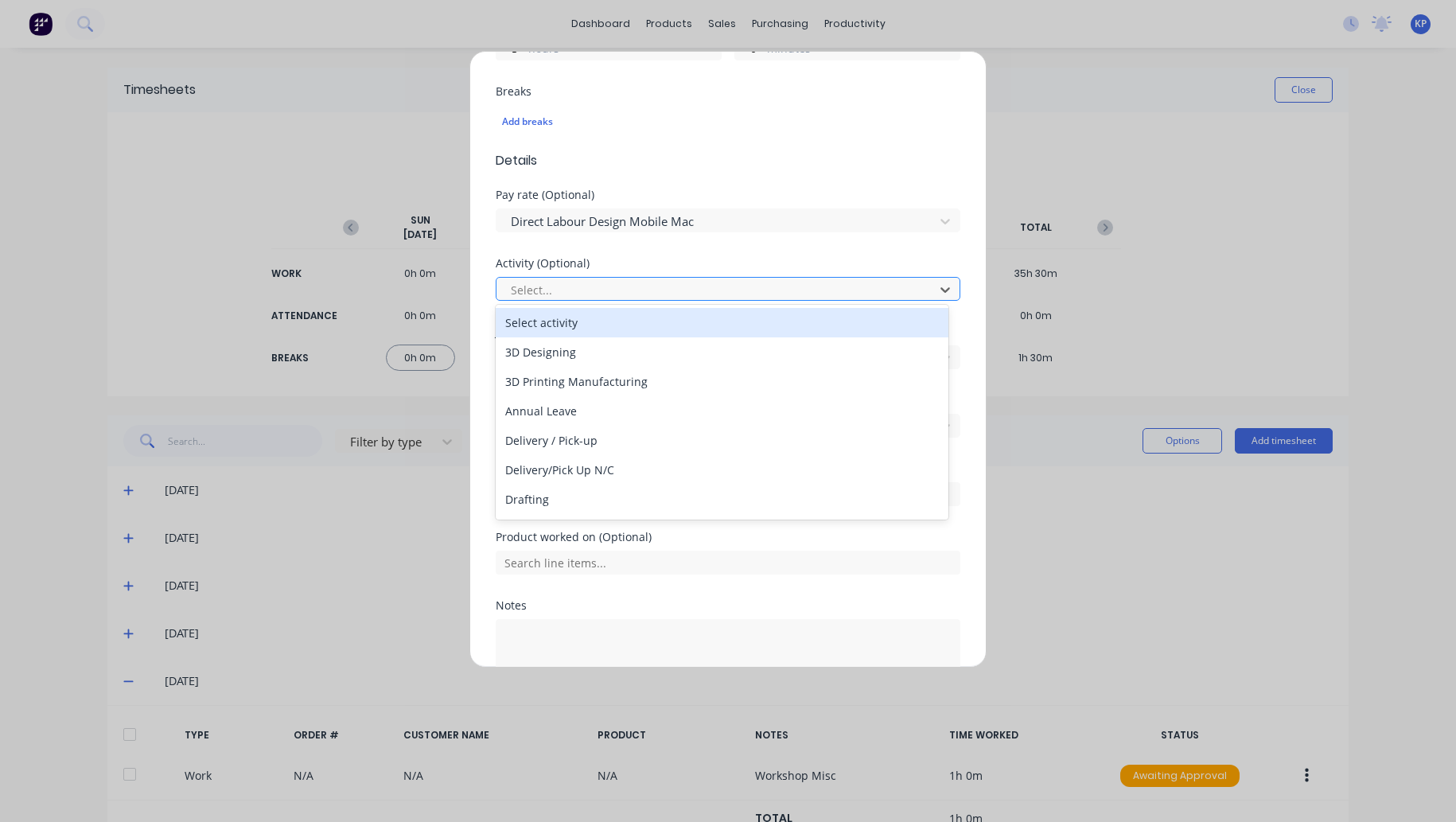
click at [566, 282] on div at bounding box center [718, 289] width 417 height 19
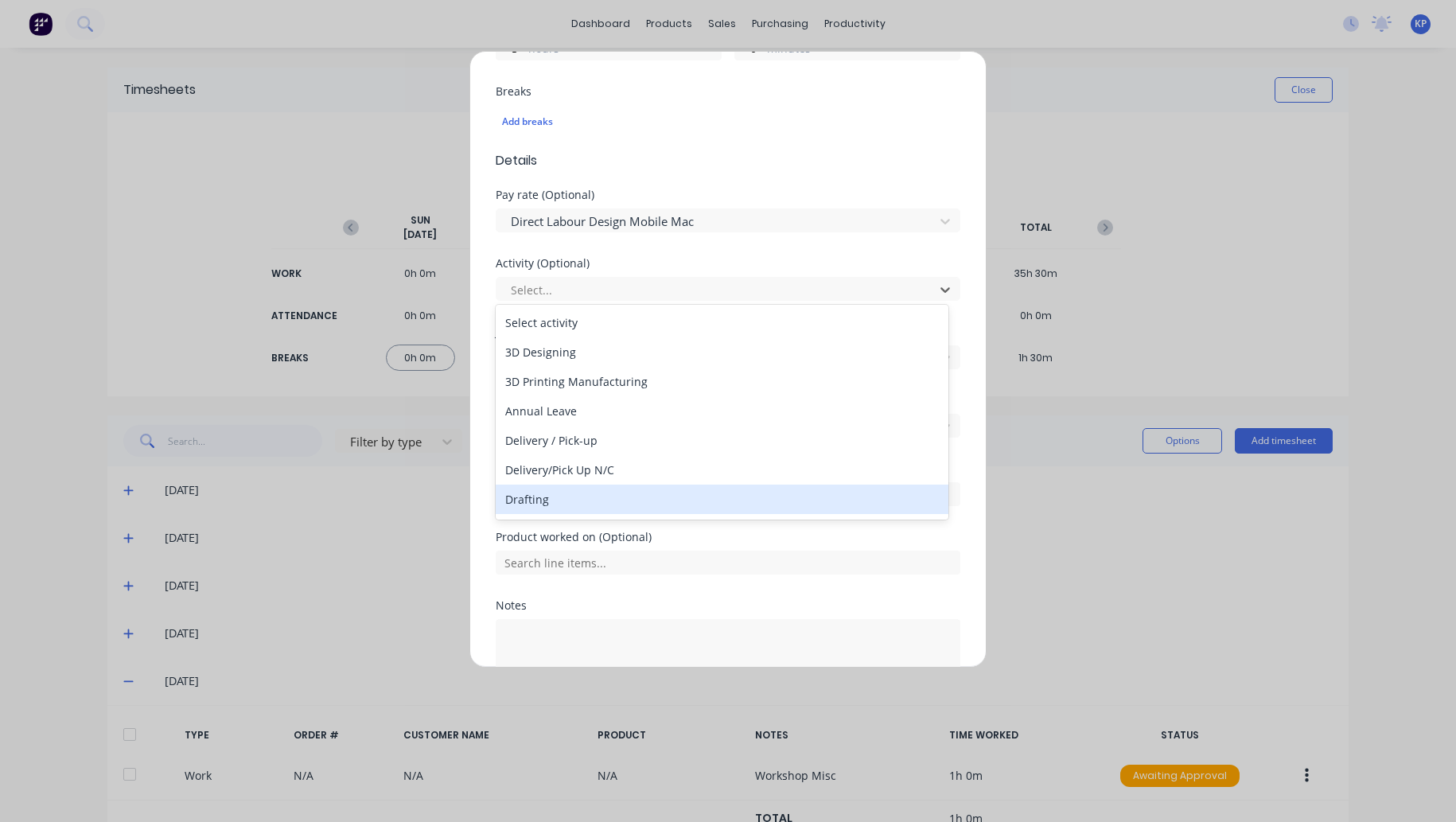
click at [583, 504] on div "Drafting" at bounding box center [722, 499] width 453 height 29
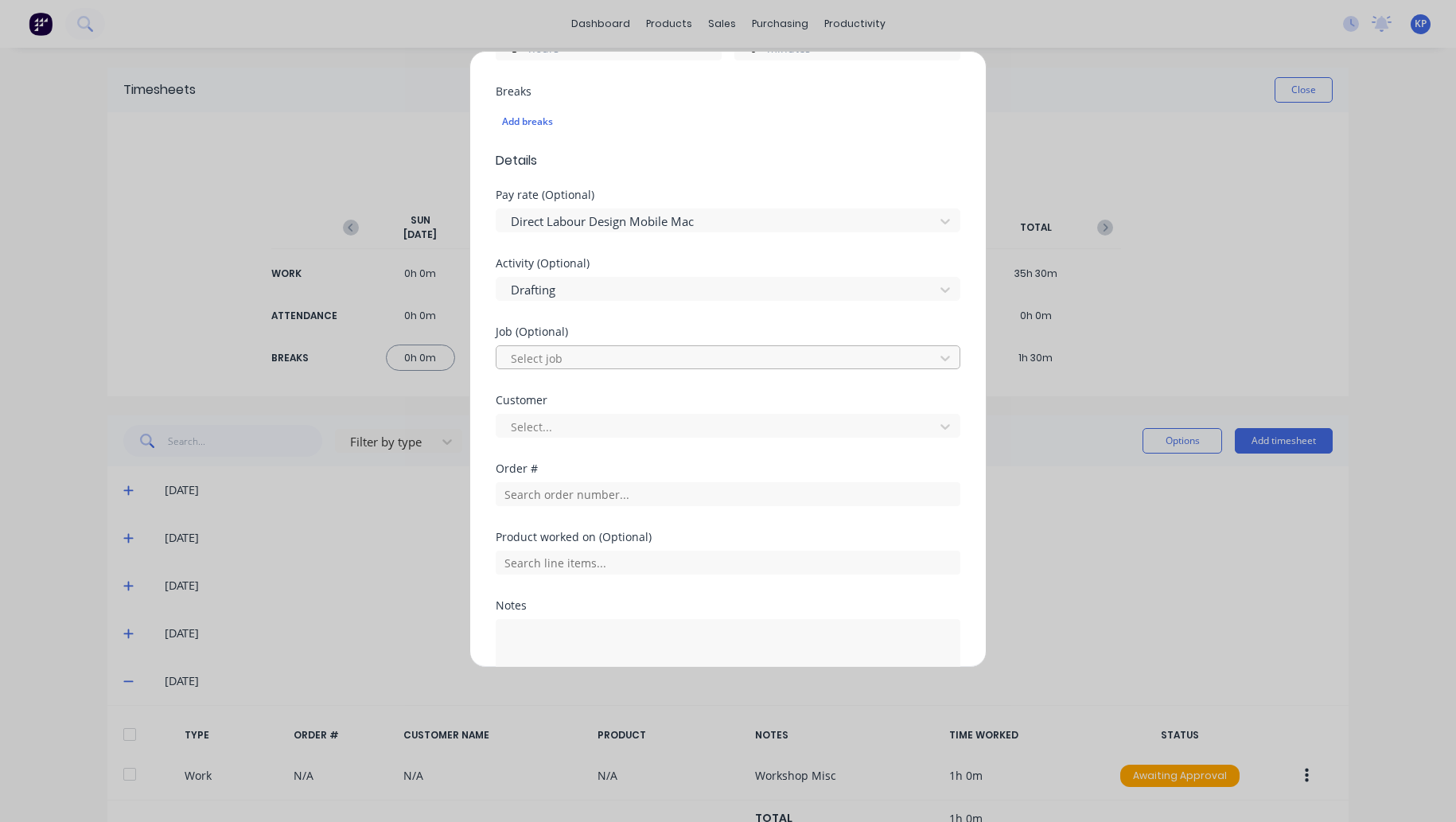
click at [585, 350] on div at bounding box center [718, 358] width 417 height 19
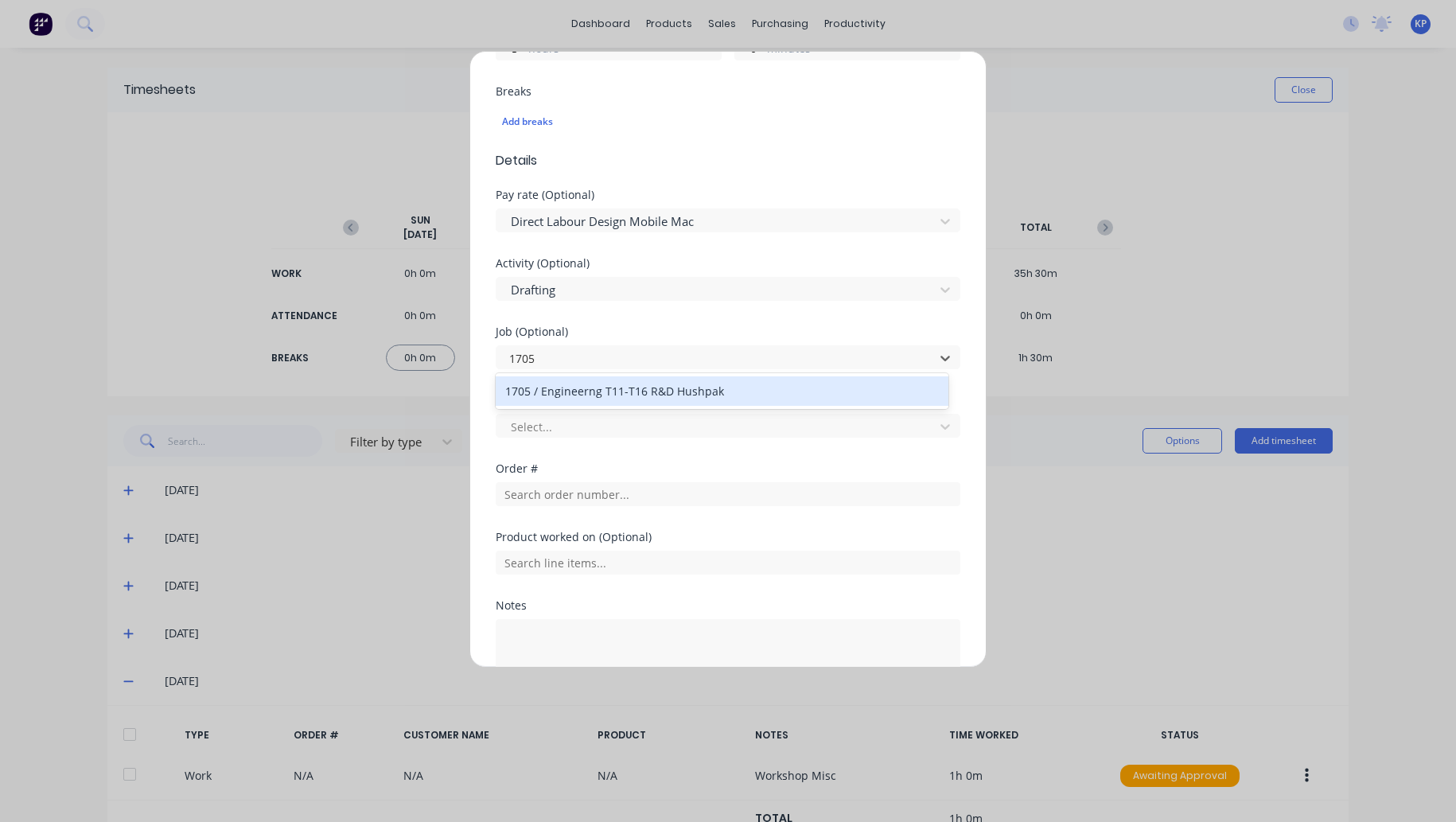
click at [576, 391] on div "1705 / Engineerng T11-T16 R&D Hushpak" at bounding box center [722, 391] width 453 height 29
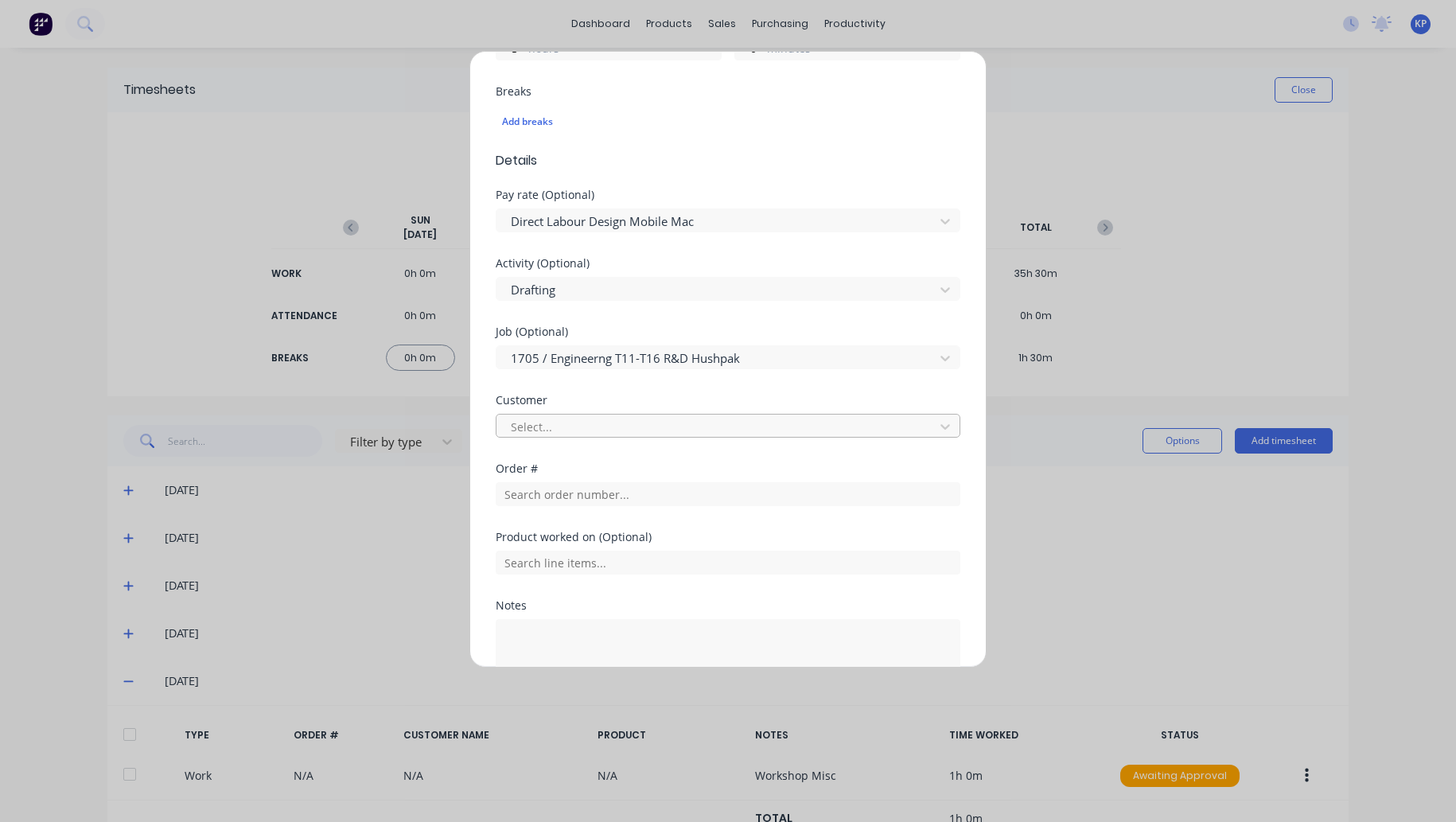
click at [560, 424] on div at bounding box center [718, 427] width 417 height 19
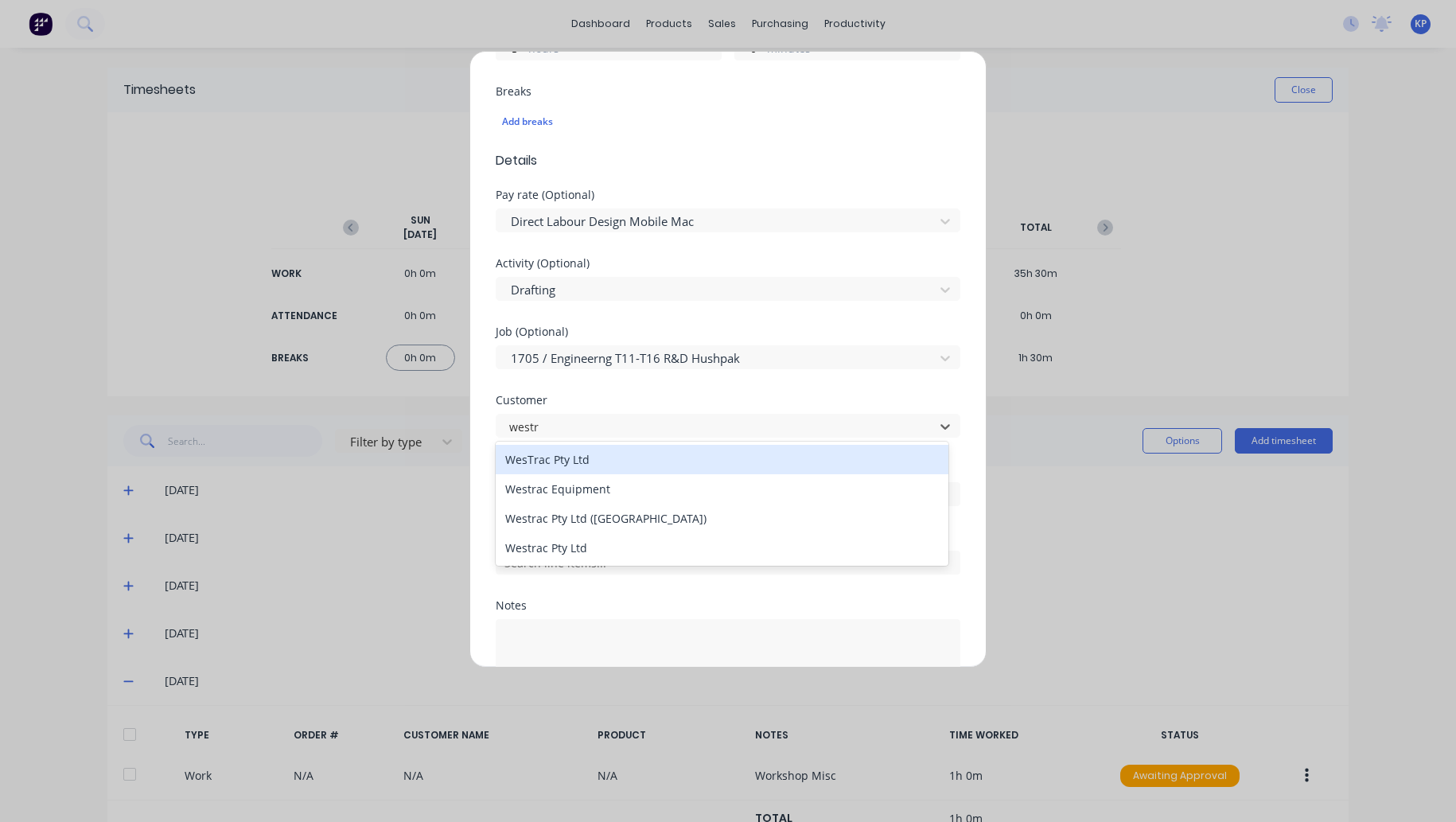
click at [547, 467] on div "WesTrac Pty Ltd" at bounding box center [722, 460] width 453 height 29
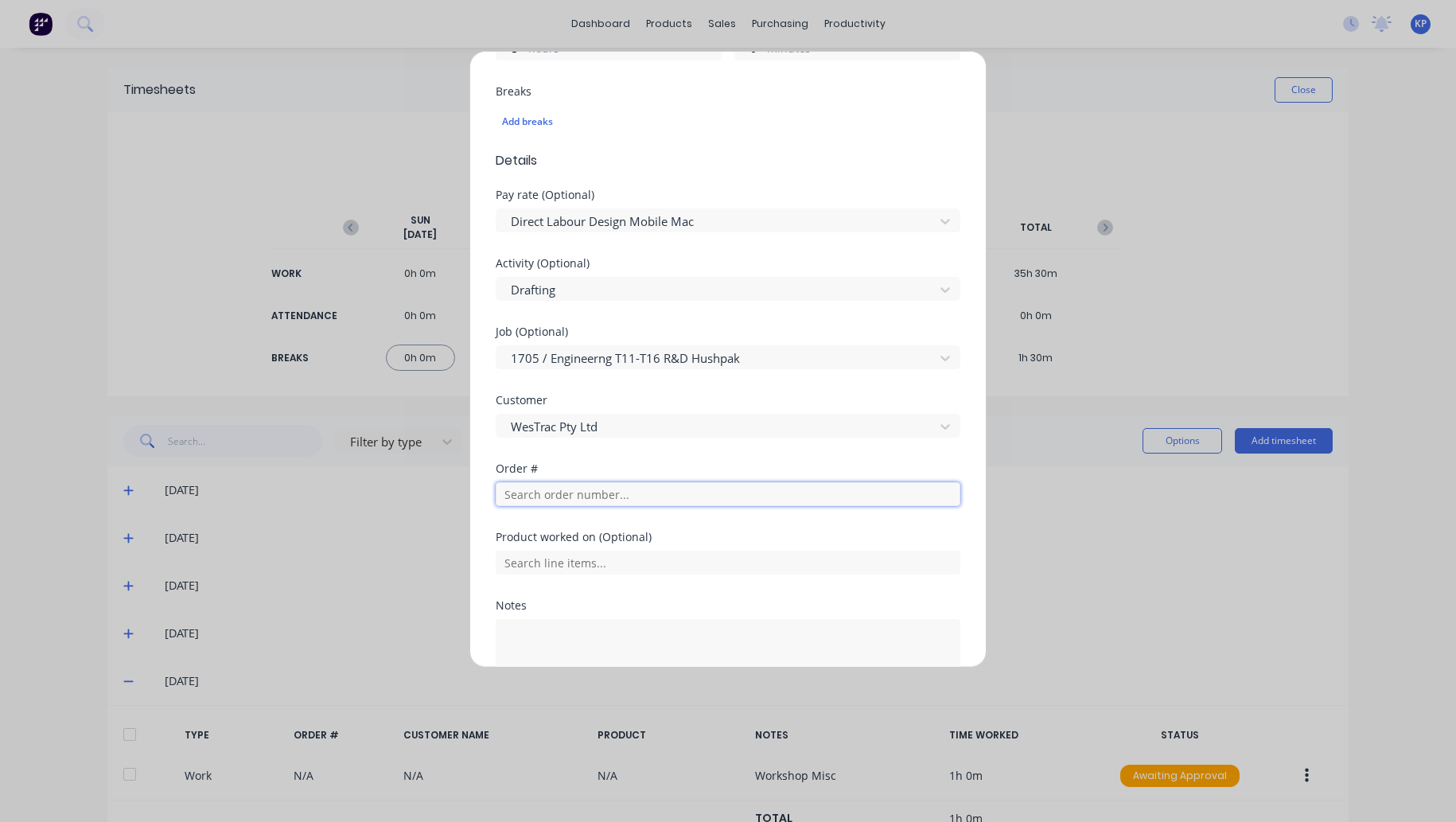
click at [553, 497] on input "text" at bounding box center [728, 494] width 465 height 24
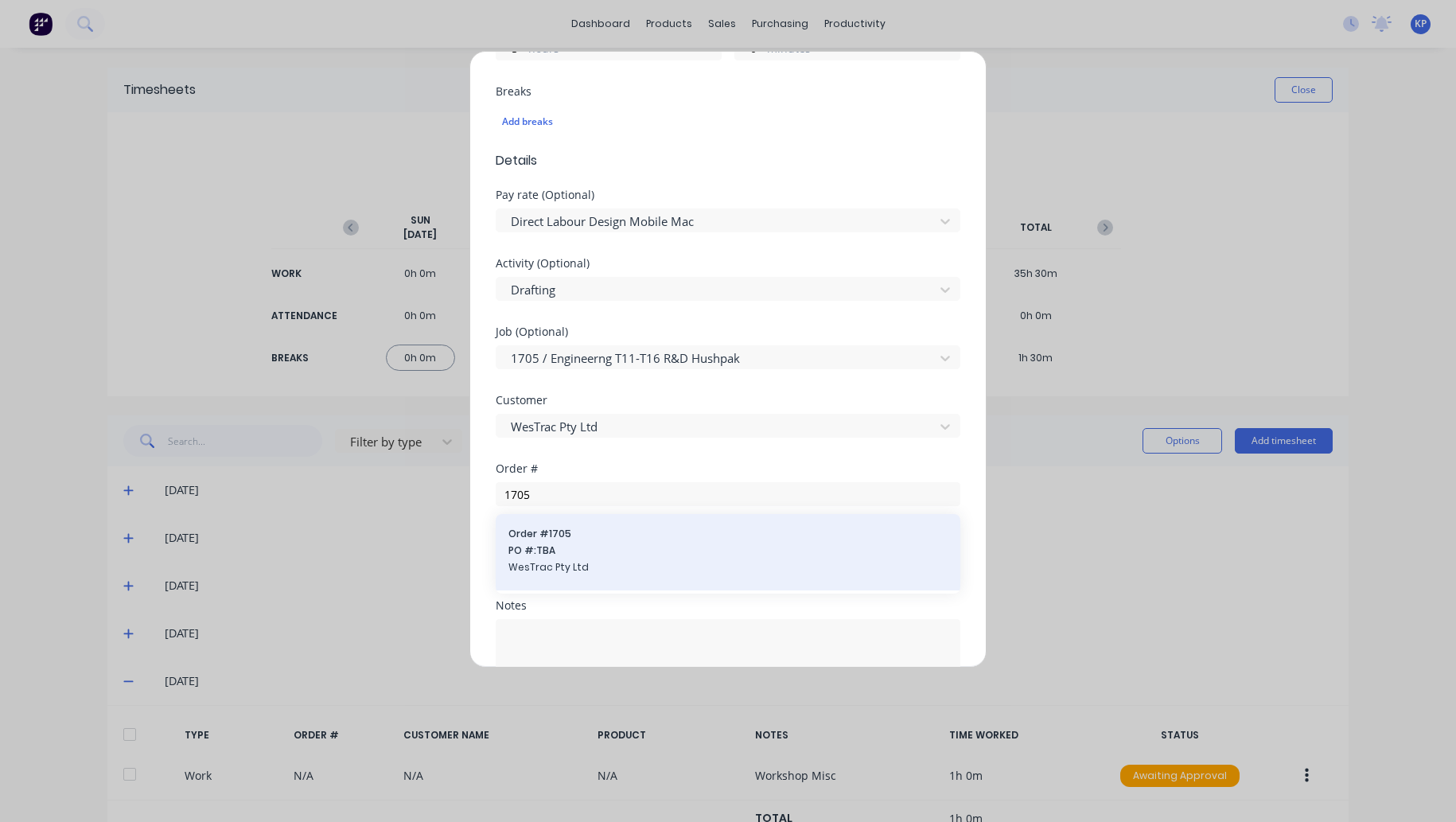
click at [553, 547] on span "PO #: TBA" at bounding box center [728, 550] width 439 height 15
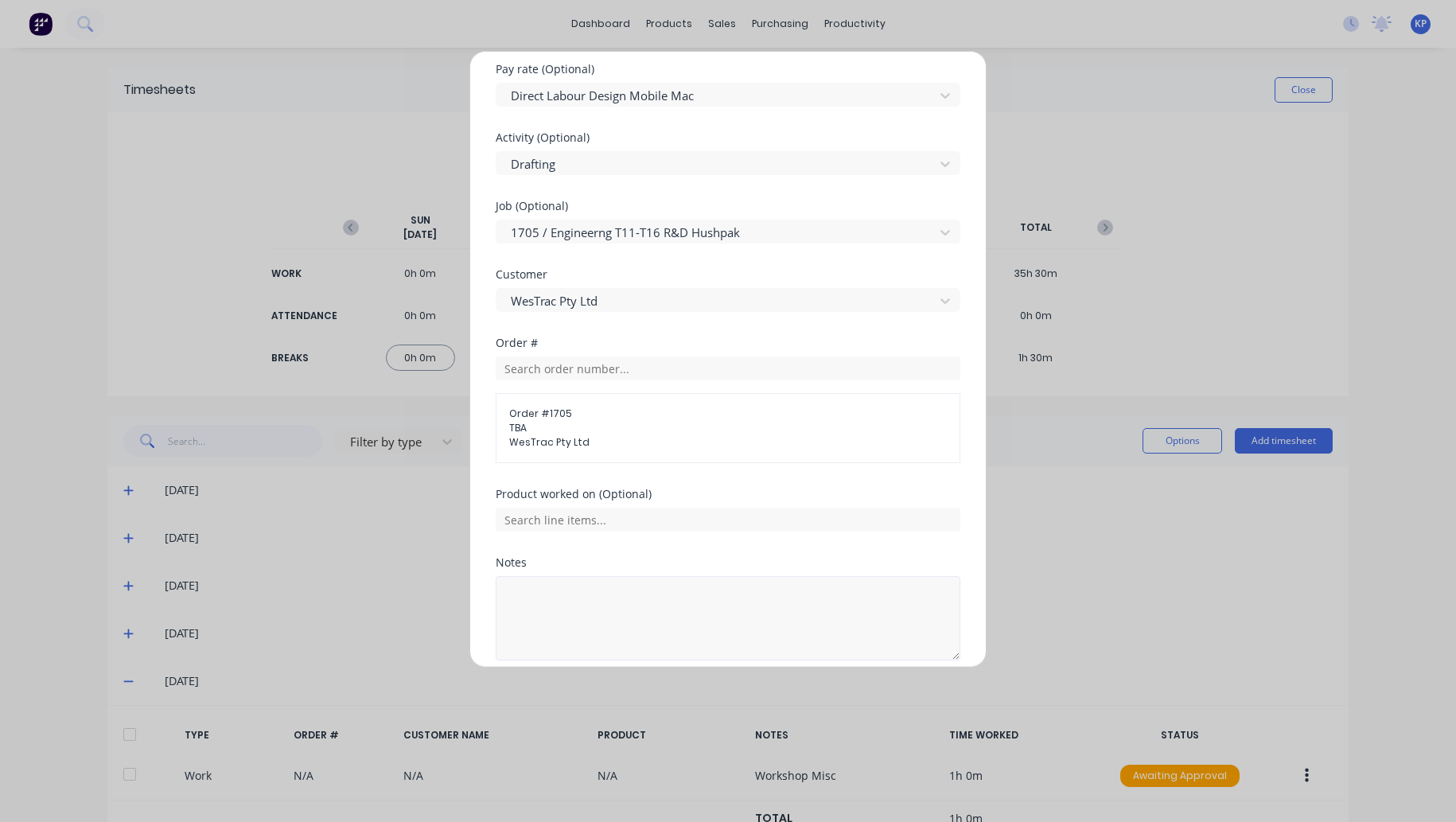
scroll to position [666, 0]
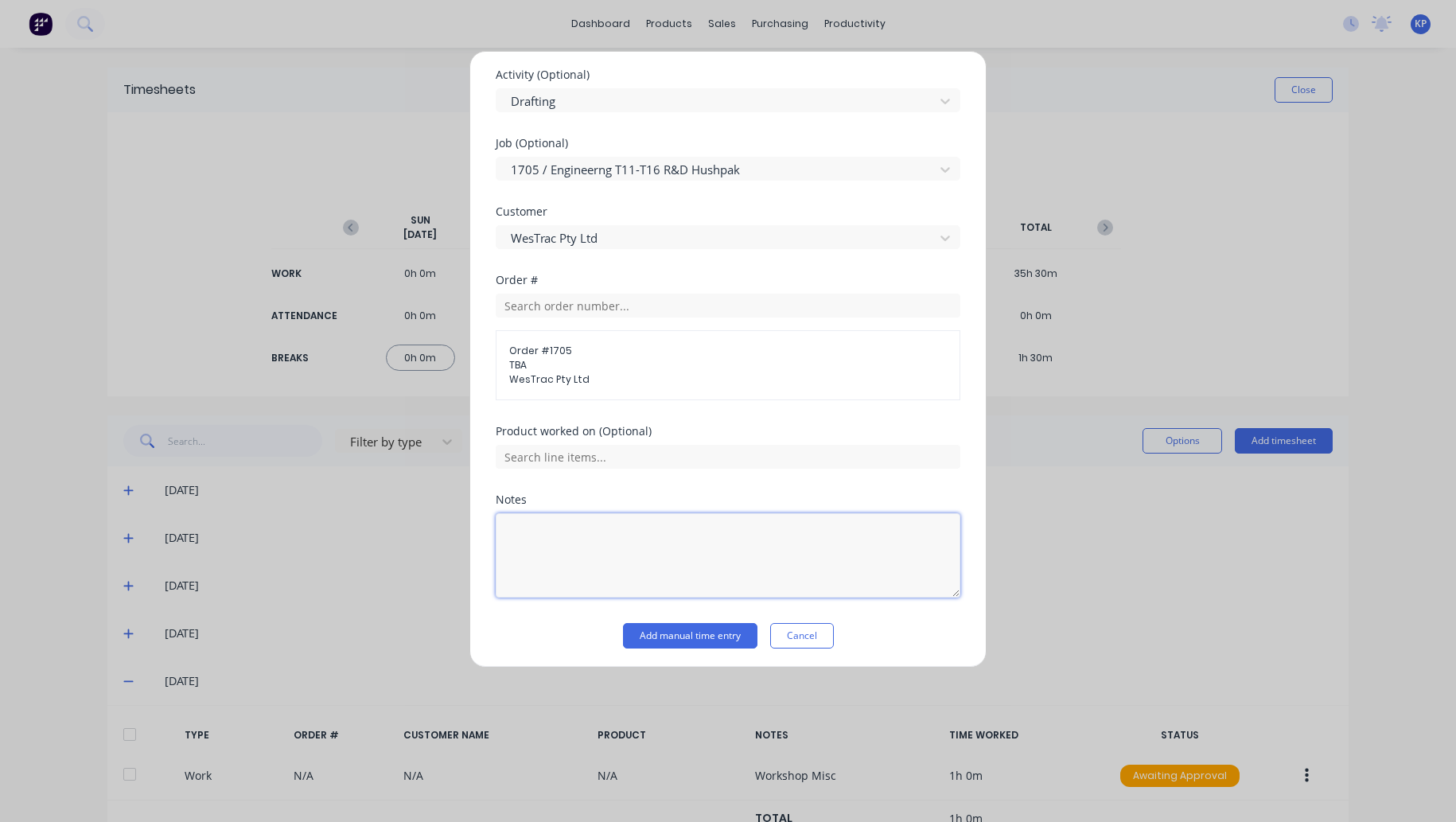
click at [572, 537] on textarea at bounding box center [728, 555] width 465 height 85
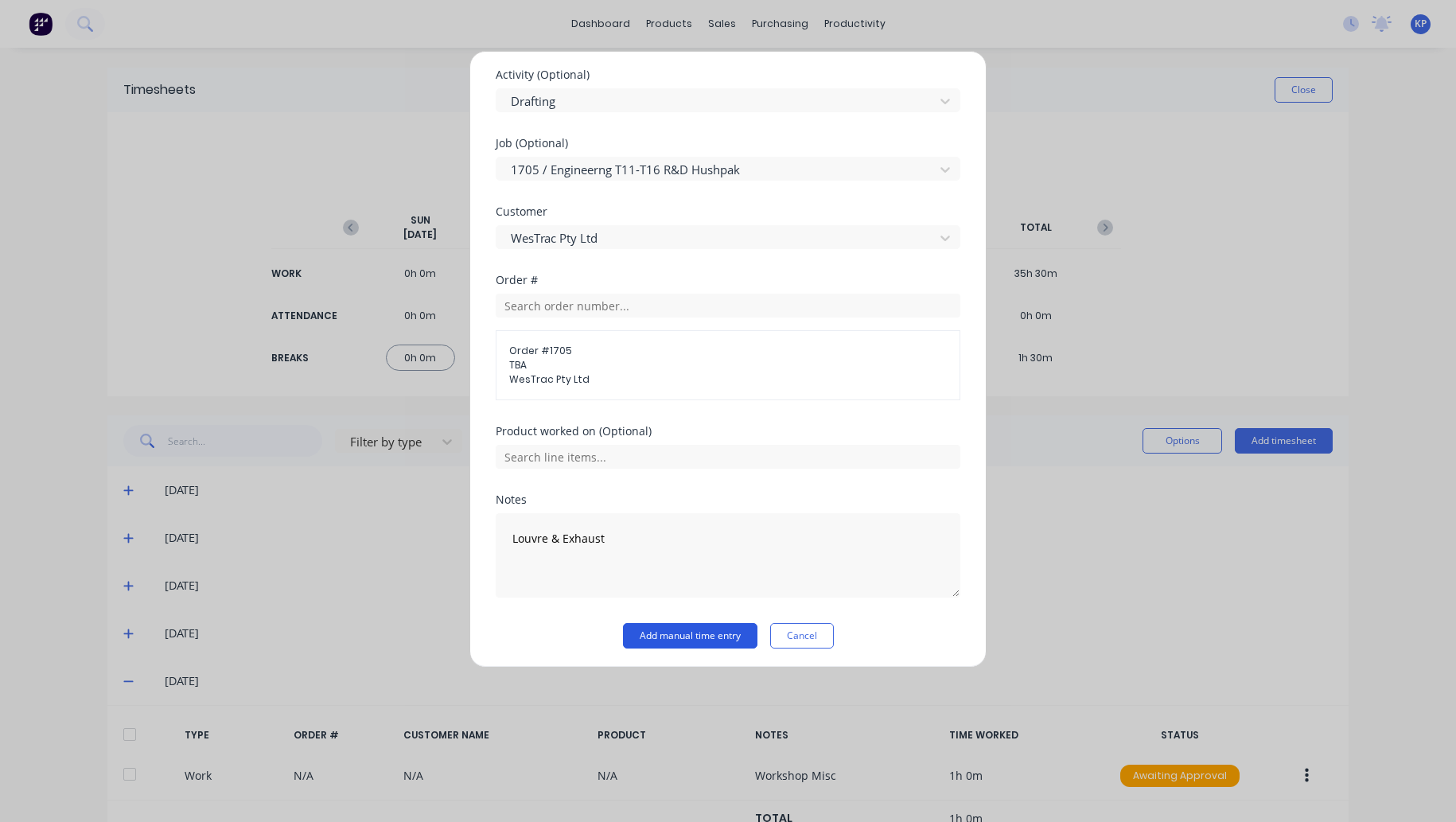
click at [651, 628] on button "Add manual time entry" at bounding box center [690, 635] width 134 height 25
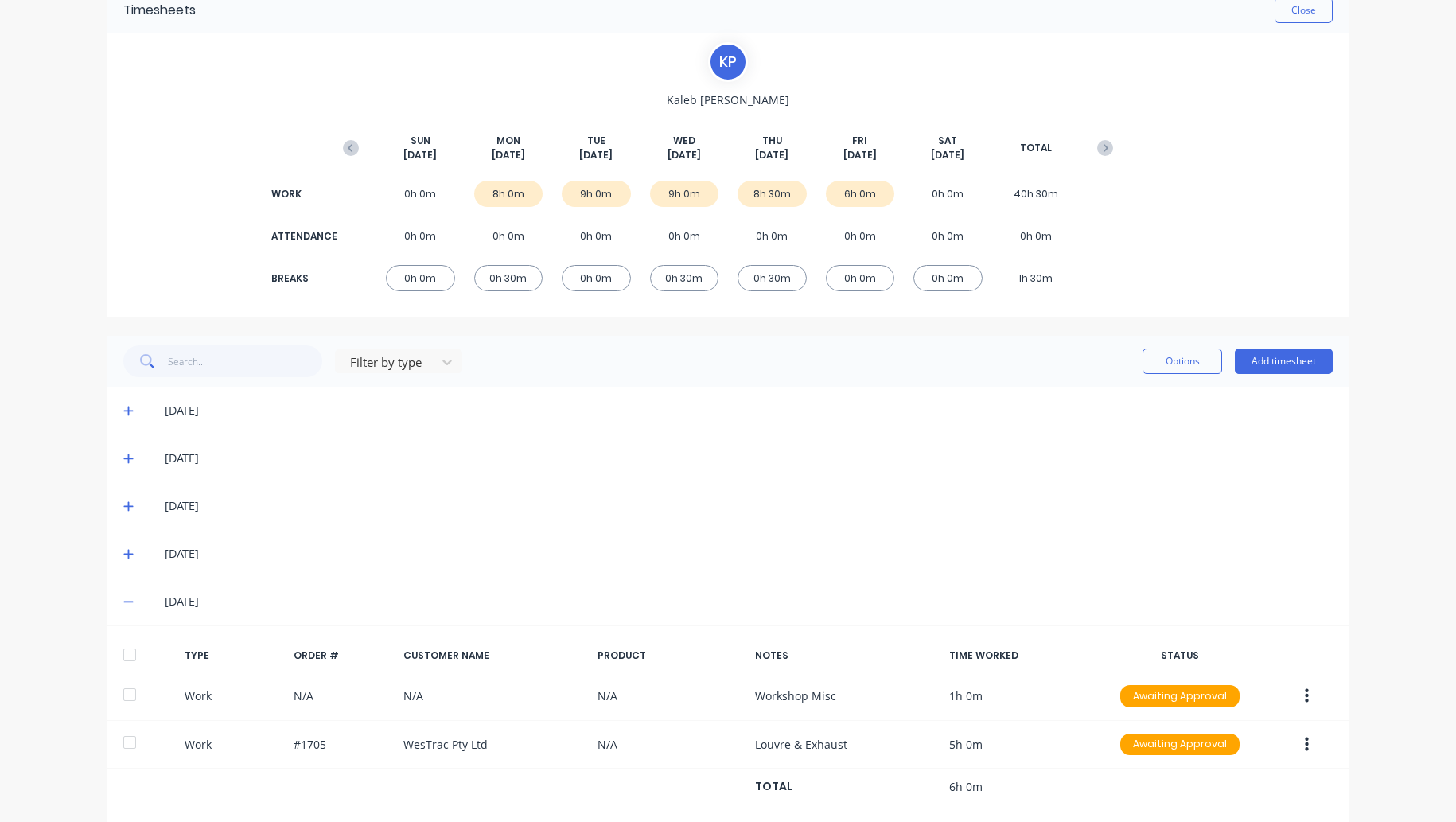
scroll to position [105, 0]
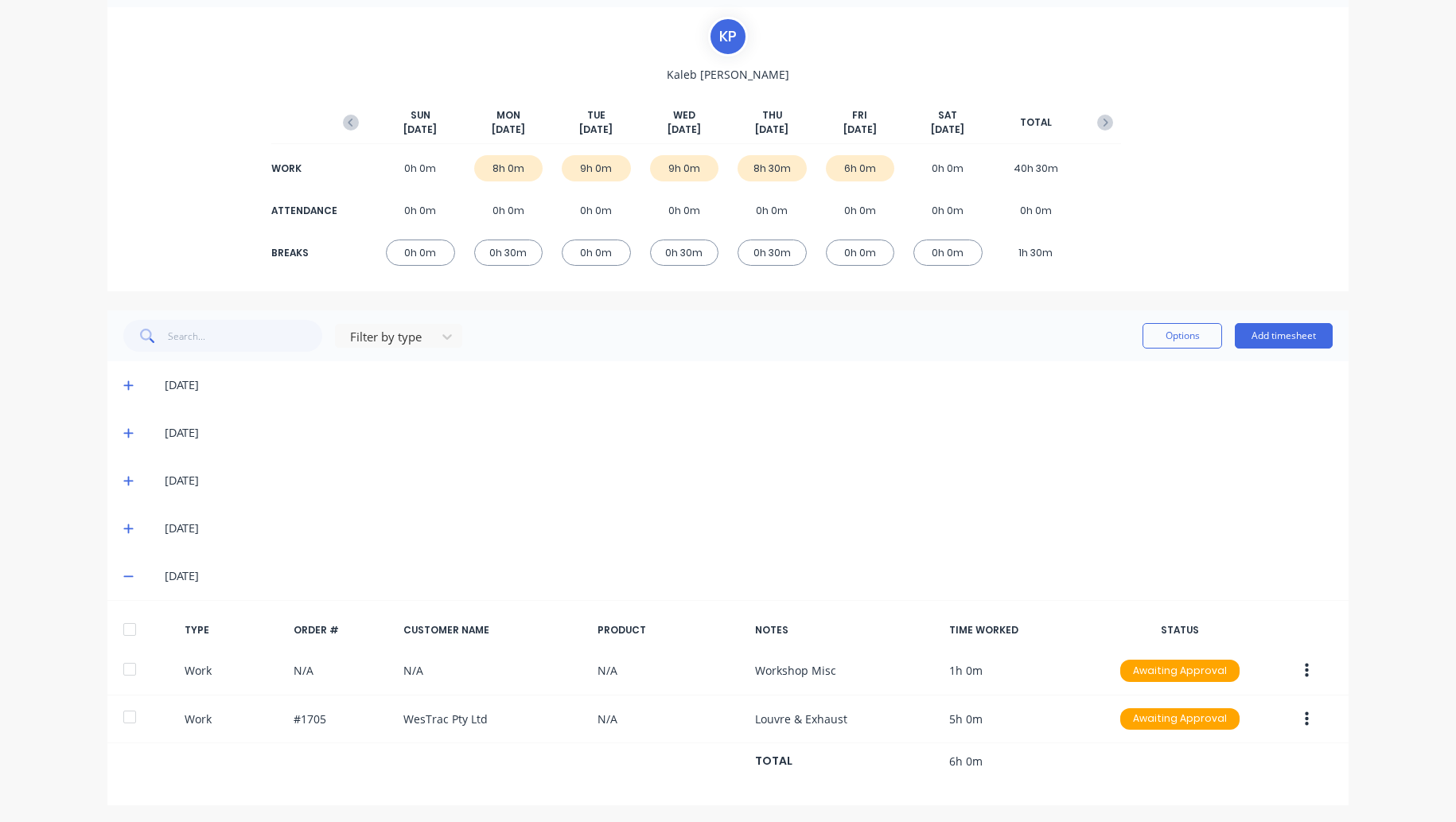
click at [124, 575] on icon at bounding box center [129, 576] width 11 height 11
